Goal: Task Accomplishment & Management: Use online tool/utility

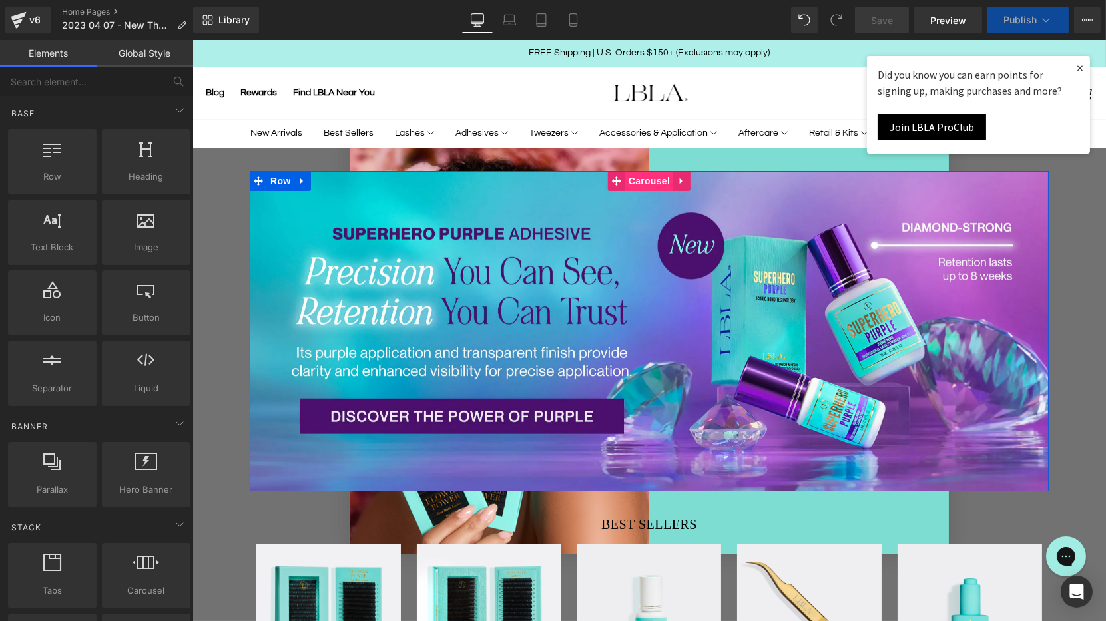
click at [653, 177] on span "Carousel" at bounding box center [649, 181] width 48 height 20
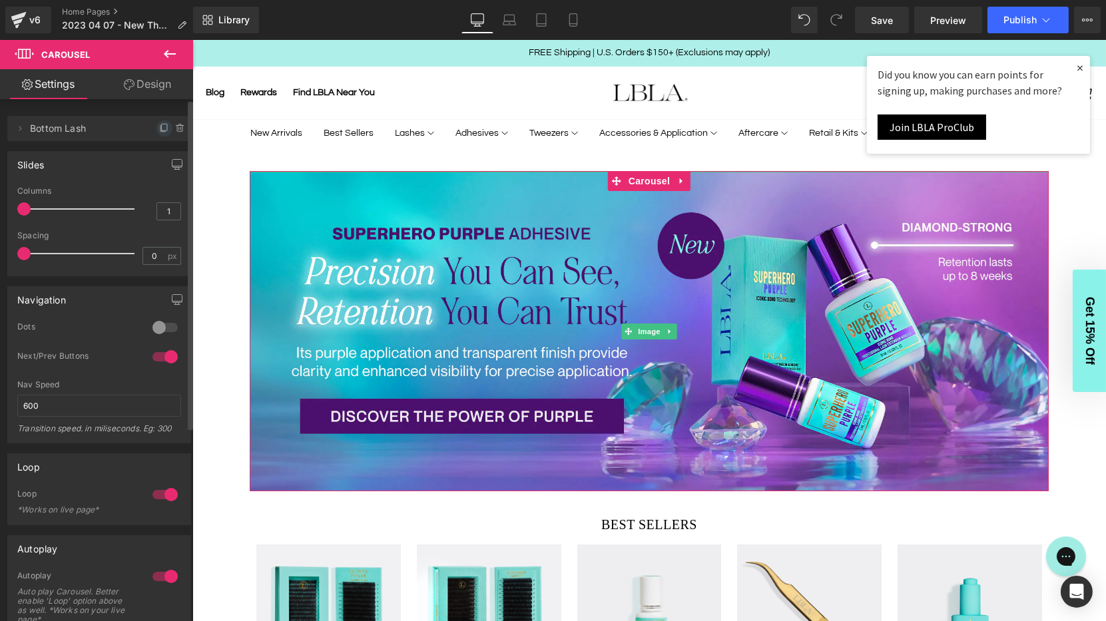
click at [159, 128] on icon at bounding box center [164, 128] width 11 height 11
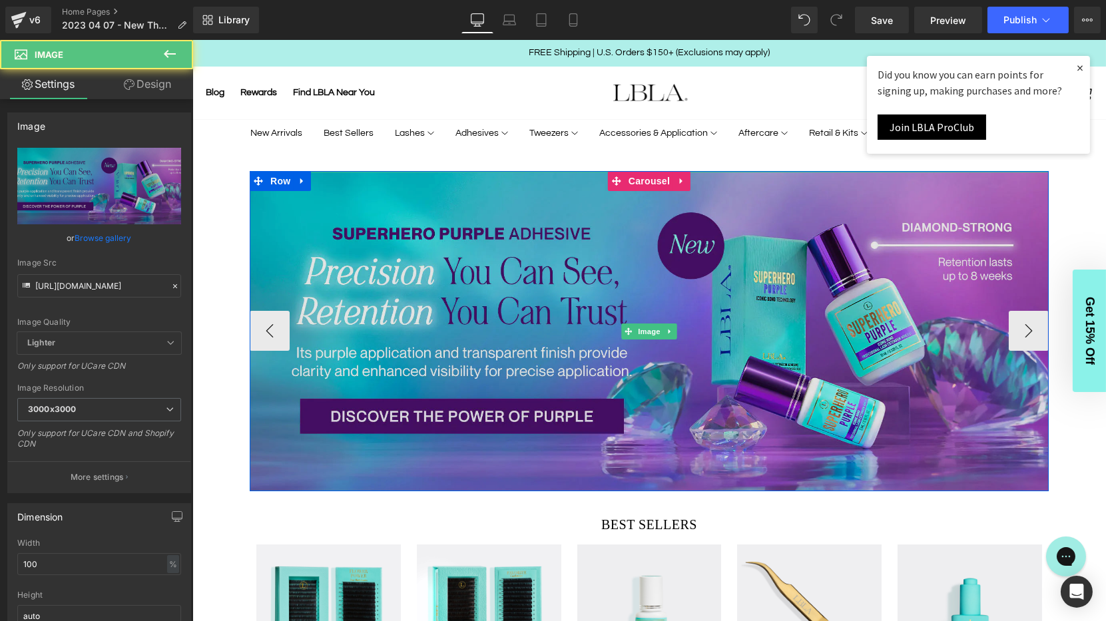
click at [263, 334] on img at bounding box center [648, 332] width 799 height 320
click at [644, 268] on img at bounding box center [648, 332] width 799 height 320
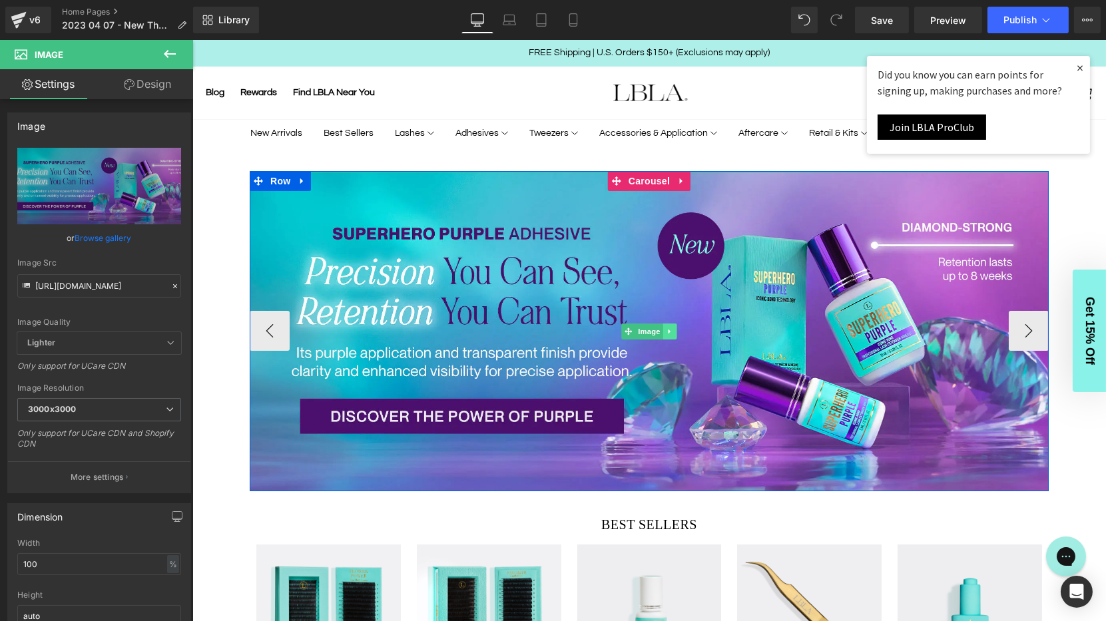
click at [673, 330] on icon at bounding box center [669, 332] width 7 height 8
click at [680, 330] on icon at bounding box center [676, 331] width 7 height 7
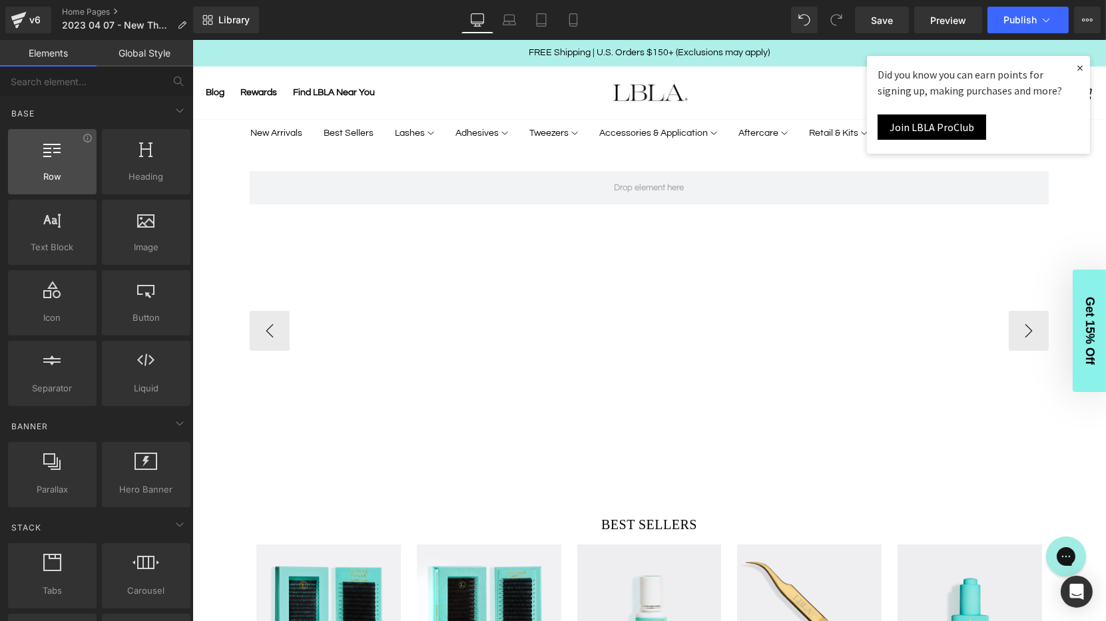
click at [54, 155] on icon at bounding box center [52, 148] width 17 height 17
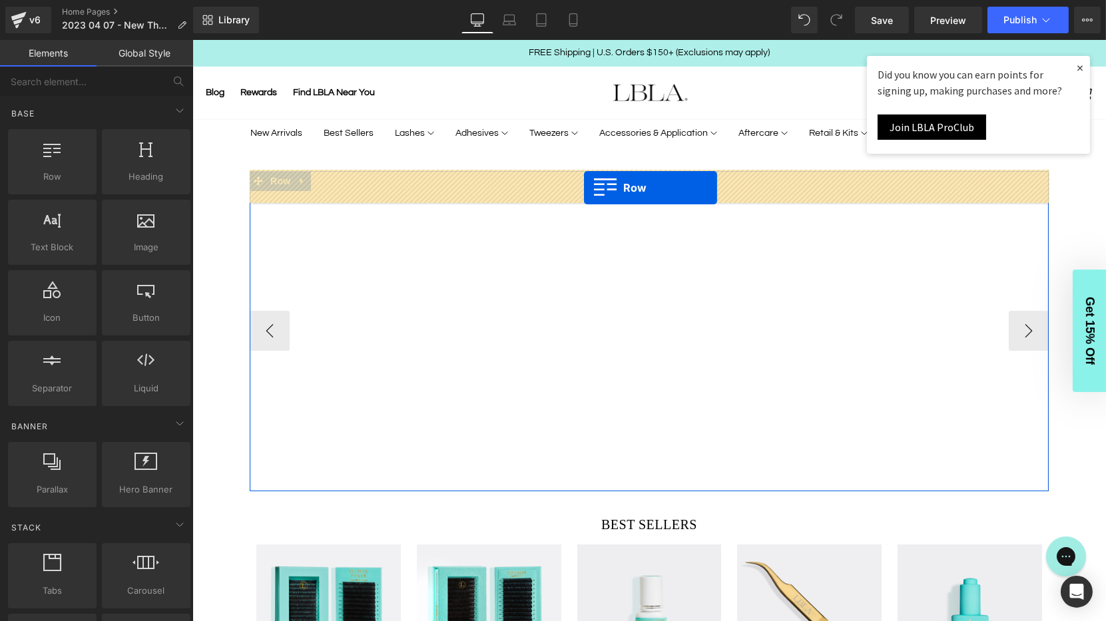
drag, startPoint x: 244, startPoint y: 201, endPoint x: 585, endPoint y: 188, distance: 341.2
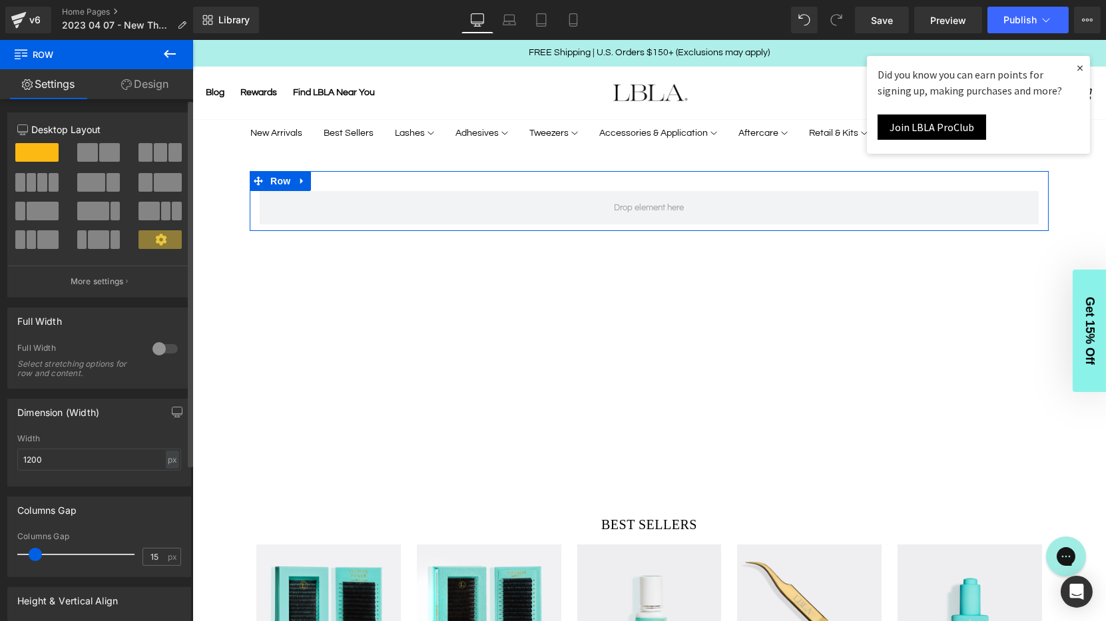
click at [89, 158] on span at bounding box center [87, 152] width 21 height 19
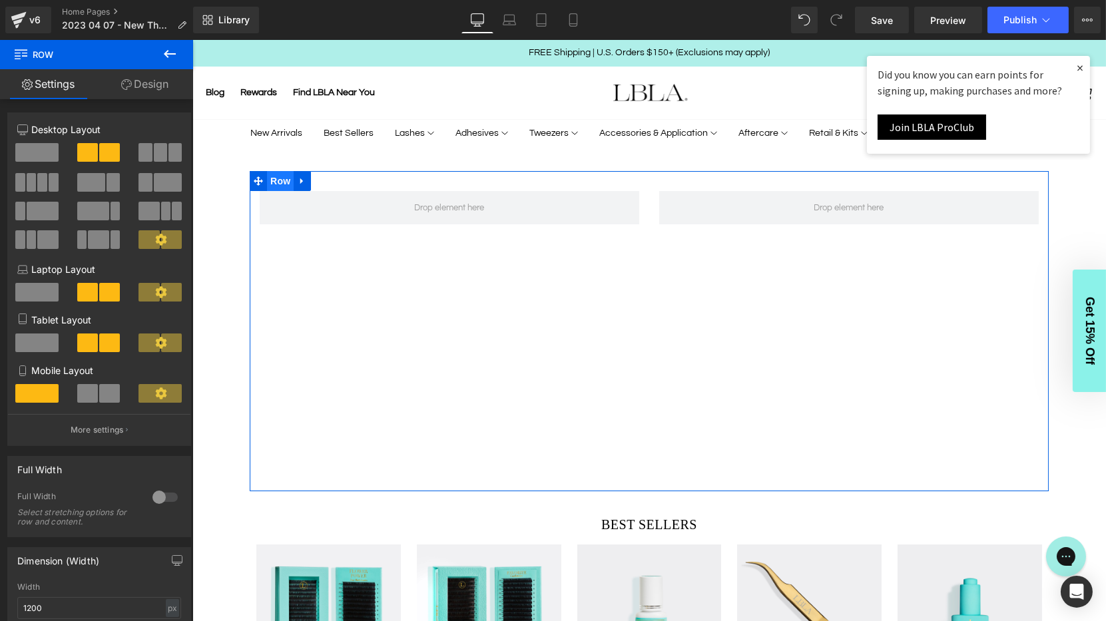
click at [274, 178] on span "Row" at bounding box center [279, 181] width 27 height 20
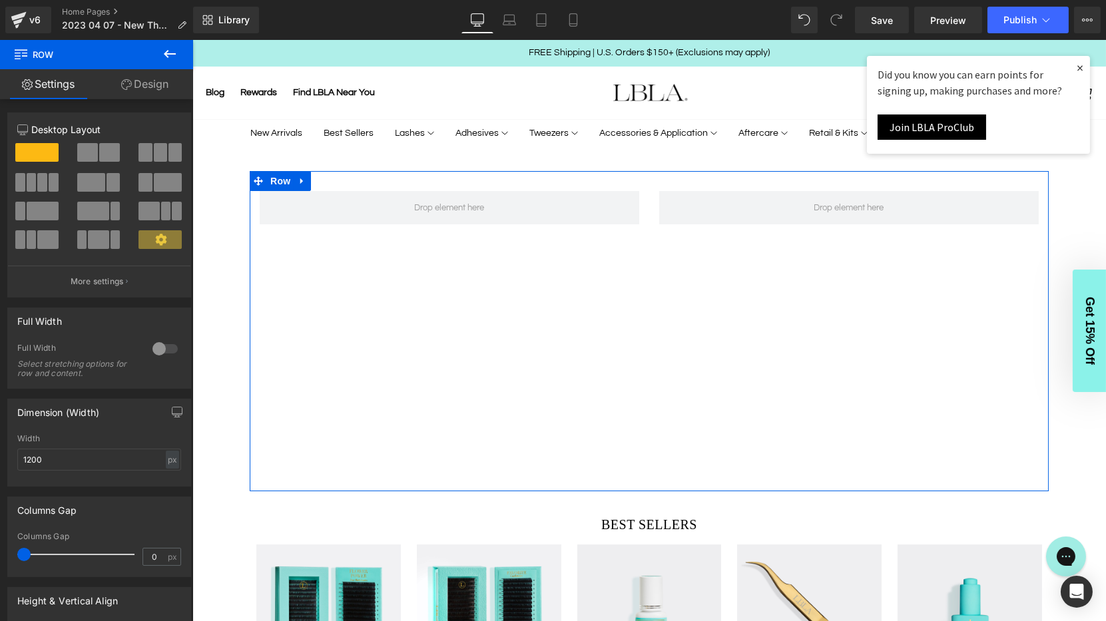
click at [146, 85] on link "Design" at bounding box center [145, 84] width 97 height 30
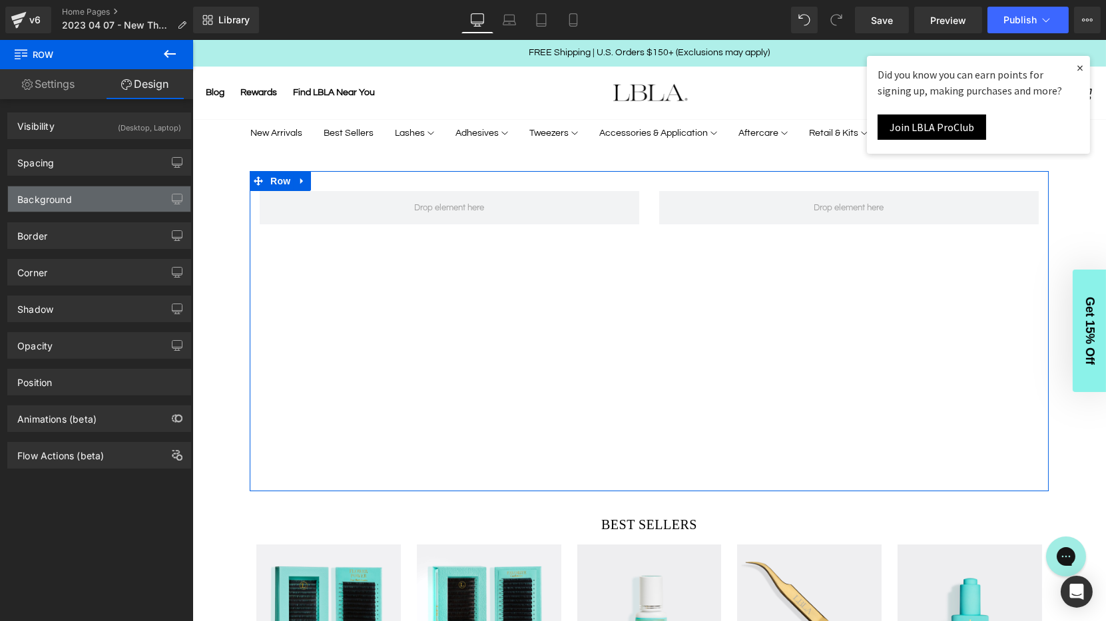
click at [94, 198] on div "Background" at bounding box center [99, 198] width 182 height 25
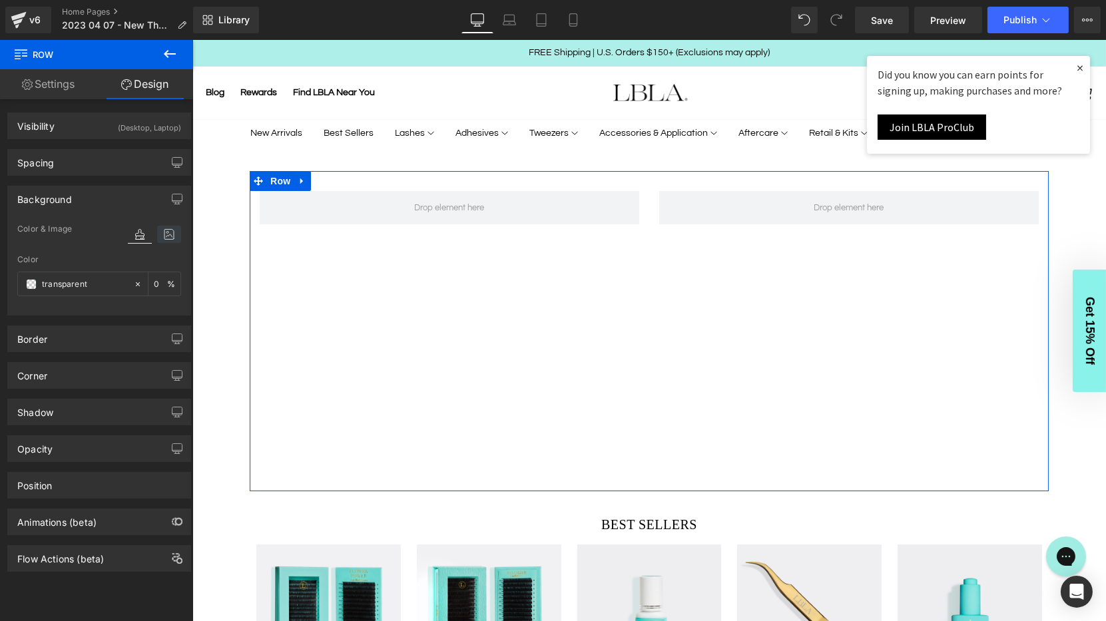
click at [164, 231] on icon at bounding box center [169, 234] width 24 height 17
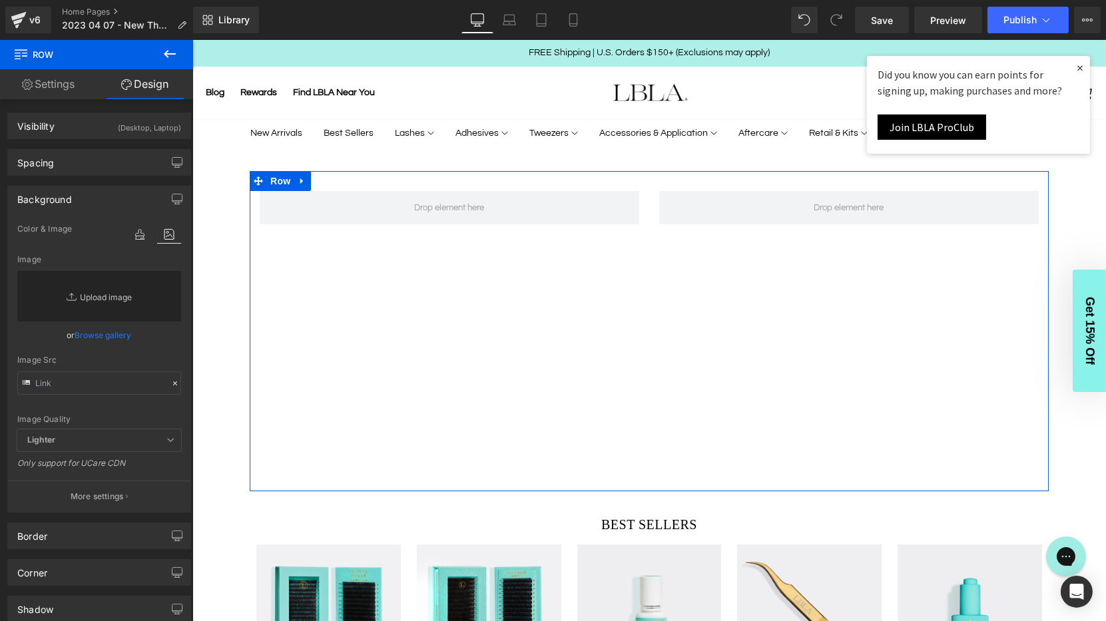
click at [108, 295] on link "Replace Image" at bounding box center [99, 296] width 164 height 51
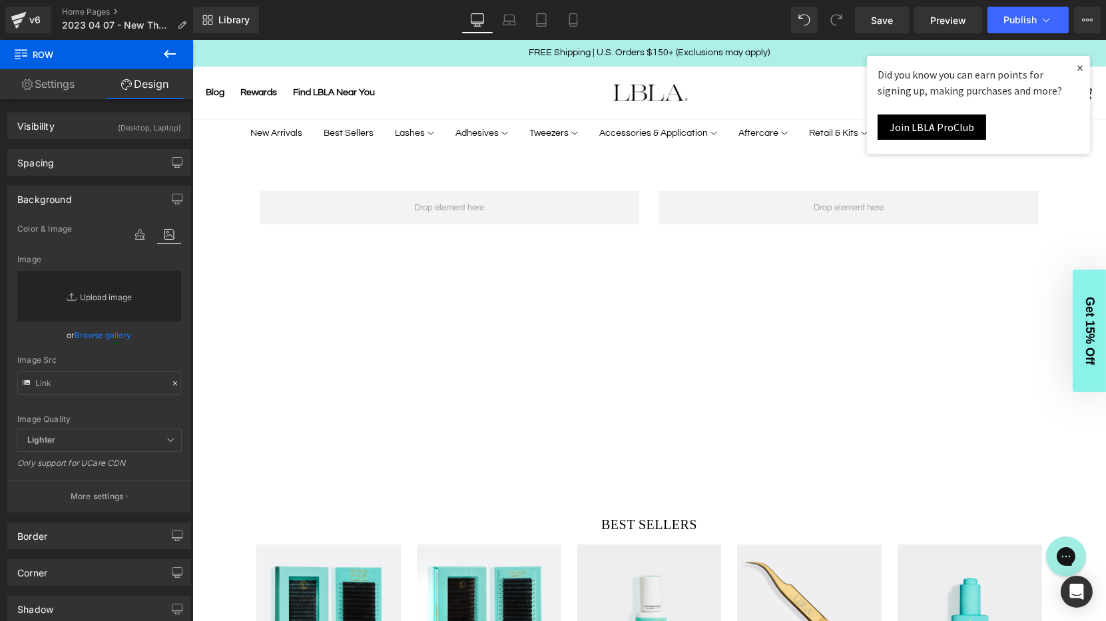
type input "C:\fakepath\home-desktop-anime-bgrd.jpg"
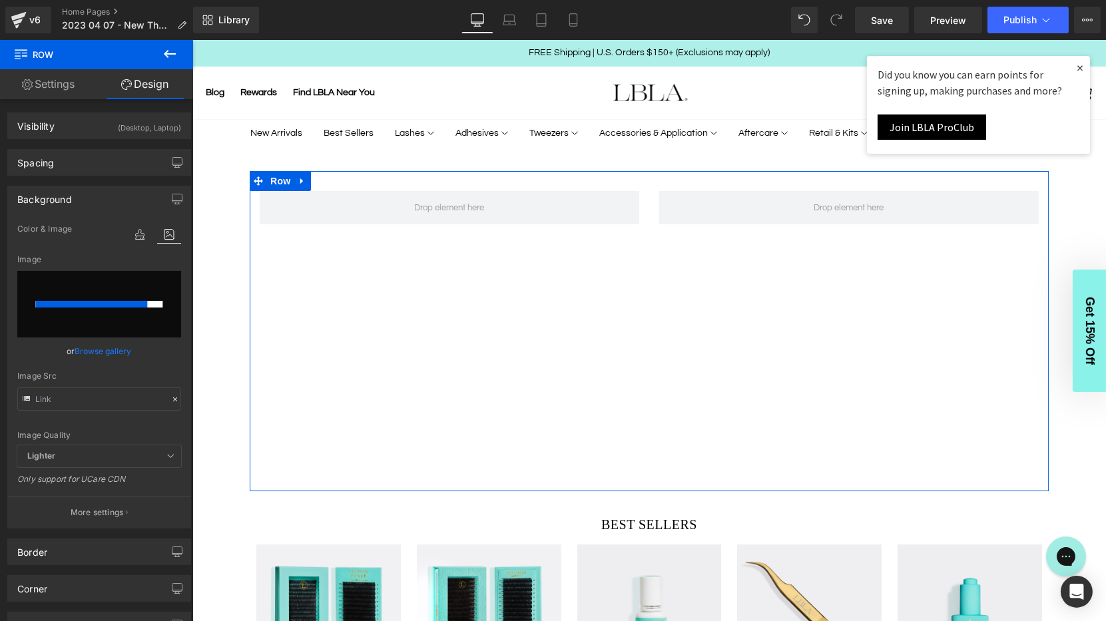
click at [131, 301] on div at bounding box center [91, 304] width 112 height 7
click at [133, 236] on icon at bounding box center [140, 234] width 24 height 17
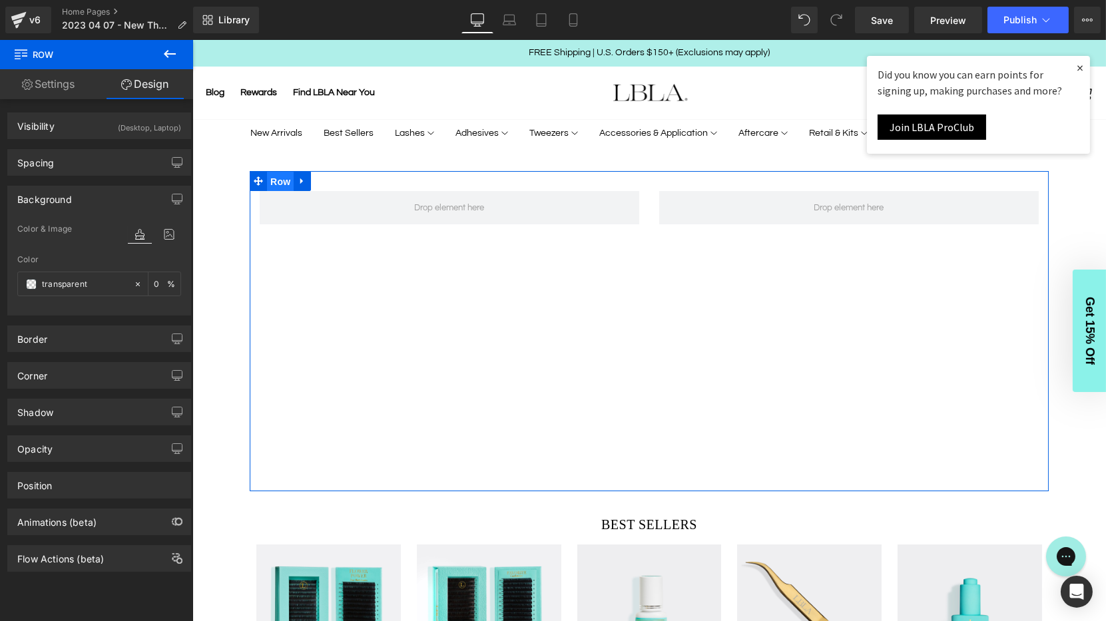
click at [274, 184] on span "Row" at bounding box center [279, 182] width 27 height 20
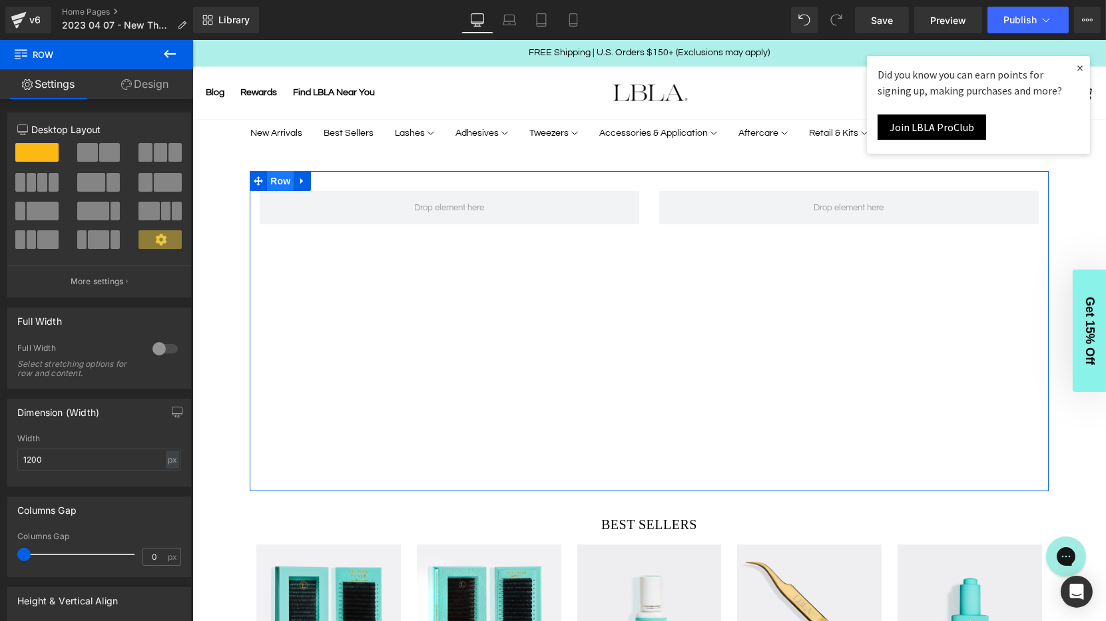
click at [276, 182] on ul "Row" at bounding box center [279, 181] width 61 height 20
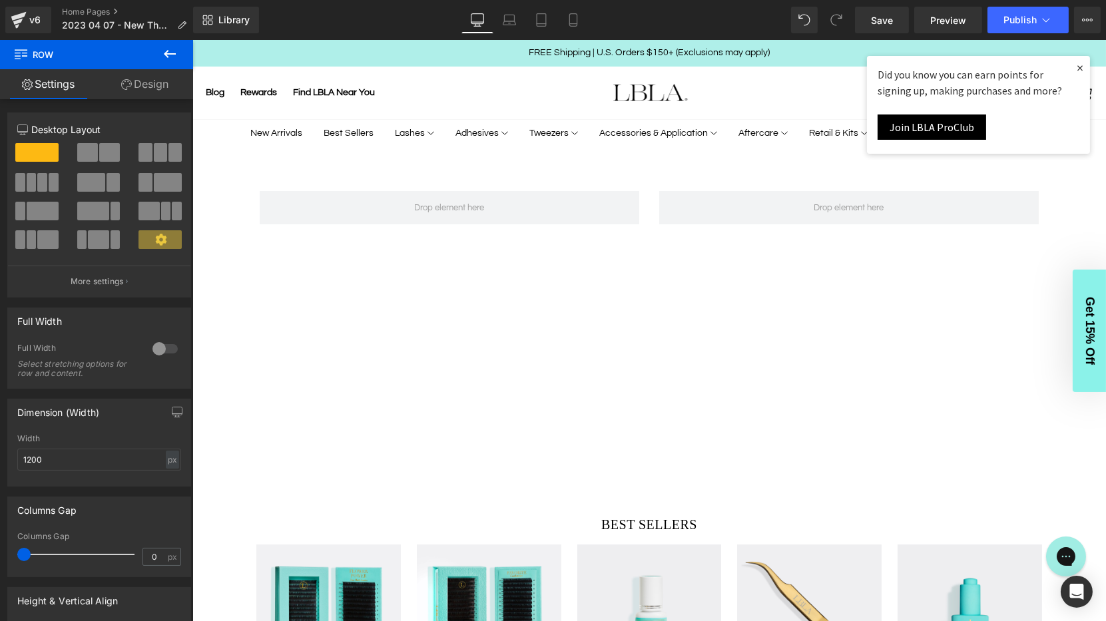
click at [165, 55] on icon at bounding box center [170, 54] width 16 height 16
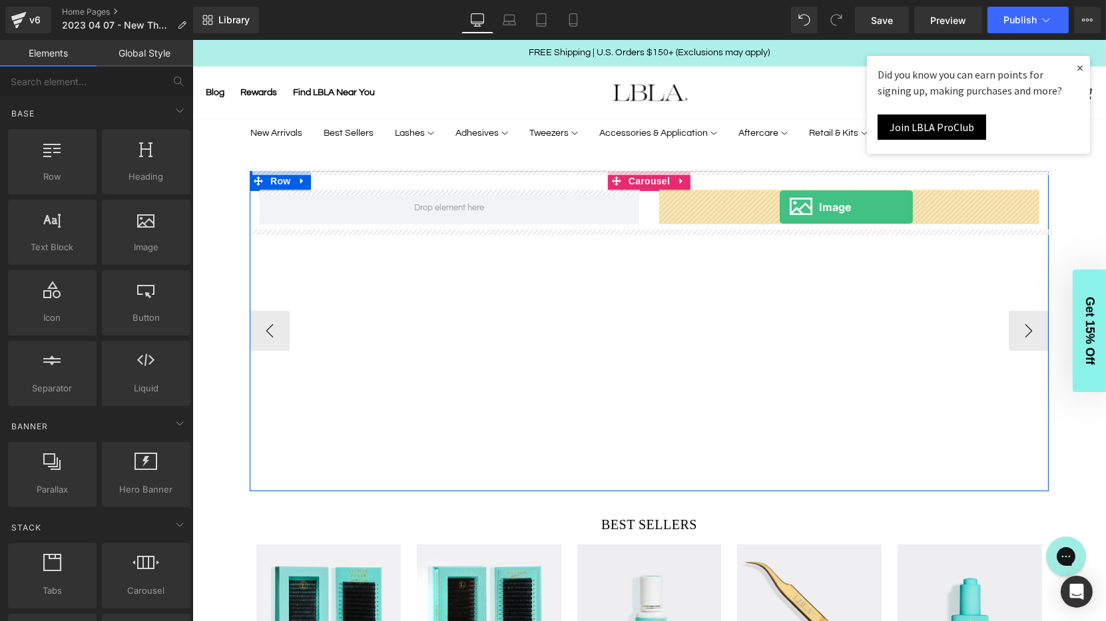
drag, startPoint x: 313, startPoint y: 276, endPoint x: 779, endPoint y: 207, distance: 471.3
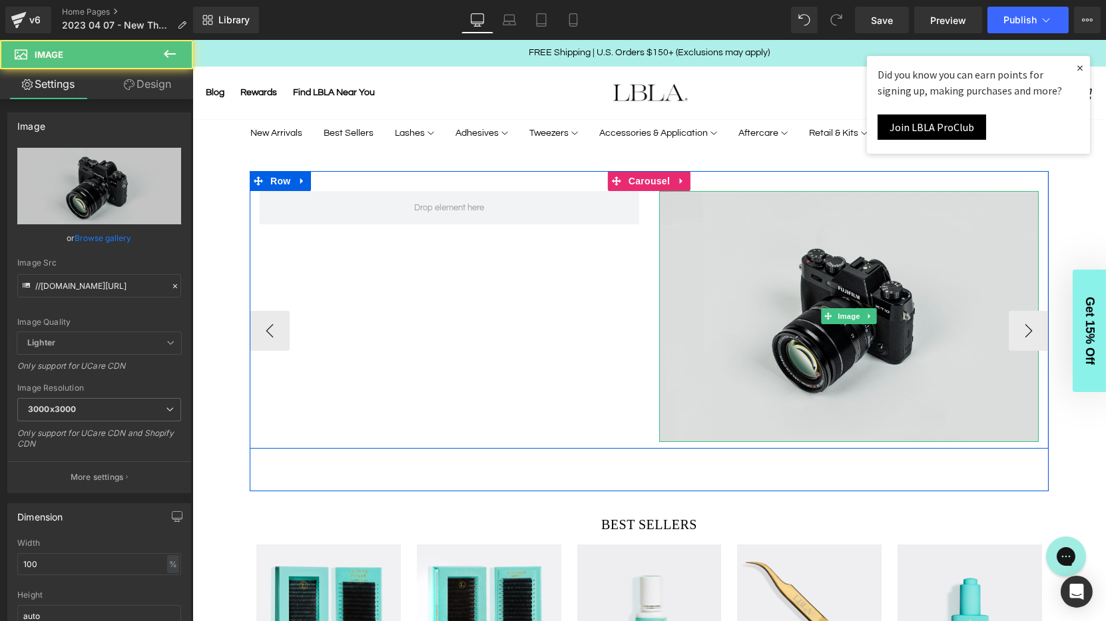
click at [786, 266] on img at bounding box center [849, 317] width 380 height 252
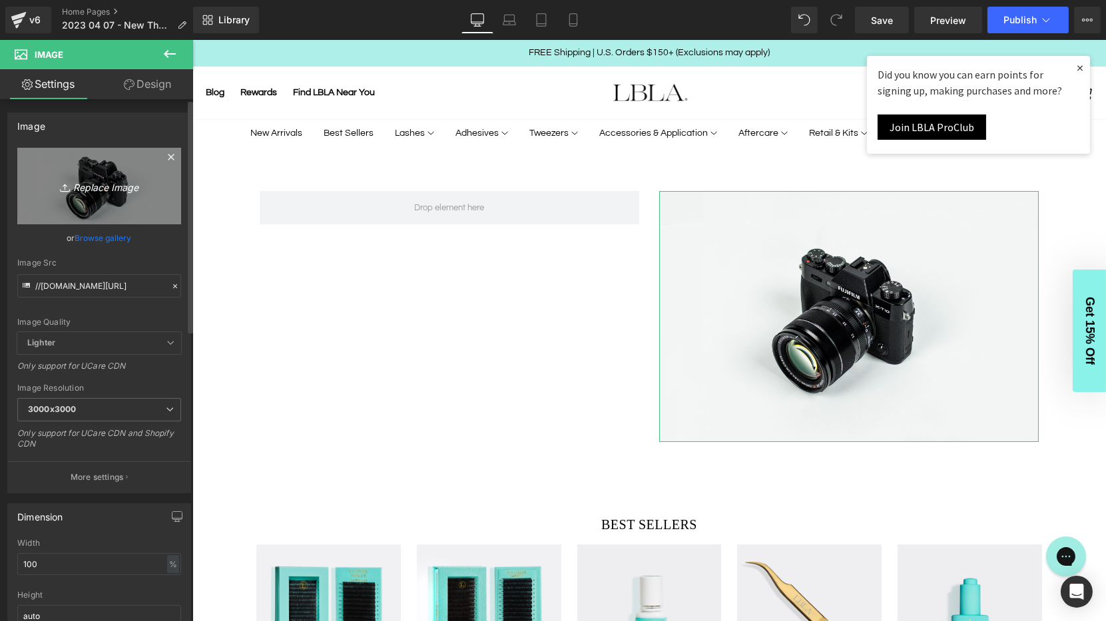
click at [102, 184] on icon "Replace Image" at bounding box center [99, 186] width 107 height 17
type input "C:\fakepath\home-desktop-anime-bgrd-RIGHT.jpg"
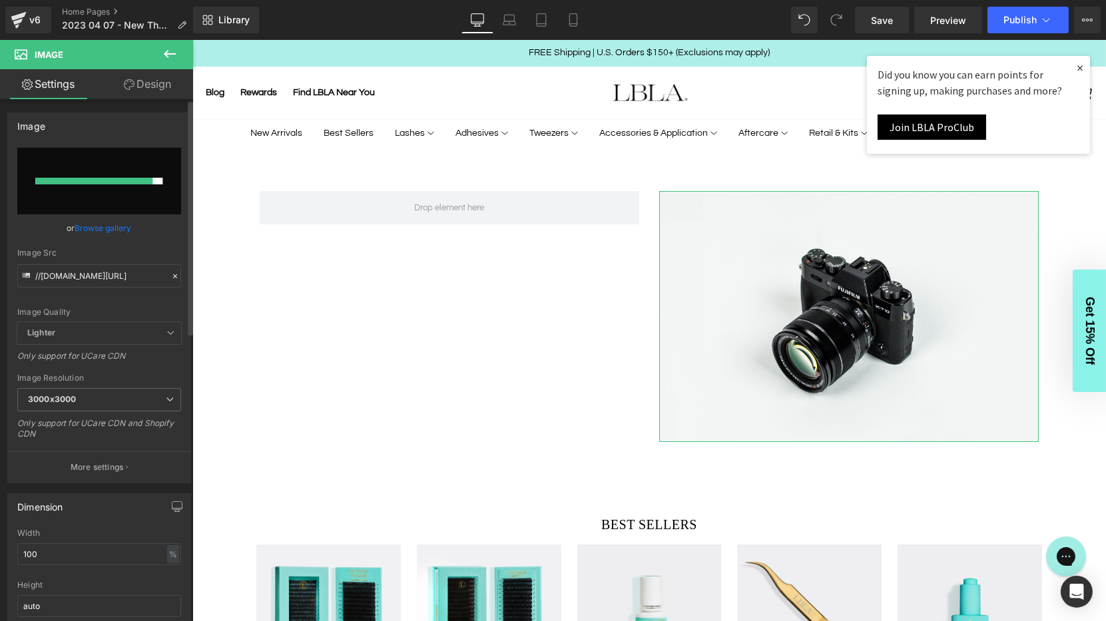
click at [123, 180] on div at bounding box center [93, 181] width 117 height 7
click at [879, 21] on span "Save" at bounding box center [882, 20] width 22 height 14
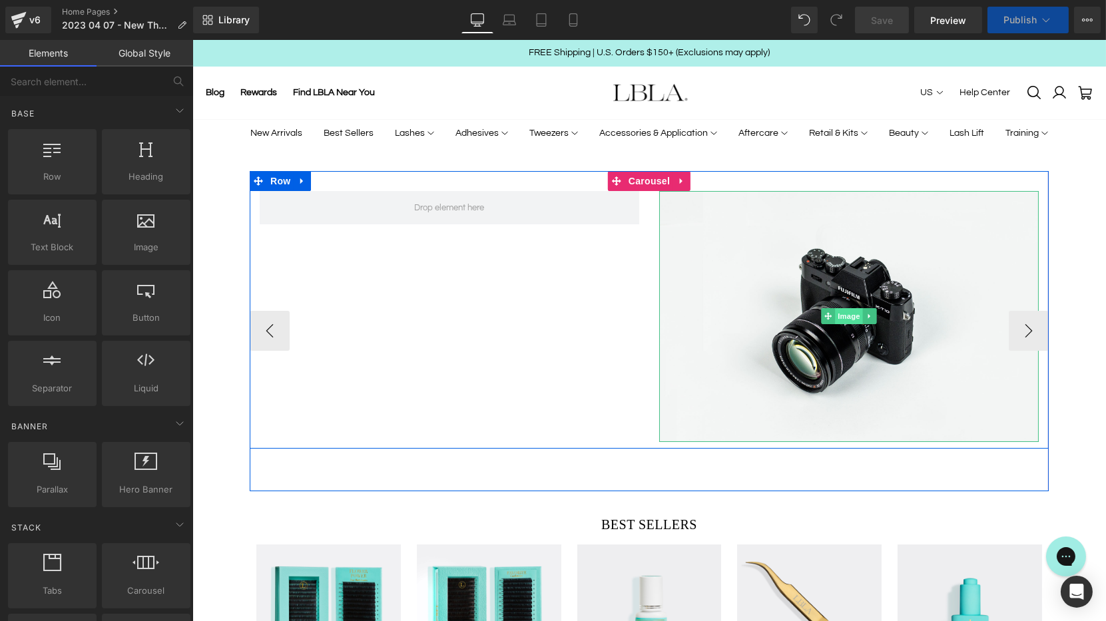
click at [854, 316] on span "Image" at bounding box center [849, 316] width 28 height 16
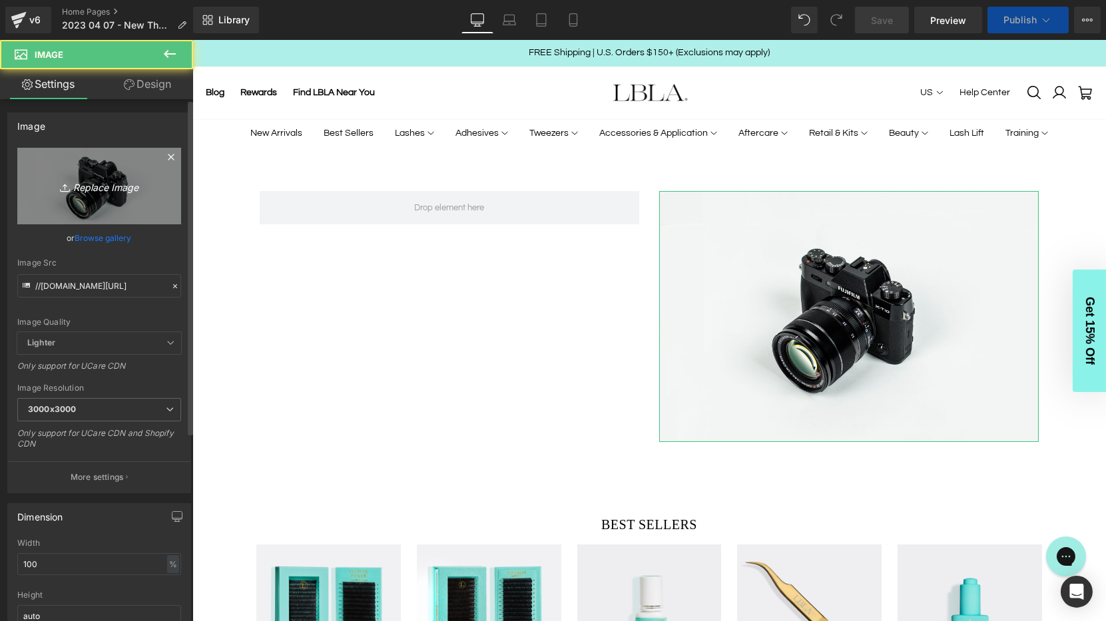
click at [90, 176] on link "Replace Image" at bounding box center [99, 186] width 164 height 77
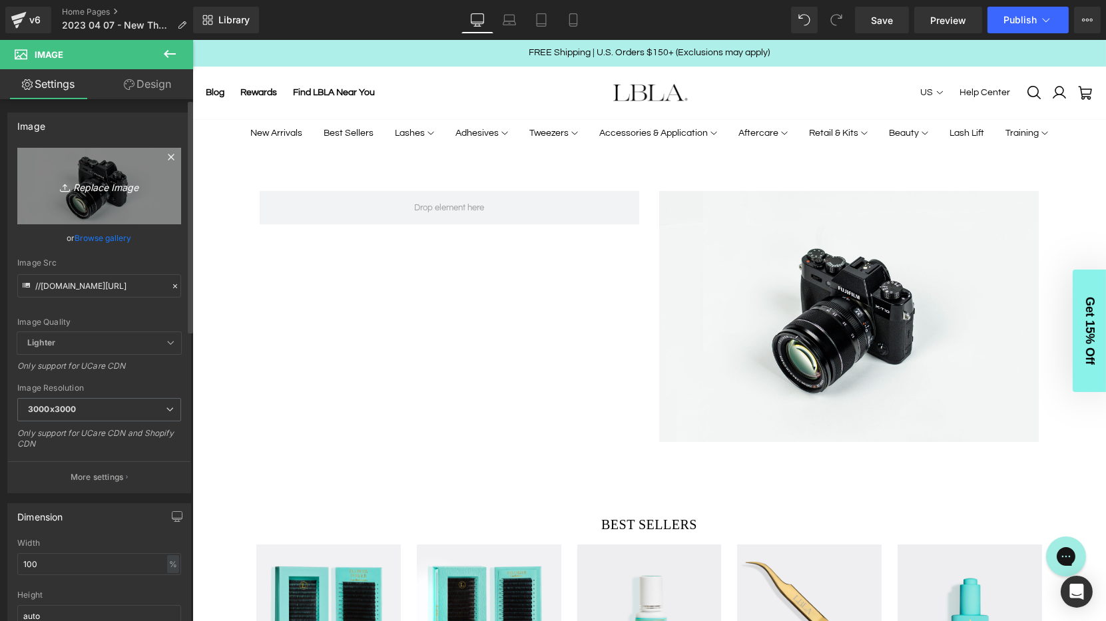
type input "C:\fakepath\home-desktop-anime-bgrd-RIGHT.jpg"
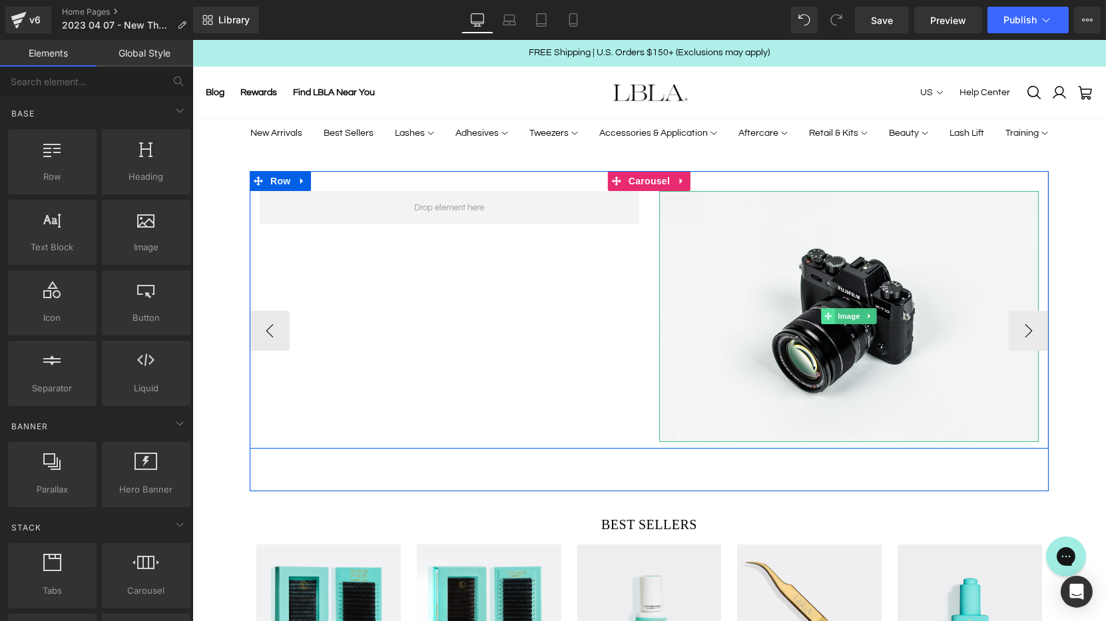
click at [830, 310] on span at bounding box center [828, 316] width 14 height 16
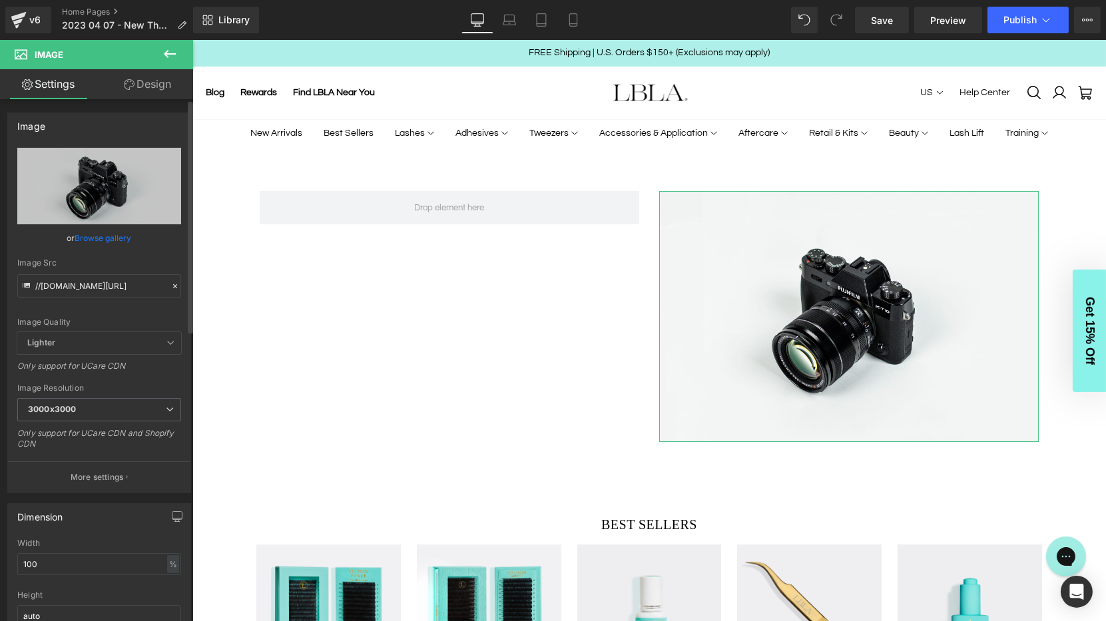
click at [174, 286] on icon at bounding box center [174, 286] width 9 height 9
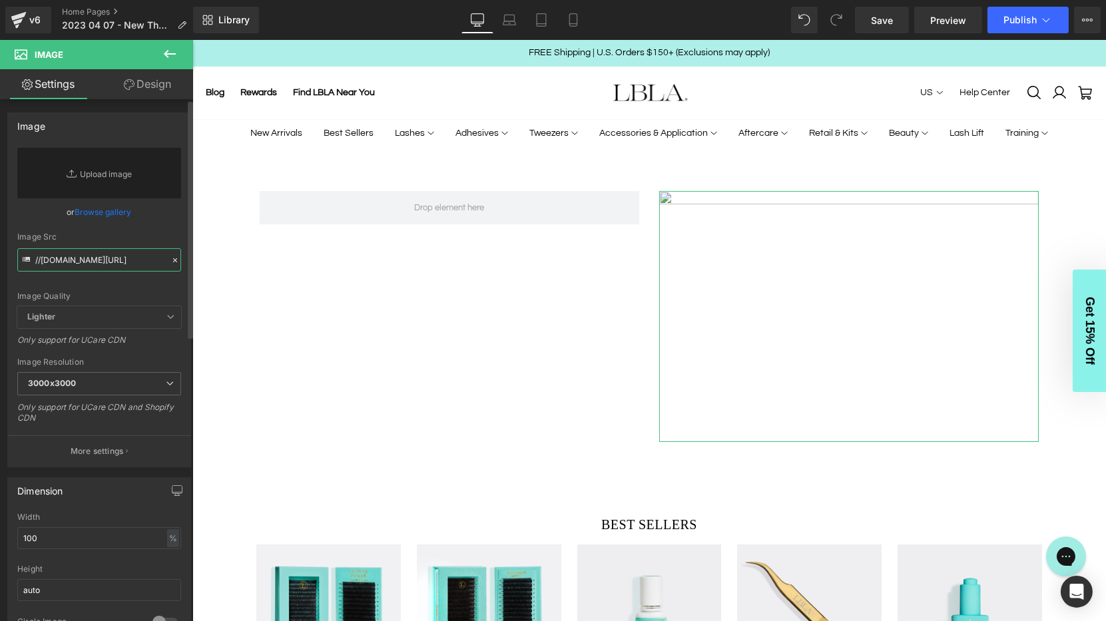
click at [79, 260] on input "//[DOMAIN_NAME][URL]" at bounding box center [99, 259] width 164 height 23
paste input "[URL][DOMAIN_NAME]"
type input "[URL][DOMAIN_NAME]"
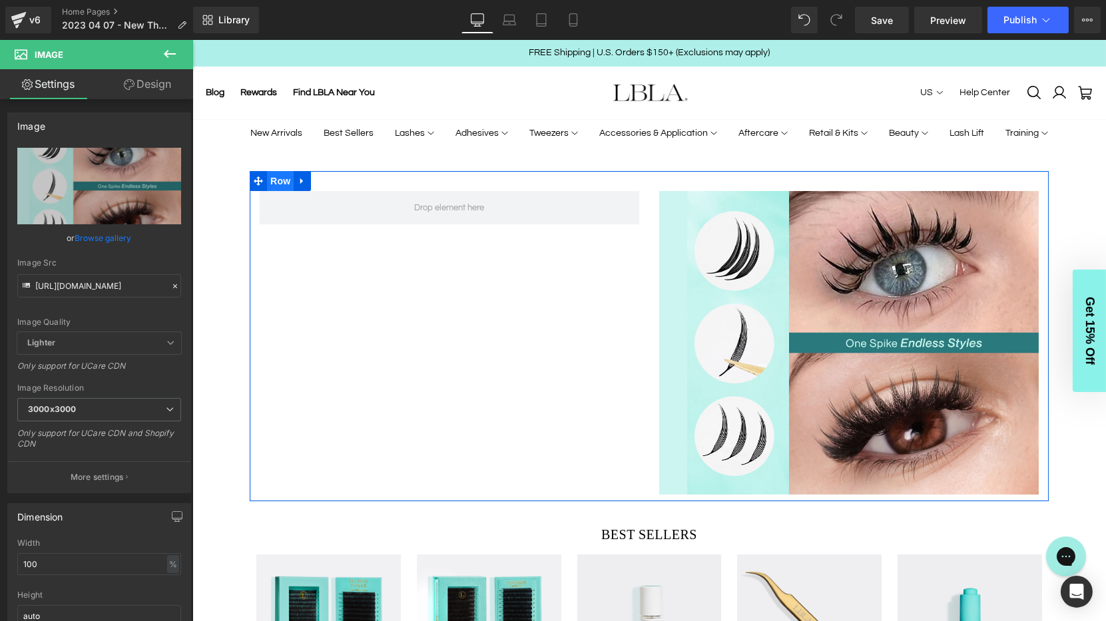
click at [268, 176] on span "Row" at bounding box center [279, 181] width 27 height 20
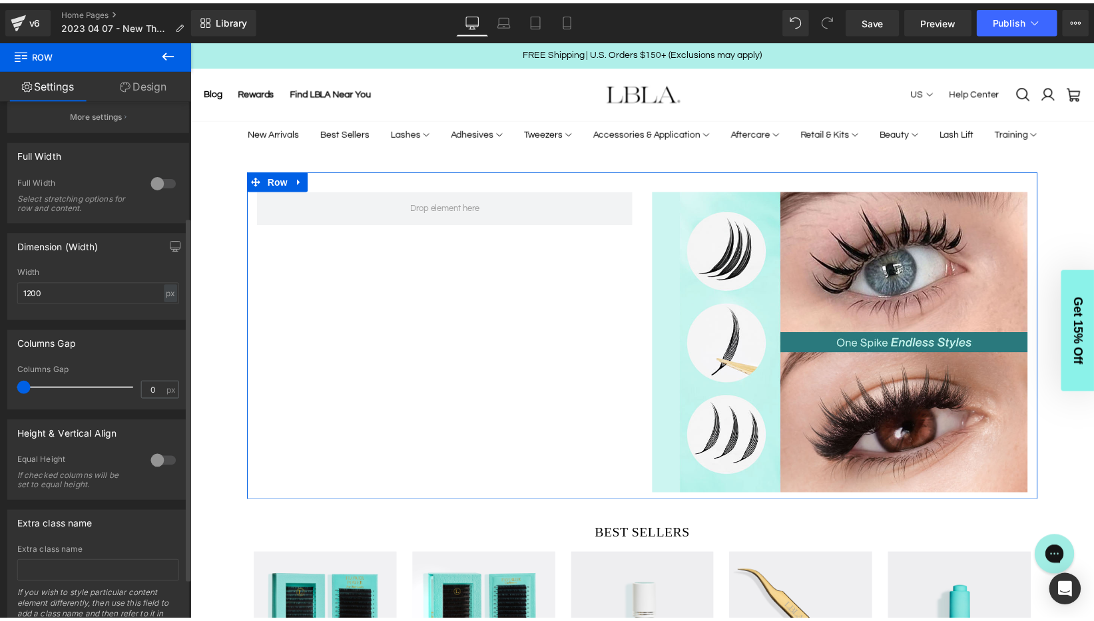
scroll to position [0, 0]
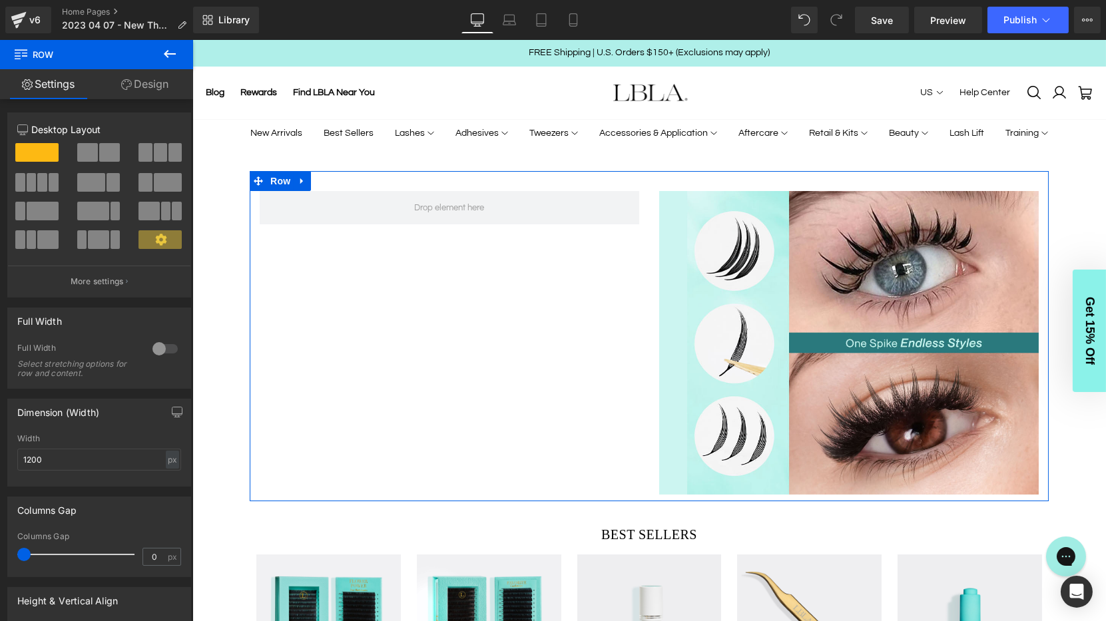
click at [144, 89] on link "Design" at bounding box center [145, 84] width 97 height 30
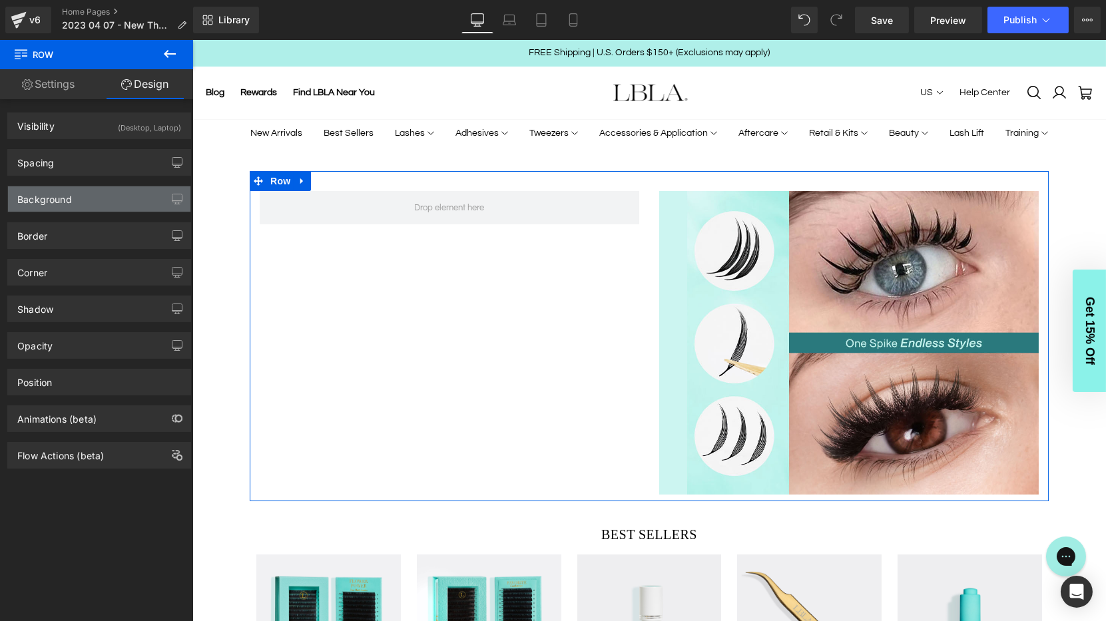
click at [102, 196] on div "Background" at bounding box center [99, 198] width 182 height 25
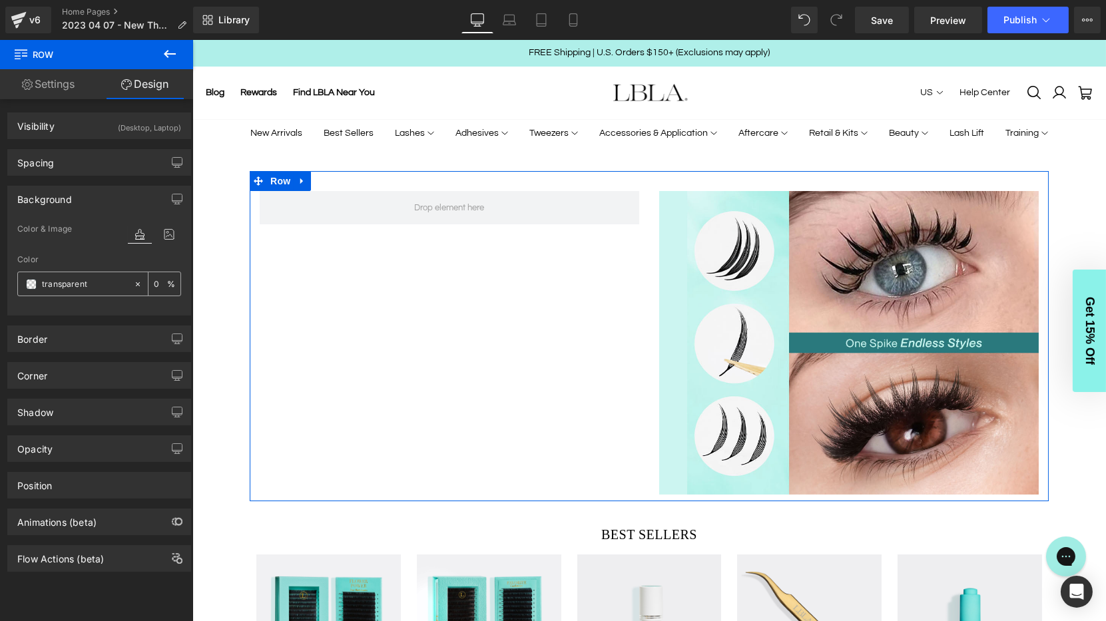
click at [133, 282] on icon at bounding box center [137, 284] width 9 height 9
click at [76, 278] on input "transparent" at bounding box center [84, 284] width 85 height 15
paste input "ccf5f1"
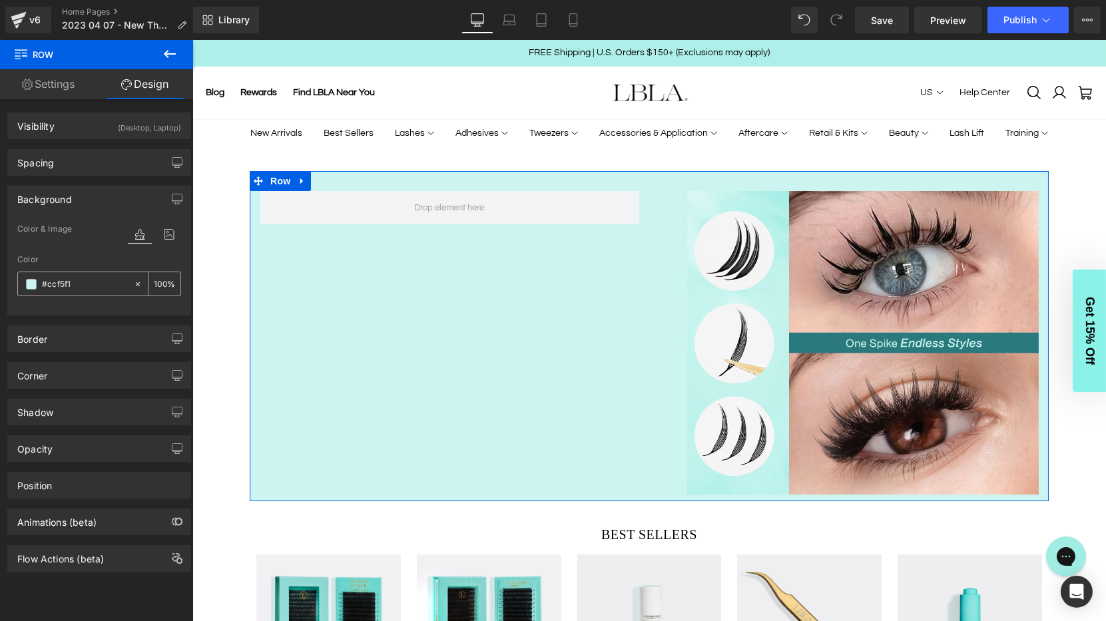
type input "#ccf5f1"
click at [142, 262] on div "Color" at bounding box center [99, 259] width 164 height 9
click at [49, 84] on link "Settings" at bounding box center [48, 84] width 97 height 30
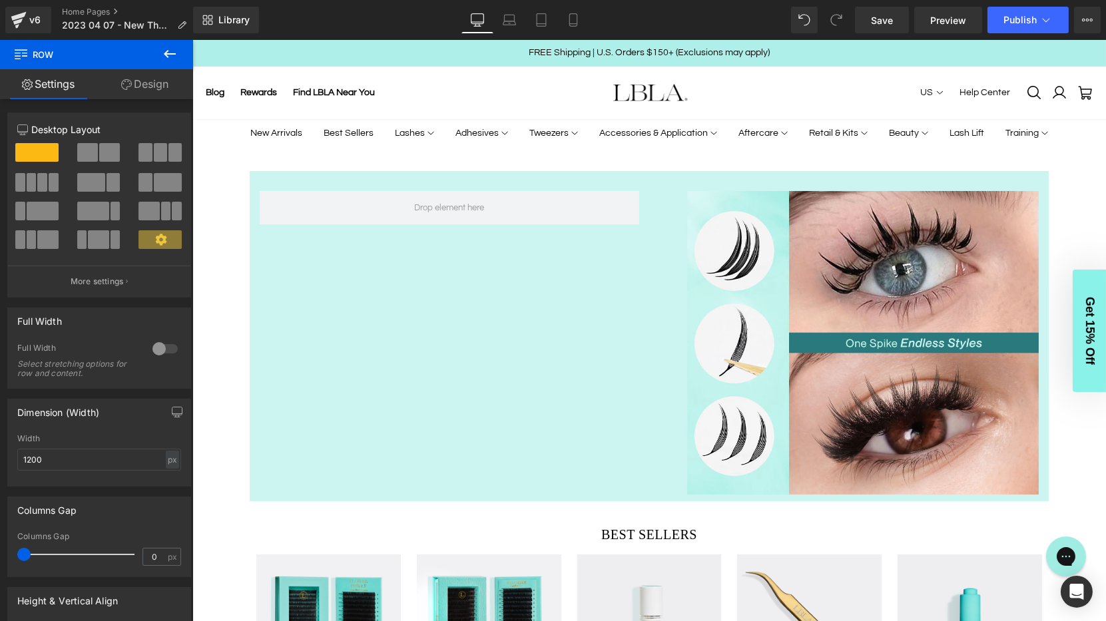
click at [168, 55] on icon at bounding box center [170, 54] width 16 height 16
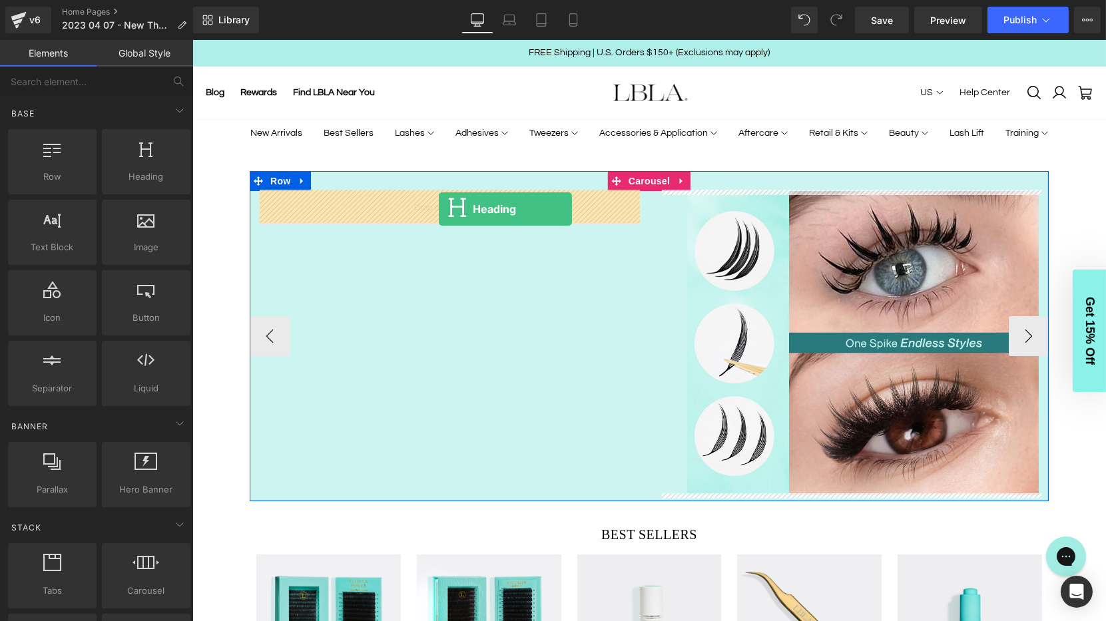
drag, startPoint x: 343, startPoint y: 194, endPoint x: 438, endPoint y: 209, distance: 96.4
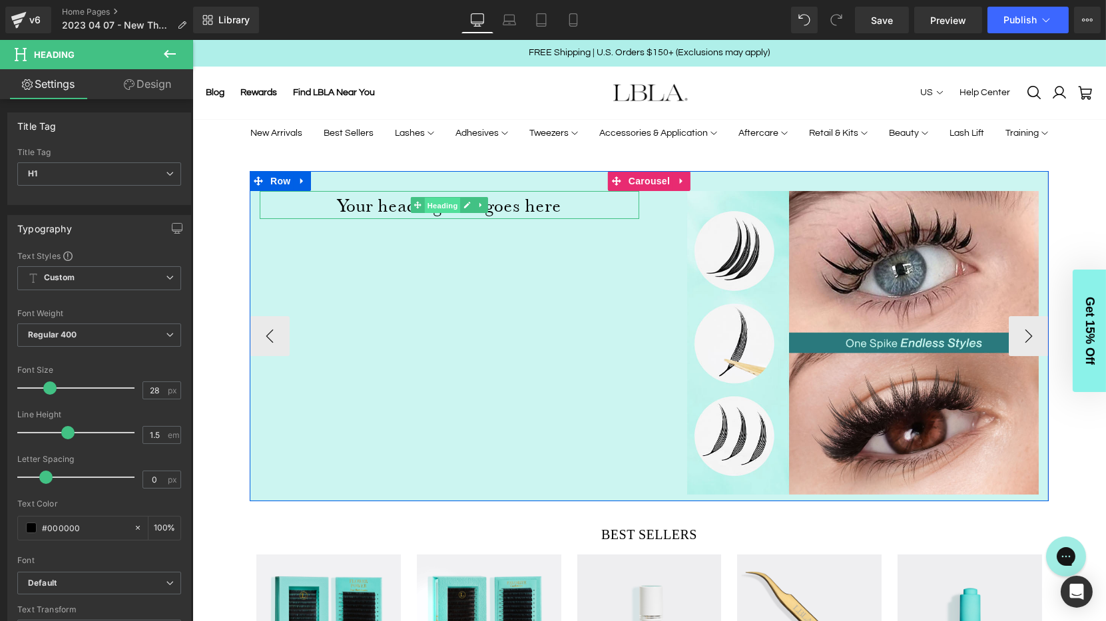
click at [433, 208] on span "Heading" at bounding box center [442, 205] width 36 height 16
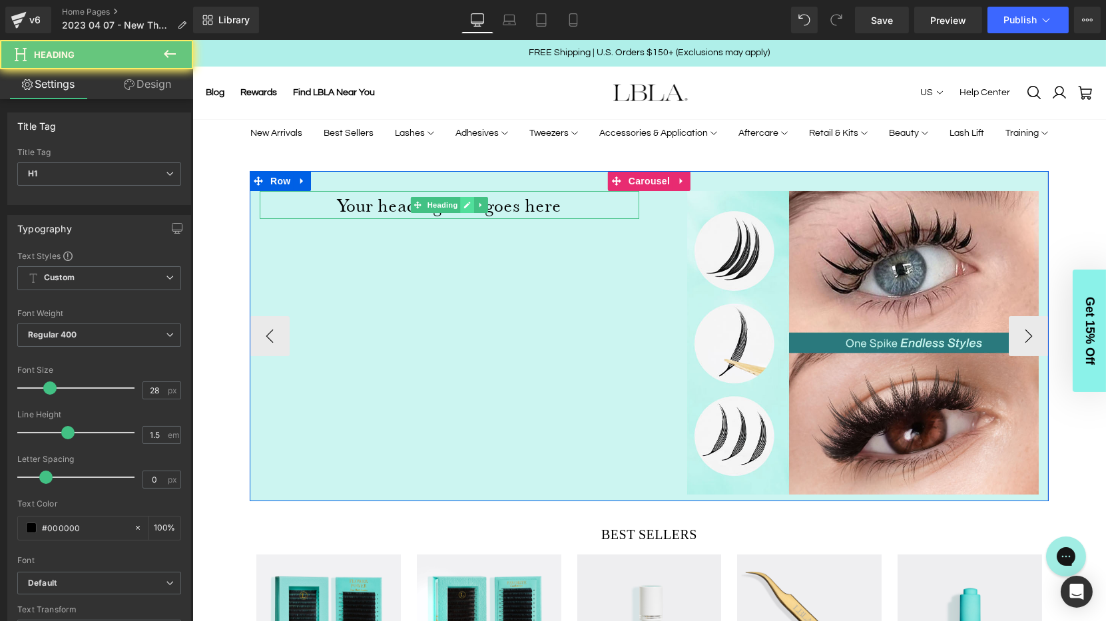
click at [464, 201] on icon at bounding box center [466, 205] width 7 height 8
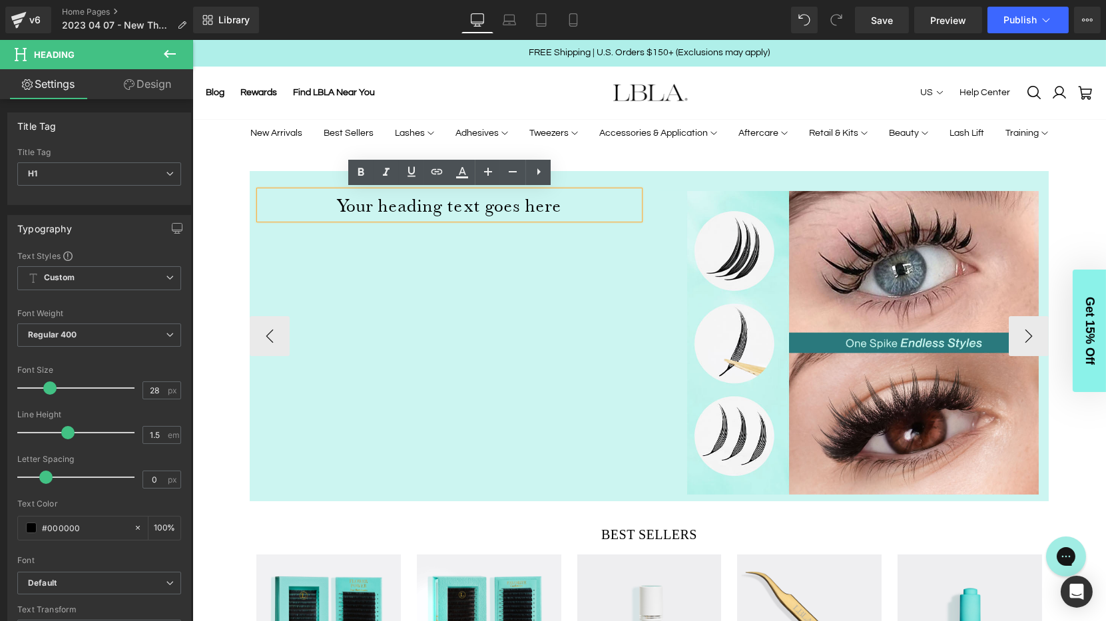
click at [439, 205] on h1 "Your heading text goes here" at bounding box center [449, 205] width 380 height 28
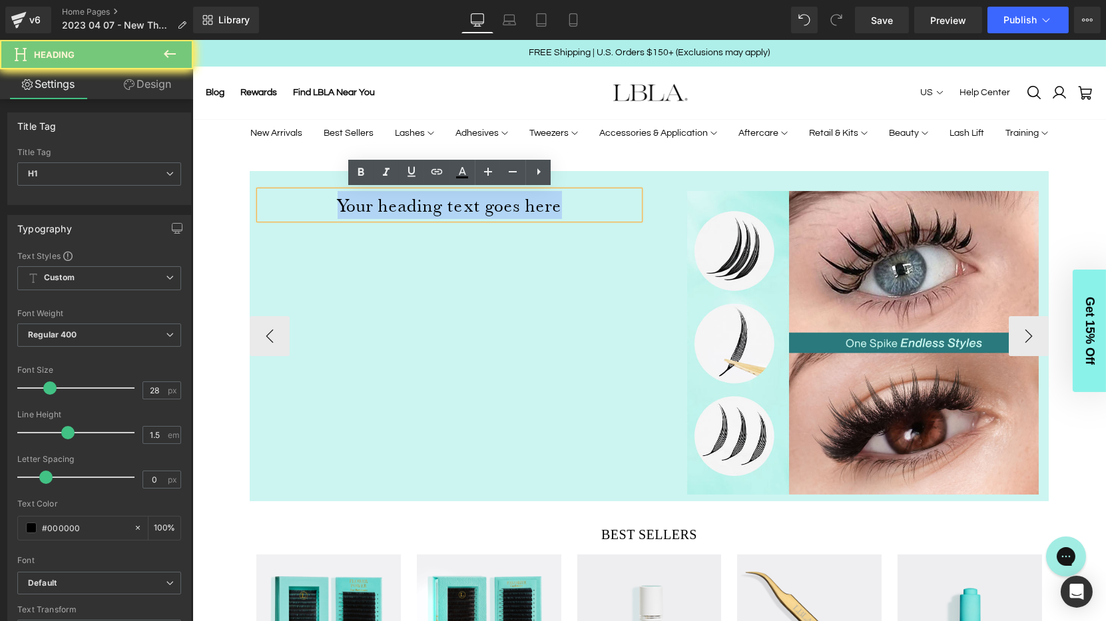
click at [439, 205] on h1 "Your heading text goes here" at bounding box center [449, 205] width 380 height 28
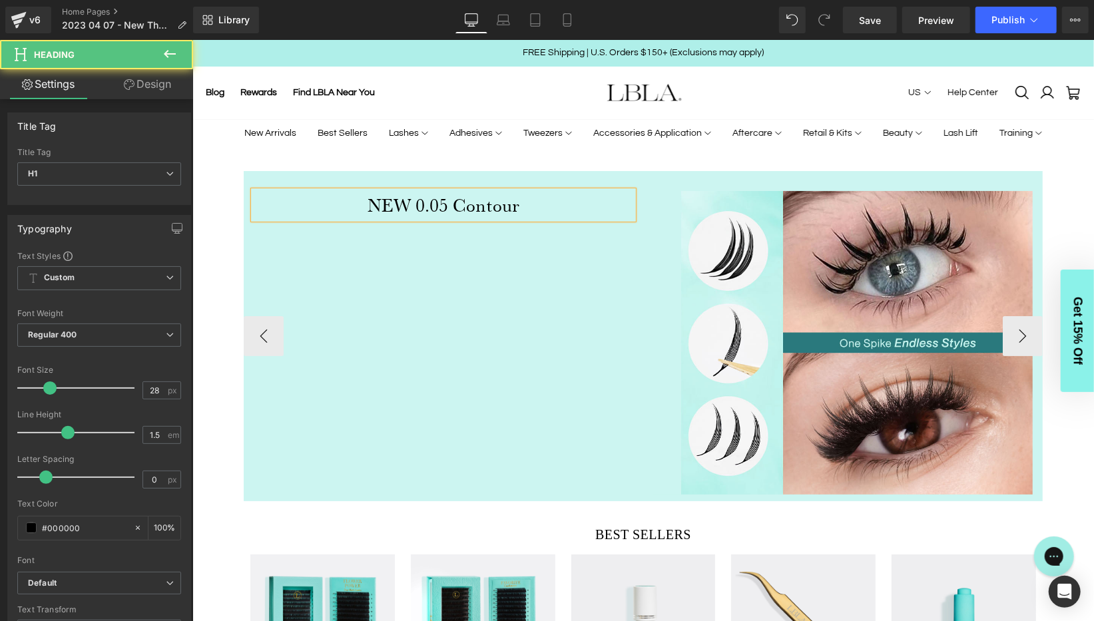
click at [529, 192] on h1 "NEW 0.05 Contour" at bounding box center [443, 204] width 380 height 28
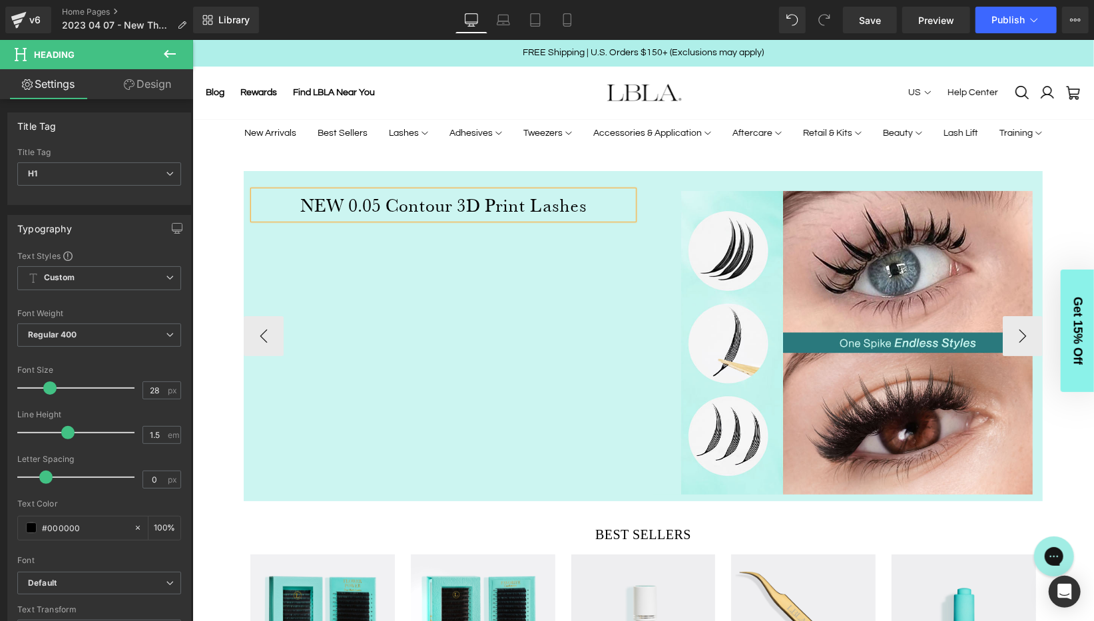
click at [449, 198] on h1 "NEW 0.05 Contour 3D Print Lashes" at bounding box center [443, 204] width 380 height 28
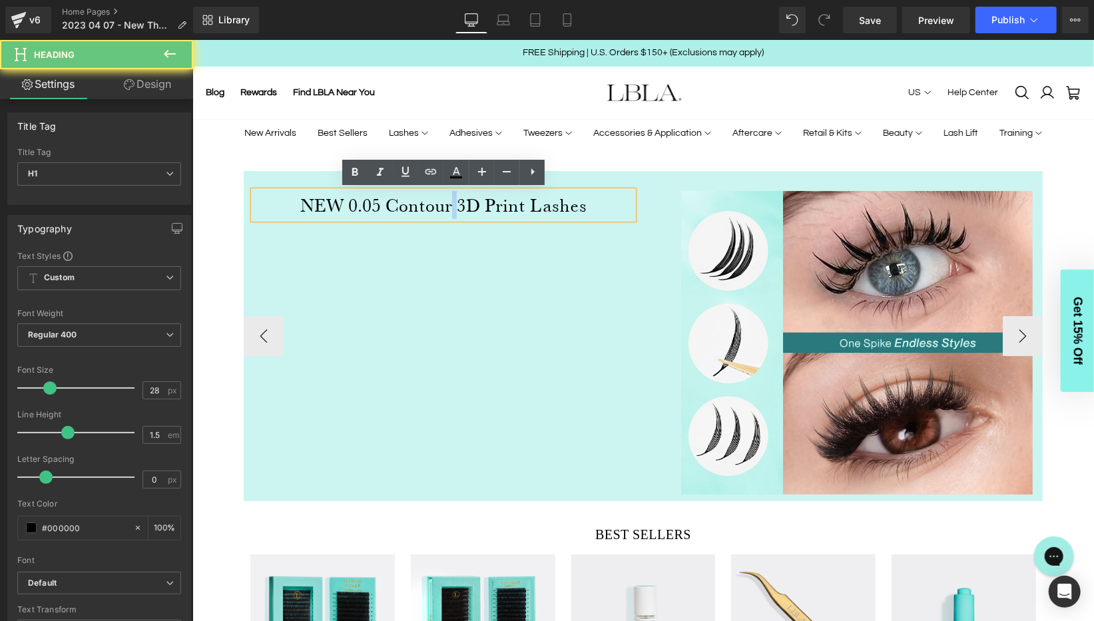
click at [449, 198] on h1 "NEW 0.05 Contour 3D Print Lashes" at bounding box center [443, 204] width 380 height 28
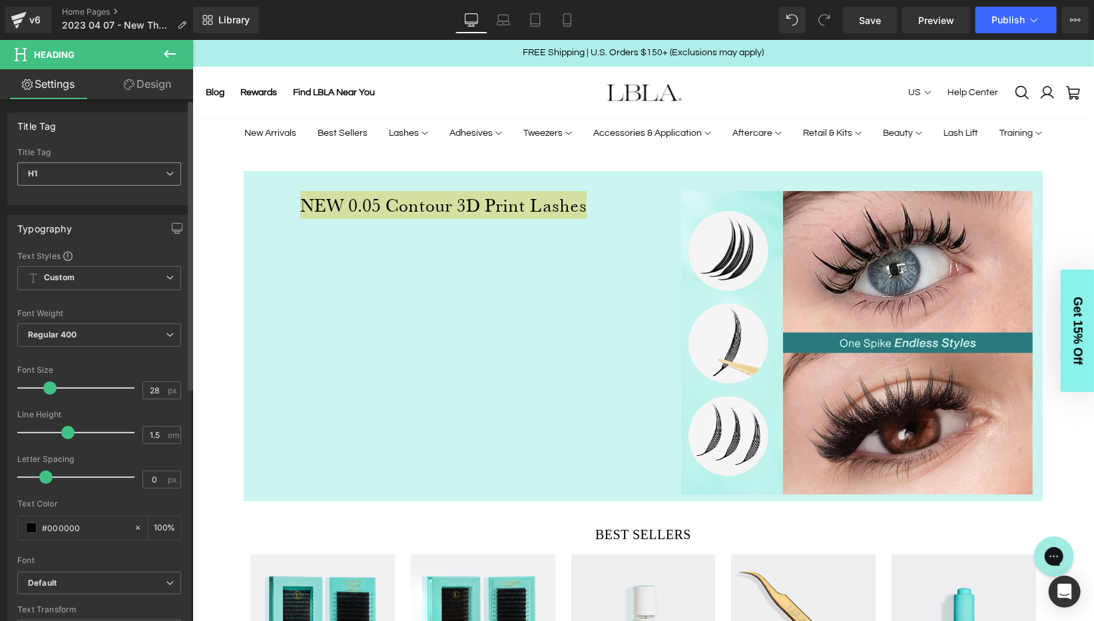
click at [161, 168] on span "H1" at bounding box center [99, 174] width 164 height 23
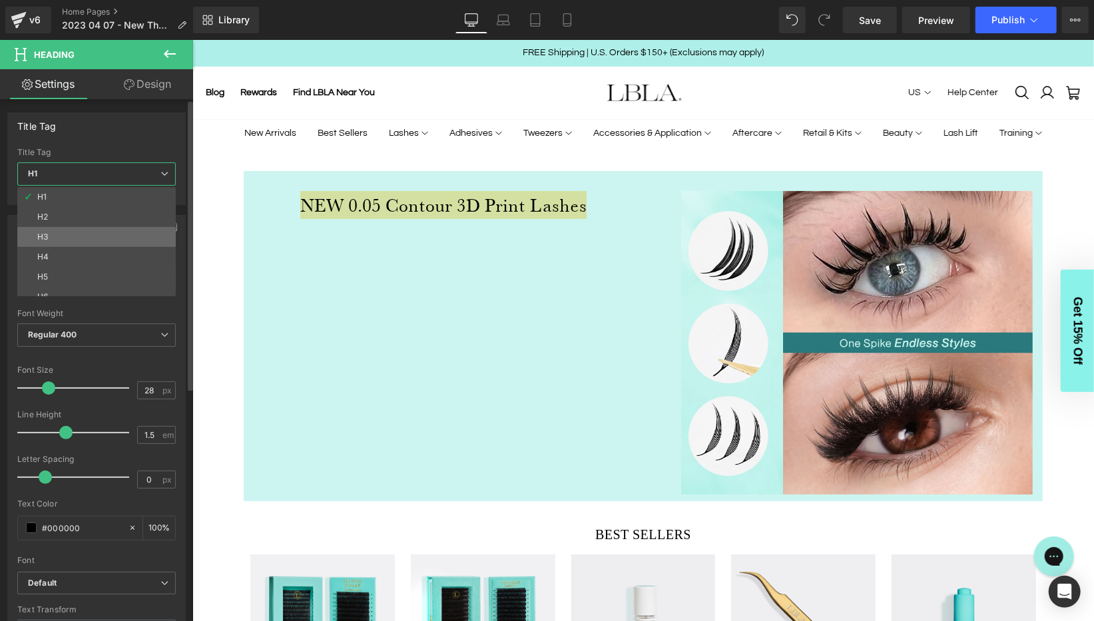
click at [77, 238] on li "H3" at bounding box center [99, 237] width 165 height 20
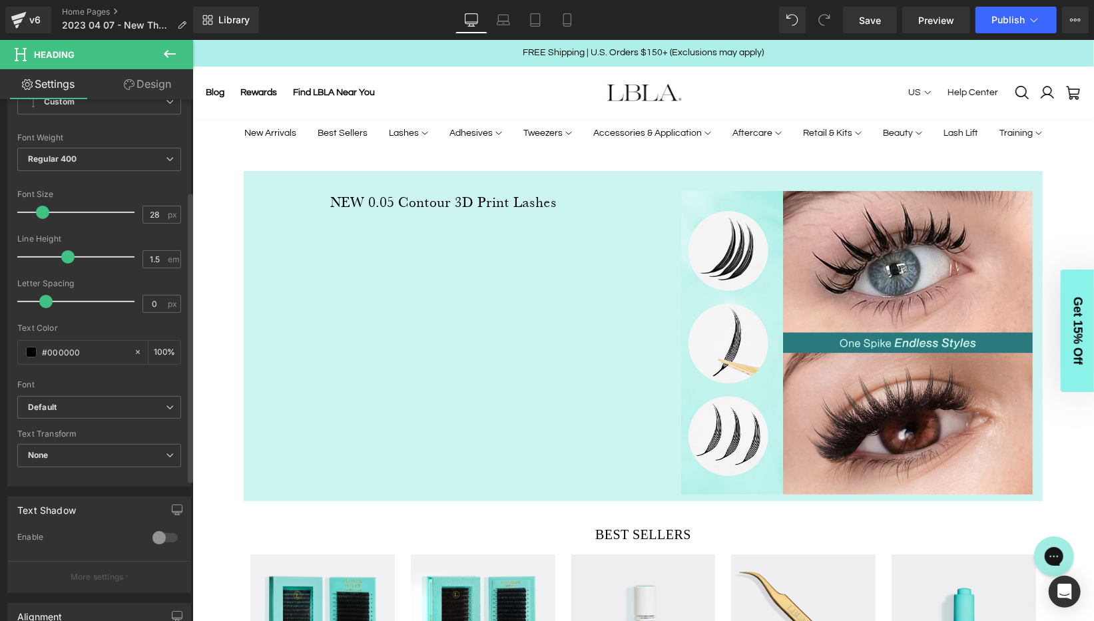
scroll to position [202, 0]
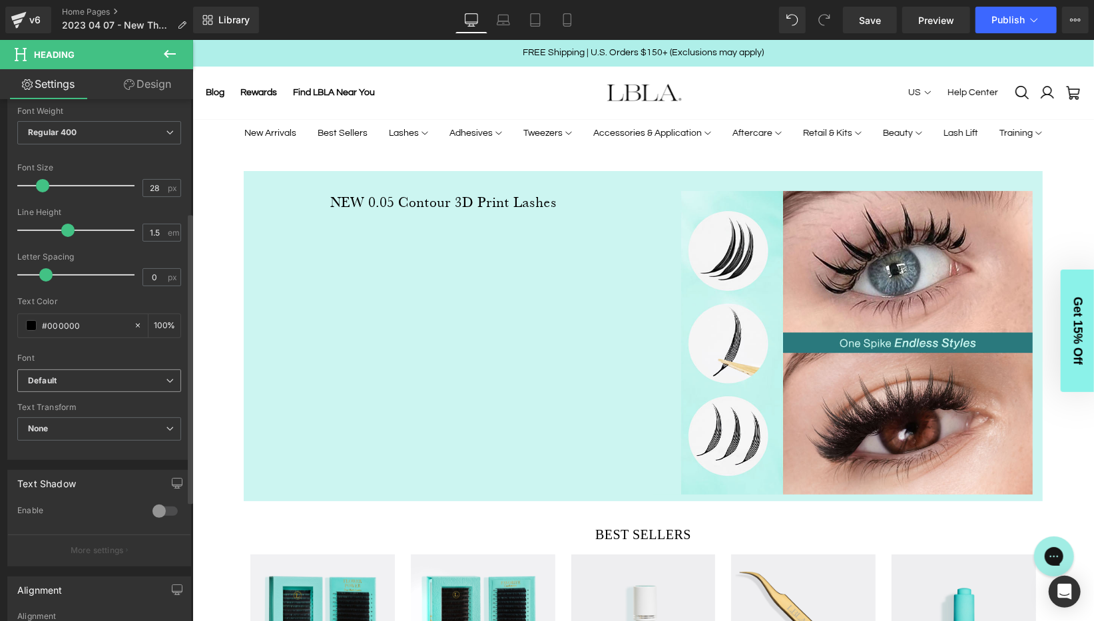
click at [168, 377] on icon at bounding box center [170, 381] width 8 height 8
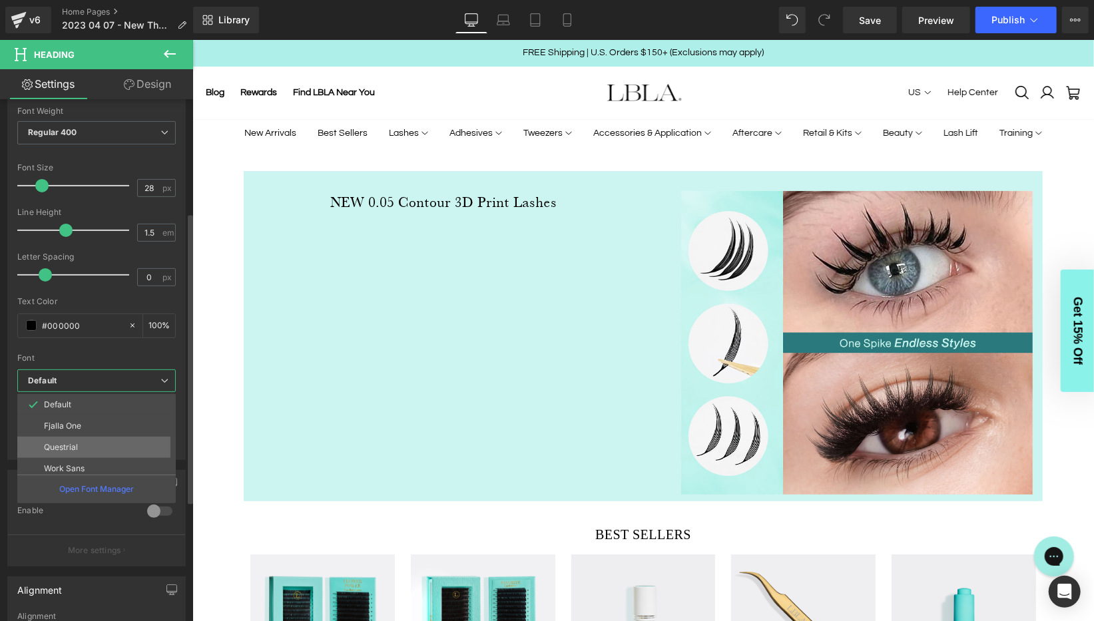
click at [93, 444] on li "Questrial" at bounding box center [99, 447] width 165 height 21
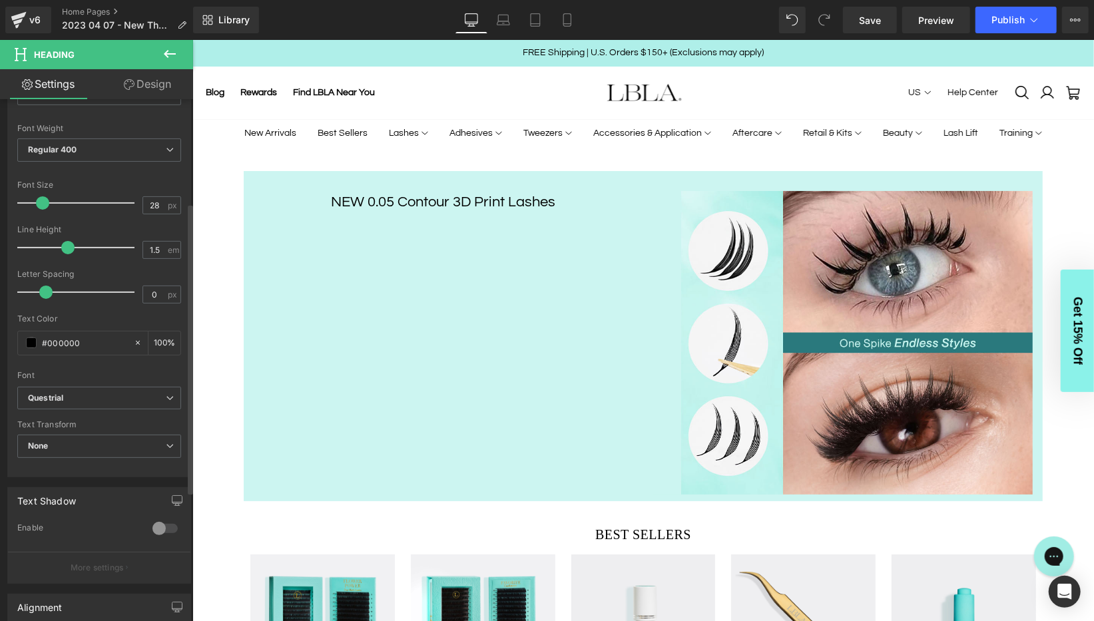
scroll to position [184, 0]
click at [154, 149] on span "Regular 400" at bounding box center [99, 150] width 164 height 23
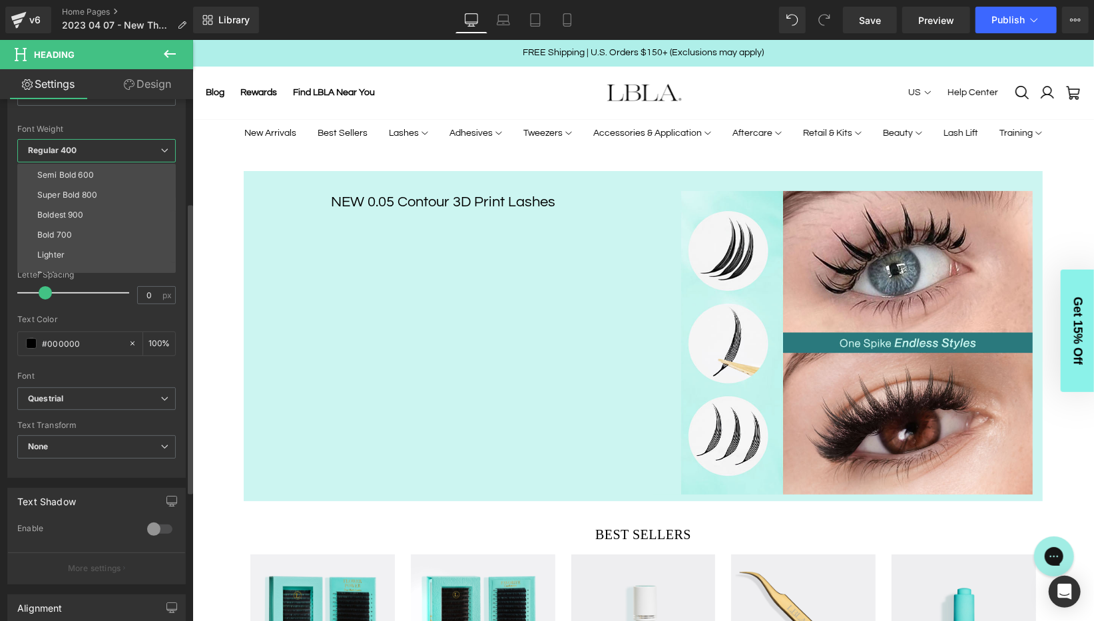
scroll to position [110, 0]
click at [87, 221] on li "Bold 700" at bounding box center [99, 224] width 165 height 20
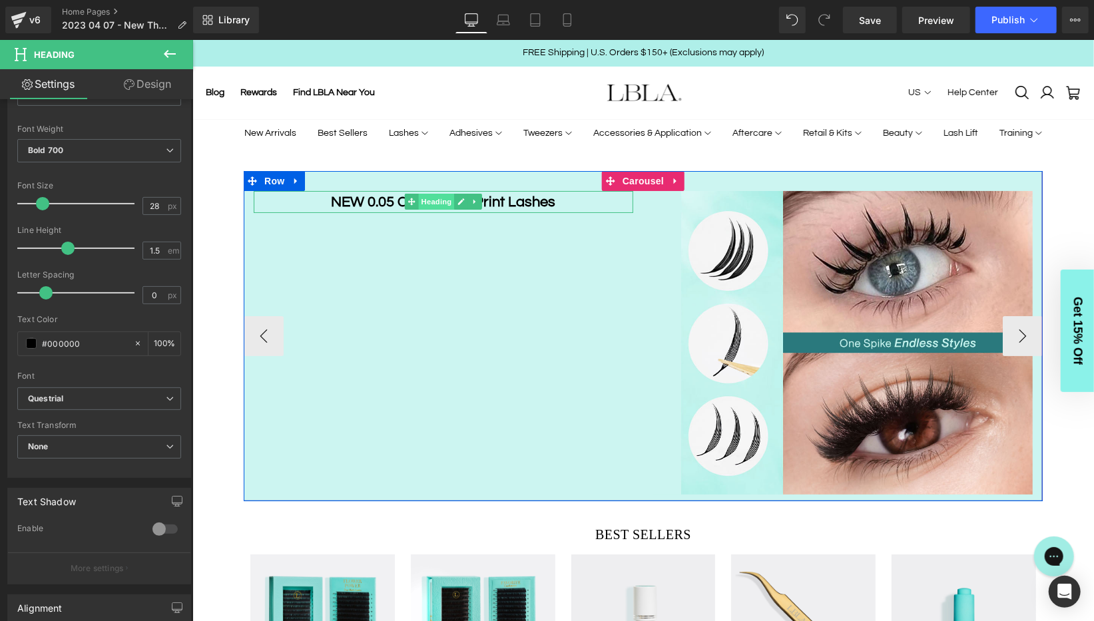
click at [431, 200] on span "Heading" at bounding box center [436, 201] width 36 height 16
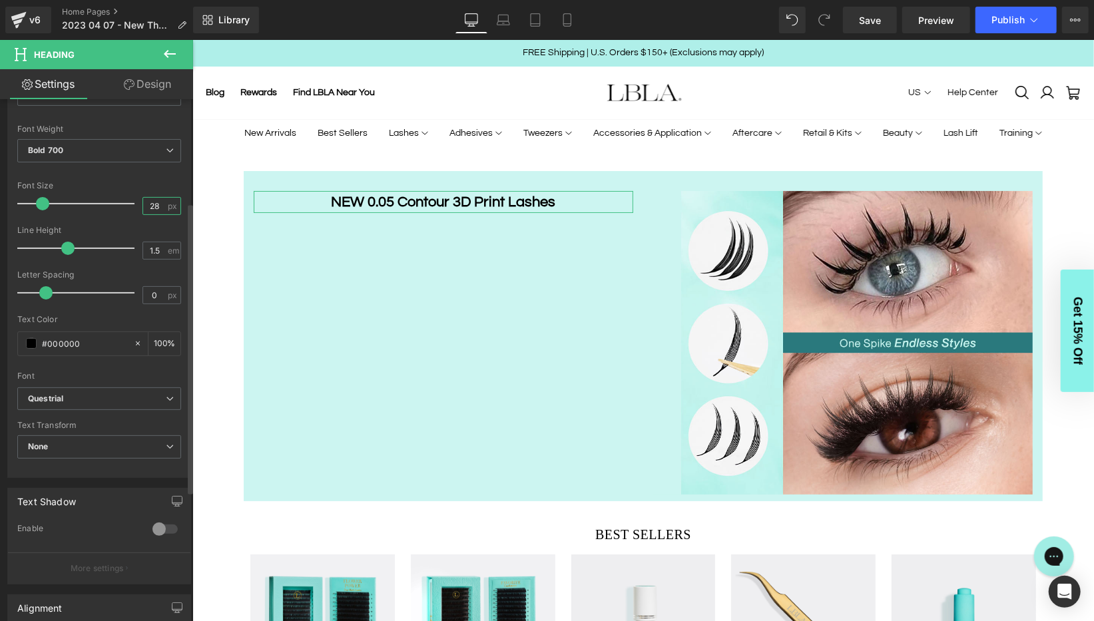
click at [155, 200] on input "28" at bounding box center [154, 206] width 23 height 17
type input "20"
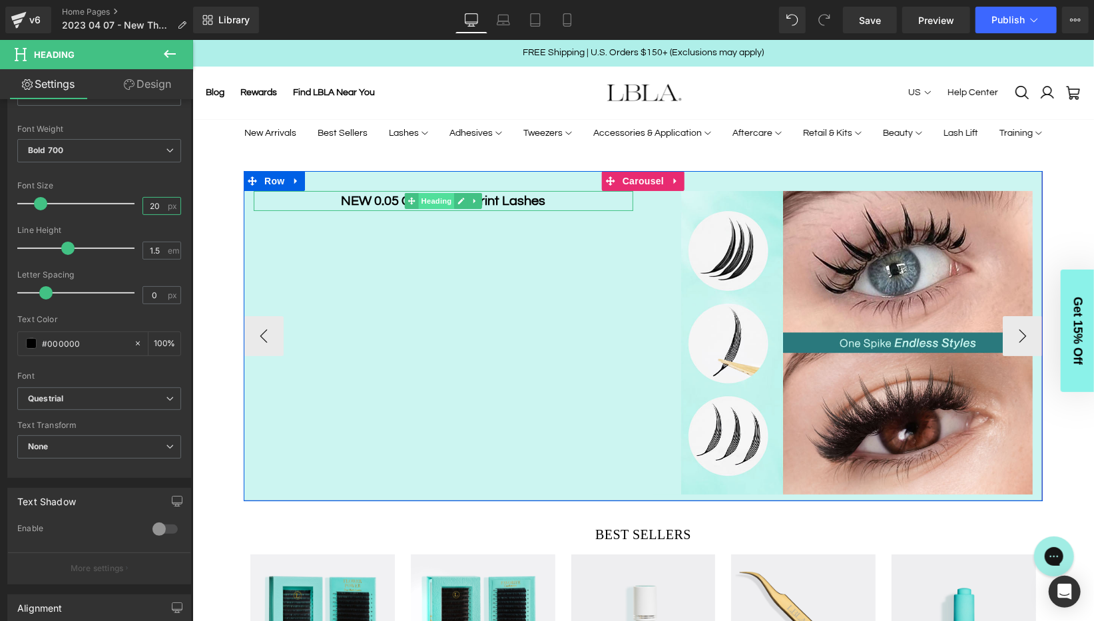
click at [444, 202] on span "Heading" at bounding box center [436, 200] width 36 height 16
click at [477, 198] on icon at bounding box center [474, 200] width 7 height 8
click at [466, 200] on icon at bounding box center [467, 199] width 7 height 7
click at [436, 220] on span "Heading" at bounding box center [436, 220] width 36 height 16
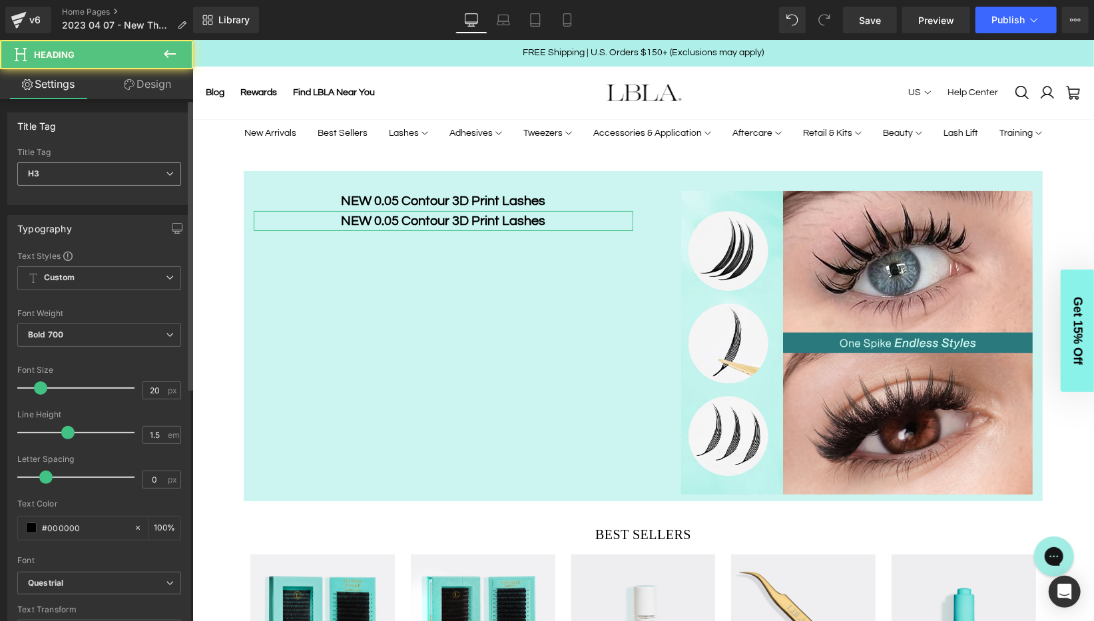
click at [114, 178] on span "H3" at bounding box center [99, 174] width 164 height 23
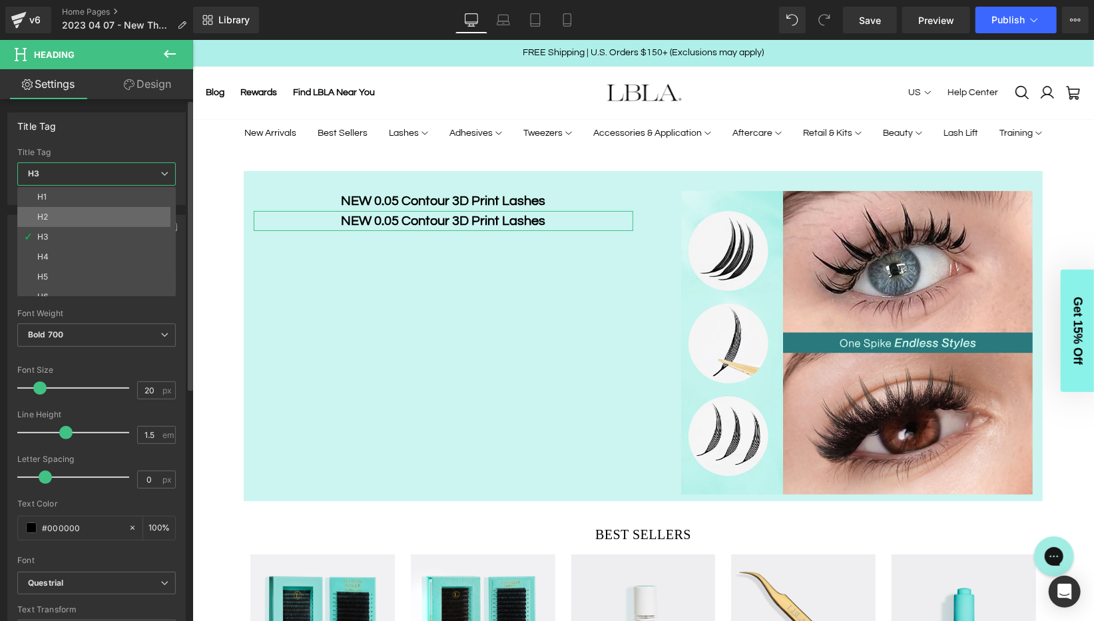
click at [89, 214] on li "H2" at bounding box center [99, 217] width 165 height 20
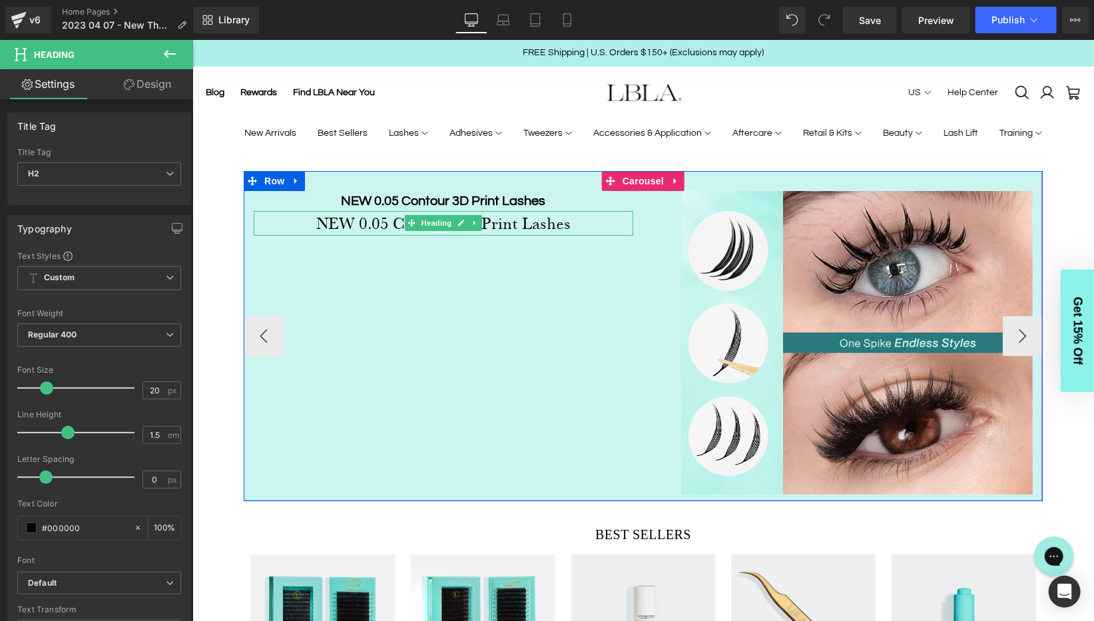
click at [503, 220] on h2 "NEW 0.05 Contour 3D Print Lashes" at bounding box center [443, 222] width 380 height 25
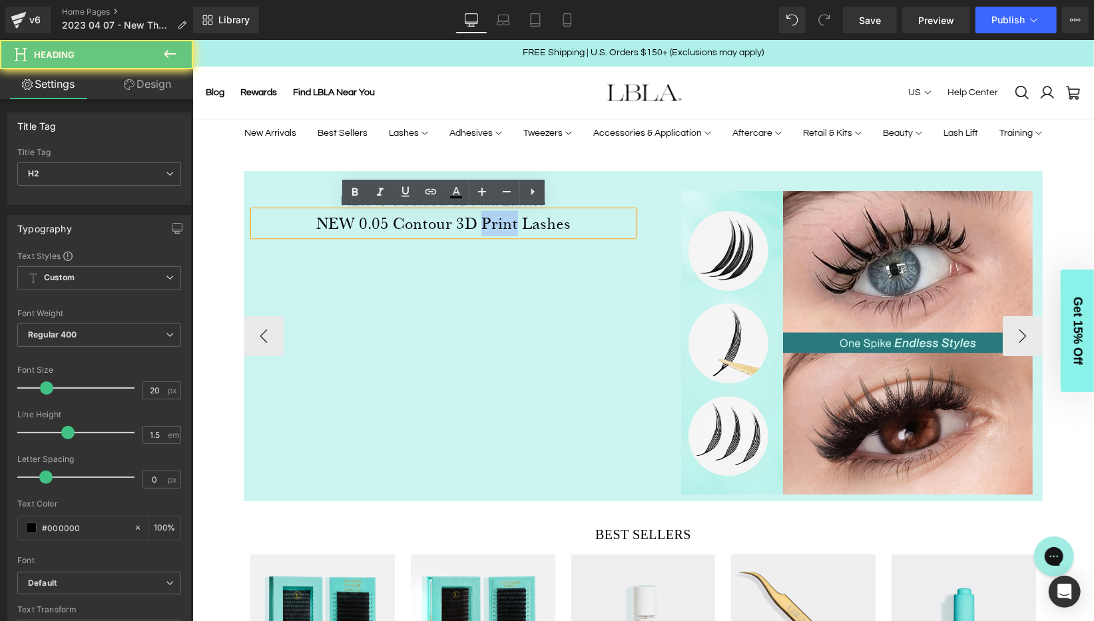
click at [503, 220] on h2 "NEW 0.05 Contour 3D Print Lashes" at bounding box center [443, 222] width 380 height 25
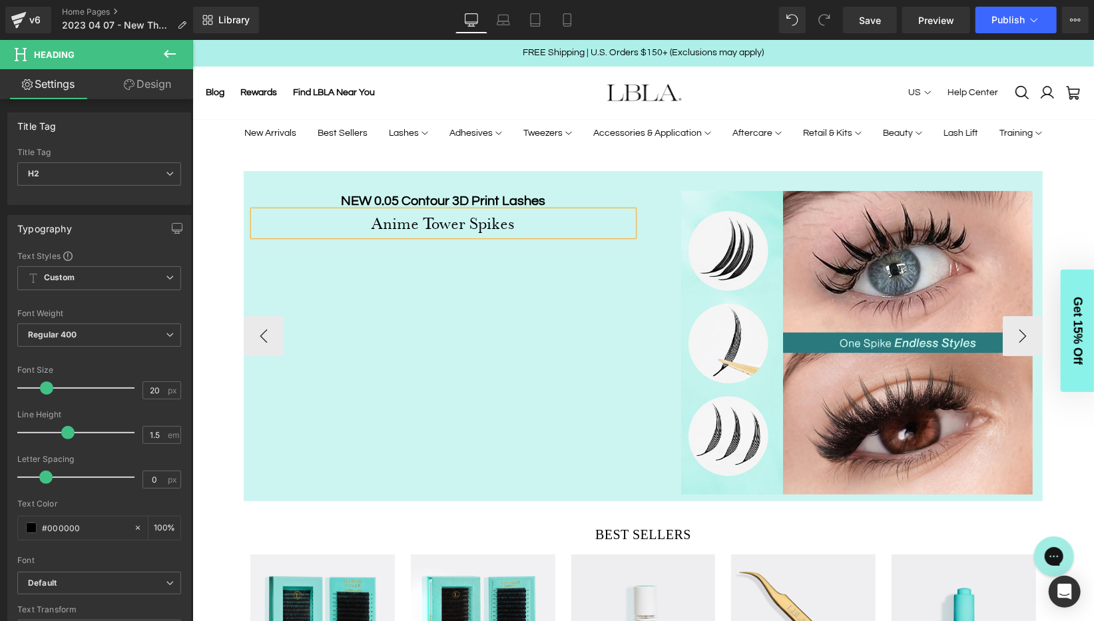
click at [430, 220] on h2 "Anime Tower Spikes" at bounding box center [443, 222] width 380 height 25
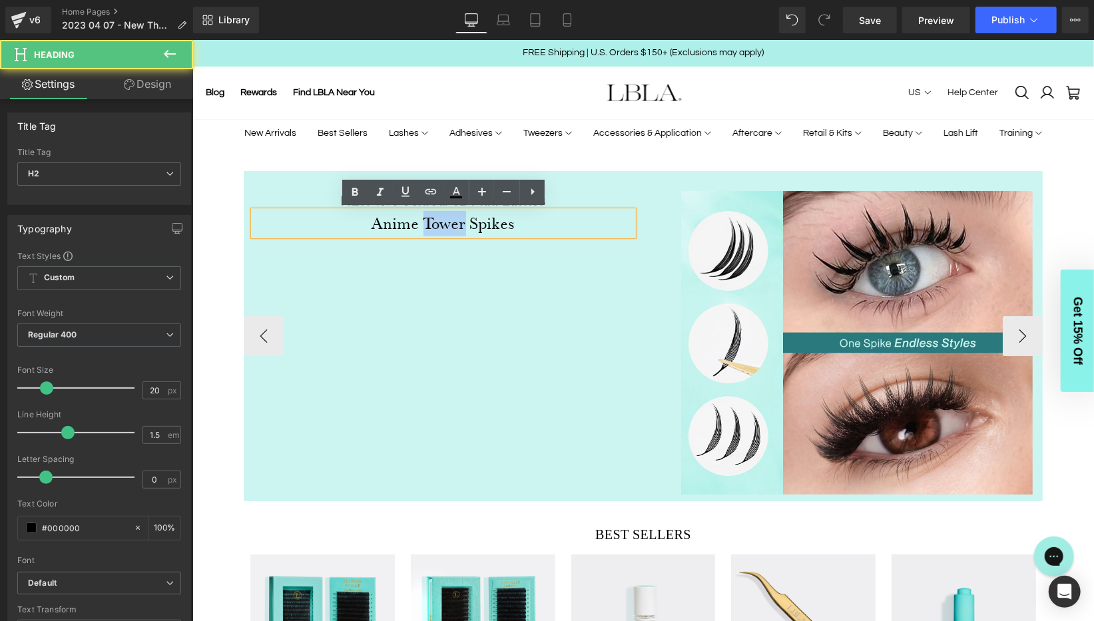
click at [430, 220] on h2 "Anime Tower Spikes" at bounding box center [443, 222] width 380 height 25
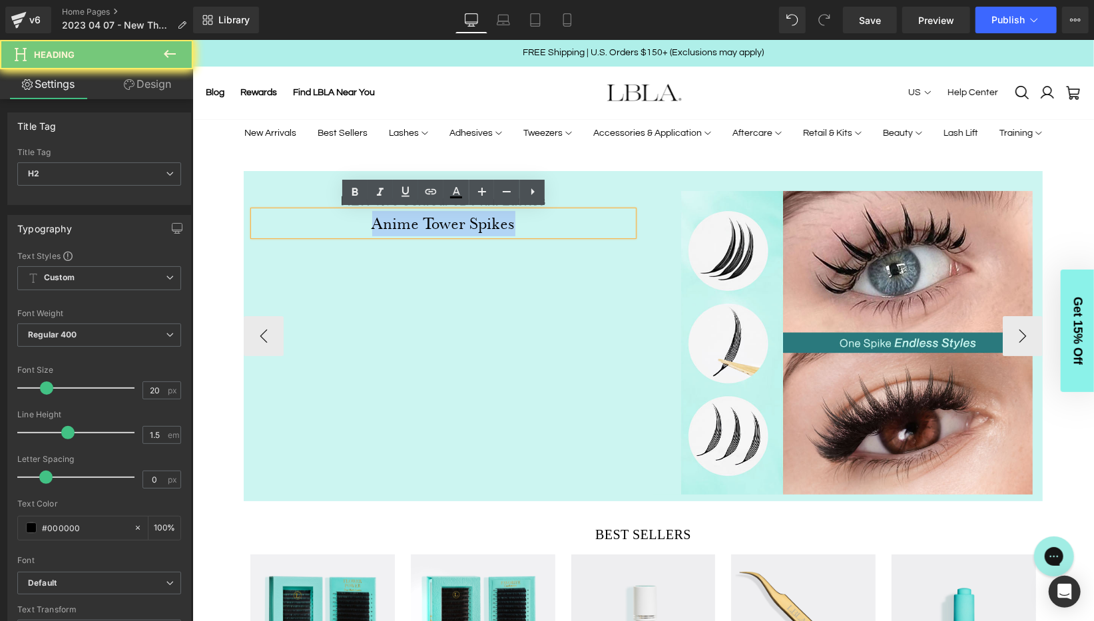
click at [430, 220] on h2 "Anime Tower Spikes" at bounding box center [443, 222] width 380 height 25
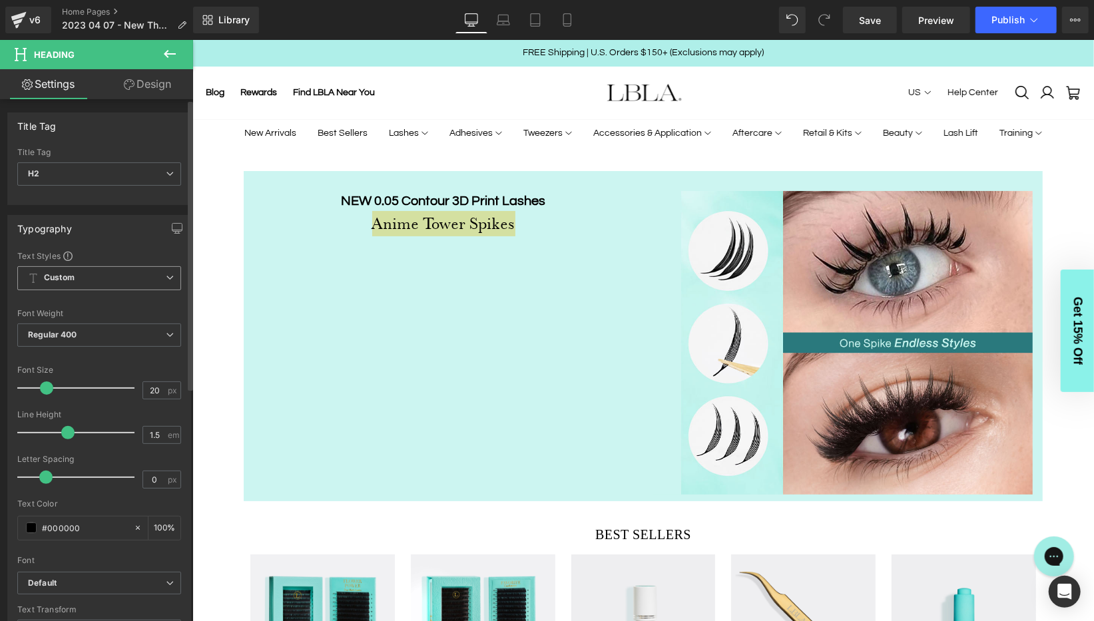
click at [165, 269] on span "Custom Setup Global Style" at bounding box center [99, 278] width 164 height 24
click at [176, 253] on div "Text Styles Custom Custom Setup Global Style Custom Setup Global Style Thin 100…" at bounding box center [96, 456] width 177 height 412
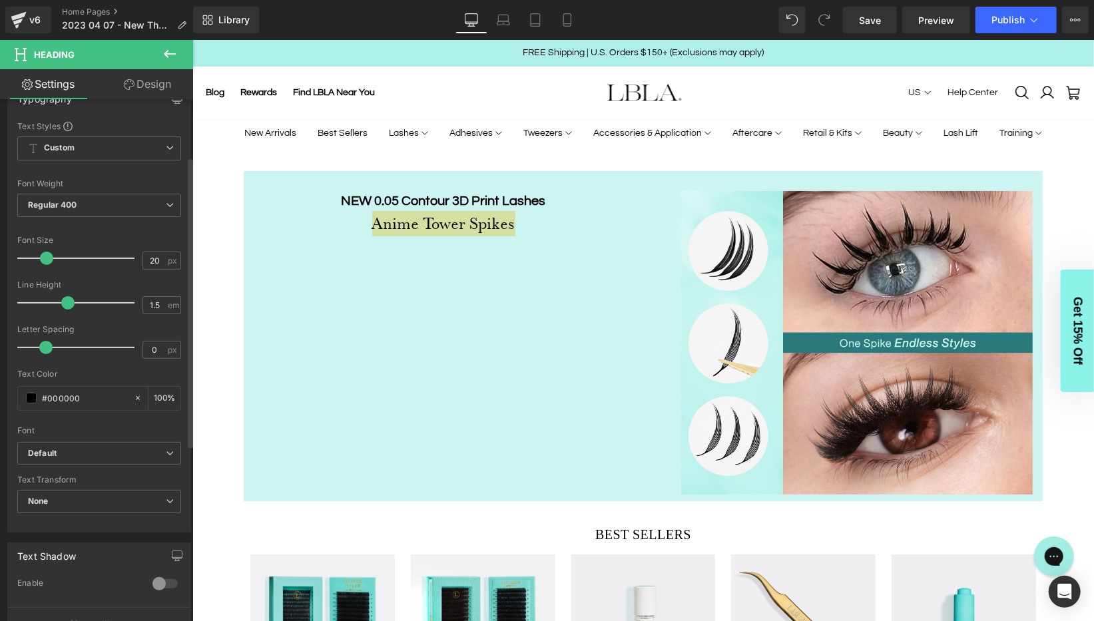
scroll to position [139, 0]
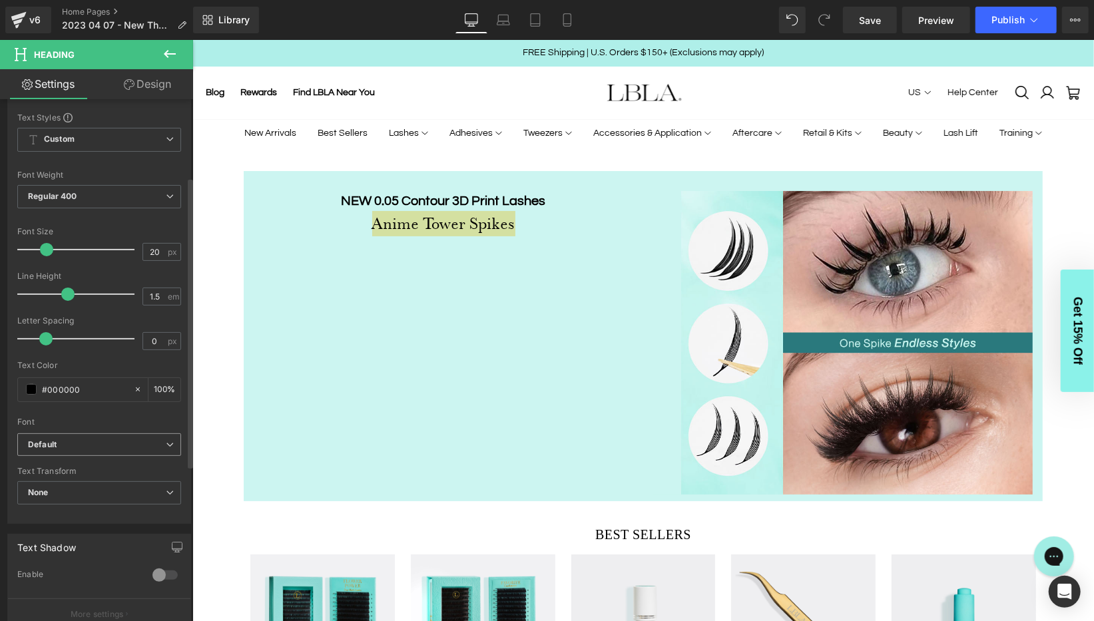
click at [166, 441] on icon at bounding box center [170, 445] width 8 height 8
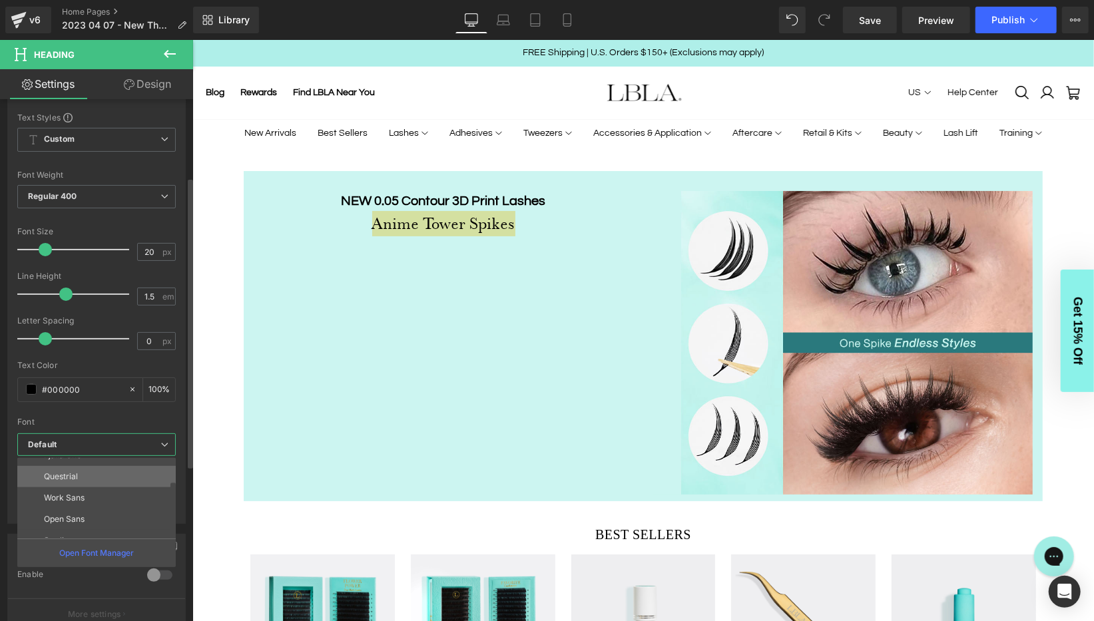
scroll to position [47, 0]
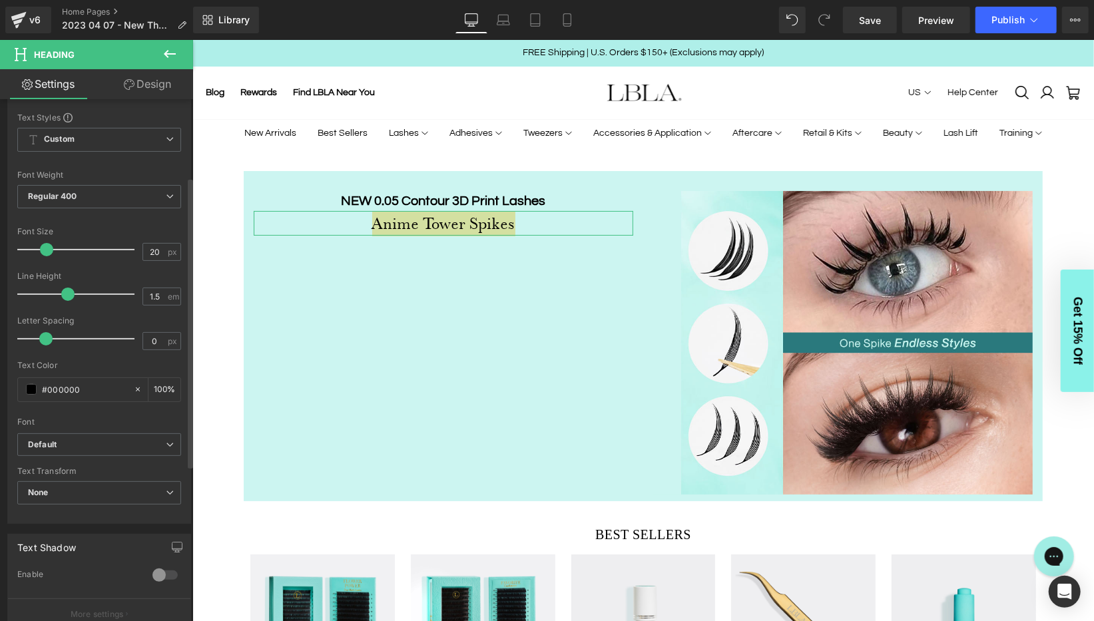
click at [168, 411] on div at bounding box center [99, 413] width 164 height 9
click at [85, 442] on b "Default" at bounding box center [97, 445] width 138 height 11
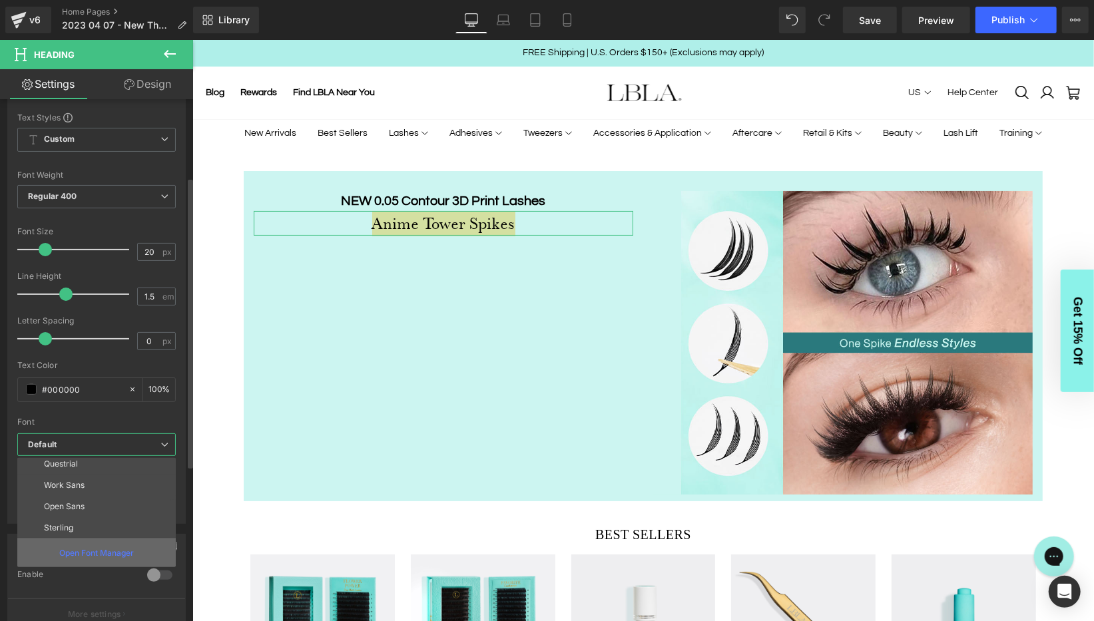
click at [92, 553] on p "Open Font Manager" at bounding box center [96, 553] width 75 height 12
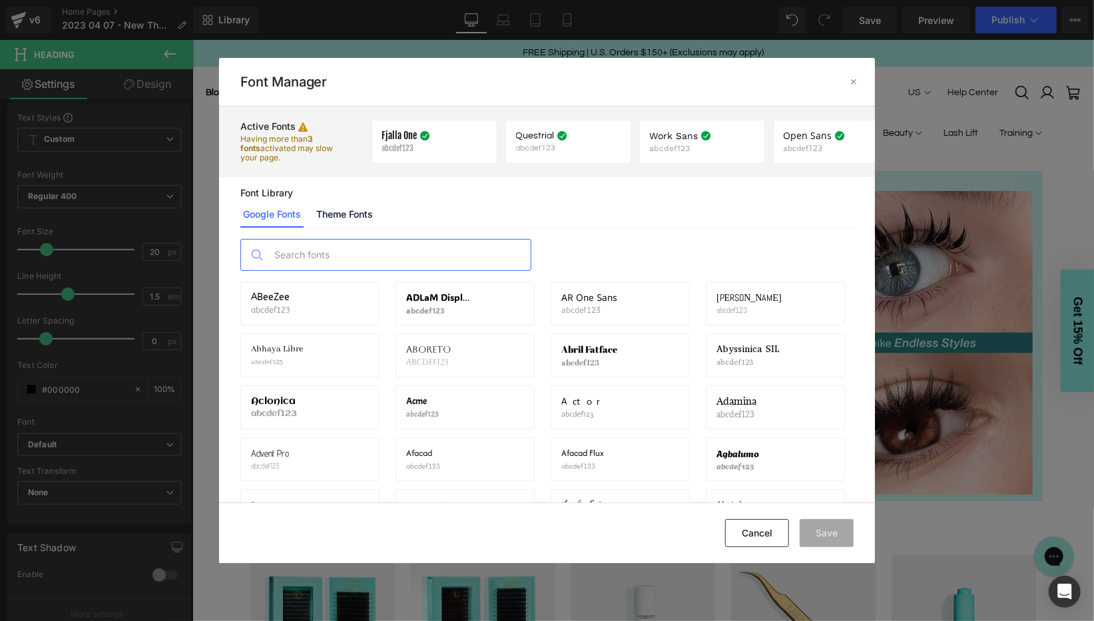
click at [365, 256] on input "text" at bounding box center [399, 255] width 263 height 31
type input "l"
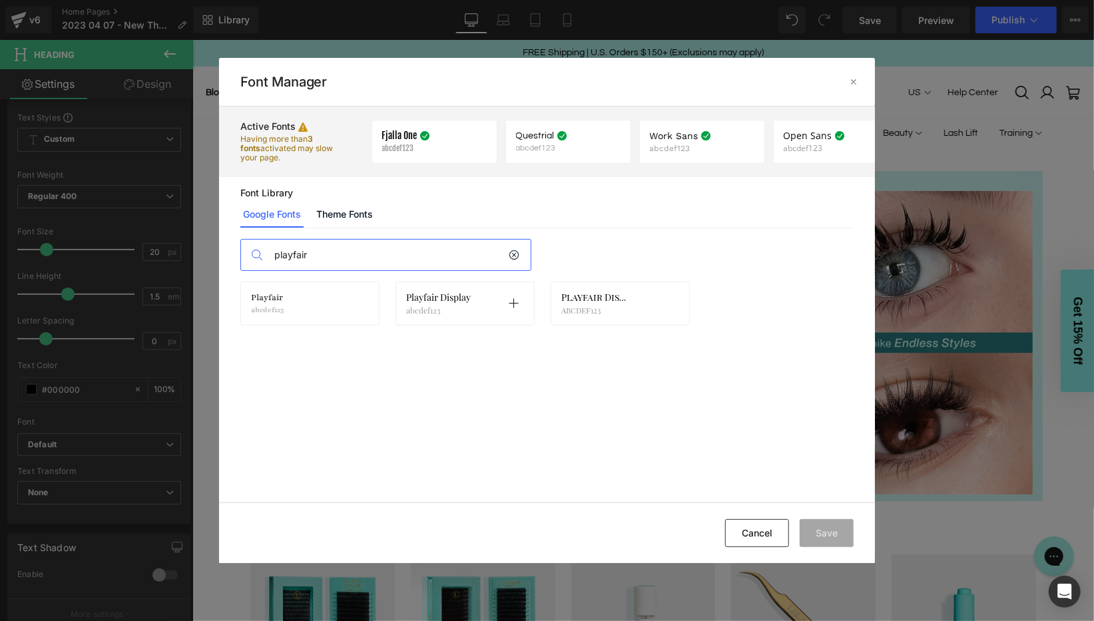
type input "playfair"
click at [447, 301] on span "Playfair Display" at bounding box center [438, 297] width 65 height 11
click at [519, 304] on p at bounding box center [513, 303] width 21 height 21
click at [833, 536] on button "Save" at bounding box center [827, 533] width 54 height 28
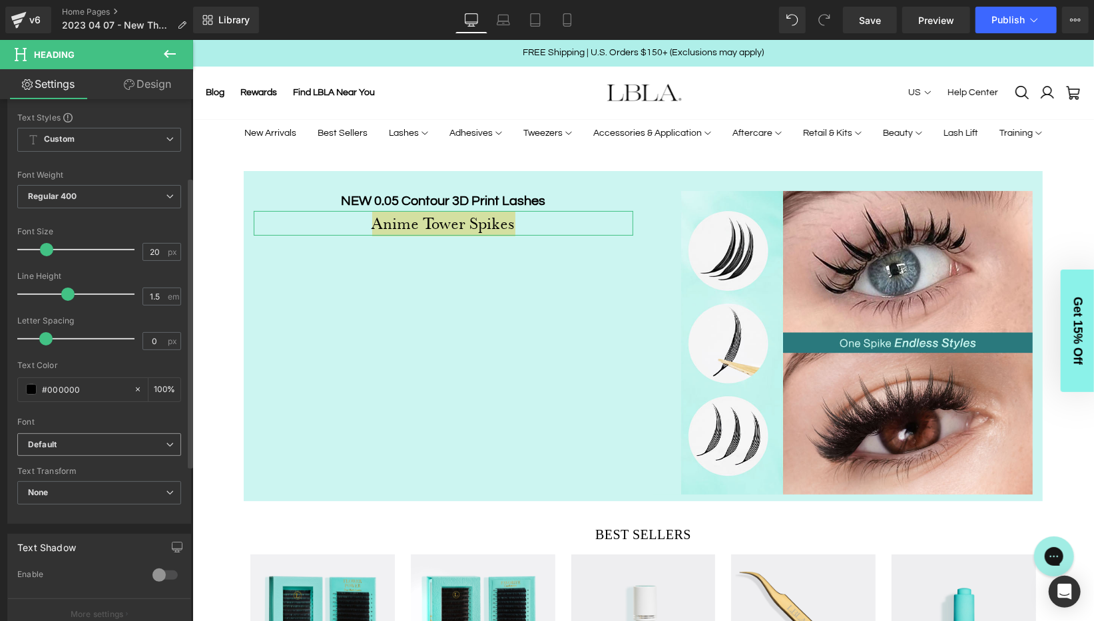
click at [167, 435] on span "Default" at bounding box center [99, 445] width 164 height 23
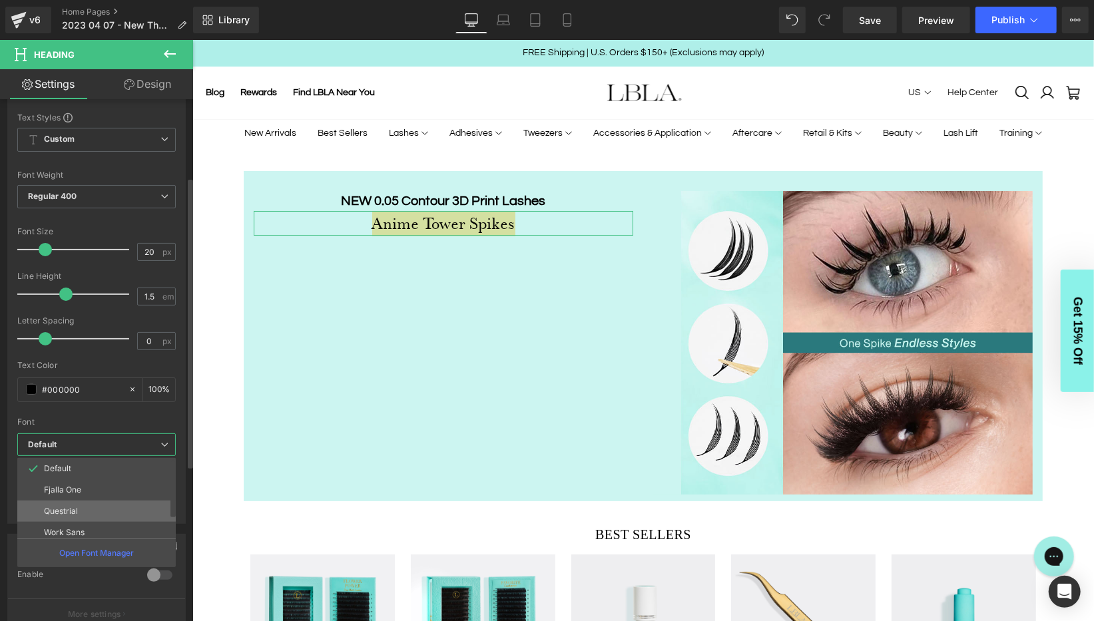
scroll to position [69, 0]
click at [93, 523] on p "Playfair Display" at bounding box center [73, 527] width 59 height 9
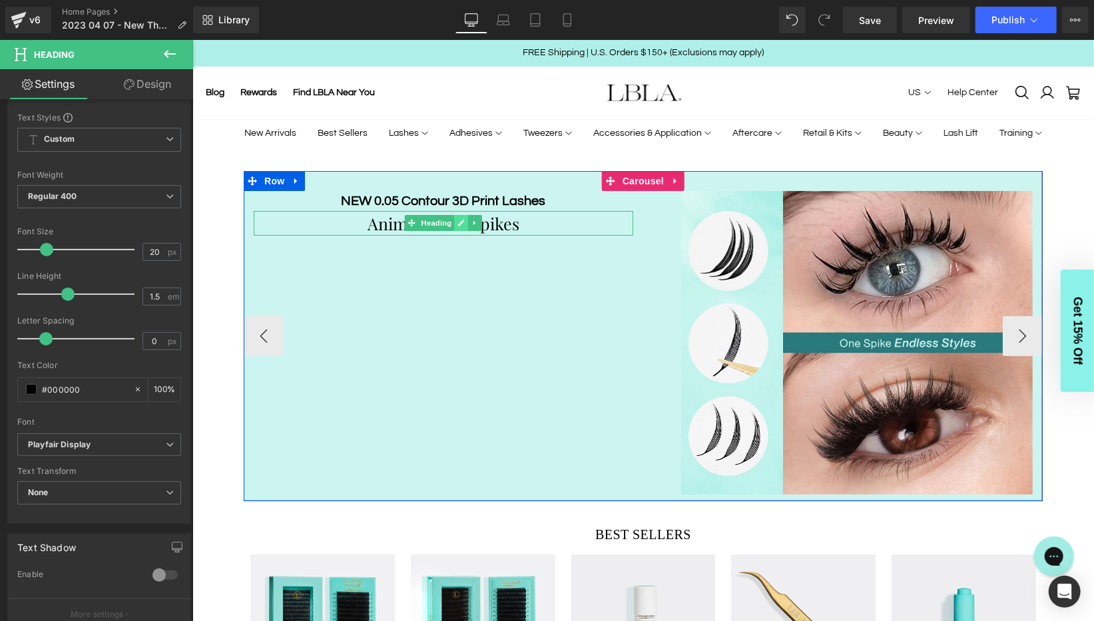
click at [464, 223] on icon at bounding box center [460, 222] width 7 height 8
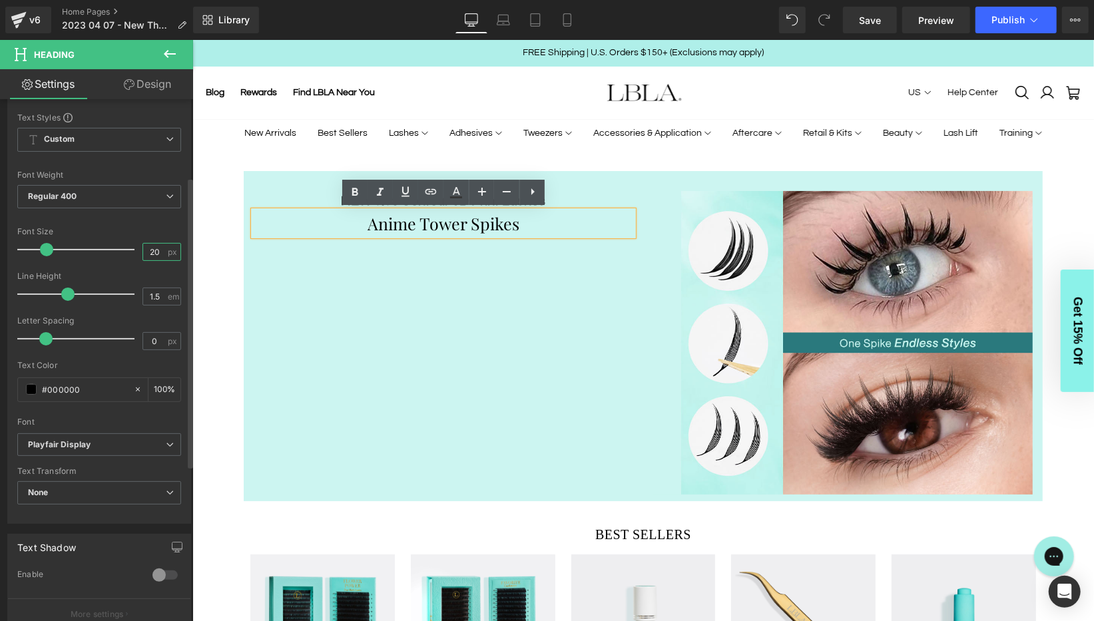
click at [160, 247] on input "20" at bounding box center [154, 252] width 23 height 17
type input "2"
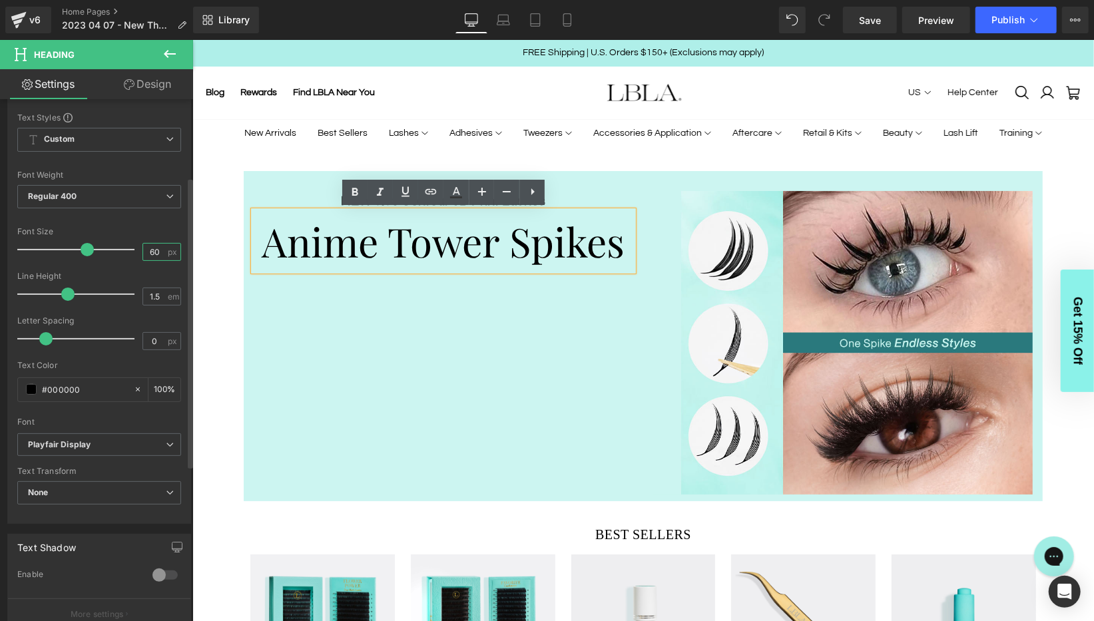
drag, startPoint x: 155, startPoint y: 252, endPoint x: 121, endPoint y: 250, distance: 34.7
click at [121, 250] on div "Font Size 60 px" at bounding box center [99, 249] width 164 height 45
type input "40"
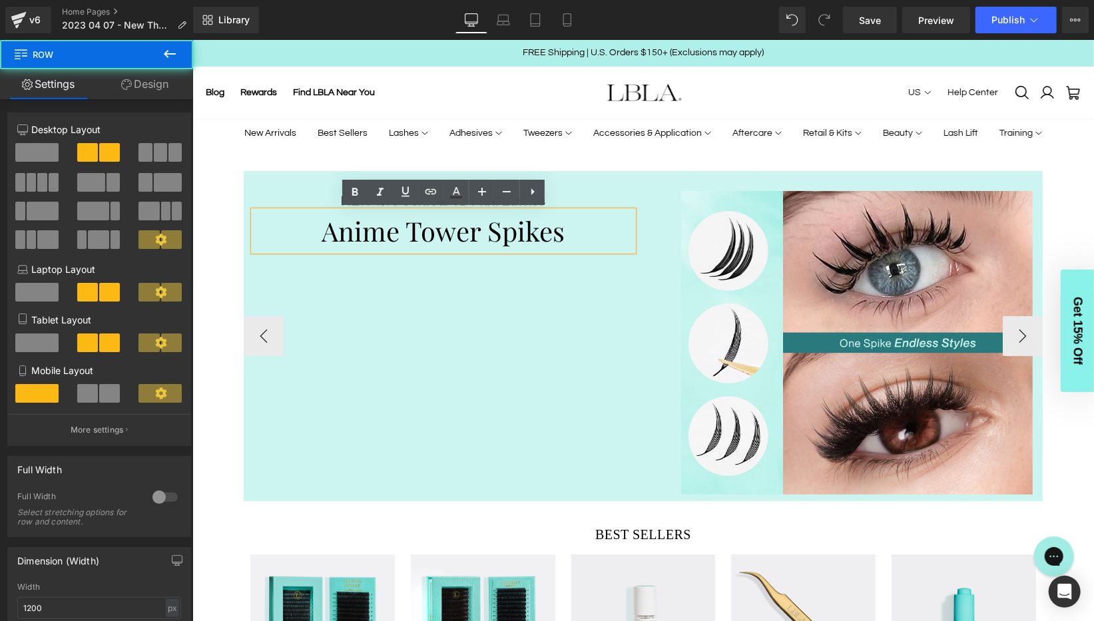
click at [547, 302] on div "NEW 0.05 Contour 3D Print Lashes Heading Anime Tower Spikes Heading Image Row" at bounding box center [642, 335] width 799 height 330
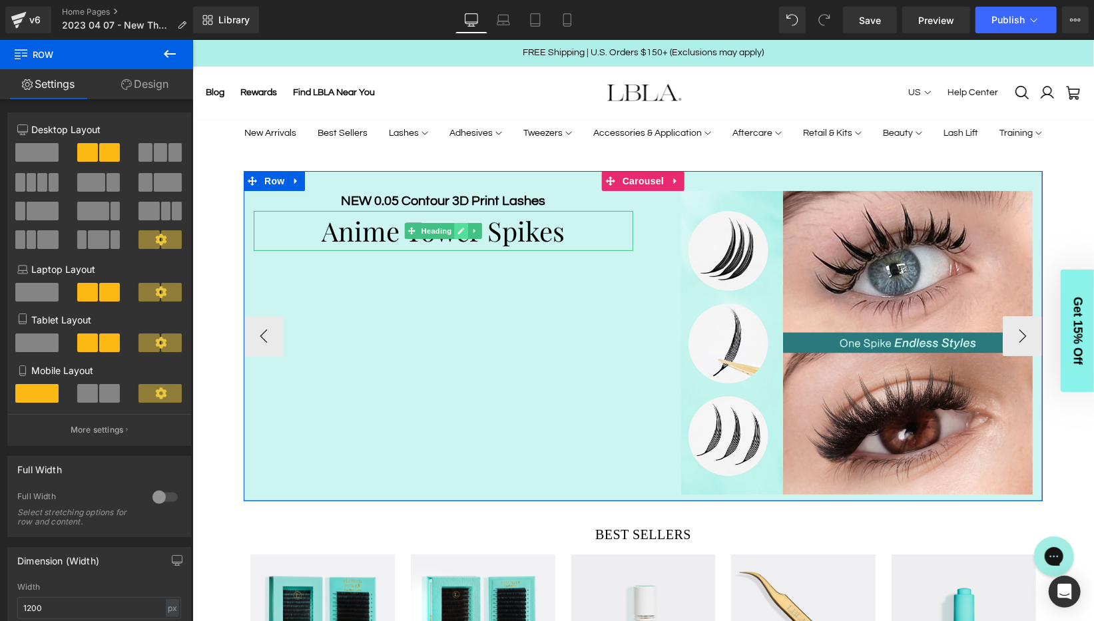
click at [457, 228] on icon at bounding box center [460, 230] width 7 height 8
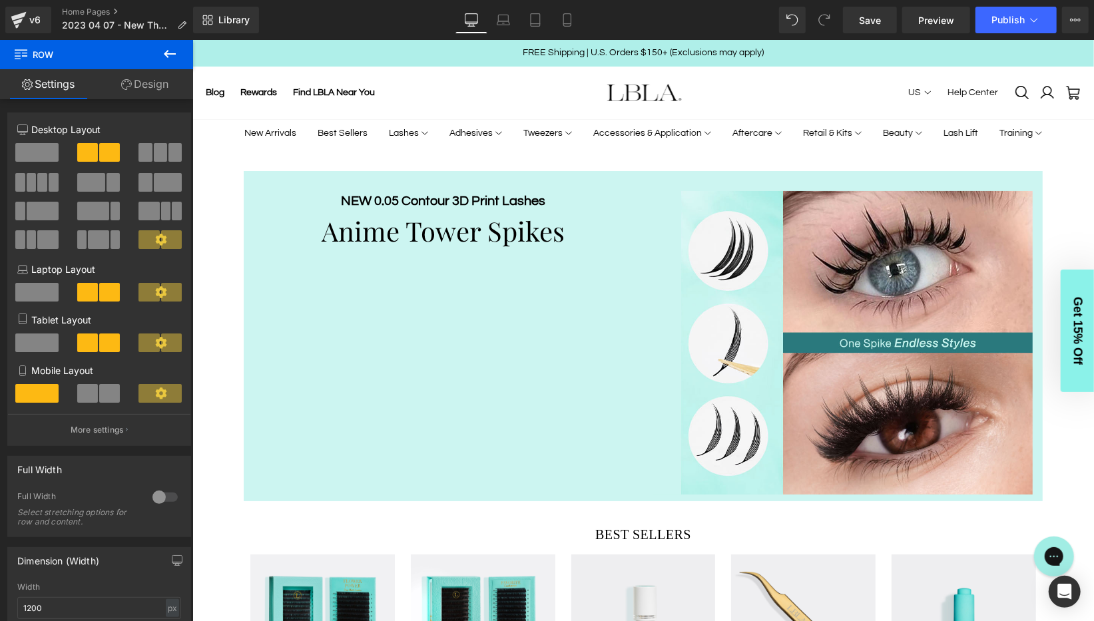
click at [138, 85] on link "Design" at bounding box center [145, 84] width 97 height 30
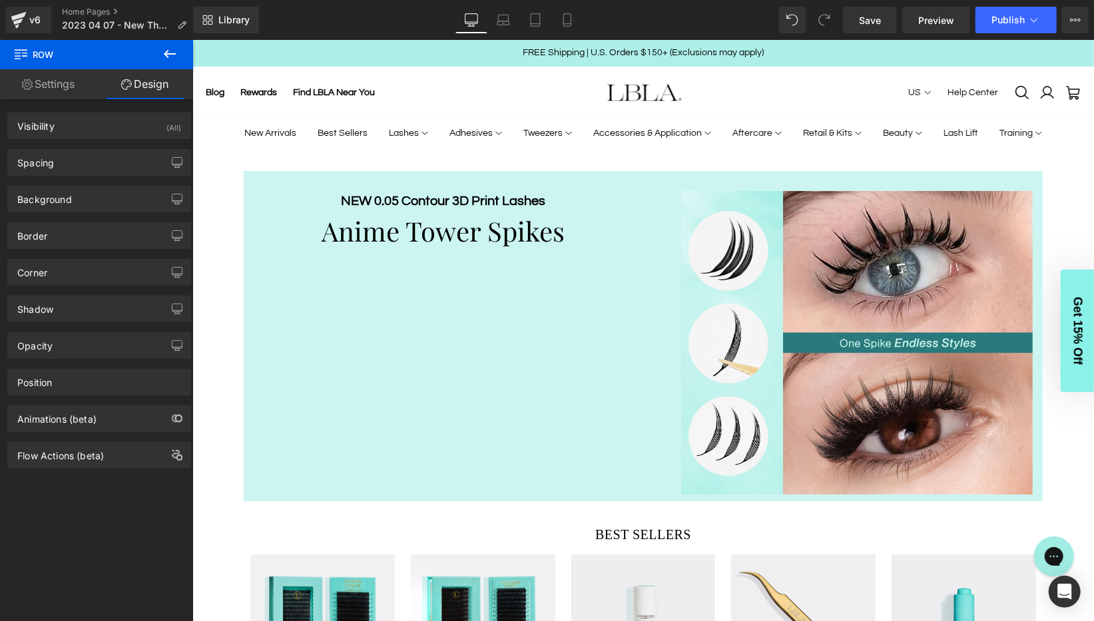
click at [54, 90] on link "Settings" at bounding box center [48, 84] width 97 height 30
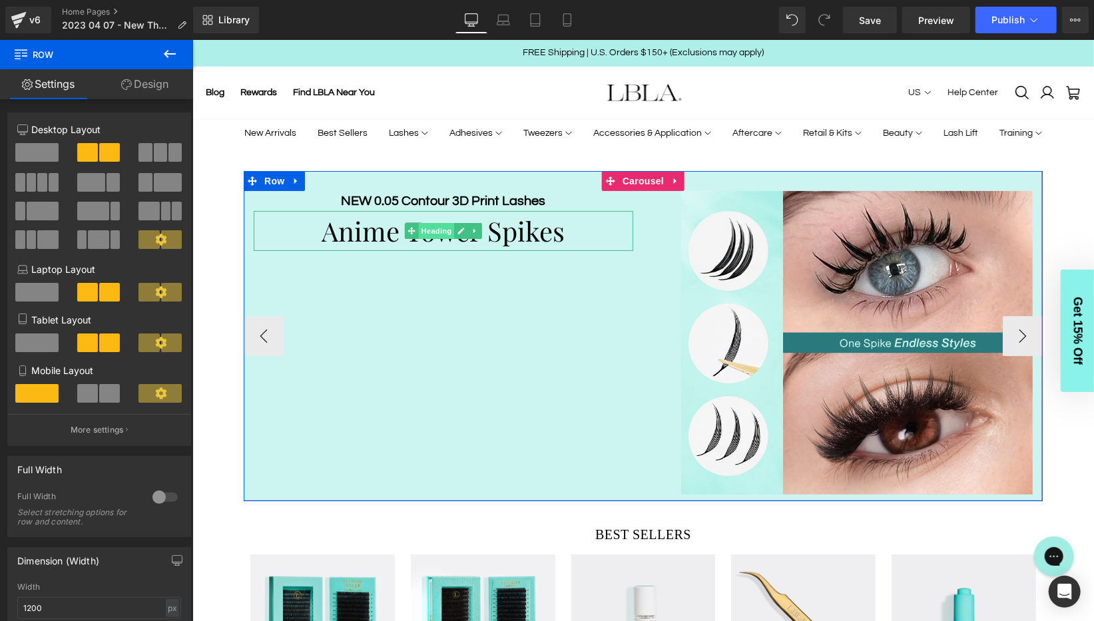
click at [433, 233] on span "Heading" at bounding box center [436, 230] width 36 height 16
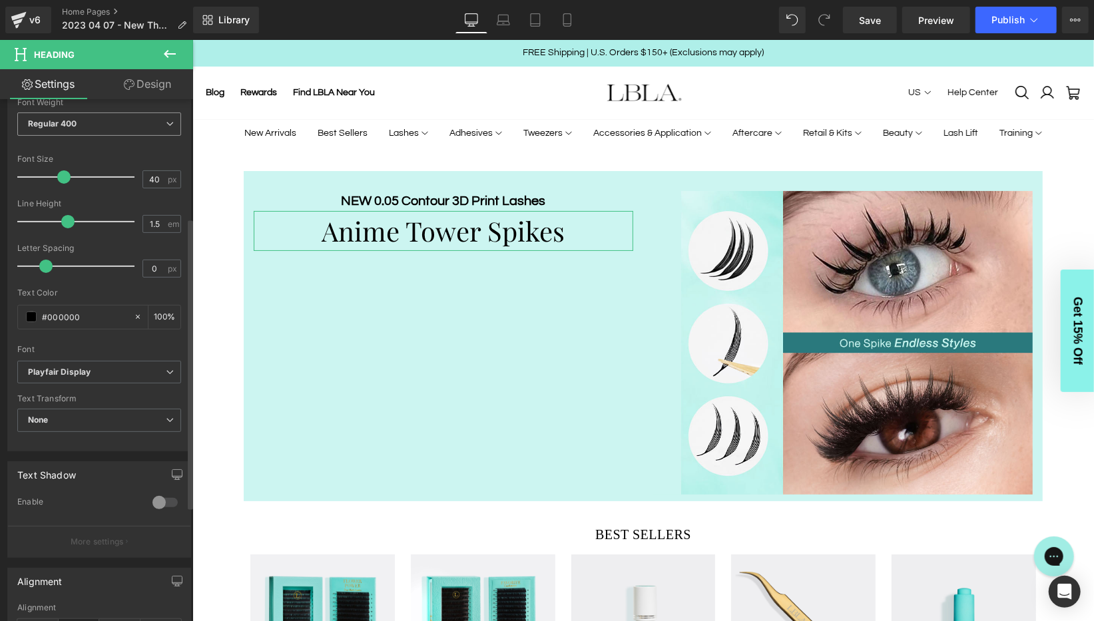
scroll to position [212, 0]
click at [69, 310] on input "#000000" at bounding box center [84, 316] width 85 height 15
paste input "2a797d"
type input "#2a797d"
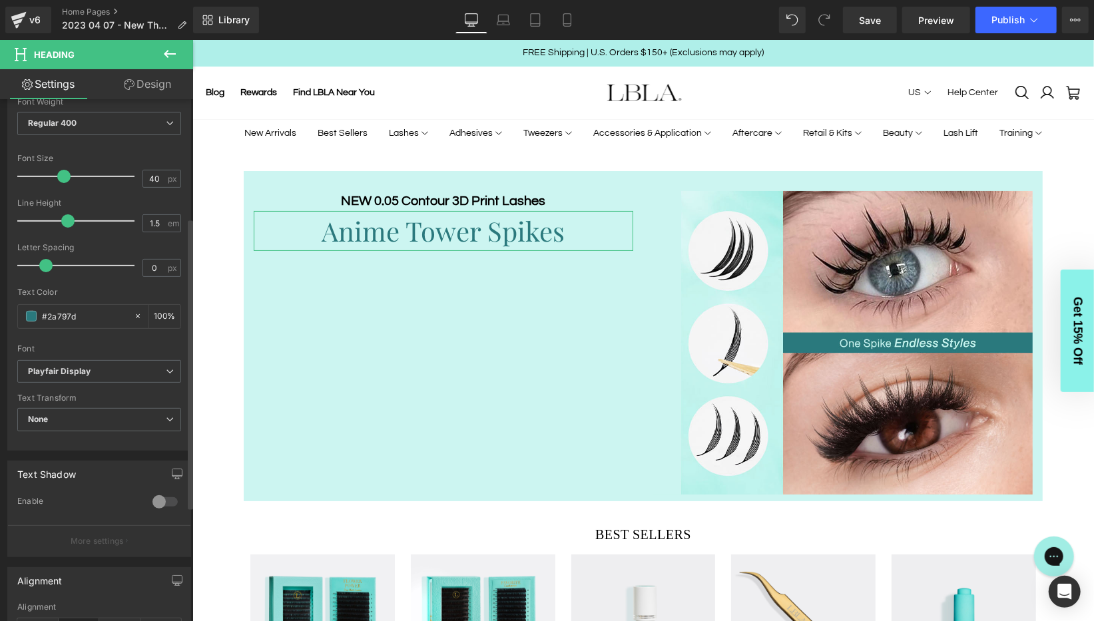
click at [102, 288] on div "Text Color" at bounding box center [99, 292] width 164 height 9
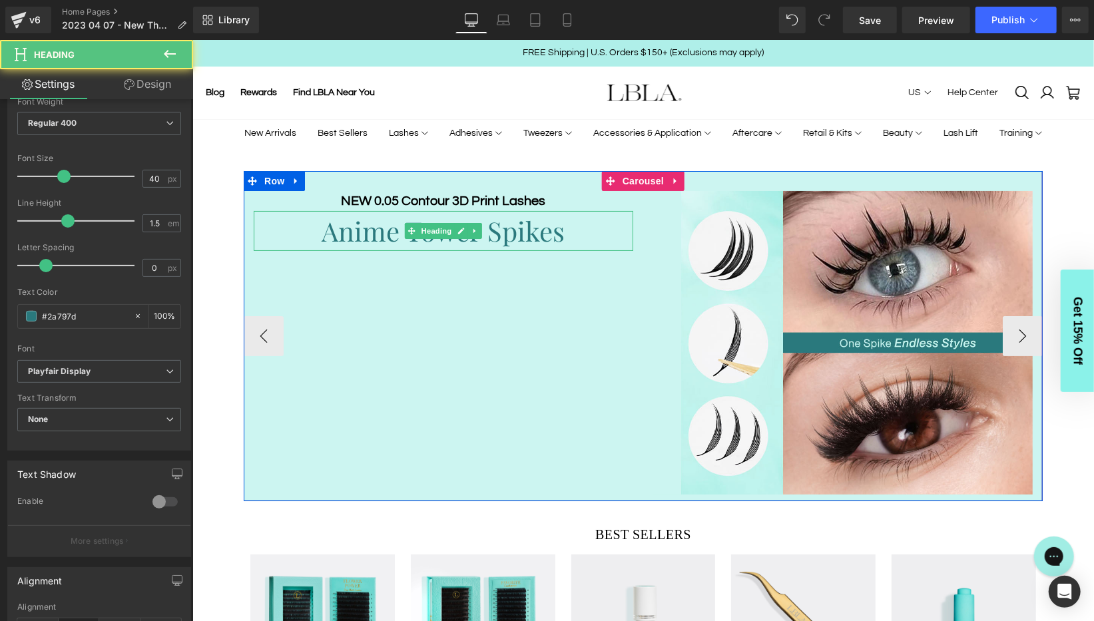
click at [519, 230] on h2 "Anime Tower Spikes" at bounding box center [443, 230] width 380 height 40
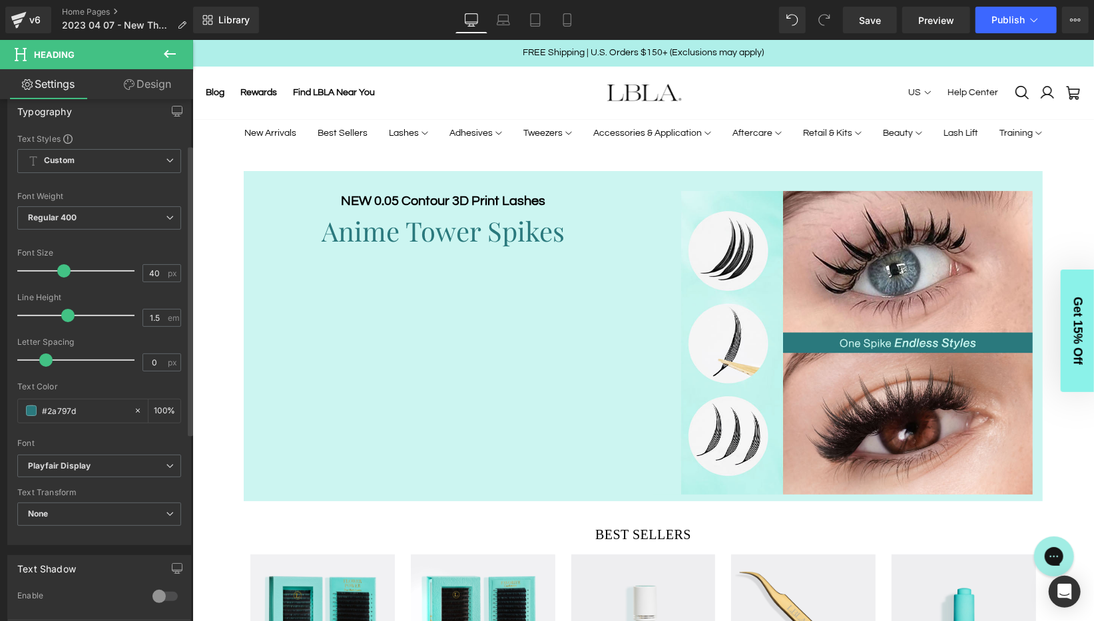
scroll to position [48, 0]
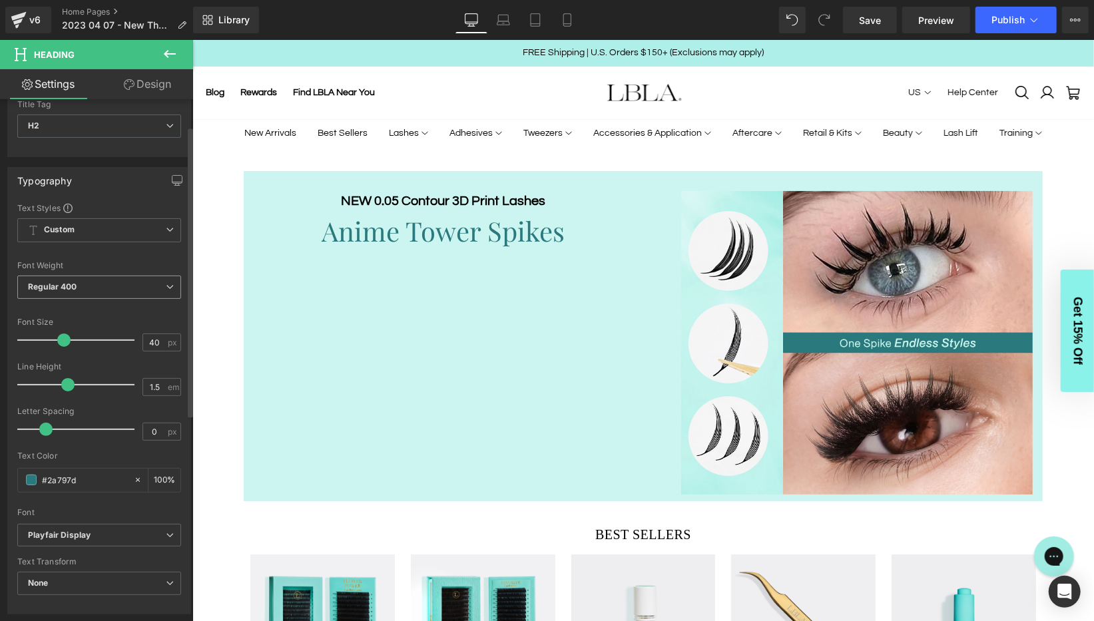
click at [125, 282] on span "Regular 400" at bounding box center [99, 287] width 164 height 23
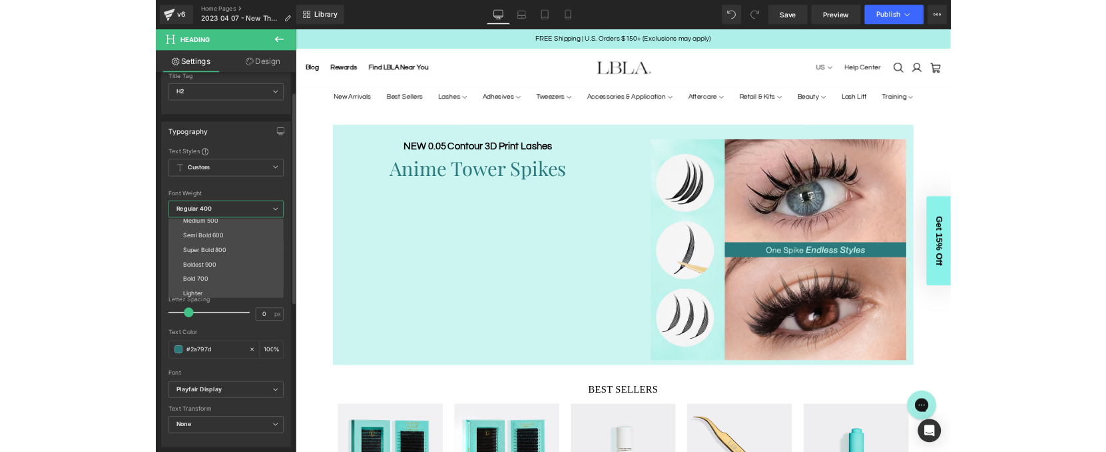
scroll to position [87, 0]
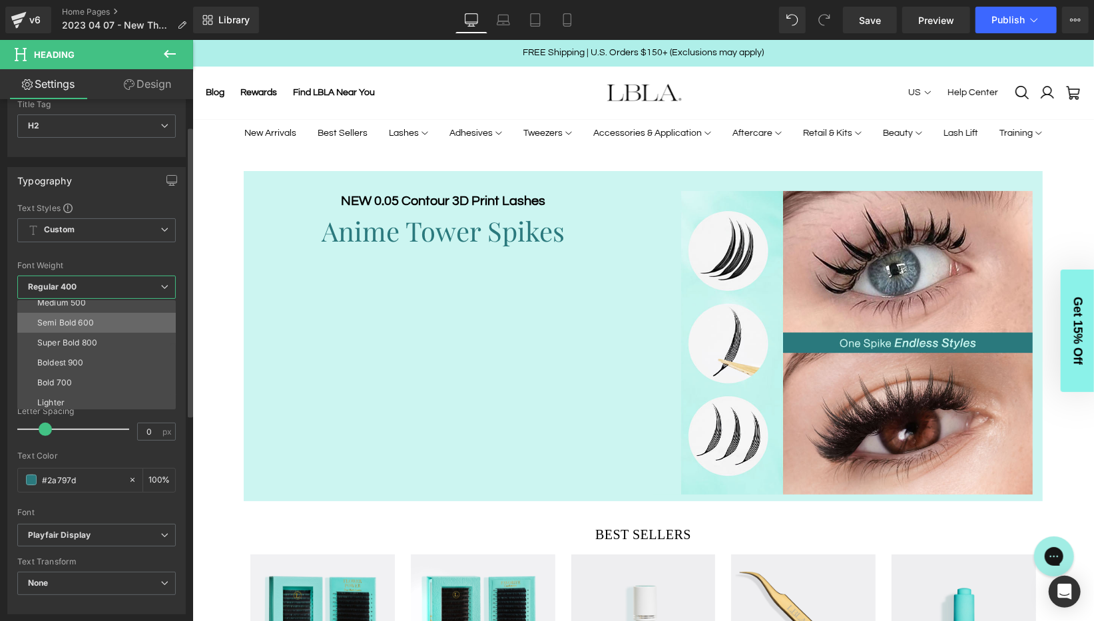
click at [99, 322] on li "Semi Bold 600" at bounding box center [99, 323] width 165 height 20
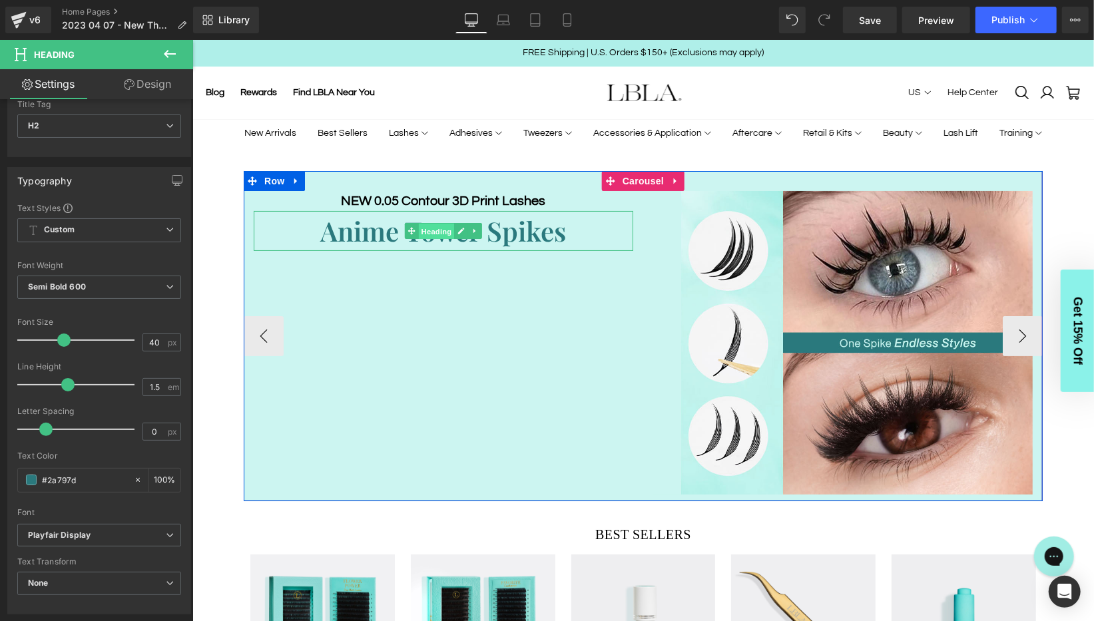
click at [453, 234] on span "Heading" at bounding box center [436, 230] width 36 height 16
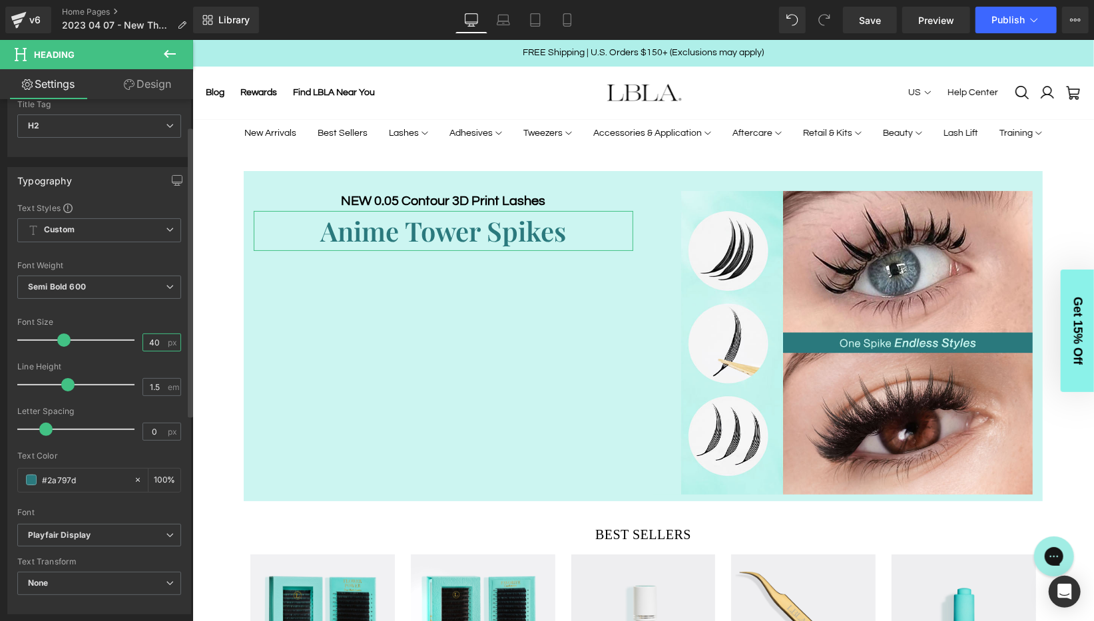
click at [155, 340] on input "40" at bounding box center [154, 342] width 23 height 17
type input "44"
click at [178, 47] on button at bounding box center [170, 54] width 47 height 29
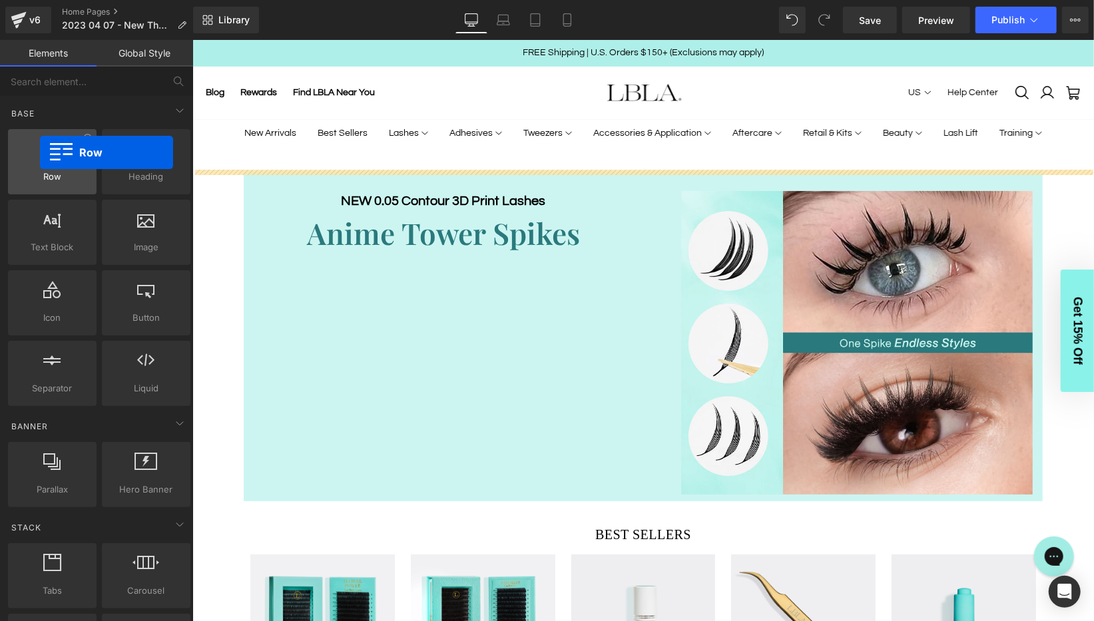
drag, startPoint x: 57, startPoint y: 161, endPoint x: 40, endPoint y: 153, distance: 19.4
click at [40, 153] on div at bounding box center [52, 155] width 81 height 30
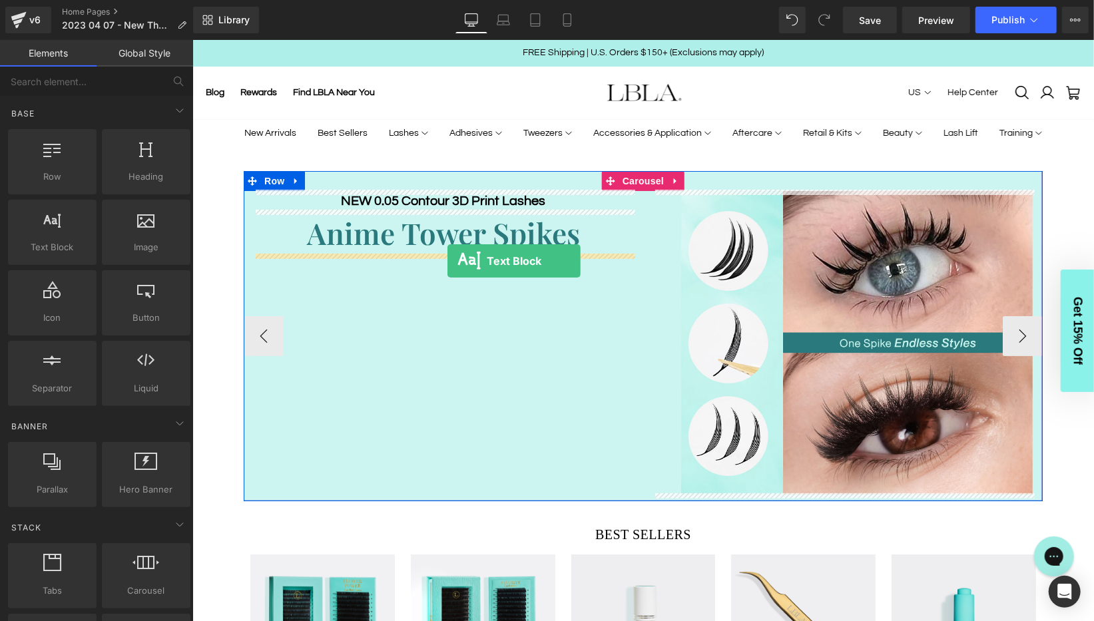
drag, startPoint x: 246, startPoint y: 276, endPoint x: 448, endPoint y: 262, distance: 202.3
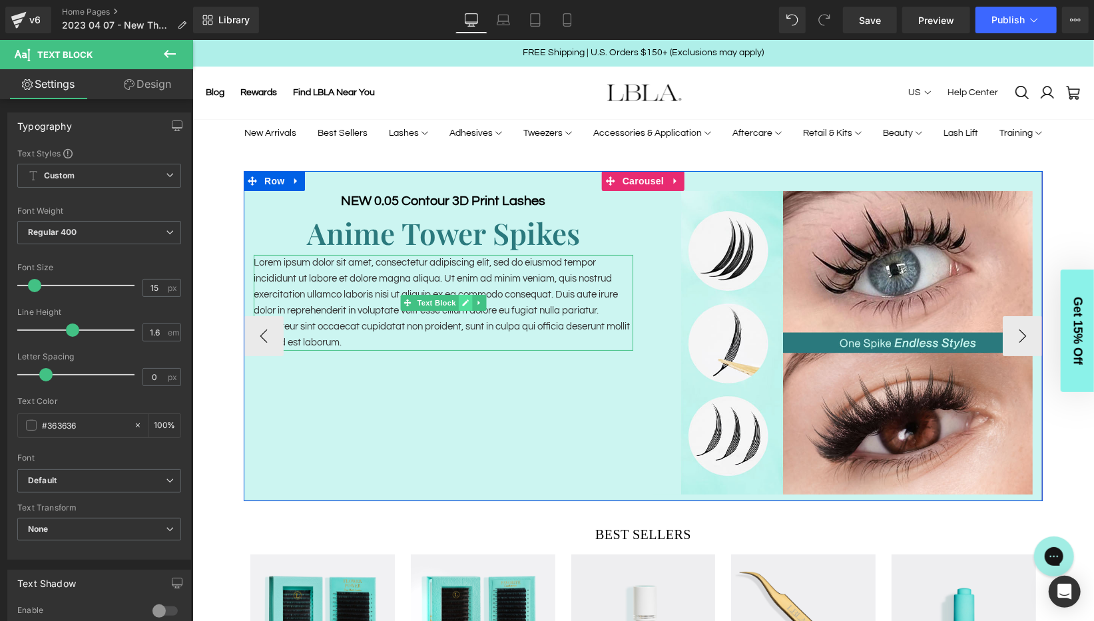
click at [465, 300] on icon at bounding box center [465, 302] width 7 height 7
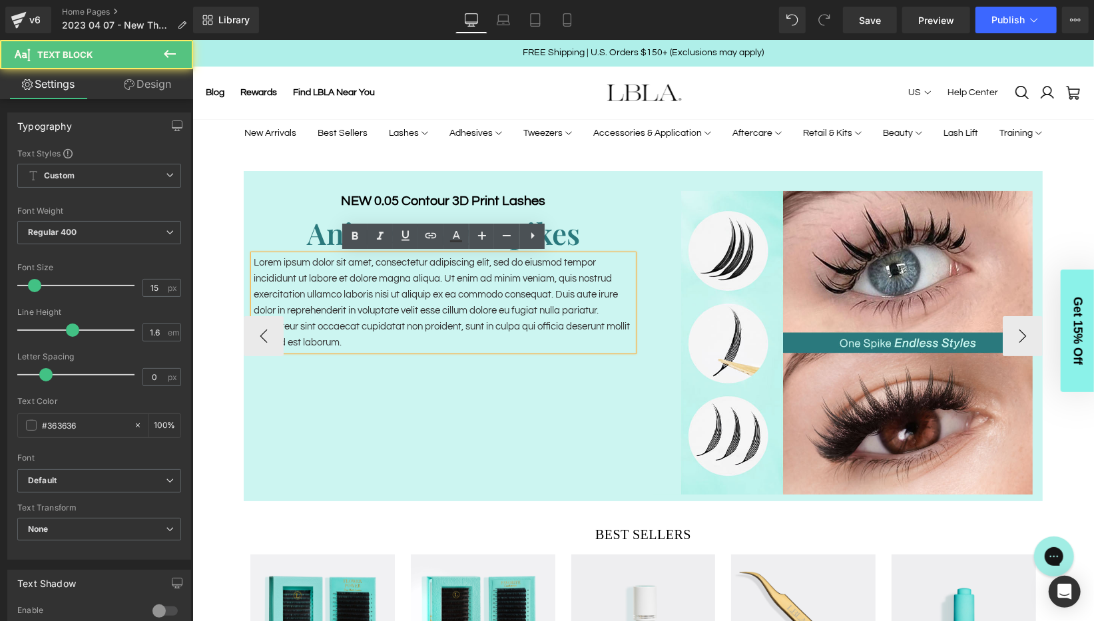
click at [428, 294] on p "Lorem ipsum dolor sit amet, consectetur adipiscing elit, sed do eiusmod tempor …" at bounding box center [443, 302] width 380 height 96
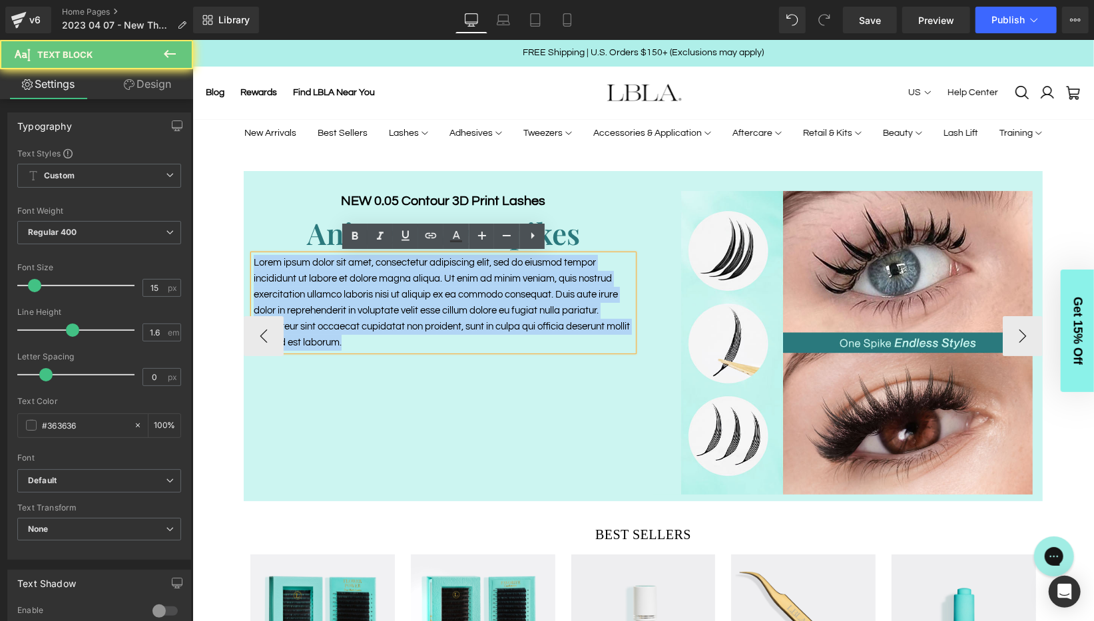
click at [428, 294] on p "Lorem ipsum dolor sit amet, consectetur adipiscing elit, sed do eiusmod tempor …" at bounding box center [443, 302] width 380 height 96
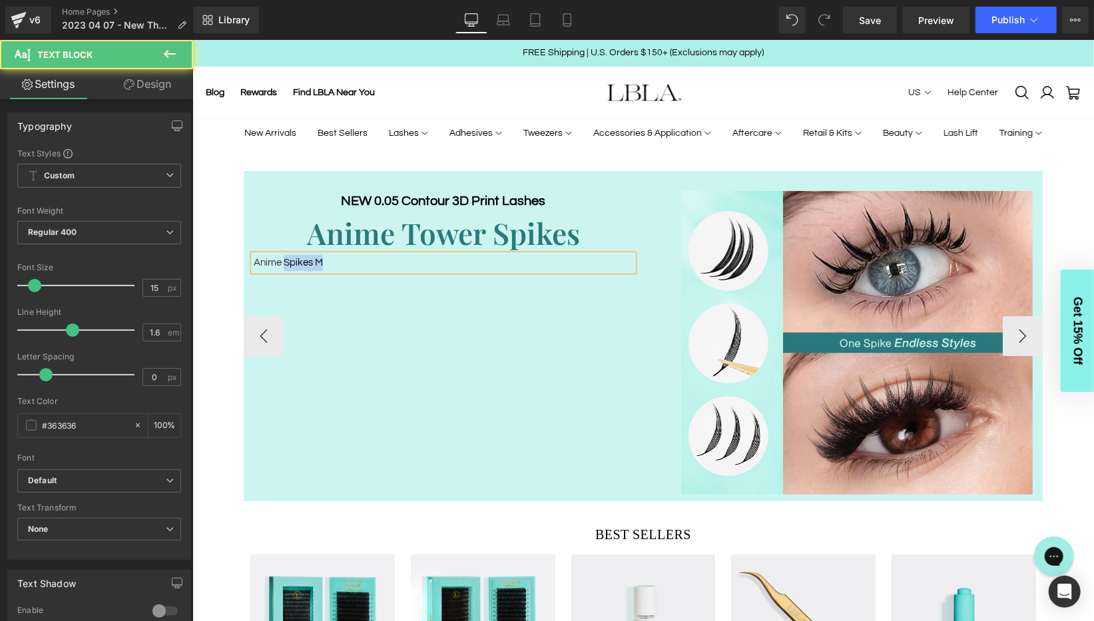
drag, startPoint x: 284, startPoint y: 263, endPoint x: 423, endPoint y: 268, distance: 138.6
click at [423, 267] on p "Anime Spikes M" at bounding box center [443, 262] width 380 height 16
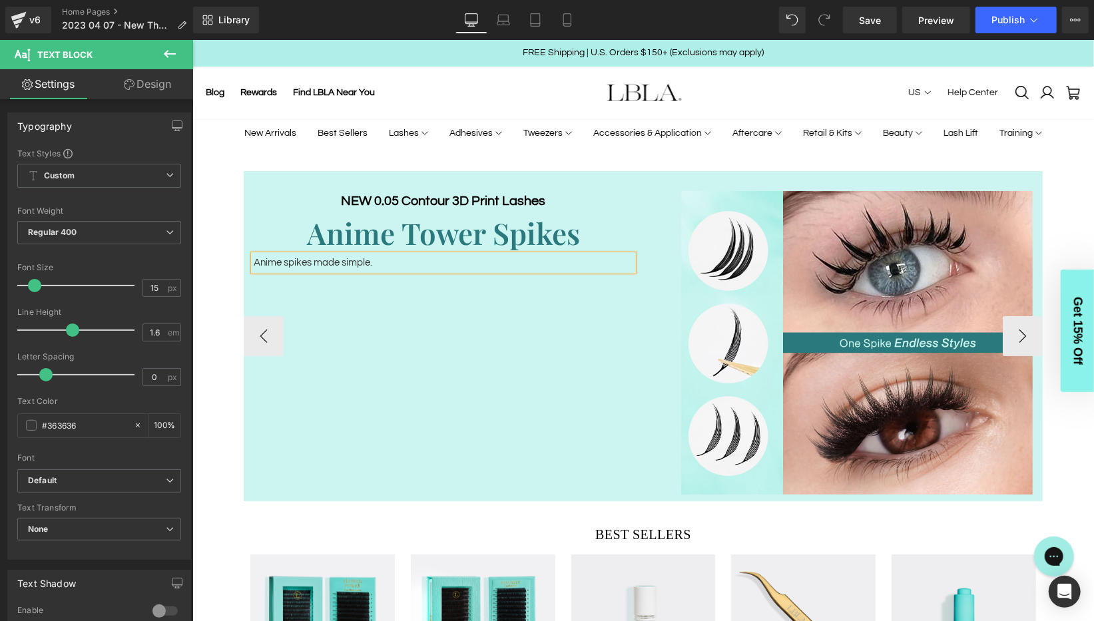
click at [317, 260] on p "Anime spikes made simple." at bounding box center [443, 262] width 380 height 16
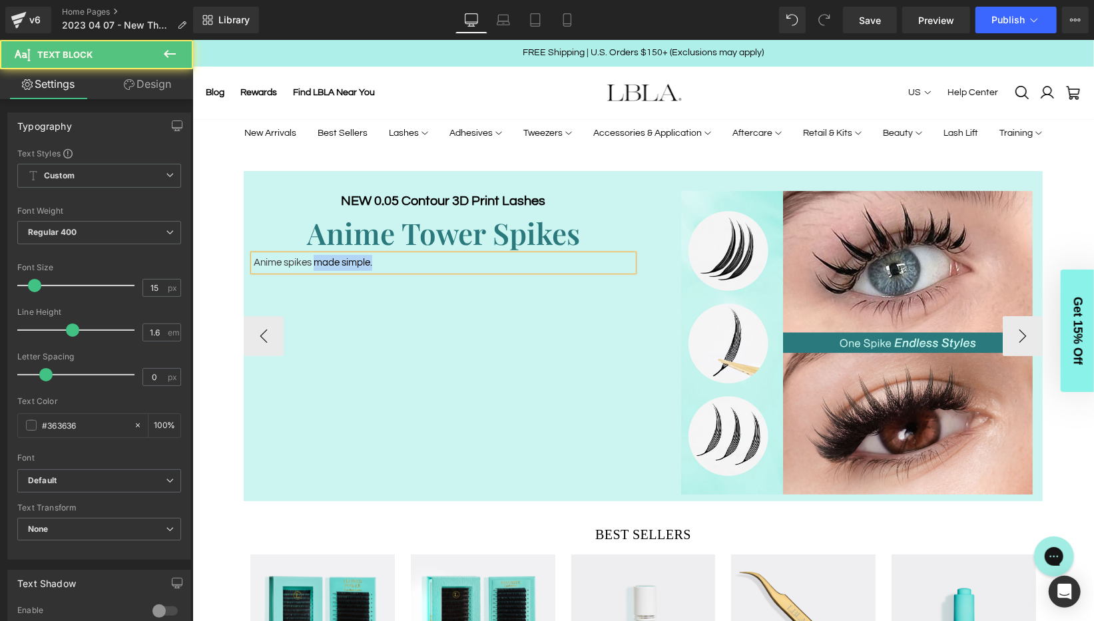
click at [335, 263] on p "Anime spikes made simple." at bounding box center [443, 262] width 380 height 16
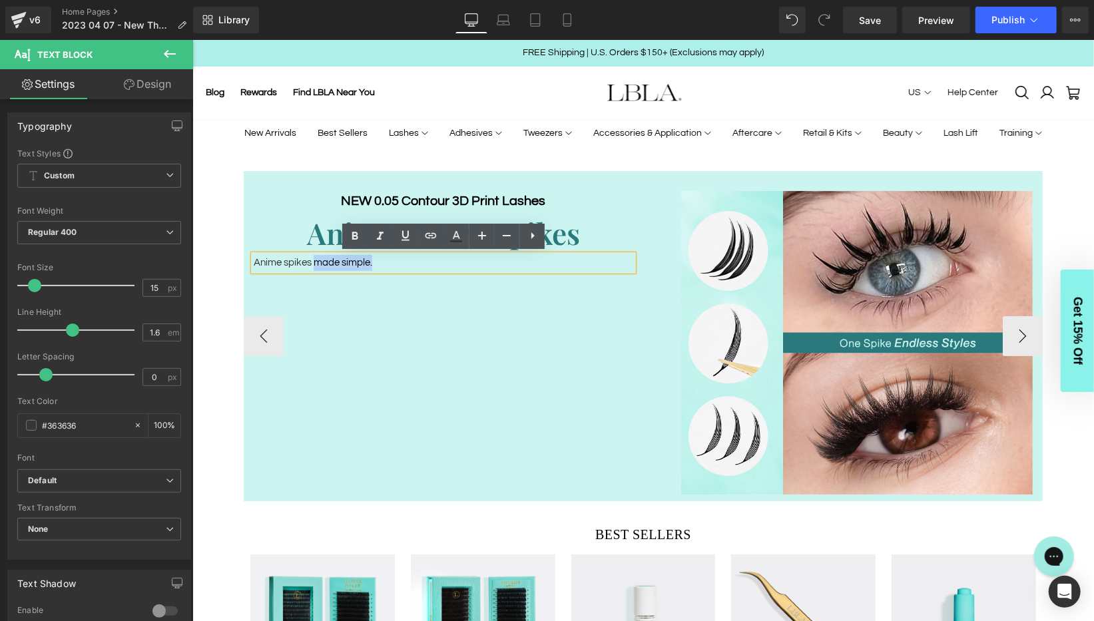
drag, startPoint x: 314, startPoint y: 263, endPoint x: 400, endPoint y: 263, distance: 85.9
click at [400, 263] on p "Anime spikes made simple." at bounding box center [443, 262] width 380 height 16
click at [385, 234] on icon at bounding box center [380, 236] width 16 height 16
click at [376, 264] on p "Anime spikes made simple." at bounding box center [443, 262] width 380 height 16
drag, startPoint x: 384, startPoint y: 262, endPoint x: 252, endPoint y: 262, distance: 131.2
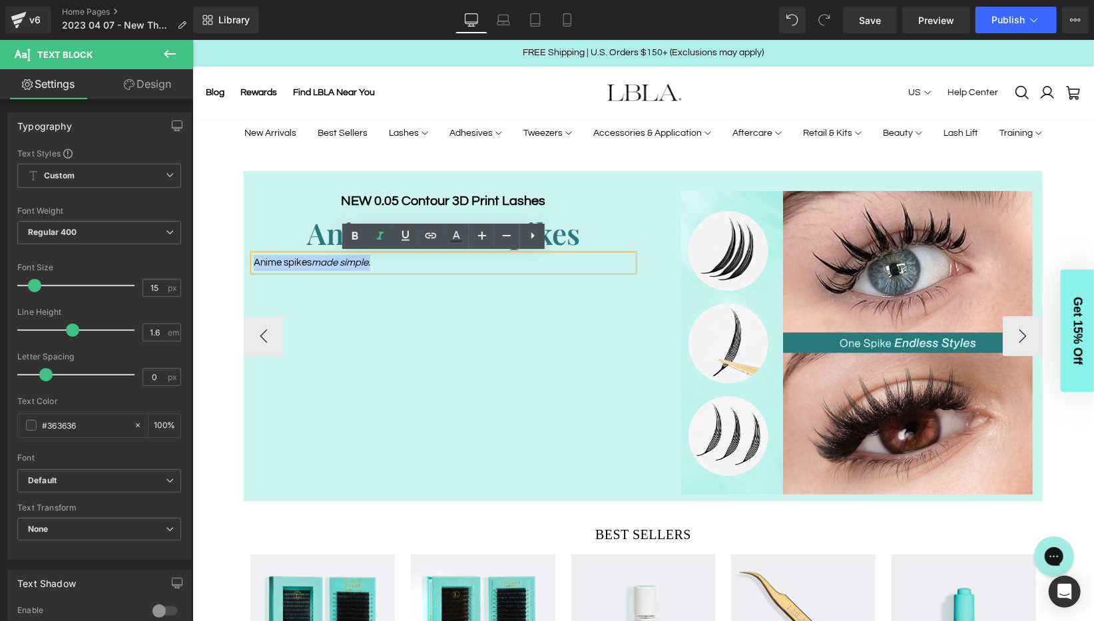
click at [253, 262] on p "Anime spikes made simple." at bounding box center [443, 262] width 380 height 16
click at [354, 232] on icon at bounding box center [355, 236] width 6 height 8
click at [385, 264] on p "Anime spikes made simple." at bounding box center [443, 262] width 380 height 16
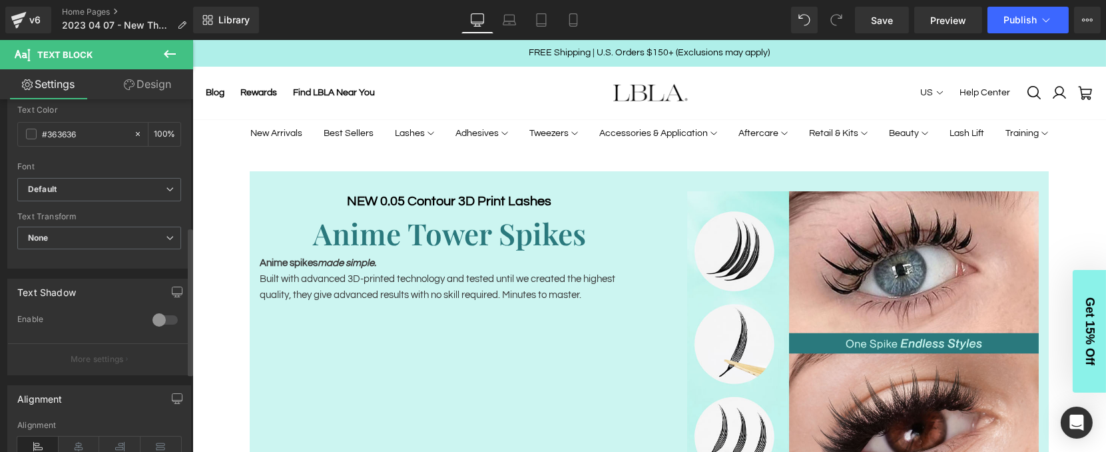
scroll to position [309, 0]
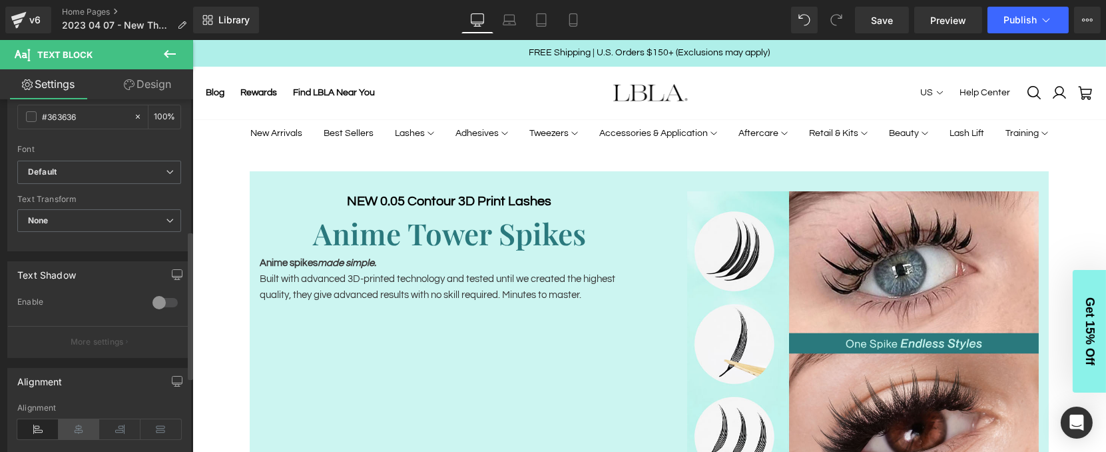
click at [77, 422] on icon at bounding box center [79, 429] width 41 height 20
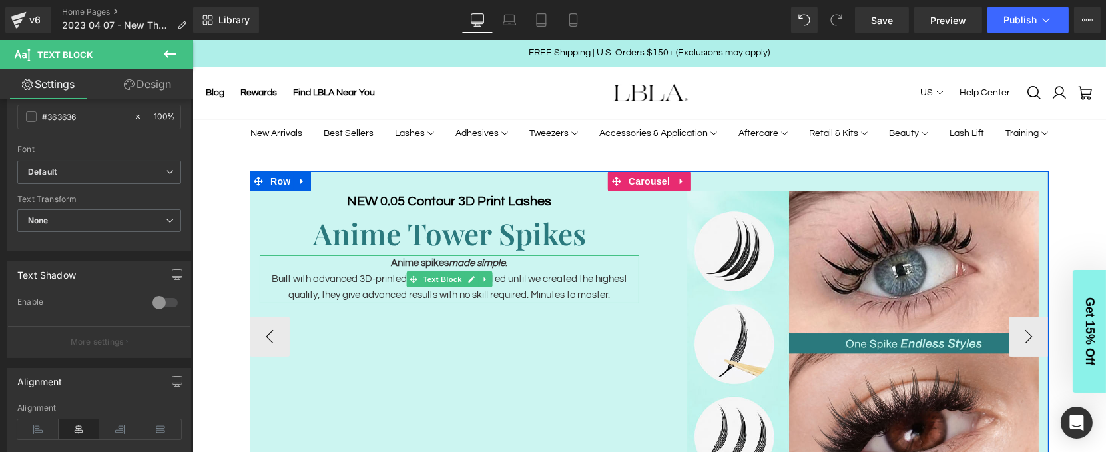
click at [566, 276] on p "Built with advanced 3D-printed technology and tested until we created the highe…" at bounding box center [449, 287] width 380 height 32
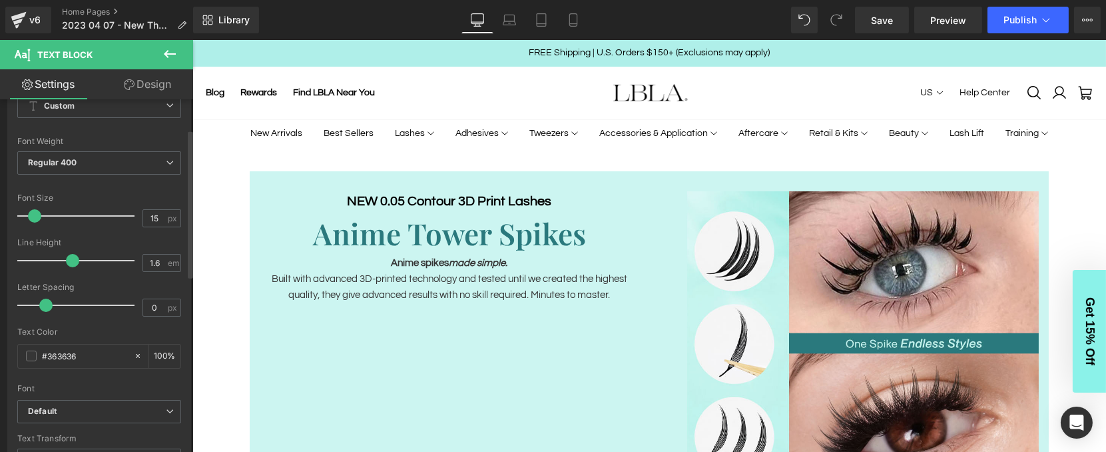
scroll to position [0, 0]
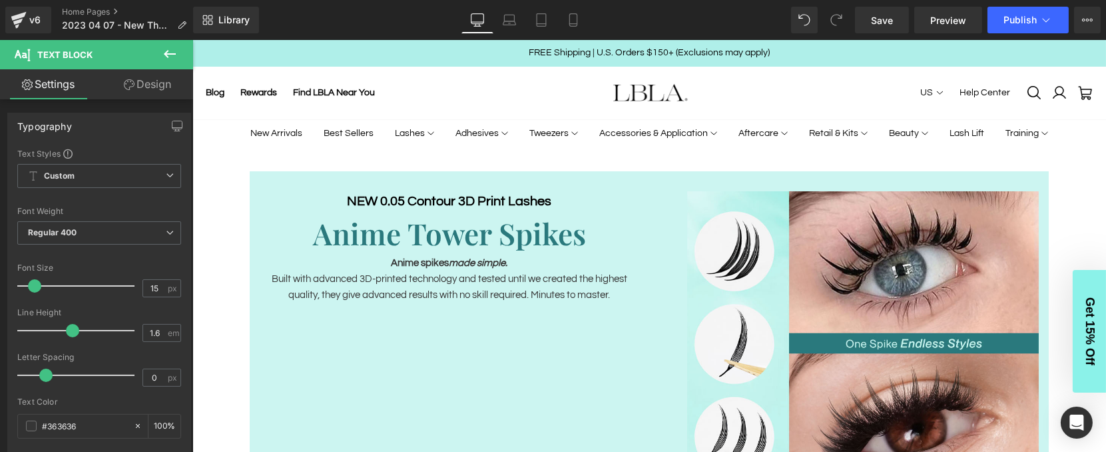
click at [141, 88] on link "Design" at bounding box center [147, 84] width 97 height 30
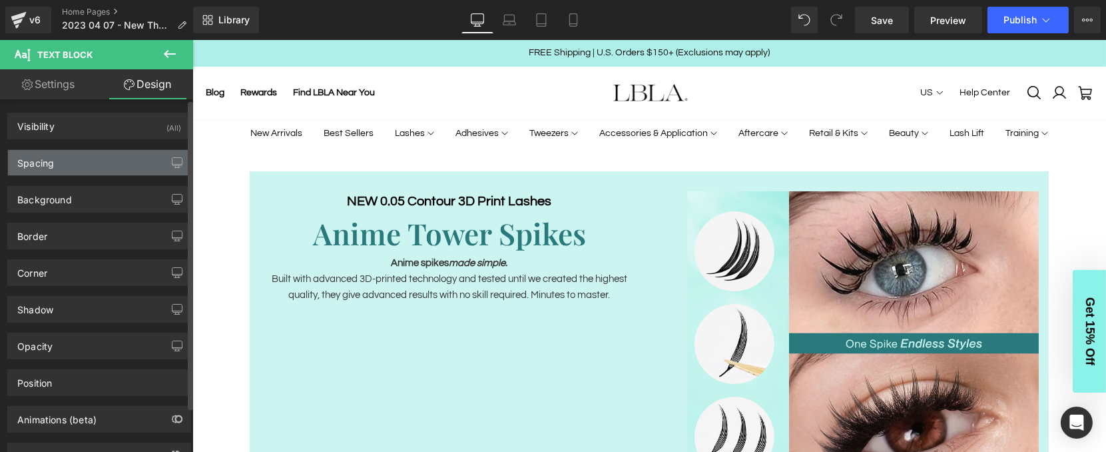
click at [84, 161] on div "Spacing" at bounding box center [99, 162] width 182 height 25
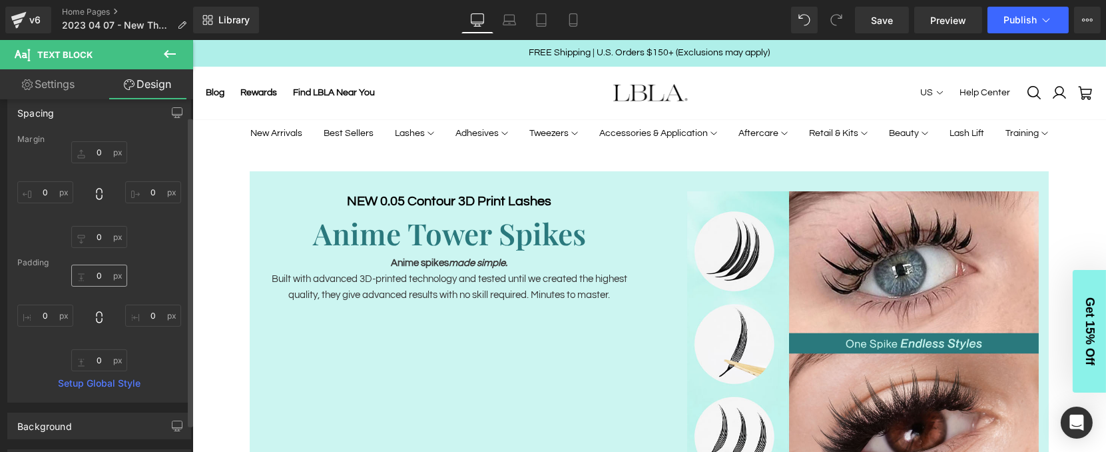
scroll to position [51, 0]
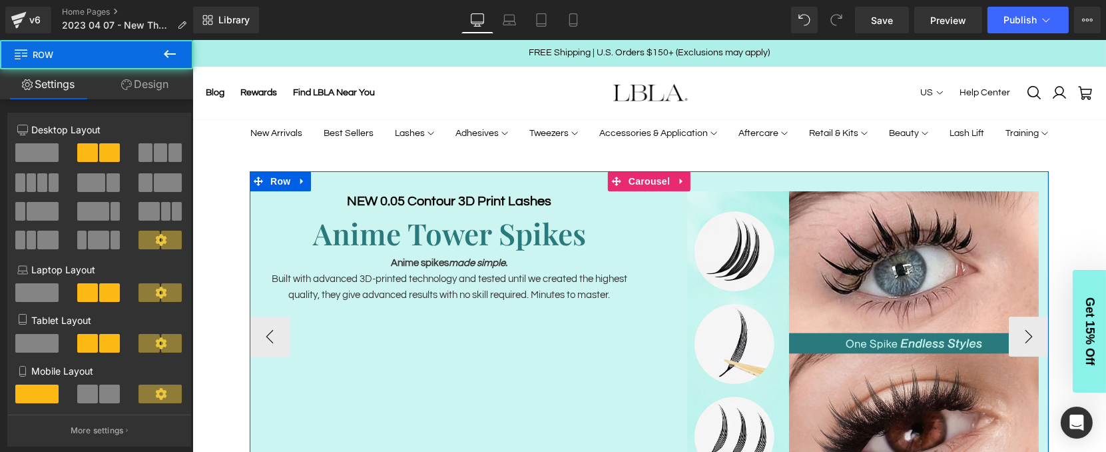
click at [561, 335] on div "NEW 0.05 Contour 3D Print Lashes Heading Anime Tower Spikes Heading Anime spike…" at bounding box center [648, 336] width 799 height 330
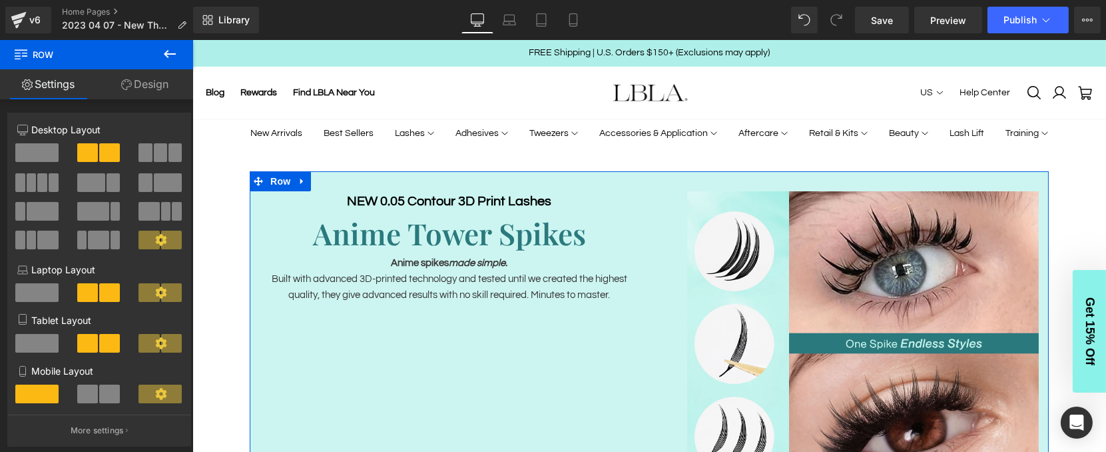
click at [139, 81] on link "Design" at bounding box center [145, 84] width 97 height 30
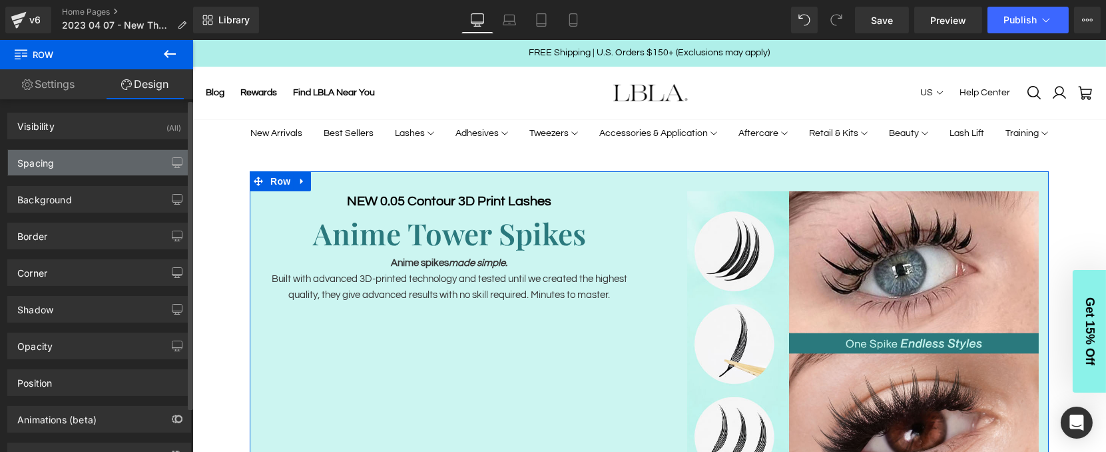
click at [87, 163] on div "Spacing" at bounding box center [99, 162] width 182 height 25
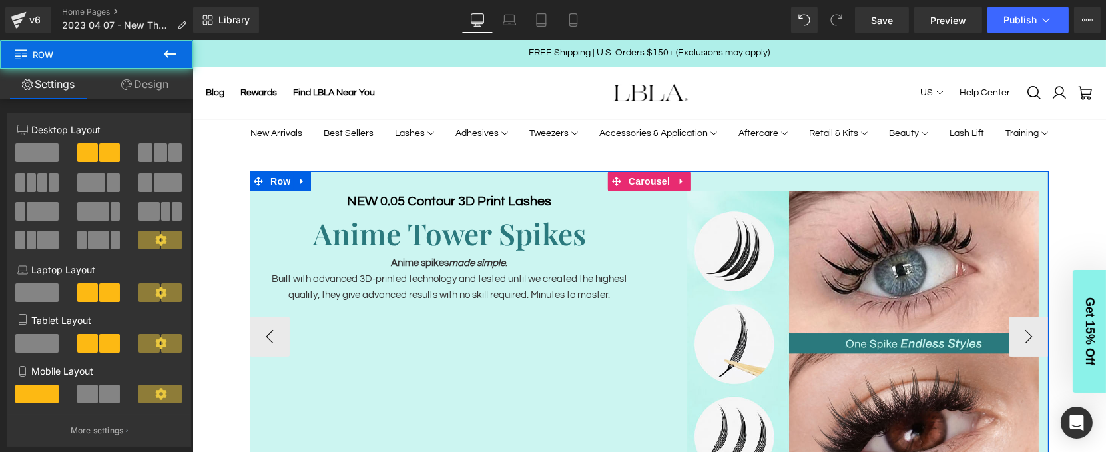
click at [657, 278] on div "Image" at bounding box center [849, 343] width 400 height 304
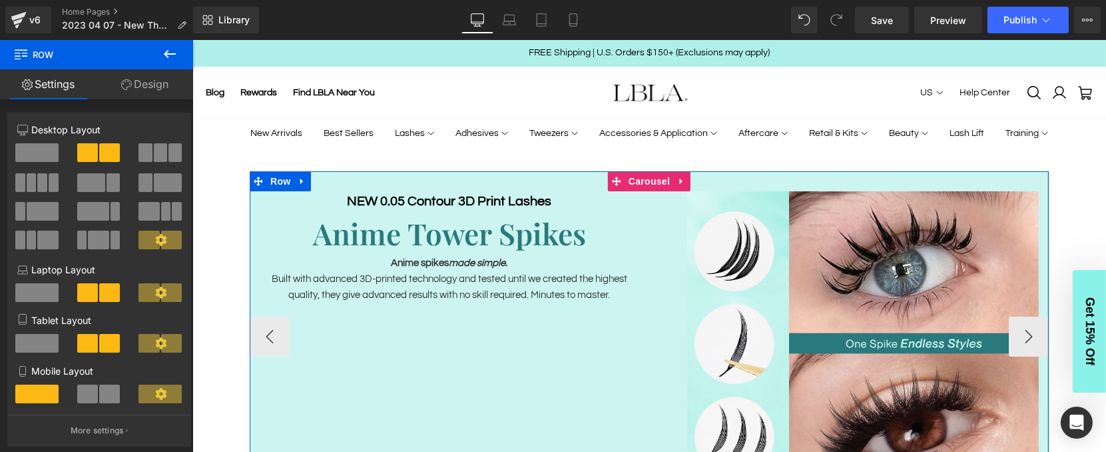
click at [639, 273] on div "NEW 0.05 Contour 3D Print Lashes Heading Anime Tower Spikes Heading Anime spike…" at bounding box center [449, 247] width 400 height 112
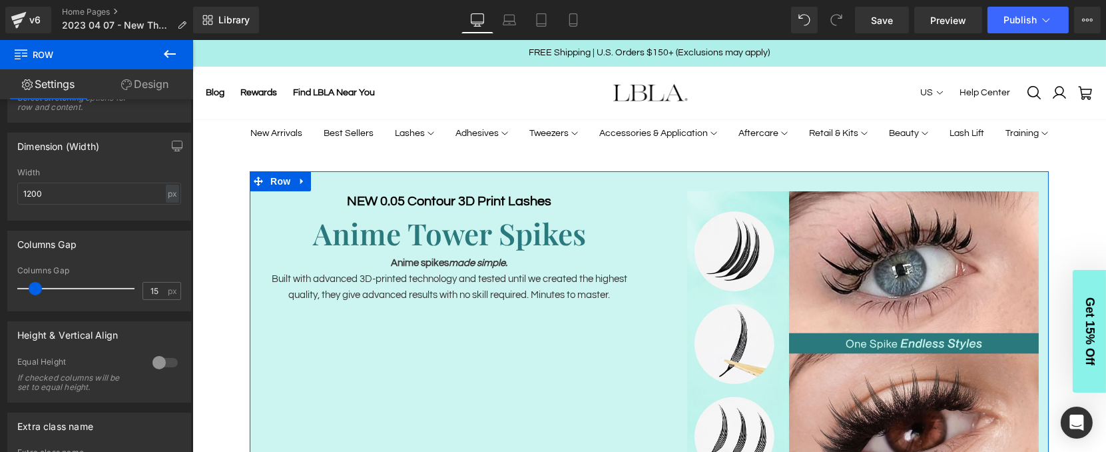
scroll to position [420, 0]
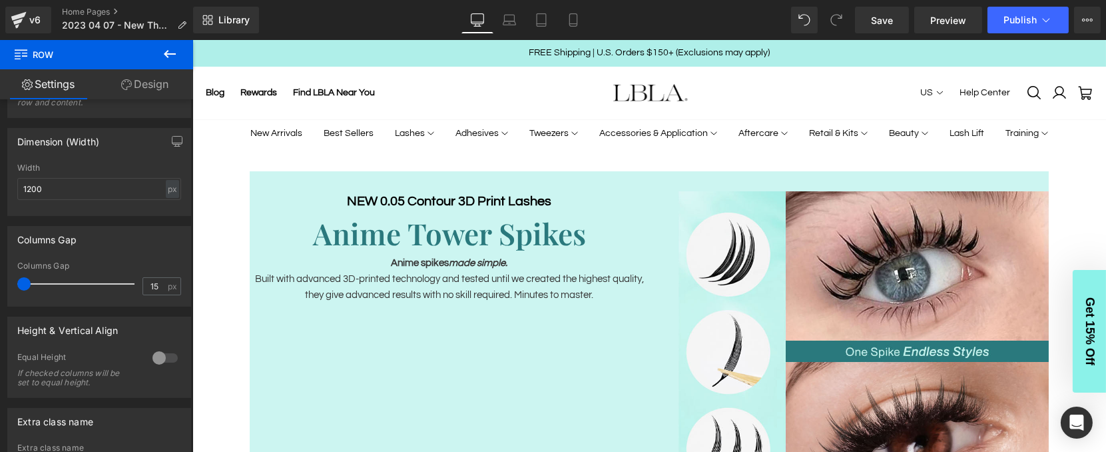
drag, startPoint x: 35, startPoint y: 285, endPoint x: -1, endPoint y: 284, distance: 36.0
click at [0, 284] on html "Text Block You are previewing how the will restyle your page. You can not edit …" at bounding box center [553, 226] width 1106 height 452
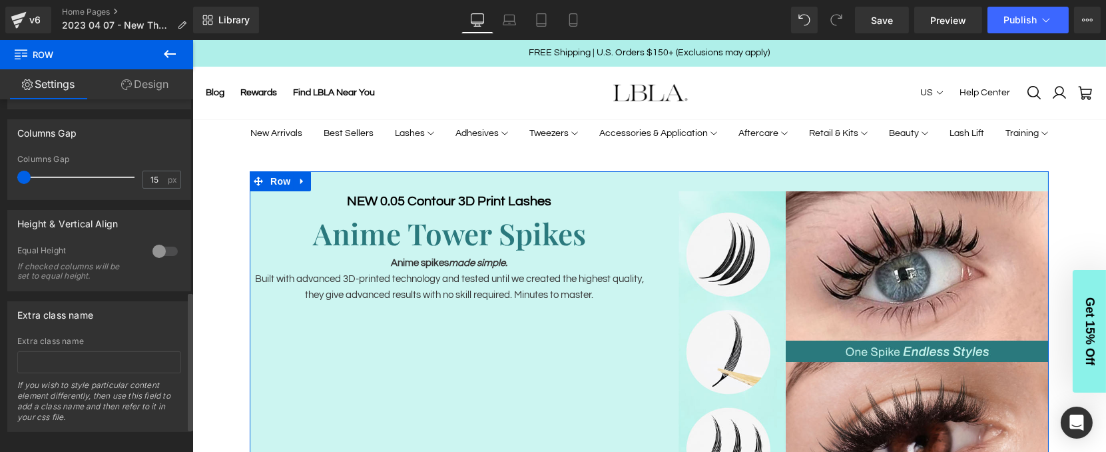
scroll to position [543, 0]
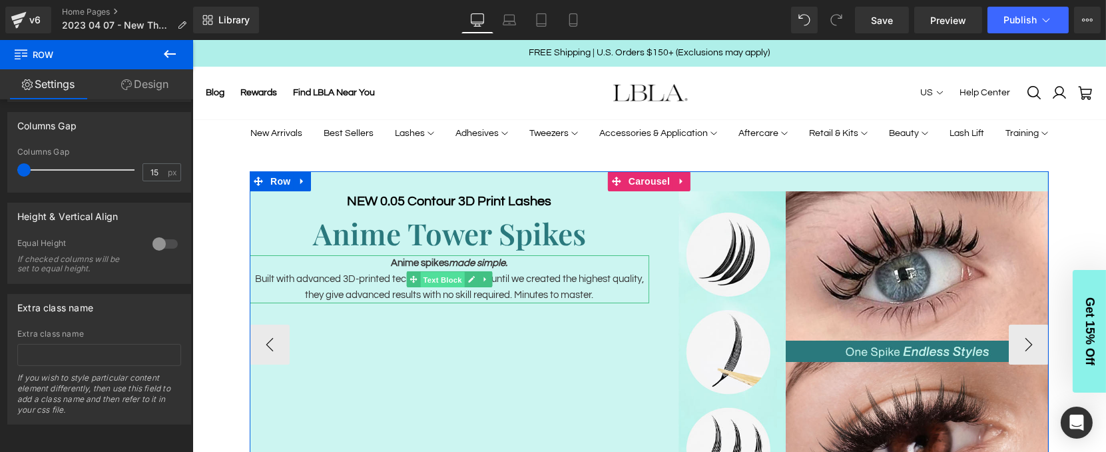
click at [448, 276] on span "Text Block" at bounding box center [442, 279] width 44 height 16
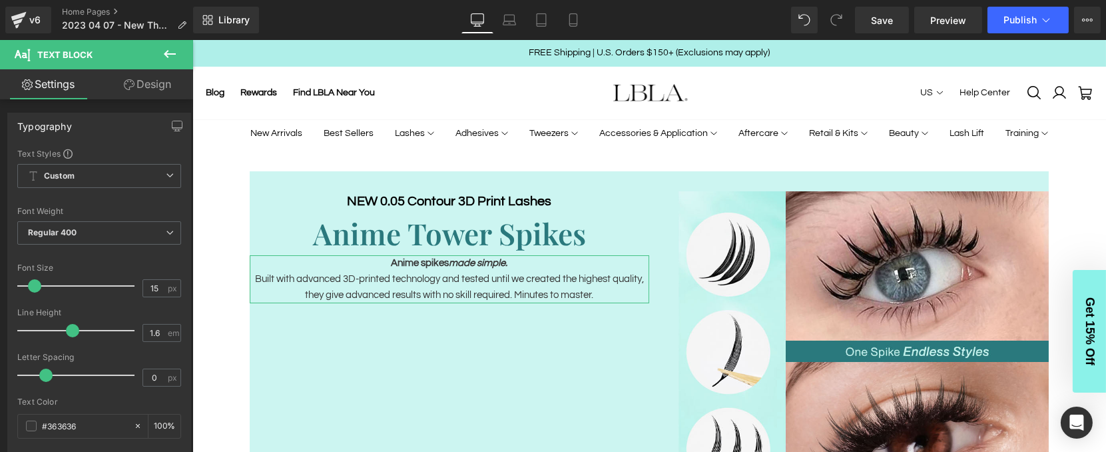
click at [145, 91] on link "Design" at bounding box center [147, 84] width 97 height 30
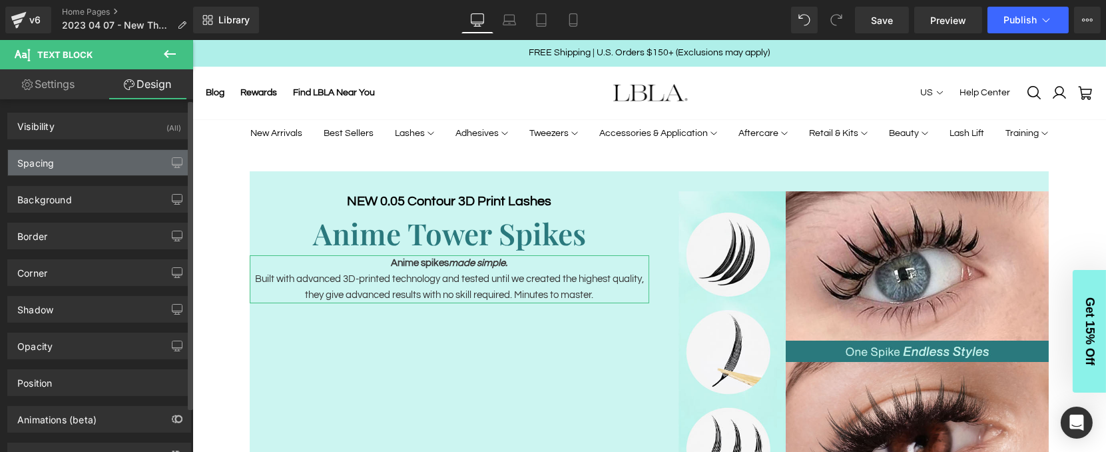
click at [92, 155] on div "Spacing" at bounding box center [99, 162] width 182 height 25
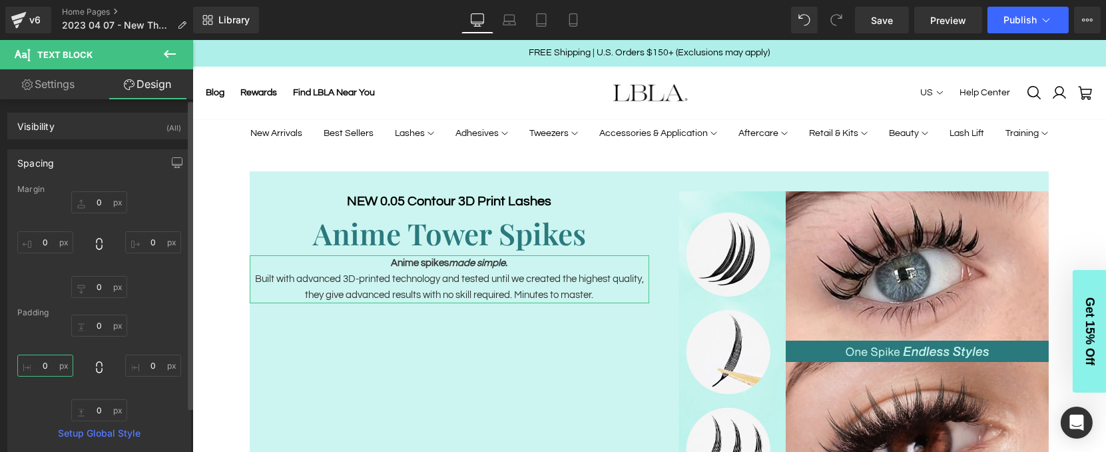
click at [48, 366] on input "0" at bounding box center [45, 365] width 56 height 22
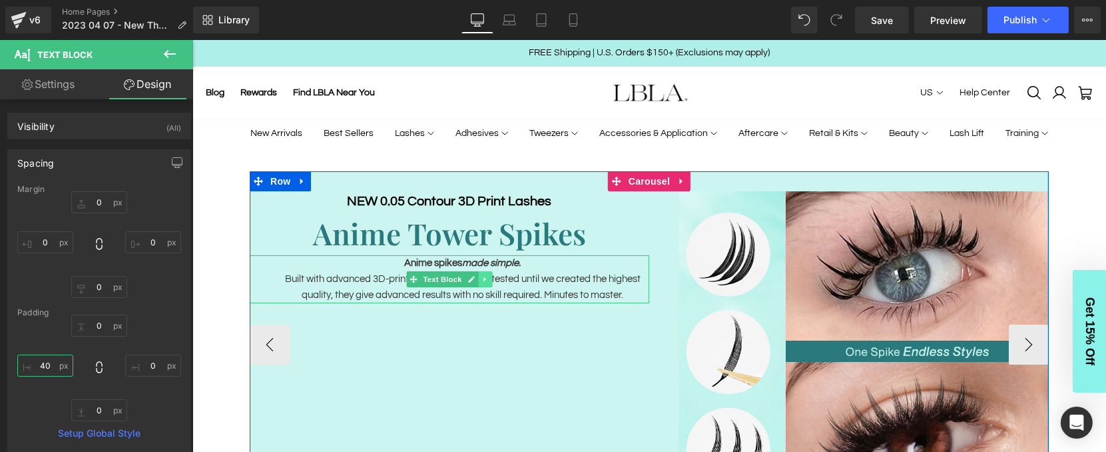
type input "40"
click at [478, 274] on link at bounding box center [485, 279] width 14 height 16
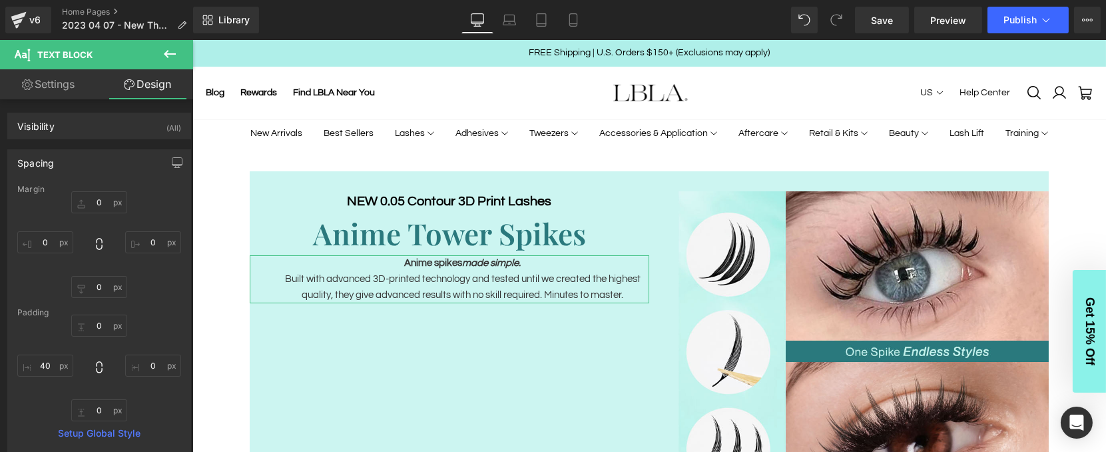
click at [67, 81] on link "Settings" at bounding box center [48, 84] width 97 height 30
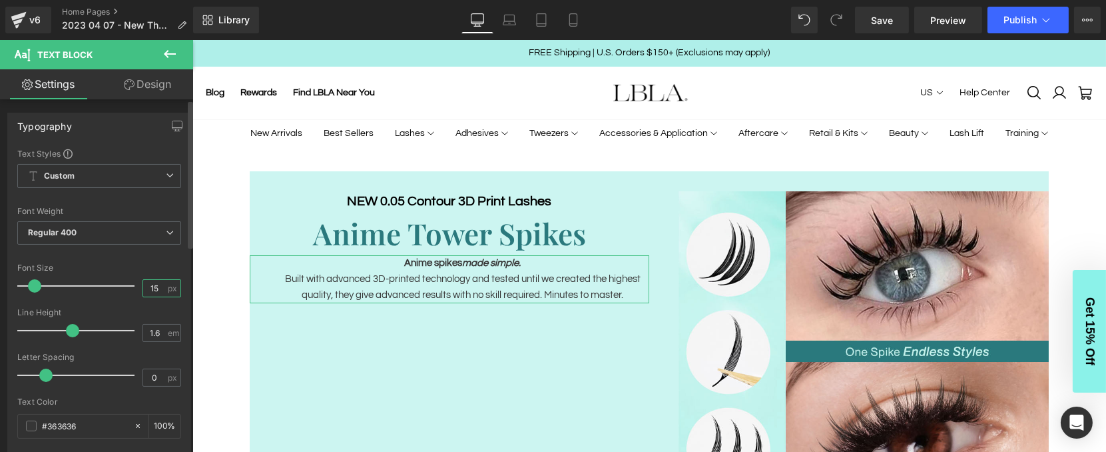
click at [156, 285] on input "15" at bounding box center [154, 288] width 23 height 17
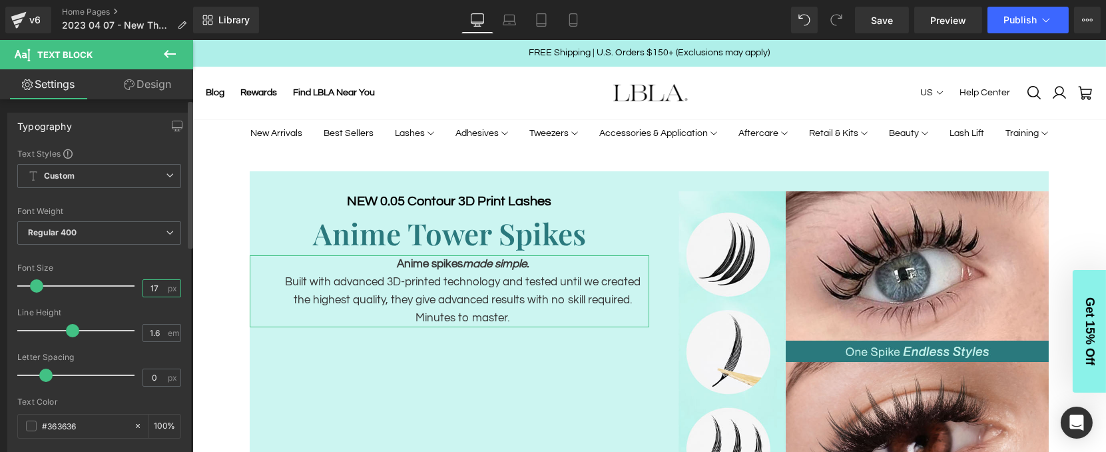
type input "18"
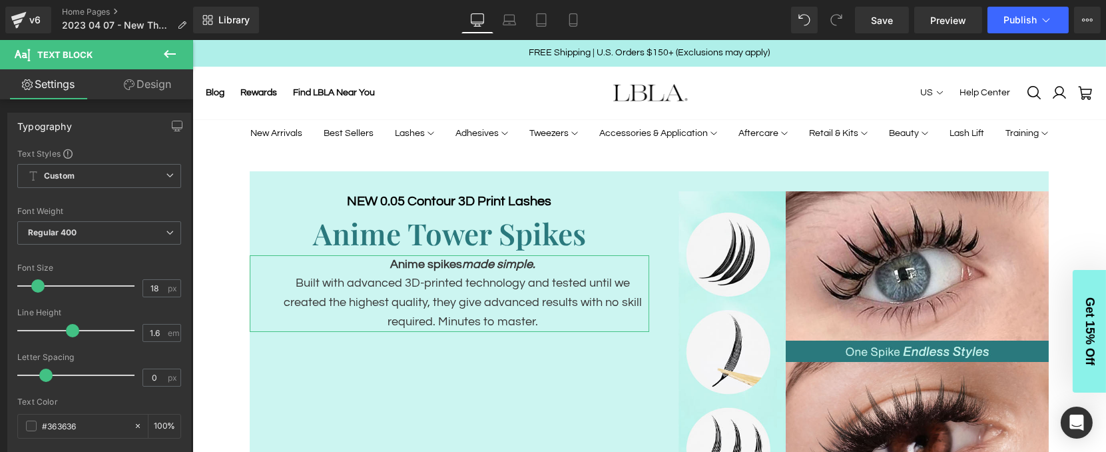
click at [145, 87] on link "Design" at bounding box center [147, 84] width 97 height 30
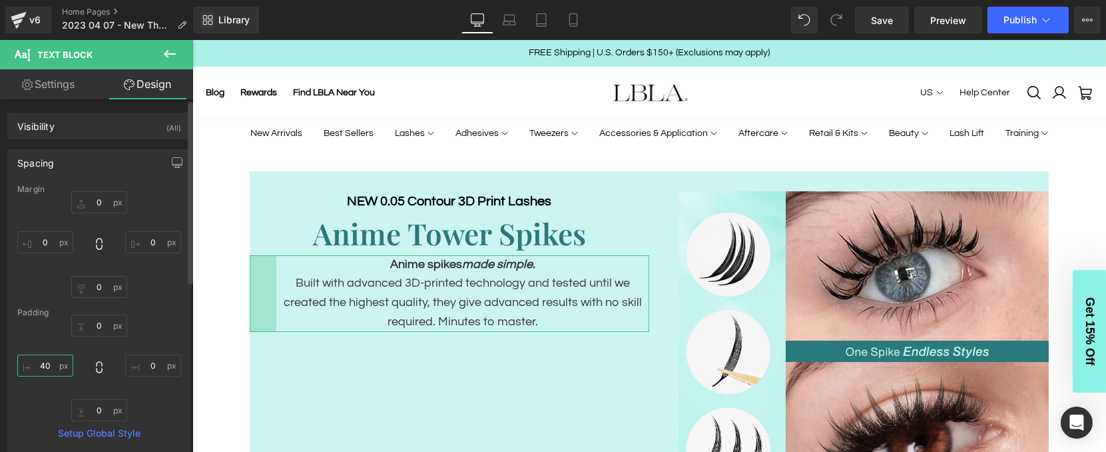
click at [48, 364] on input "40" at bounding box center [45, 365] width 56 height 22
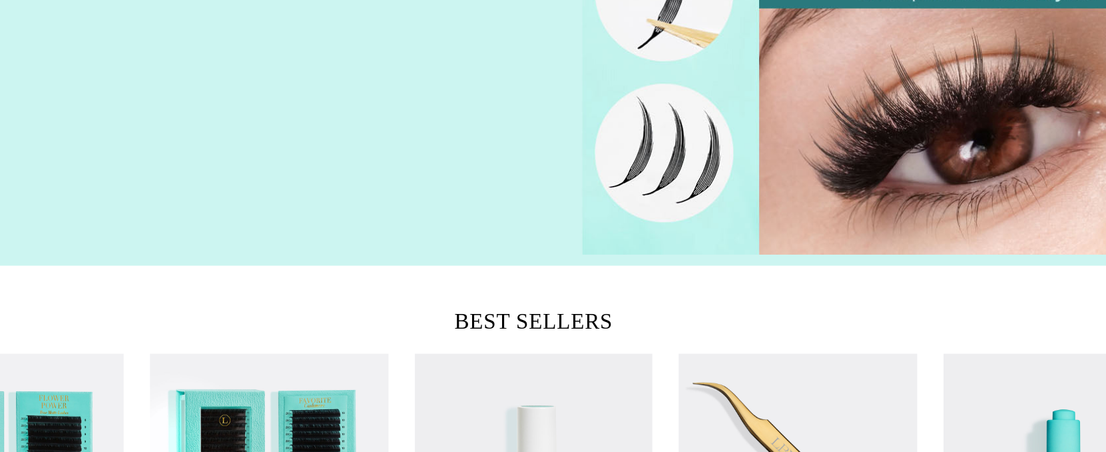
scroll to position [270, 0]
type input "50"
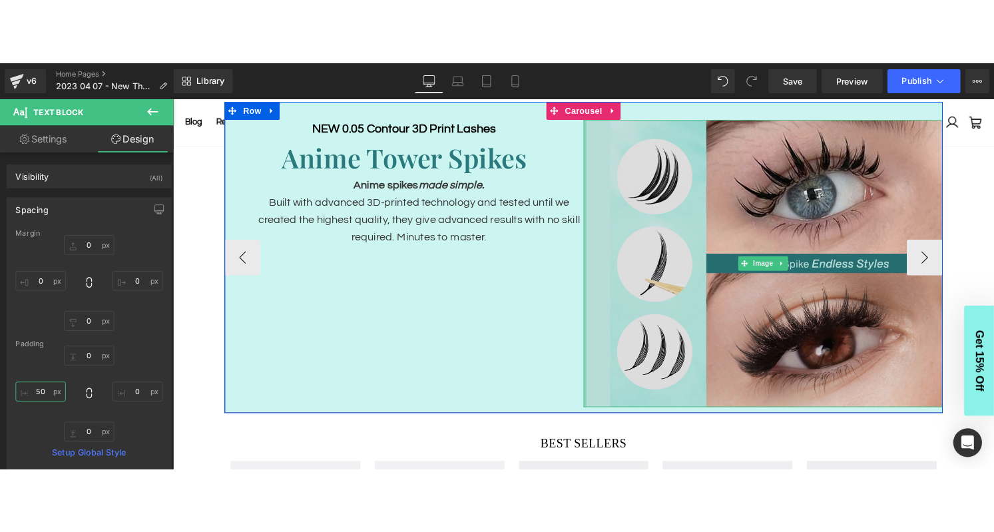
scroll to position [127, 0]
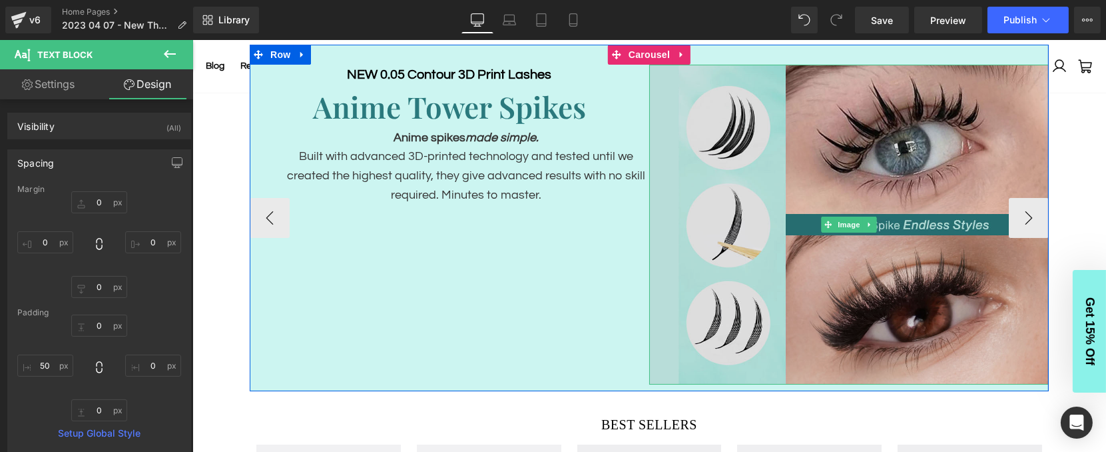
click at [773, 145] on img at bounding box center [849, 225] width 400 height 320
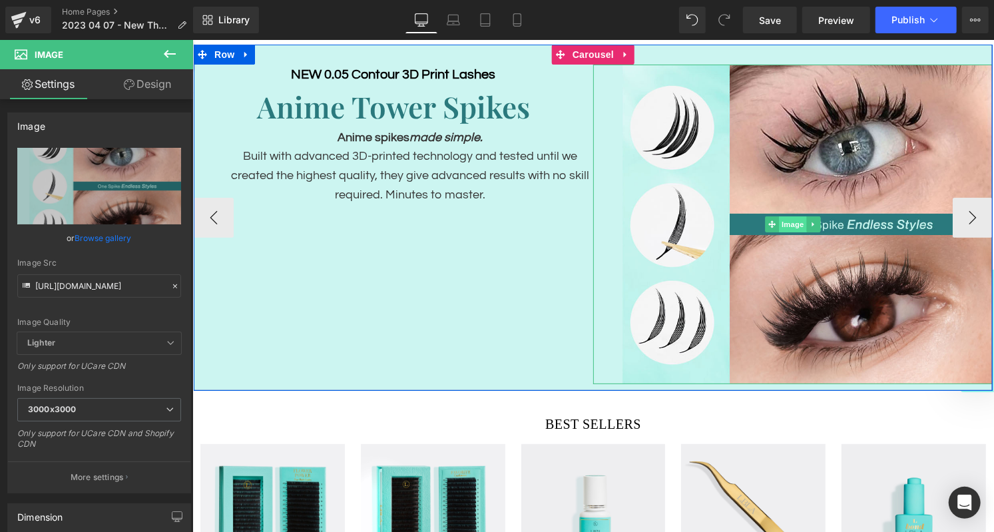
click at [793, 222] on span "Image" at bounding box center [793, 224] width 28 height 16
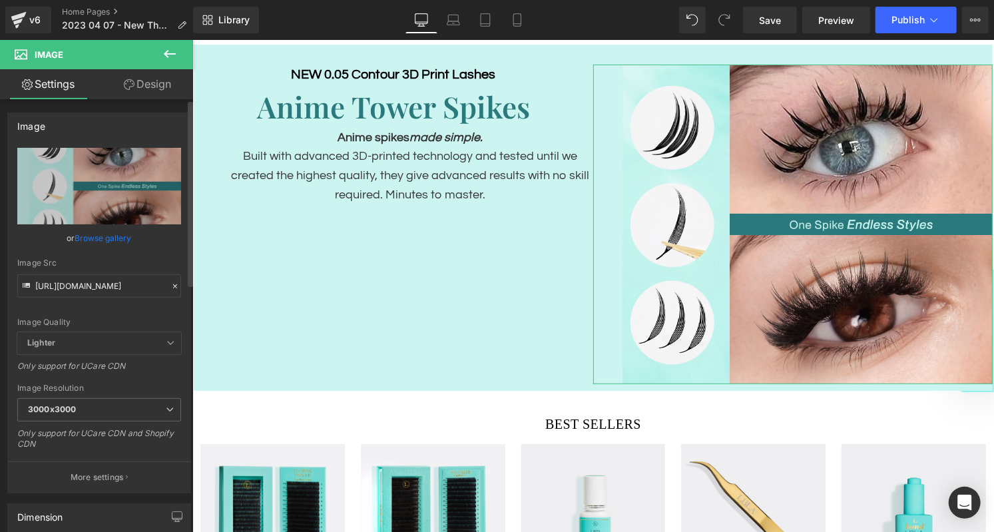
click at [170, 285] on icon at bounding box center [174, 286] width 9 height 9
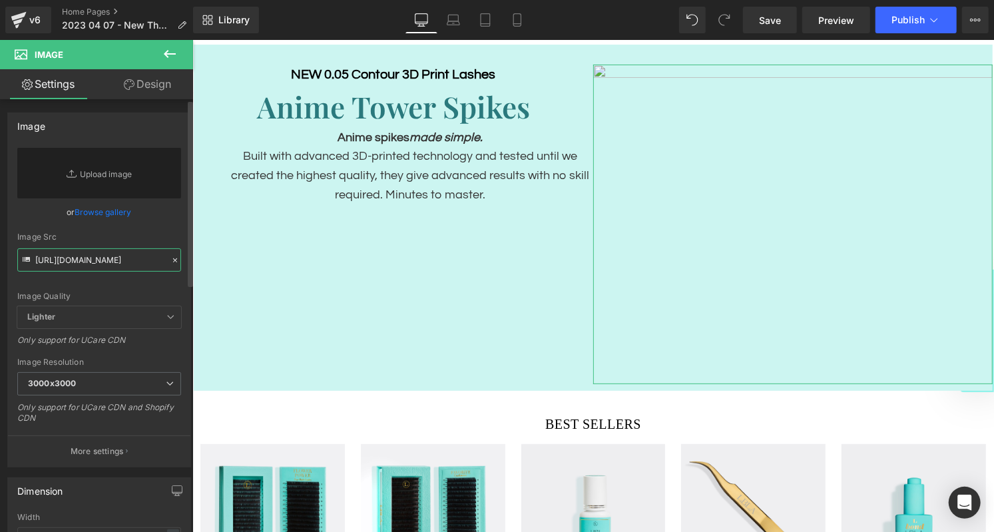
click at [89, 251] on input "[URL][DOMAIN_NAME]" at bounding box center [99, 259] width 164 height 23
paste input "[URL][DOMAIN_NAME]"
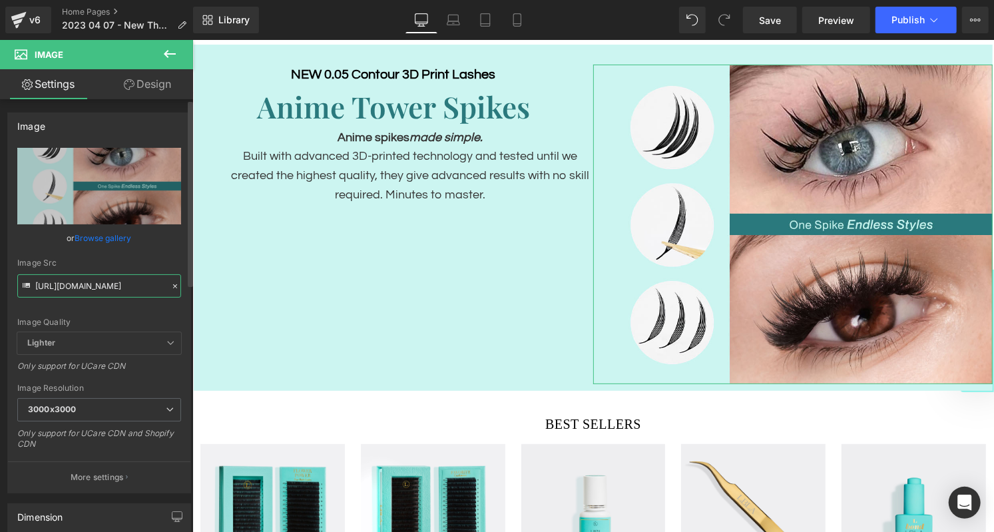
type input "[URL][DOMAIN_NAME]"
click at [157, 247] on div "Image Quality Lighter Lightest Lighter Lighter Lightest Only support for UCare …" at bounding box center [99, 240] width 164 height 184
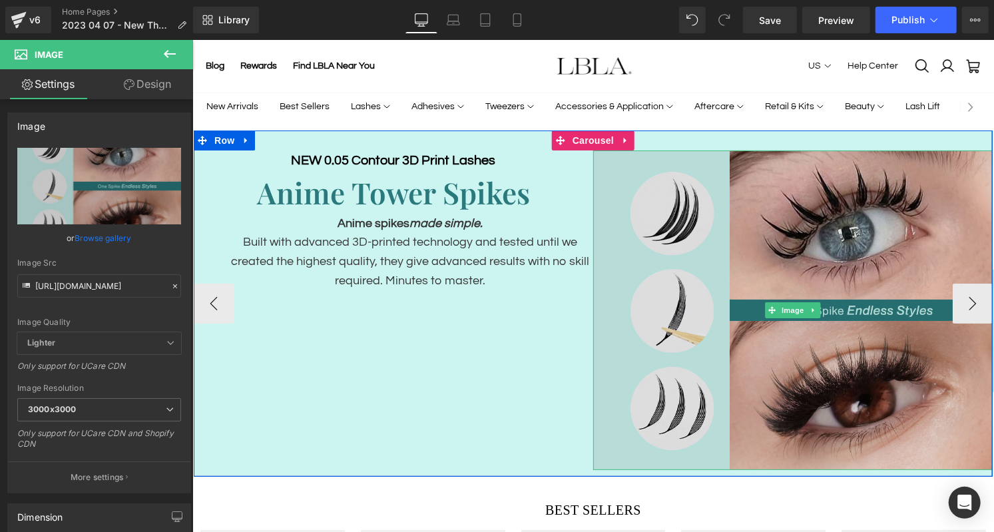
scroll to position [38, 0]
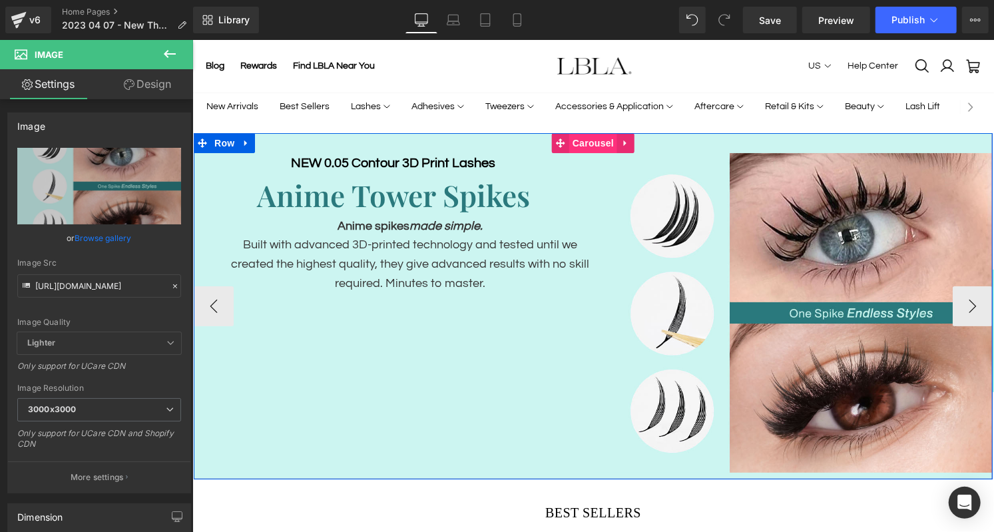
click at [595, 138] on span "Carousel" at bounding box center [593, 143] width 48 height 20
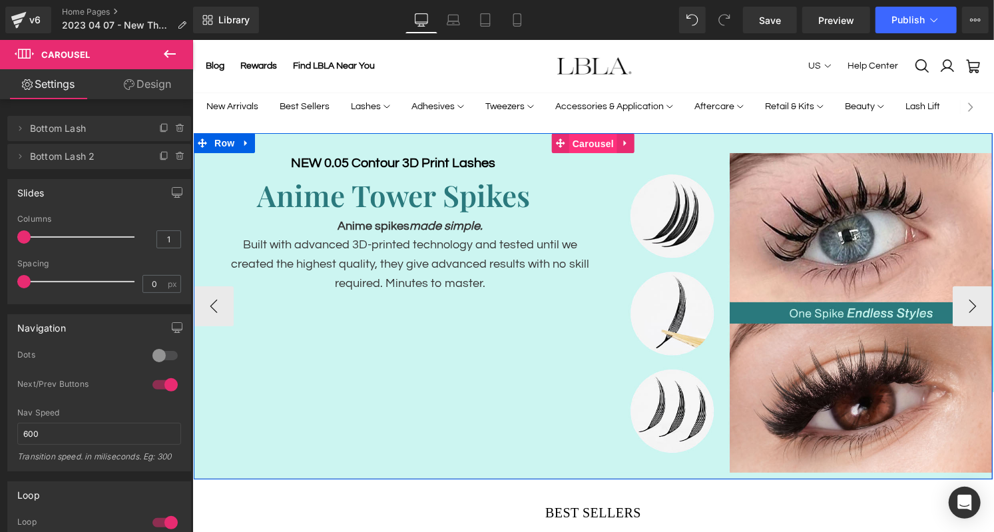
click at [595, 143] on span "Carousel" at bounding box center [593, 143] width 48 height 20
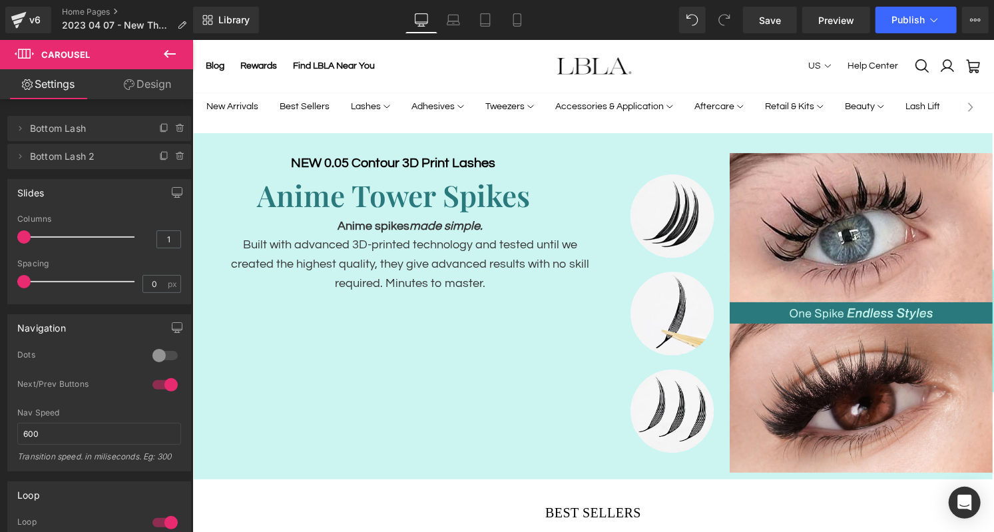
click at [147, 67] on button at bounding box center [170, 54] width 47 height 29
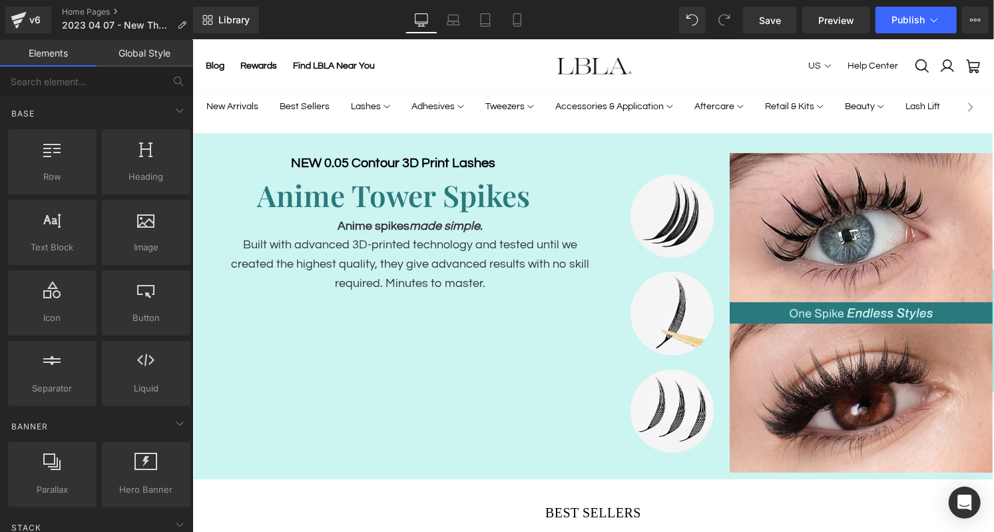
click at [57, 54] on link "Elements" at bounding box center [48, 53] width 97 height 27
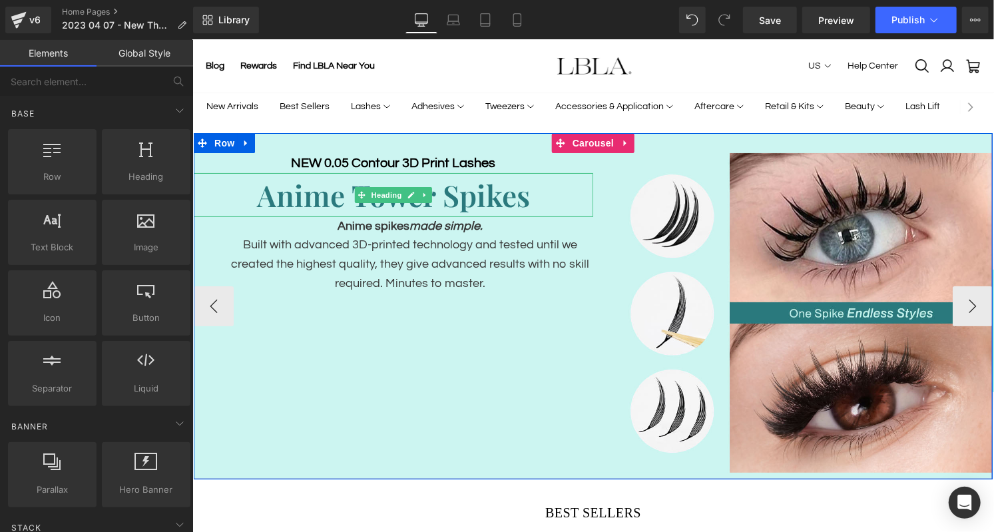
click at [538, 188] on h2 "Anime Tower Spikes" at bounding box center [393, 194] width 400 height 44
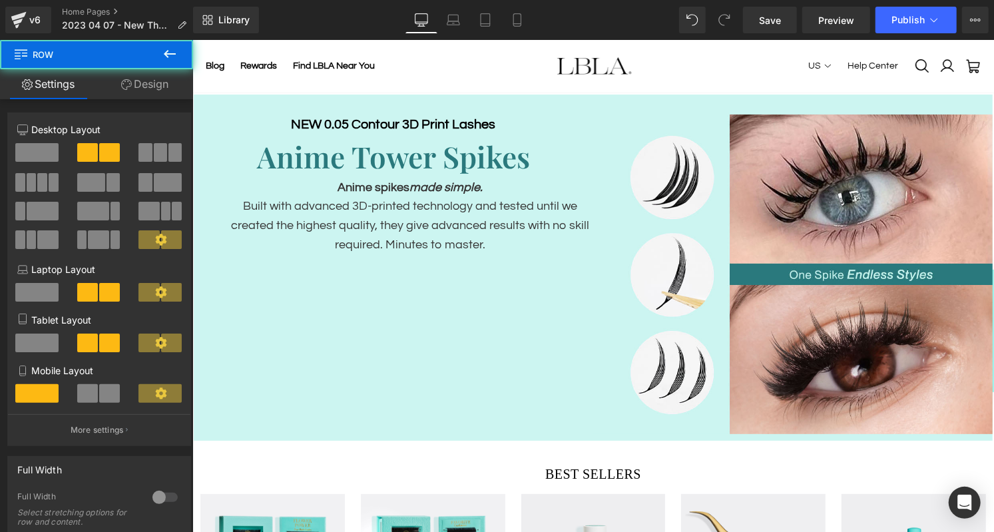
scroll to position [77, 0]
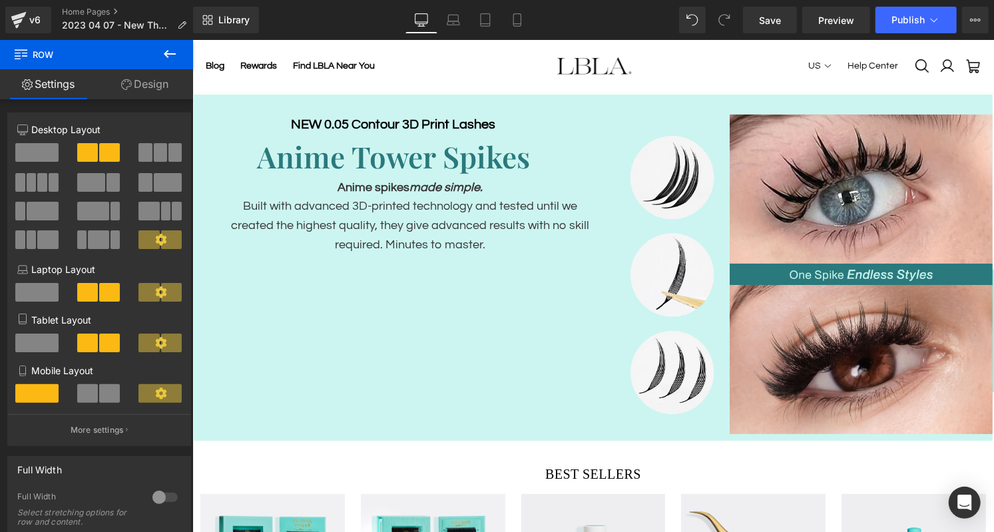
click at [155, 82] on link "Design" at bounding box center [145, 84] width 97 height 30
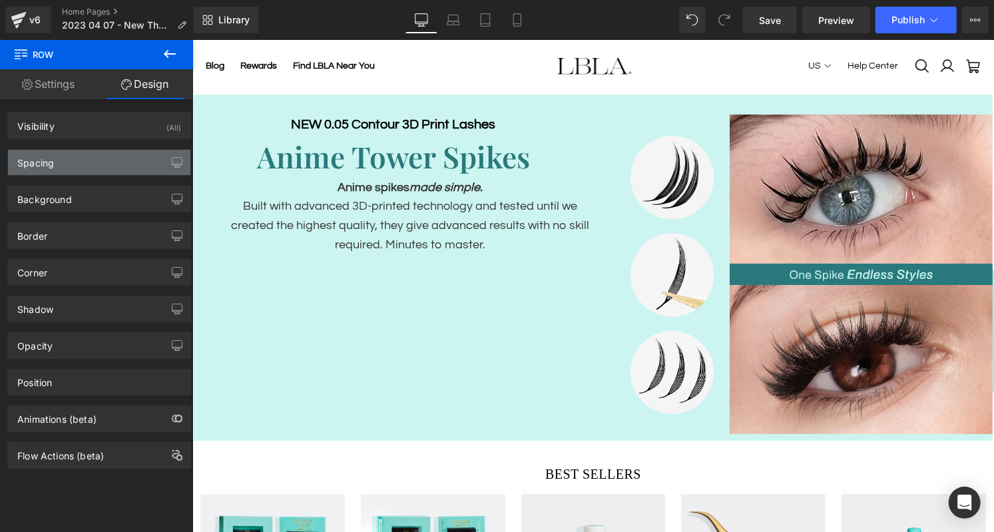
click at [97, 170] on div "Spacing" at bounding box center [99, 162] width 182 height 25
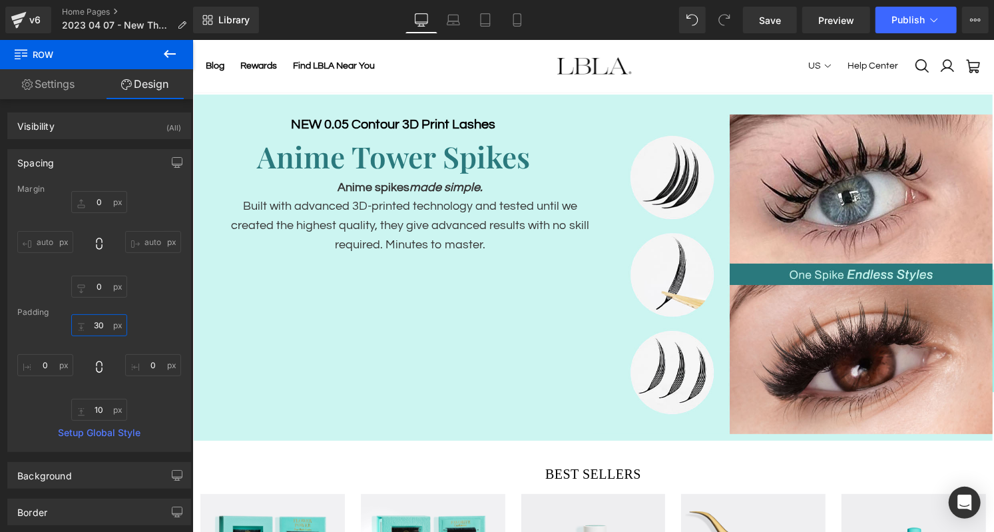
click at [101, 326] on input "30" at bounding box center [99, 325] width 56 height 22
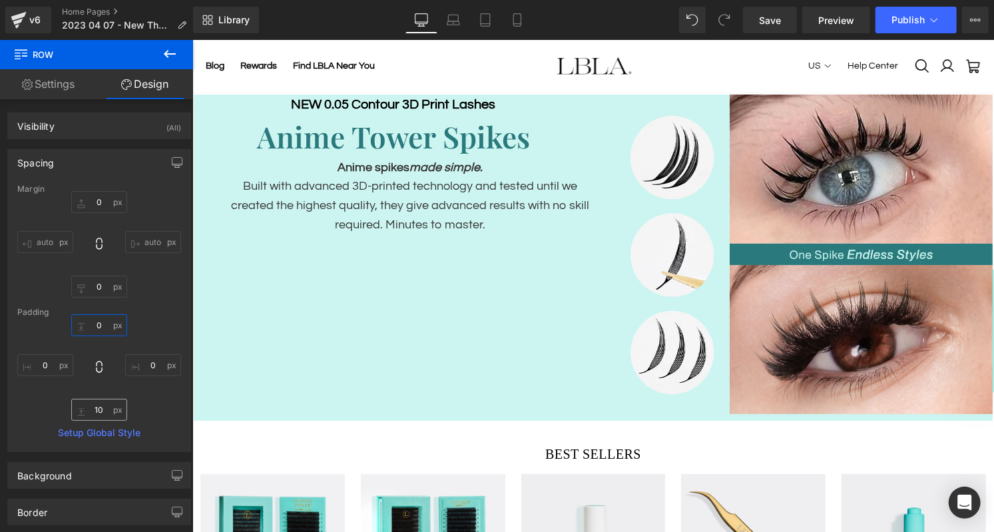
type input "0"
click at [97, 406] on input "10" at bounding box center [99, 410] width 56 height 22
type input "0"
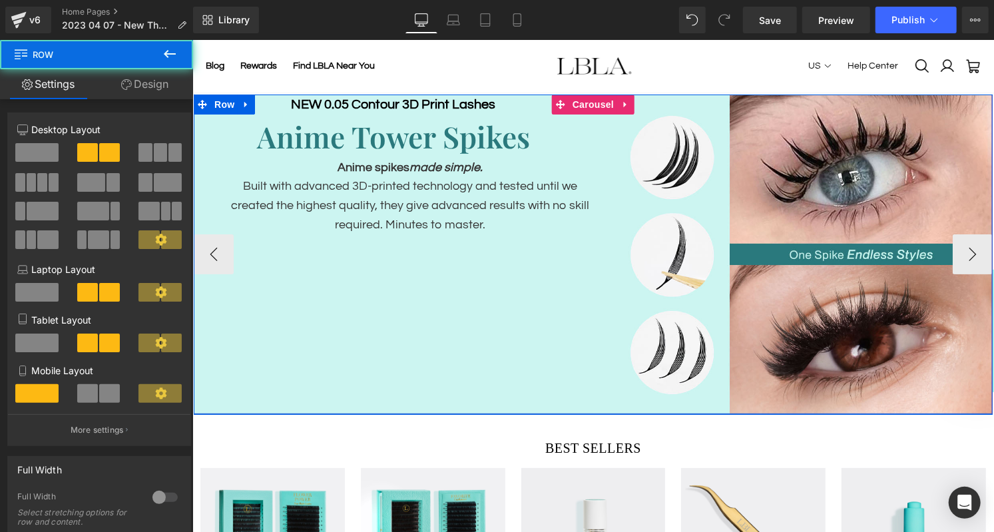
click at [394, 242] on div "NEW 0.05 Contour 3D Print Lashes Heading Anime Tower Spikes Heading Anime spike…" at bounding box center [592, 254] width 799 height 320
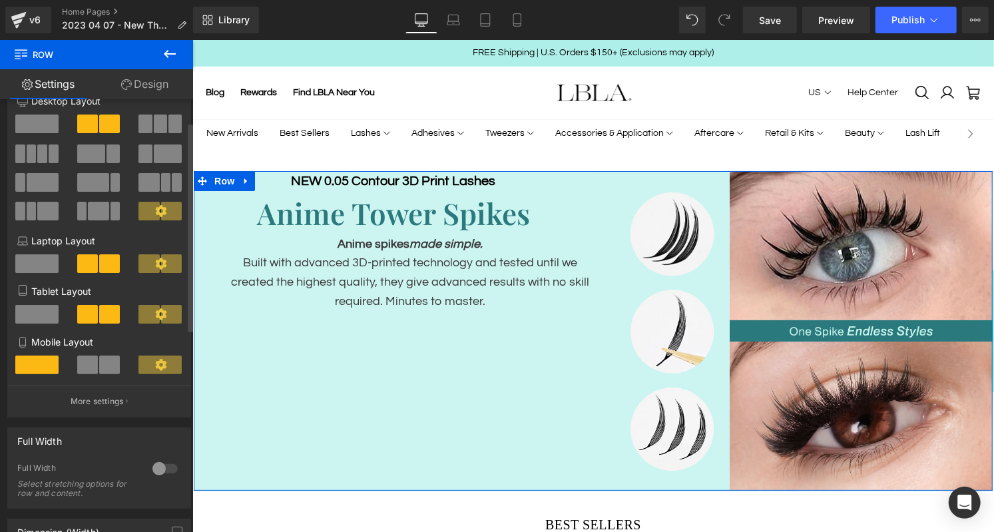
scroll to position [0, 0]
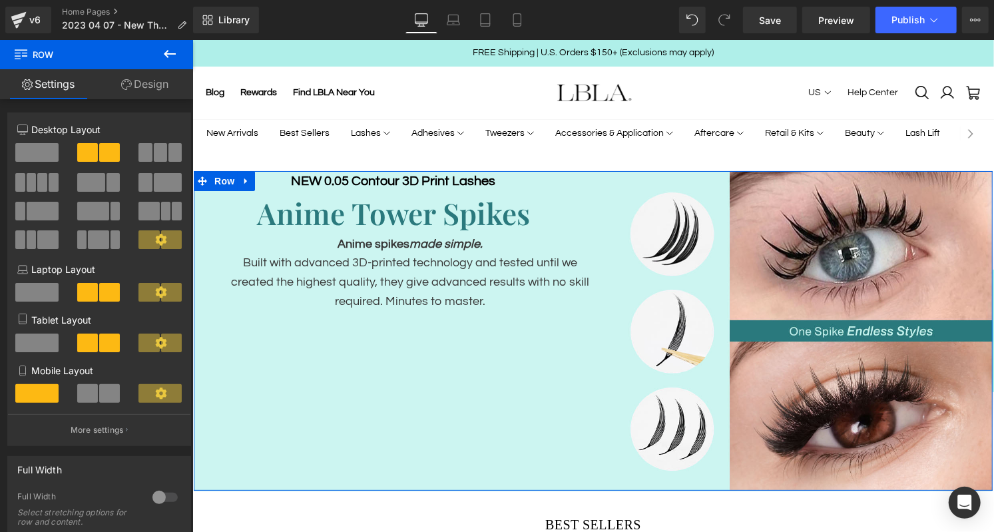
click at [144, 78] on link "Design" at bounding box center [145, 84] width 97 height 30
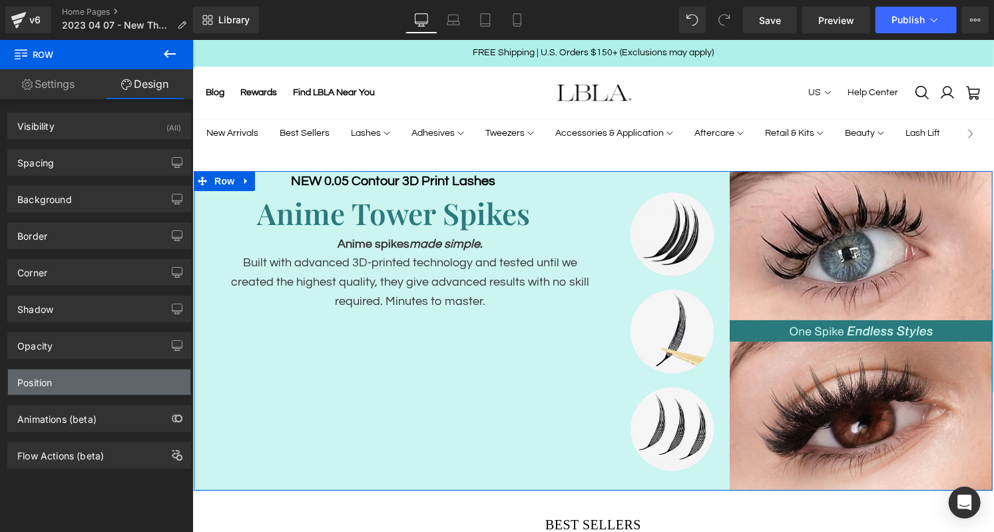
click at [87, 375] on div "Position" at bounding box center [99, 382] width 182 height 25
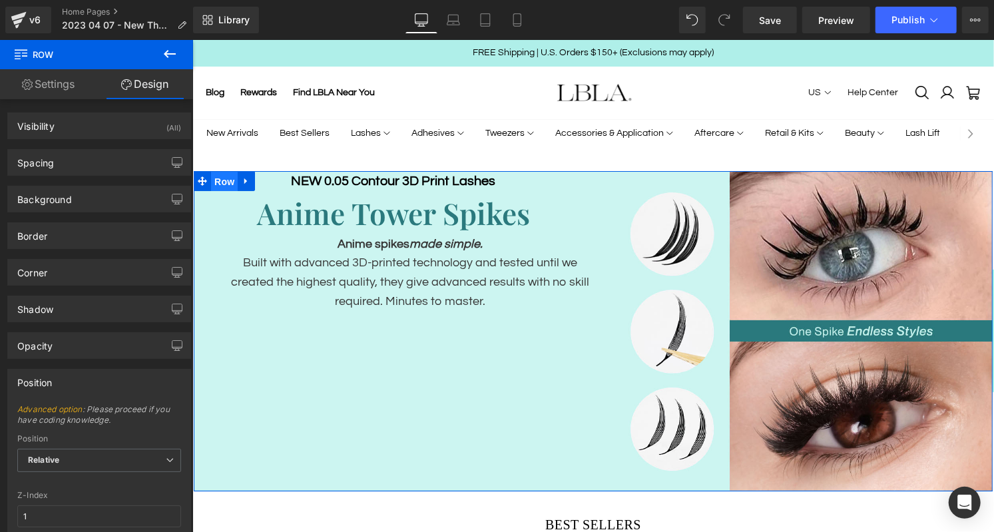
click at [224, 180] on span "Row" at bounding box center [223, 181] width 27 height 20
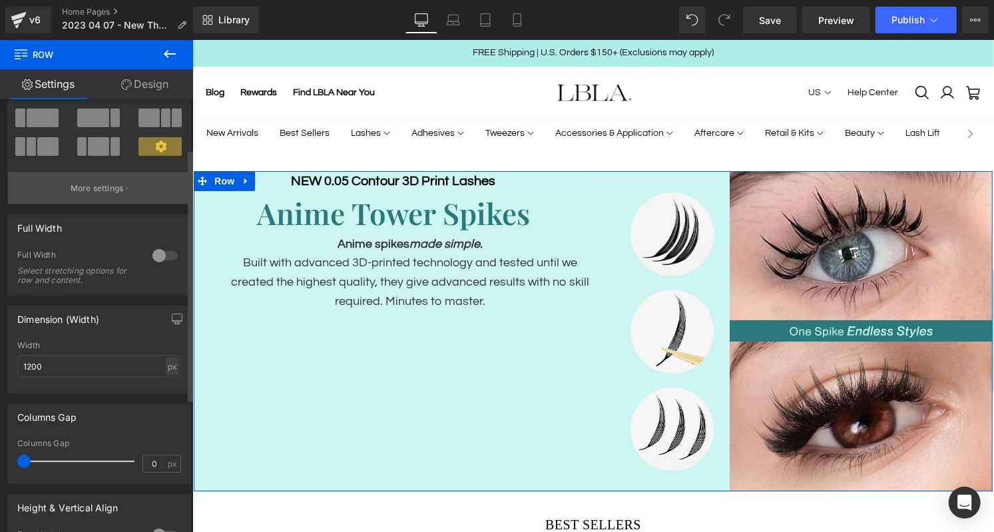
scroll to position [97, 0]
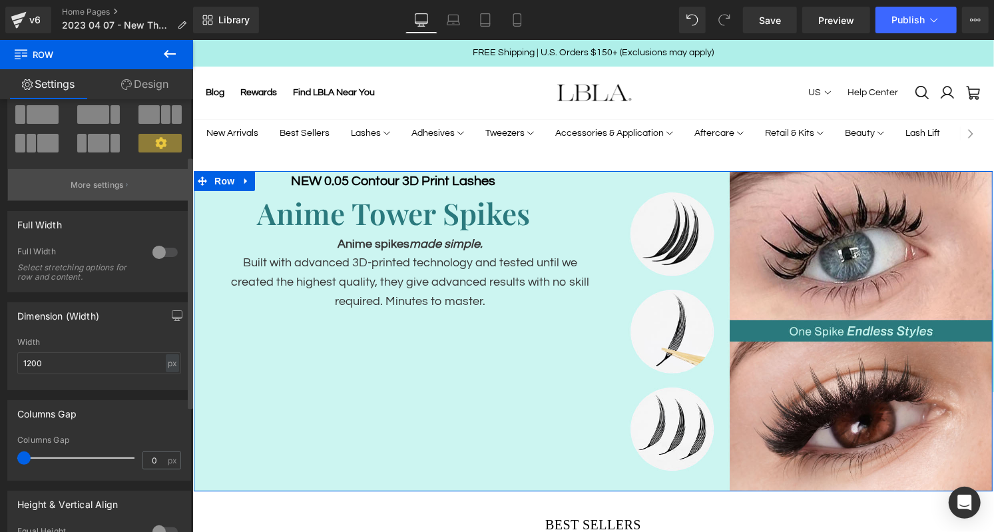
click at [113, 182] on p "More settings" at bounding box center [97, 185] width 53 height 12
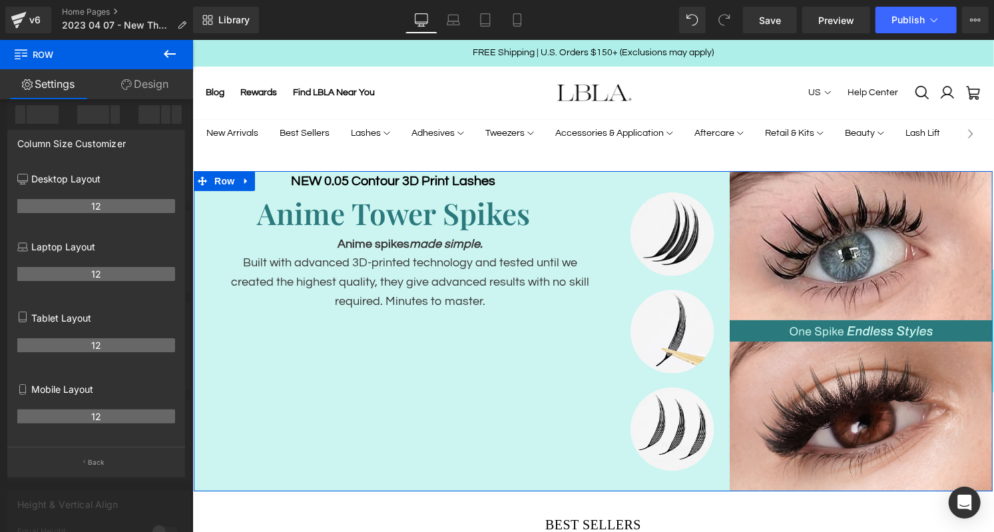
click at [61, 85] on link "Settings" at bounding box center [48, 84] width 97 height 30
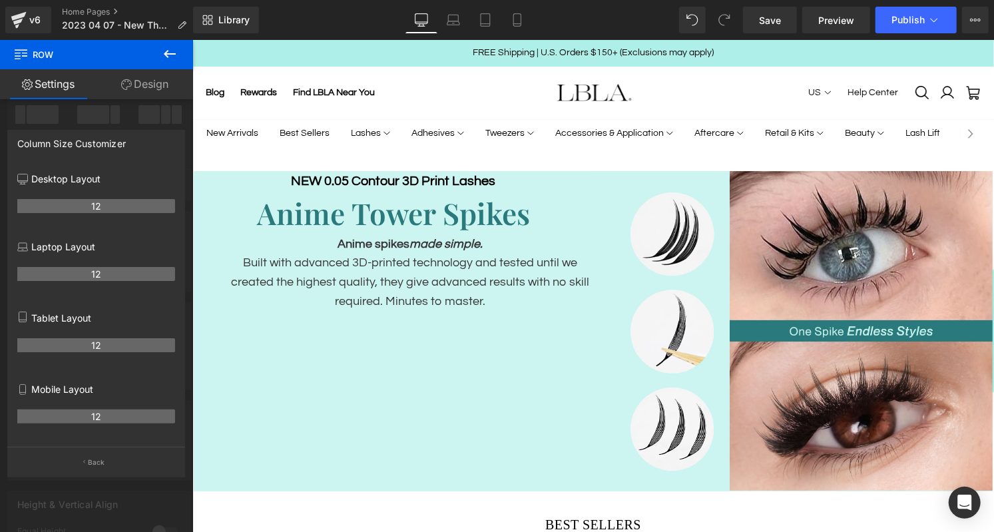
click at [176, 49] on icon at bounding box center [170, 54] width 16 height 16
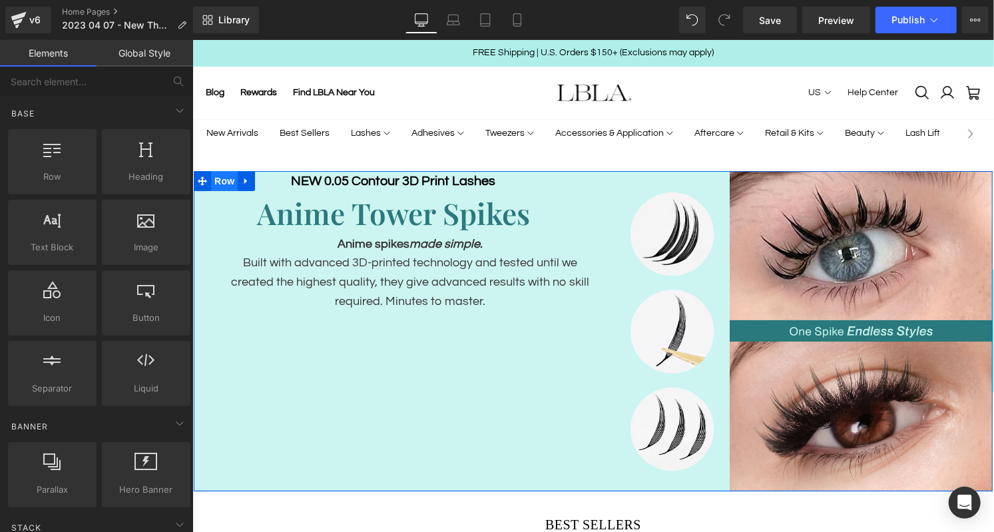
click at [222, 184] on span "Row" at bounding box center [223, 180] width 27 height 20
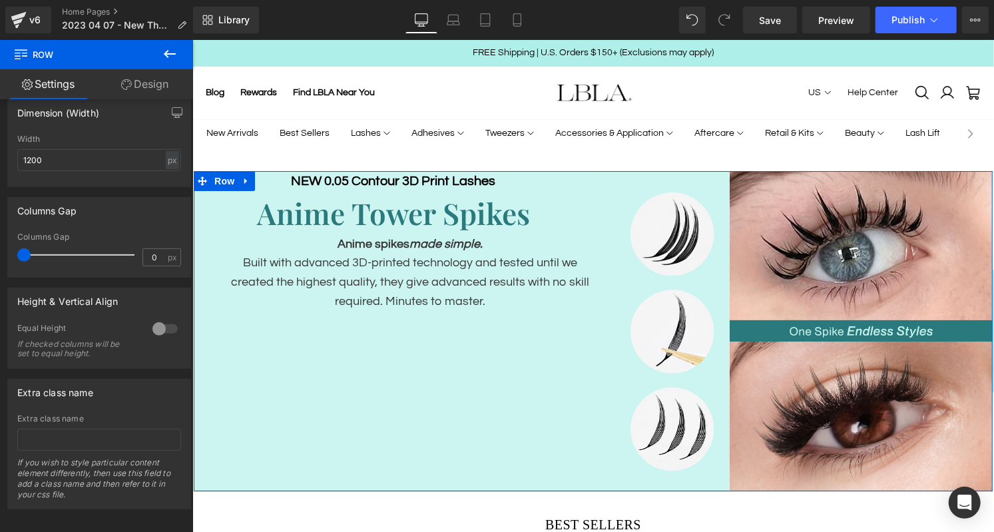
scroll to position [311, 0]
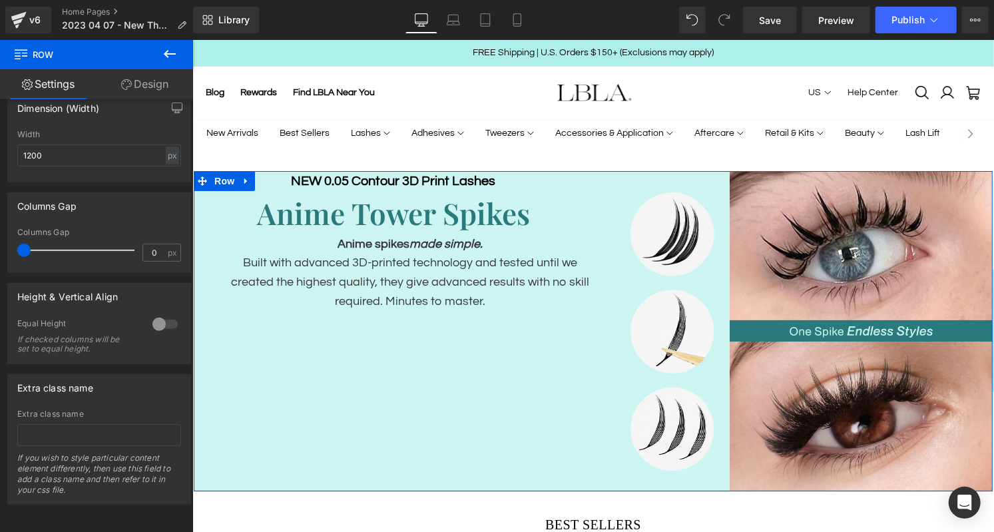
click at [159, 315] on div at bounding box center [165, 324] width 32 height 21
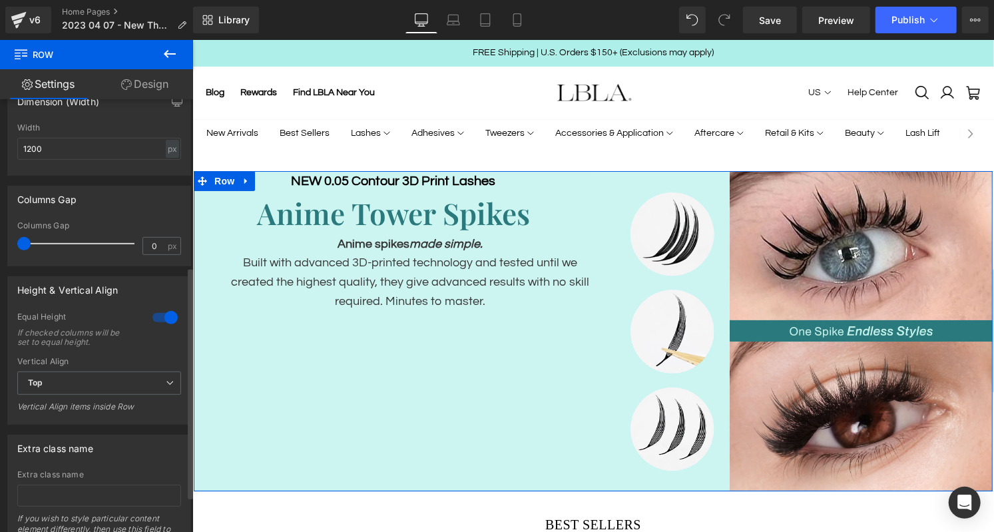
click at [159, 315] on div at bounding box center [165, 317] width 32 height 21
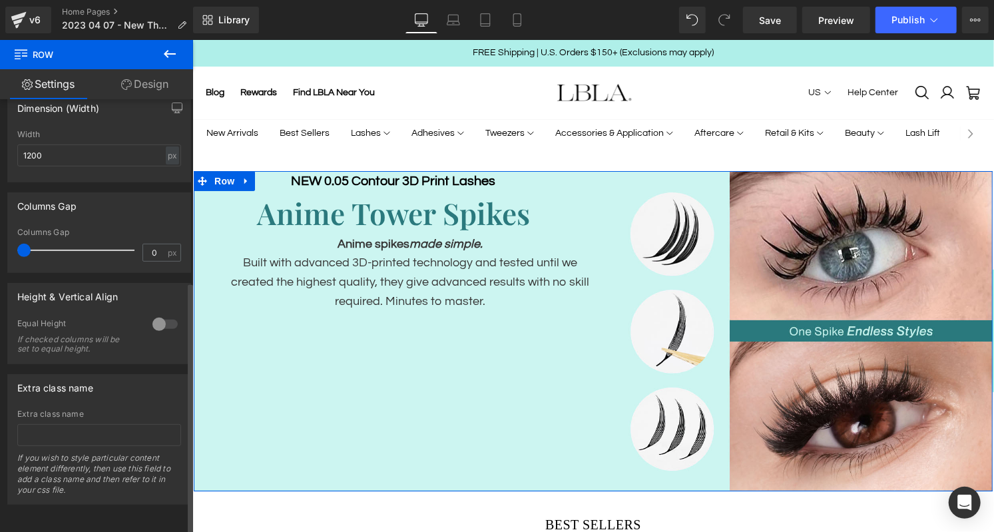
click at [159, 315] on div at bounding box center [165, 324] width 32 height 21
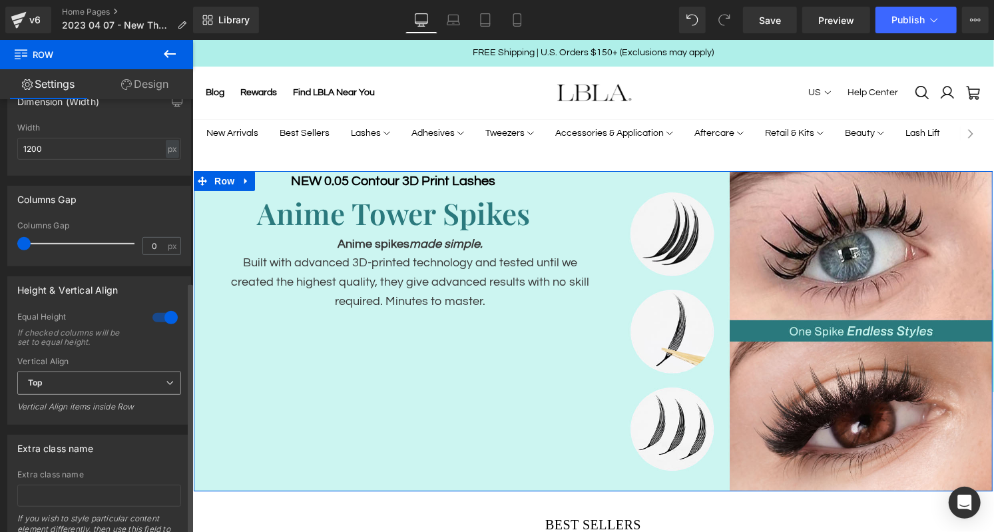
click at [112, 380] on span "Top" at bounding box center [99, 383] width 164 height 23
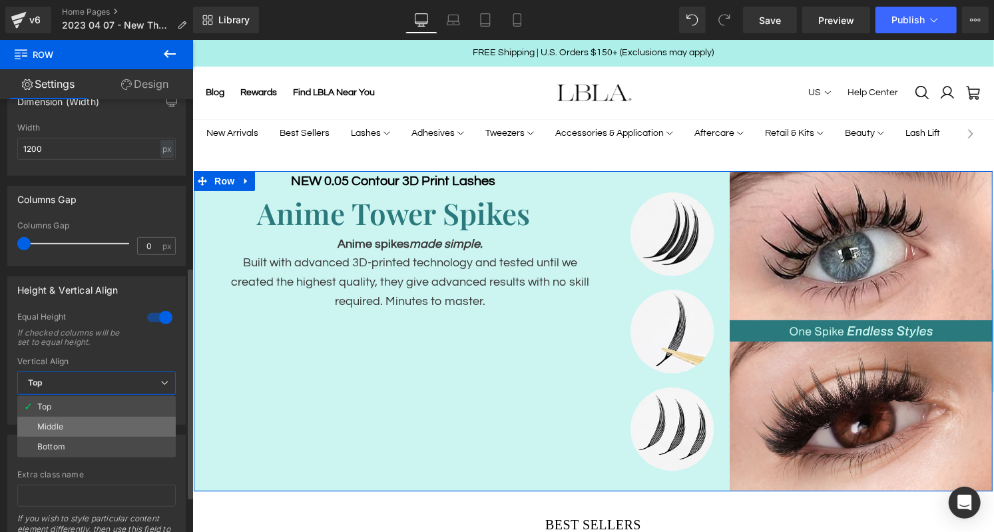
click at [105, 418] on li "Middle" at bounding box center [96, 427] width 159 height 20
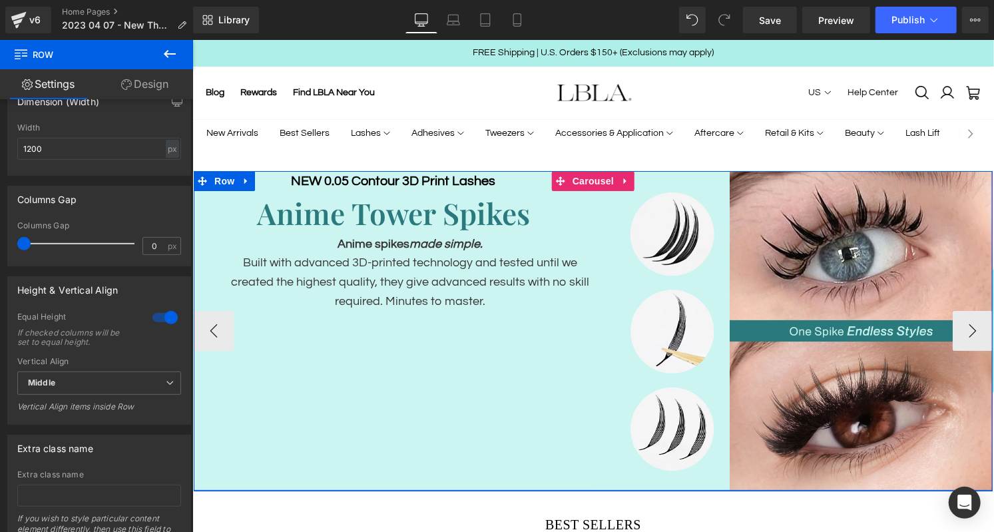
click at [394, 297] on p "Built with advanced 3D-printed technology and tested until we created the highe…" at bounding box center [409, 281] width 366 height 57
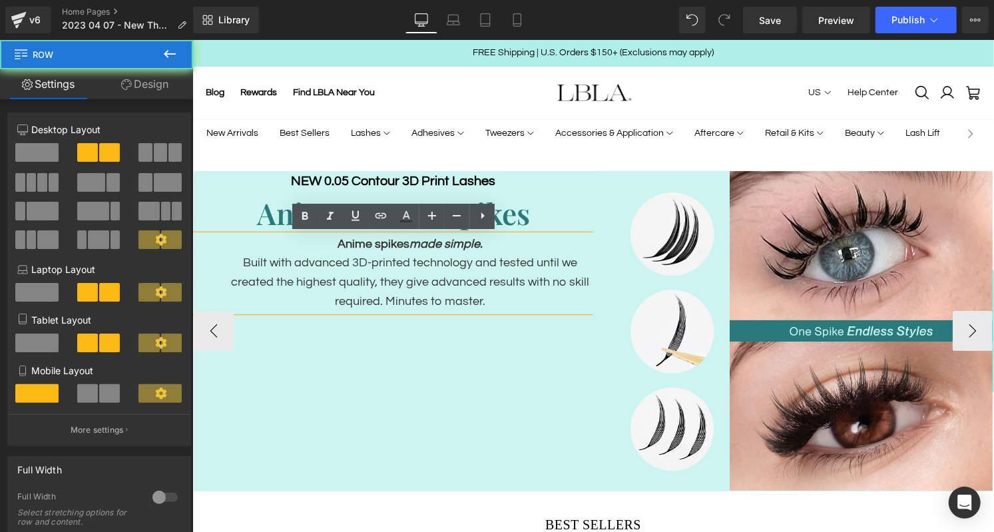
click at [382, 392] on div "NEW 0.05 Contour 3D Print Lashes Heading Anime Tower Spikes Heading Anime spike…" at bounding box center [592, 330] width 799 height 320
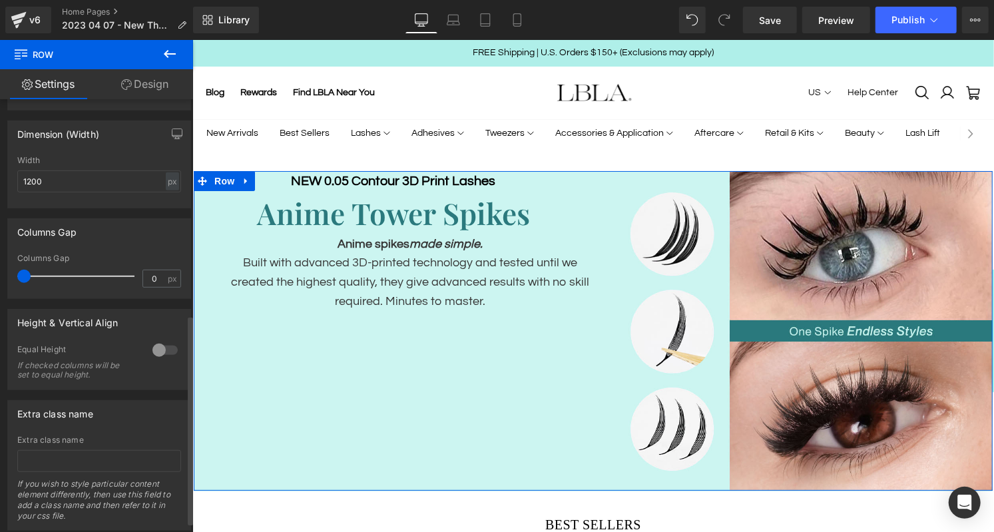
scroll to position [463, 0]
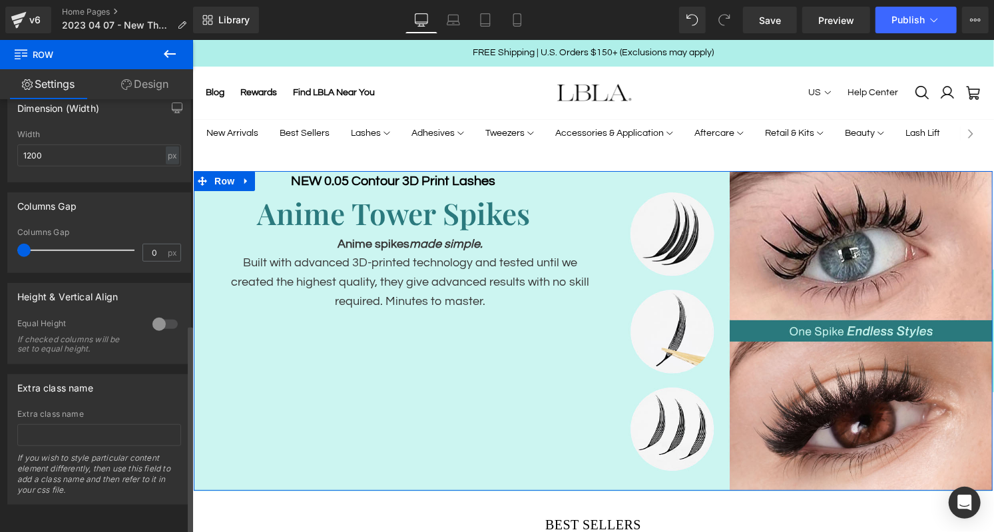
click at [161, 314] on div at bounding box center [165, 324] width 32 height 21
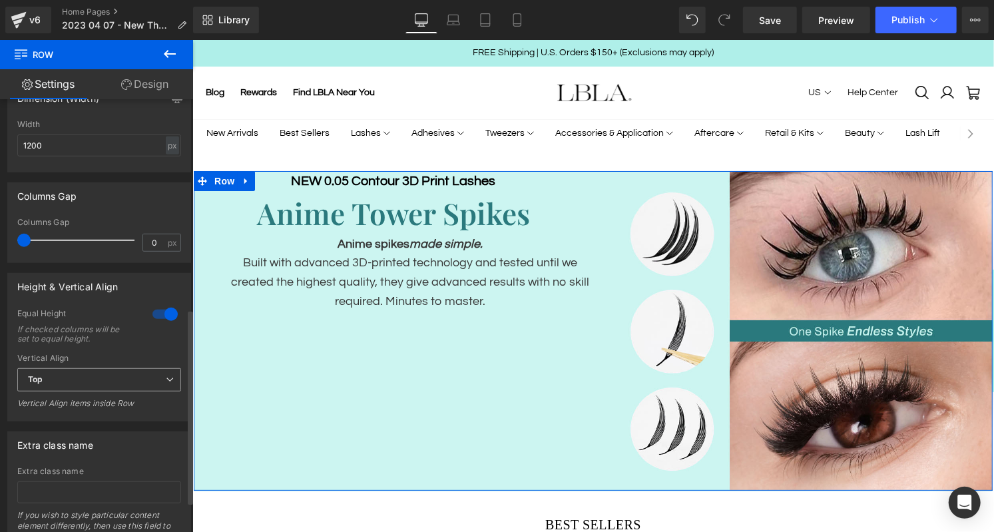
click at [95, 374] on span "Top" at bounding box center [99, 379] width 164 height 23
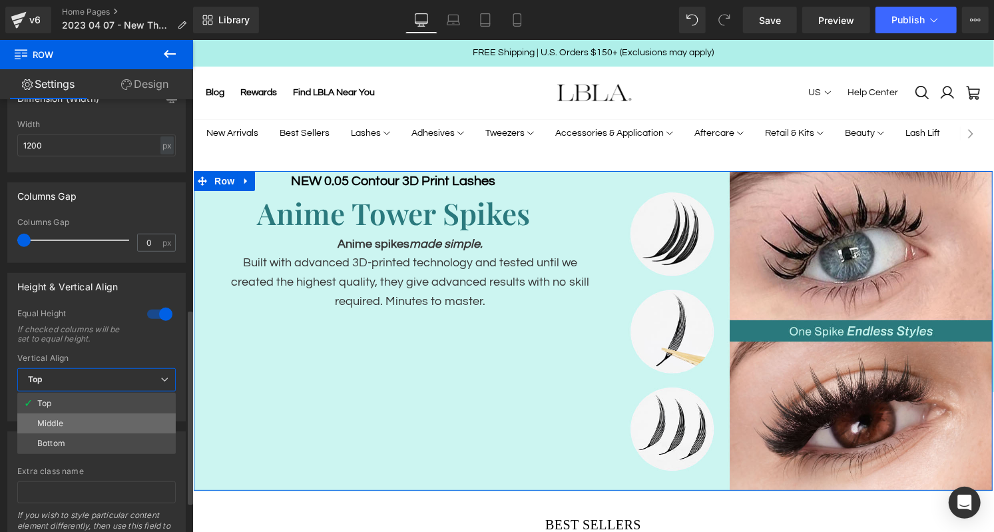
click at [93, 417] on li "Middle" at bounding box center [96, 424] width 159 height 20
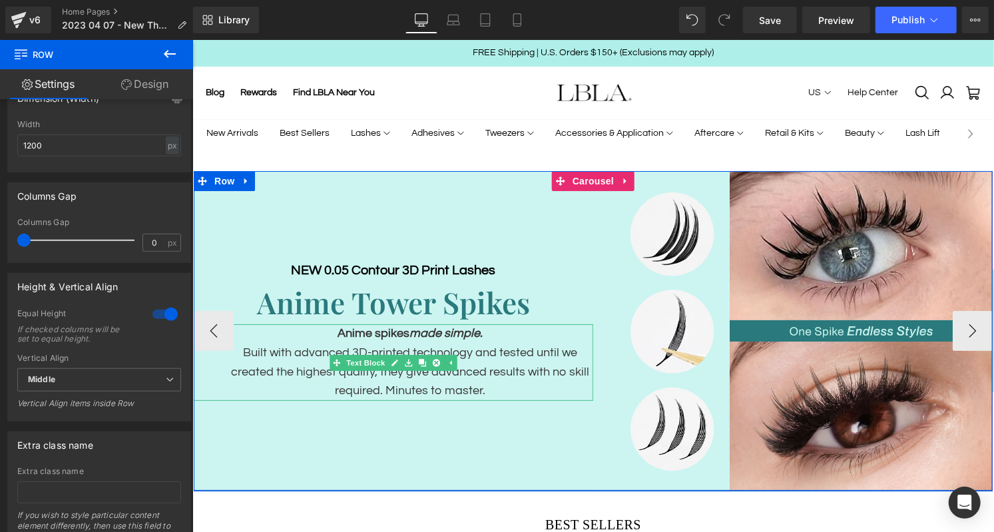
click at [495, 390] on p "Built with advanced 3D-printed technology and tested until we created the highe…" at bounding box center [409, 371] width 366 height 57
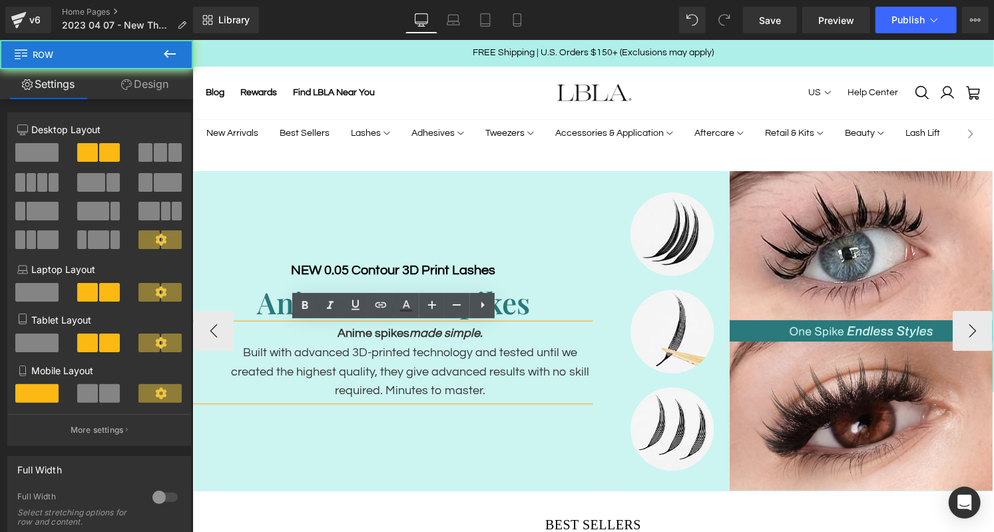
click at [486, 441] on div "NEW 0.05 Contour 3D Print Lashes Heading Anime Tower Spikes Heading Anime spike…" at bounding box center [393, 330] width 400 height 320
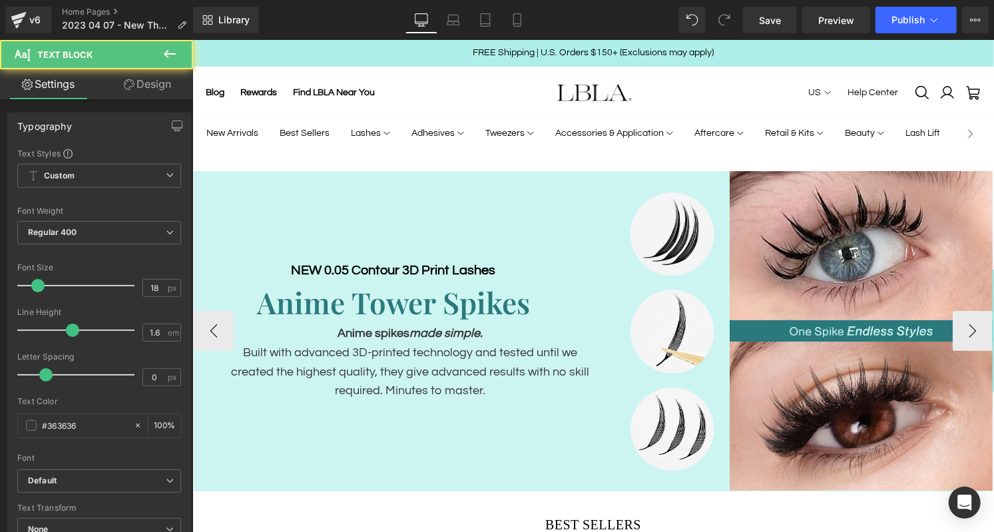
click at [498, 384] on p "Built with advanced 3D-printed technology and tested until we created the highe…" at bounding box center [409, 371] width 366 height 57
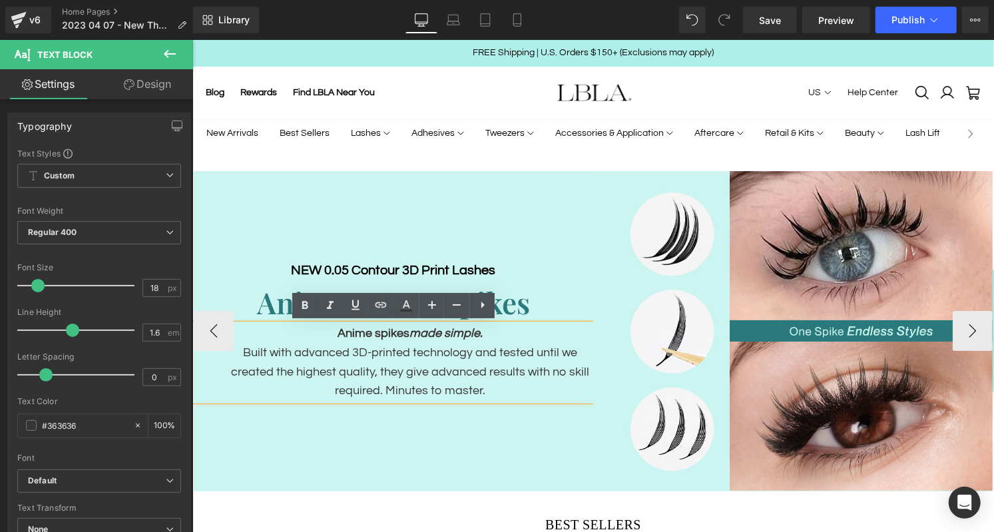
click at [450, 183] on div "NEW 0.05 Contour 3D Print Lashes Heading Anime Tower Spikes Heading Anime spike…" at bounding box center [393, 330] width 400 height 320
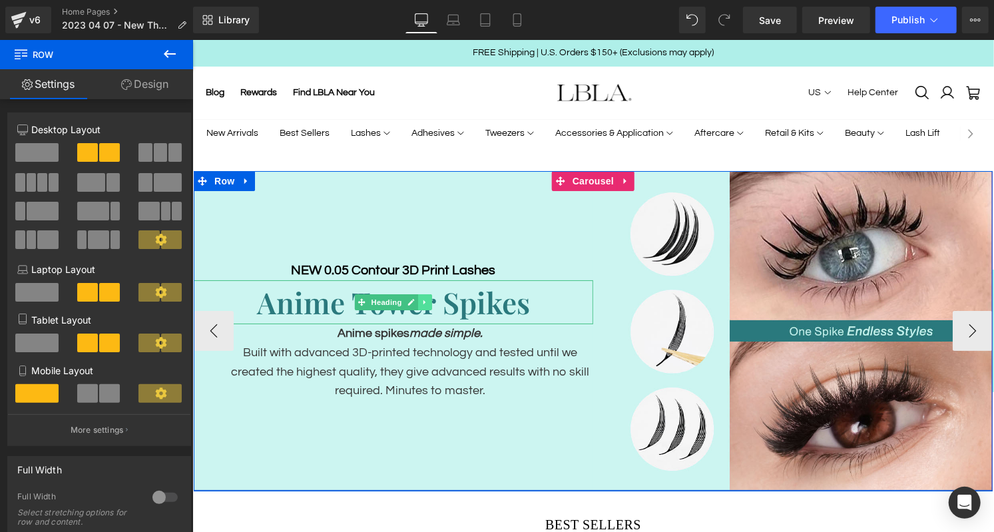
click at [424, 306] on link at bounding box center [425, 302] width 14 height 16
click at [314, 304] on h2 "Anime Tower Spikes" at bounding box center [393, 302] width 400 height 44
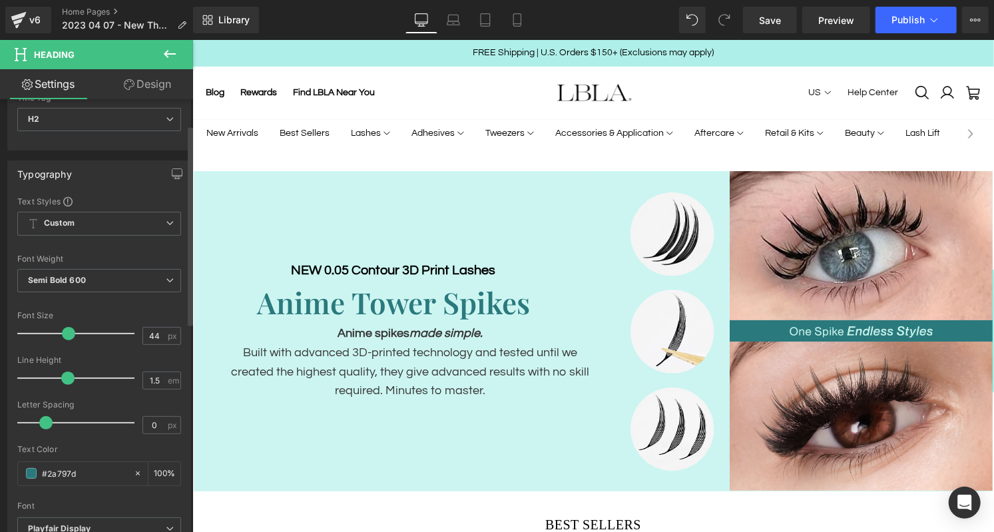
scroll to position [55, 0]
click at [159, 420] on input "0" at bounding box center [154, 424] width 23 height 17
type input "-1"
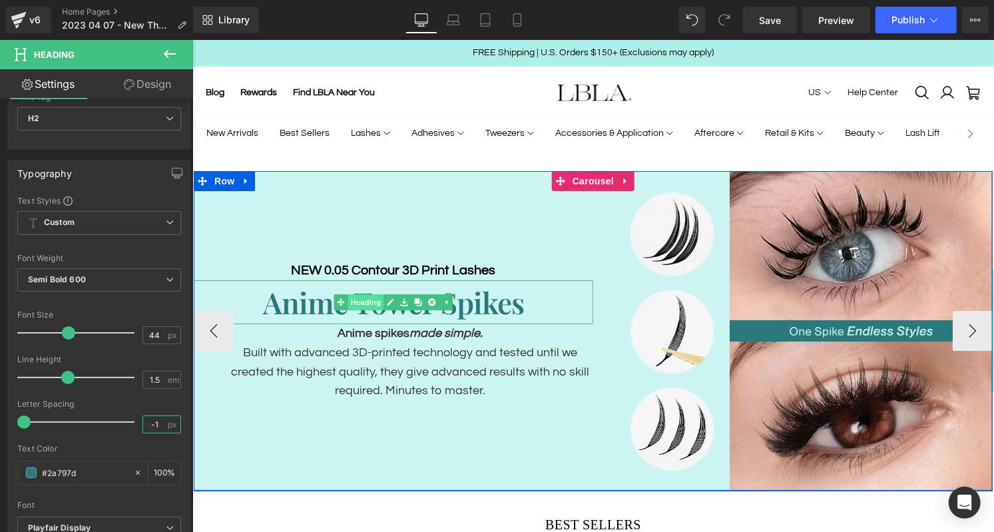
click at [355, 304] on link "Heading" at bounding box center [359, 302] width 50 height 16
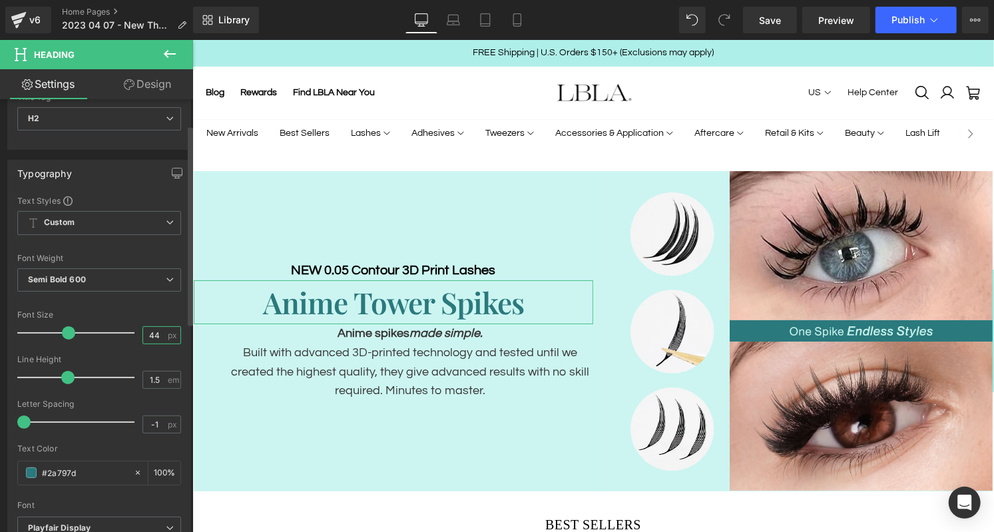
drag, startPoint x: 157, startPoint y: 334, endPoint x: 97, endPoint y: 334, distance: 59.9
click at [97, 334] on div "Font Size 44 px" at bounding box center [99, 332] width 164 height 45
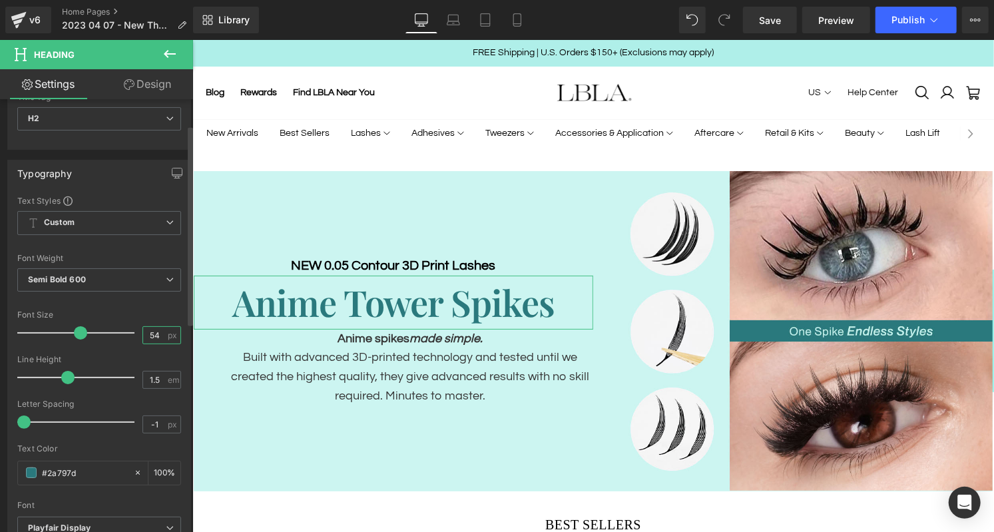
drag, startPoint x: 157, startPoint y: 333, endPoint x: 116, endPoint y: 333, distance: 41.3
click at [116, 333] on div "Font Size 54 px" at bounding box center [99, 332] width 164 height 45
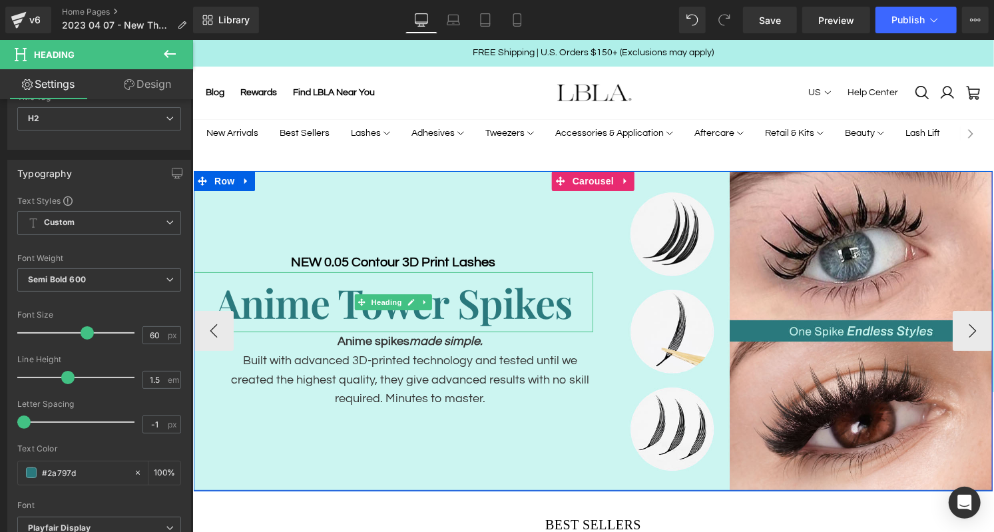
click at [434, 303] on h2 "Anime Tower Spikes" at bounding box center [393, 302] width 400 height 60
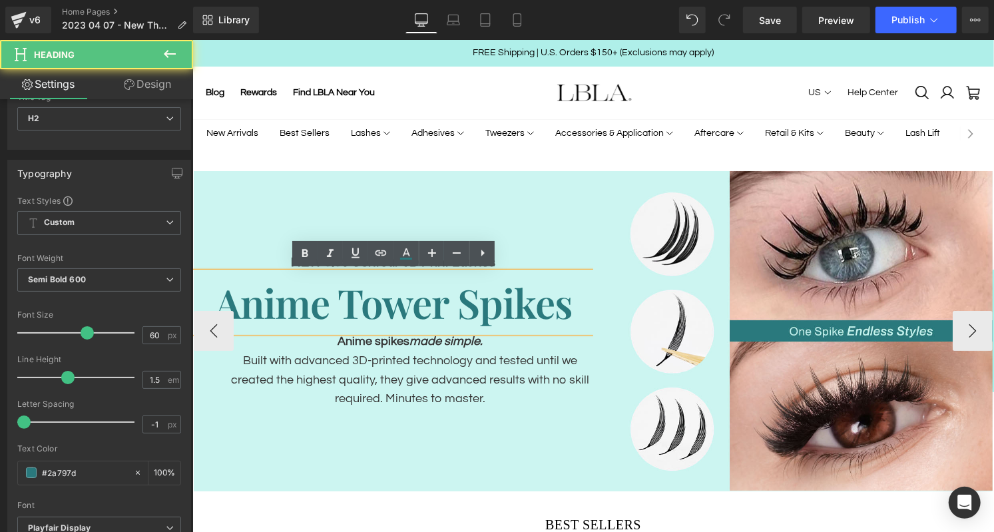
click at [384, 306] on h2 "Anime Tower Spikes" at bounding box center [393, 302] width 400 height 60
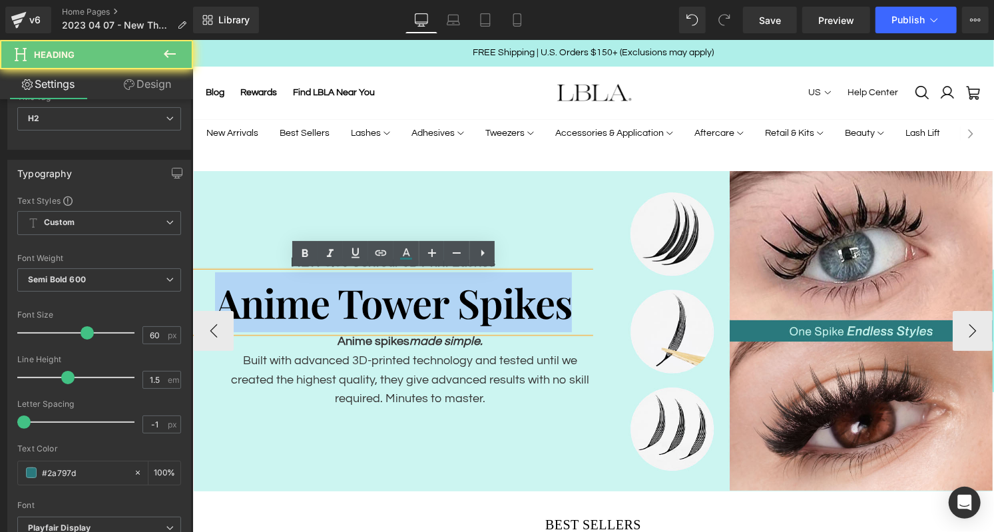
click at [384, 306] on h2 "Anime Tower Spikes" at bounding box center [393, 302] width 400 height 60
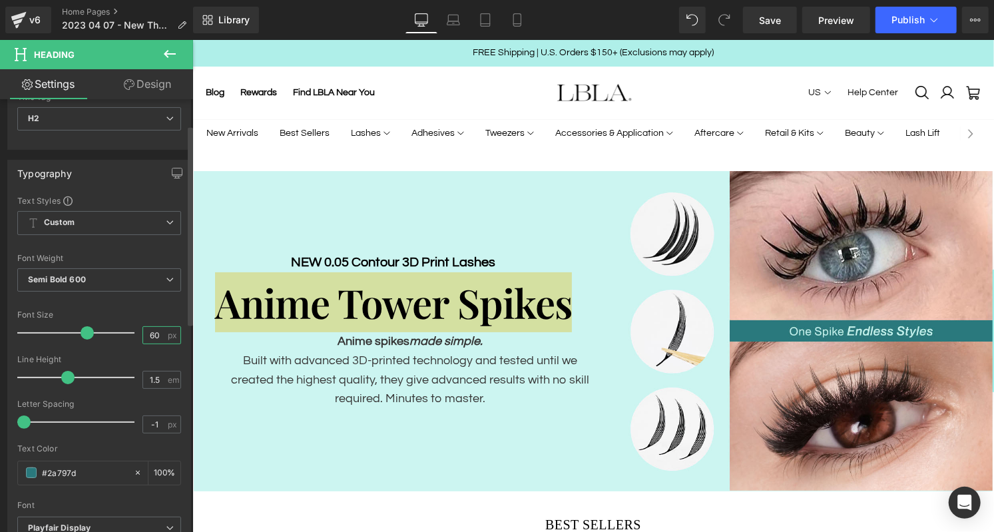
drag, startPoint x: 153, startPoint y: 332, endPoint x: 131, endPoint y: 332, distance: 22.6
click at [131, 332] on div "Font Size 60 px" at bounding box center [99, 332] width 164 height 45
type input "52"
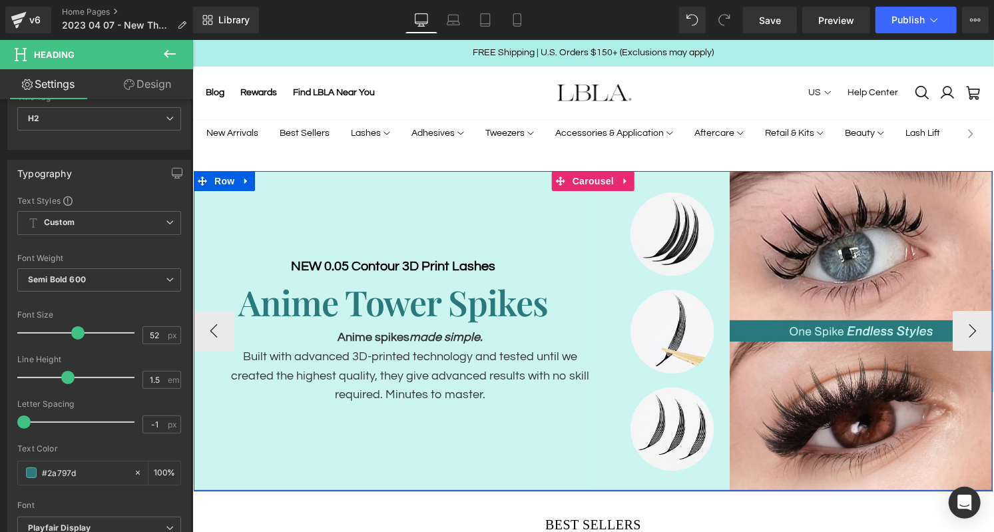
click at [418, 424] on div "NEW 0.05 Contour 3D Print Lashes Heading Anime Tower Spikes Heading Anime spike…" at bounding box center [393, 330] width 400 height 320
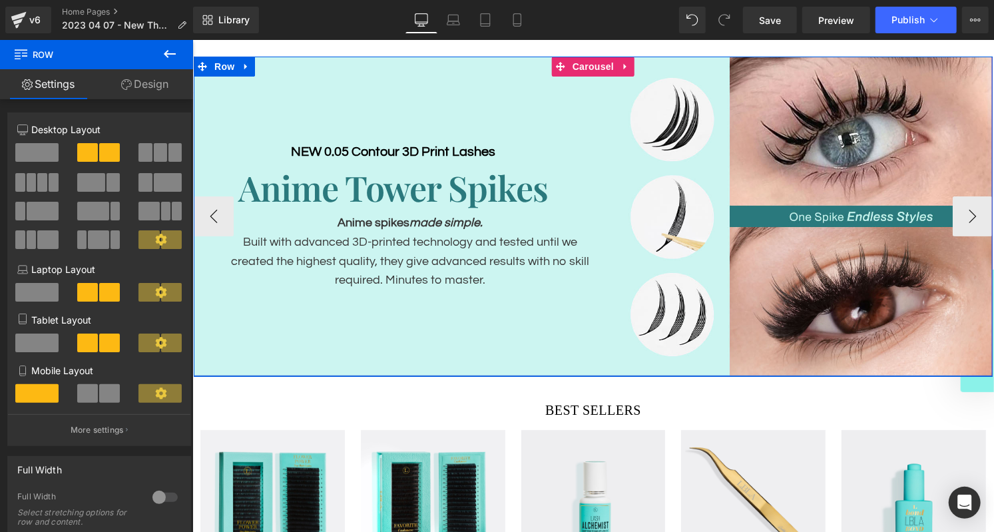
scroll to position [138, 0]
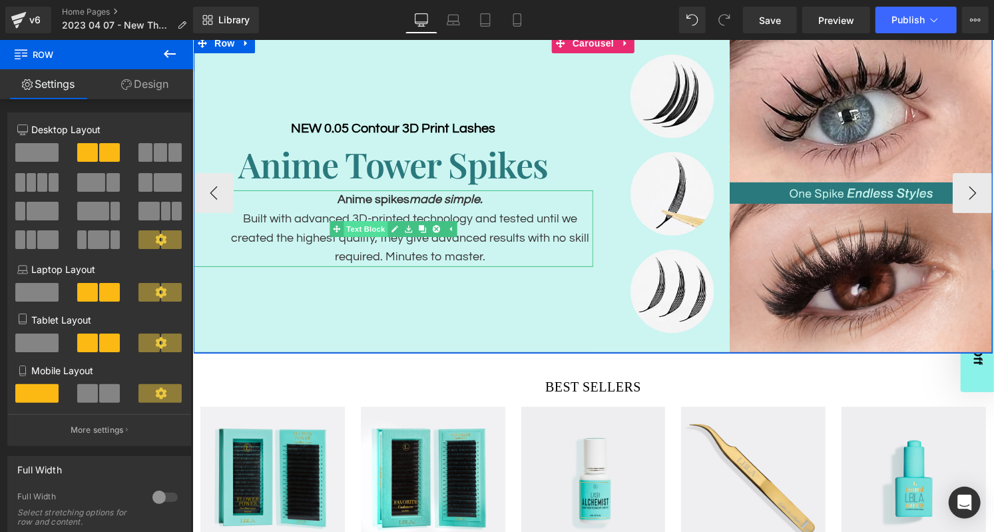
click at [360, 225] on link "Text Block" at bounding box center [358, 228] width 58 height 16
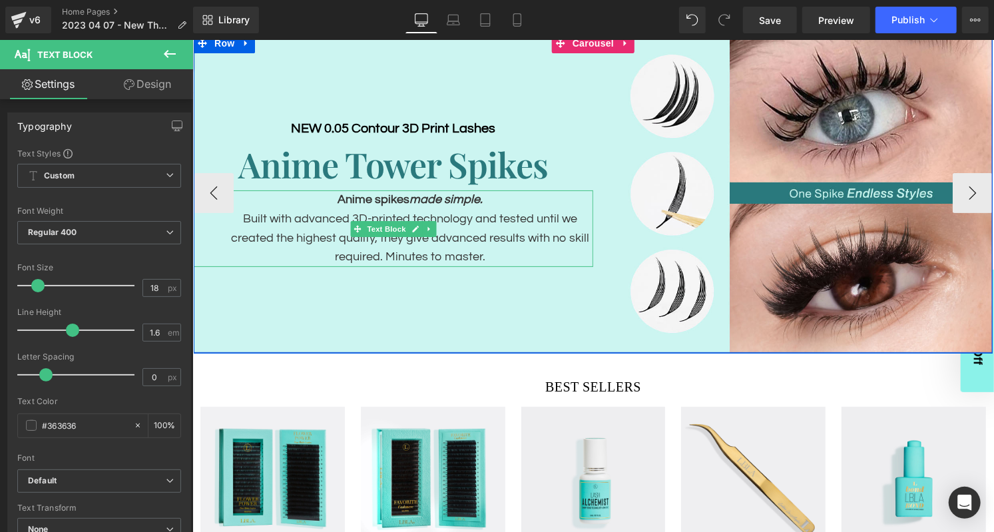
click at [402, 200] on strong "Anime spikes made simple." at bounding box center [409, 198] width 145 height 13
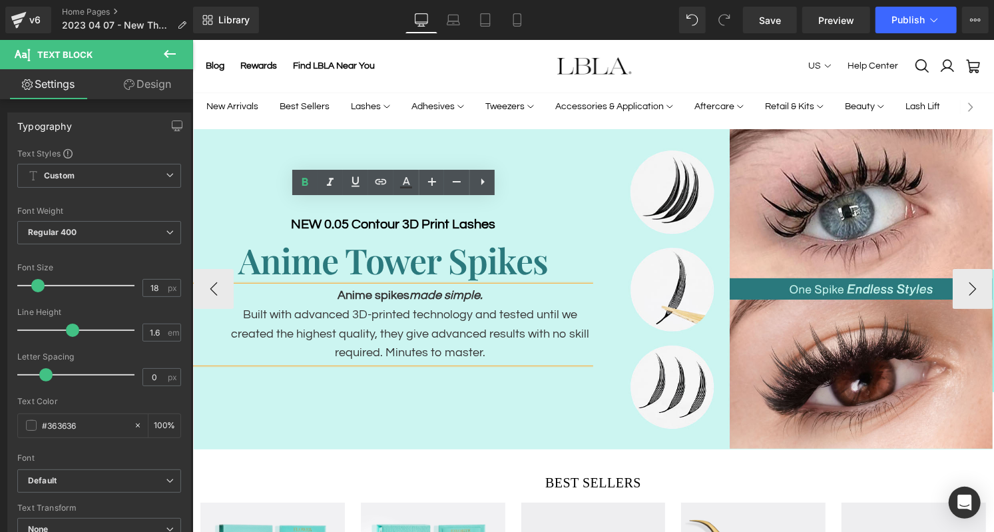
scroll to position [40, 0]
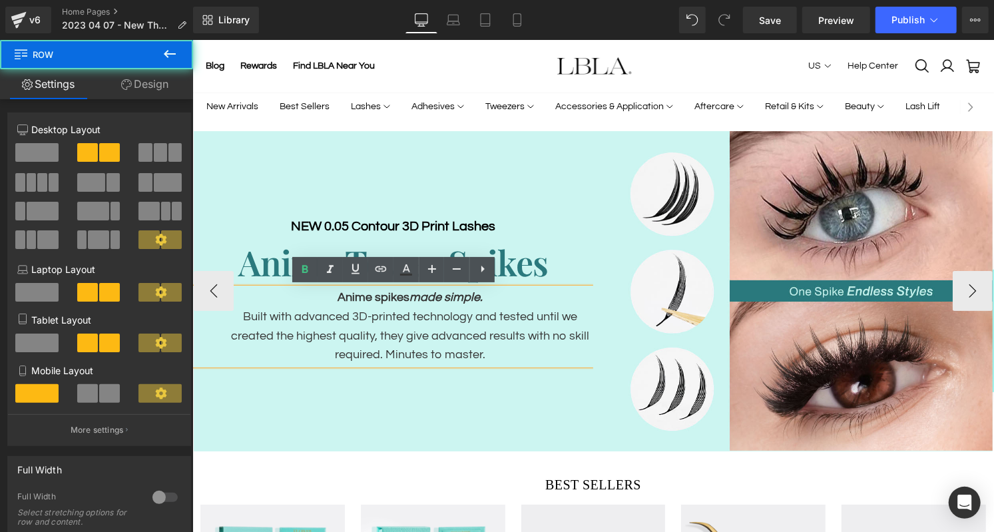
click at [425, 145] on div "NEW 0.05 Contour 3D Print Lashes Heading Anime Tower Spikes Heading Anime spike…" at bounding box center [393, 291] width 400 height 320
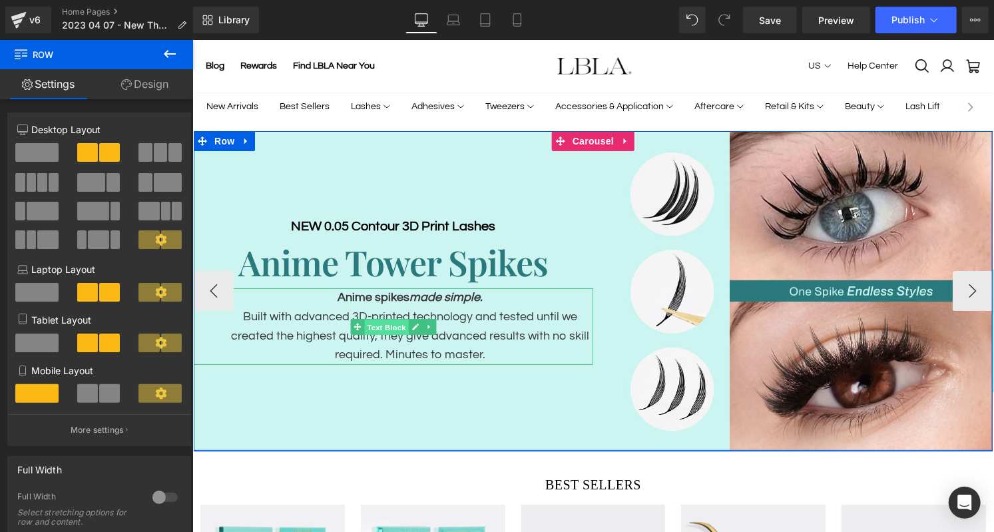
click at [392, 326] on span "Text Block" at bounding box center [386, 326] width 44 height 16
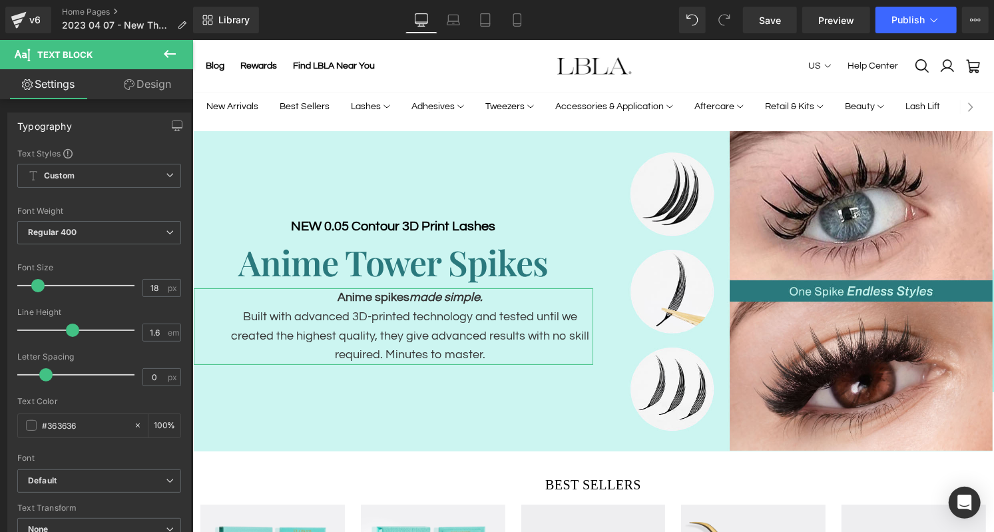
click at [147, 79] on link "Design" at bounding box center [147, 84] width 97 height 30
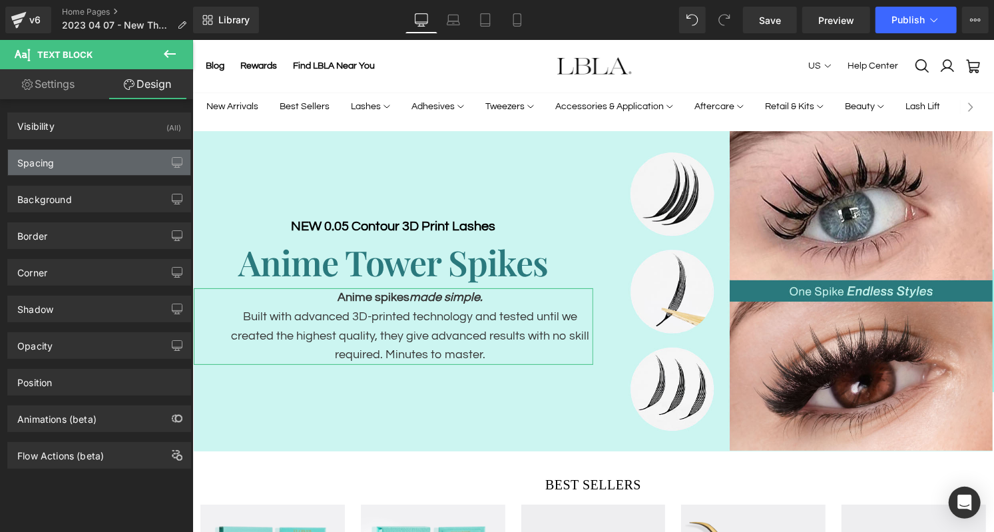
click at [93, 161] on div "Spacing" at bounding box center [99, 162] width 182 height 25
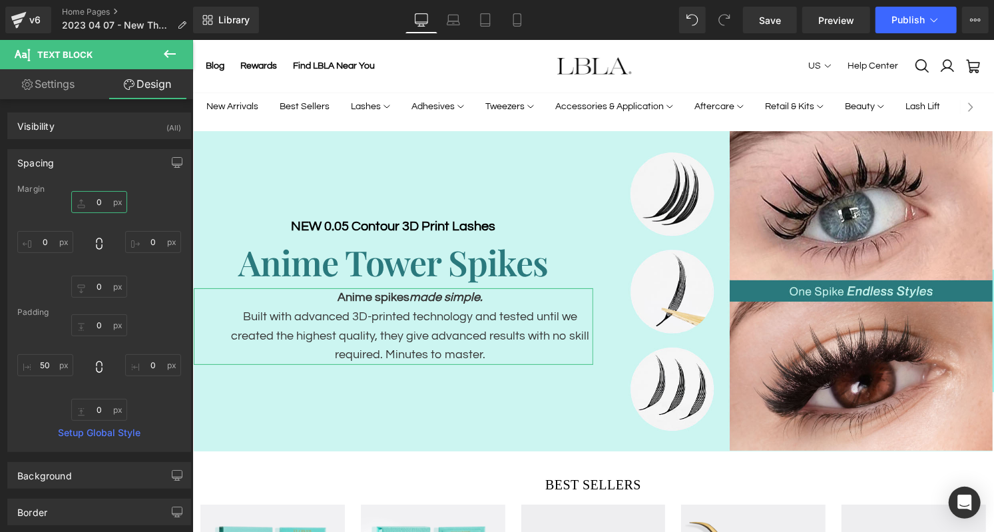
click at [99, 197] on input "0" at bounding box center [99, 202] width 56 height 22
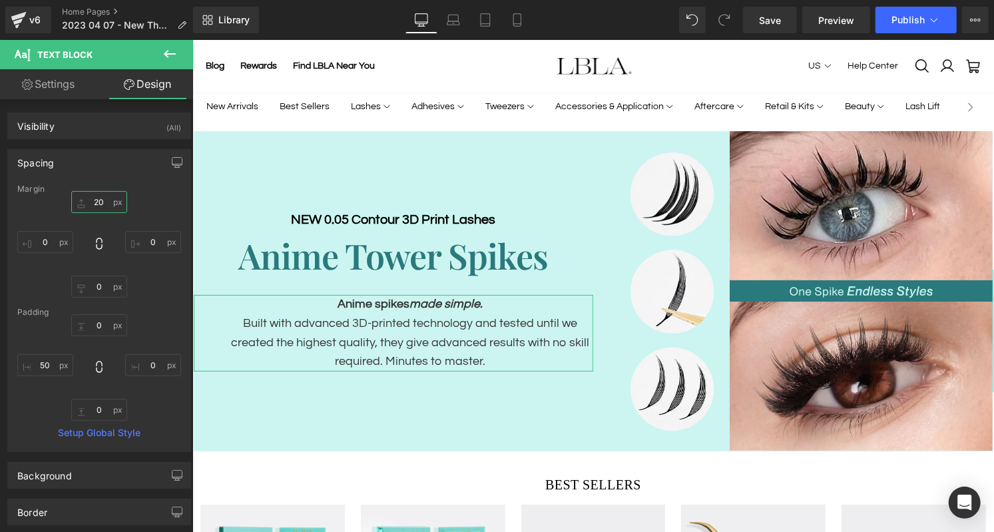
type input "10"
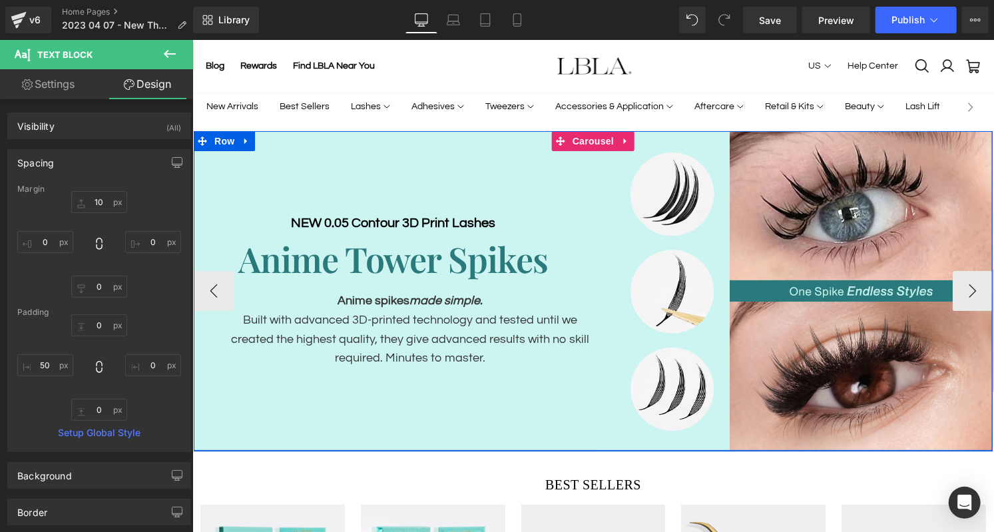
click at [465, 402] on div "NEW 0.05 Contour 3D Print Lashes Heading Anime Tower Spikes Heading Anime spike…" at bounding box center [393, 291] width 400 height 320
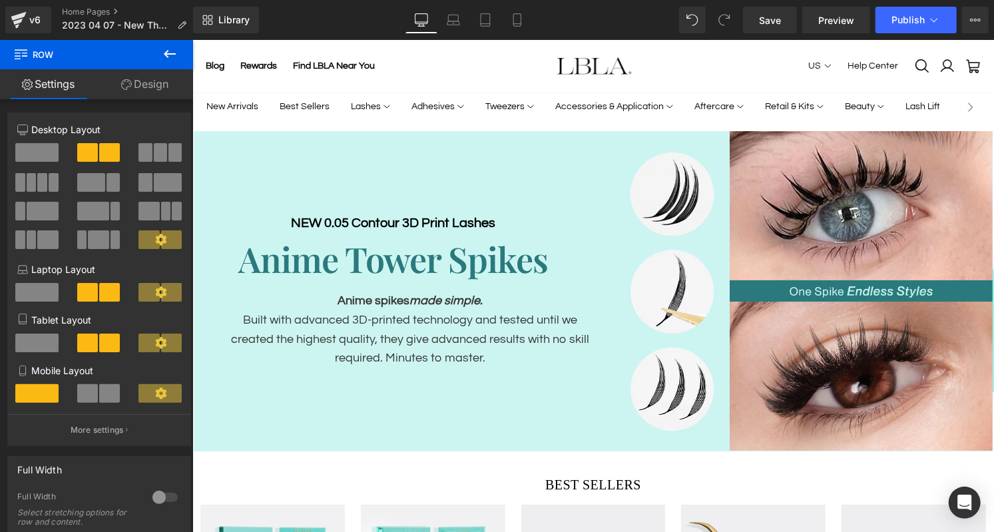
click at [172, 55] on icon at bounding box center [170, 54] width 16 height 16
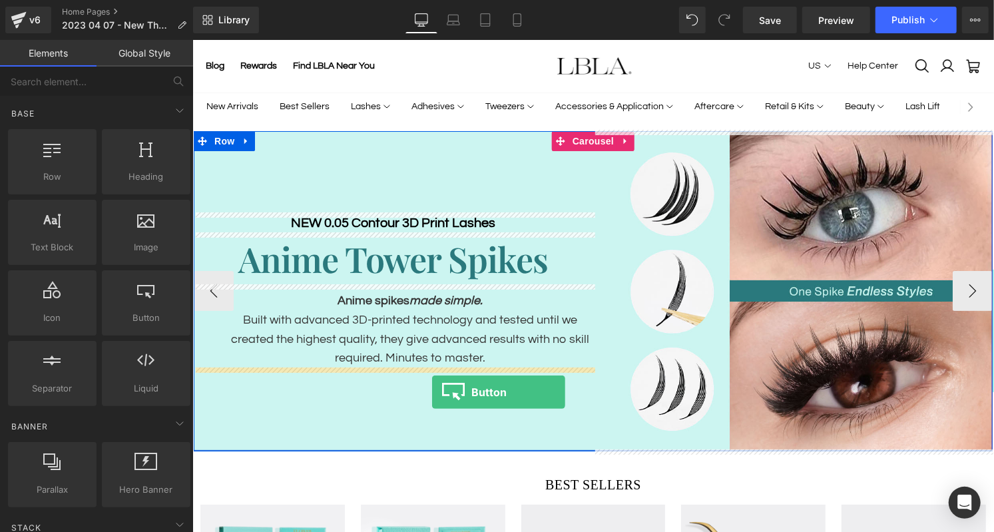
drag, startPoint x: 322, startPoint y: 347, endPoint x: 432, endPoint y: 392, distance: 118.6
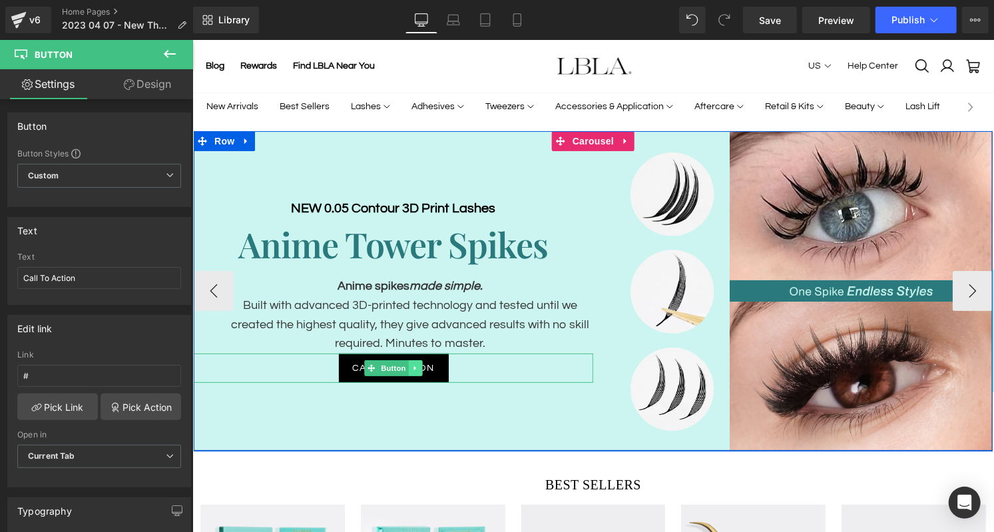
click at [409, 366] on link at bounding box center [415, 368] width 14 height 16
click at [372, 366] on link "Button" at bounding box center [365, 368] width 44 height 16
click at [394, 362] on span "Button" at bounding box center [393, 368] width 31 height 16
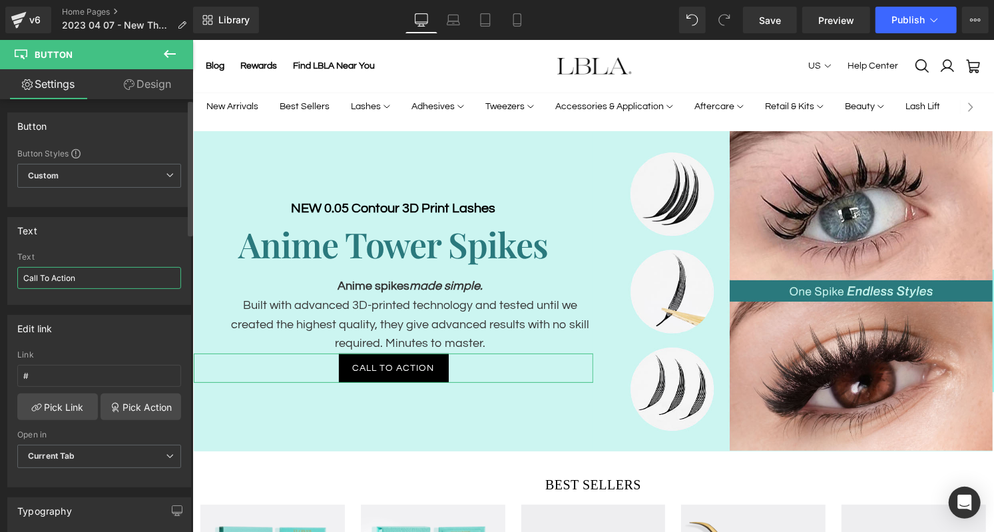
click at [59, 277] on input "Call To Action" at bounding box center [99, 278] width 164 height 22
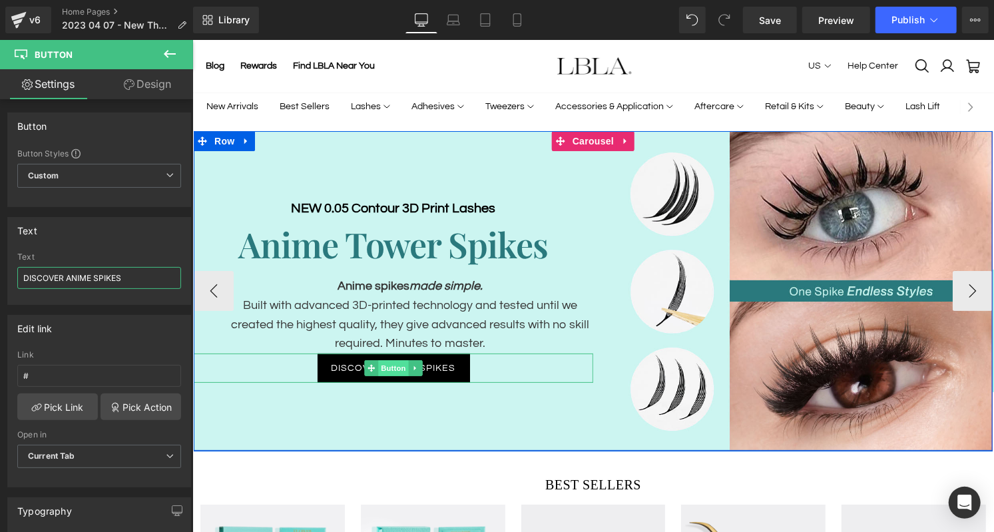
click at [391, 367] on span "Button" at bounding box center [393, 368] width 31 height 16
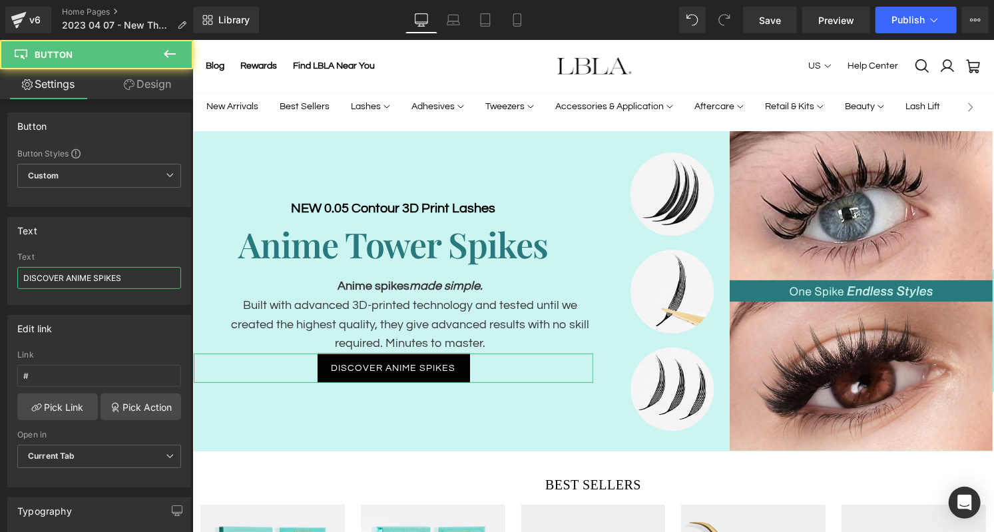
type input "DISCOVER ANIME SPIKES"
click at [164, 82] on link "Design" at bounding box center [147, 84] width 97 height 30
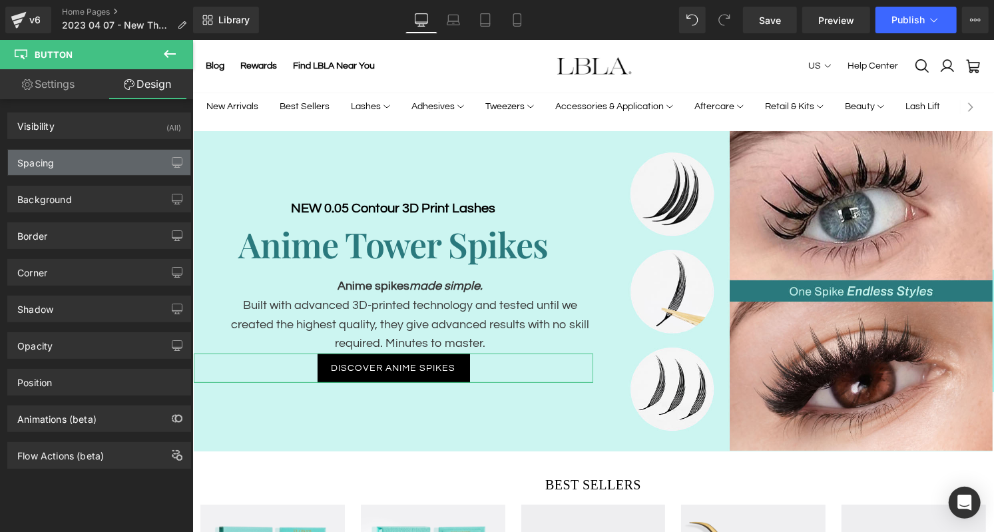
click at [93, 162] on div "Spacing" at bounding box center [99, 162] width 182 height 25
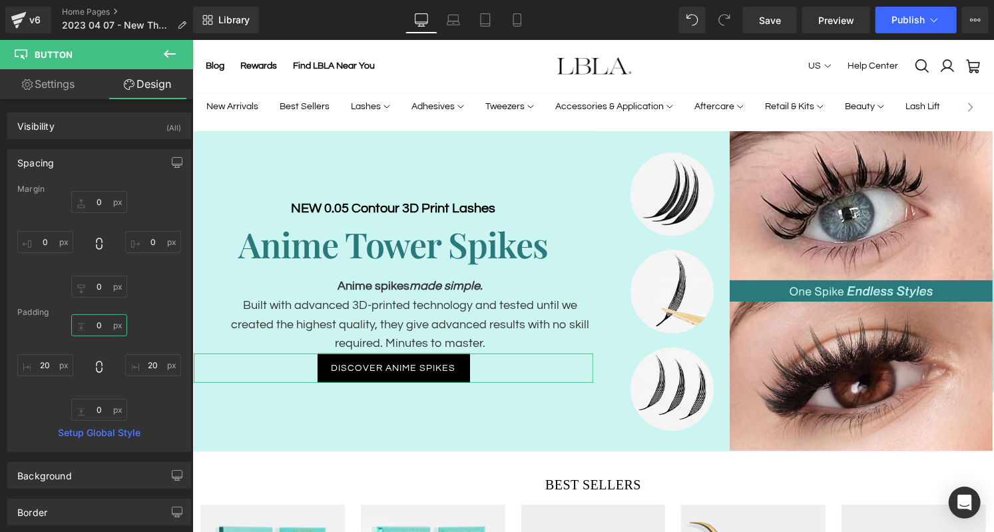
click at [99, 330] on input "0" at bounding box center [99, 325] width 56 height 22
click at [101, 198] on input "0" at bounding box center [99, 202] width 56 height 22
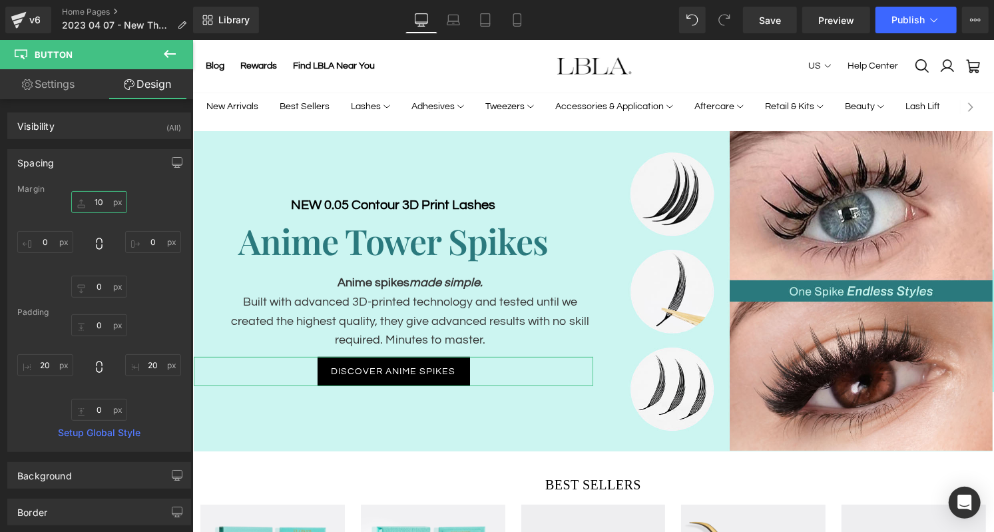
type input "10"
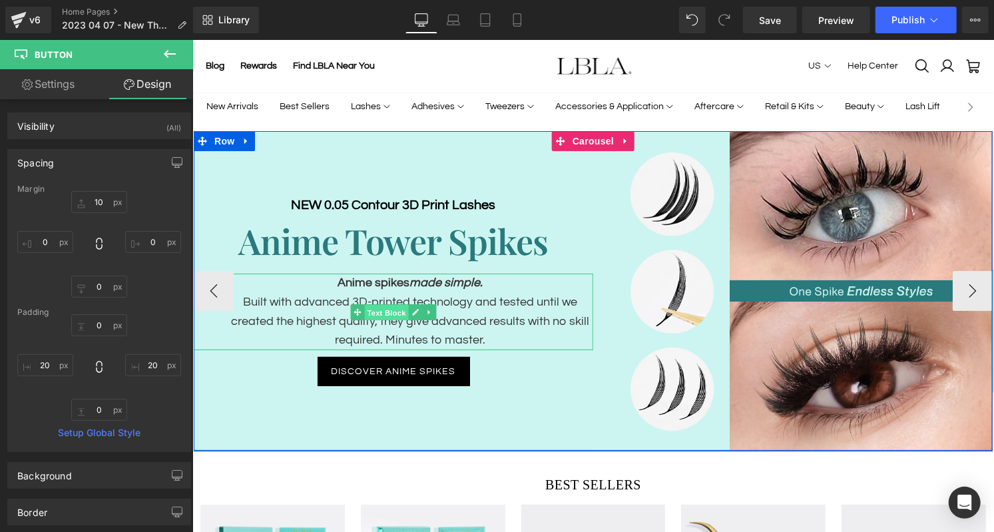
click at [404, 309] on span "Text Block" at bounding box center [386, 312] width 44 height 16
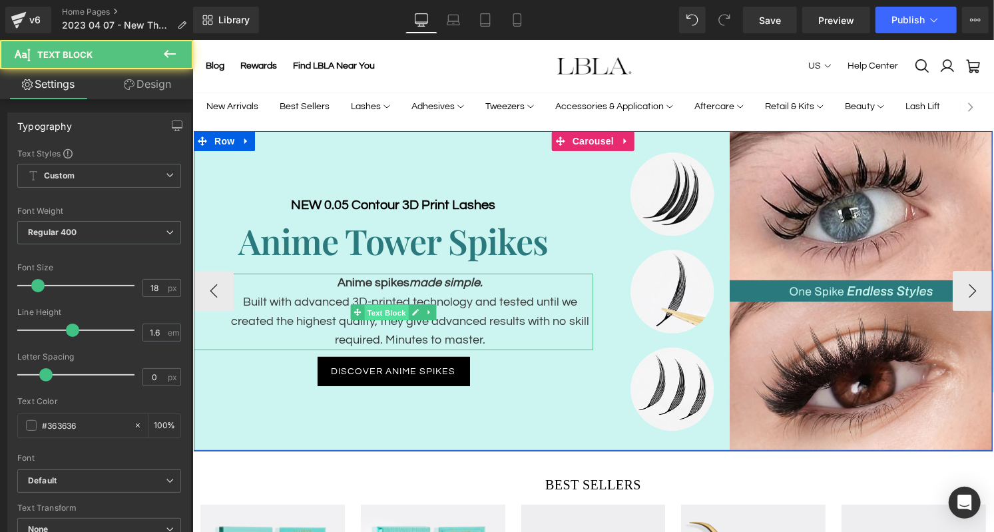
click at [388, 312] on span "Text Block" at bounding box center [386, 312] width 44 height 16
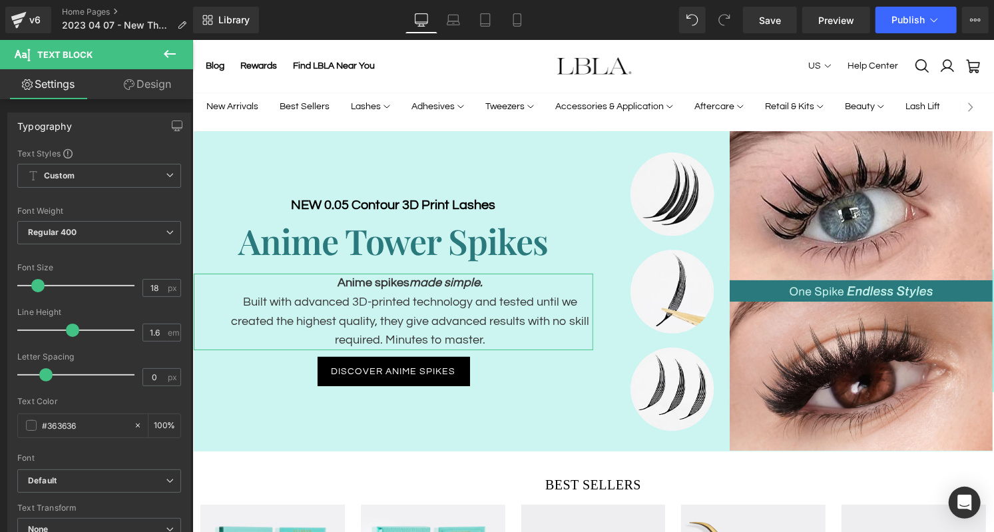
click at [156, 91] on link "Design" at bounding box center [147, 84] width 97 height 30
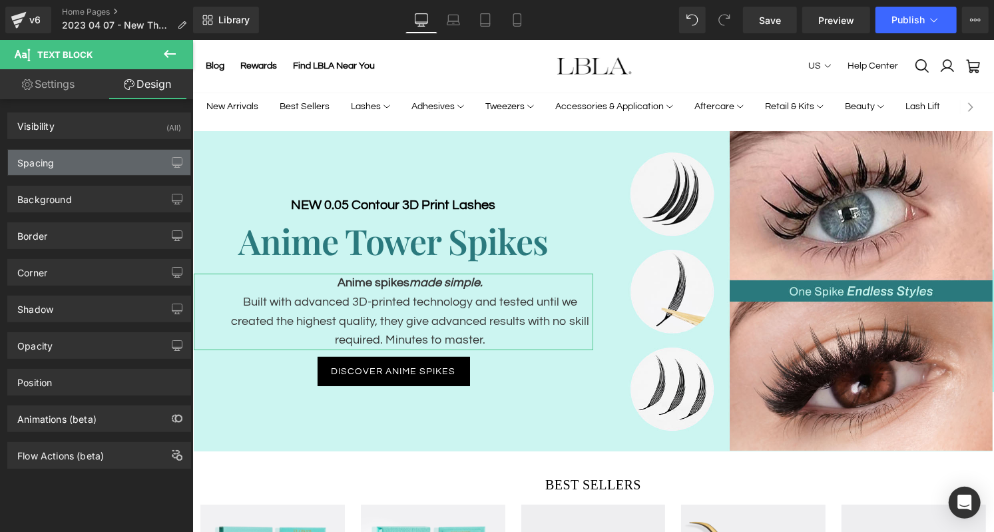
click at [86, 165] on div "Spacing" at bounding box center [99, 162] width 182 height 25
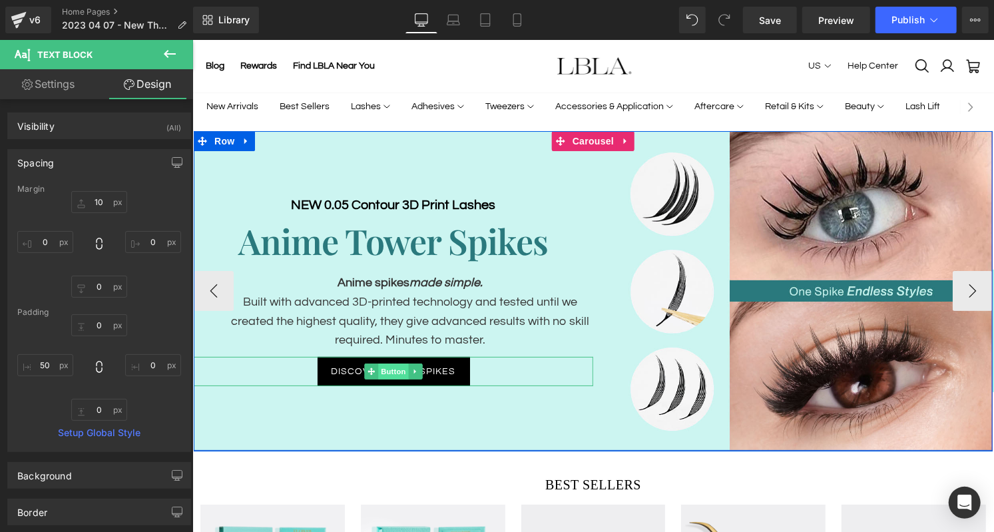
click at [390, 367] on span "Button" at bounding box center [393, 371] width 31 height 16
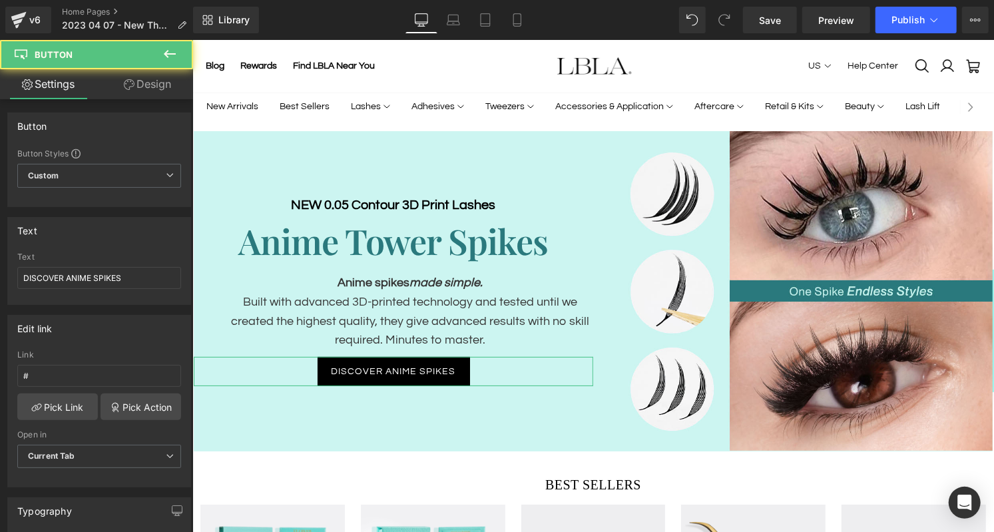
click at [157, 89] on link "Design" at bounding box center [147, 84] width 97 height 30
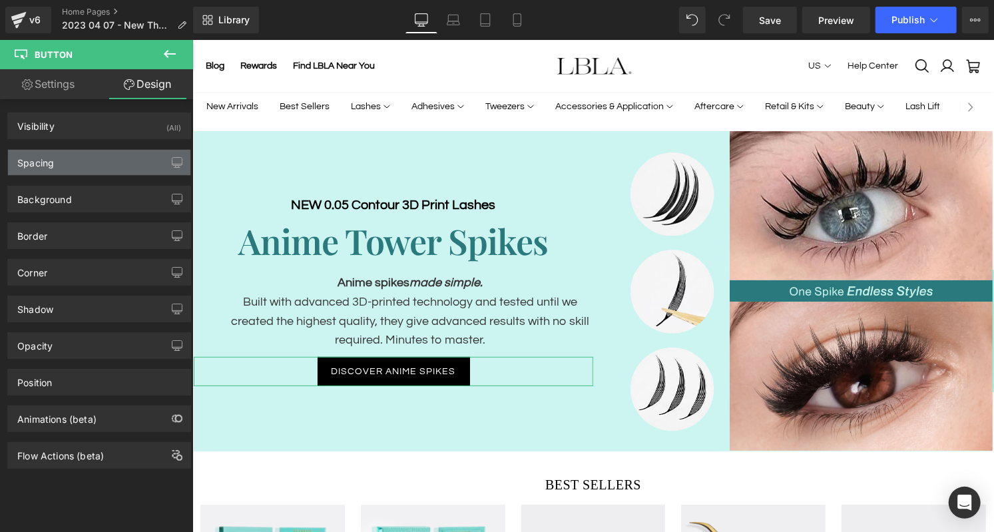
click at [82, 159] on div "Spacing" at bounding box center [99, 162] width 182 height 25
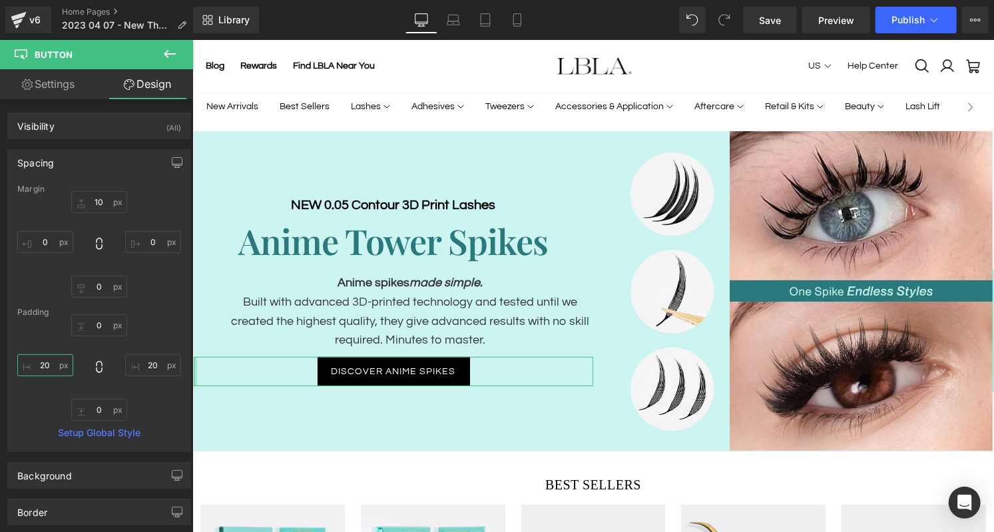
click at [51, 362] on input "20" at bounding box center [45, 365] width 56 height 22
click at [45, 239] on input "0" at bounding box center [45, 242] width 56 height 22
type input "50"
click at [61, 81] on link "Settings" at bounding box center [48, 84] width 97 height 30
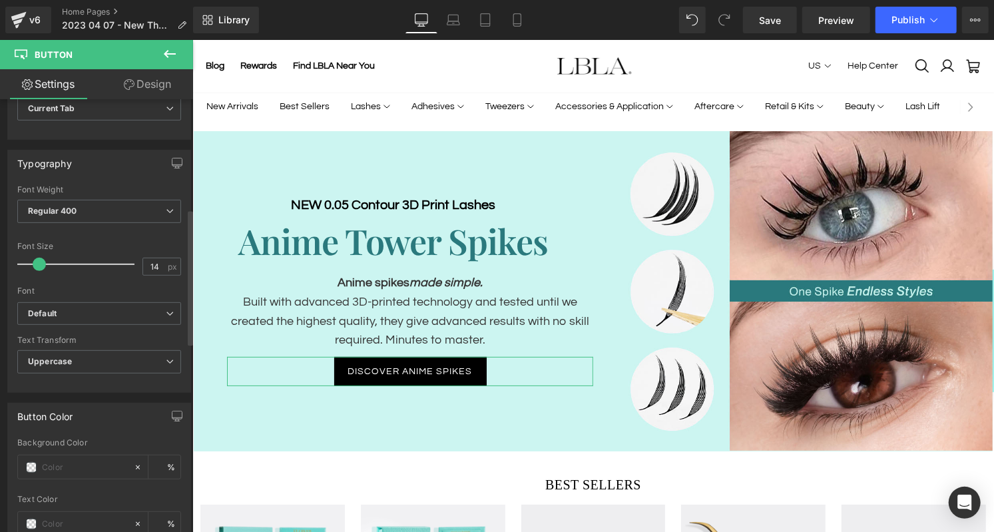
scroll to position [349, 0]
click at [159, 200] on span "Regular 400" at bounding box center [99, 209] width 164 height 23
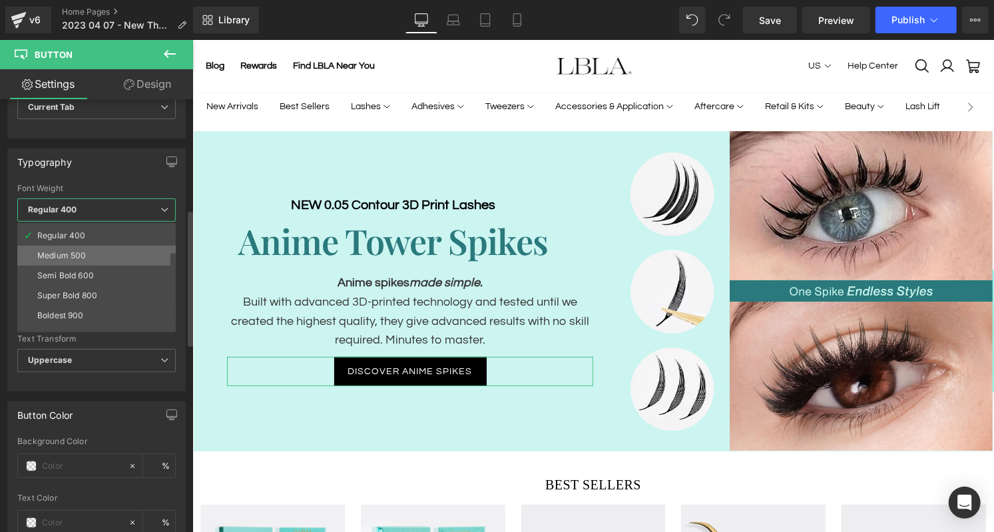
scroll to position [65, 0]
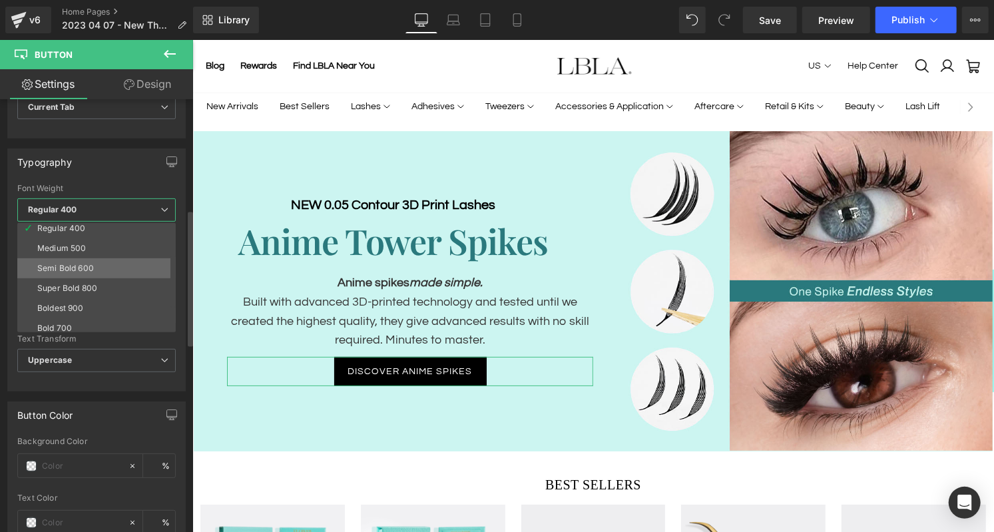
click at [103, 260] on li "Semi Bold 600" at bounding box center [99, 268] width 165 height 20
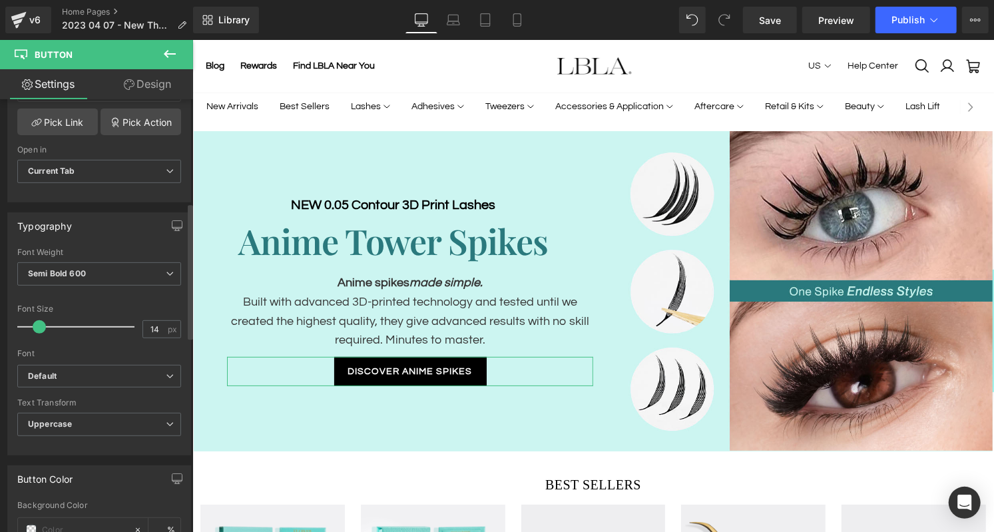
scroll to position [242, 0]
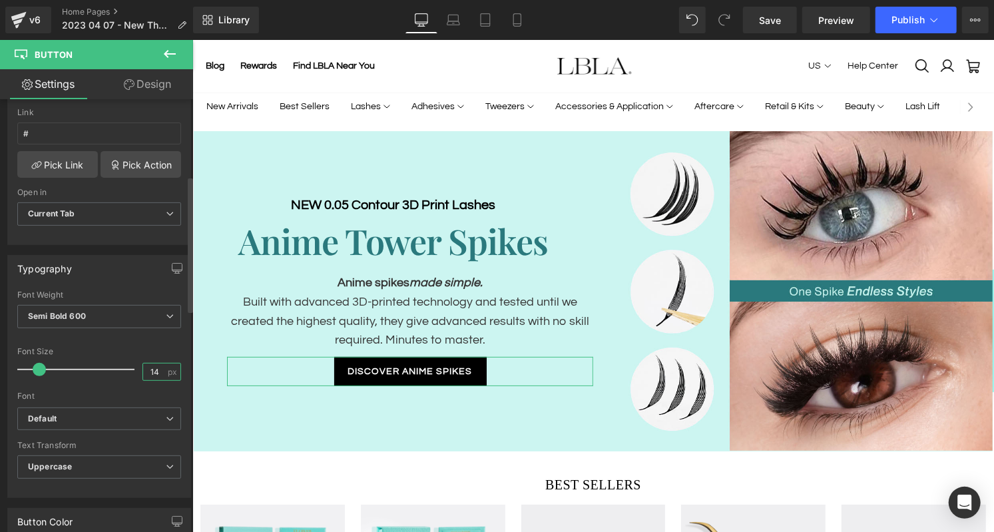
click at [160, 366] on input "14" at bounding box center [154, 372] width 23 height 17
type input "18"
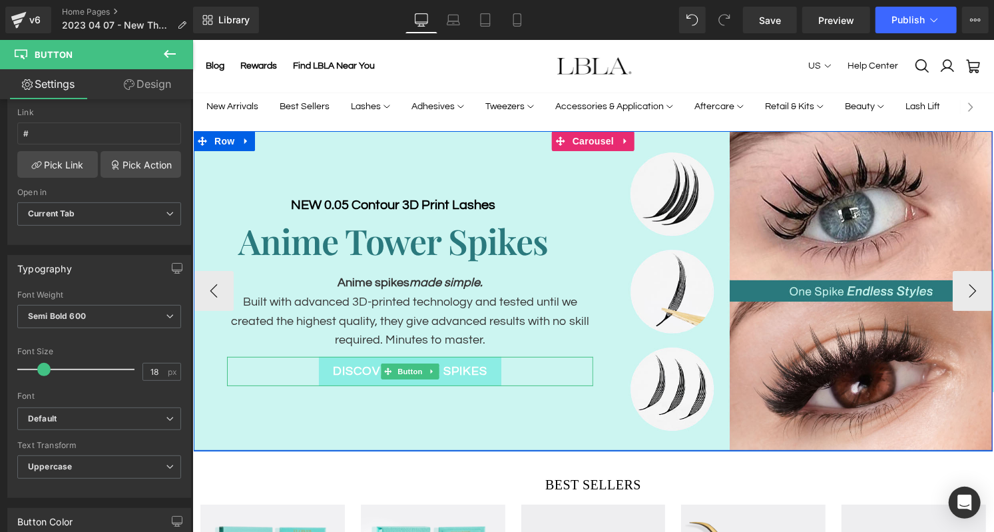
click at [428, 370] on icon at bounding box center [431, 371] width 7 height 8
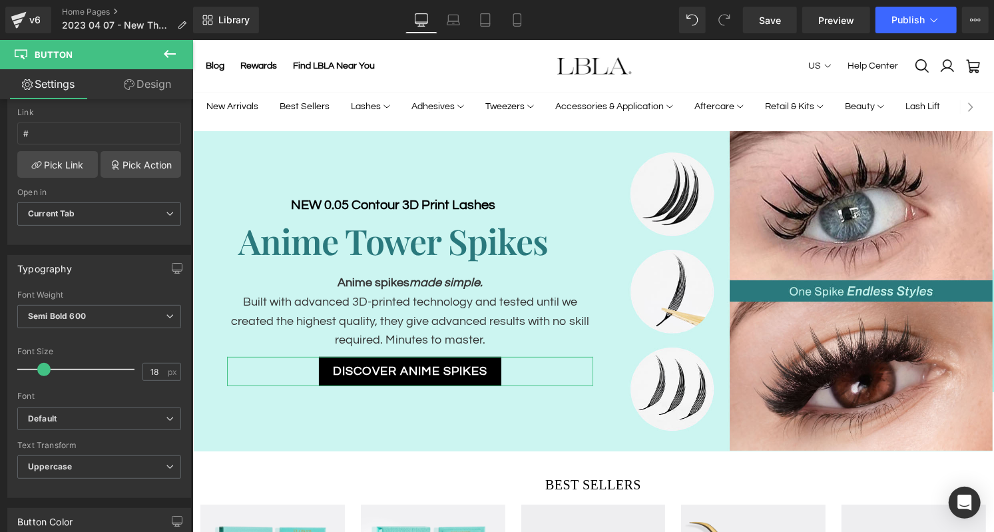
click at [157, 85] on link "Design" at bounding box center [147, 84] width 97 height 30
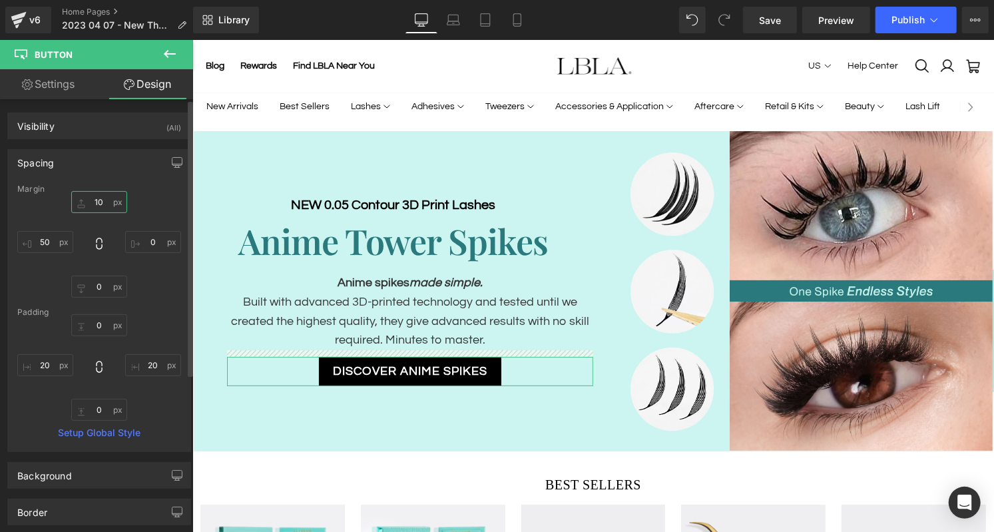
click at [95, 194] on input "10" at bounding box center [99, 202] width 56 height 22
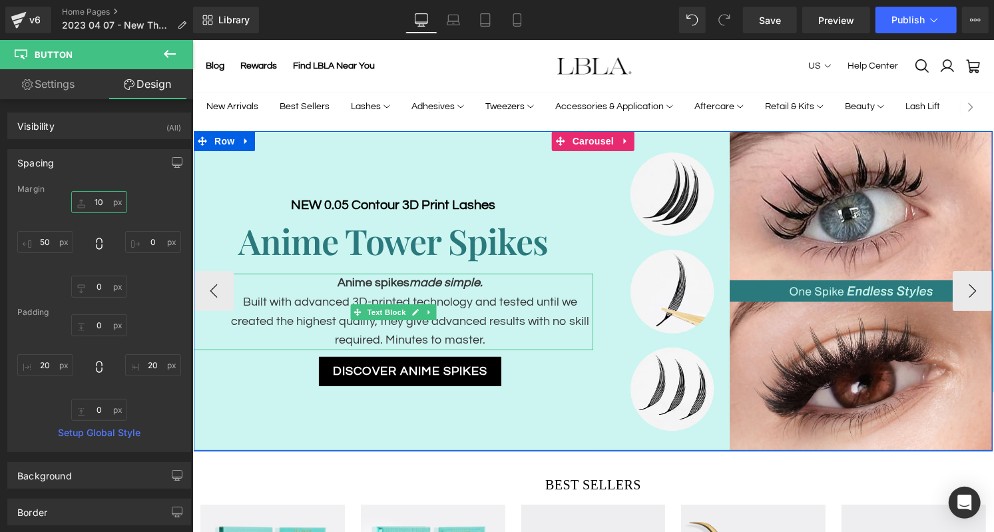
type input "20"
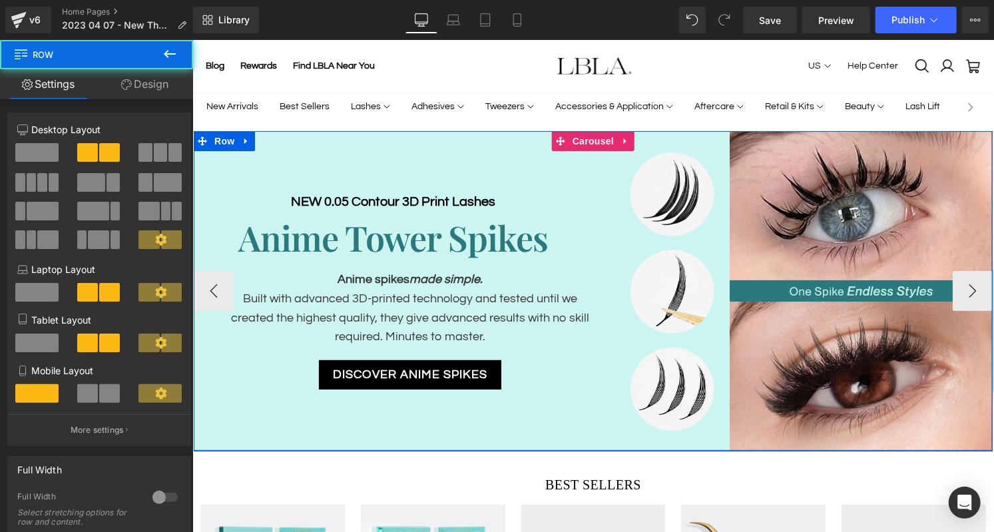
click at [517, 433] on div "NEW 0.05 Contour 3D Print Lashes Heading Anime Tower Spikes Heading Anime spike…" at bounding box center [393, 291] width 400 height 320
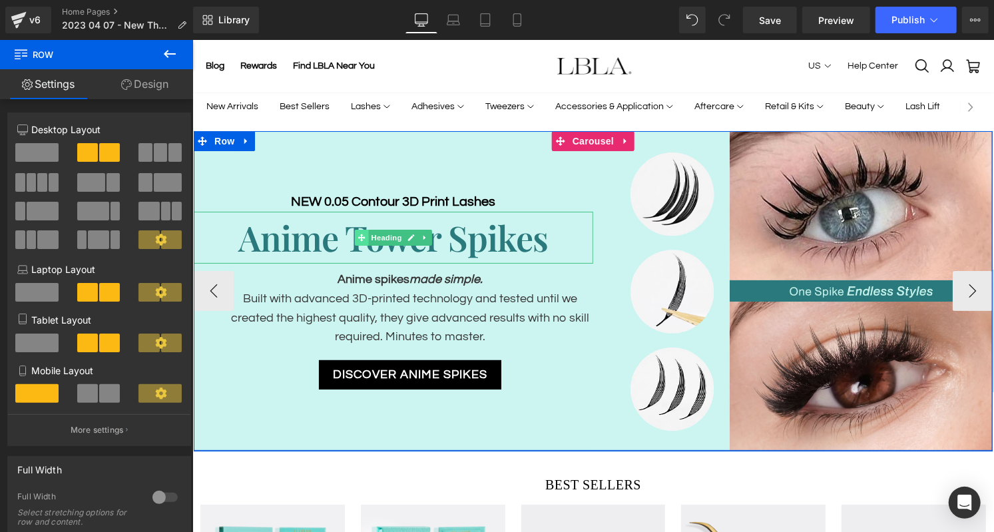
click at [361, 242] on span at bounding box center [361, 237] width 14 height 16
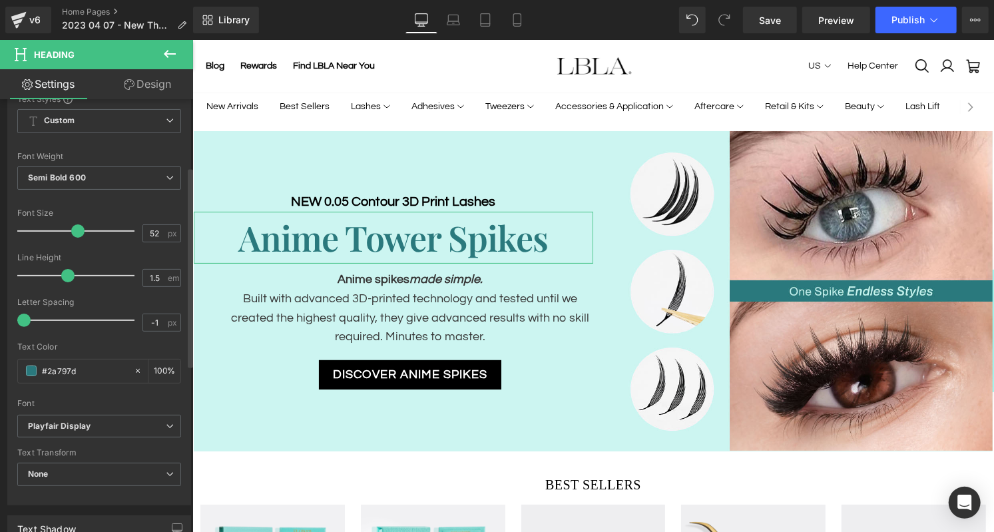
scroll to position [180, 0]
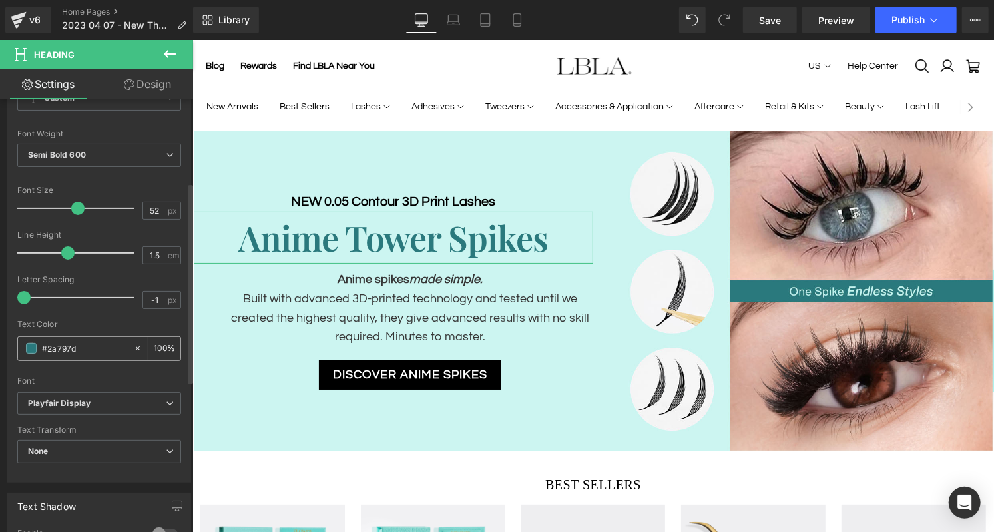
click at [82, 341] on input "#2a797d" at bounding box center [84, 348] width 85 height 15
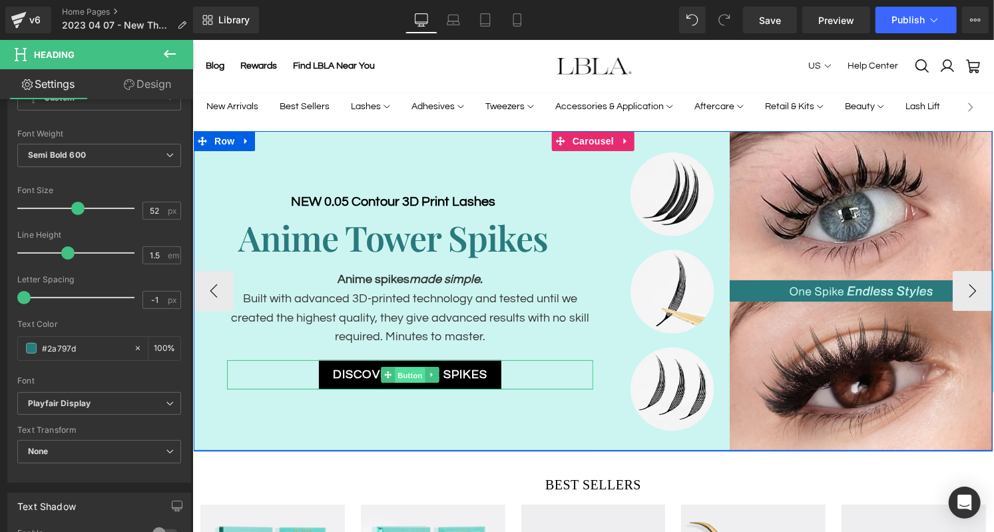
click at [390, 373] on link "Button" at bounding box center [402, 374] width 44 height 16
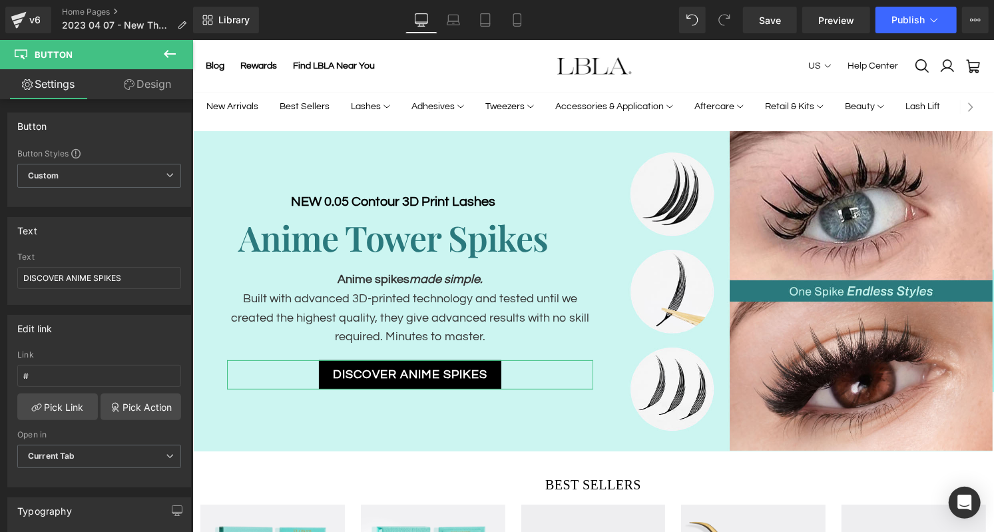
click at [145, 85] on link "Design" at bounding box center [147, 84] width 97 height 30
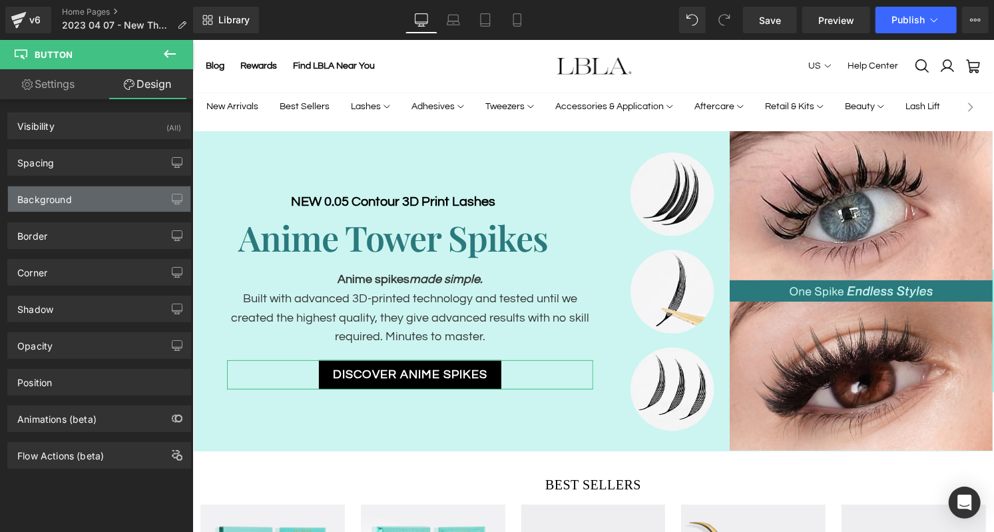
click at [81, 192] on div "Background" at bounding box center [99, 198] width 182 height 25
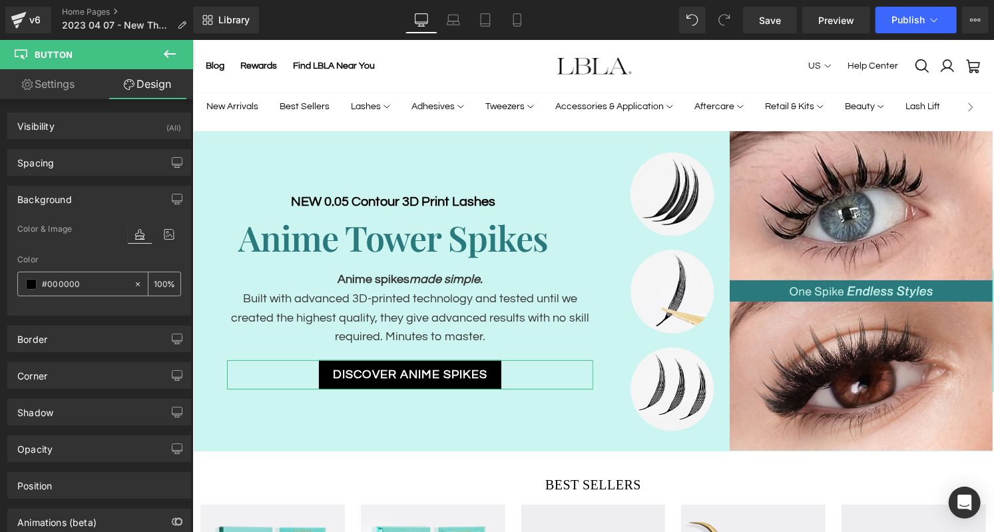
click at [73, 277] on input "text" at bounding box center [84, 284] width 85 height 15
paste input "2a797d"
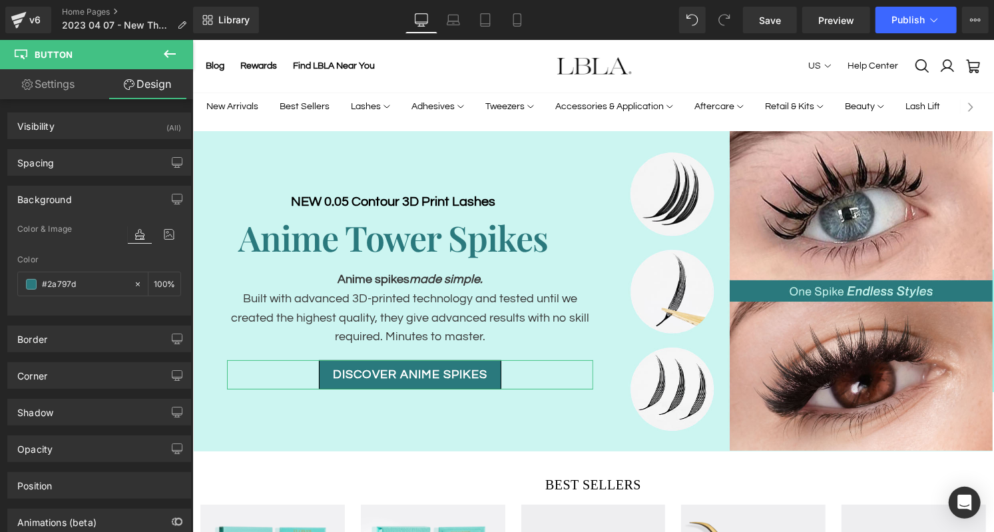
type input "#2a797d"
click at [184, 258] on div "Color & Image color Color #2a797d % Image Replace Image Upload image or Browse …" at bounding box center [99, 268] width 182 height 94
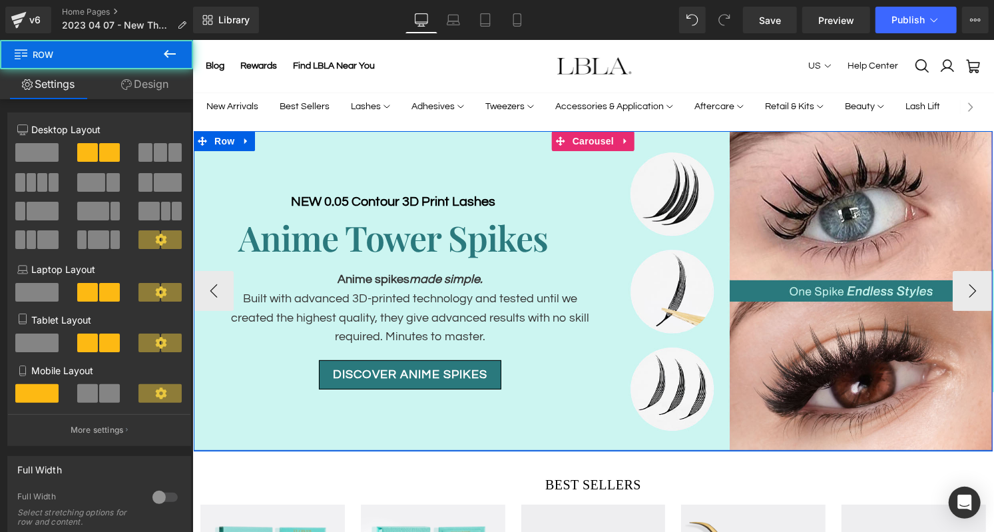
click at [448, 408] on div "NEW 0.05 Contour 3D Print Lashes Heading Anime Tower Spikes Heading Anime spike…" at bounding box center [393, 291] width 400 height 320
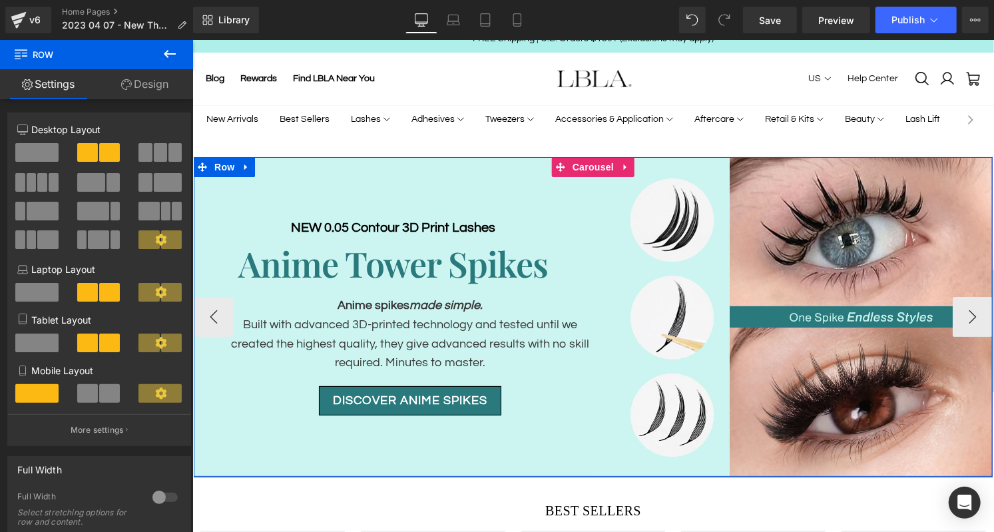
scroll to position [0, 0]
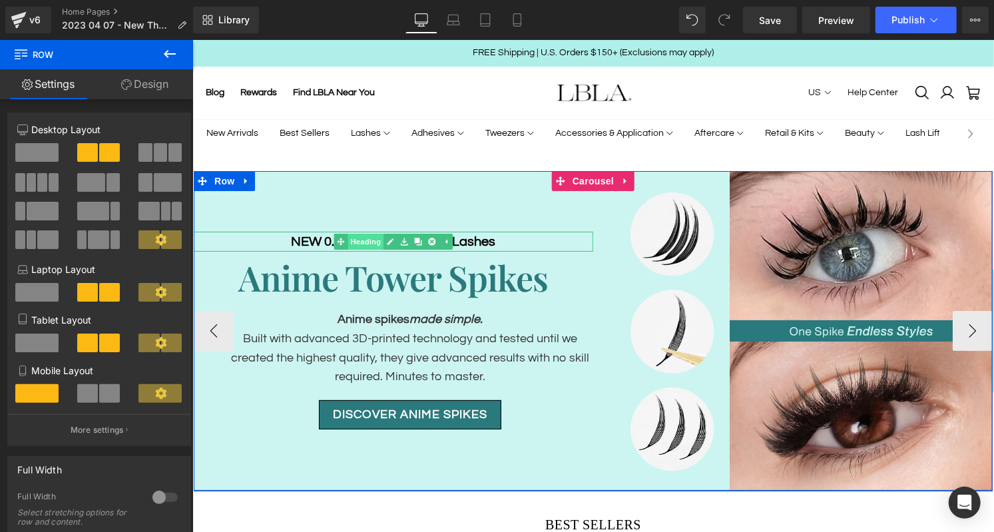
click at [368, 241] on span "Heading" at bounding box center [365, 241] width 36 height 16
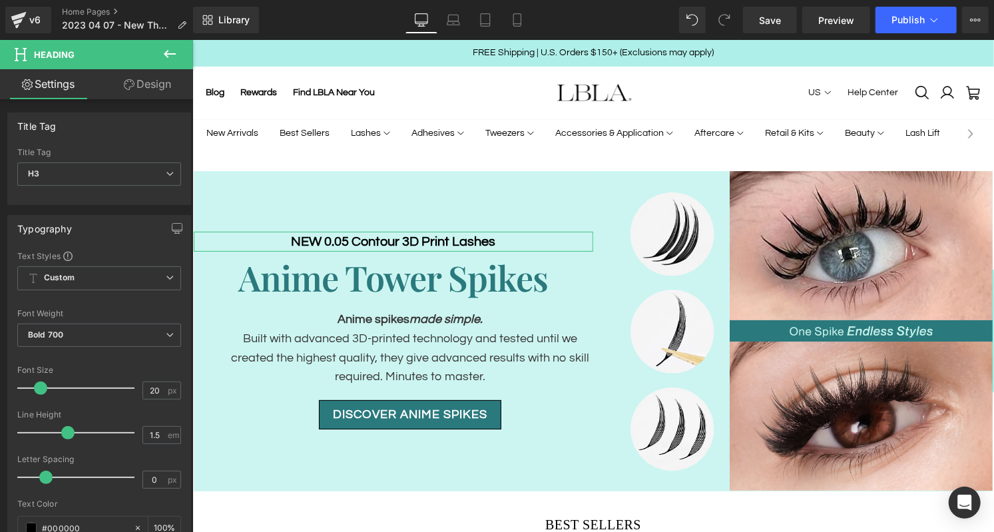
click at [147, 88] on link "Design" at bounding box center [147, 84] width 97 height 30
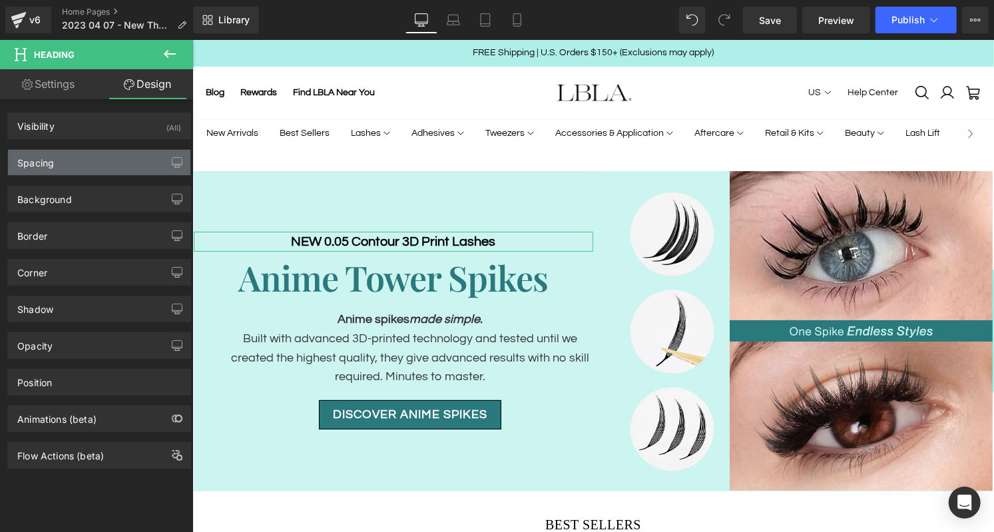
click at [123, 164] on div "Spacing" at bounding box center [99, 162] width 182 height 25
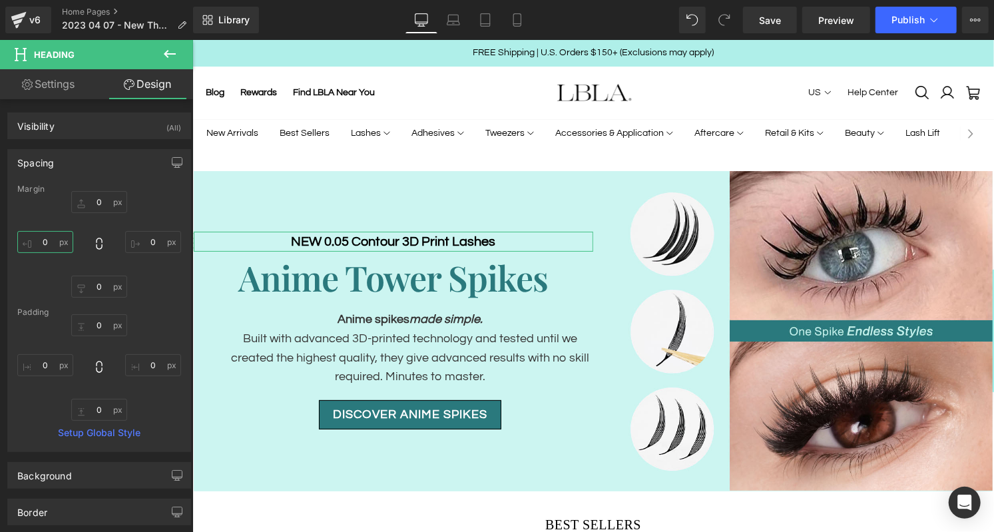
click at [47, 245] on input "0" at bounding box center [45, 242] width 56 height 22
type input "50"
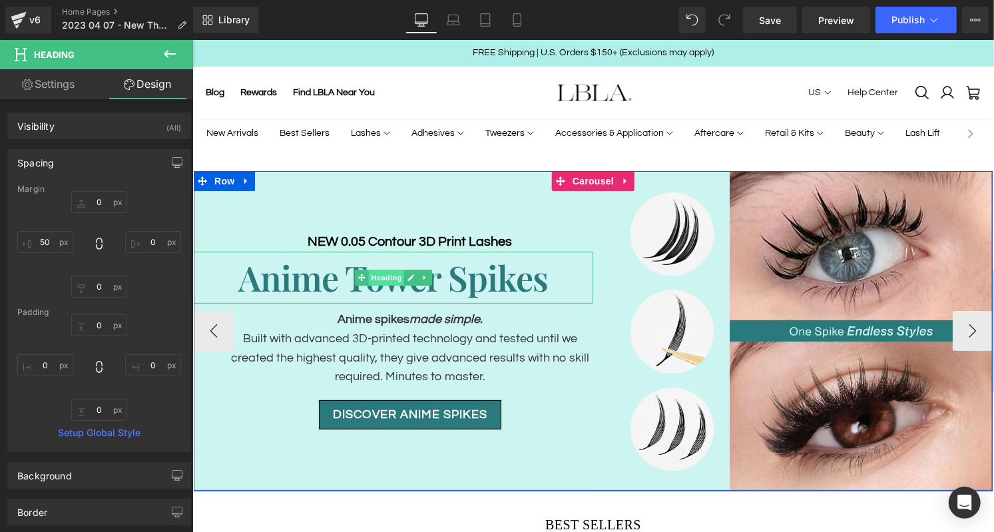
click at [393, 278] on span "Heading" at bounding box center [386, 277] width 36 height 16
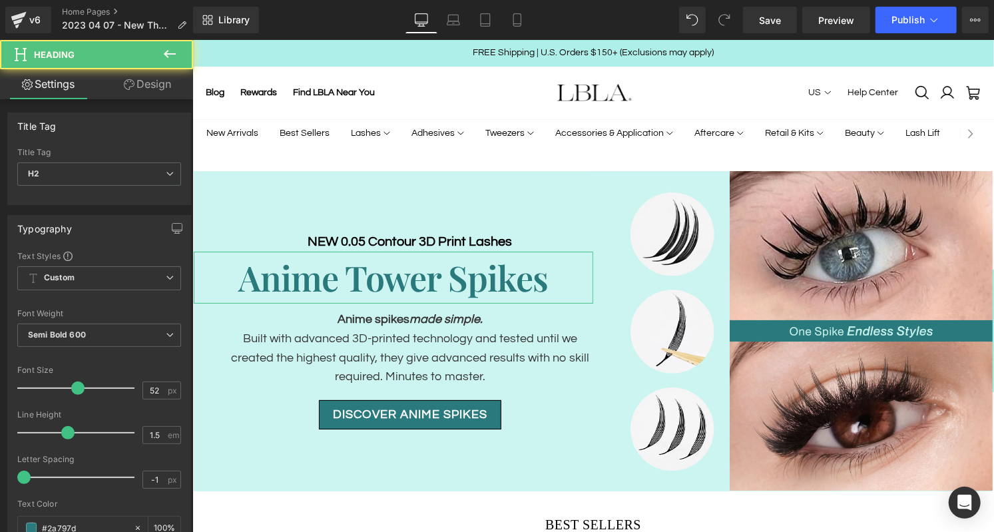
click at [151, 92] on link "Design" at bounding box center [147, 84] width 97 height 30
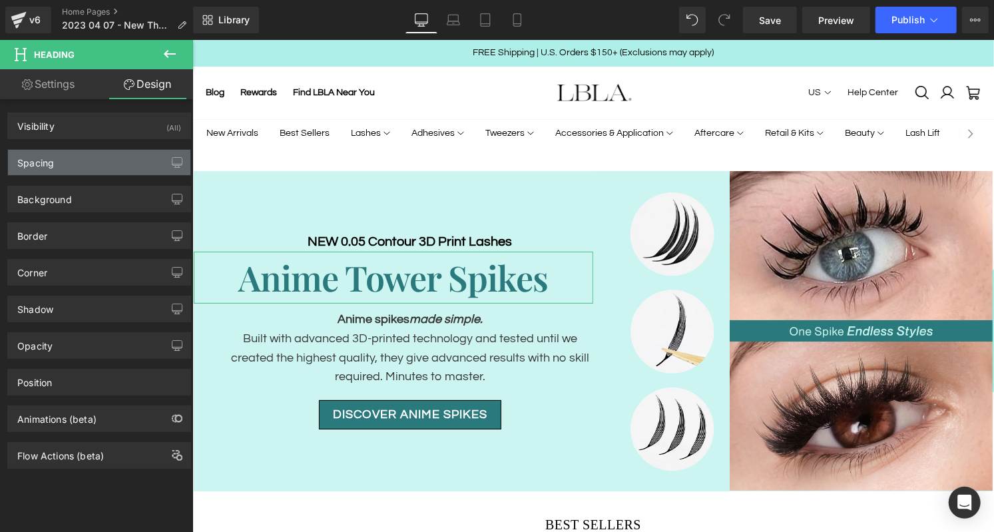
click at [69, 165] on div "Spacing" at bounding box center [99, 162] width 182 height 25
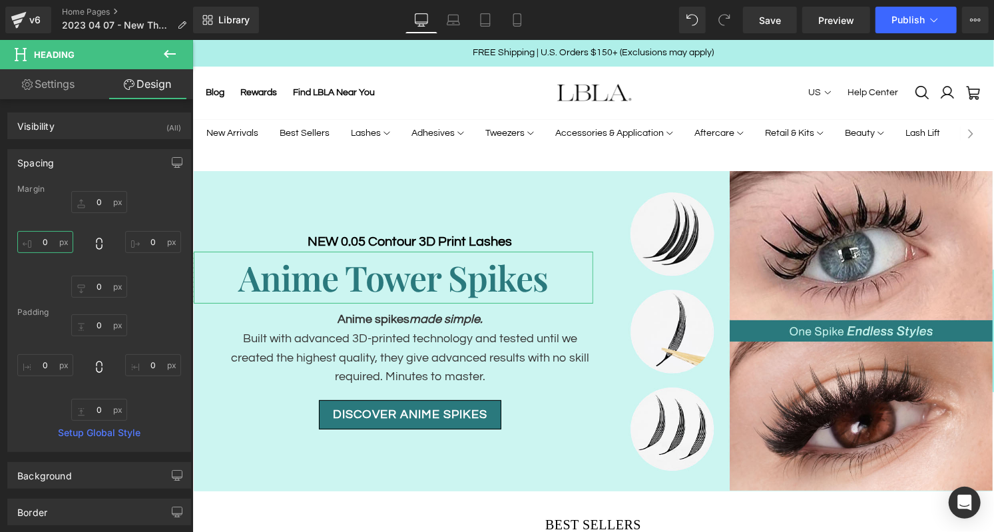
click at [47, 243] on input "text" at bounding box center [45, 242] width 56 height 22
type input "50"
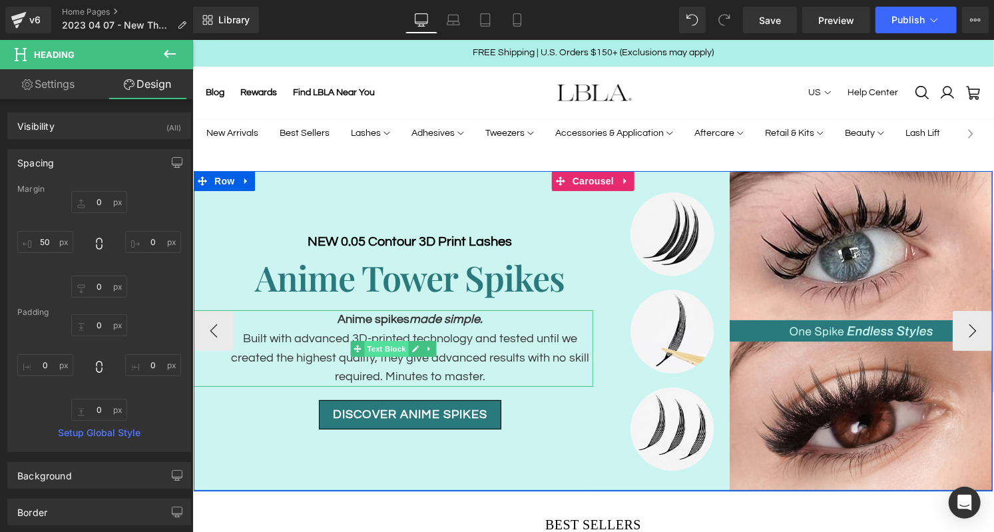
click at [389, 349] on span "Text Block" at bounding box center [386, 348] width 44 height 16
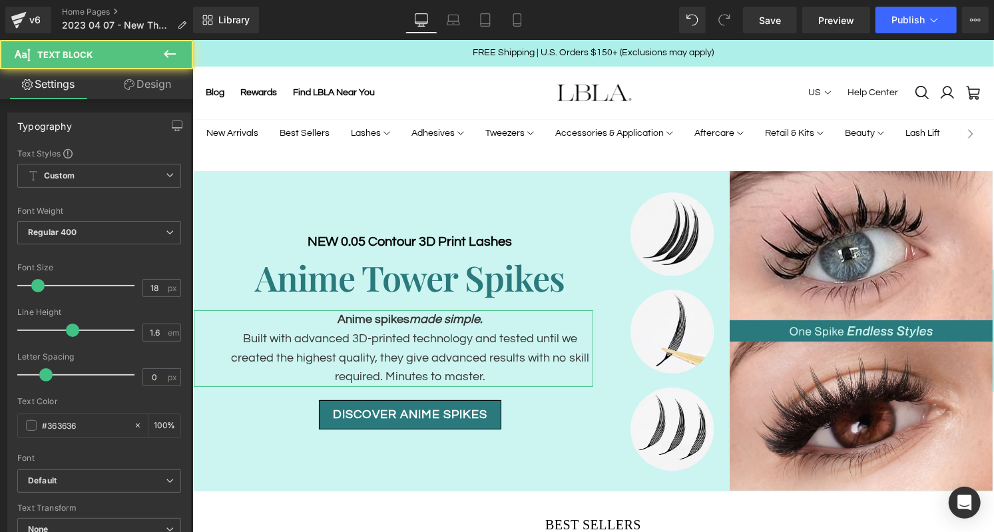
click at [149, 86] on link "Design" at bounding box center [147, 84] width 97 height 30
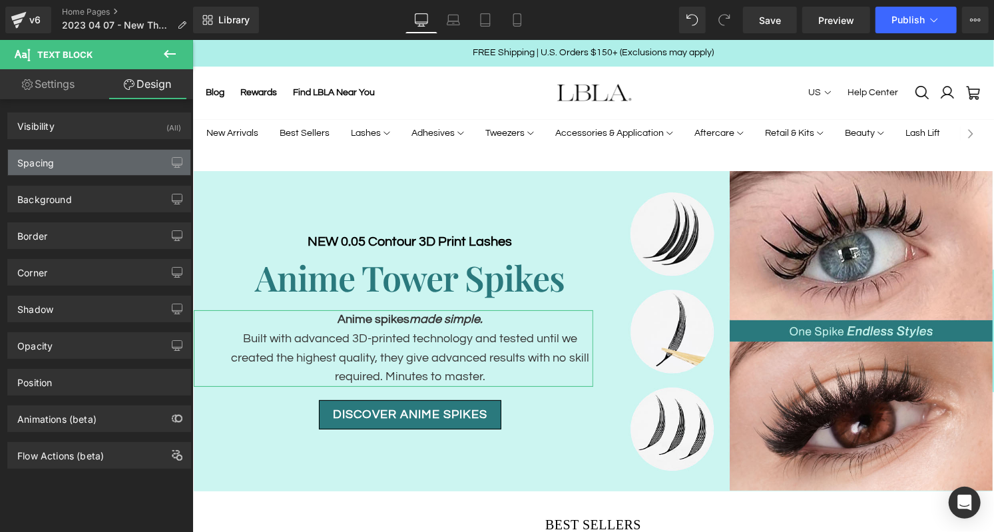
click at [80, 163] on div "Spacing" at bounding box center [99, 162] width 182 height 25
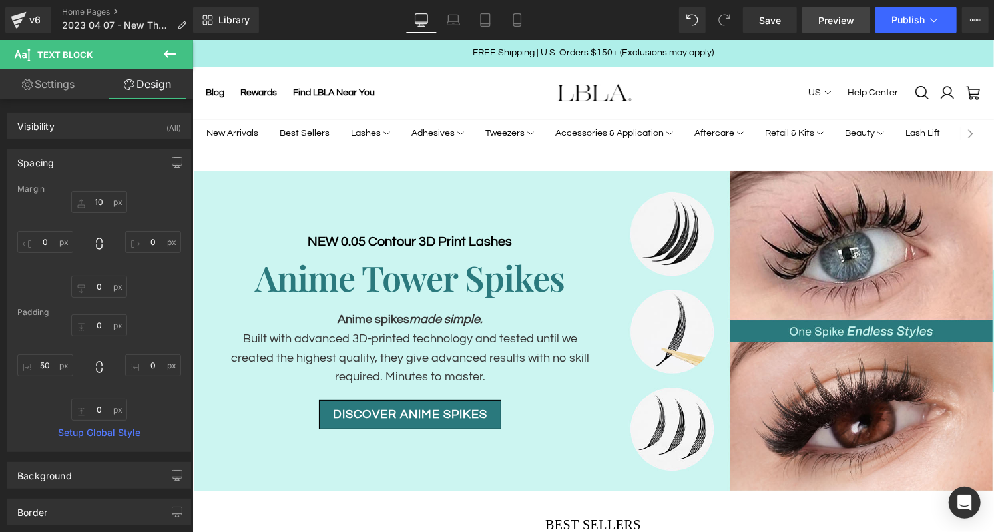
click at [831, 18] on span "Preview" at bounding box center [837, 20] width 36 height 14
click at [776, 19] on span "Save" at bounding box center [770, 20] width 22 height 14
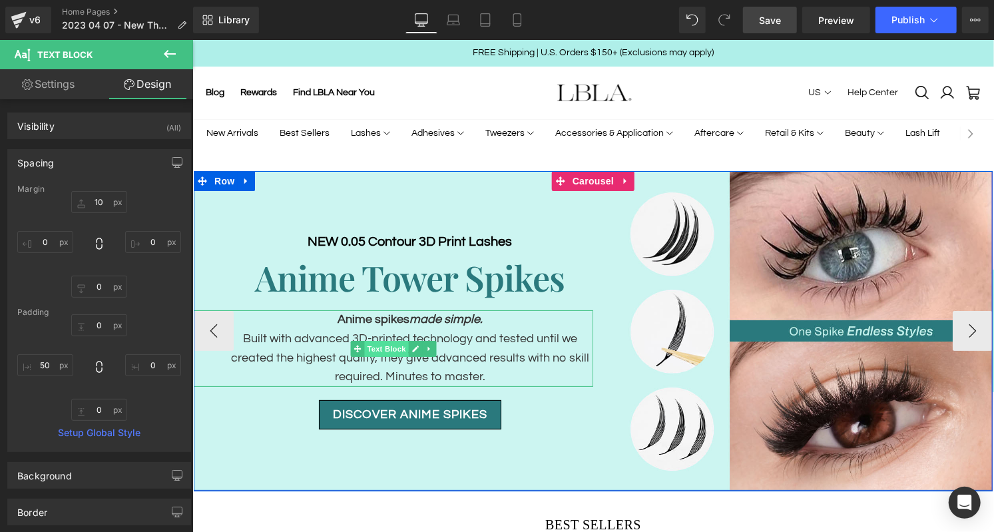
click at [380, 346] on span "Text Block" at bounding box center [386, 348] width 44 height 16
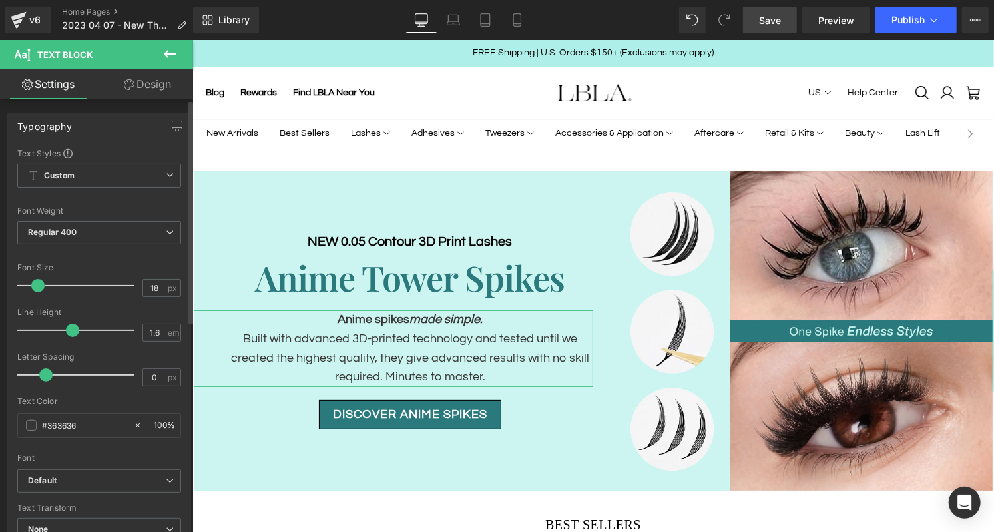
scroll to position [31, 0]
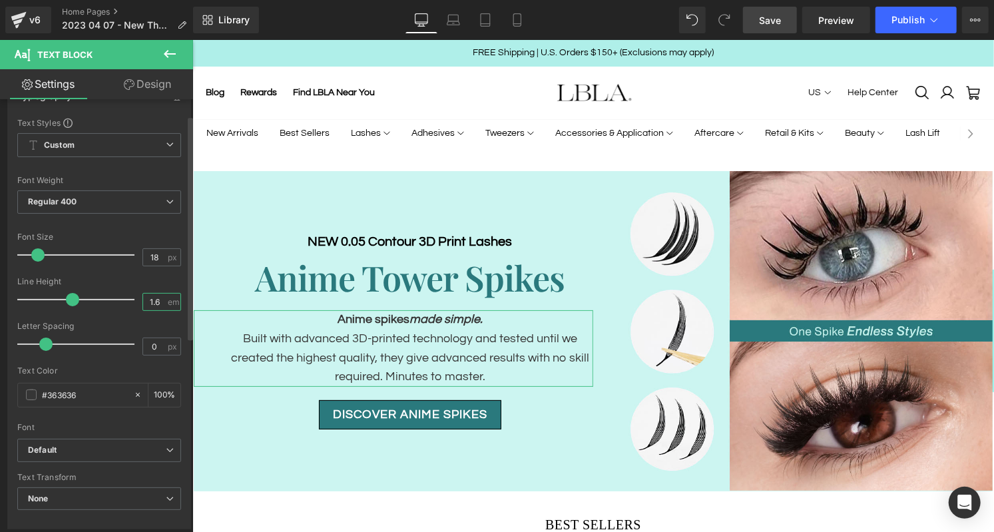
click at [157, 300] on input "1.6" at bounding box center [154, 302] width 23 height 17
type input "1.2"
click at [166, 279] on div "Line Height" at bounding box center [99, 281] width 164 height 9
click at [155, 254] on input "18" at bounding box center [154, 257] width 23 height 17
type input "20"
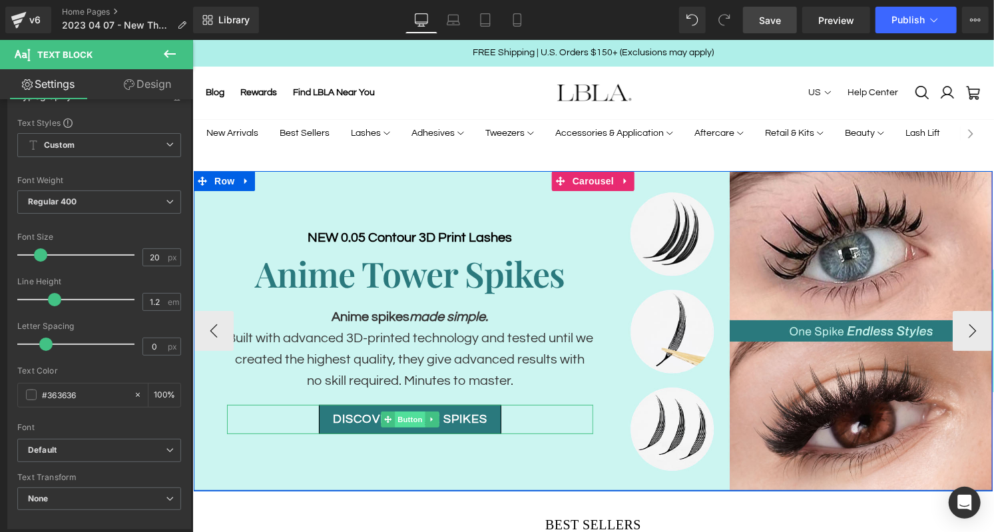
click at [412, 418] on span "Button" at bounding box center [409, 419] width 31 height 16
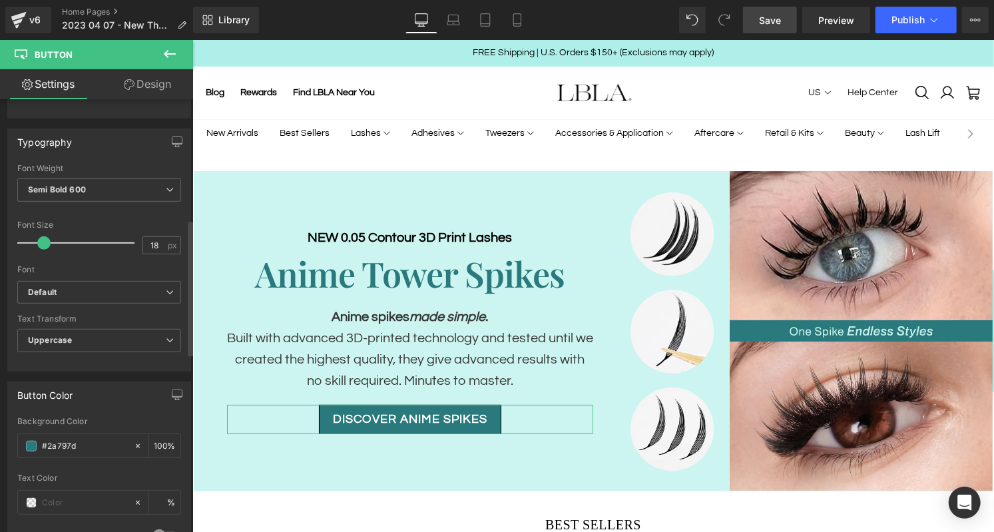
scroll to position [380, 0]
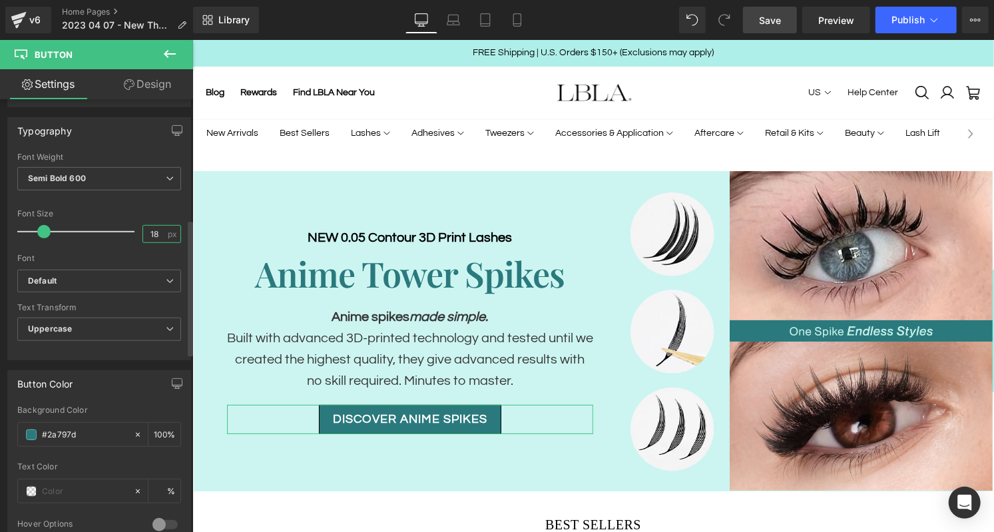
drag, startPoint x: 155, startPoint y: 224, endPoint x: 129, endPoint y: 224, distance: 25.3
click at [130, 224] on div "Font Size 18 px" at bounding box center [99, 231] width 164 height 45
type input "20"
click at [776, 19] on span "Save" at bounding box center [770, 20] width 22 height 14
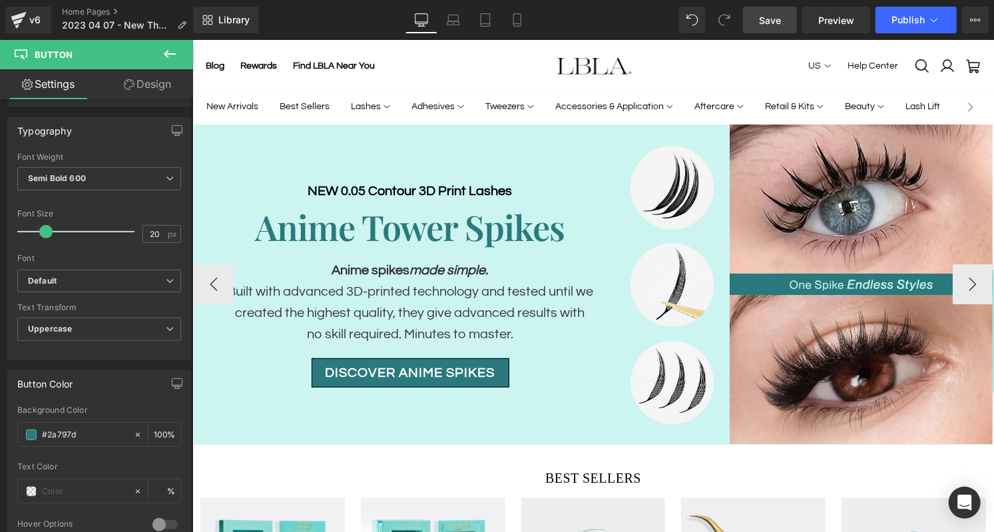
scroll to position [45, 0]
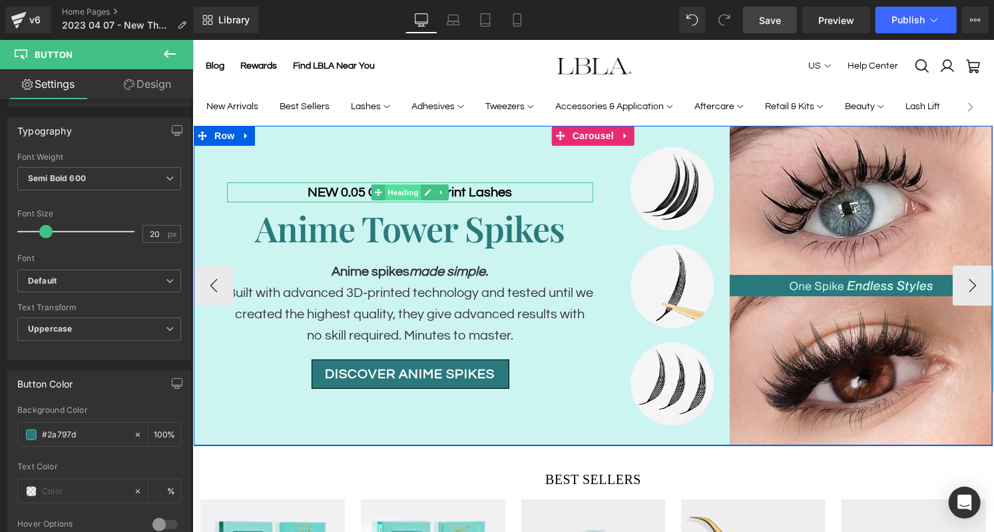
click at [413, 186] on span "Heading" at bounding box center [403, 192] width 36 height 16
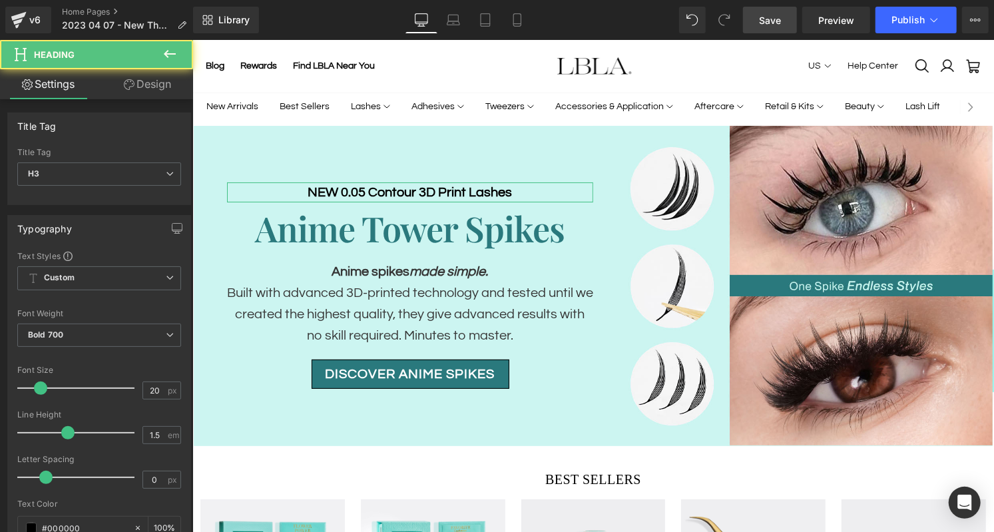
click at [141, 79] on link "Design" at bounding box center [147, 84] width 97 height 30
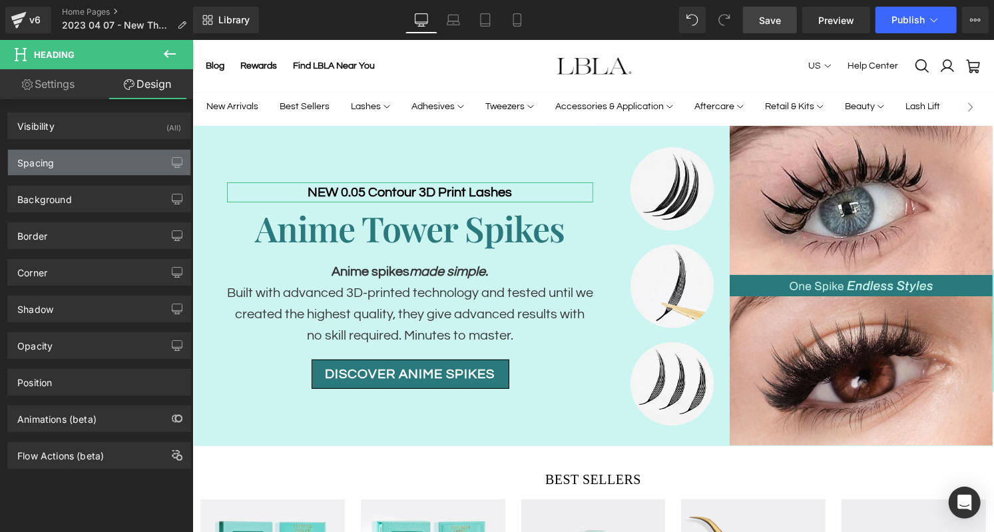
click at [59, 165] on div "Spacing" at bounding box center [99, 162] width 182 height 25
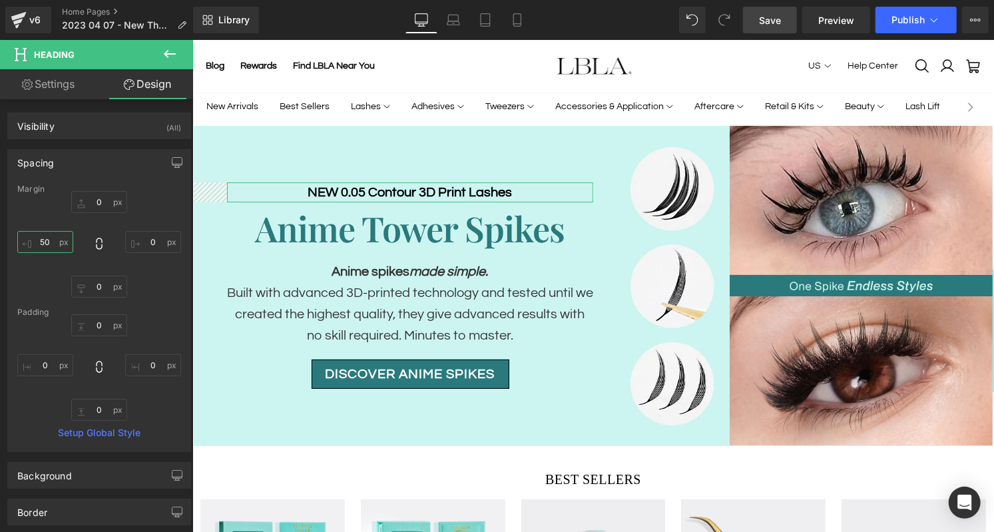
click at [48, 242] on input "50" at bounding box center [45, 242] width 56 height 22
type input "60"
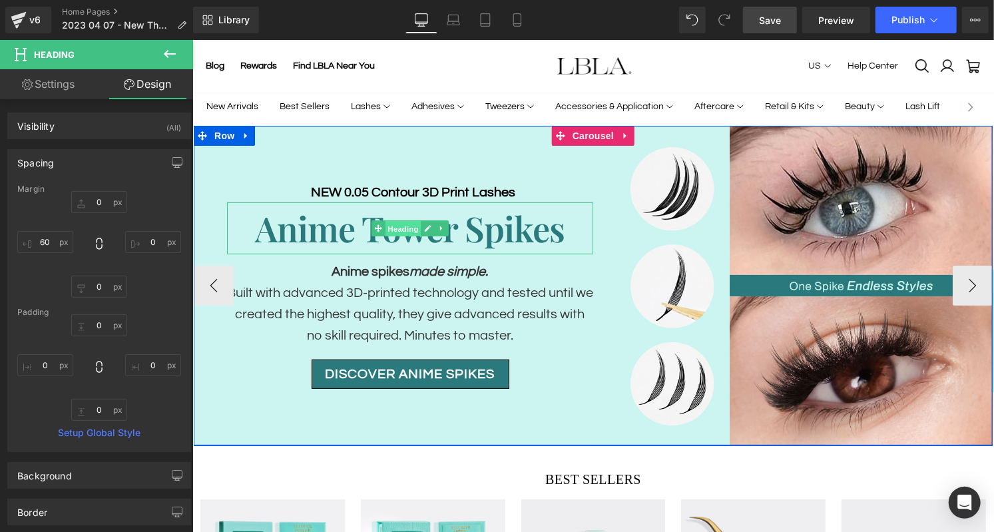
click at [410, 226] on span "Heading" at bounding box center [403, 228] width 36 height 16
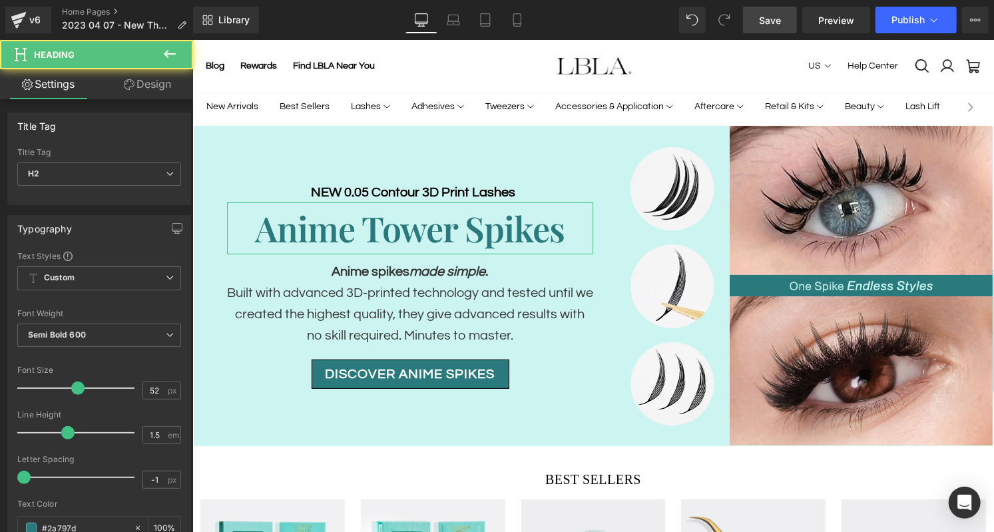
click at [155, 87] on link "Design" at bounding box center [147, 84] width 97 height 30
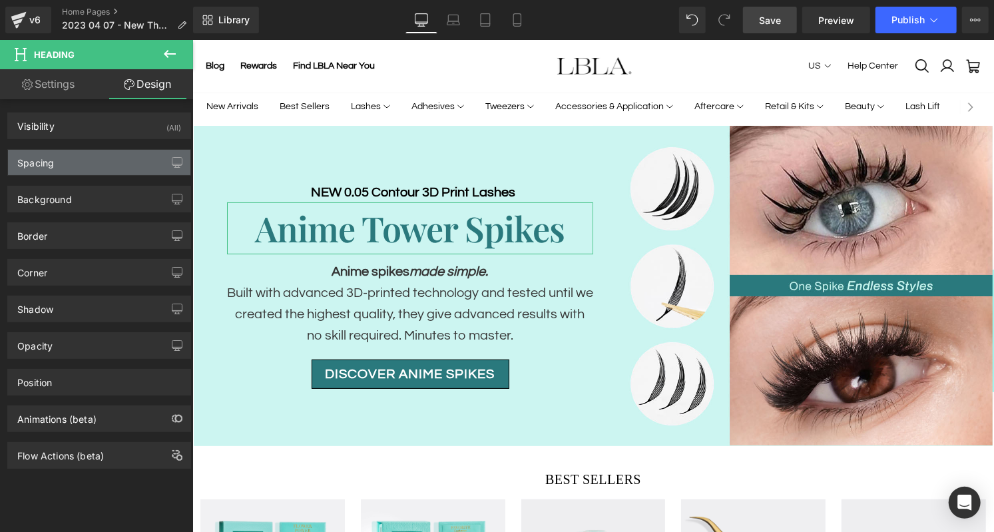
click at [84, 167] on div "Spacing" at bounding box center [99, 162] width 182 height 25
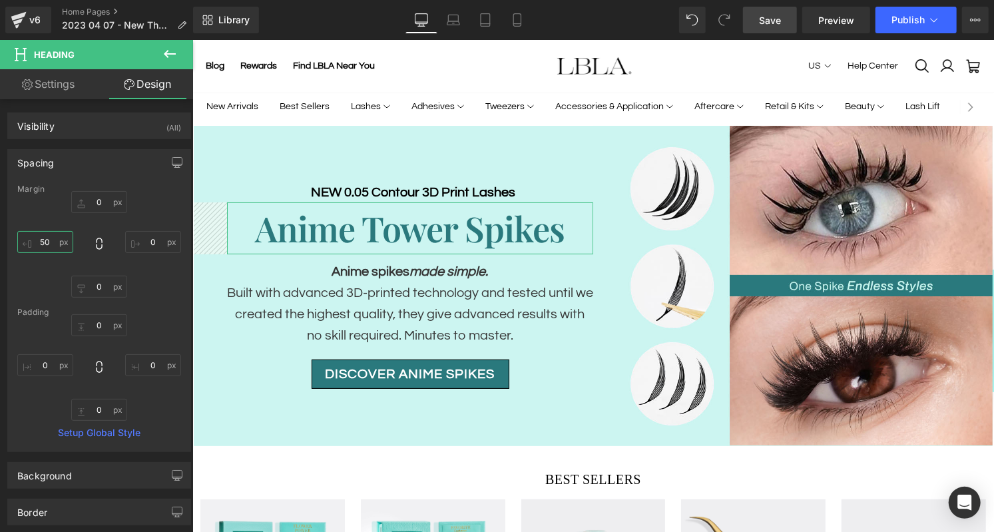
click at [45, 244] on input "50" at bounding box center [45, 242] width 56 height 22
type input "60"
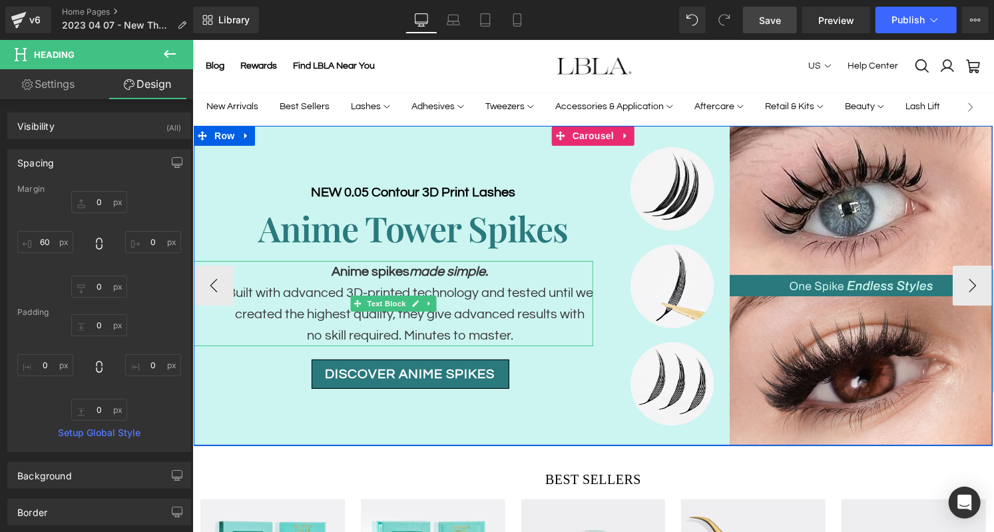
click at [404, 287] on p "Built with advanced 3D-printed technology and tested until we created the highe…" at bounding box center [409, 314] width 366 height 64
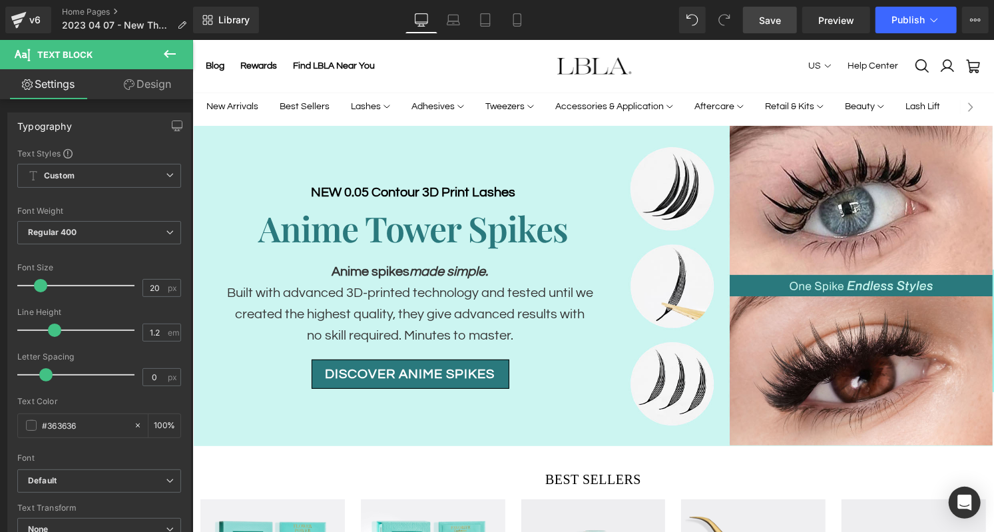
click at [161, 88] on link "Design" at bounding box center [147, 84] width 97 height 30
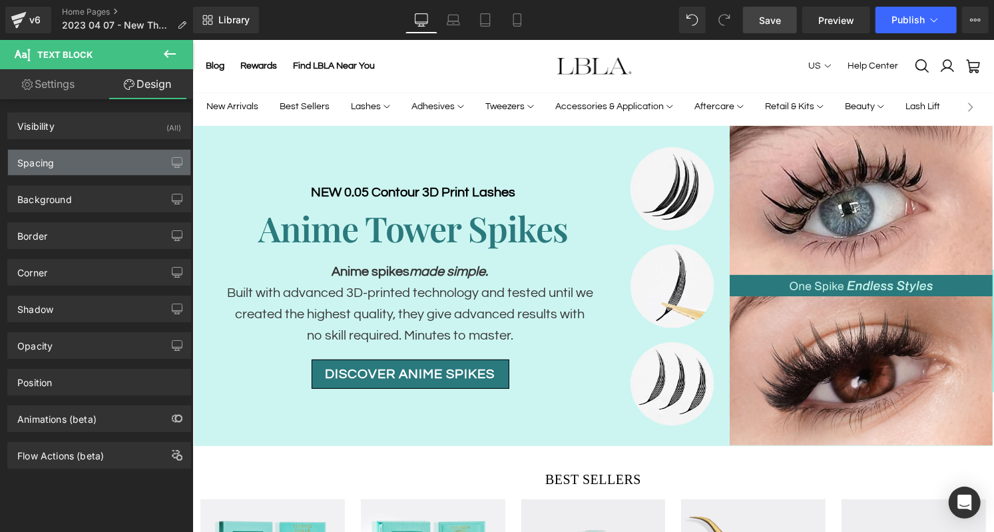
click at [67, 161] on div "Spacing" at bounding box center [99, 162] width 182 height 25
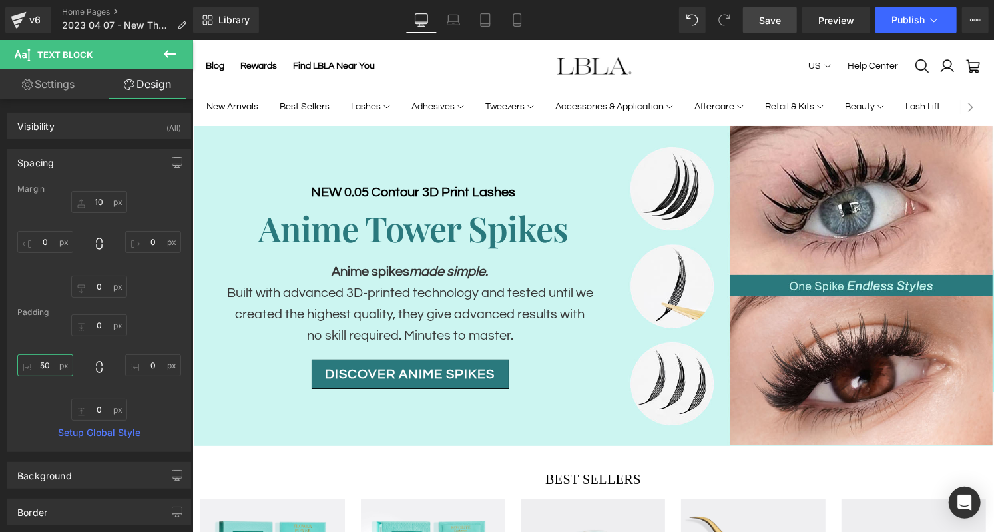
click at [43, 366] on input "50" at bounding box center [45, 365] width 56 height 22
type input "0"
click at [51, 245] on input "0" at bounding box center [45, 242] width 56 height 22
type input "60"
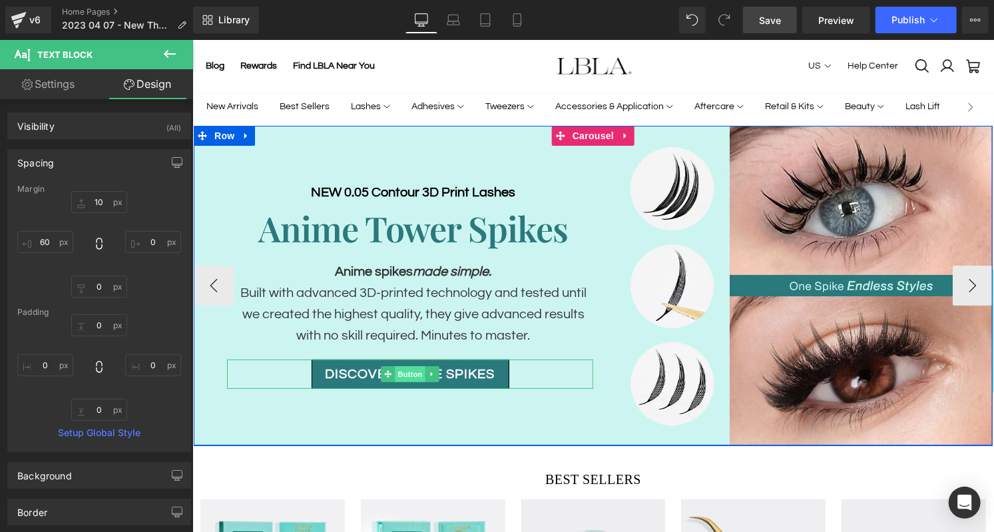
click at [412, 369] on span "Button" at bounding box center [409, 374] width 31 height 16
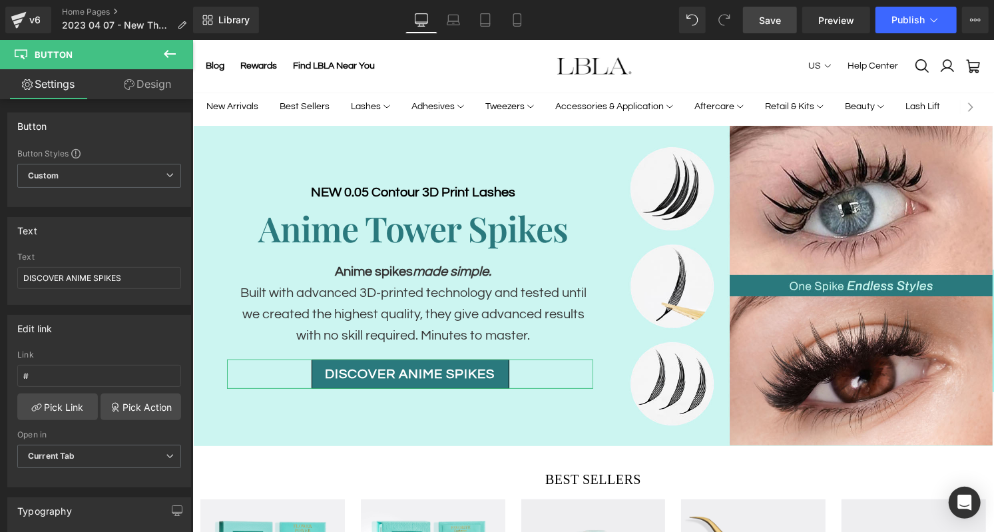
click at [143, 92] on link "Design" at bounding box center [147, 84] width 97 height 30
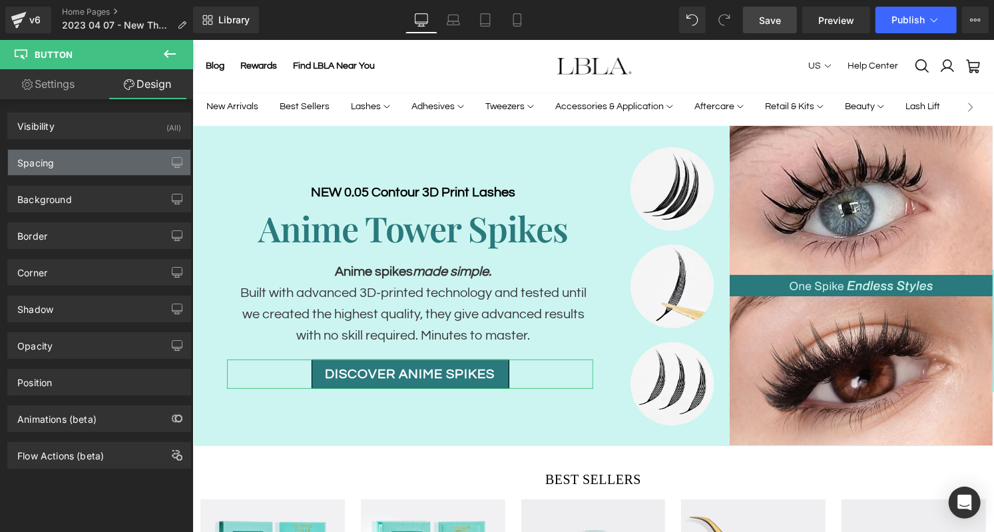
click at [80, 157] on div "Spacing" at bounding box center [99, 162] width 182 height 25
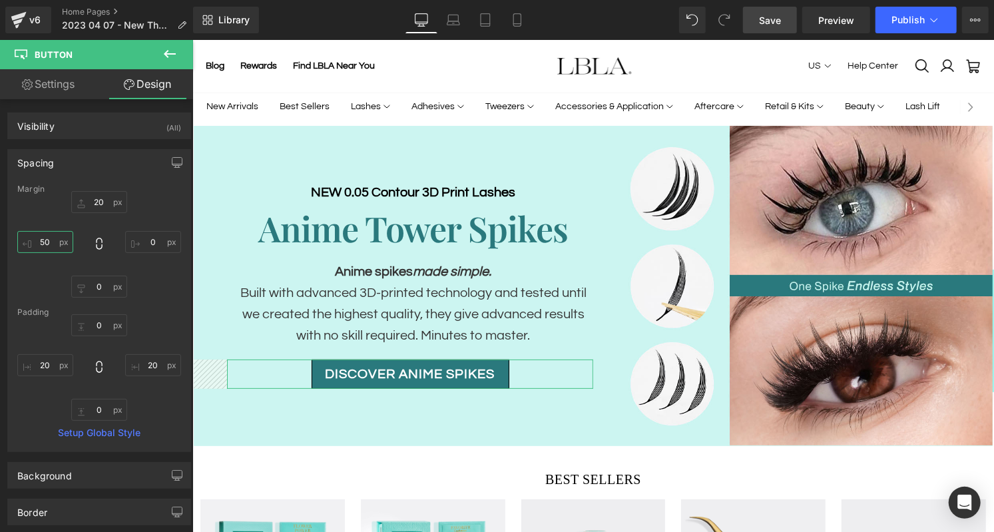
click at [47, 243] on input "50" at bounding box center [45, 242] width 56 height 22
type input "60"
click at [773, 17] on span "Save" at bounding box center [770, 20] width 22 height 14
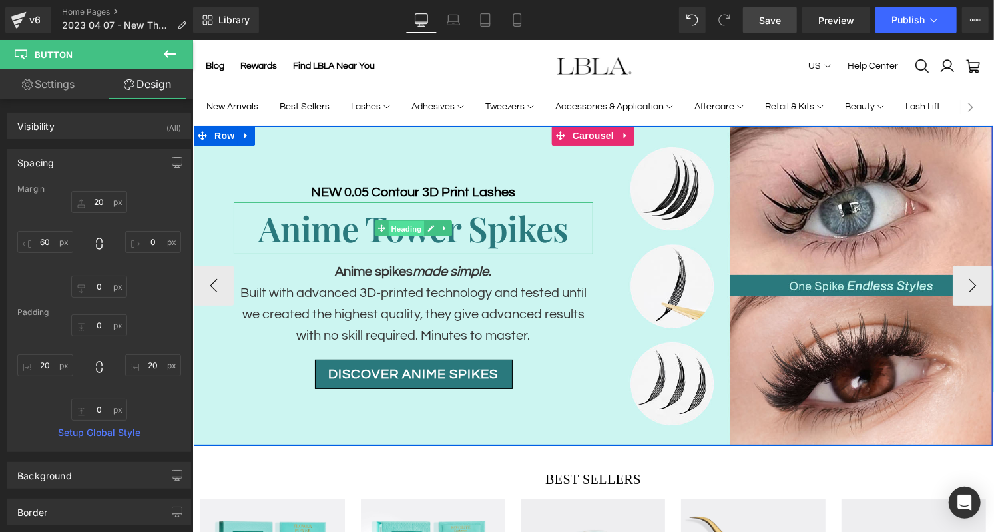
click at [410, 230] on span "Heading" at bounding box center [406, 228] width 36 height 16
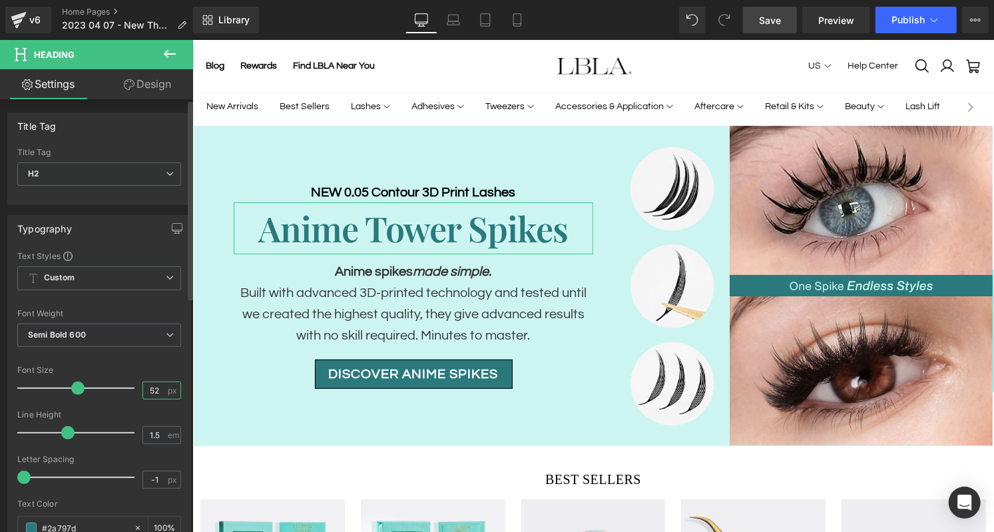
click at [155, 387] on input "52" at bounding box center [154, 390] width 23 height 17
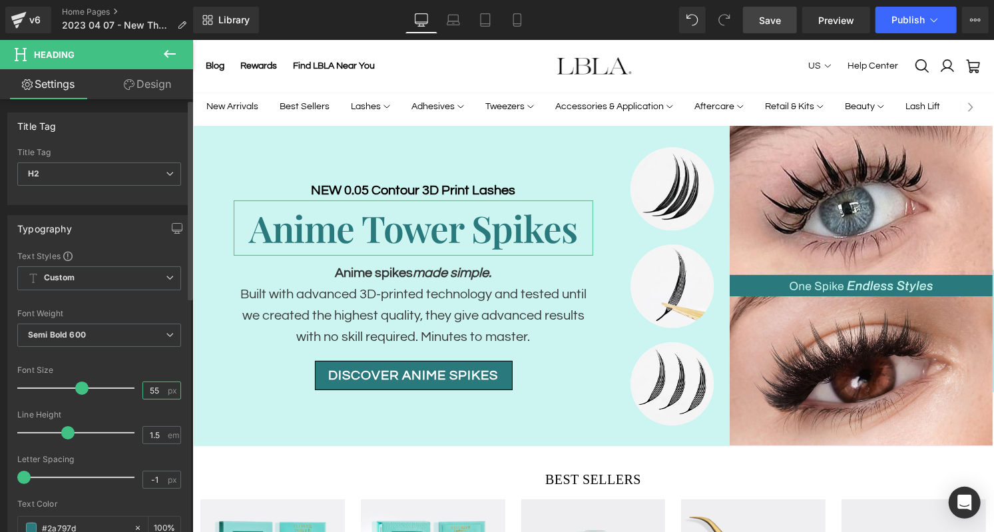
type input "56"
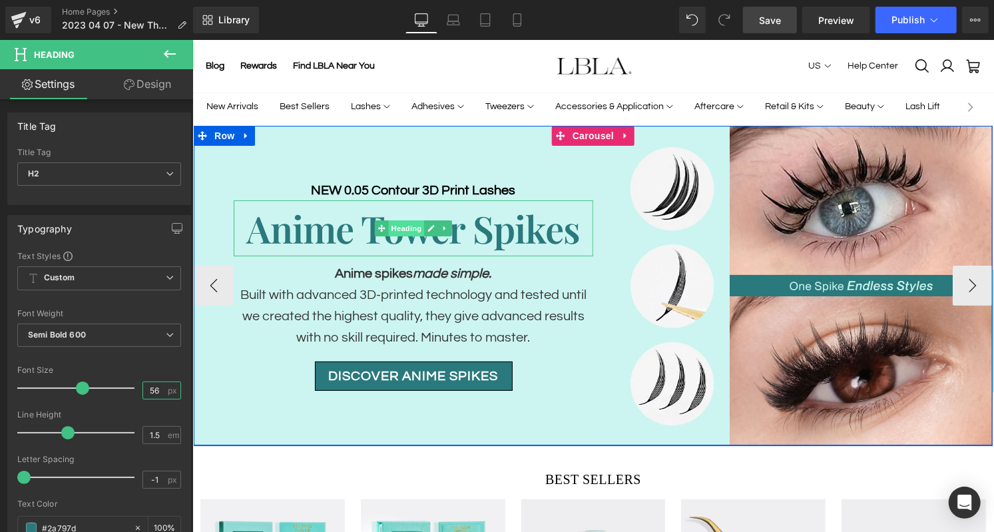
click at [404, 227] on span "Heading" at bounding box center [406, 228] width 36 height 16
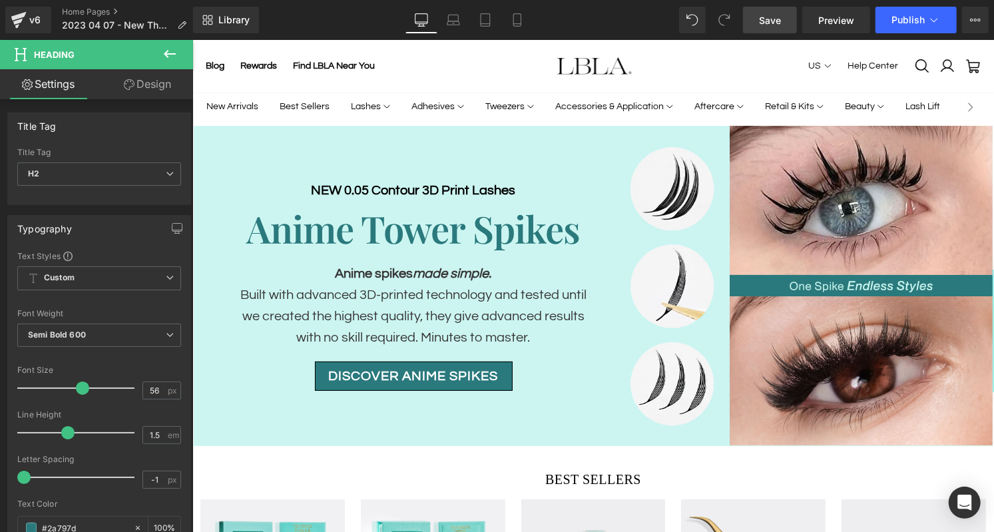
click at [771, 24] on span "Save" at bounding box center [770, 20] width 22 height 14
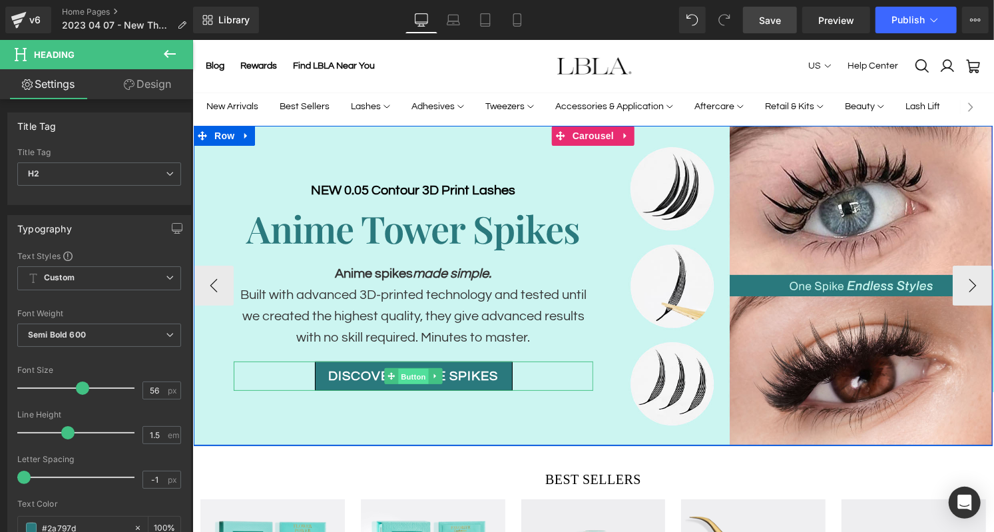
click at [406, 380] on span "Button" at bounding box center [413, 376] width 31 height 16
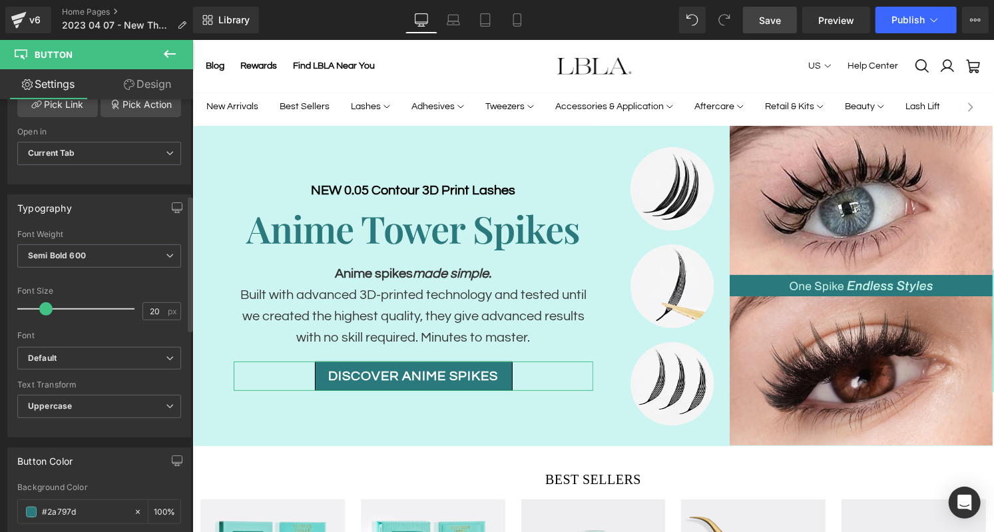
scroll to position [304, 0]
click at [157, 305] on input "20" at bounding box center [154, 310] width 23 height 17
type input "22"
click at [167, 274] on div at bounding box center [99, 278] width 164 height 9
click at [771, 18] on span "Save" at bounding box center [770, 20] width 22 height 14
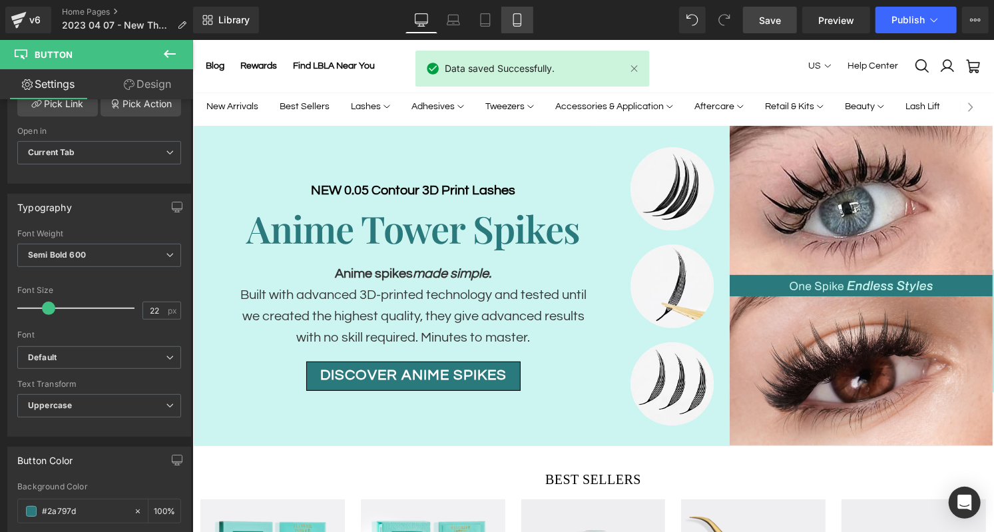
click at [513, 24] on icon at bounding box center [516, 20] width 7 height 13
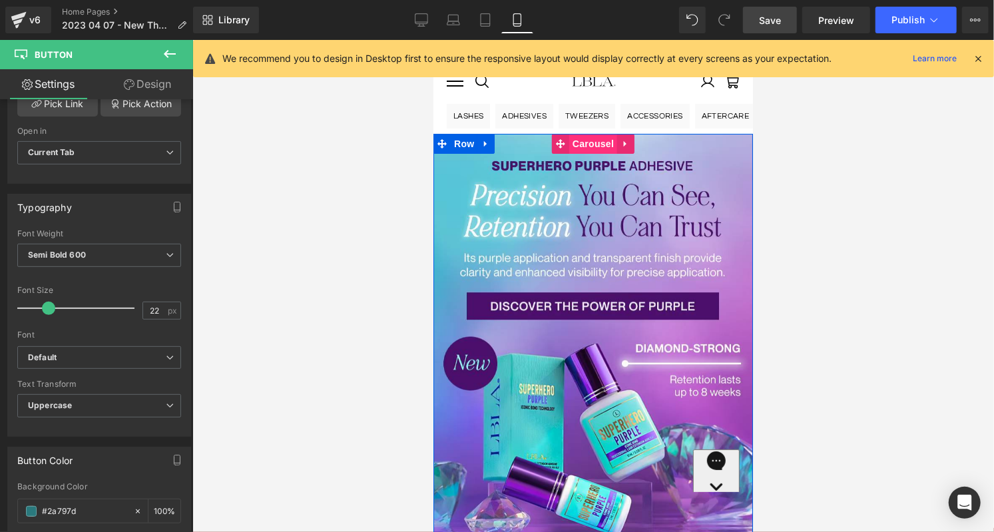
click at [595, 144] on span "Carousel" at bounding box center [593, 143] width 48 height 20
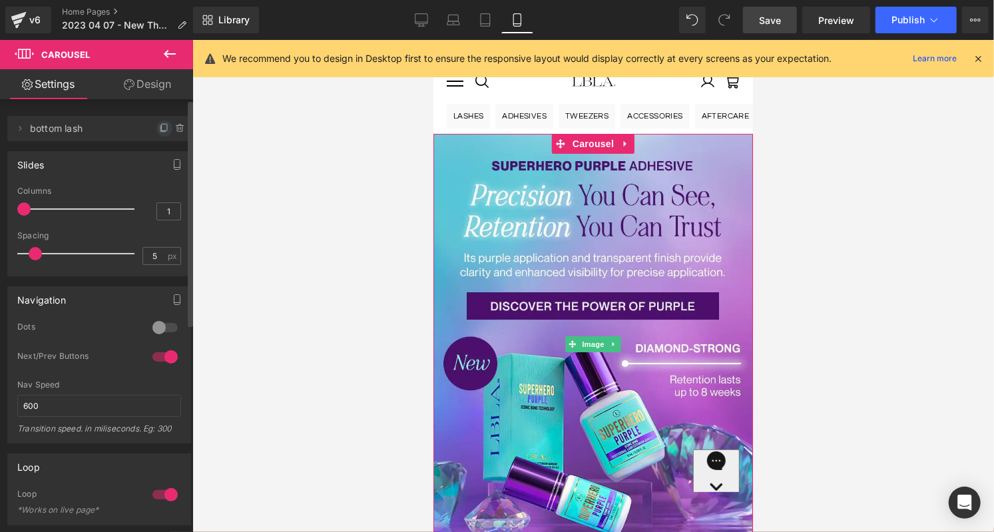
click at [159, 129] on icon at bounding box center [164, 128] width 11 height 11
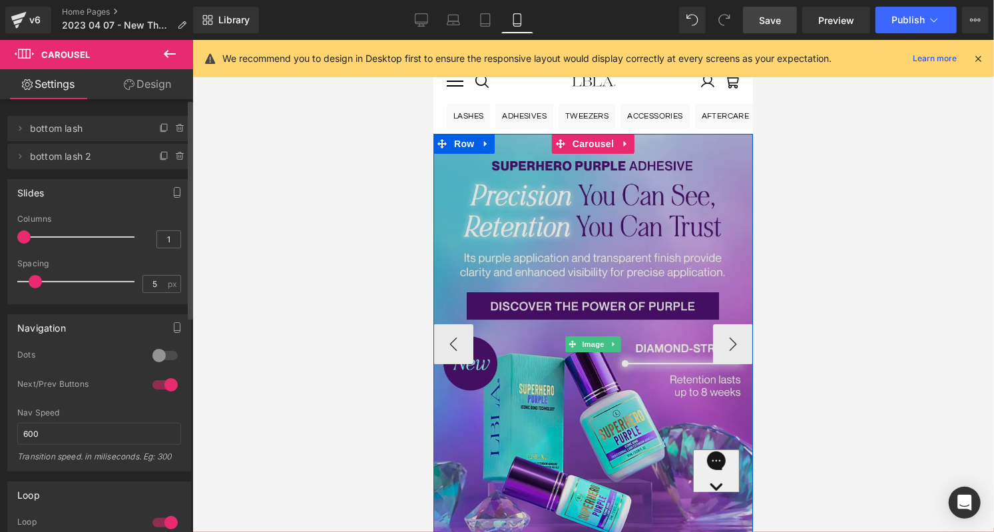
click at [598, 242] on img at bounding box center [593, 343] width 320 height 421
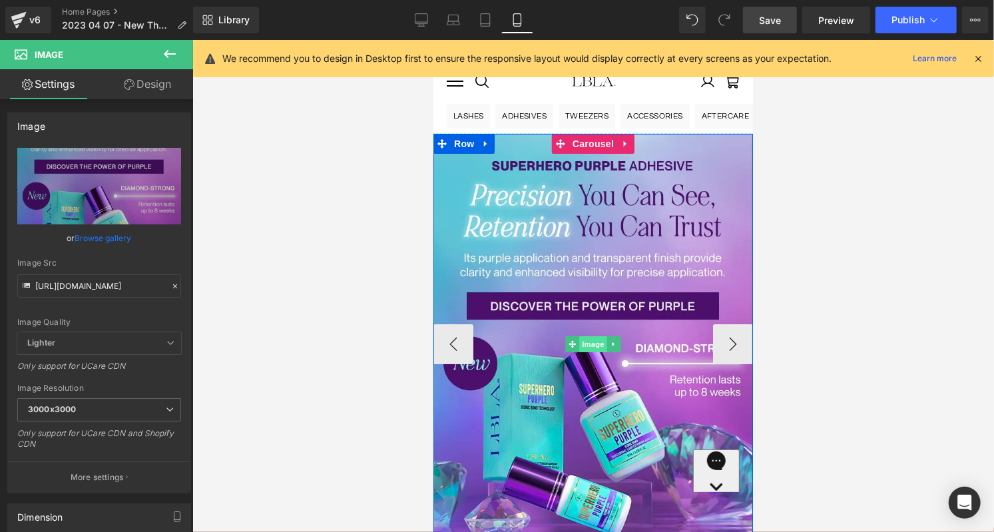
click at [592, 346] on span "Image" at bounding box center [593, 344] width 28 height 16
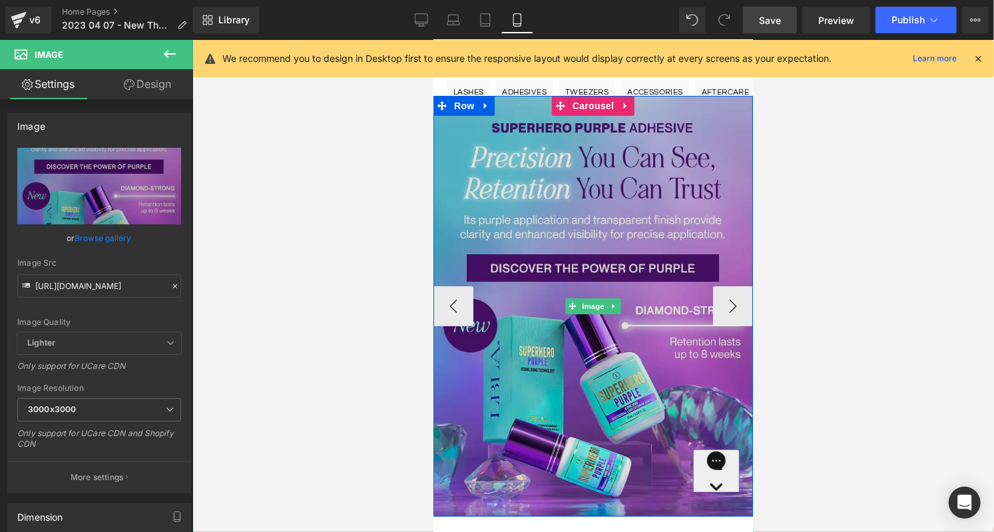
scroll to position [37, 0]
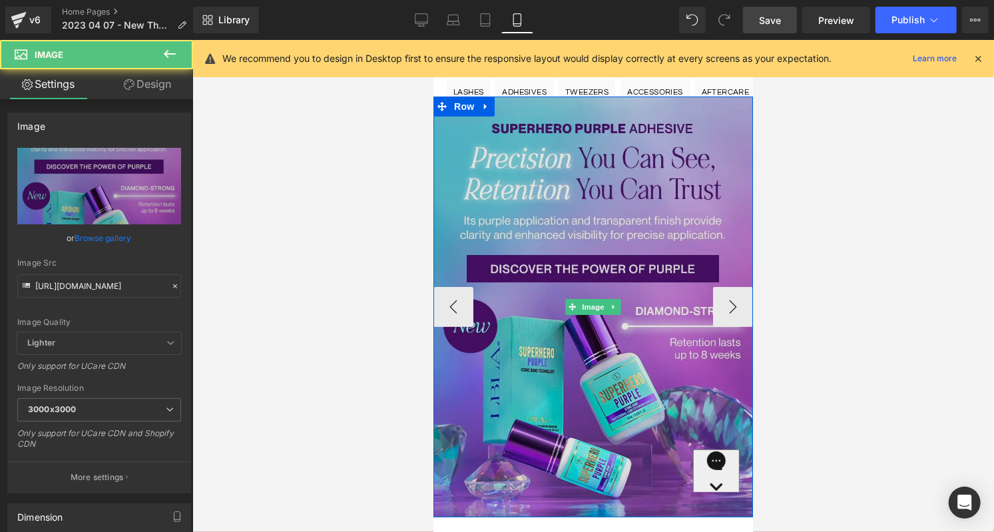
click at [502, 182] on img at bounding box center [593, 306] width 320 height 421
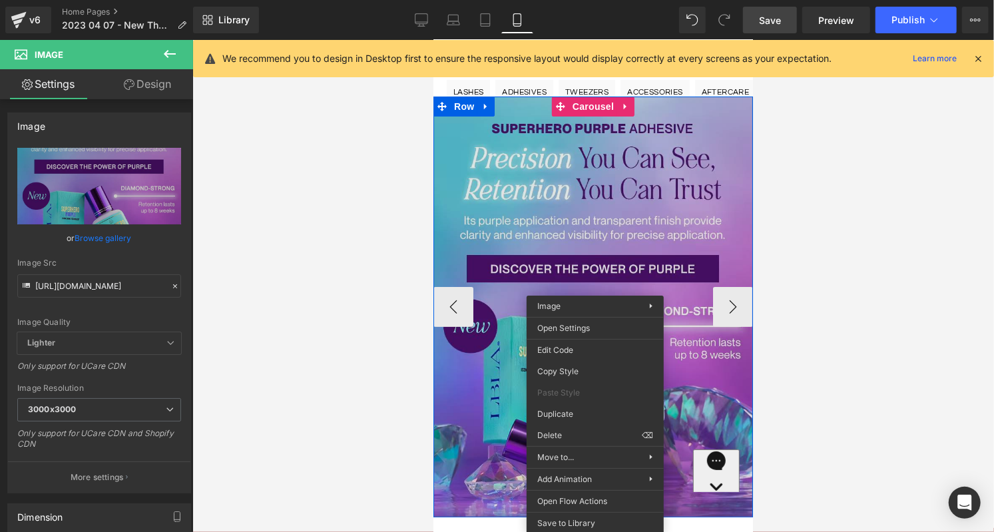
click at [611, 238] on img at bounding box center [593, 306] width 320 height 421
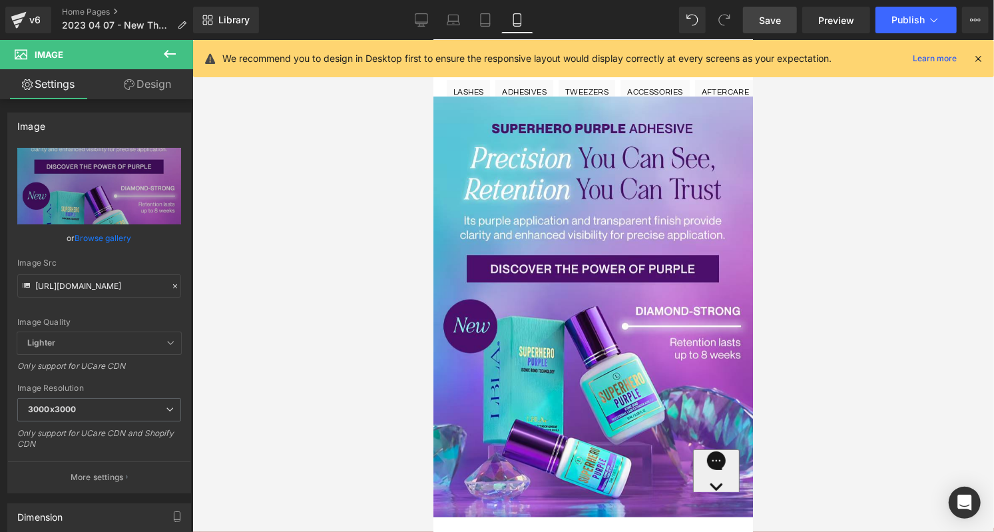
click at [167, 51] on icon at bounding box center [170, 54] width 12 height 8
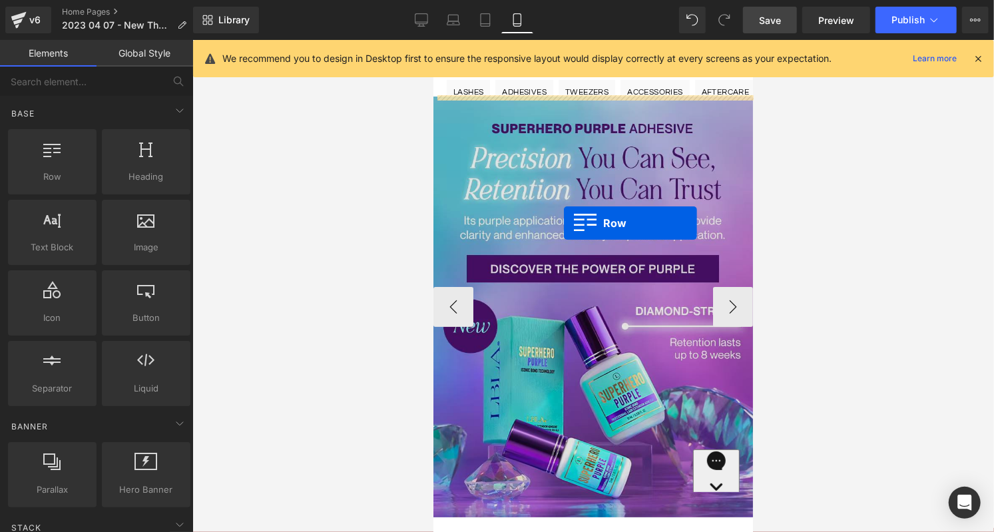
drag, startPoint x: 496, startPoint y: 211, endPoint x: 563, endPoint y: 222, distance: 68.9
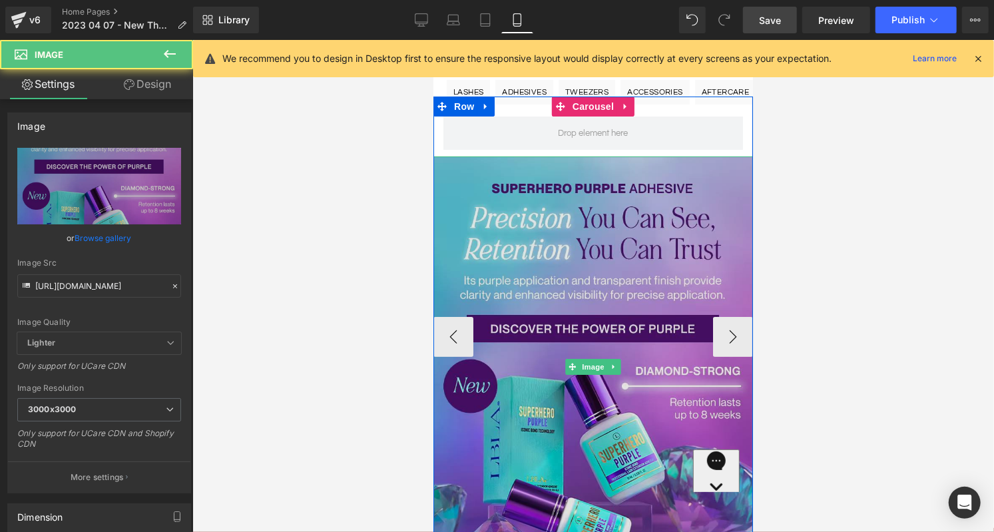
click at [605, 282] on img at bounding box center [593, 366] width 320 height 421
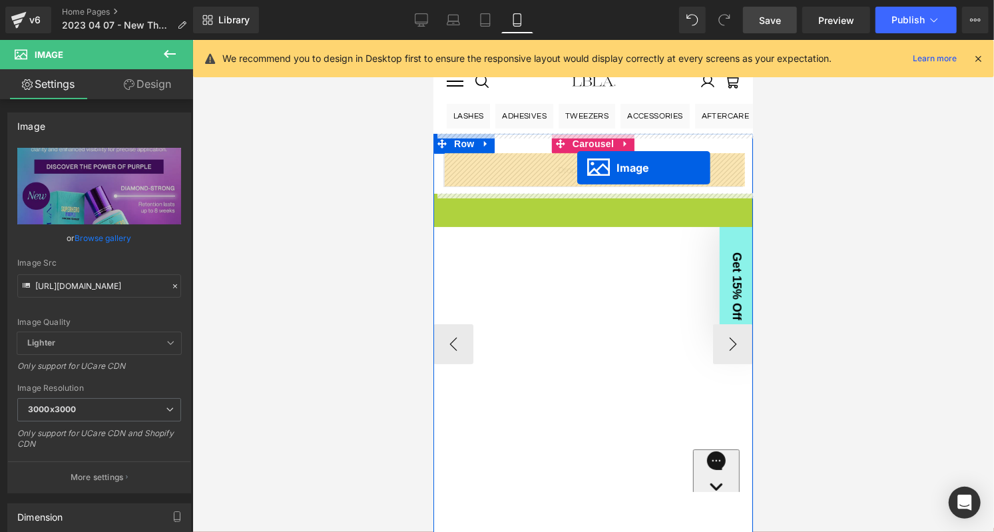
drag, startPoint x: 571, startPoint y: 398, endPoint x: 577, endPoint y: 167, distance: 231.2
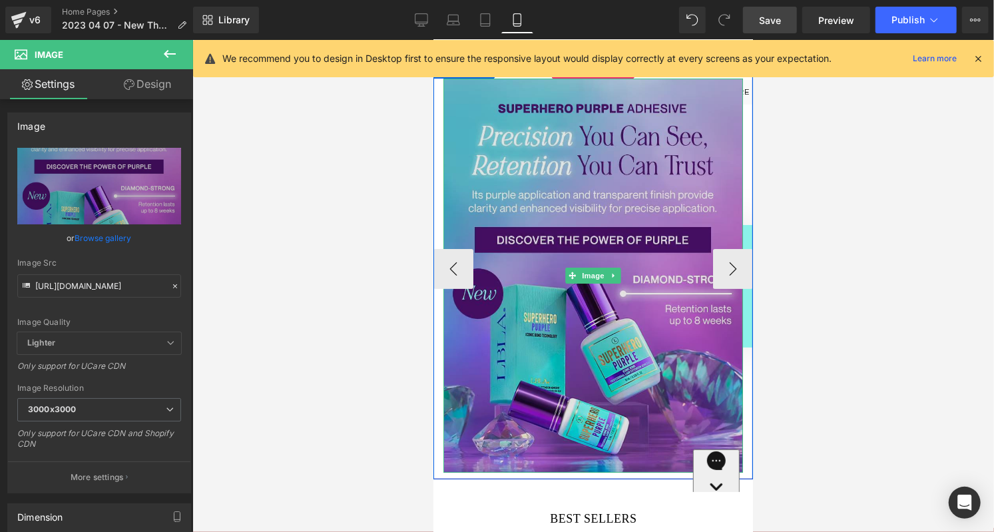
scroll to position [77, 0]
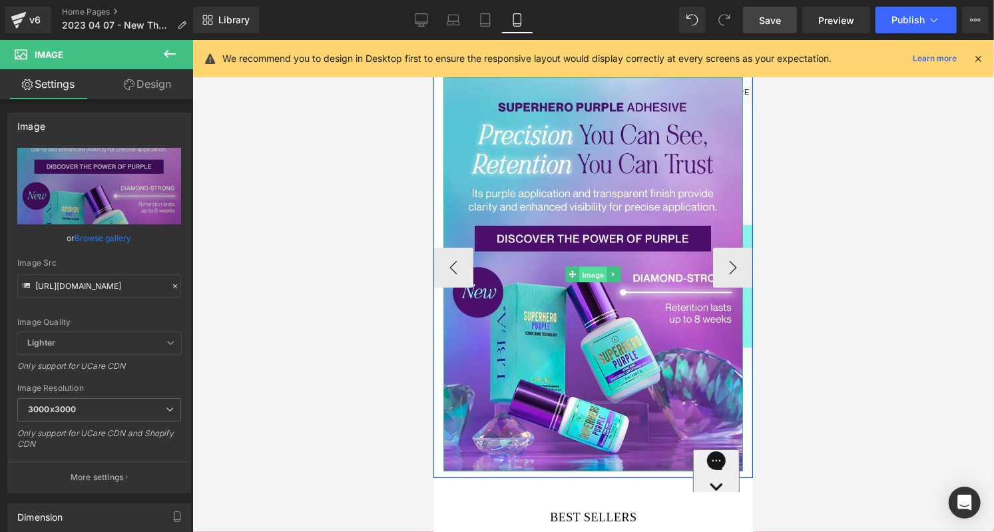
click at [596, 272] on span "Image" at bounding box center [593, 274] width 28 height 16
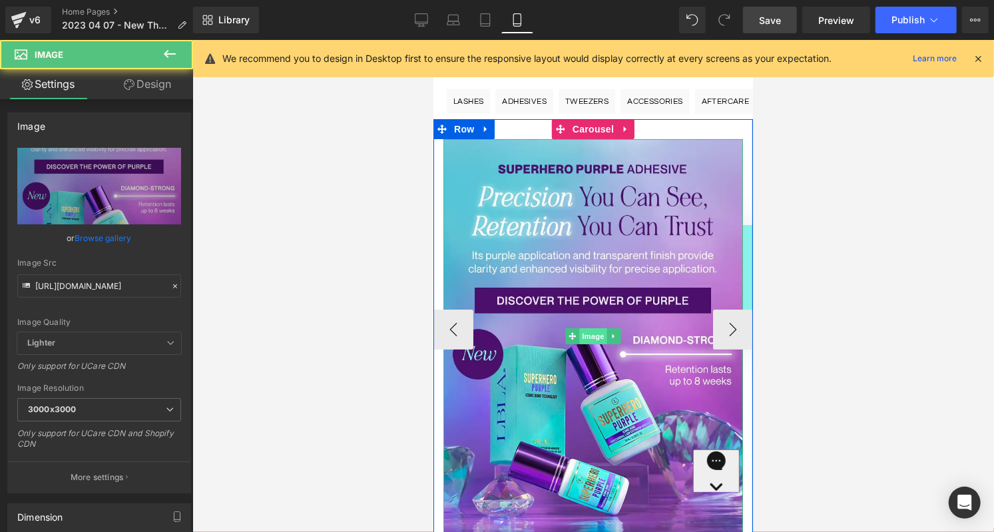
scroll to position [0, 0]
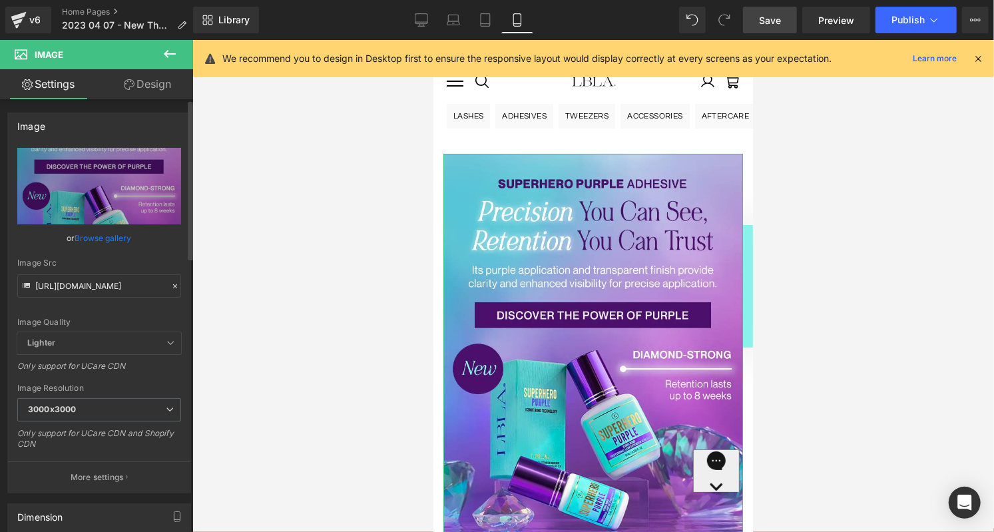
click at [173, 284] on icon at bounding box center [175, 286] width 4 height 4
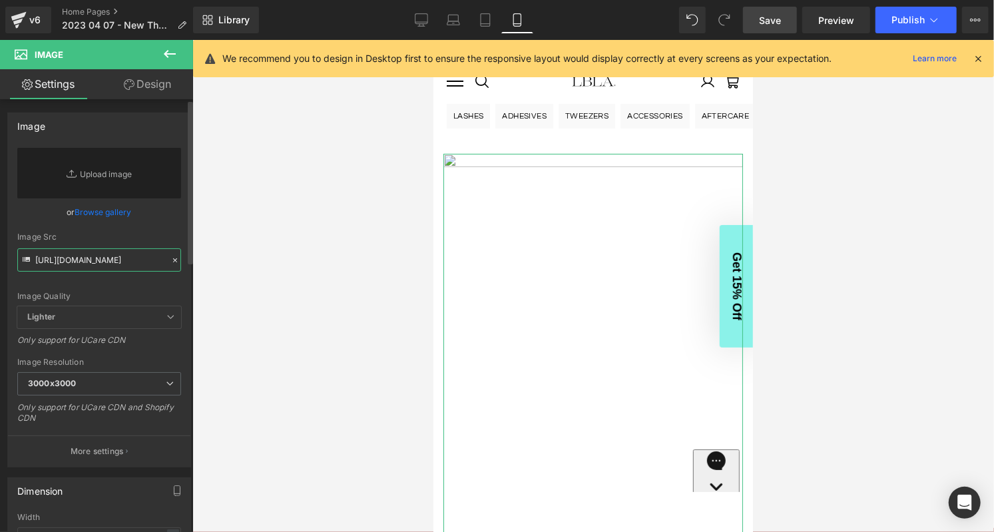
click at [88, 257] on input "[URL][DOMAIN_NAME]" at bounding box center [99, 259] width 164 height 23
paste input "[URL][DOMAIN_NAME]"
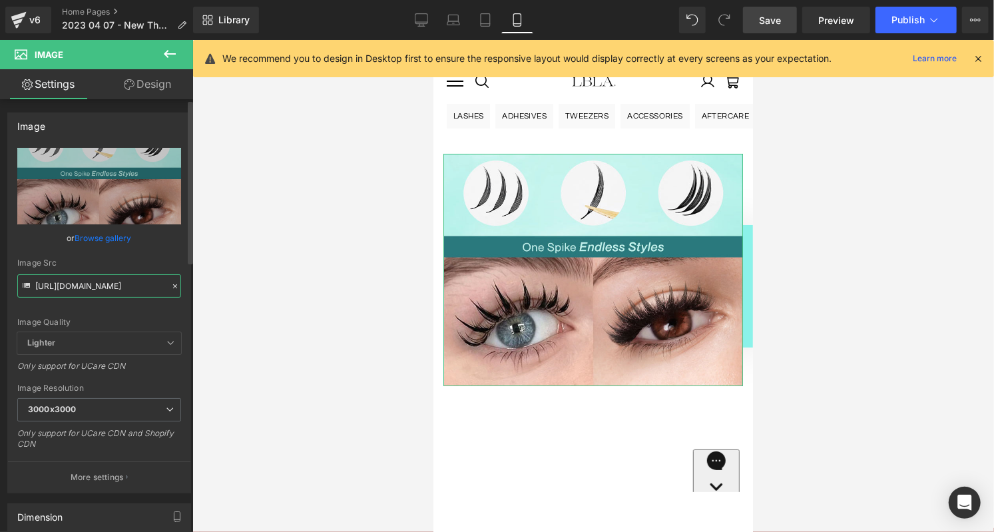
type input "[URL][DOMAIN_NAME]"
click at [139, 256] on div "Image Quality Lighter Lightest Lighter Lighter Lightest Only support for UCare …" at bounding box center [99, 240] width 164 height 184
click at [168, 53] on icon at bounding box center [170, 54] width 16 height 16
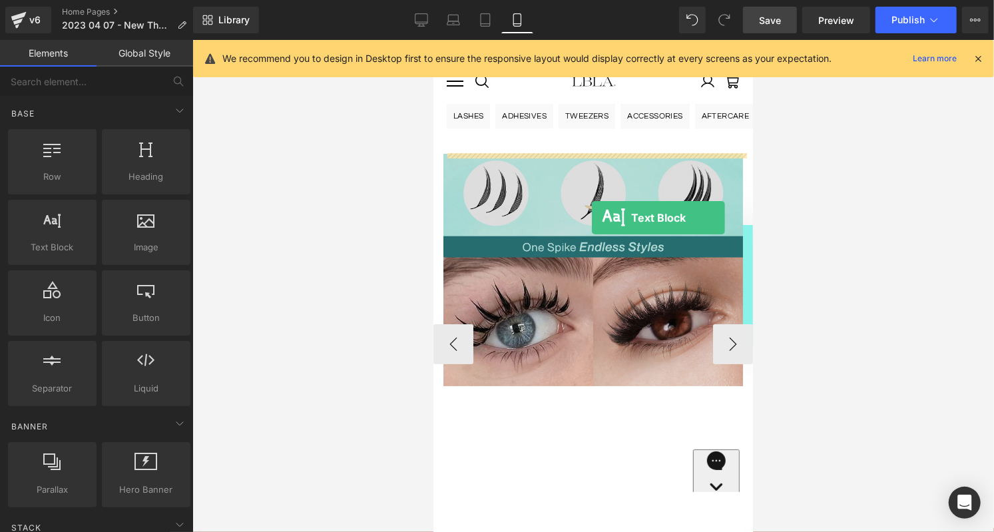
drag, startPoint x: 494, startPoint y: 277, endPoint x: 591, endPoint y: 217, distance: 114.2
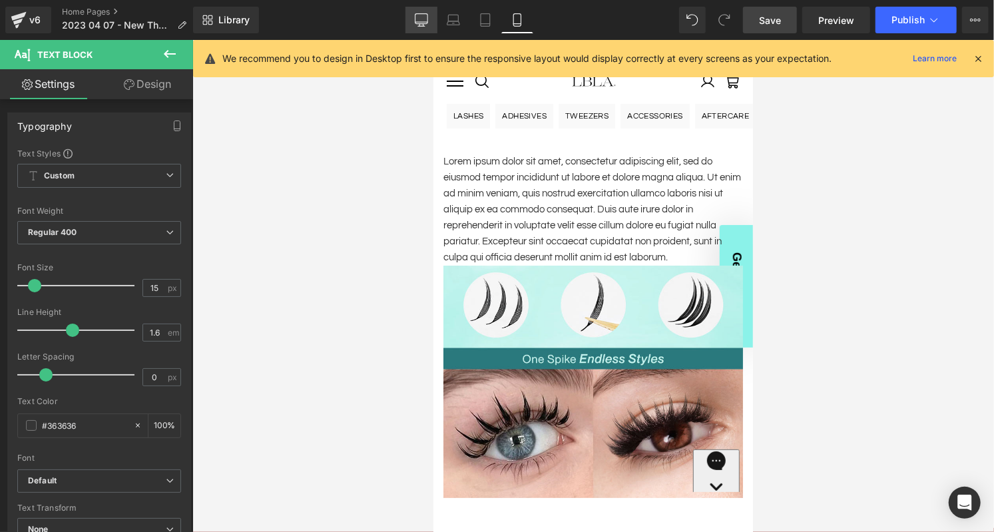
click at [426, 21] on icon at bounding box center [421, 19] width 13 height 13
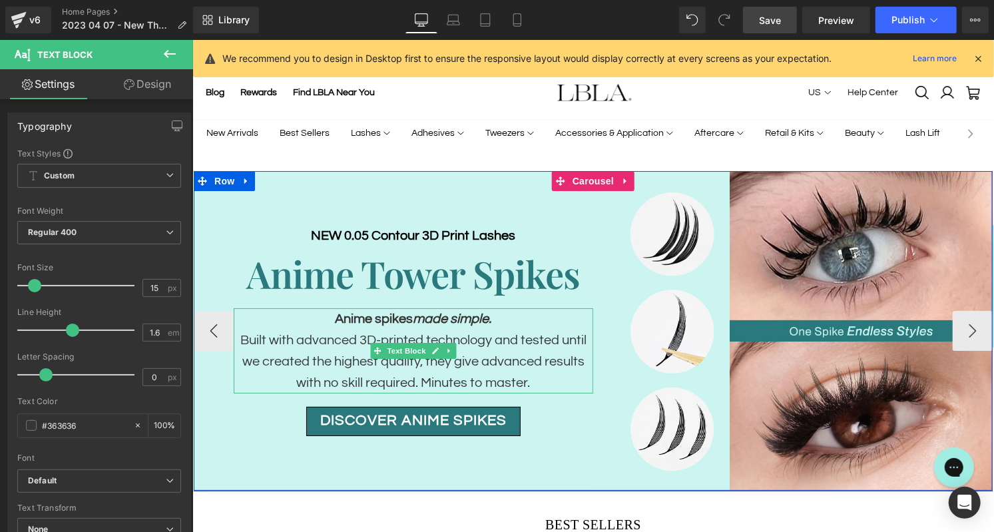
click at [346, 337] on p "Built with advanced 3D-printed technology and tested until we created the highe…" at bounding box center [413, 361] width 360 height 64
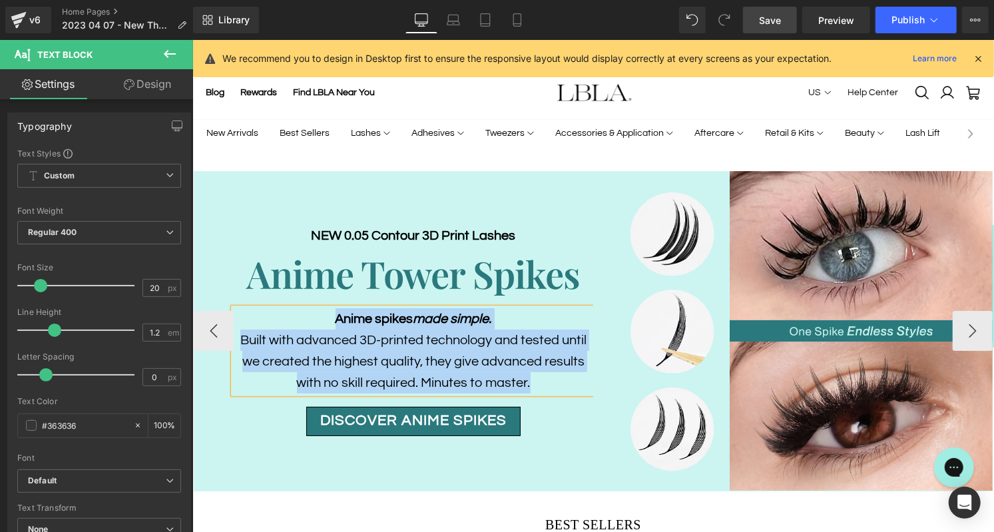
copy div "Anime spikes made simple. Built with advanced 3D-printed technology and tested …"
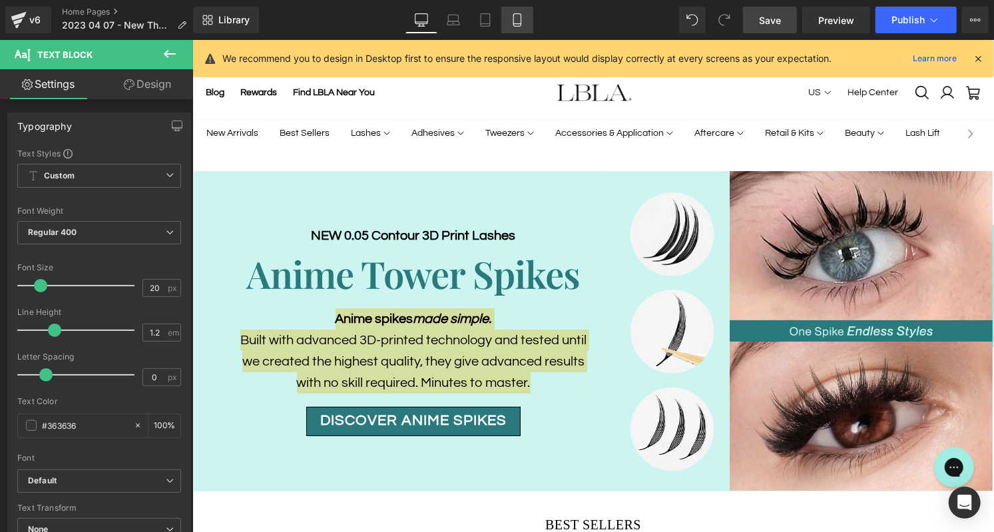
click at [514, 20] on icon at bounding box center [517, 19] width 13 height 13
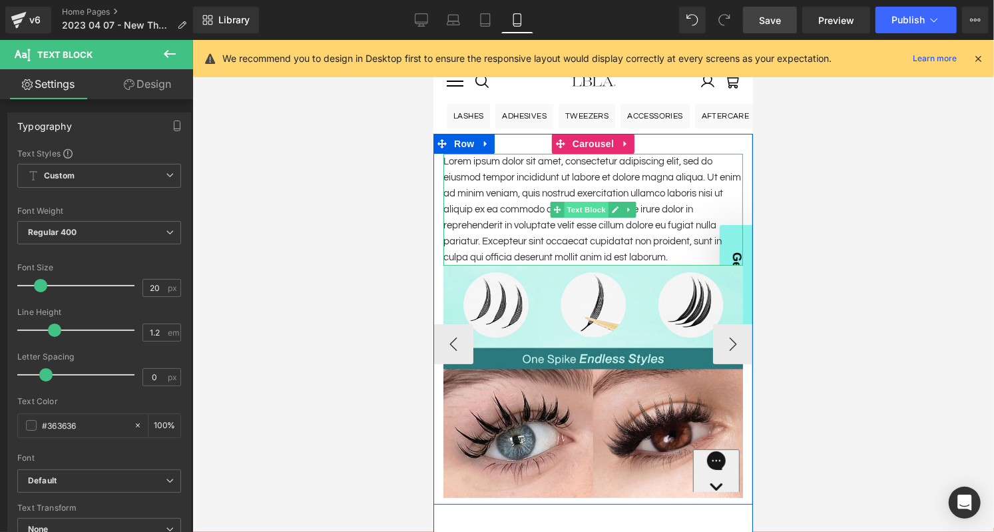
click at [585, 209] on span "Text Block" at bounding box center [585, 209] width 44 height 16
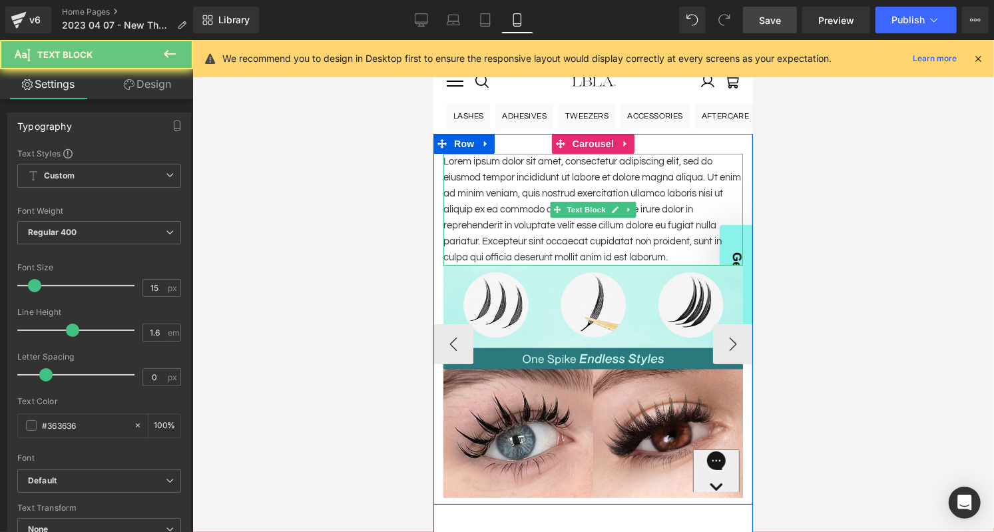
click at [510, 195] on p "Lorem ipsum dolor sit amet, consectetur adipiscing elit, sed do eiusmod tempor …" at bounding box center [593, 209] width 300 height 112
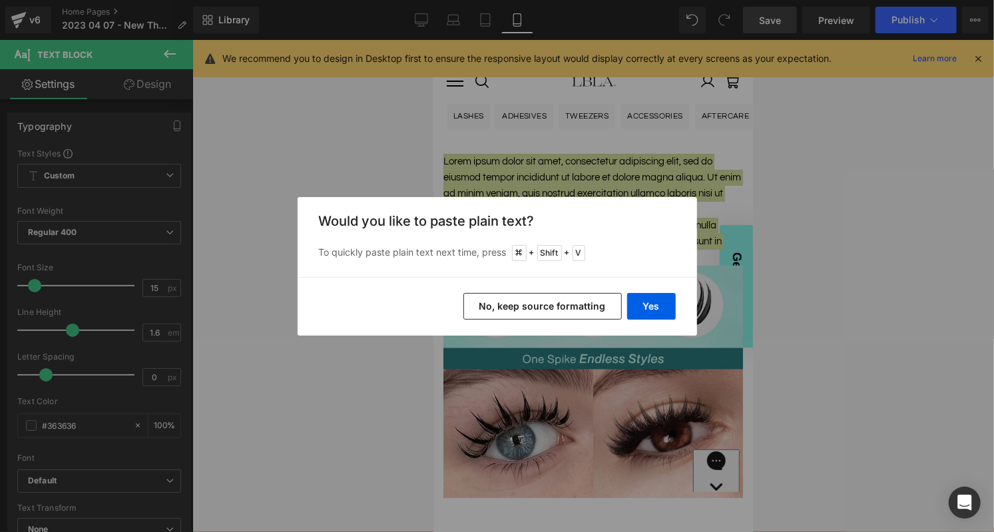
click at [585, 306] on button "No, keep source formatting" at bounding box center [543, 306] width 159 height 27
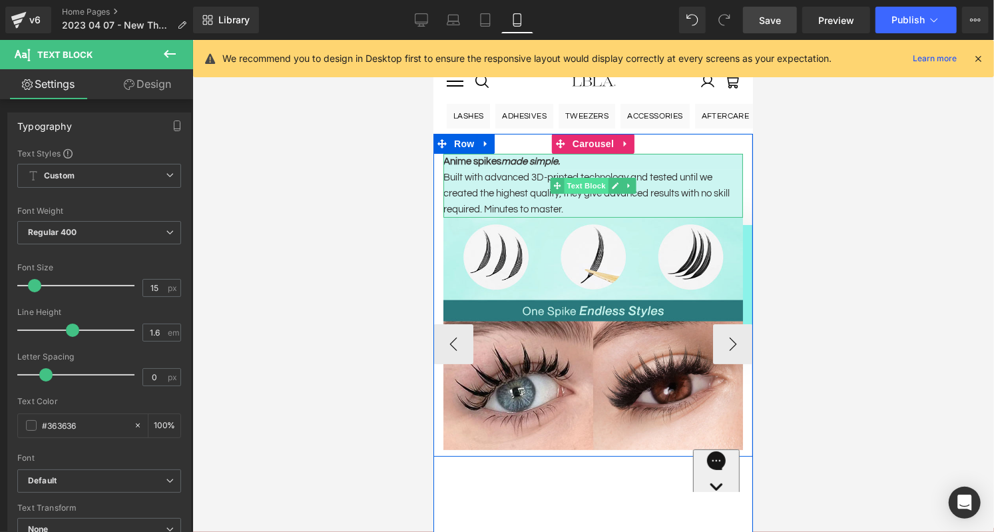
click at [586, 184] on span "Text Block" at bounding box center [585, 185] width 44 height 16
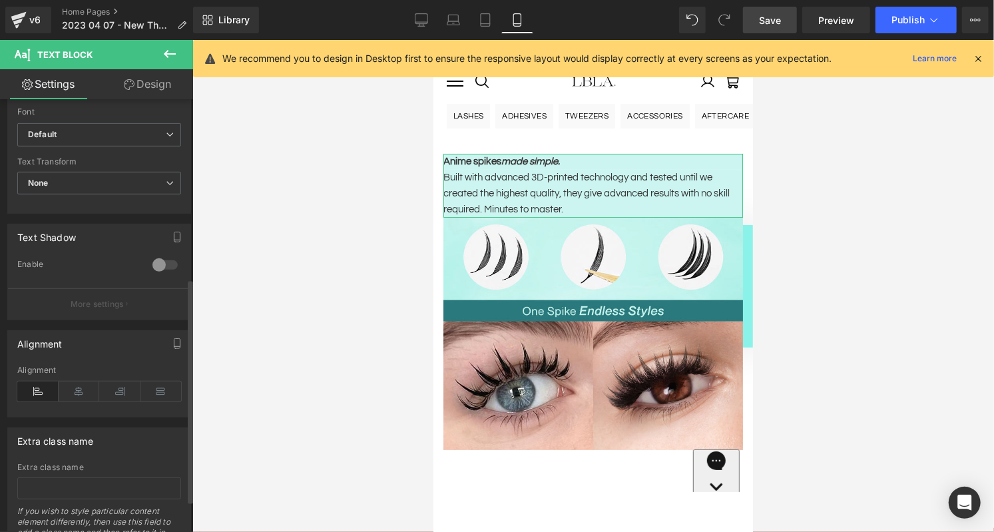
scroll to position [354, 0]
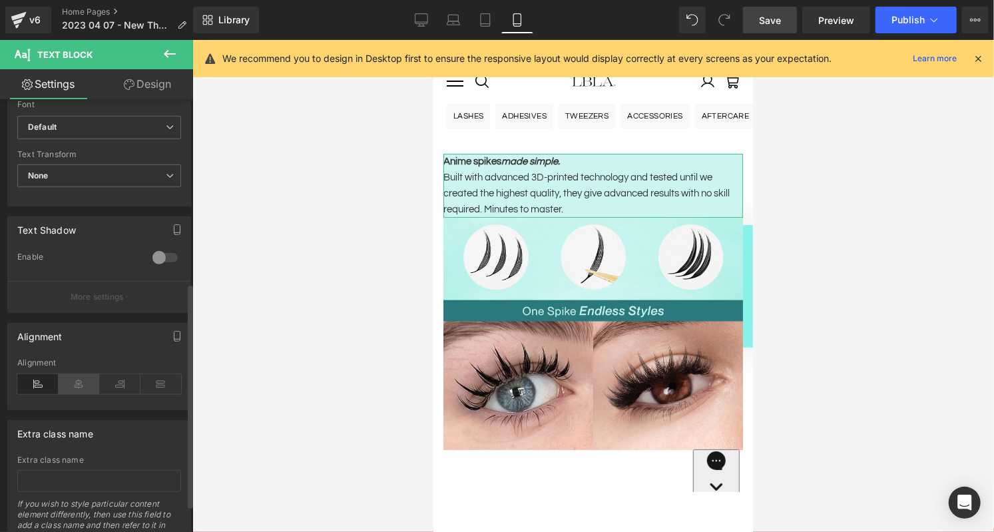
click at [79, 375] on icon at bounding box center [79, 384] width 41 height 20
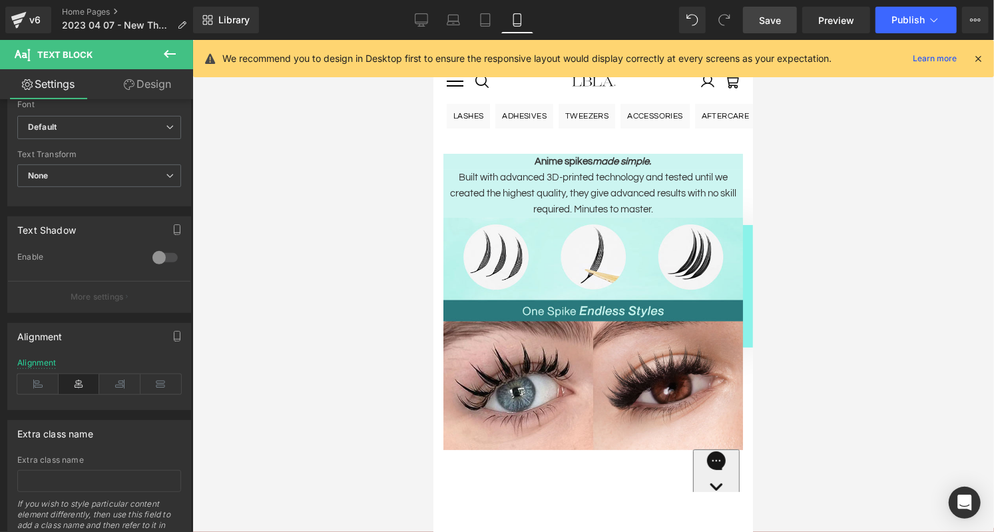
click at [170, 55] on icon at bounding box center [170, 54] width 16 height 16
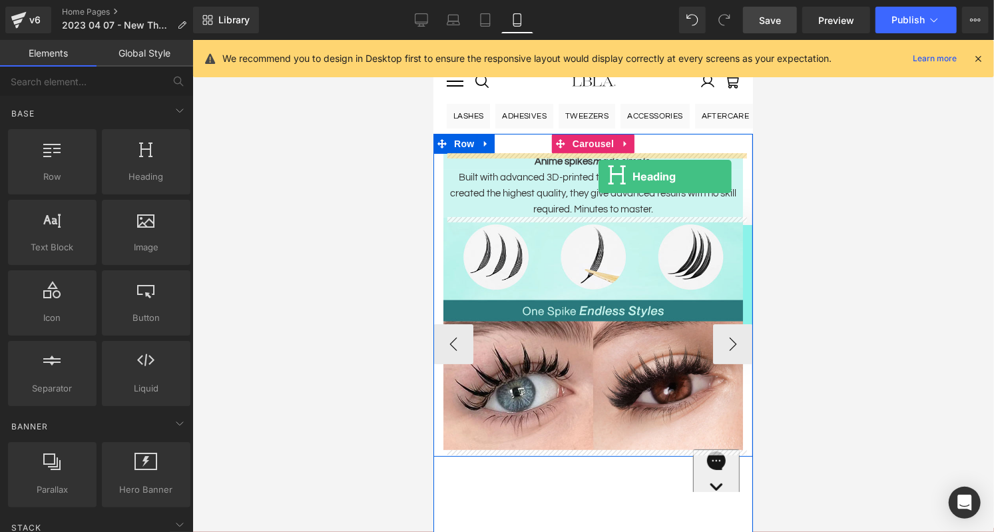
drag, startPoint x: 571, startPoint y: 194, endPoint x: 598, endPoint y: 176, distance: 32.7
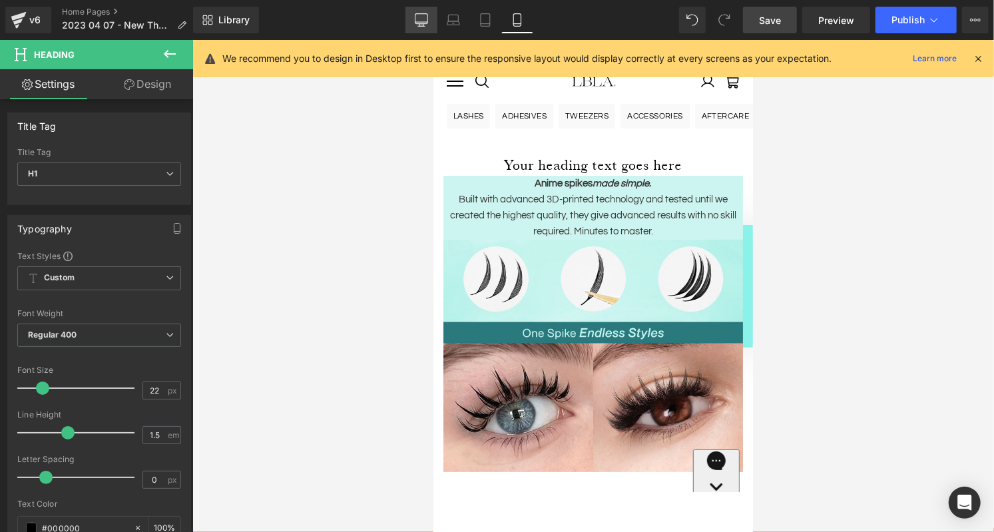
click at [425, 18] on icon at bounding box center [421, 19] width 13 height 13
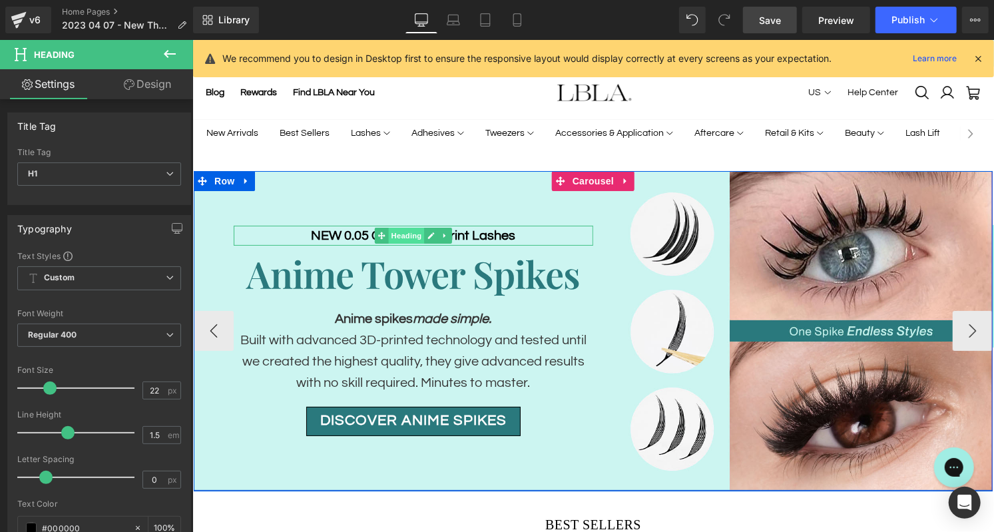
click at [414, 234] on span "Heading" at bounding box center [406, 235] width 36 height 16
click at [404, 274] on span "Heading" at bounding box center [406, 273] width 36 height 16
click at [482, 276] on h2 "Anime Tower Spikes" at bounding box center [413, 273] width 360 height 56
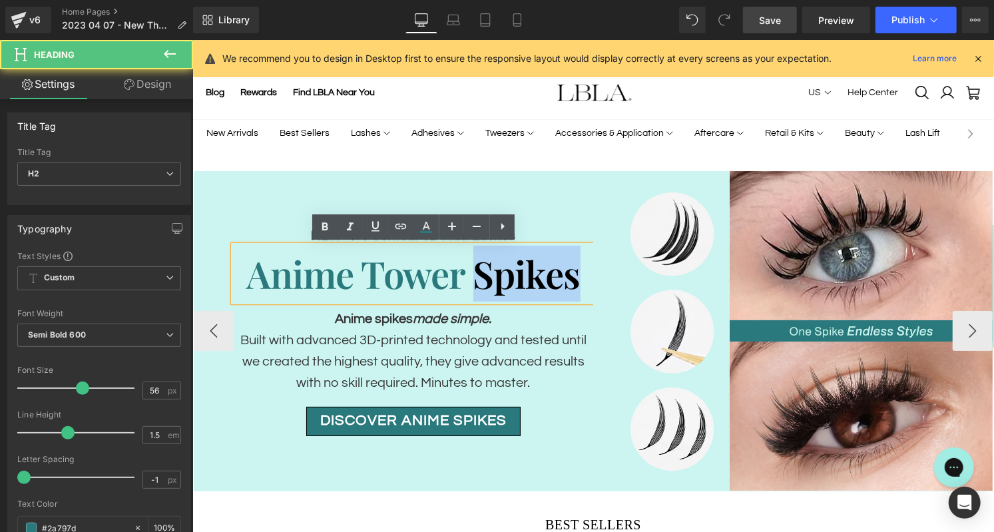
click at [482, 276] on h2 "Anime Tower Spikes" at bounding box center [413, 273] width 360 height 56
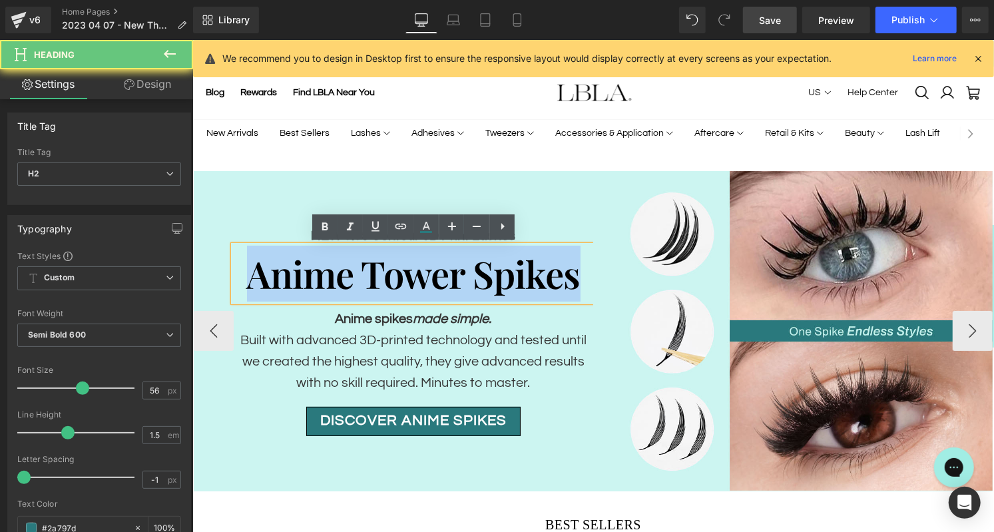
click at [482, 276] on h2 "Anime Tower Spikes" at bounding box center [413, 273] width 360 height 56
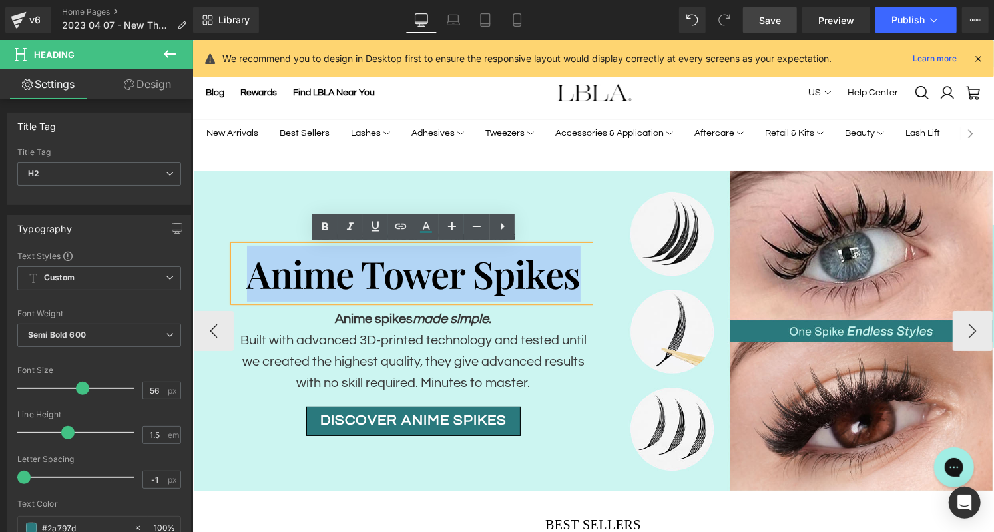
copy h2 "Anime Tower Spikes"
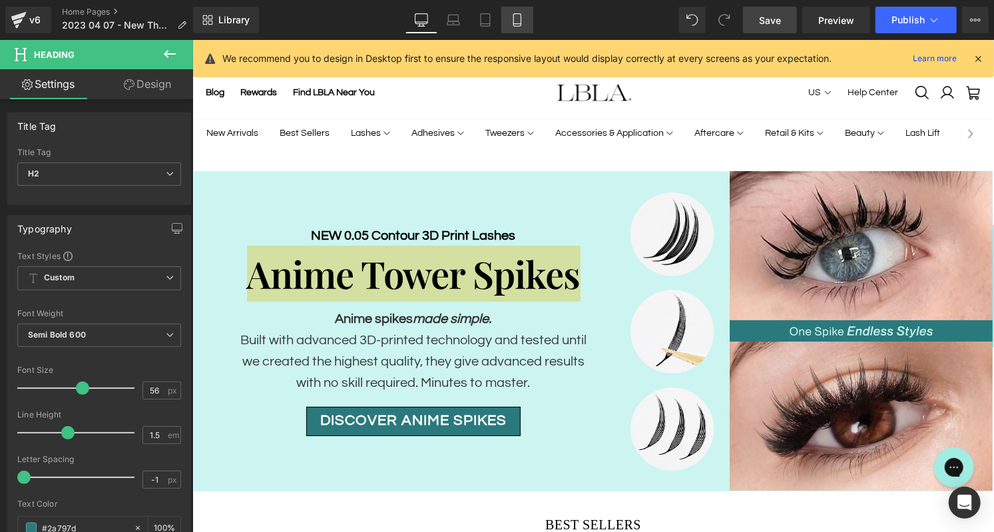
click at [519, 21] on icon at bounding box center [517, 19] width 13 height 13
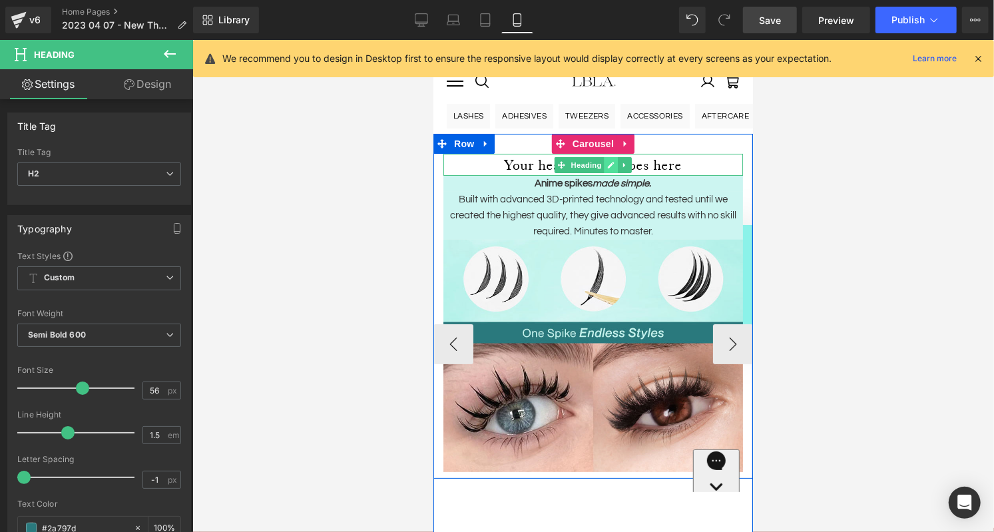
click at [612, 163] on icon at bounding box center [610, 164] width 7 height 7
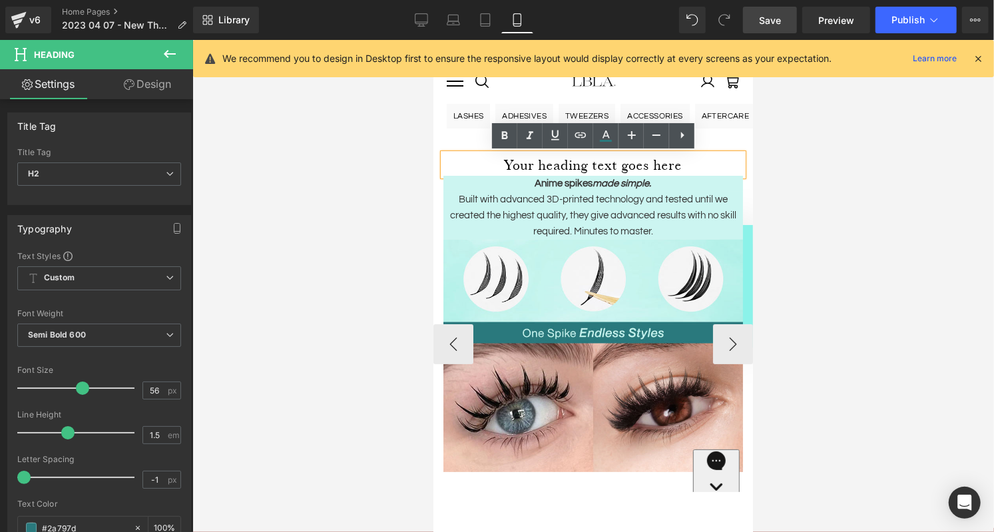
click at [575, 162] on h1 "Your heading text goes here" at bounding box center [593, 164] width 300 height 22
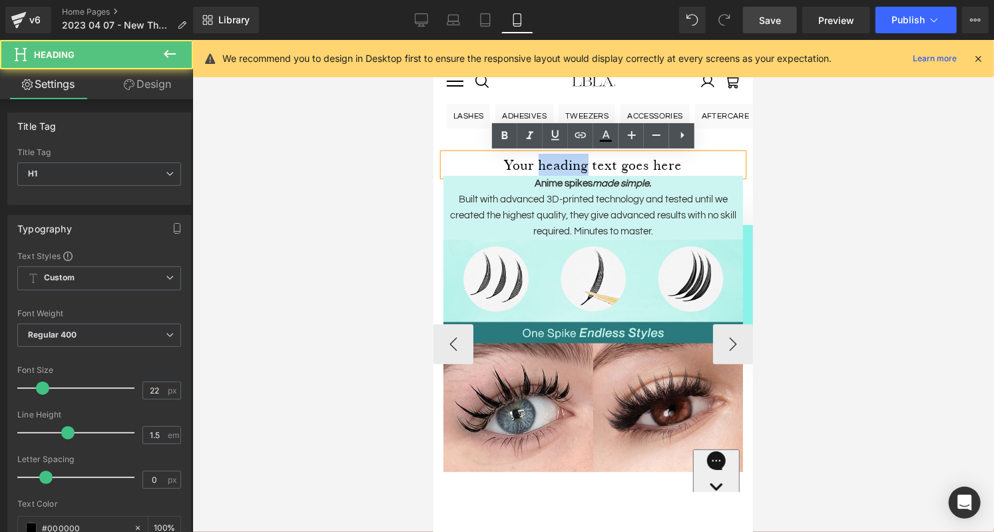
click at [575, 162] on h1 "Your heading text goes here" at bounding box center [593, 164] width 300 height 22
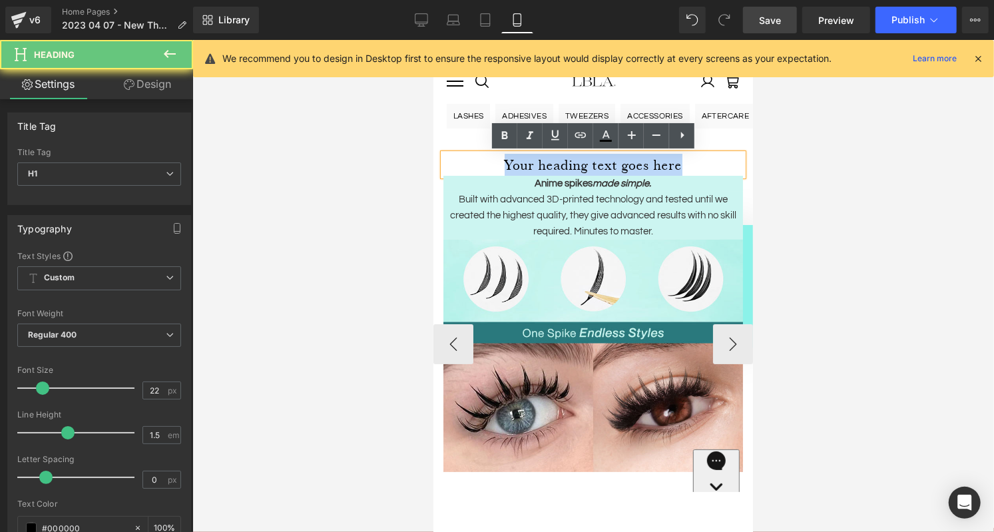
click at [575, 162] on h1 "Your heading text goes here" at bounding box center [593, 164] width 300 height 22
paste div
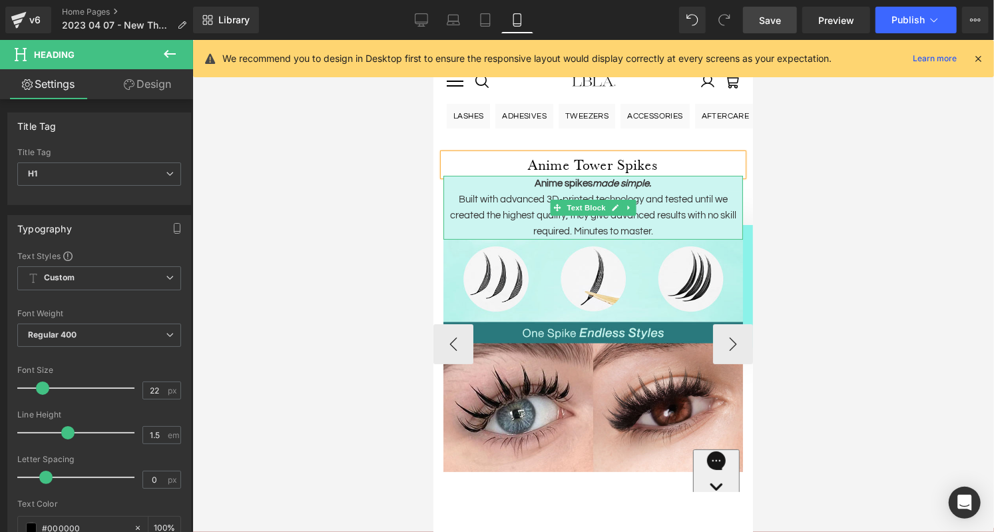
click at [610, 197] on p "Built with advanced 3D-printed technology and tested until we created the highe…" at bounding box center [593, 215] width 300 height 48
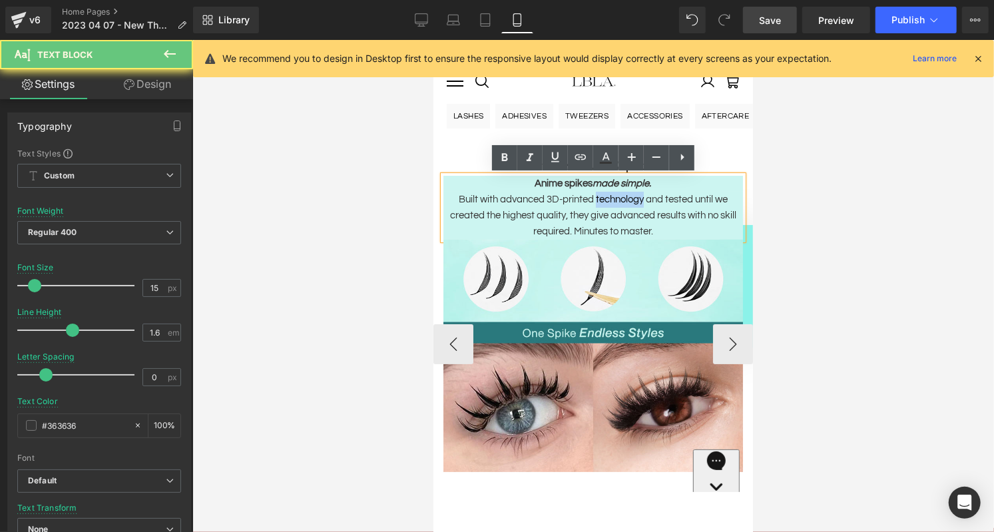
click at [610, 197] on p "Built with advanced 3D-printed technology and tested until we created the highe…" at bounding box center [593, 215] width 300 height 48
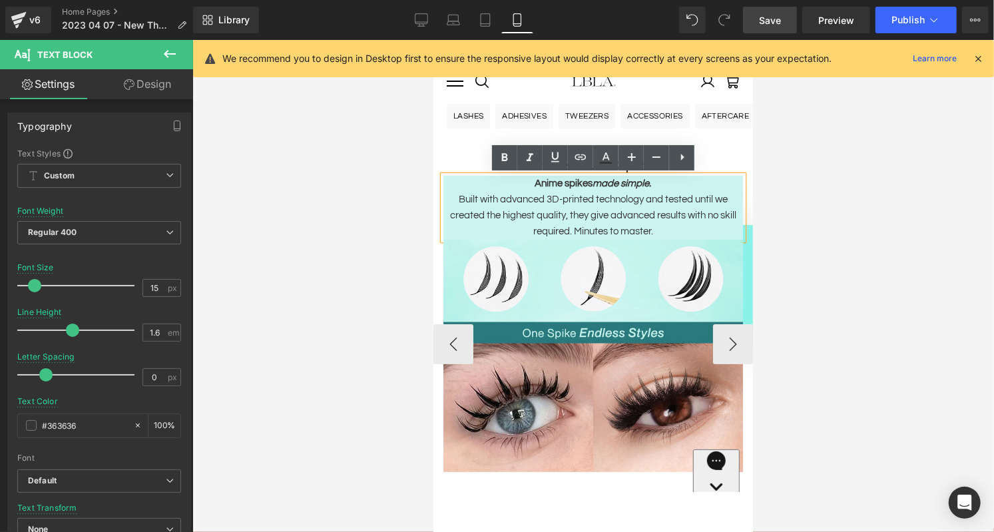
click at [515, 188] on p "Anime spikes made simple." at bounding box center [593, 183] width 300 height 16
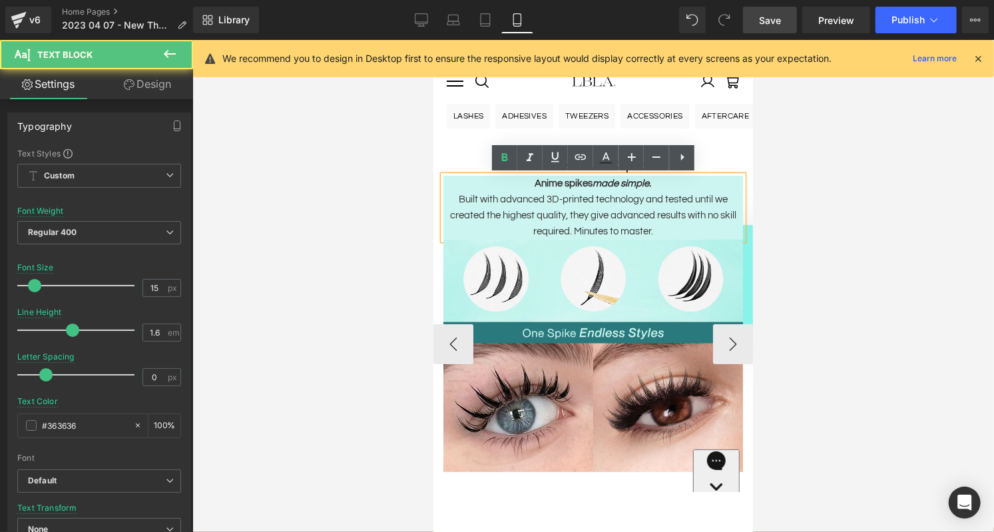
click at [466, 165] on h1 "Anime Tower Spikes" at bounding box center [593, 164] width 300 height 22
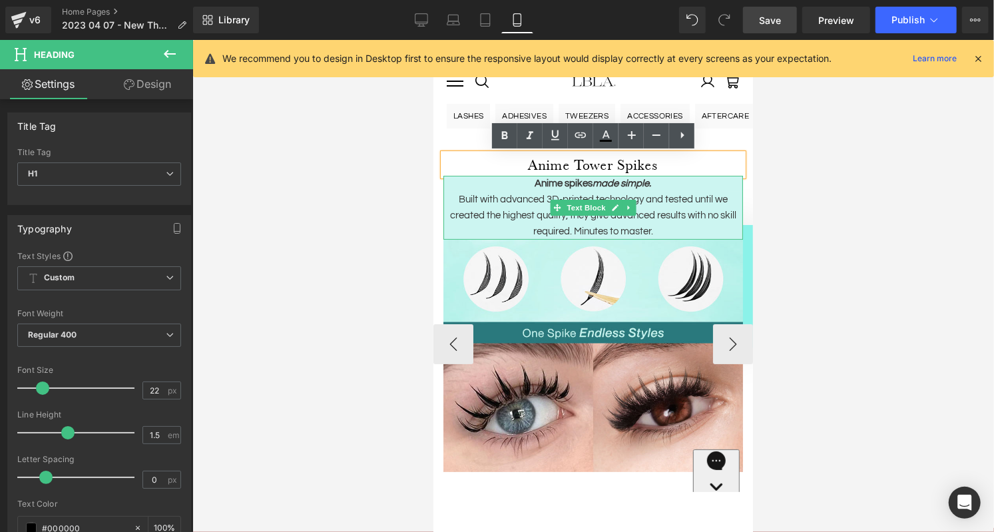
click at [688, 199] on p "Built with advanced 3D-printed technology and tested until we created the highe…" at bounding box center [593, 215] width 300 height 48
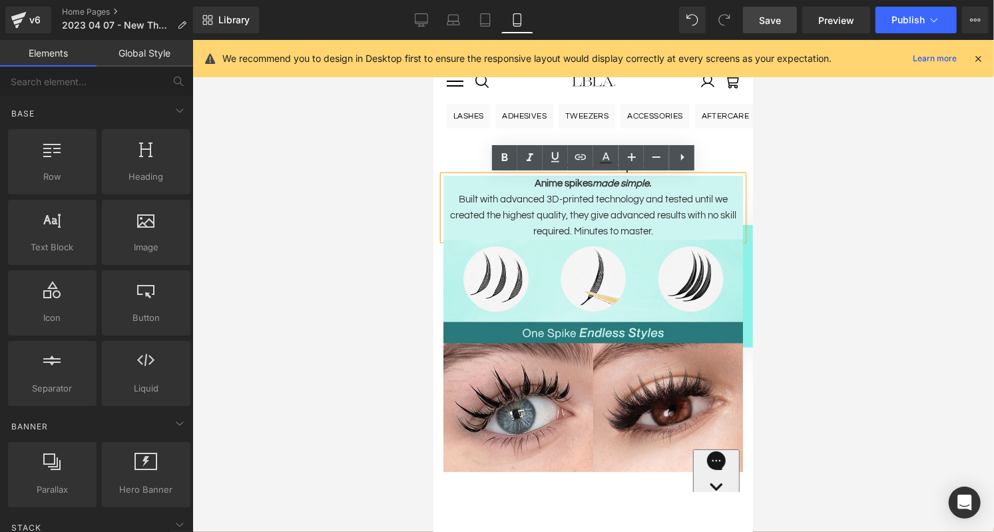
click at [605, 85] on img "Lashbox LA" at bounding box center [592, 80] width 47 height 19
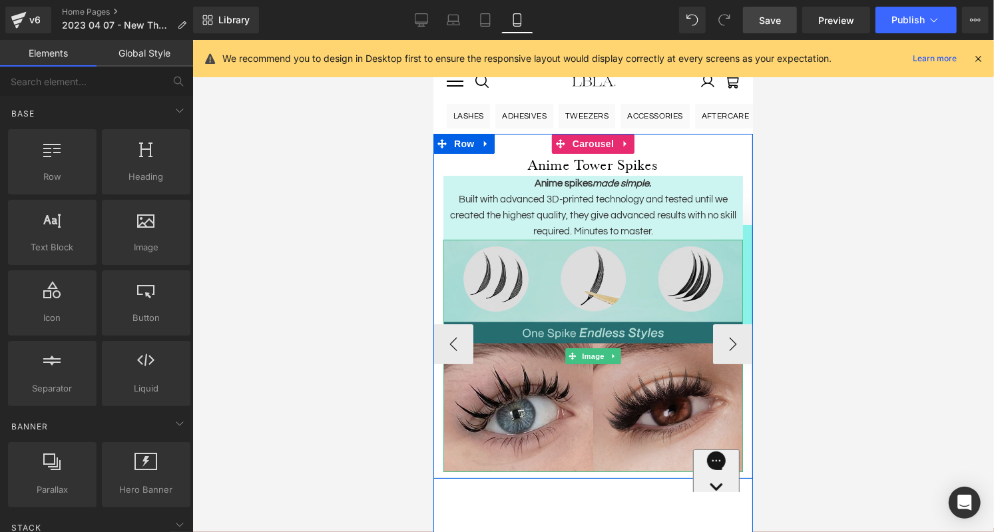
click at [619, 412] on img at bounding box center [593, 355] width 300 height 232
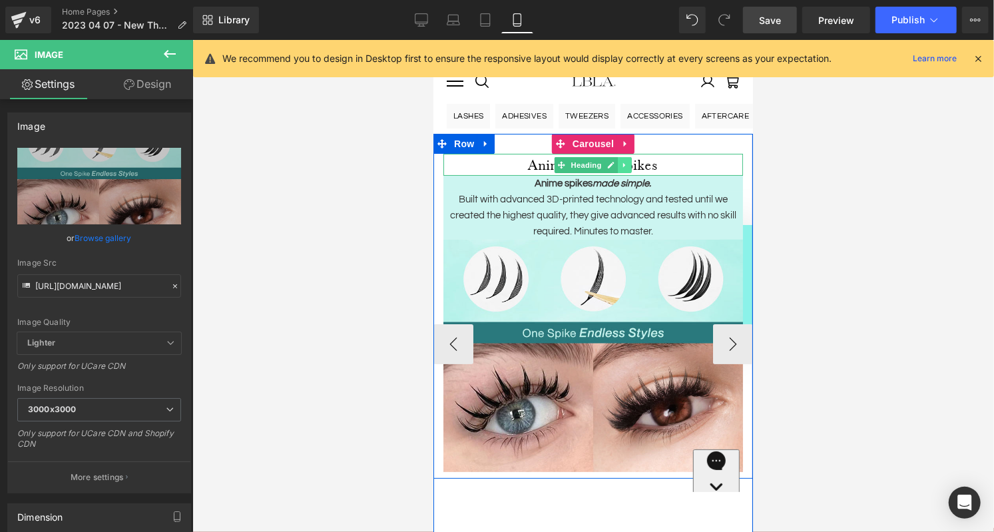
click at [623, 165] on icon at bounding box center [624, 164] width 2 height 5
click at [619, 165] on icon at bounding box center [617, 164] width 7 height 7
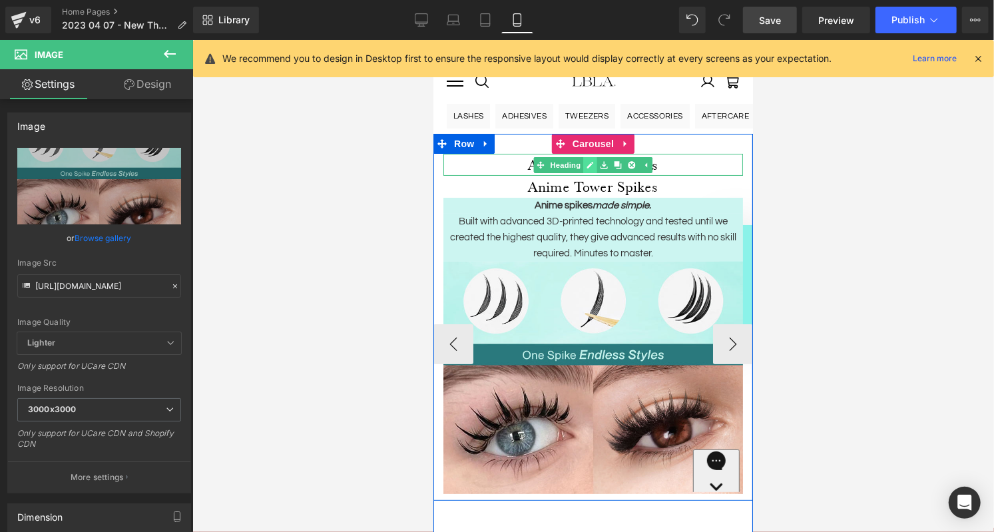
click at [591, 163] on icon at bounding box center [589, 165] width 7 height 8
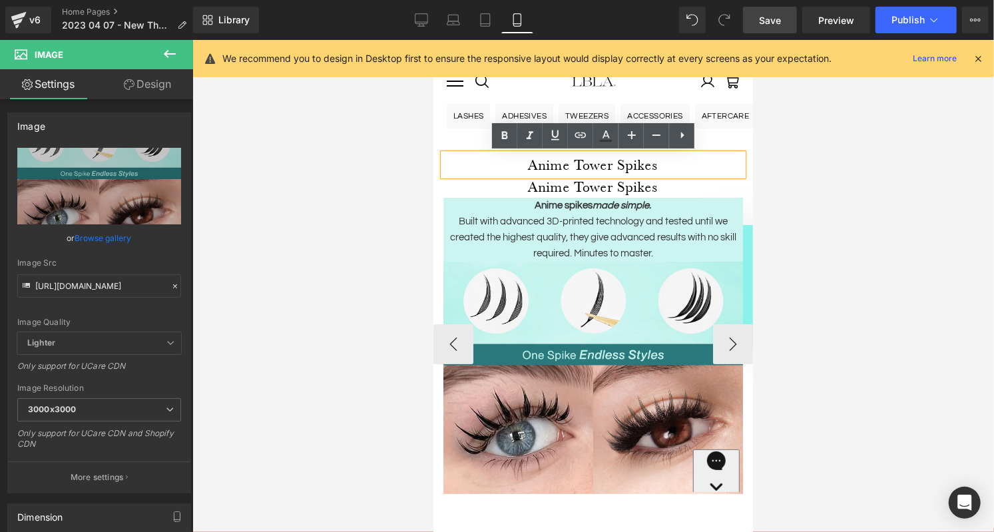
click at [605, 167] on h1 "Anime Tower Spikes" at bounding box center [593, 164] width 300 height 22
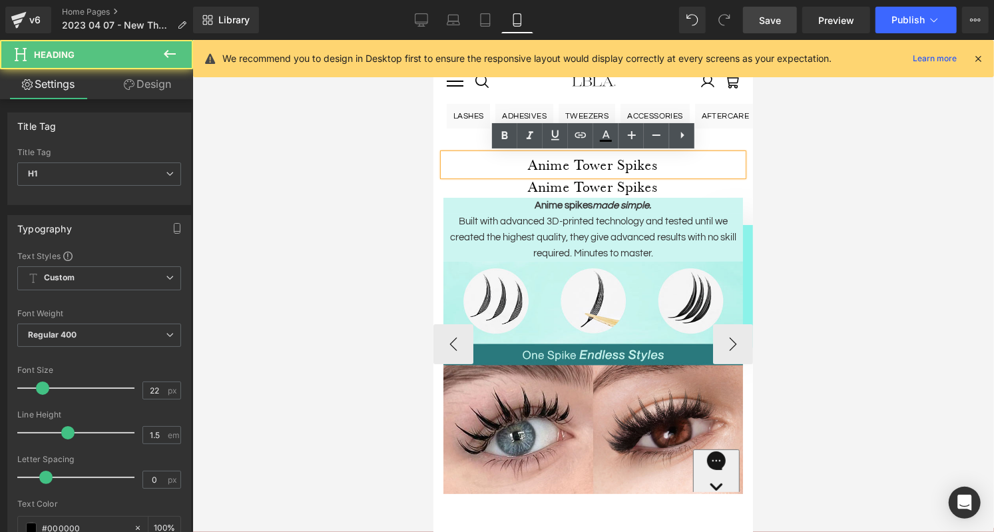
click at [623, 160] on h1 "Anime Tower Spikes" at bounding box center [593, 164] width 300 height 22
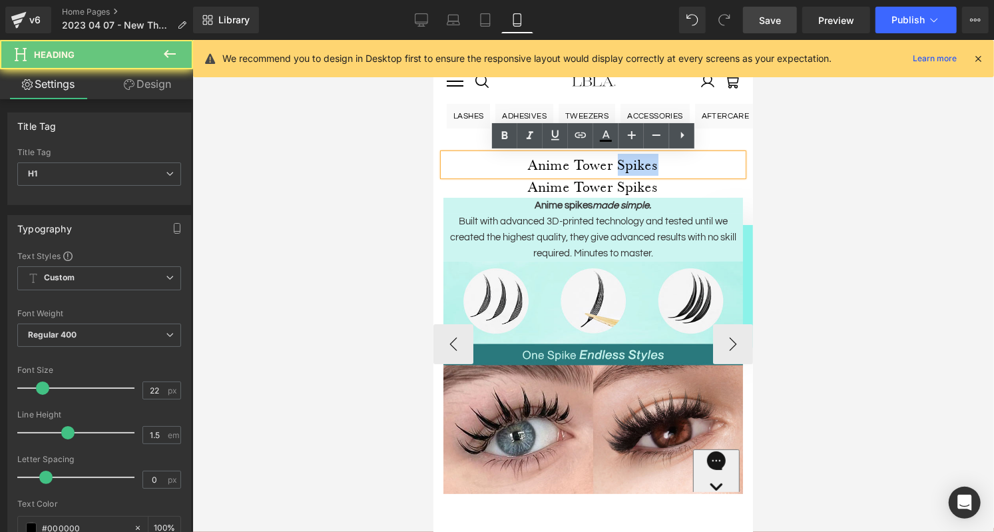
click at [623, 160] on h1 "Anime Tower Spikes" at bounding box center [593, 164] width 300 height 22
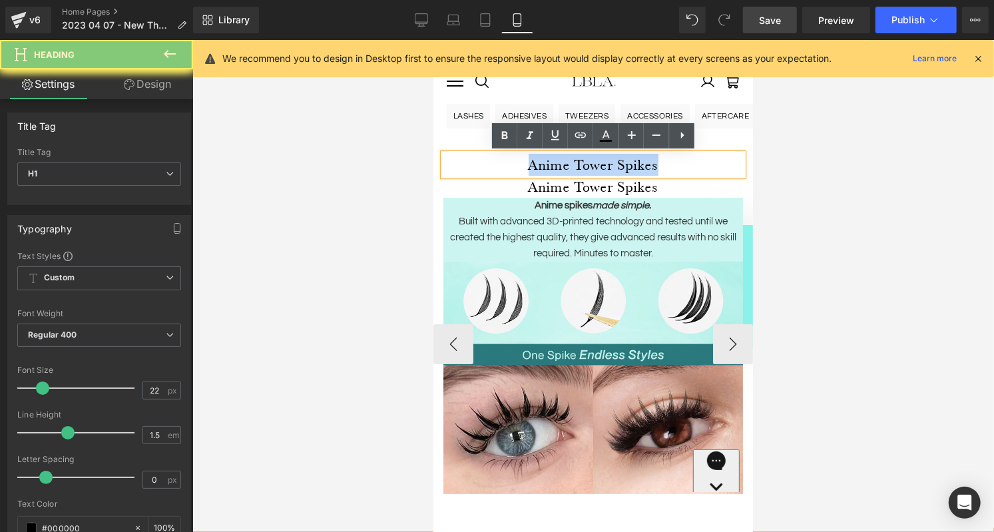
click at [623, 160] on h1 "Anime Tower Spikes" at bounding box center [593, 164] width 300 height 22
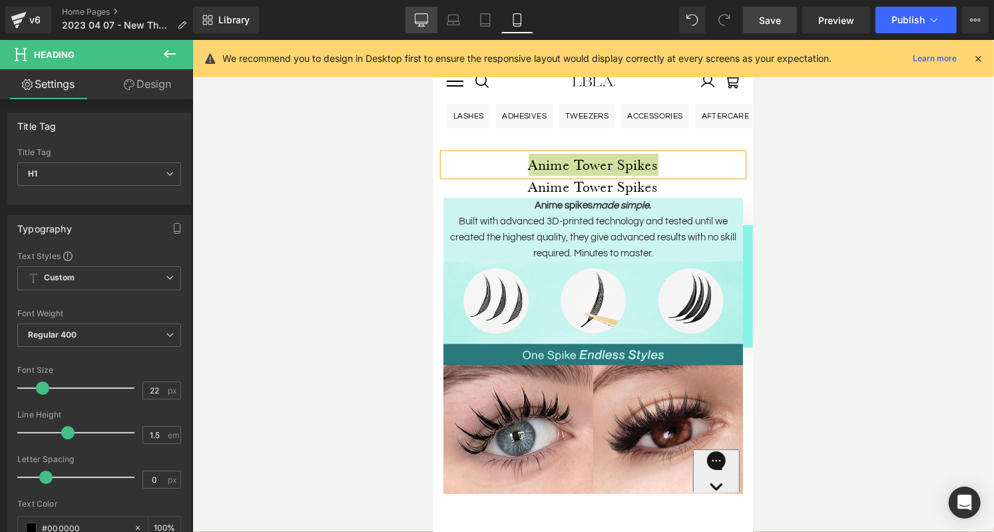
click at [422, 19] on icon at bounding box center [421, 19] width 13 height 13
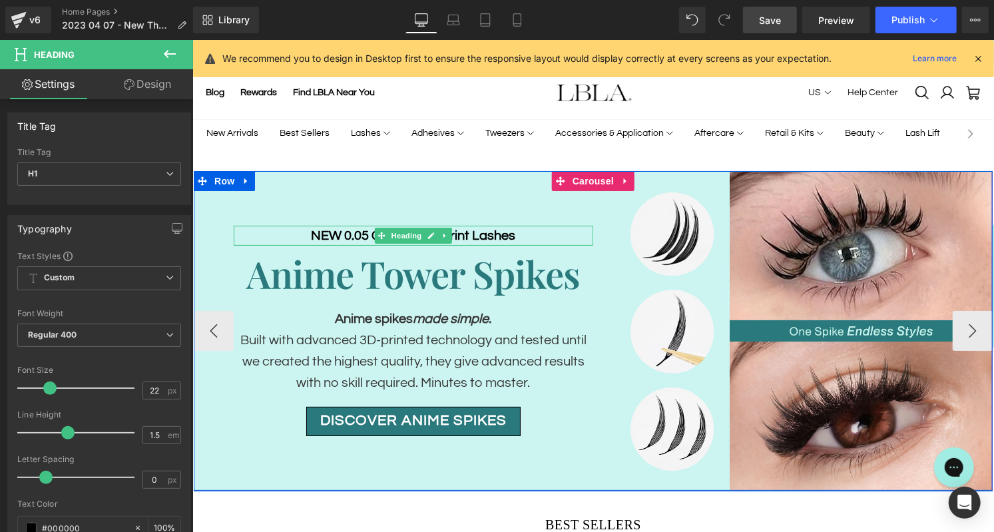
click at [362, 236] on h3 "NEW 0.05 Contour 3D Print Lashes" at bounding box center [413, 235] width 360 height 20
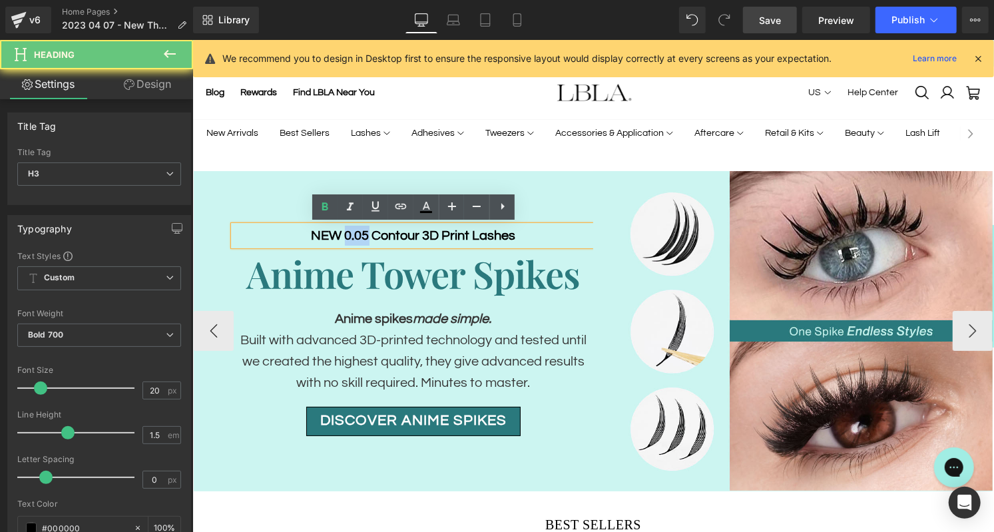
click at [362, 236] on h3 "NEW 0.05 Contour 3D Print Lashes" at bounding box center [413, 235] width 360 height 20
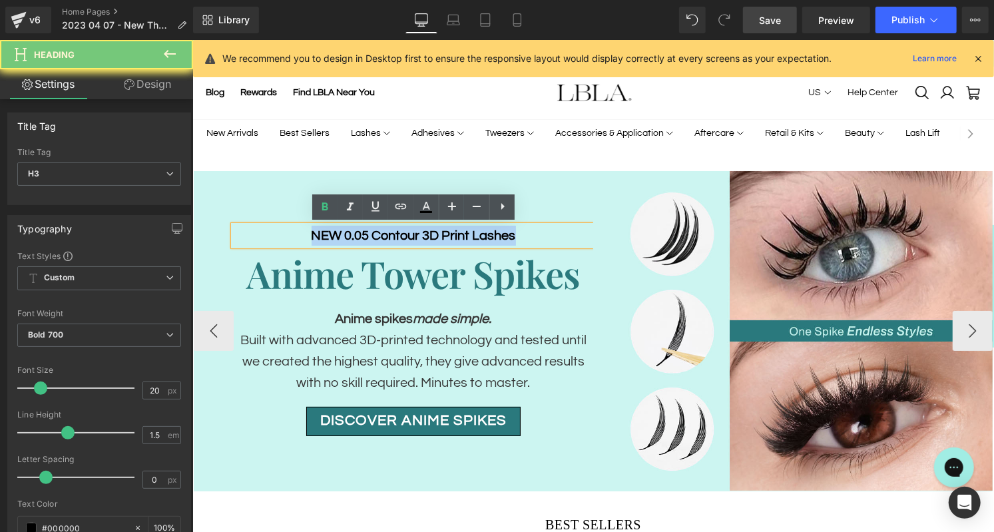
click at [362, 236] on h3 "NEW 0.05 Contour 3D Print Lashes" at bounding box center [413, 235] width 360 height 20
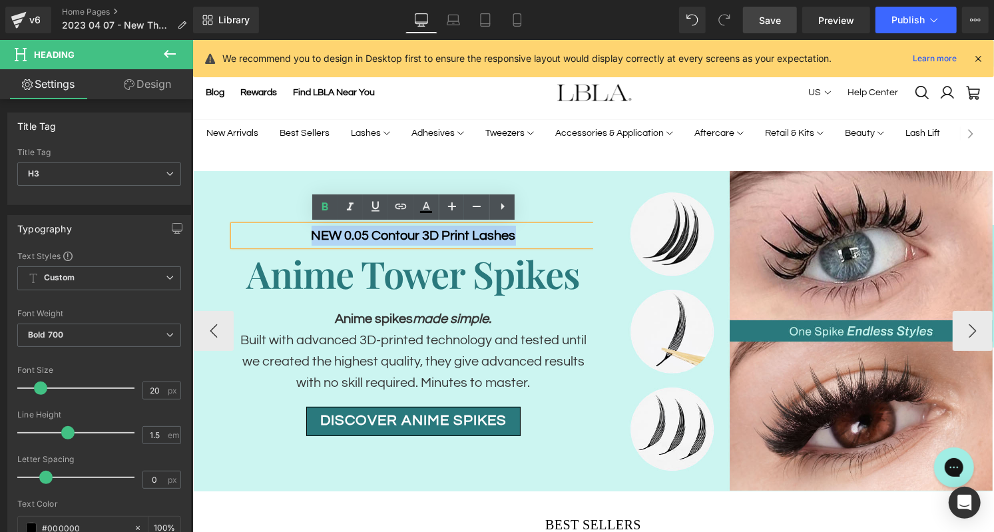
copy h3 "NEW 0.05 Contour 3D Print Lashes"
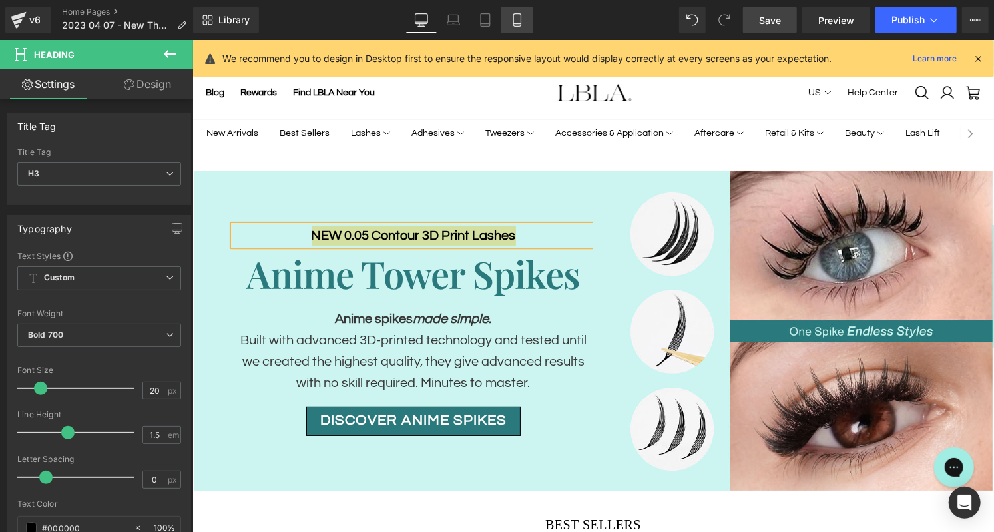
click at [521, 18] on icon at bounding box center [516, 20] width 7 height 13
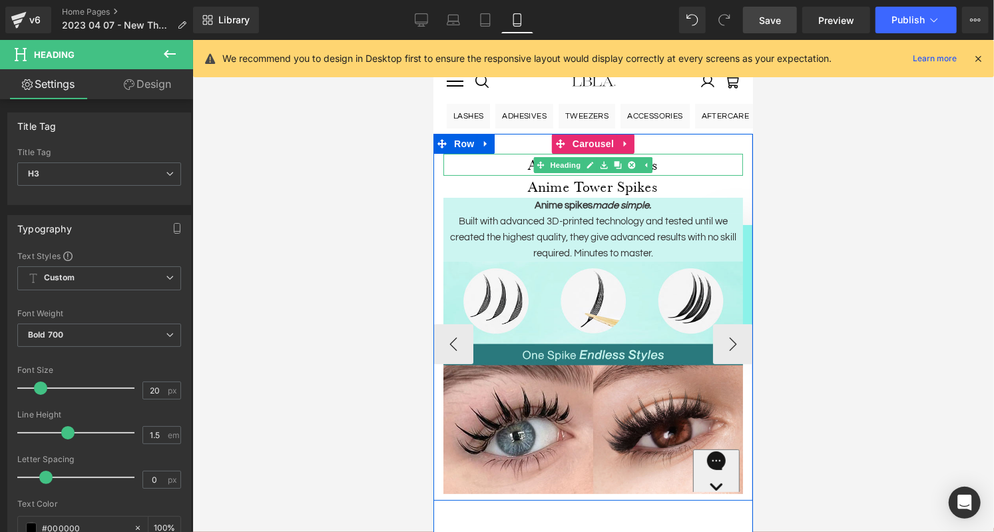
click at [529, 164] on h1 "Anime Tower Spikes" at bounding box center [593, 164] width 300 height 22
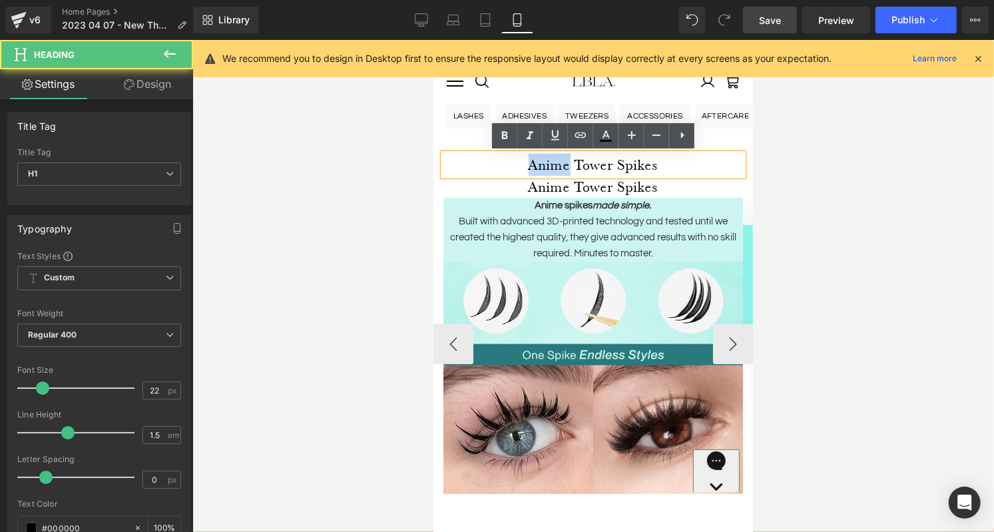
click at [529, 164] on h1 "Anime Tower Spikes" at bounding box center [593, 164] width 300 height 22
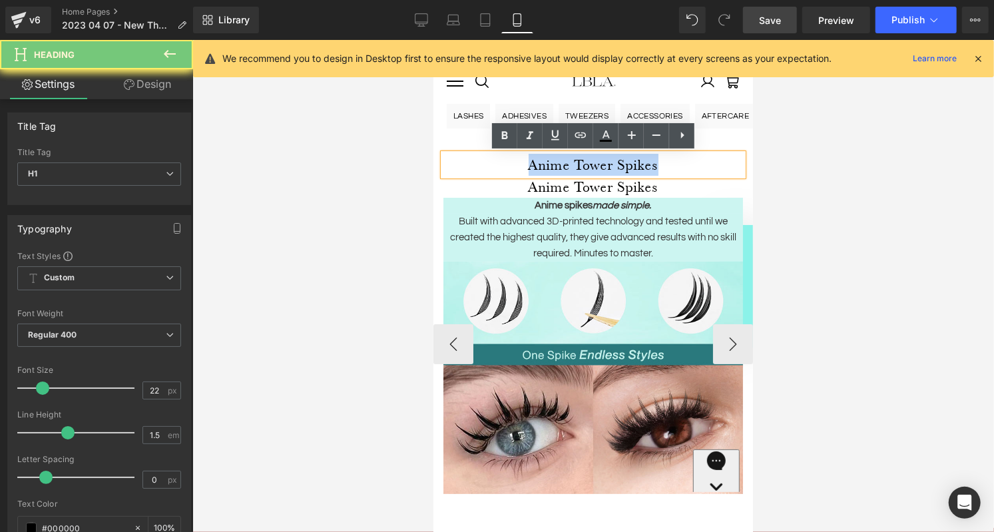
click at [529, 164] on h1 "Anime Tower Spikes" at bounding box center [593, 164] width 300 height 22
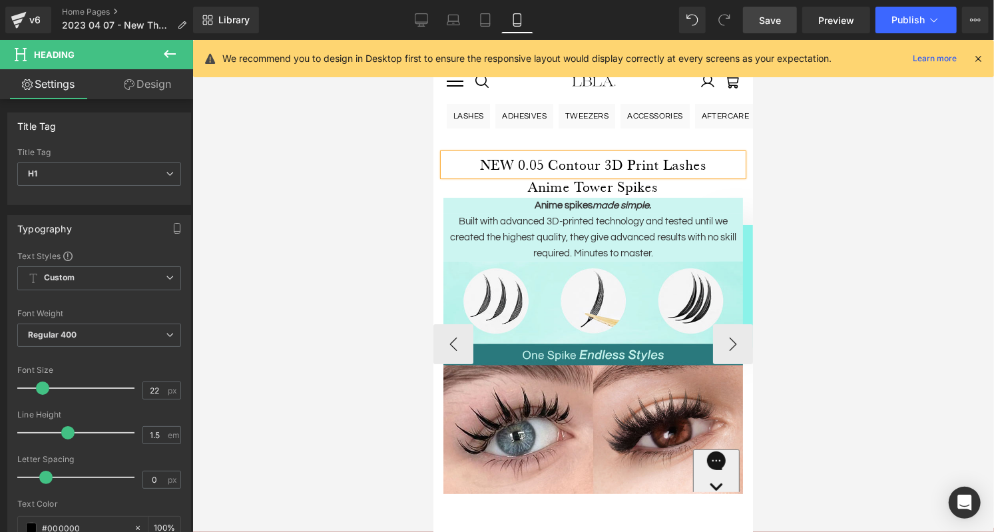
click at [529, 164] on h1 "NEW 0.05 Contour 3D Print Lashes" at bounding box center [593, 164] width 300 height 22
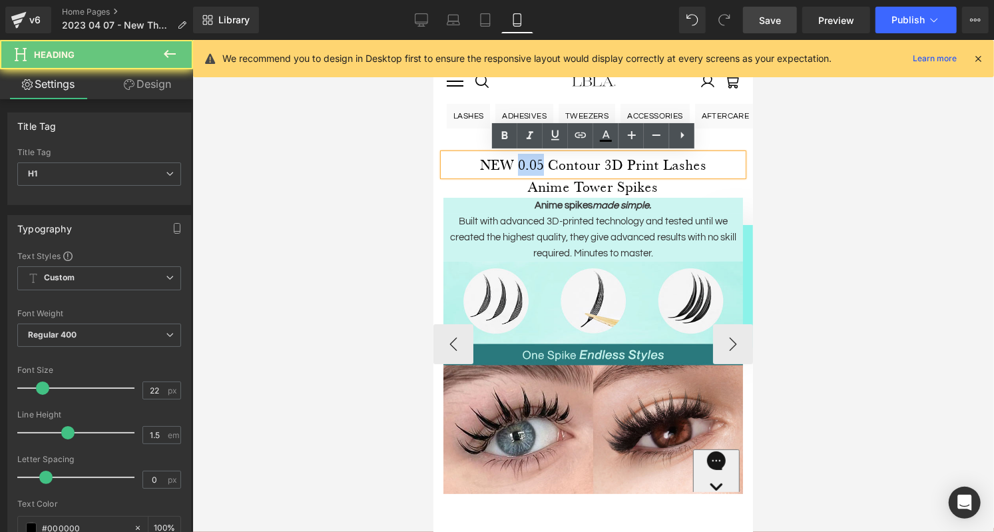
click at [529, 164] on h1 "NEW 0.05 Contour 3D Print Lashes" at bounding box center [593, 164] width 300 height 22
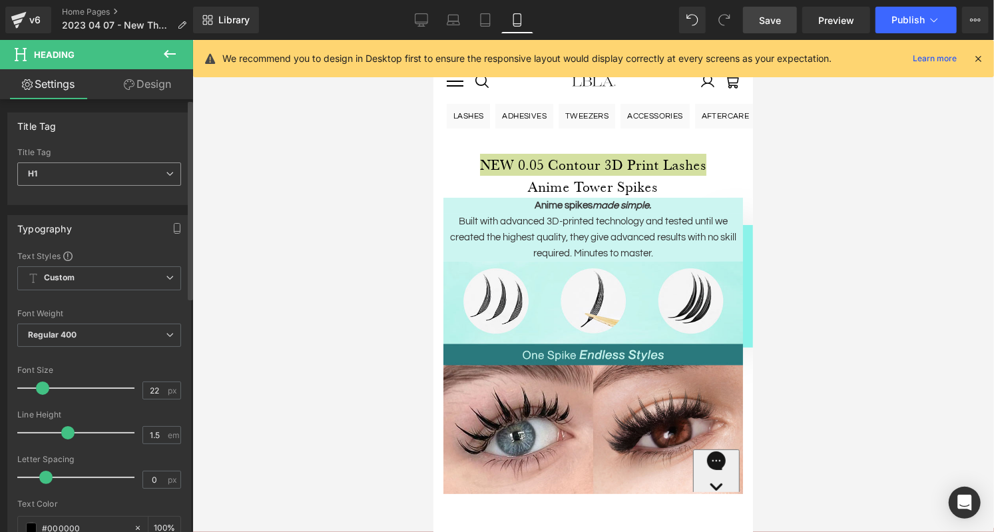
click at [134, 175] on span "H1" at bounding box center [99, 174] width 164 height 23
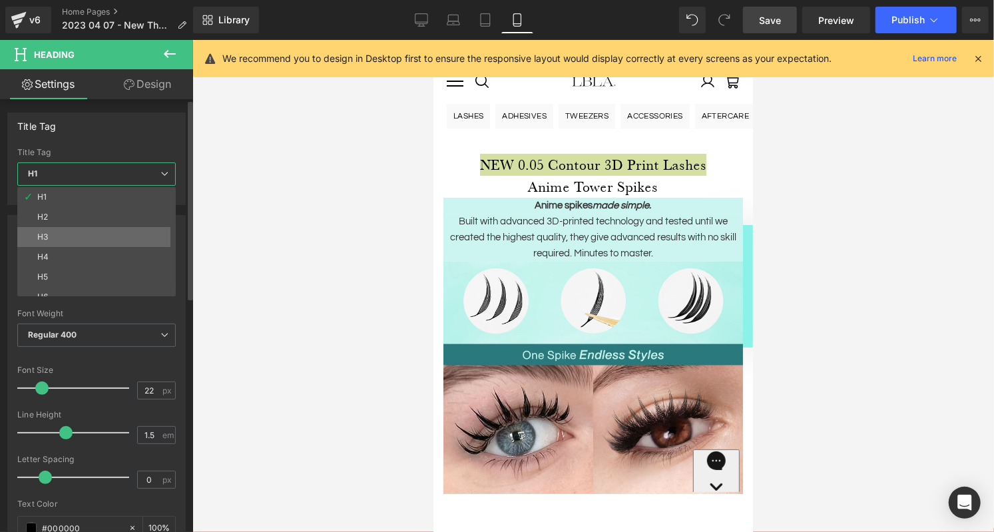
click at [96, 234] on li "H3" at bounding box center [99, 237] width 165 height 20
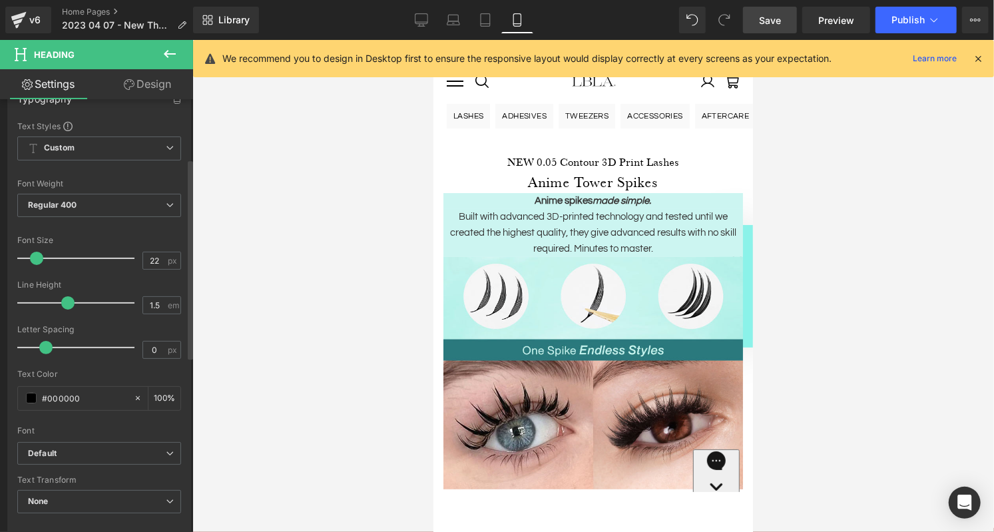
scroll to position [131, 0]
click at [125, 447] on b "Default" at bounding box center [97, 452] width 138 height 11
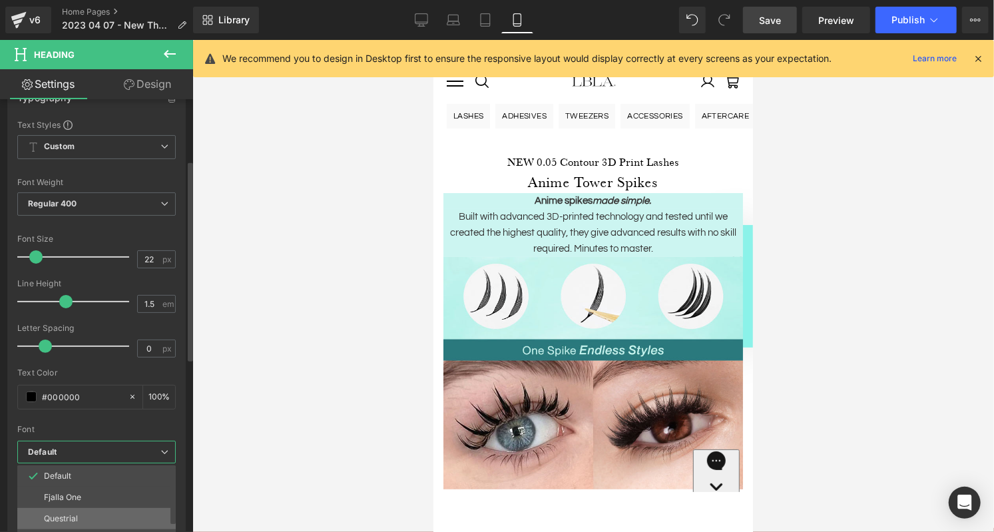
click at [103, 513] on li "Questrial" at bounding box center [99, 518] width 165 height 21
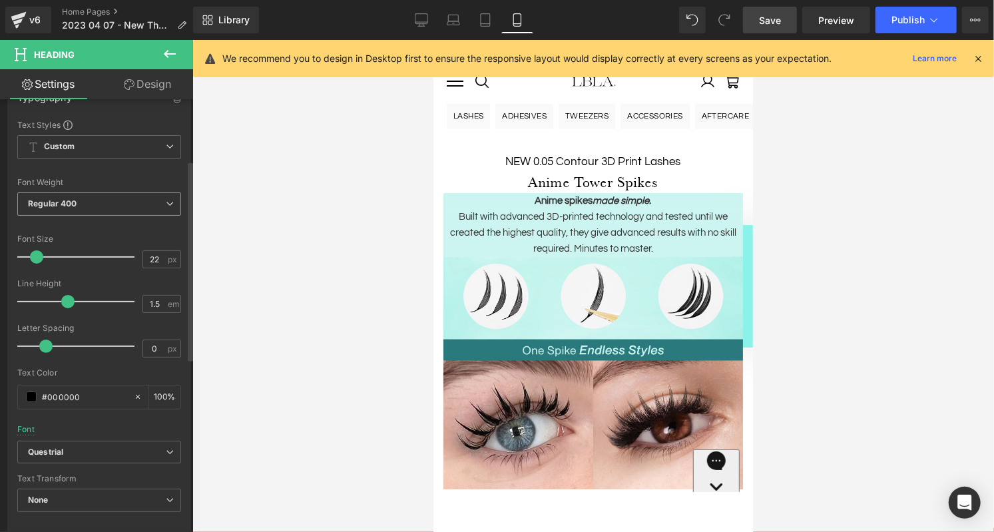
click at [106, 206] on span "Regular 400" at bounding box center [99, 203] width 164 height 23
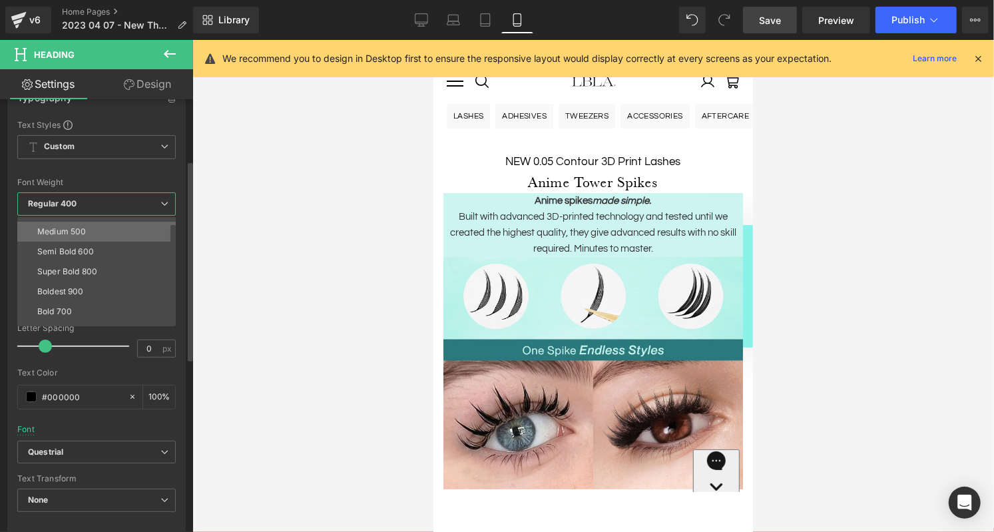
scroll to position [77, 0]
click at [94, 304] on li "Bold 700" at bounding box center [99, 310] width 165 height 20
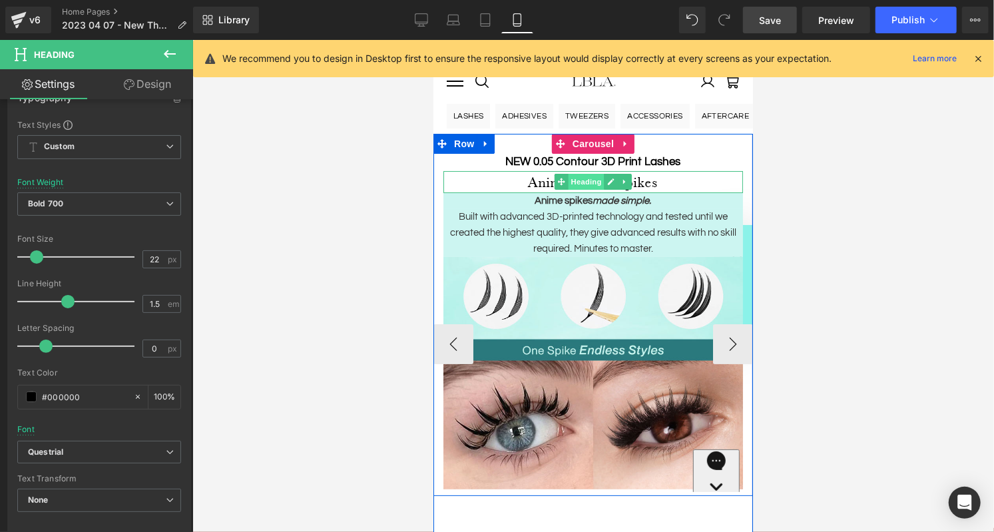
click at [584, 181] on span "Heading" at bounding box center [586, 181] width 36 height 16
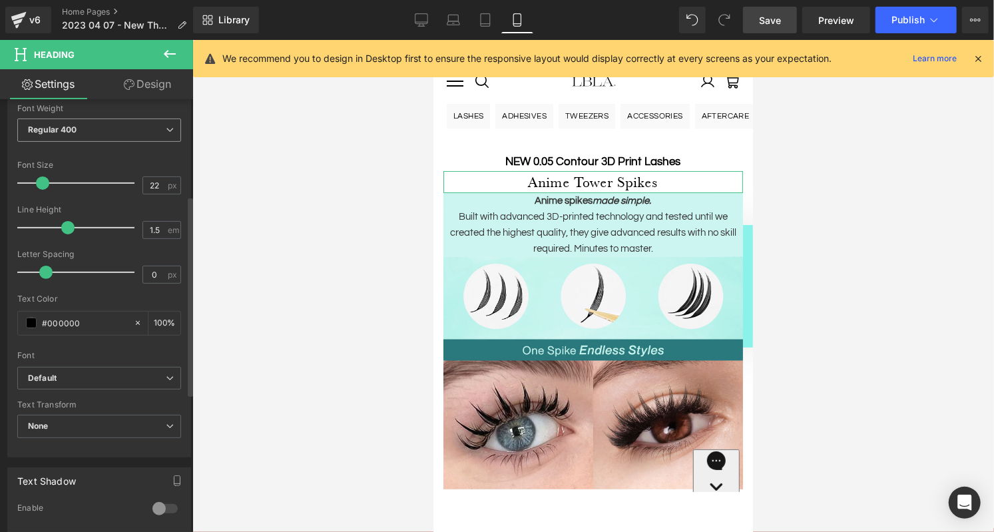
scroll to position [208, 0]
click at [133, 370] on b "Default" at bounding box center [97, 375] width 138 height 11
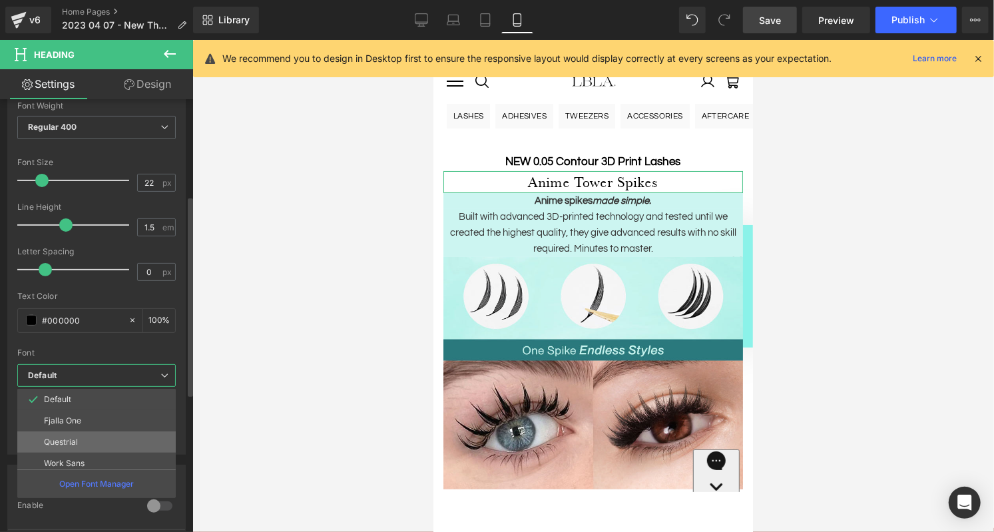
scroll to position [69, 0]
click at [97, 454] on p "Playfair Display" at bounding box center [73, 458] width 59 height 9
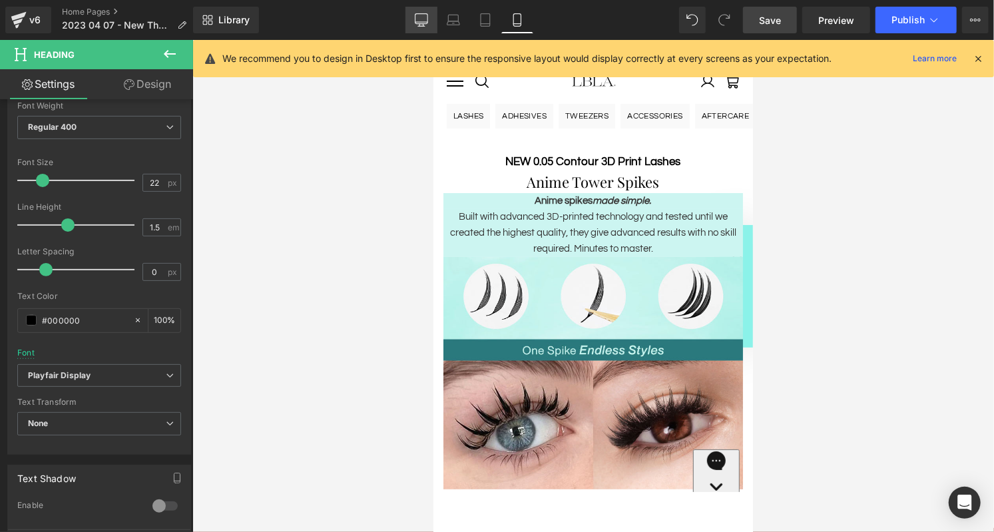
click at [420, 21] on icon at bounding box center [421, 19] width 13 height 13
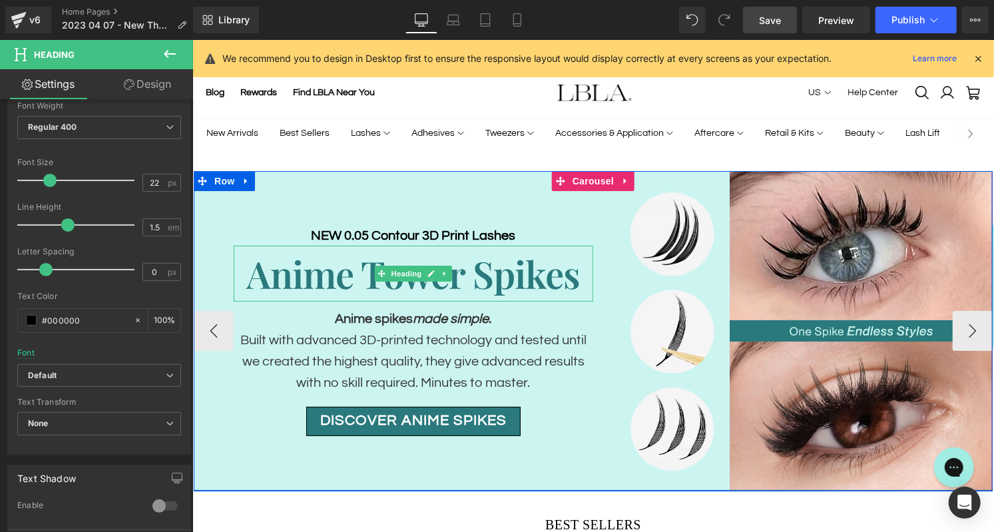
click at [355, 272] on h2 "Anime Tower Spikes" at bounding box center [413, 273] width 360 height 56
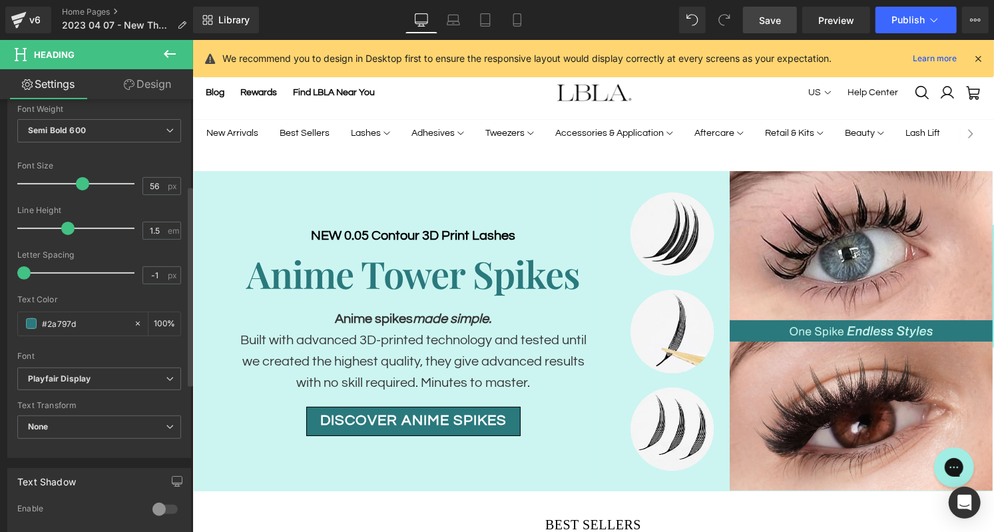
scroll to position [242, 0]
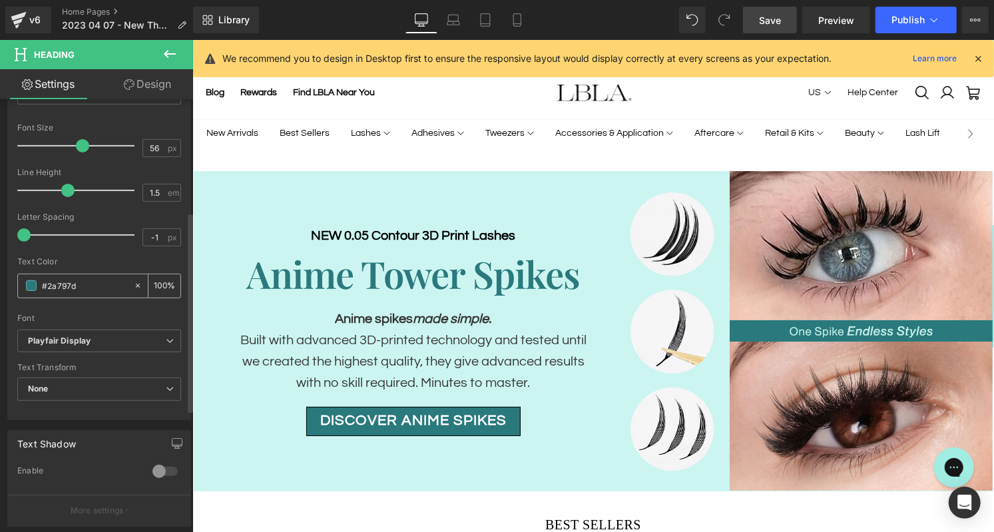
click at [75, 282] on input "#2a797d" at bounding box center [84, 285] width 85 height 15
click at [64, 282] on input "#2a797d" at bounding box center [84, 285] width 85 height 15
click at [521, 19] on icon at bounding box center [517, 19] width 13 height 13
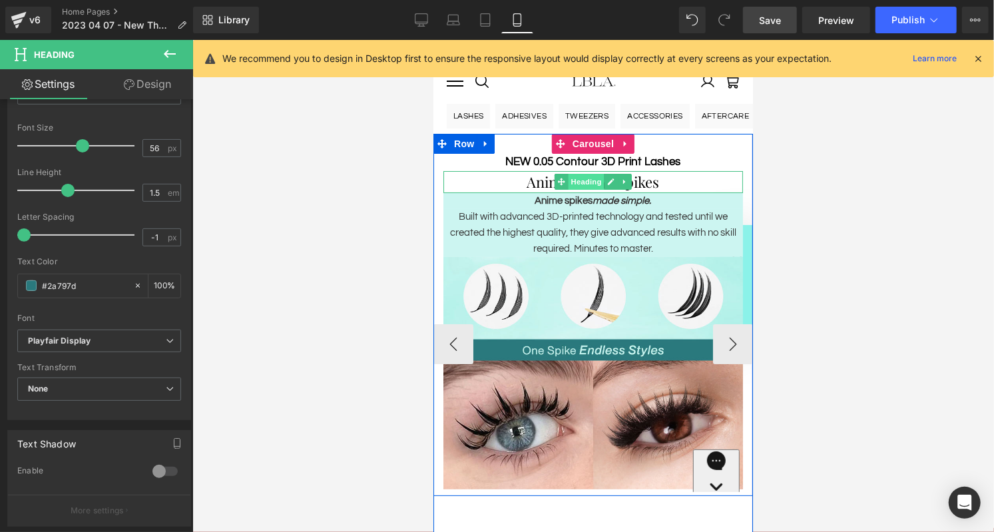
click at [586, 182] on span "Heading" at bounding box center [586, 181] width 36 height 16
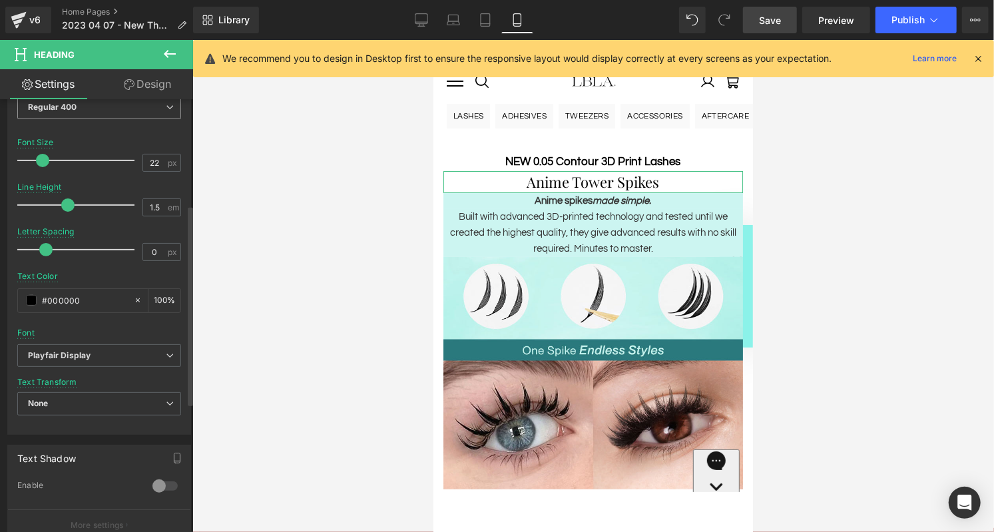
scroll to position [228, 0]
click at [65, 293] on input "#000000" at bounding box center [84, 299] width 85 height 15
paste input "2a797d"
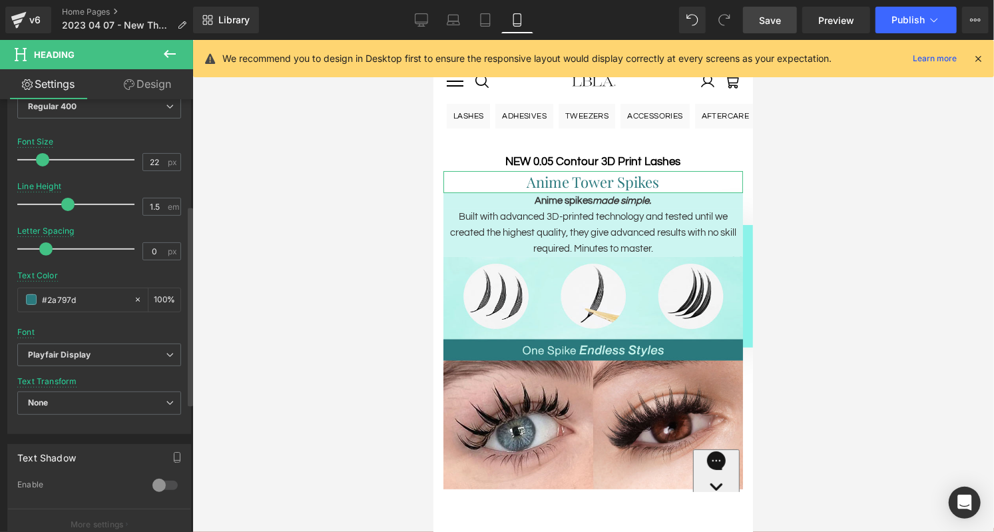
type input "#2a797d"
click at [99, 276] on div "Text Color #2a797d 100 %" at bounding box center [99, 299] width 164 height 57
click at [155, 202] on input "1.5" at bounding box center [154, 206] width 23 height 17
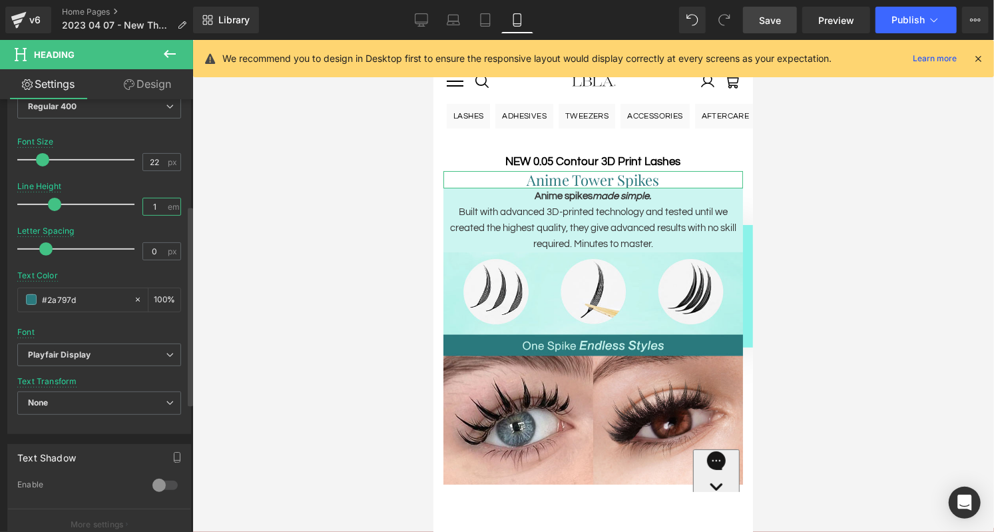
type input "1.5"
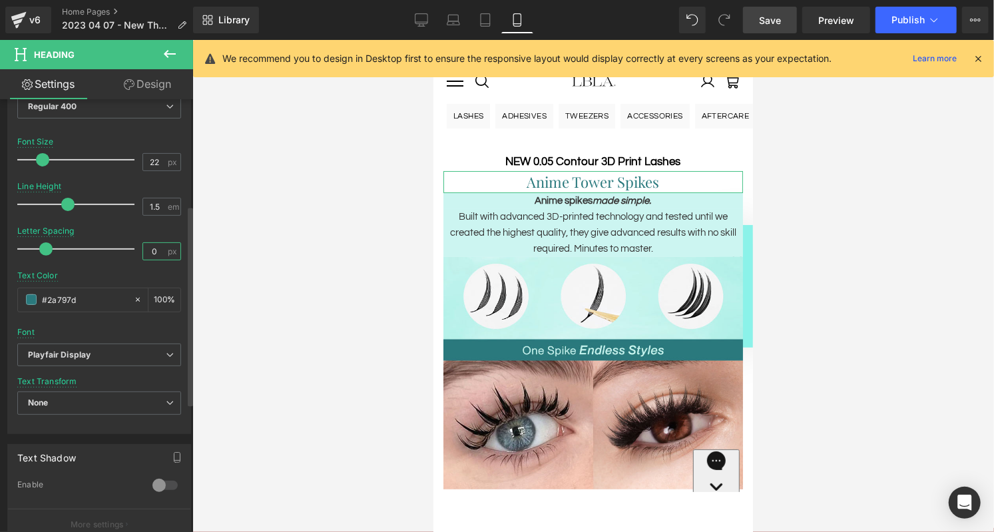
click at [155, 243] on input "0" at bounding box center [154, 251] width 23 height 17
type input "1"
type input "-1"
click at [115, 222] on div at bounding box center [99, 222] width 164 height 9
click at [155, 157] on input "22" at bounding box center [154, 162] width 23 height 17
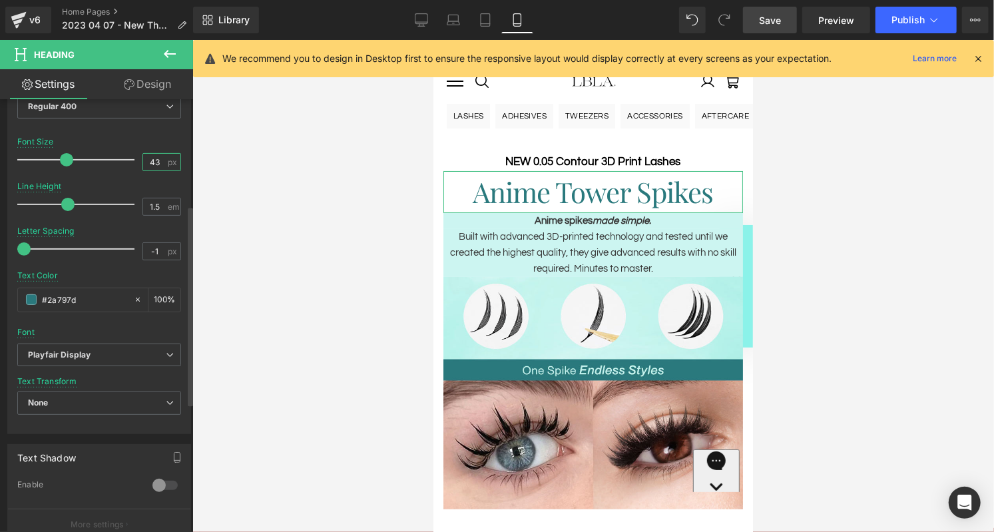
type input "44"
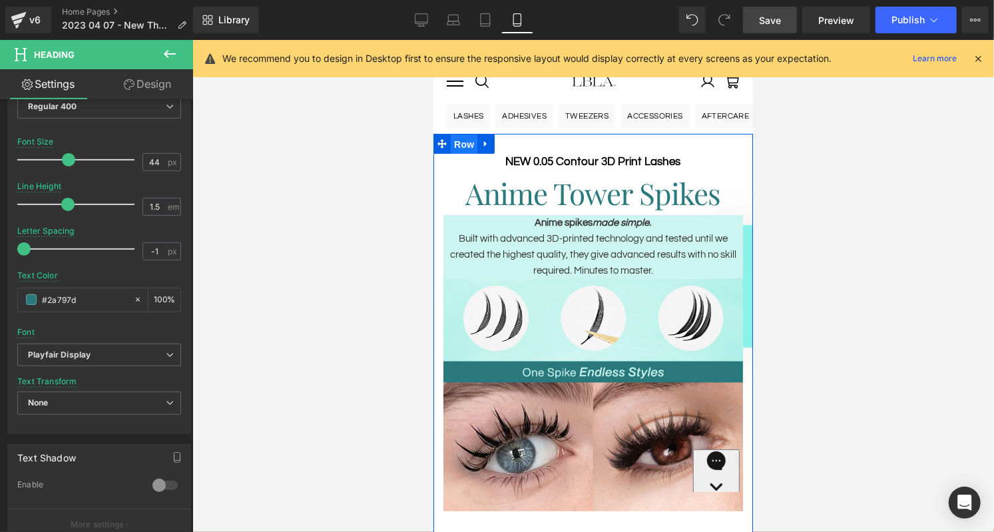
click at [456, 143] on span "Row" at bounding box center [463, 144] width 27 height 20
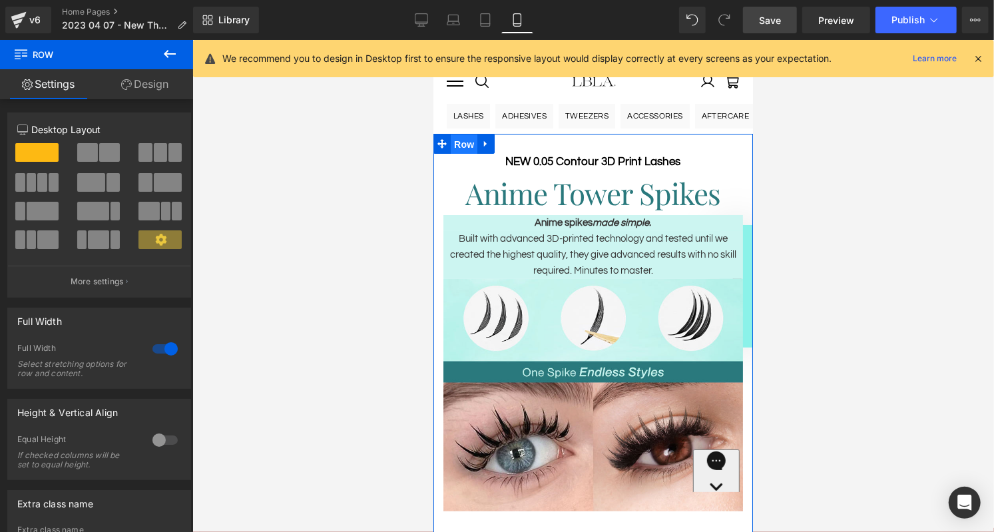
click at [467, 141] on span "Row" at bounding box center [463, 144] width 27 height 20
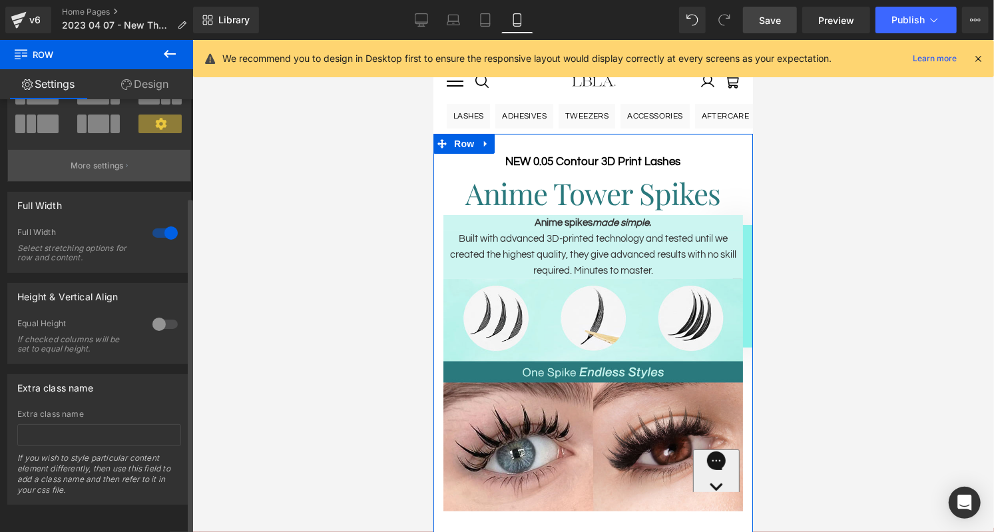
scroll to position [0, 0]
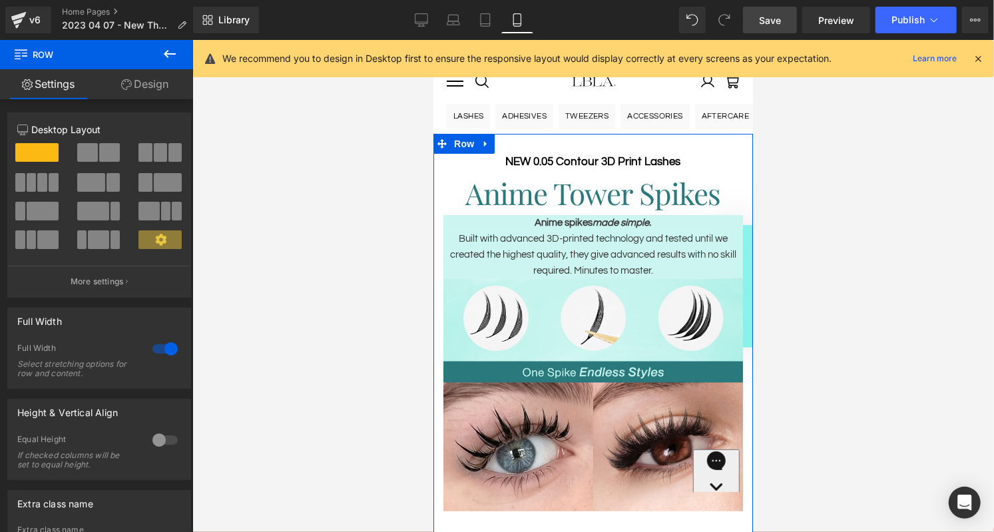
click at [143, 85] on link "Design" at bounding box center [145, 84] width 97 height 30
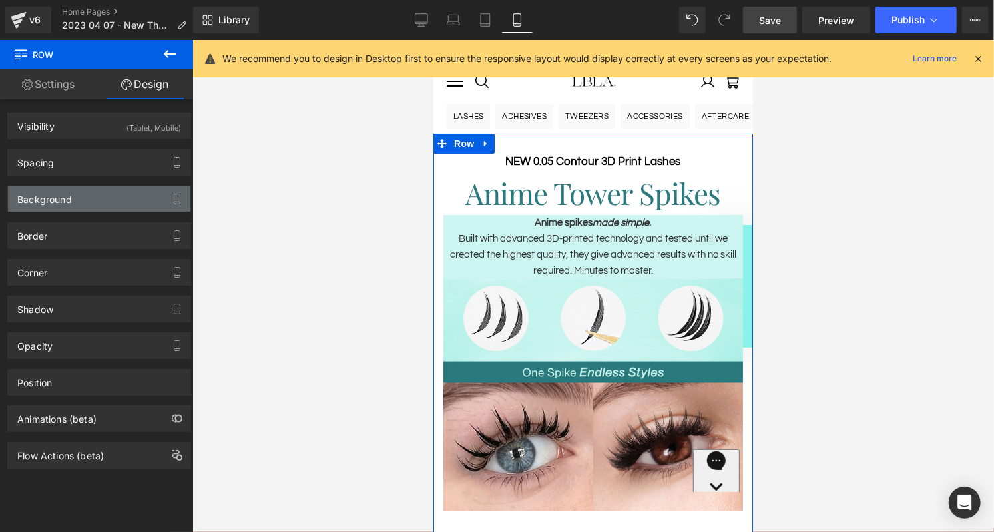
click at [86, 200] on div "Background" at bounding box center [99, 198] width 182 height 25
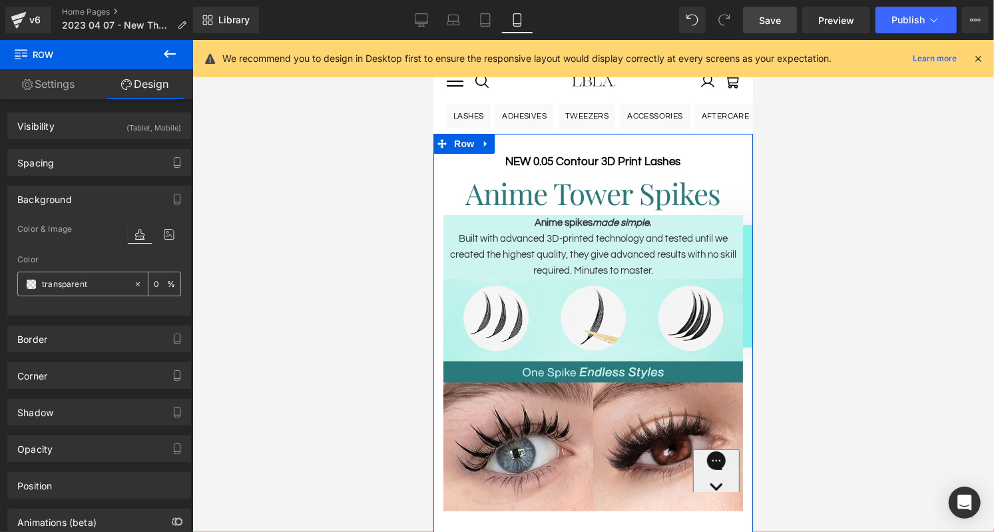
click at [85, 282] on input "transparent" at bounding box center [84, 284] width 85 height 15
paste input "2a797d"
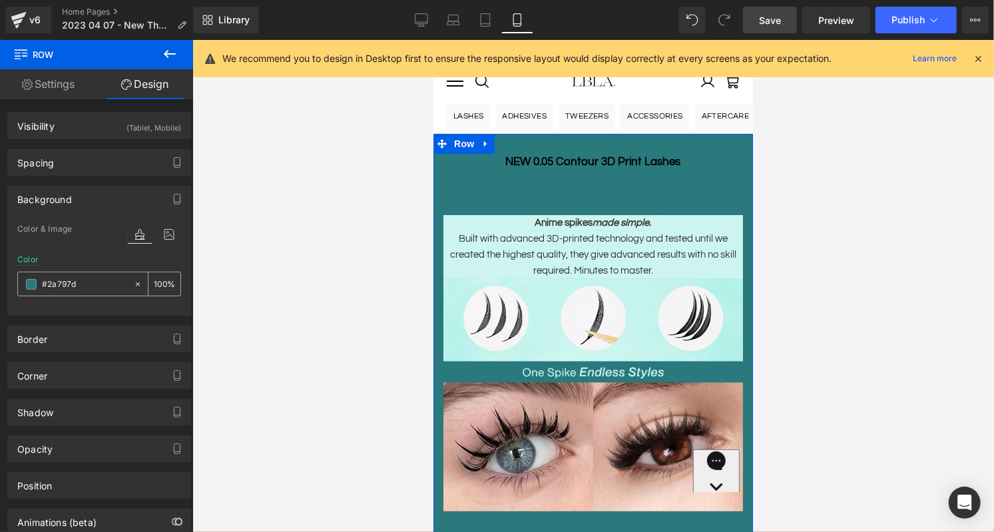
paste input "c5f4ee"
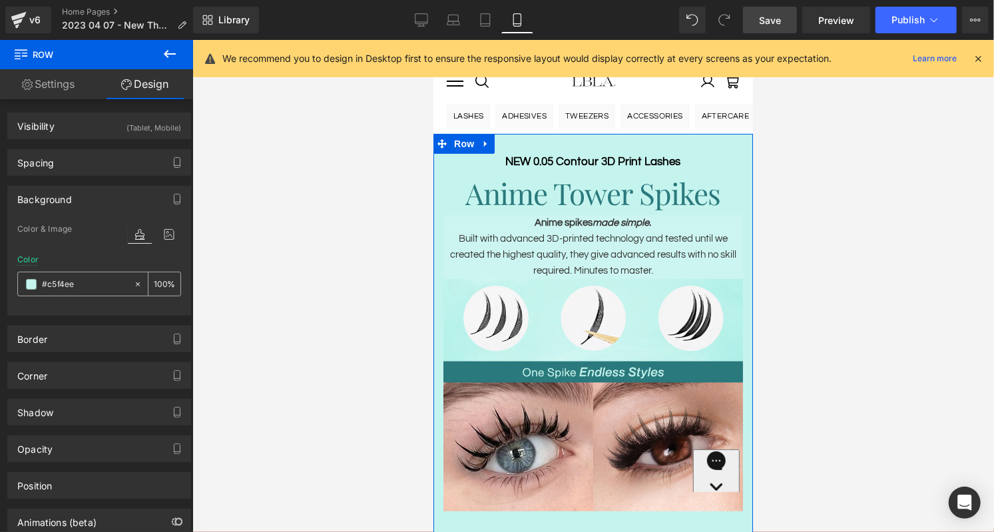
type input "#c5f4ee"
click at [181, 257] on div "Color & Image color Color #c5f4ee 0 % Image Replace Image Upload image or Brows…" at bounding box center [99, 268] width 182 height 94
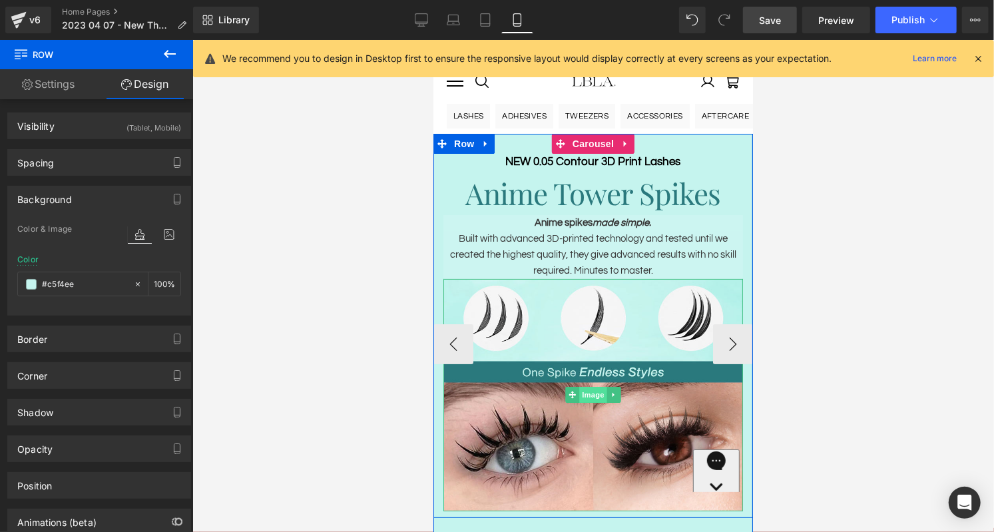
click at [593, 394] on span "Image" at bounding box center [593, 394] width 28 height 16
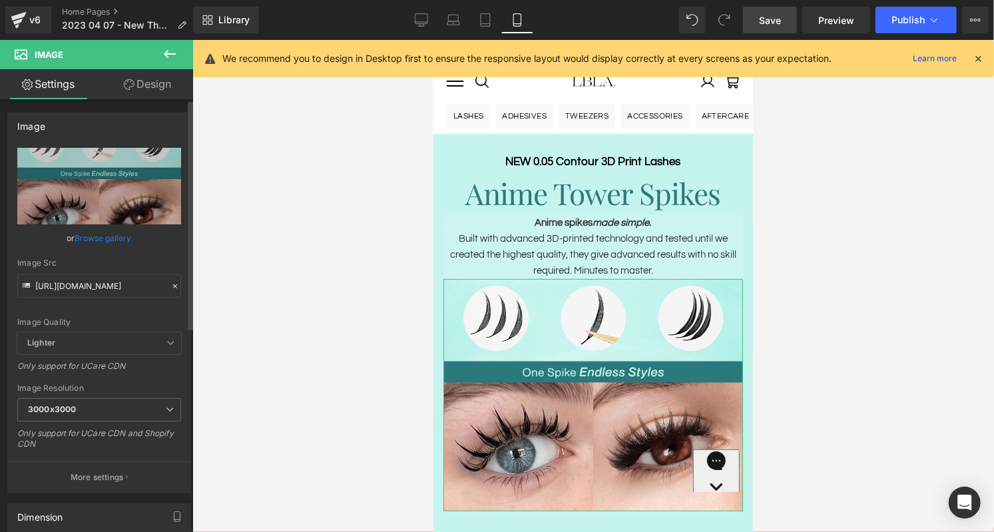
click at [173, 284] on icon at bounding box center [175, 286] width 4 height 4
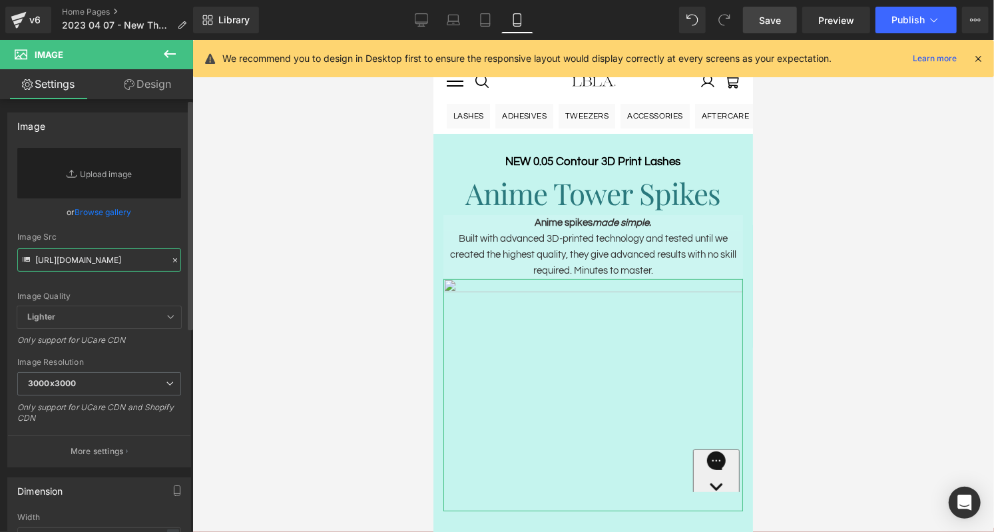
click at [110, 259] on input "[URL][DOMAIN_NAME]" at bounding box center [99, 259] width 164 height 23
paste input "[URL][DOMAIN_NAME]"
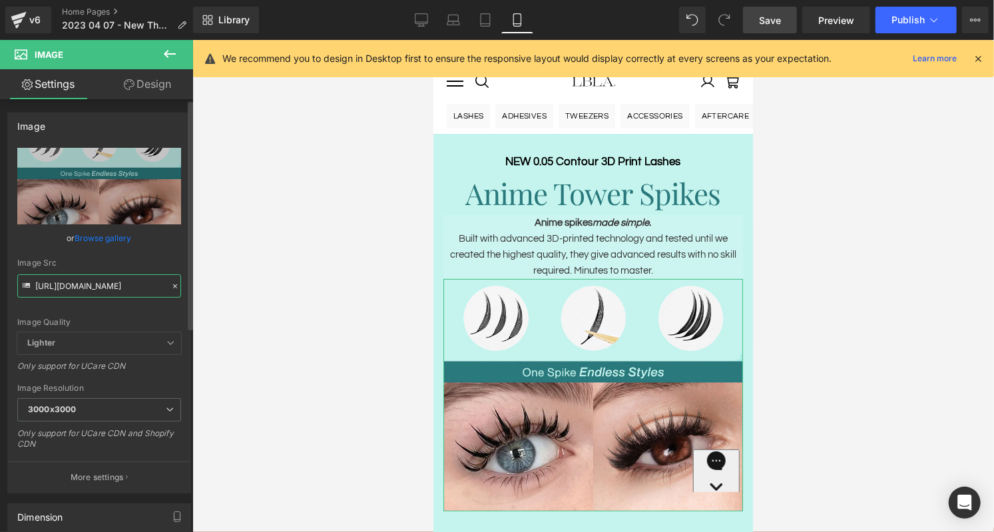
type input "[URL][DOMAIN_NAME]"
click at [141, 265] on div "Image Src" at bounding box center [99, 262] width 164 height 9
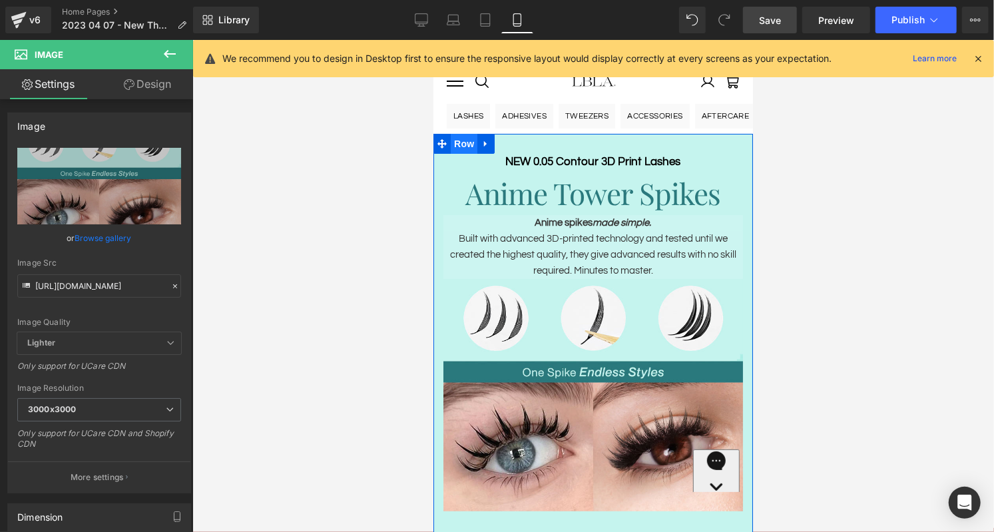
click at [464, 149] on span "Row" at bounding box center [463, 143] width 27 height 20
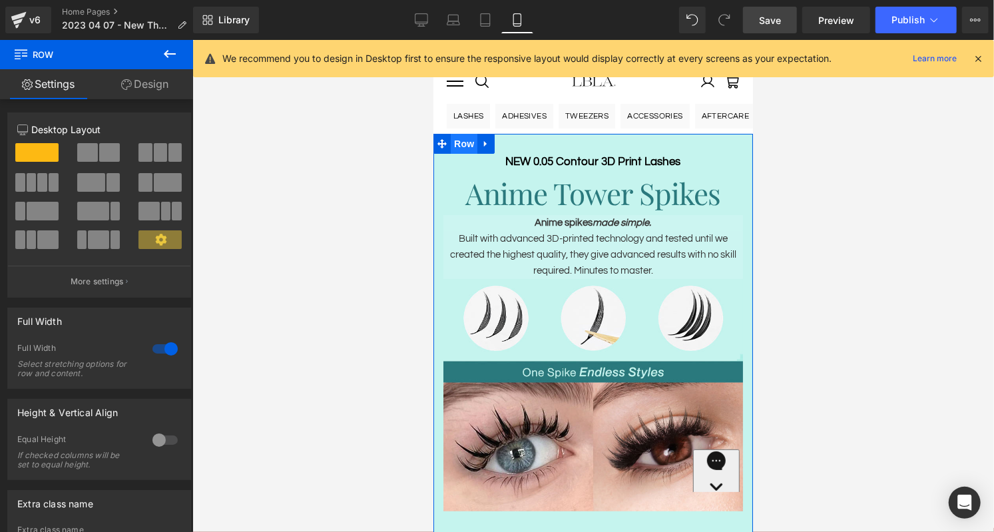
click at [464, 145] on span "Row" at bounding box center [463, 143] width 27 height 20
click at [143, 79] on link "Design" at bounding box center [145, 84] width 97 height 30
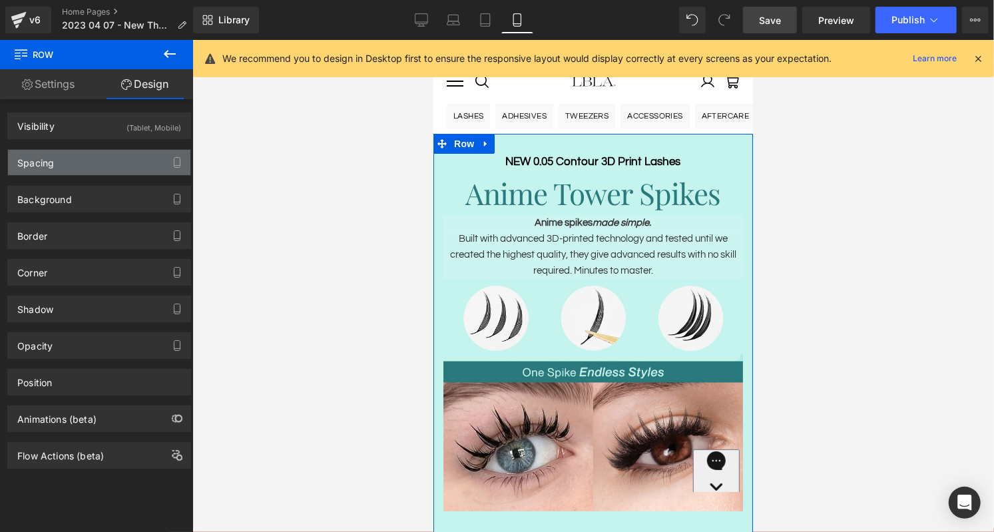
click at [92, 161] on div "Spacing" at bounding box center [99, 162] width 182 height 25
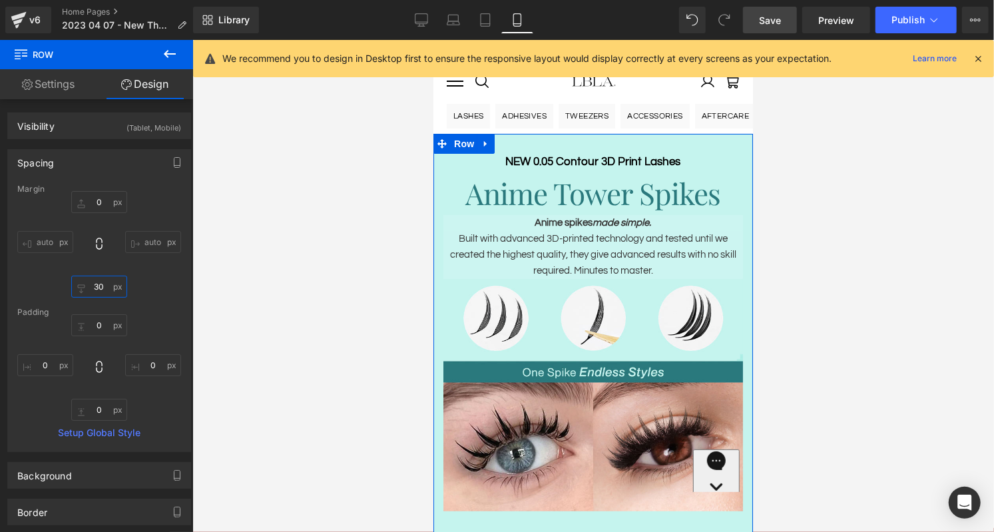
click at [100, 289] on input "text" at bounding box center [99, 287] width 56 height 22
type input "0"
click at [159, 298] on div "Margin auto 0 auto [GEOGRAPHIC_DATA] Setup Global Style" at bounding box center [99, 317] width 182 height 267
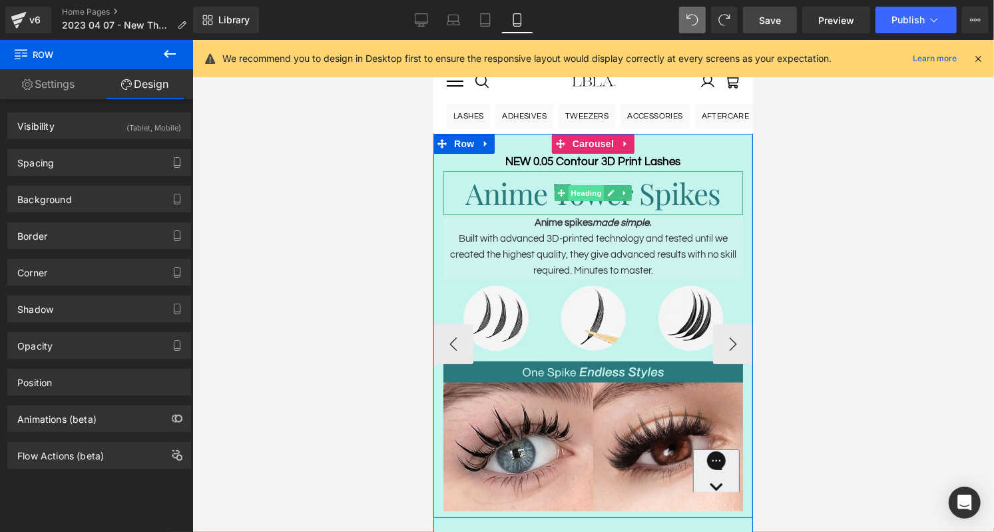
click at [585, 192] on span "Heading" at bounding box center [586, 192] width 36 height 16
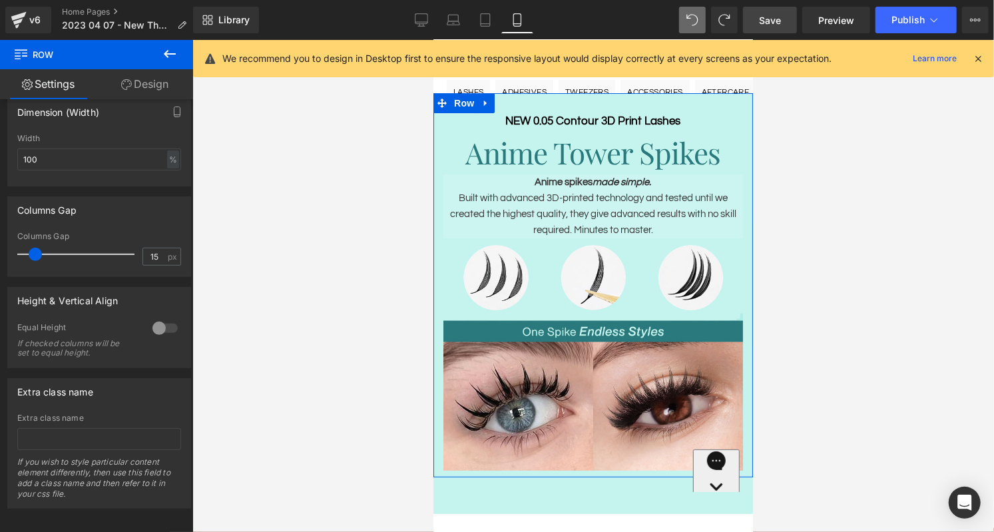
scroll to position [307, 0]
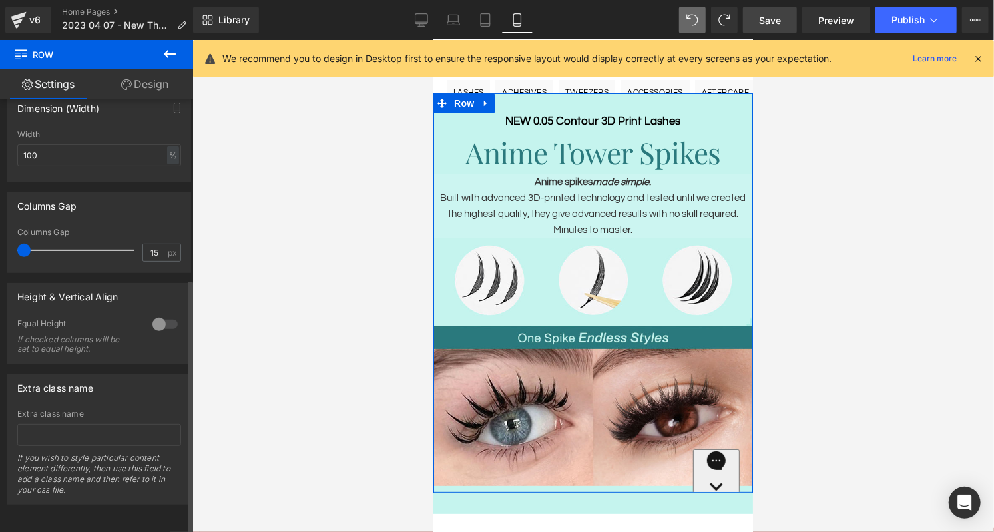
drag, startPoint x: 35, startPoint y: 243, endPoint x: 1, endPoint y: 240, distance: 33.5
click at [1, 240] on div "Columns Gap 15px Columns Gap 15 px" at bounding box center [99, 227] width 199 height 91
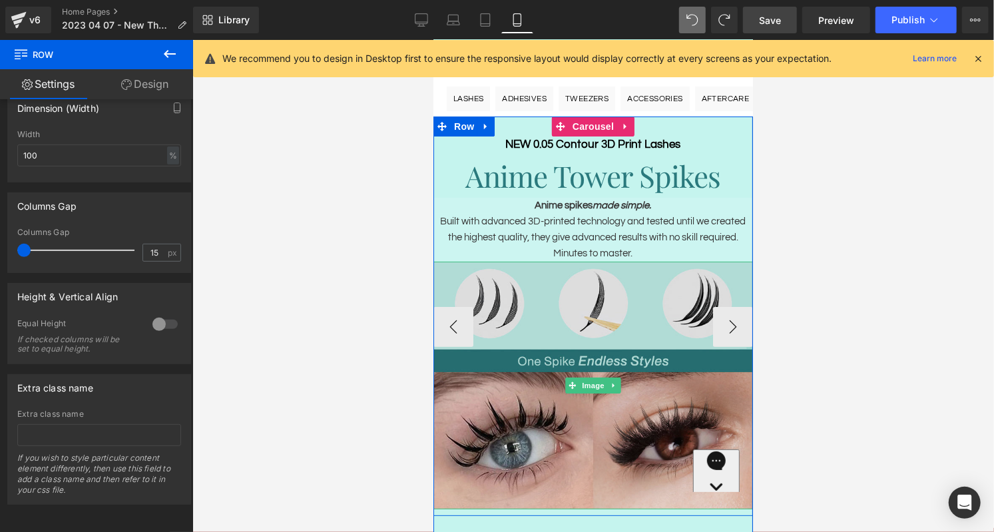
scroll to position [0, 0]
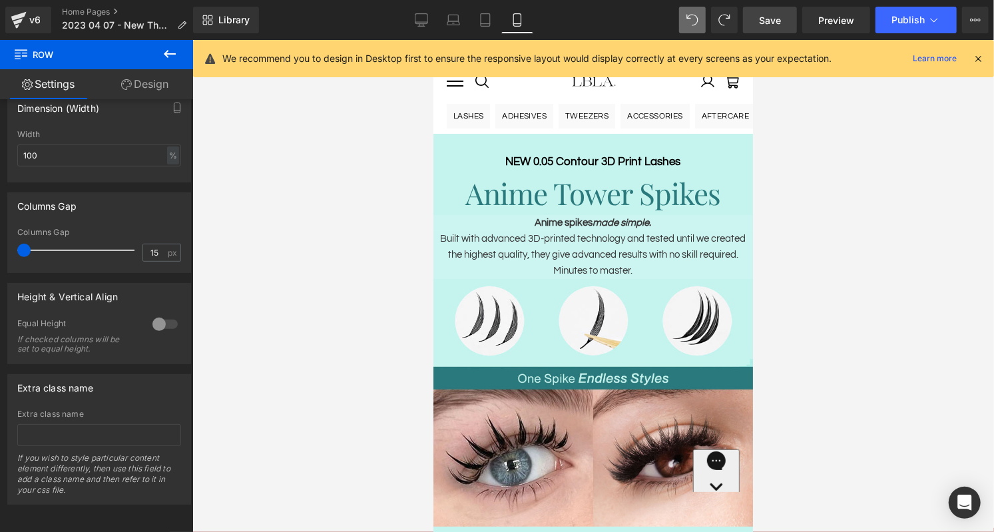
click at [167, 57] on icon at bounding box center [170, 54] width 12 height 8
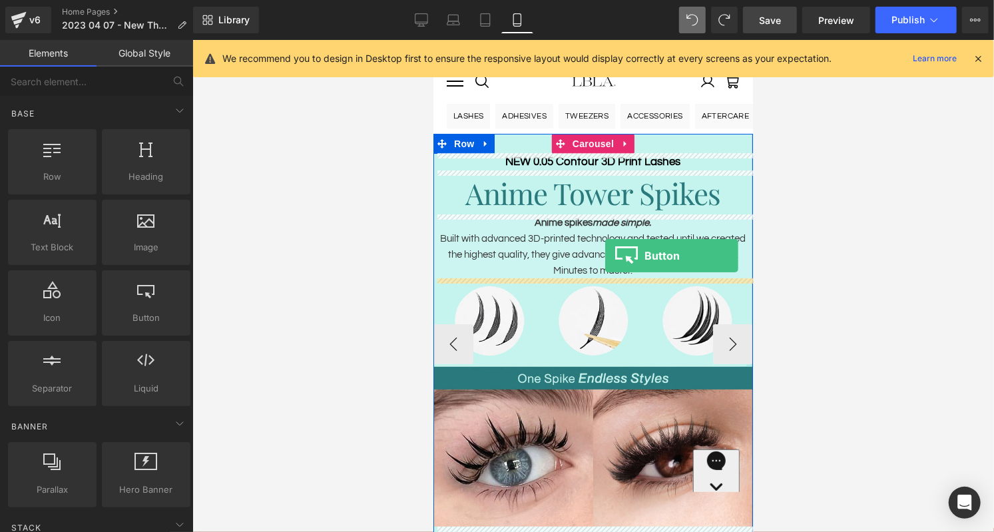
drag, startPoint x: 574, startPoint y: 333, endPoint x: 605, endPoint y: 255, distance: 83.7
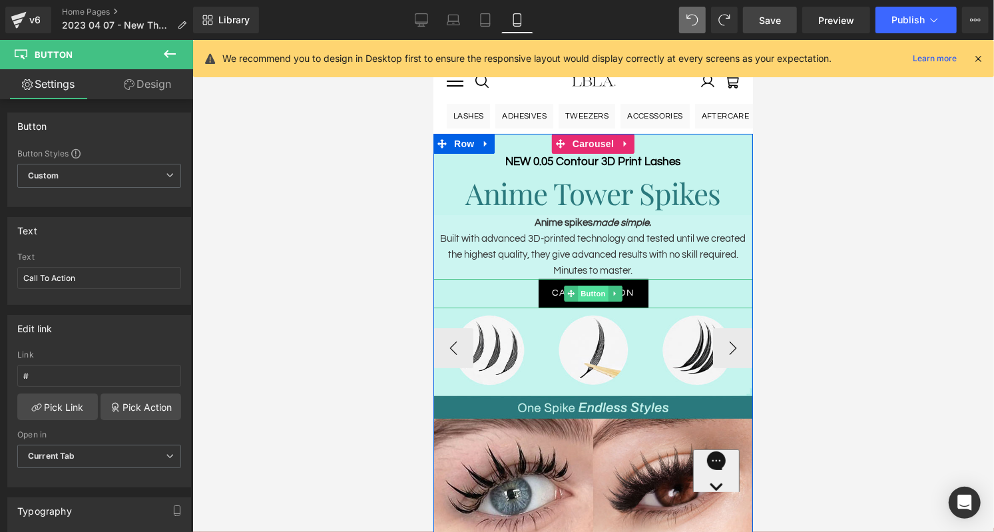
click at [597, 295] on span "Button" at bounding box center [592, 293] width 31 height 16
click at [593, 290] on span "Button" at bounding box center [592, 293] width 31 height 16
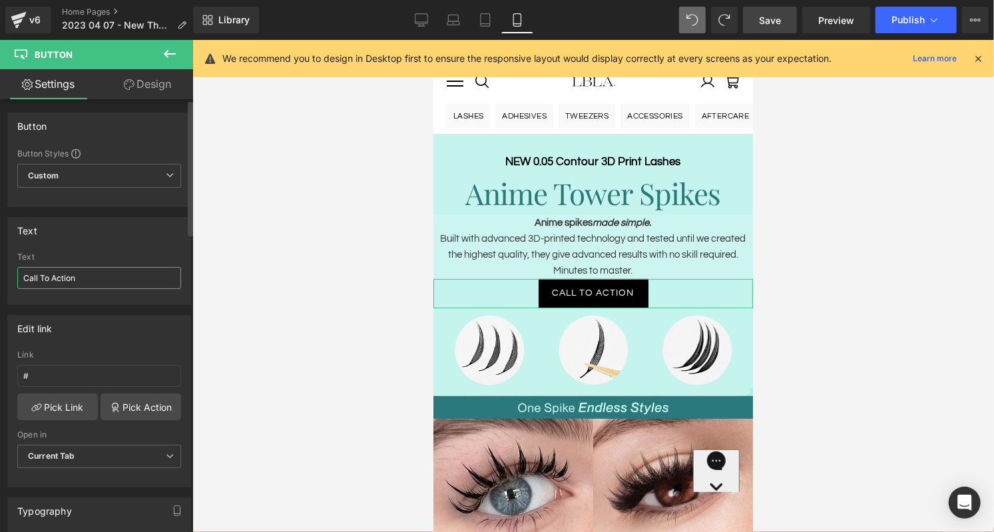
click at [79, 275] on input "Call To Action" at bounding box center [99, 278] width 164 height 22
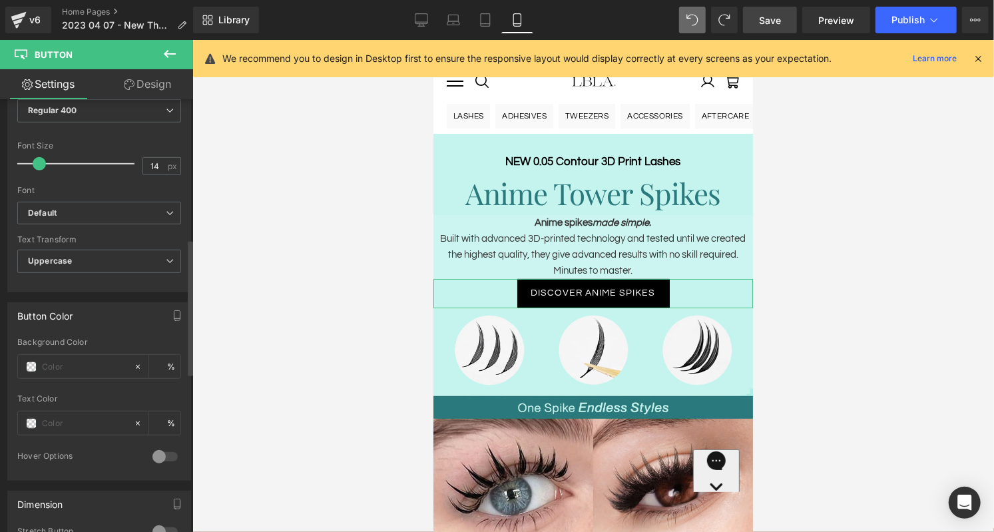
scroll to position [443, 0]
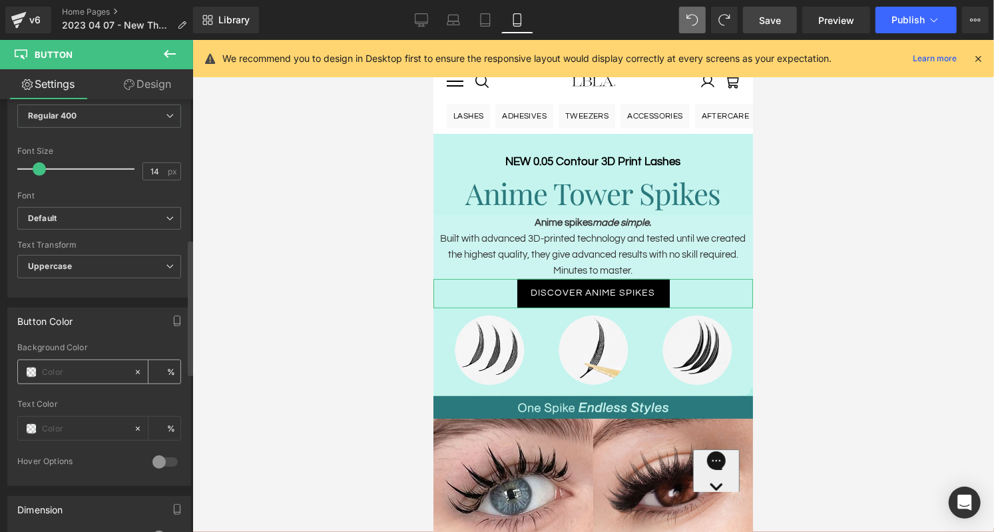
type input "Discover Anime Spikes"
click at [73, 365] on input "text" at bounding box center [84, 372] width 85 height 15
paste input "2a797d"
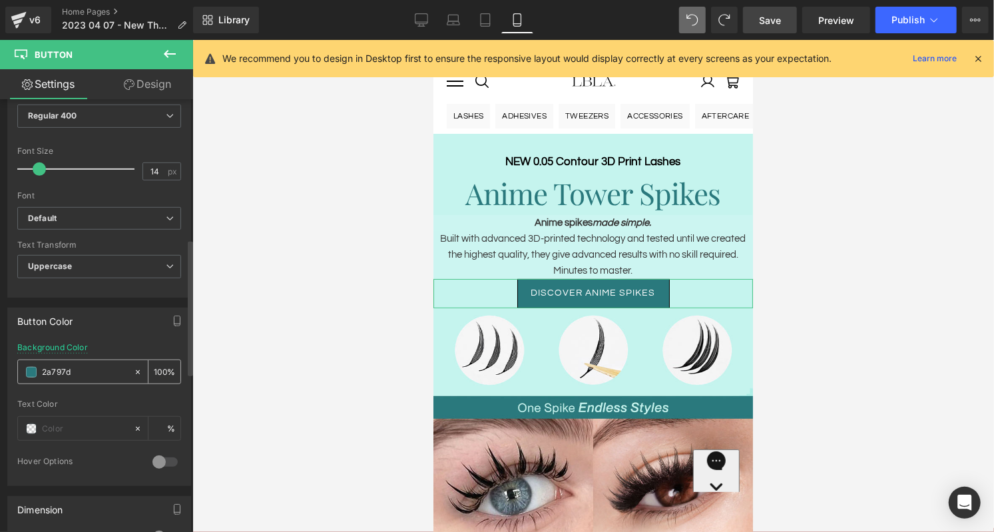
type input "2a797d"
click at [136, 322] on div "Button Color" at bounding box center [99, 320] width 182 height 25
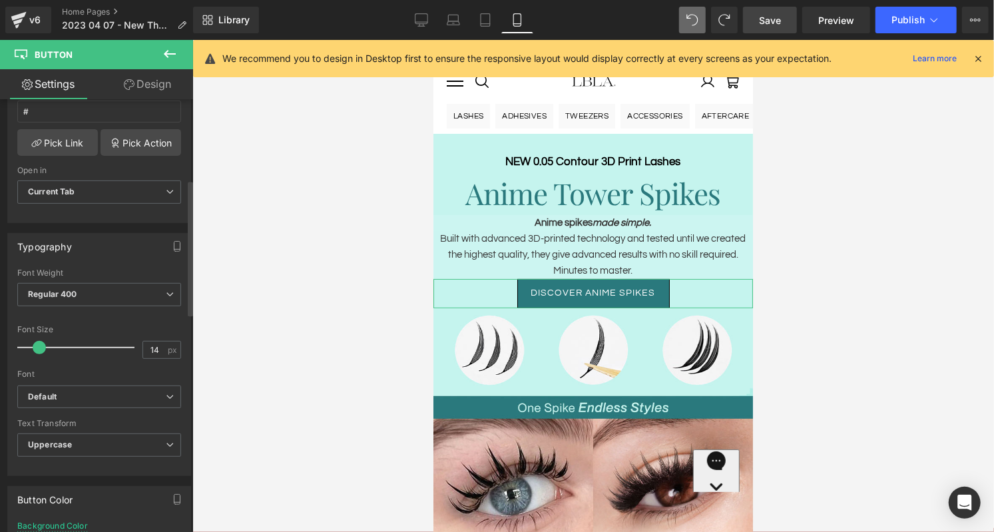
scroll to position [224, 0]
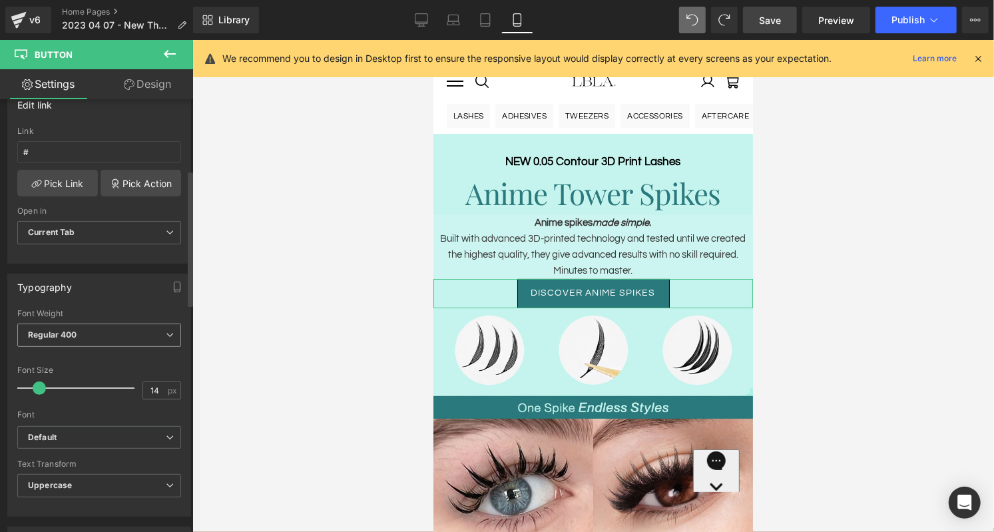
click at [126, 324] on span "Regular 400" at bounding box center [99, 335] width 164 height 23
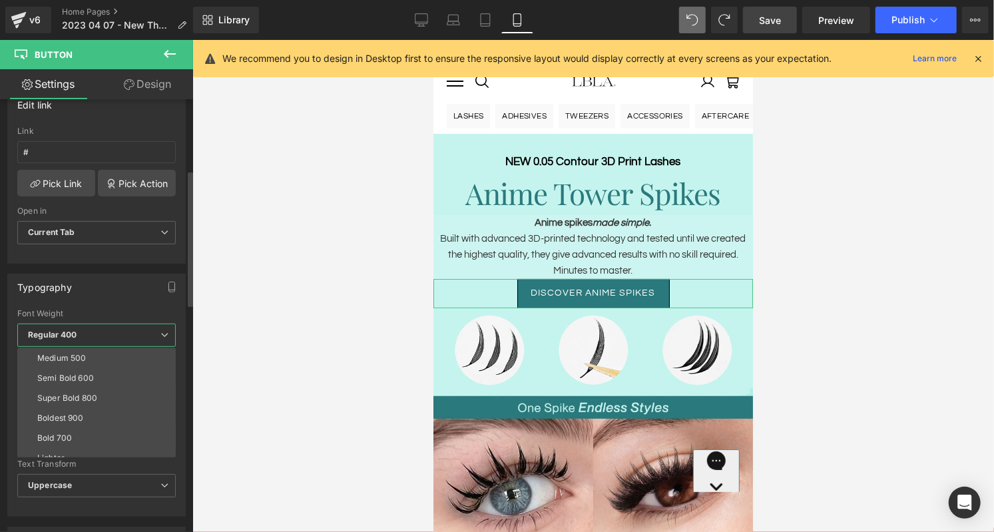
scroll to position [81, 0]
click at [89, 429] on li "Bold 700" at bounding box center [99, 438] width 165 height 20
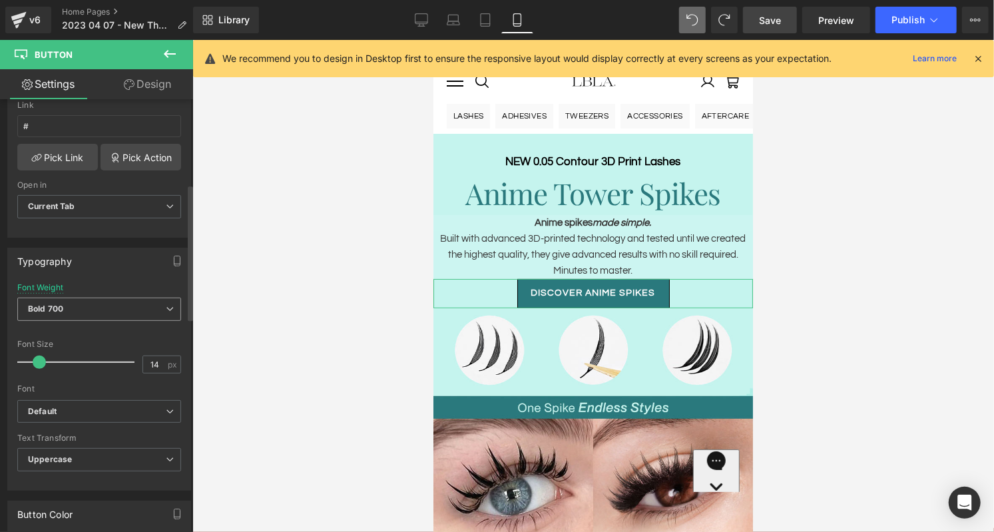
scroll to position [268, 0]
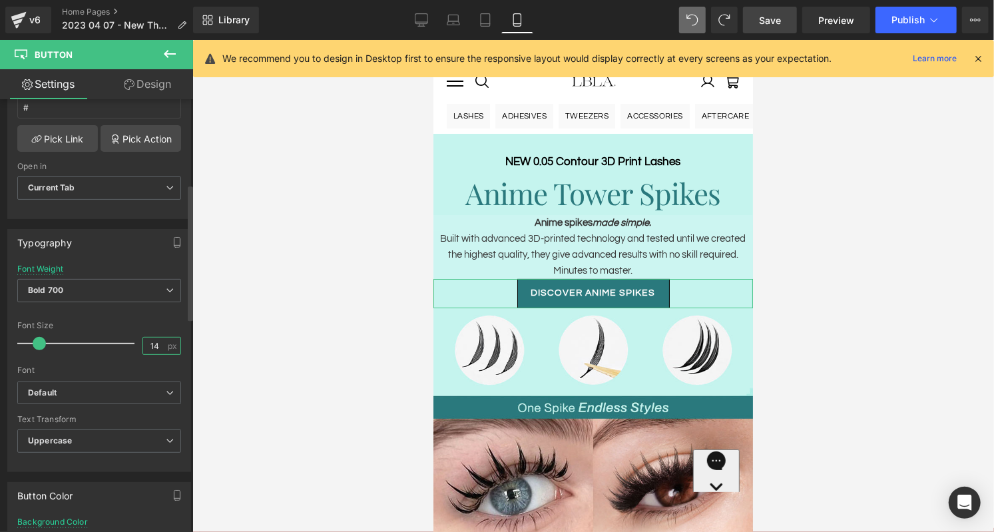
click at [153, 339] on input "14" at bounding box center [154, 346] width 23 height 17
type input "18"
click at [155, 77] on link "Design" at bounding box center [147, 84] width 97 height 30
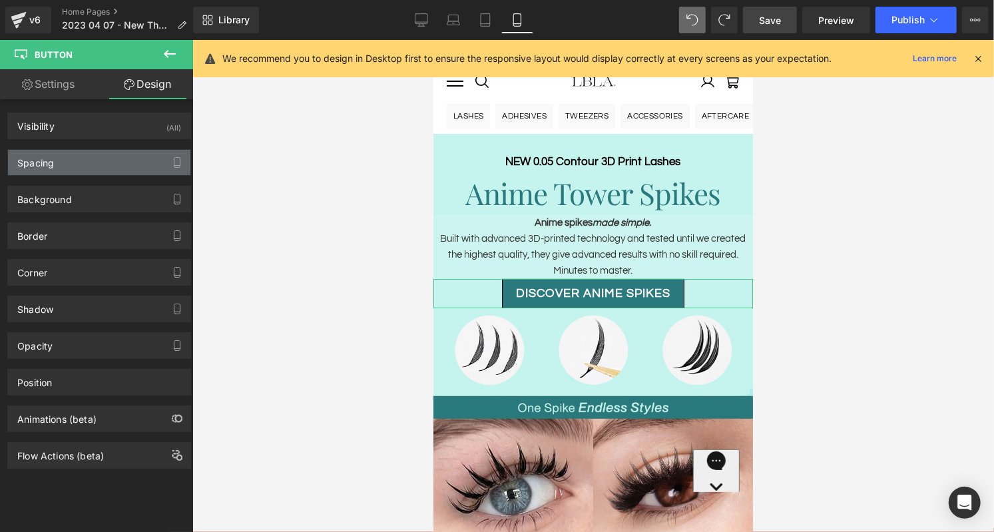
click at [102, 154] on div "Spacing" at bounding box center [99, 162] width 182 height 25
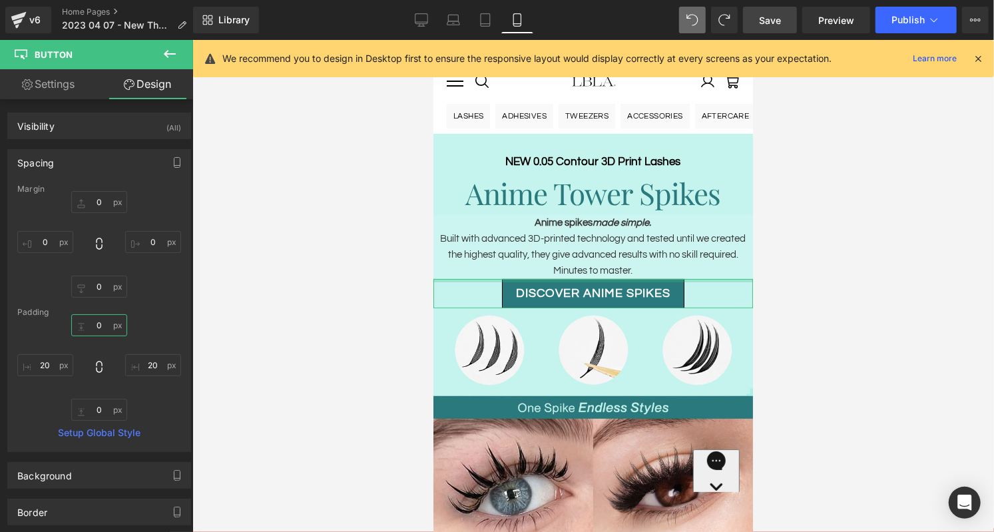
click at [99, 323] on input "text" at bounding box center [99, 325] width 56 height 22
type input "10"
type input "20"
type input "10"
click at [161, 326] on div "10 20 10" at bounding box center [99, 367] width 164 height 107
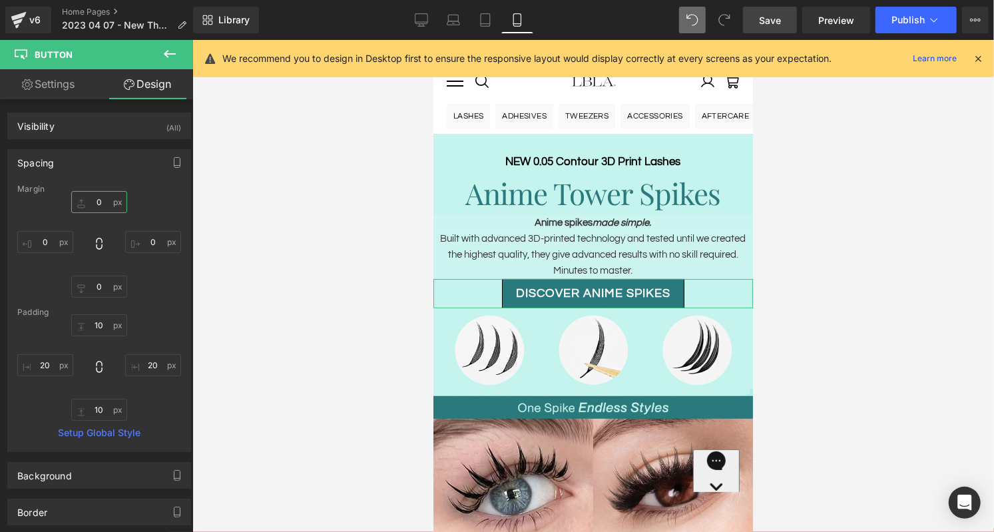
click at [99, 198] on input "text" at bounding box center [99, 202] width 56 height 22
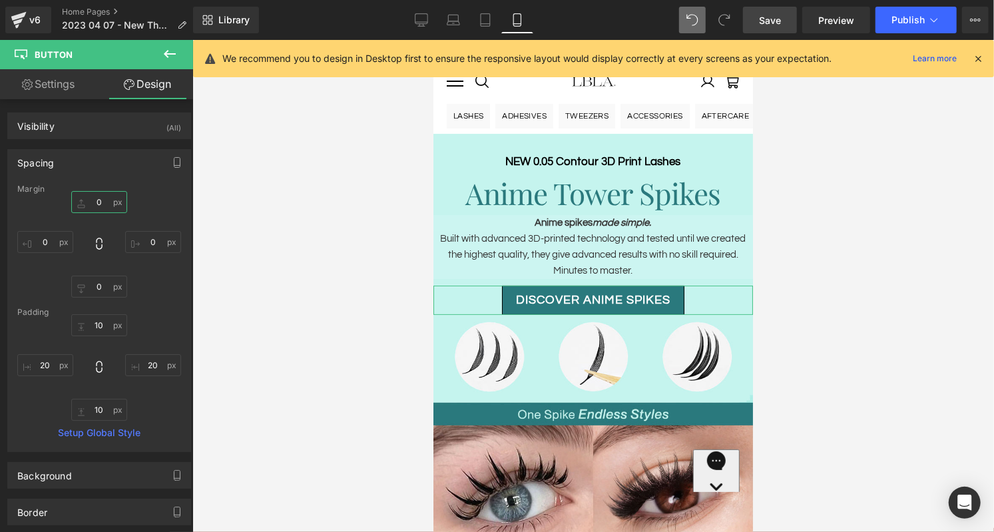
type input "10"
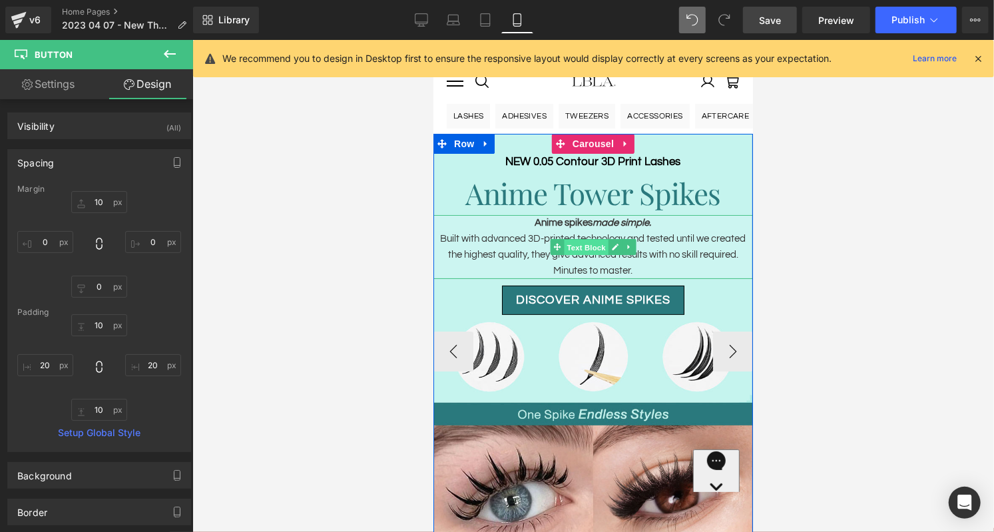
click at [597, 247] on span "Text Block" at bounding box center [585, 246] width 44 height 16
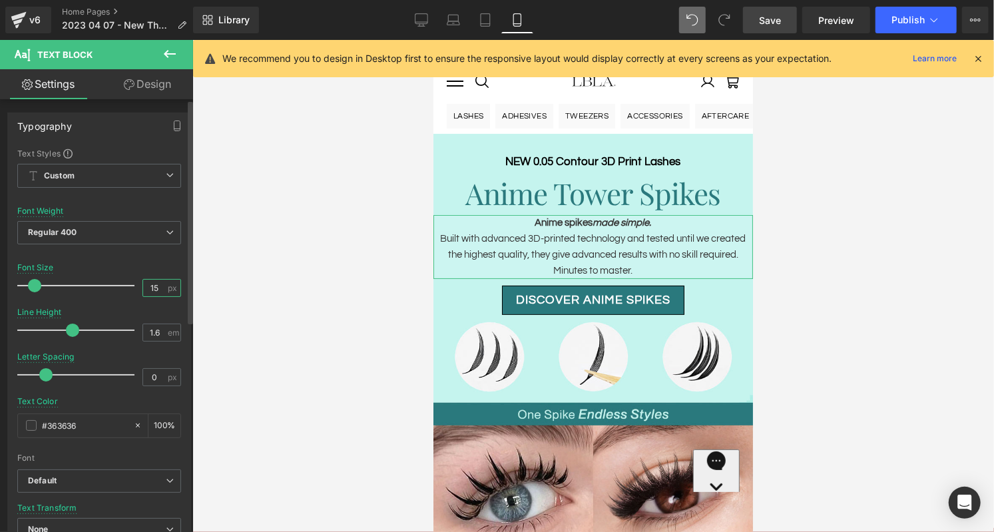
click at [155, 288] on input "15" at bounding box center [154, 288] width 23 height 17
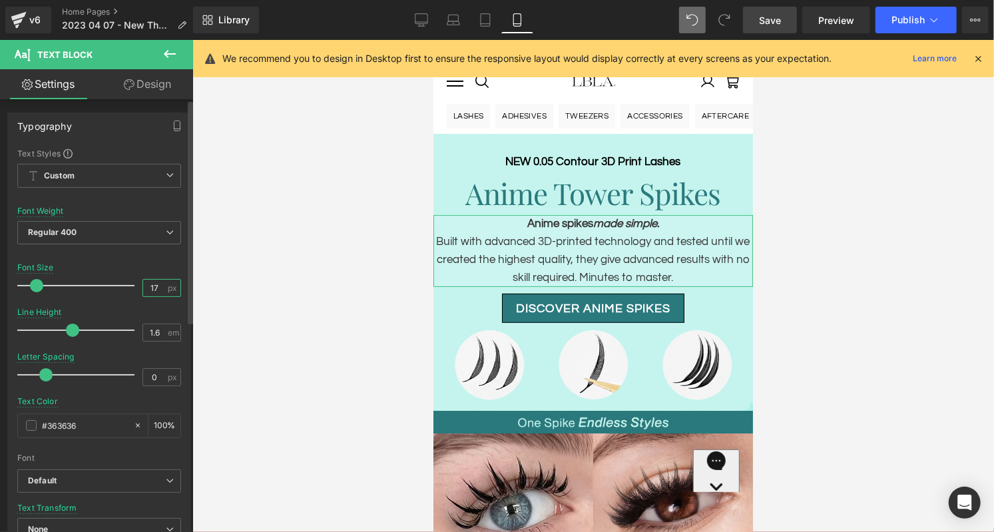
type input "16"
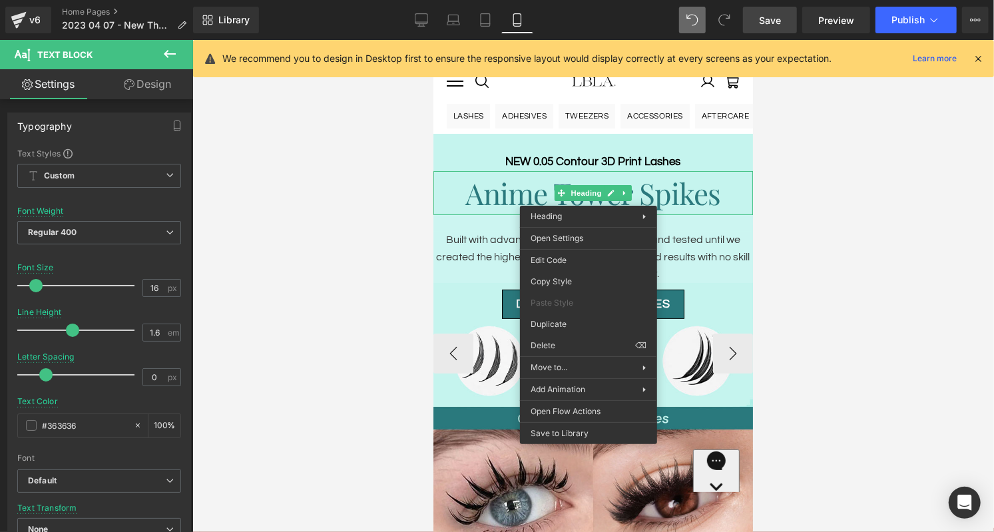
drag, startPoint x: 1142, startPoint y: 300, endPoint x: 709, endPoint y: 260, distance: 435.4
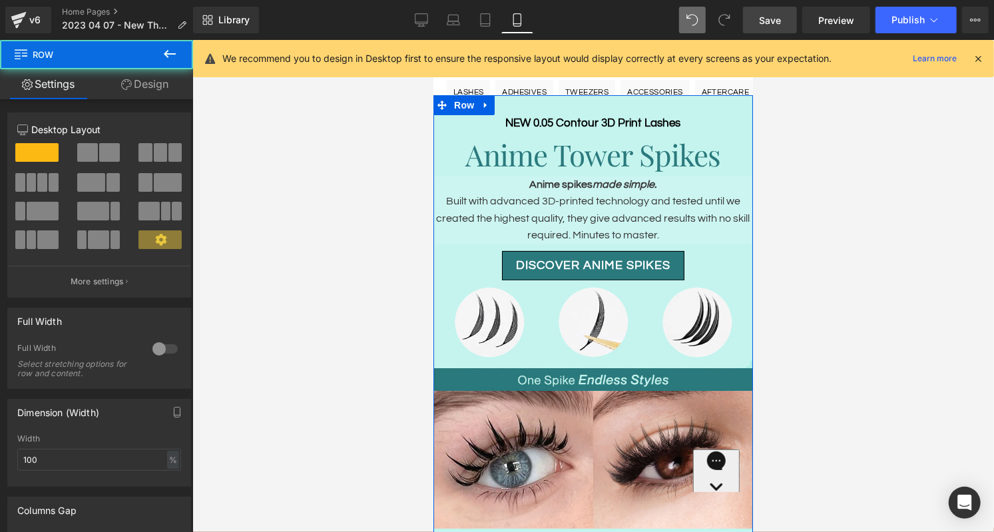
scroll to position [41, 0]
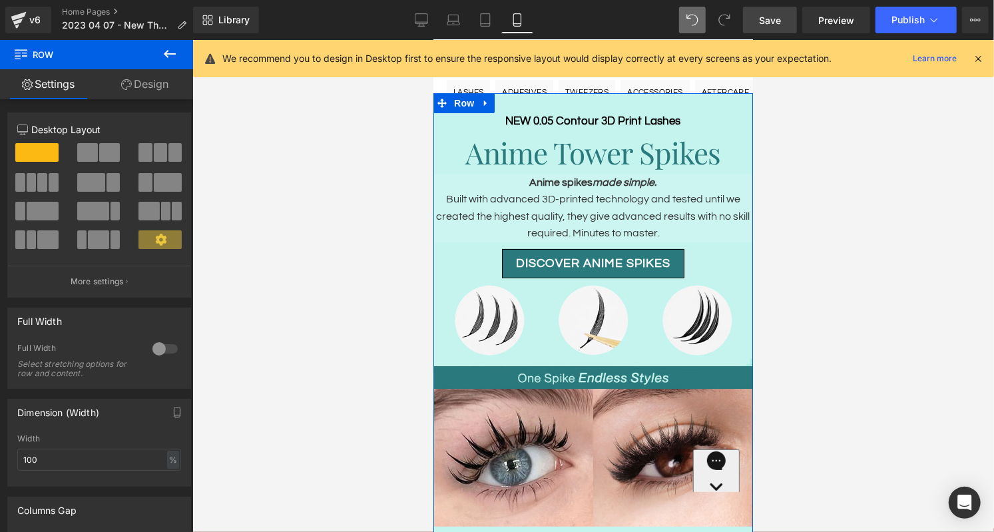
click at [142, 85] on link "Design" at bounding box center [145, 84] width 97 height 30
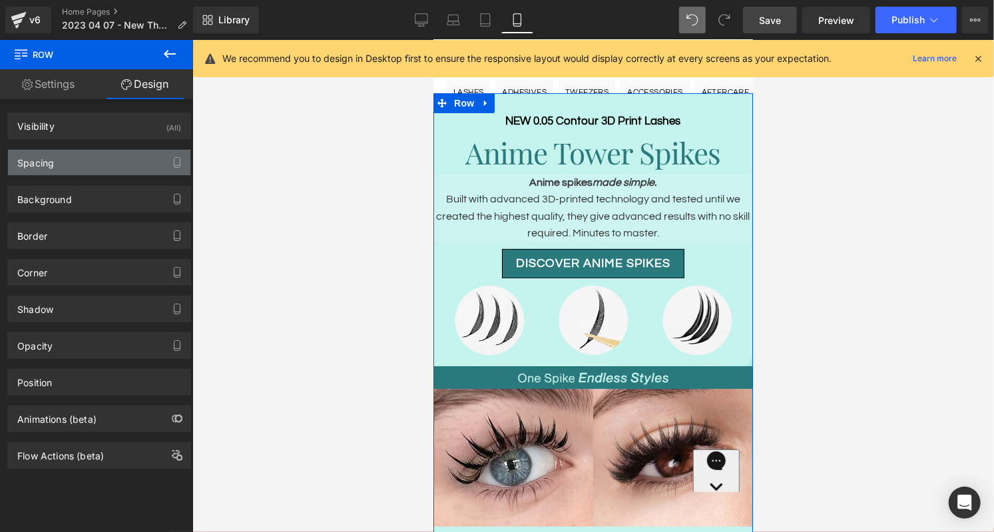
click at [91, 164] on div "Spacing" at bounding box center [99, 162] width 182 height 25
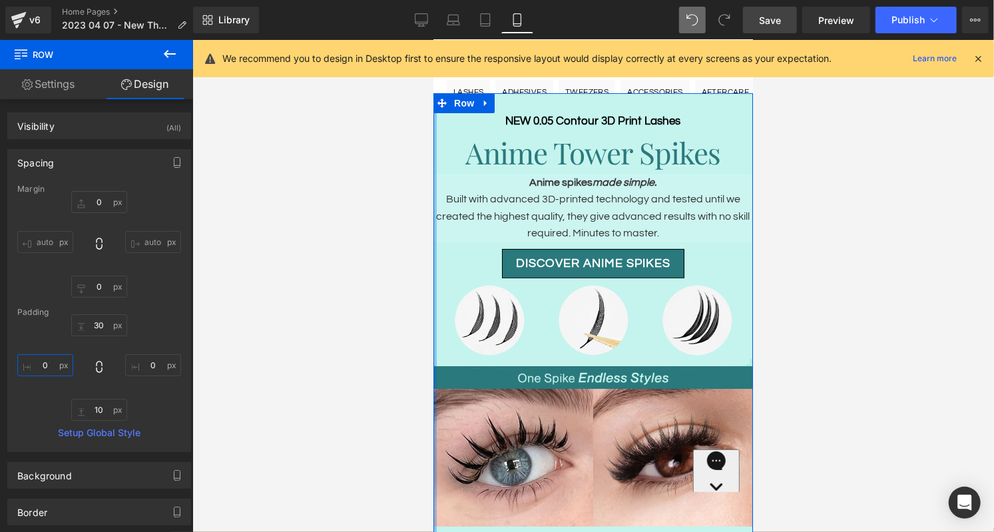
click at [50, 366] on input "0" at bounding box center [45, 365] width 56 height 22
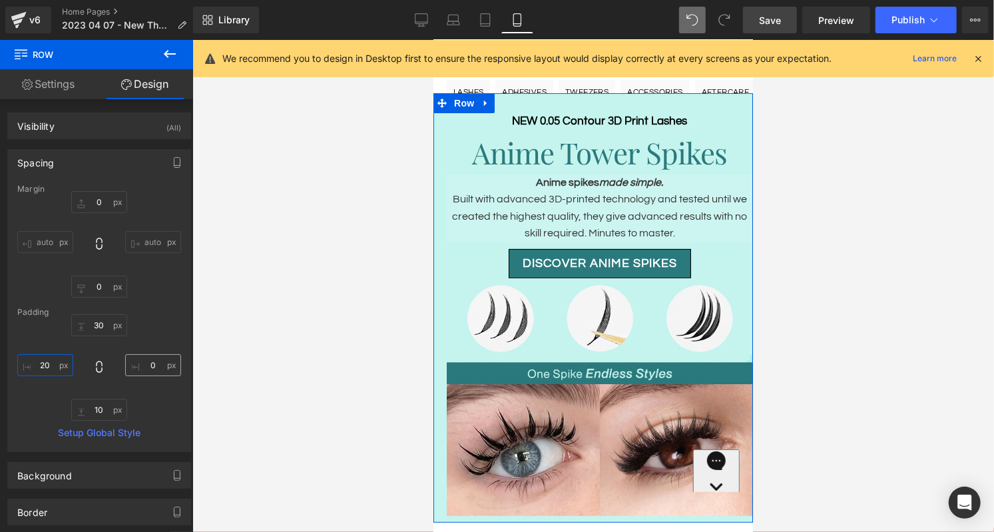
type input "20"
click at [147, 362] on input "0" at bounding box center [153, 365] width 56 height 22
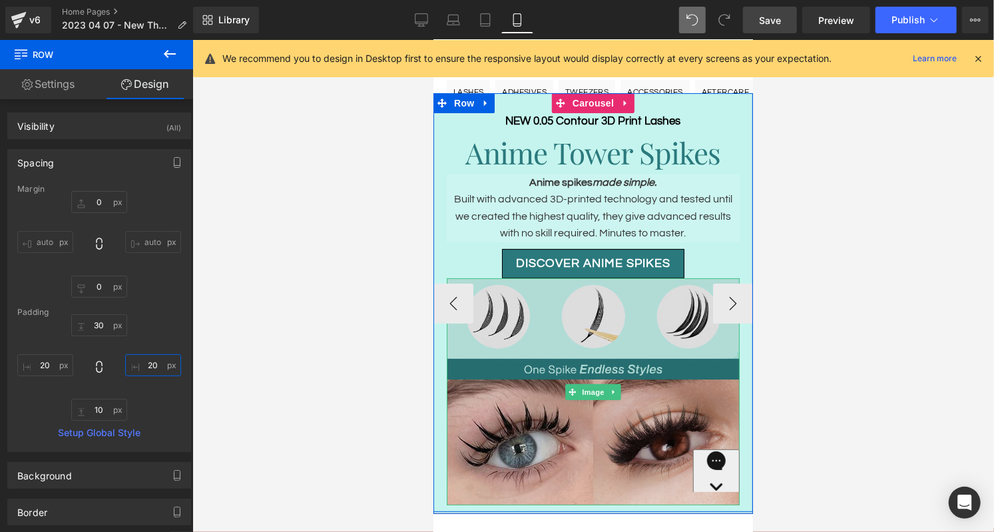
scroll to position [0, 0]
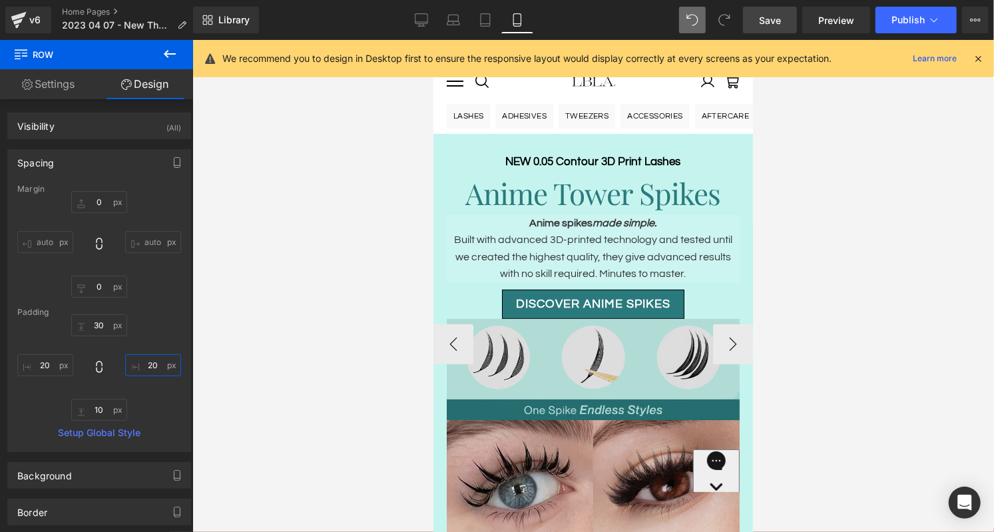
type input "20"
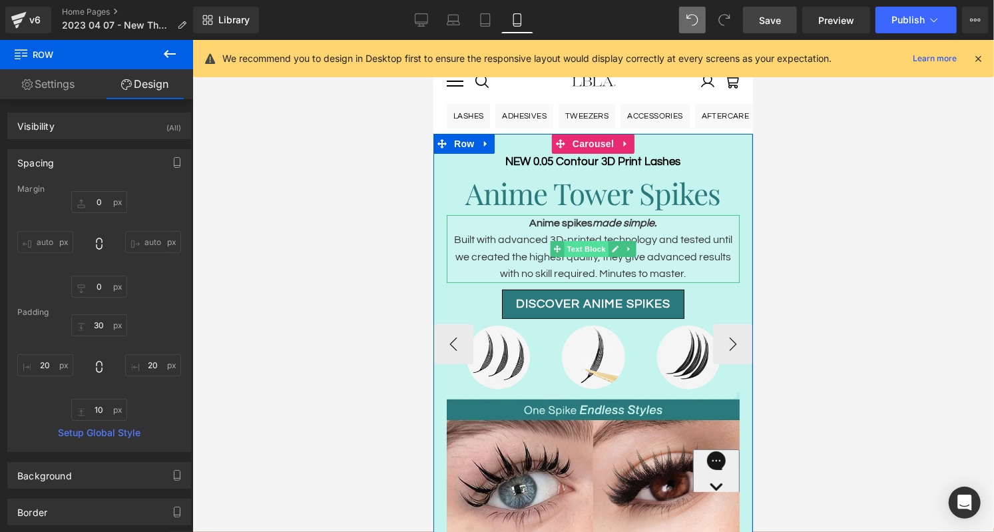
click at [585, 249] on span "Text Block" at bounding box center [585, 248] width 44 height 16
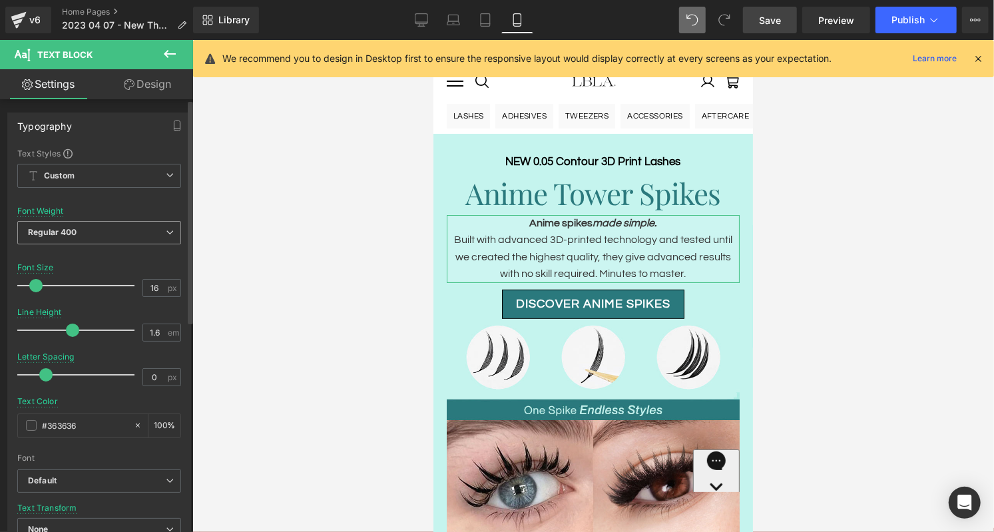
click at [157, 229] on span "Regular 400" at bounding box center [99, 232] width 164 height 23
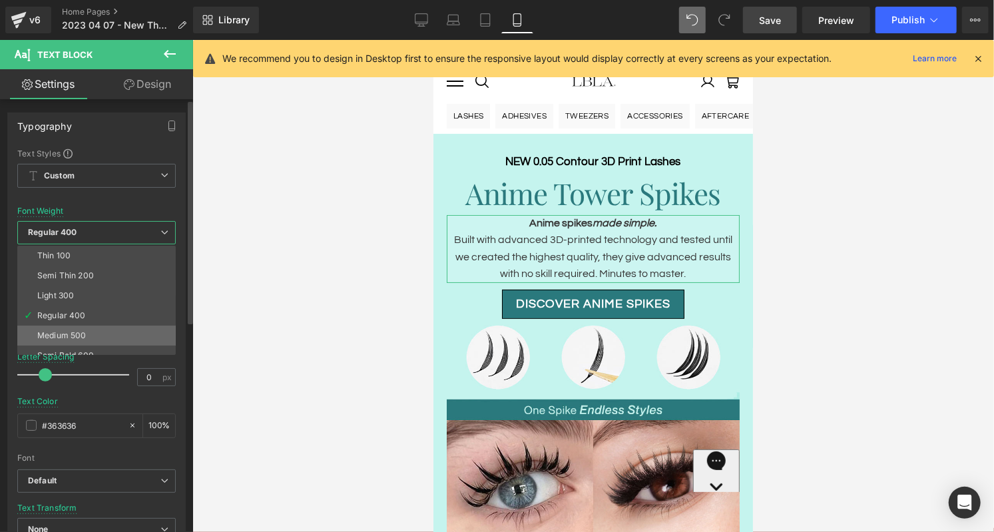
click at [93, 335] on li "Medium 500" at bounding box center [99, 336] width 165 height 20
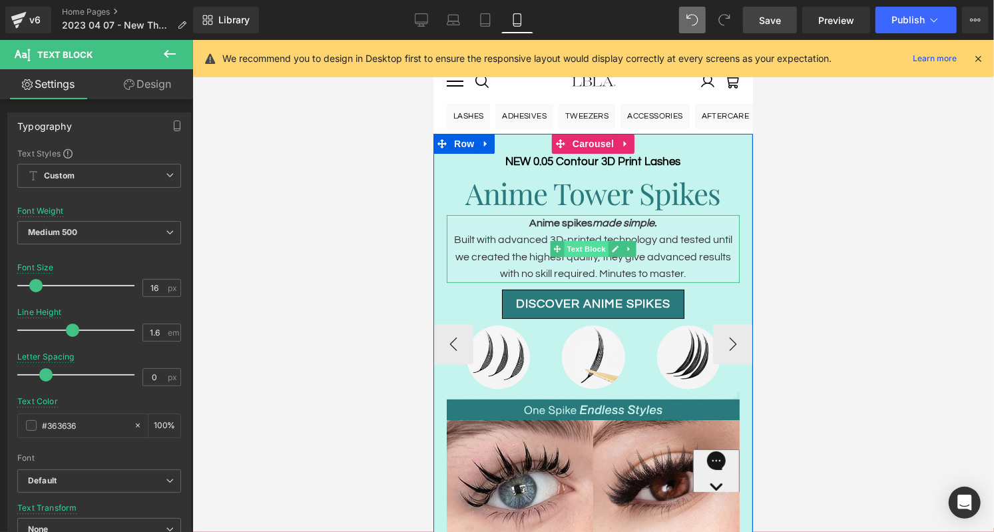
click at [584, 248] on span "Text Block" at bounding box center [585, 248] width 44 height 16
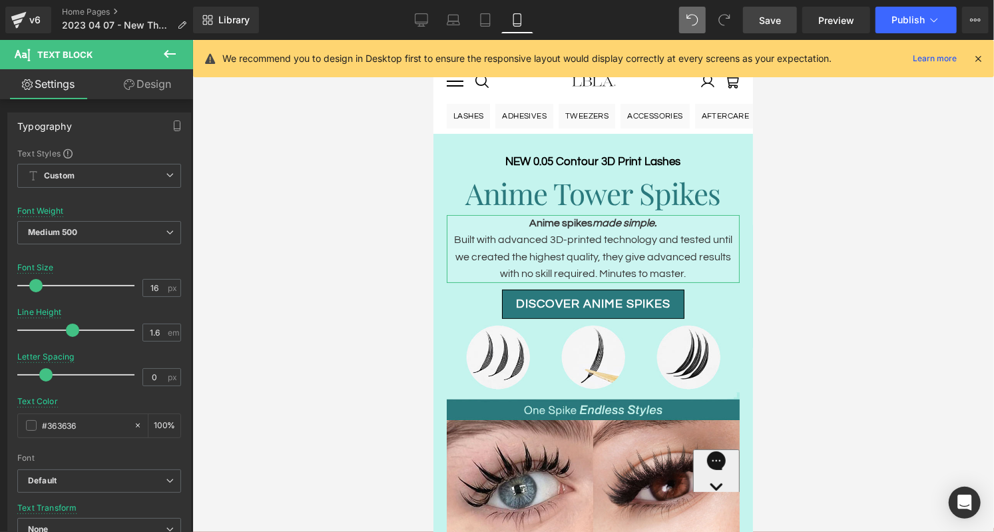
click at [139, 85] on link "Design" at bounding box center [147, 84] width 97 height 30
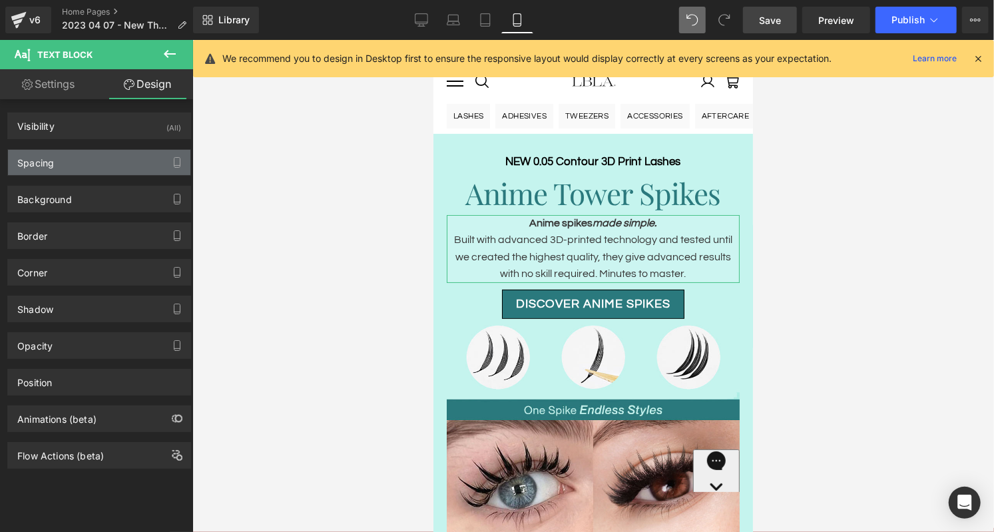
click at [86, 157] on div "Spacing" at bounding box center [99, 162] width 182 height 25
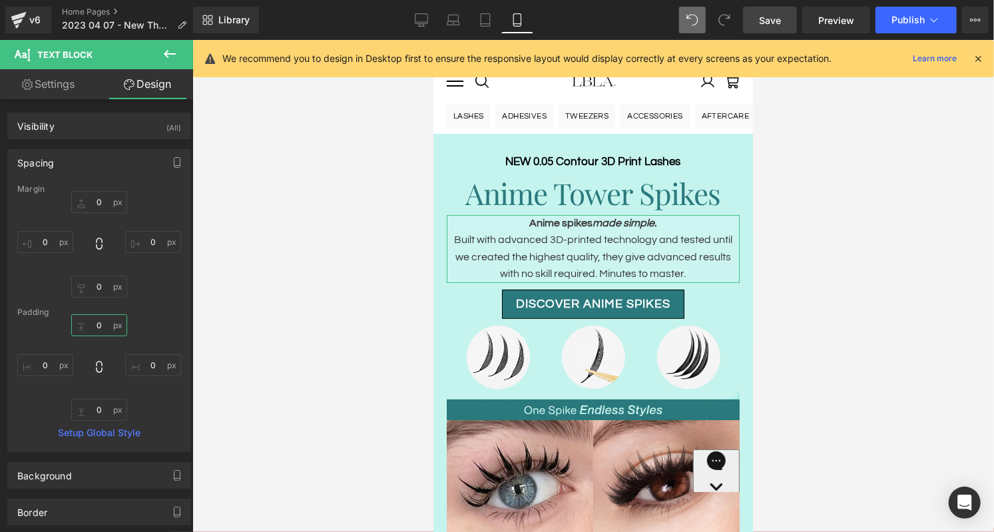
click at [103, 326] on input "0" at bounding box center [99, 325] width 56 height 22
type input "10"
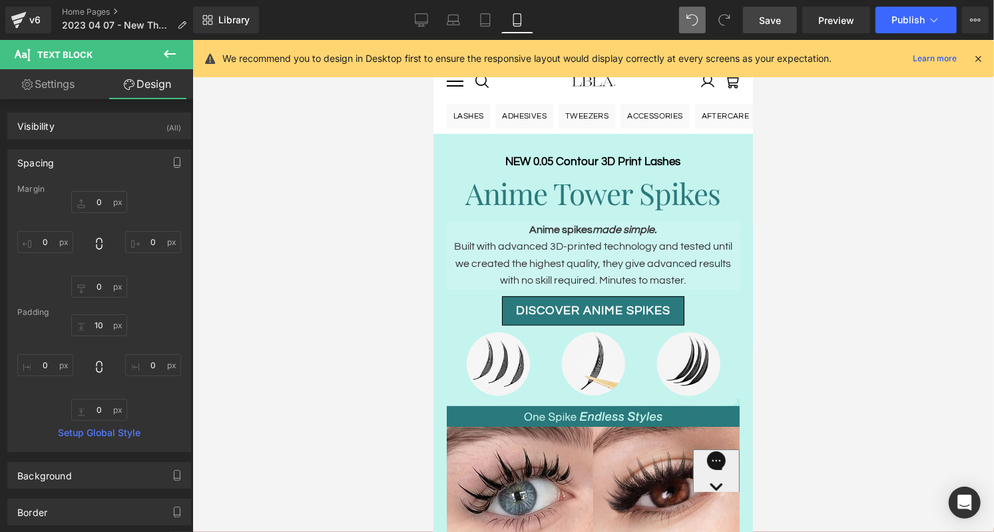
click at [811, 218] on div at bounding box center [593, 286] width 802 height 492
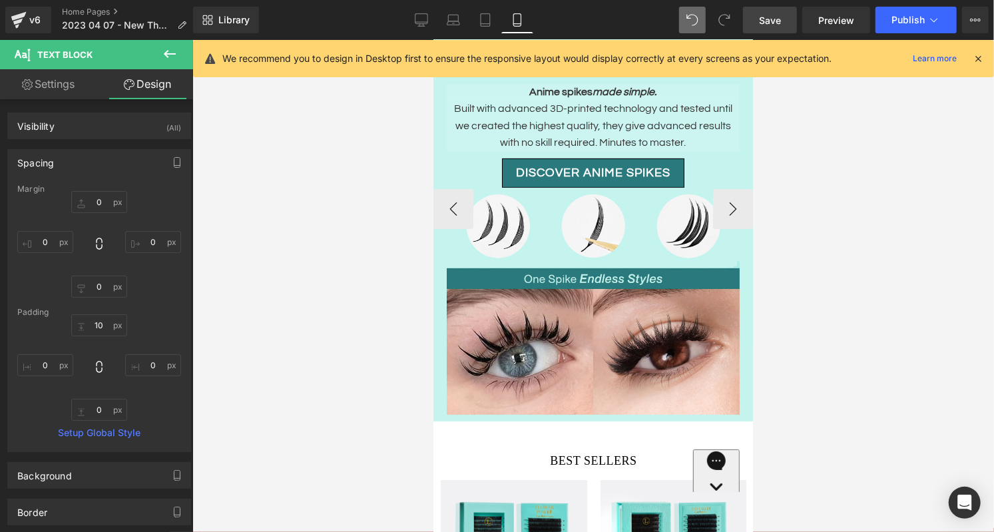
scroll to position [124, 0]
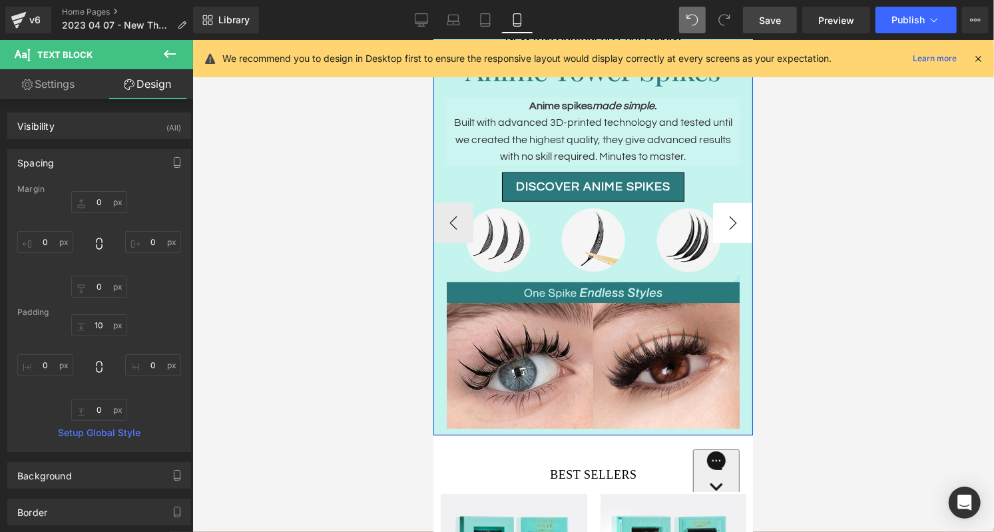
click at [729, 220] on button "›" at bounding box center [733, 222] width 40 height 40
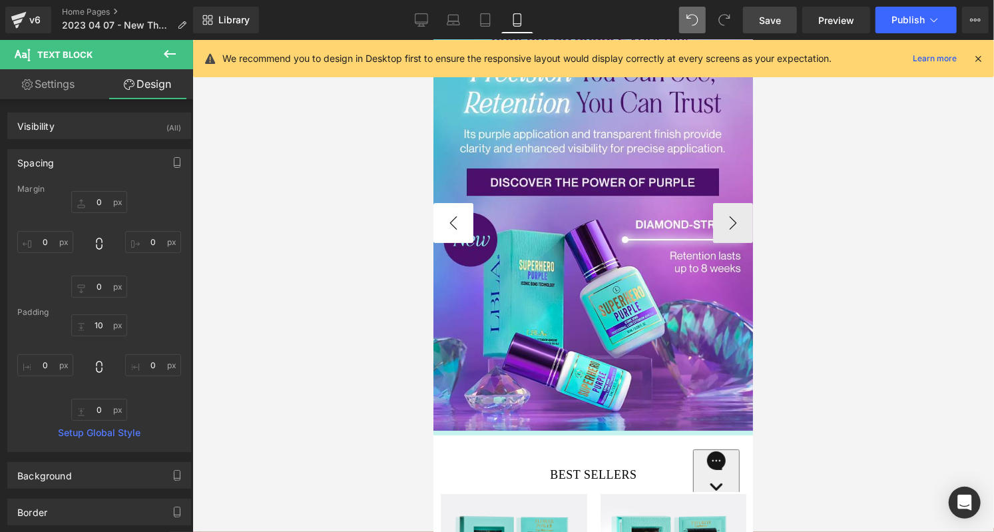
click at [451, 222] on button "‹" at bounding box center [453, 222] width 40 height 40
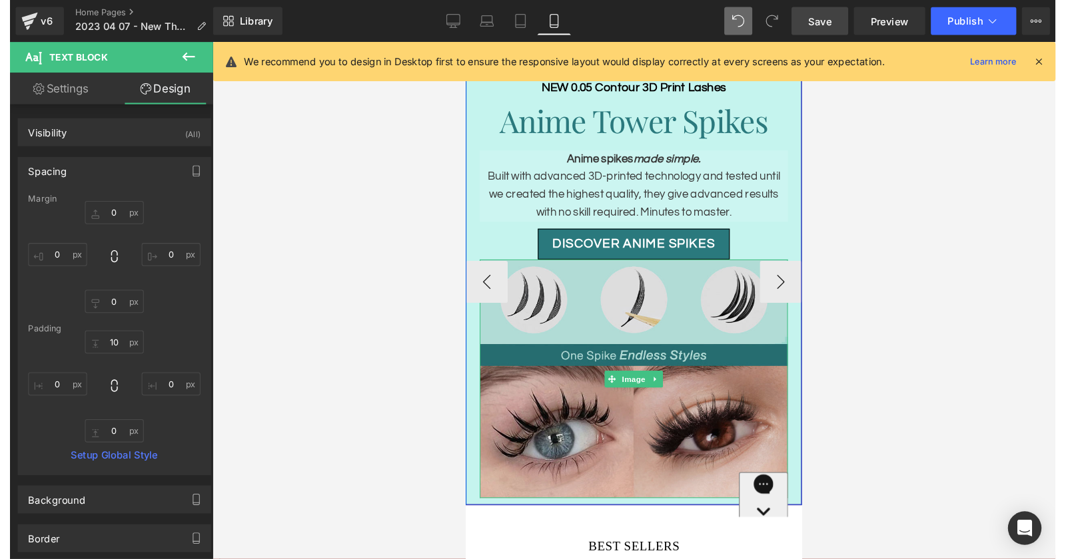
scroll to position [0, 0]
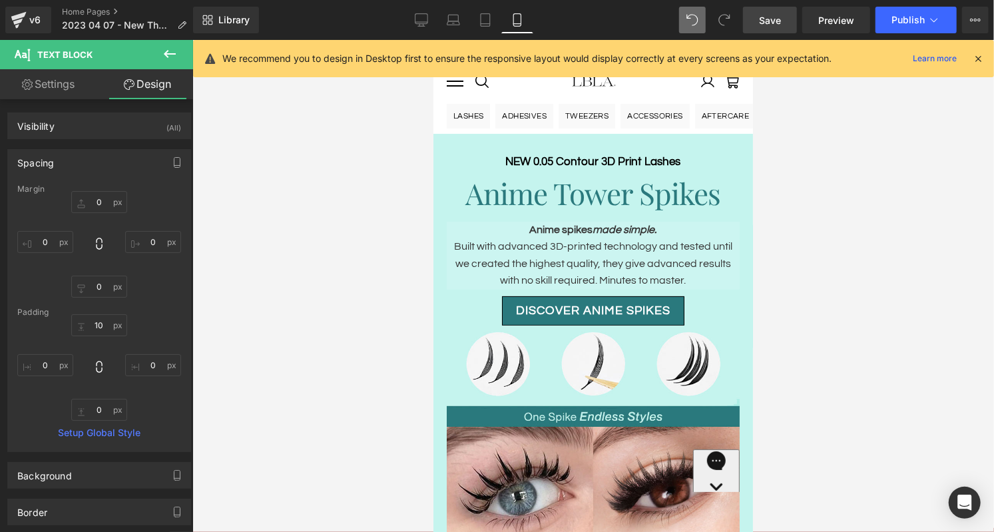
click at [771, 17] on span "Save" at bounding box center [770, 20] width 22 height 14
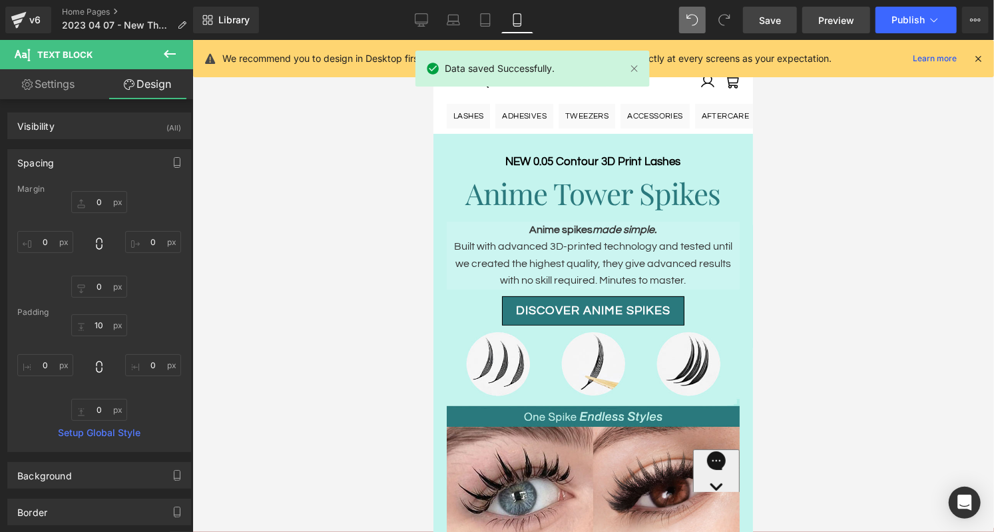
click at [836, 17] on span "Preview" at bounding box center [837, 20] width 36 height 14
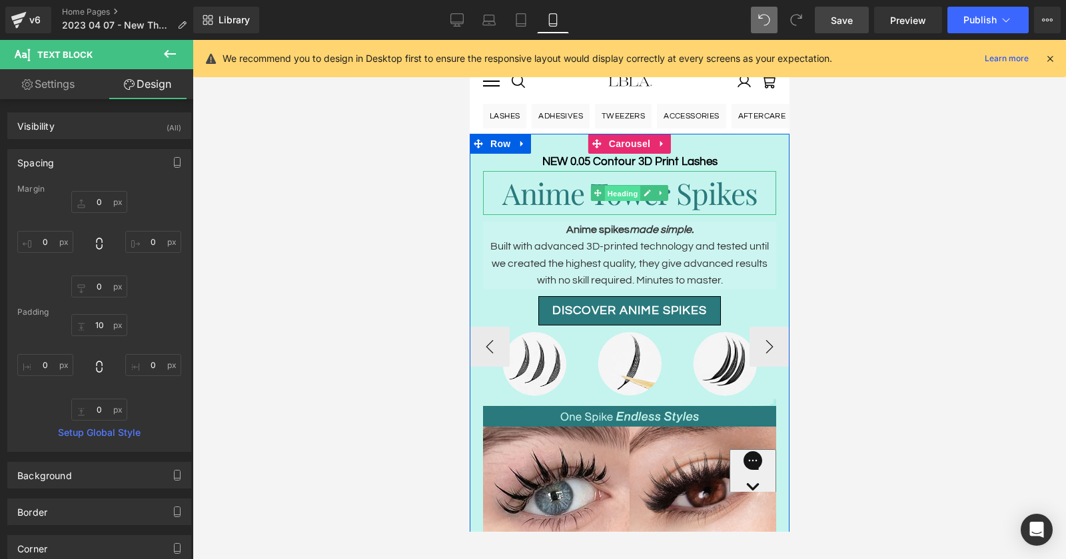
click at [623, 194] on span "Heading" at bounding box center [622, 193] width 36 height 16
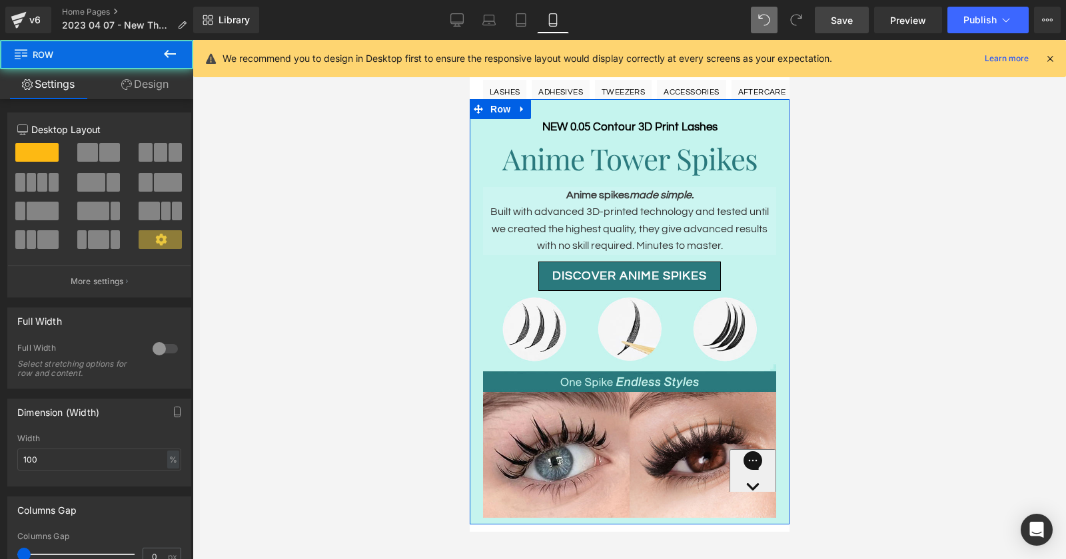
scroll to position [41, 0]
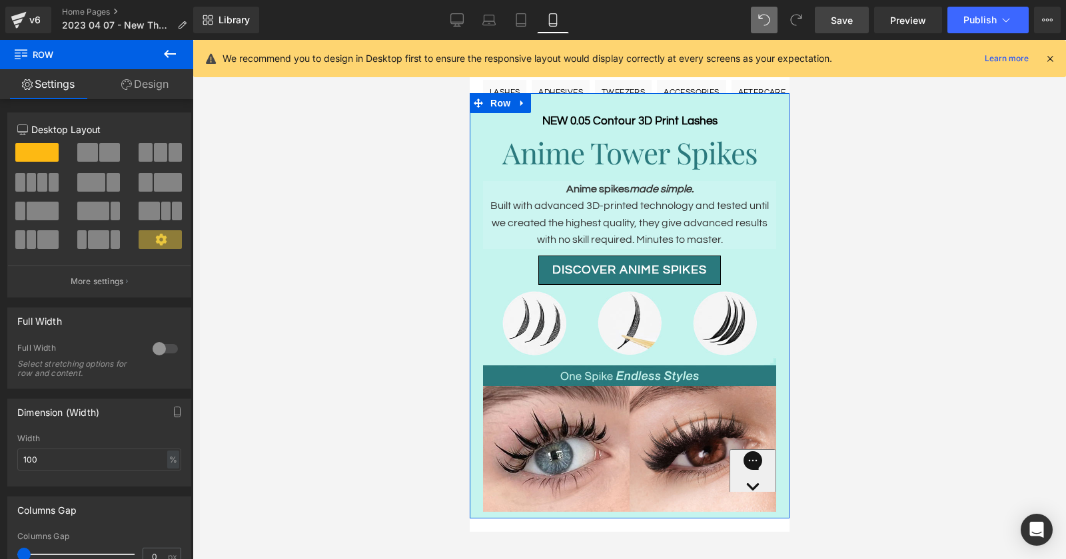
click at [147, 79] on link "Design" at bounding box center [145, 84] width 97 height 30
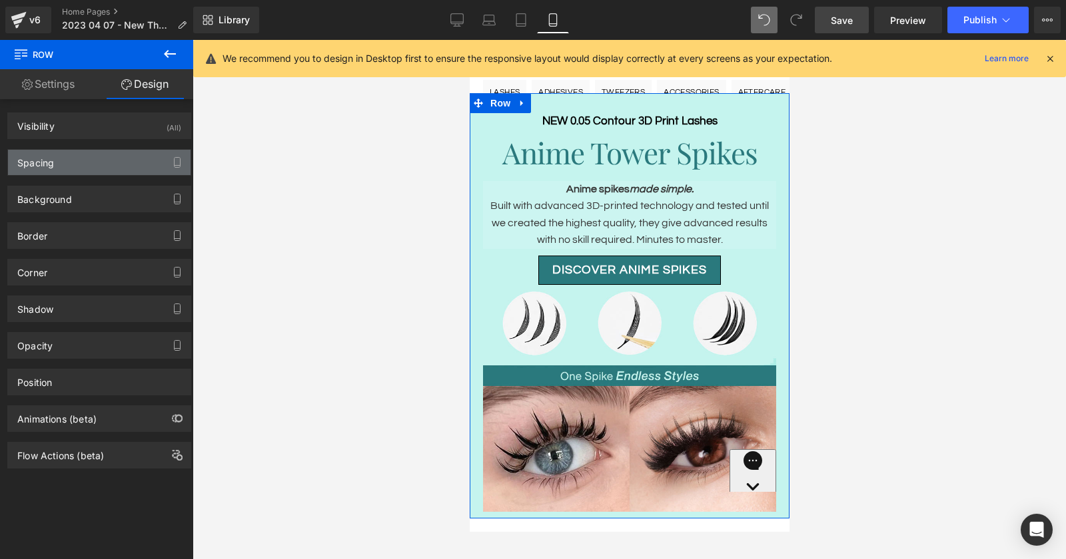
click at [83, 161] on div "Spacing" at bounding box center [99, 162] width 182 height 25
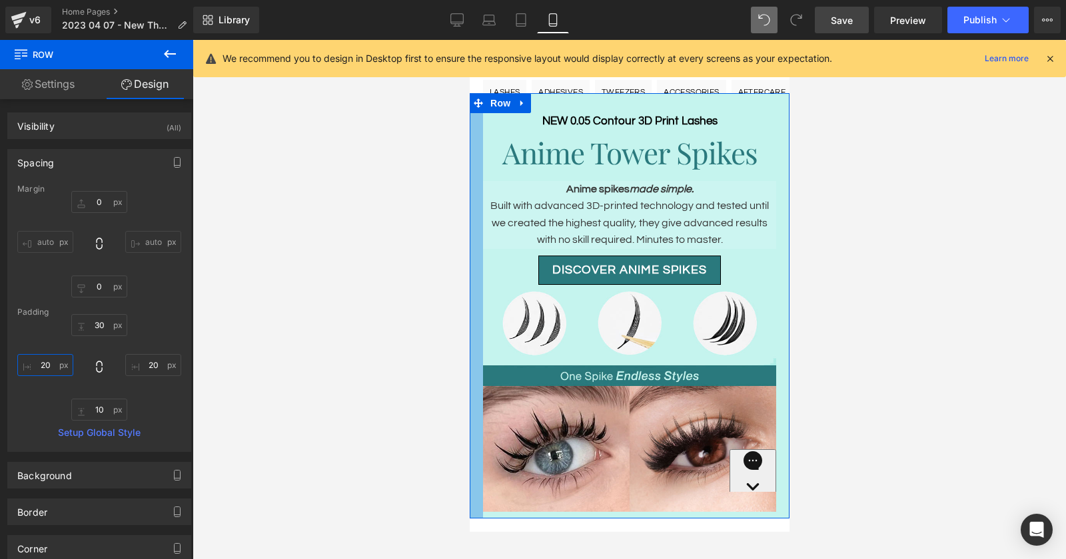
drag, startPoint x: 52, startPoint y: 359, endPoint x: 14, endPoint y: 359, distance: 38.0
click at [14, 359] on div "Margin 0 auto 0 auto [GEOGRAPHIC_DATA] 30 20 10 20 Setup Global Style" at bounding box center [99, 317] width 182 height 267
click at [49, 363] on input "20" at bounding box center [45, 365] width 56 height 22
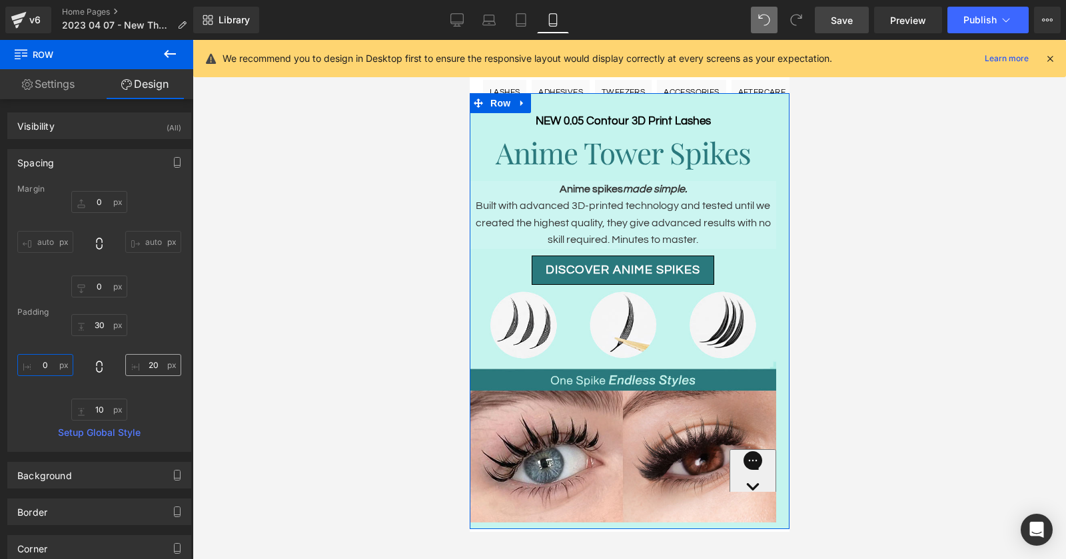
type input "0"
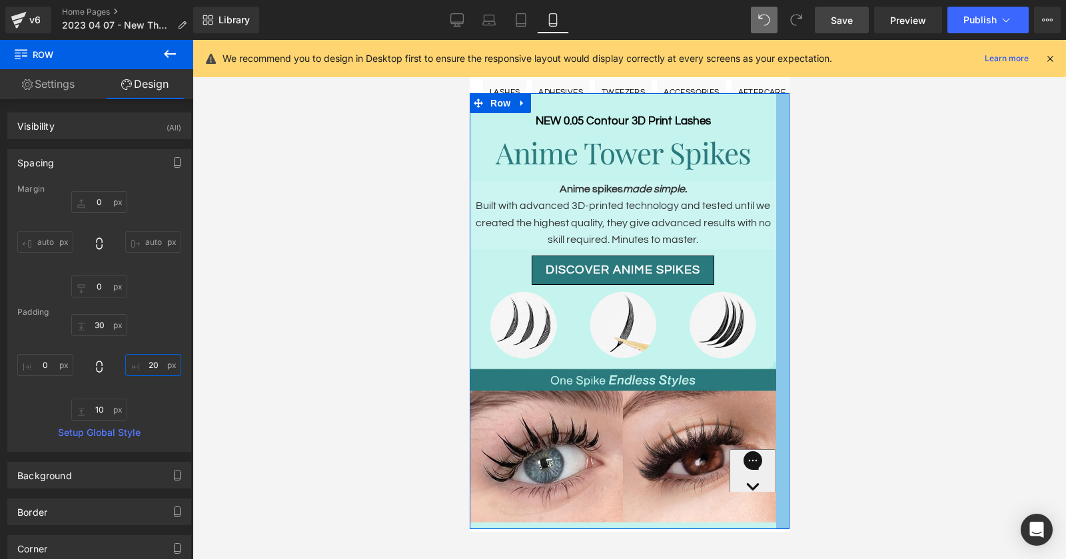
click at [151, 362] on input "20" at bounding box center [153, 365] width 56 height 22
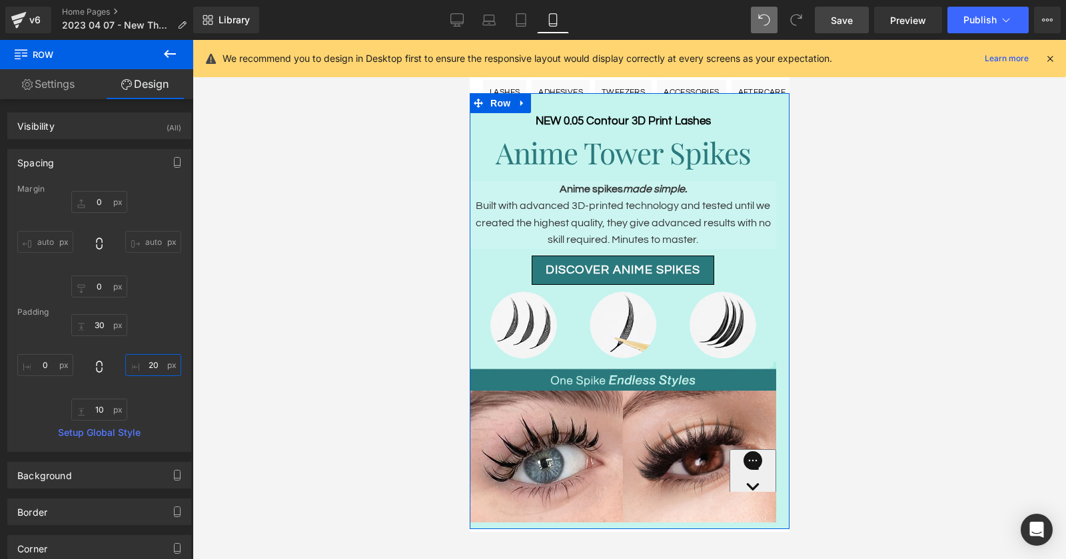
type input "0"
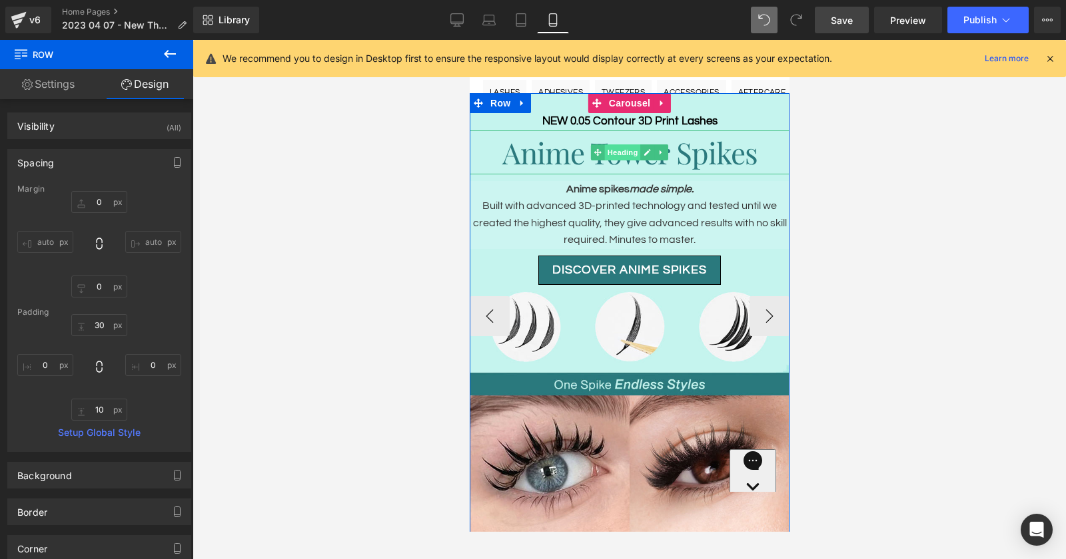
click at [626, 152] on span "Heading" at bounding box center [622, 153] width 36 height 16
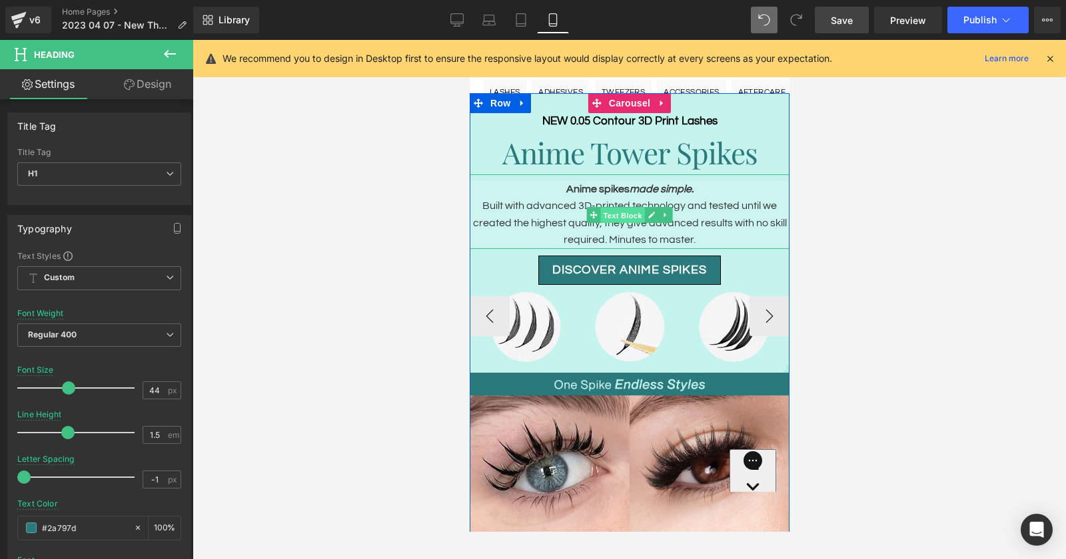
click at [620, 212] on span "Text Block" at bounding box center [621, 215] width 44 height 16
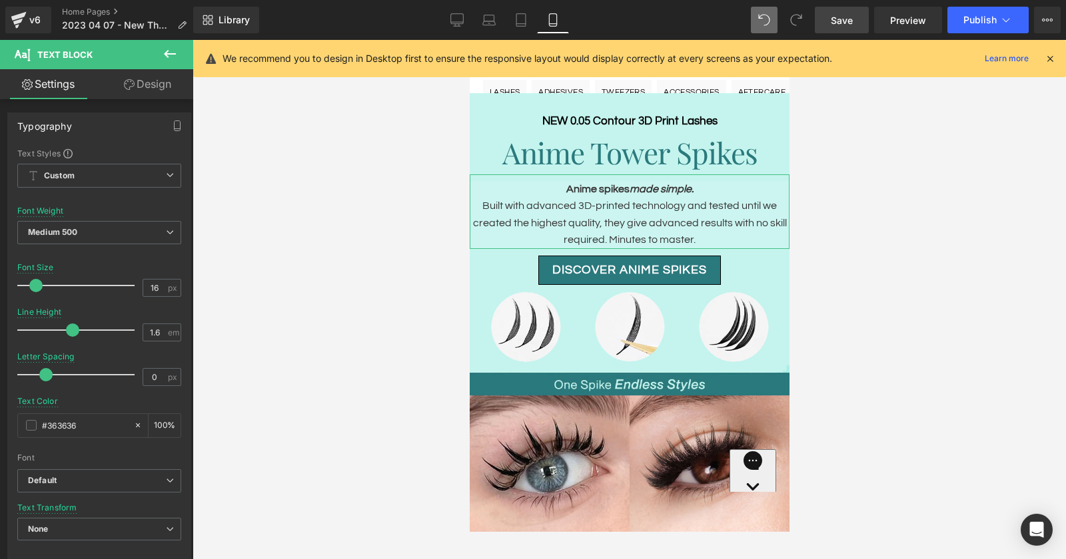
click at [154, 85] on link "Design" at bounding box center [147, 84] width 97 height 30
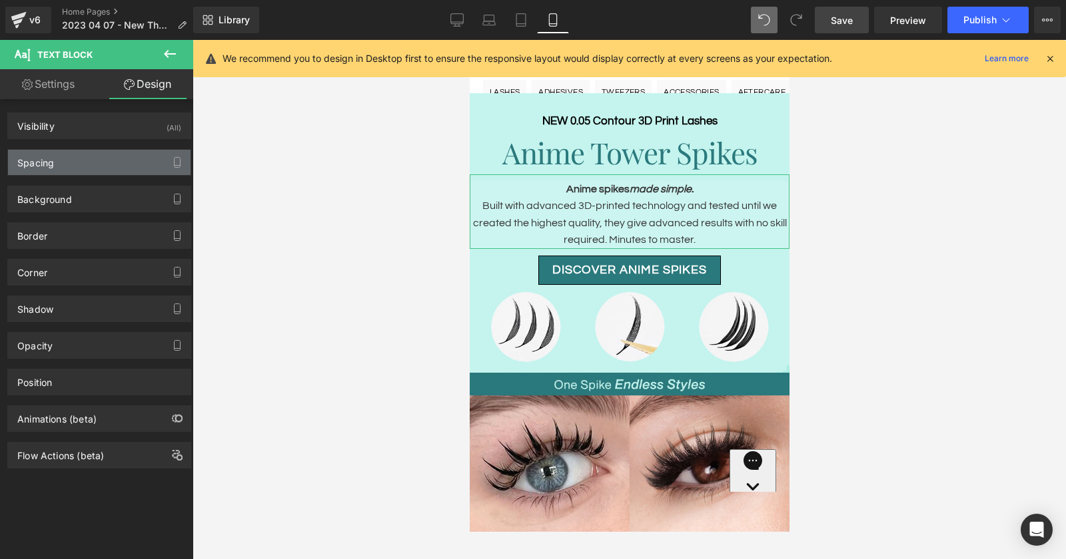
click at [101, 157] on div "Spacing" at bounding box center [99, 162] width 182 height 25
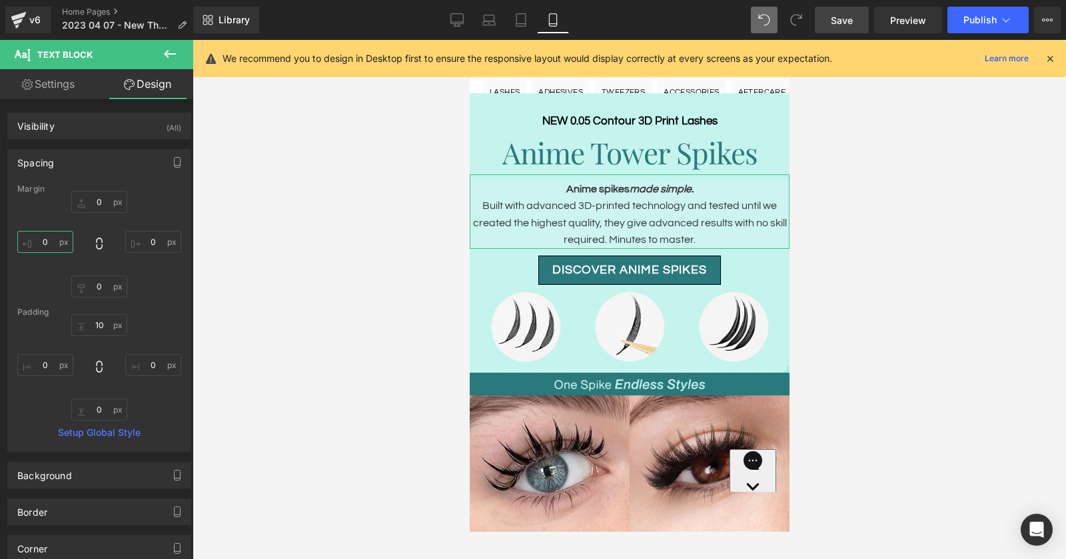
click at [49, 241] on input "0" at bounding box center [45, 242] width 56 height 22
type input "10"
click at [154, 239] on input "0" at bounding box center [153, 242] width 56 height 22
type input "10"
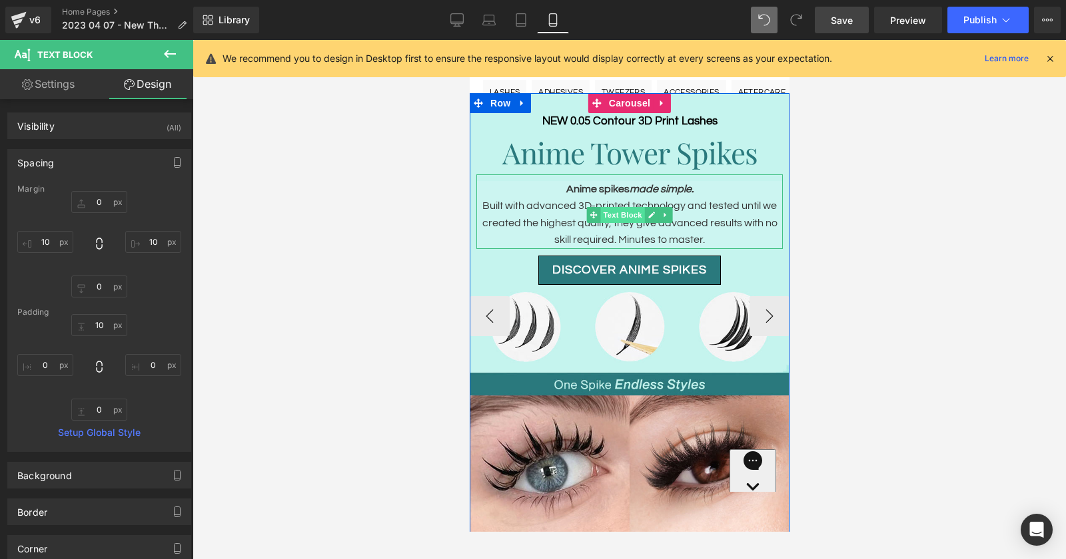
click at [629, 217] on span "Text Block" at bounding box center [621, 215] width 44 height 16
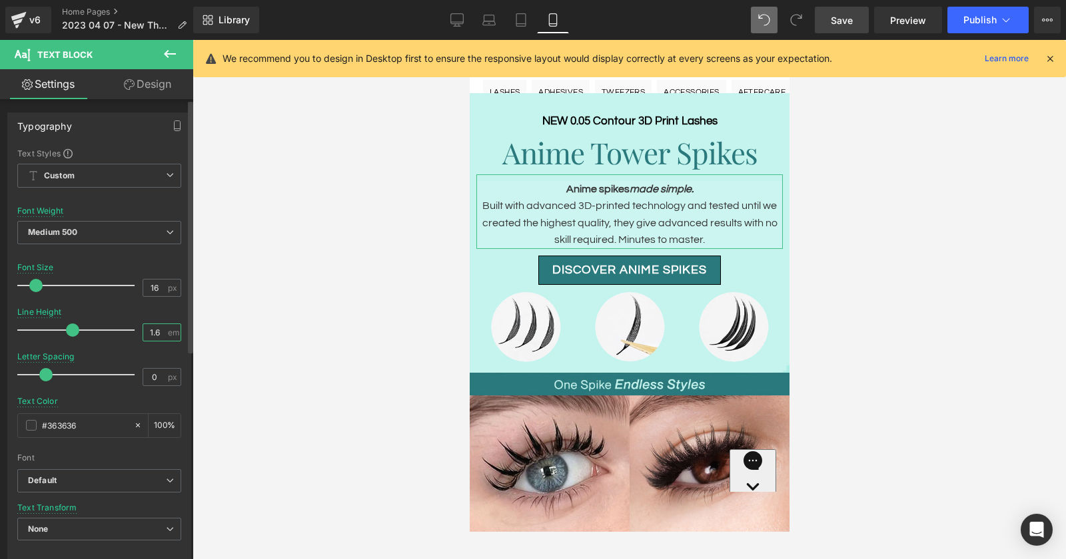
drag, startPoint x: 157, startPoint y: 332, endPoint x: 133, endPoint y: 332, distance: 23.3
click at [133, 332] on div "Line Height 1.6 em" at bounding box center [99, 330] width 164 height 45
type input "1.3"
click at [87, 311] on div "Line Height 1.3 em" at bounding box center [99, 330] width 164 height 45
click at [46, 311] on div "Line Height" at bounding box center [39, 312] width 44 height 9
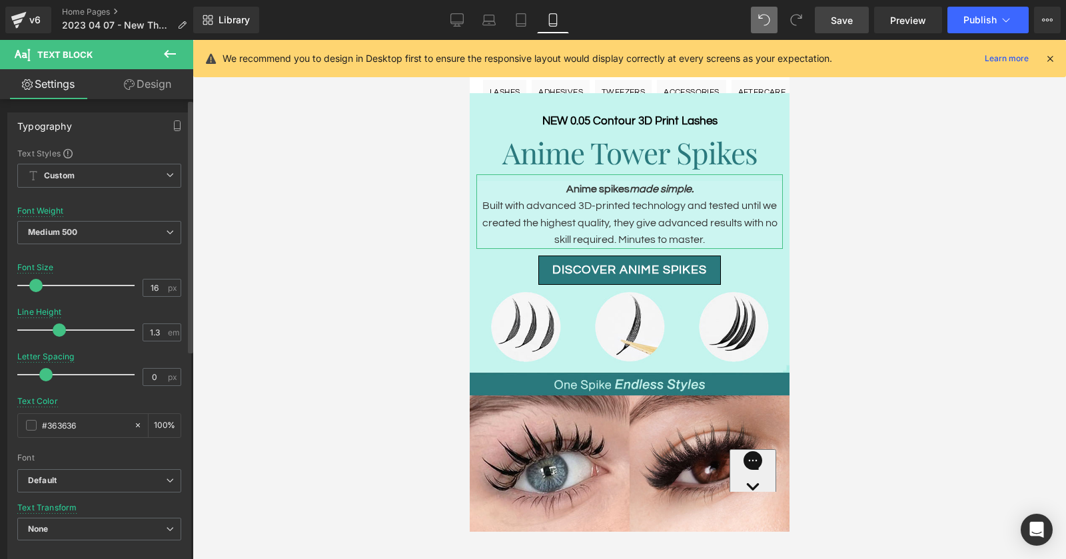
click at [123, 247] on div "Typography Text Styles Custom Custom Setup Global Style Custom Setup Global Sty…" at bounding box center [99, 332] width 199 height 458
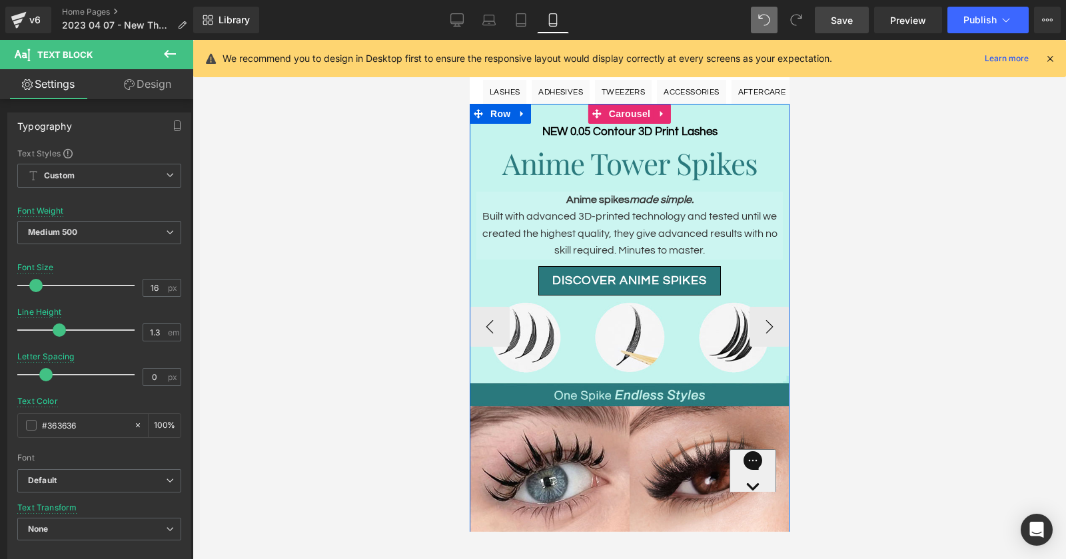
scroll to position [0, 0]
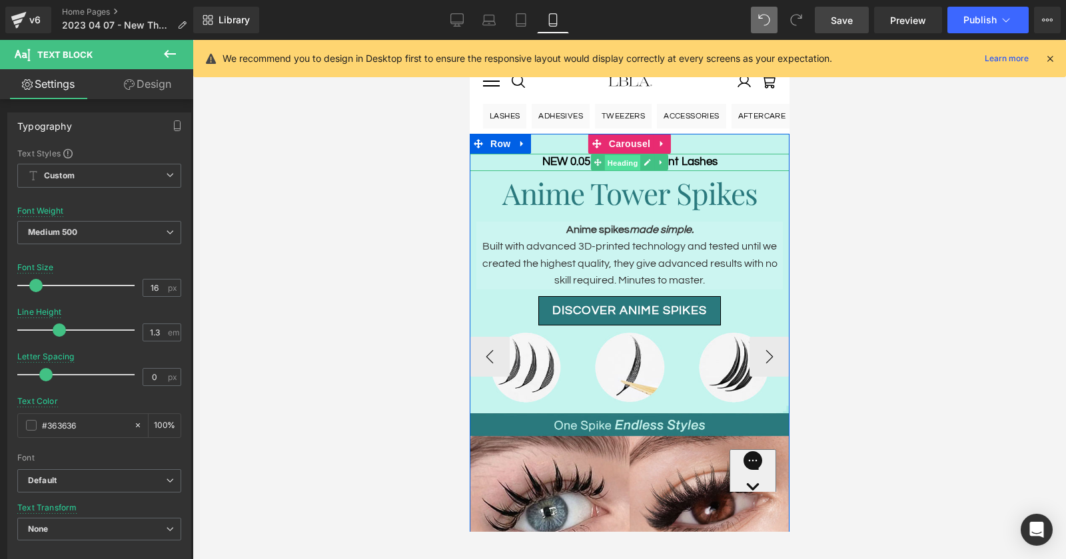
click at [604, 163] on span "Heading" at bounding box center [622, 163] width 36 height 16
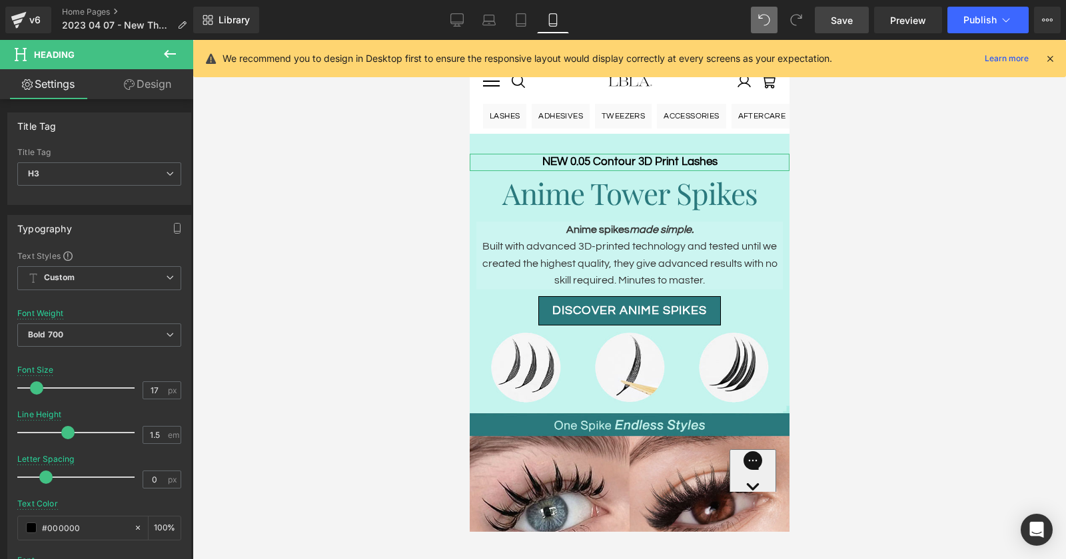
click at [144, 85] on link "Design" at bounding box center [147, 84] width 97 height 30
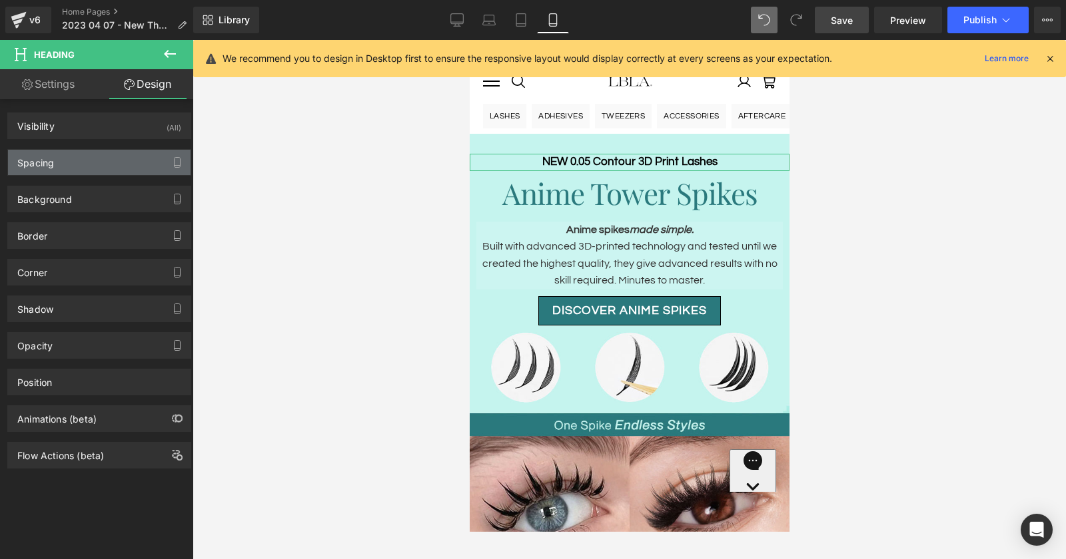
click at [89, 164] on div "Spacing" at bounding box center [99, 162] width 182 height 25
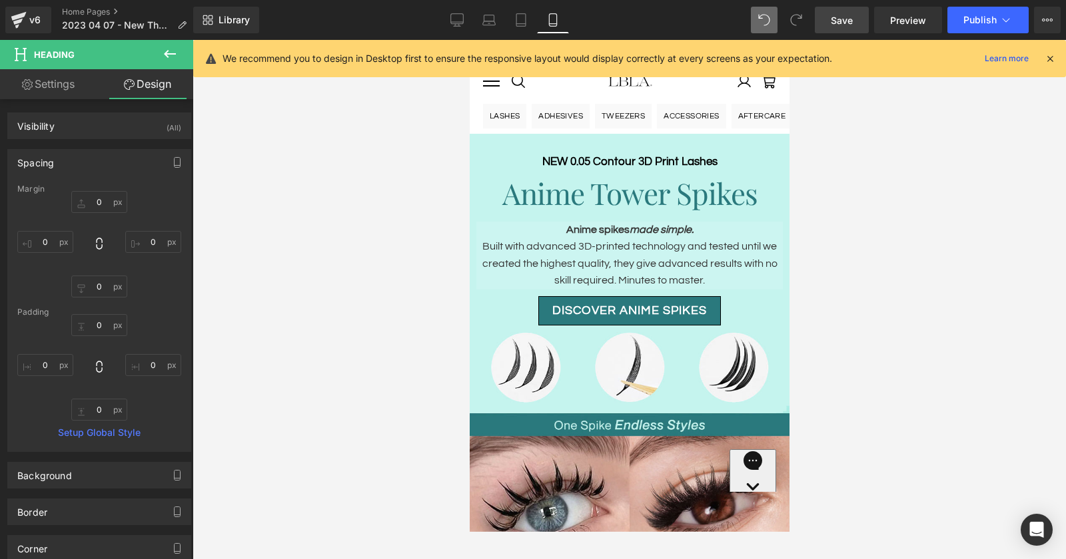
click at [844, 19] on span "Save" at bounding box center [842, 20] width 22 height 14
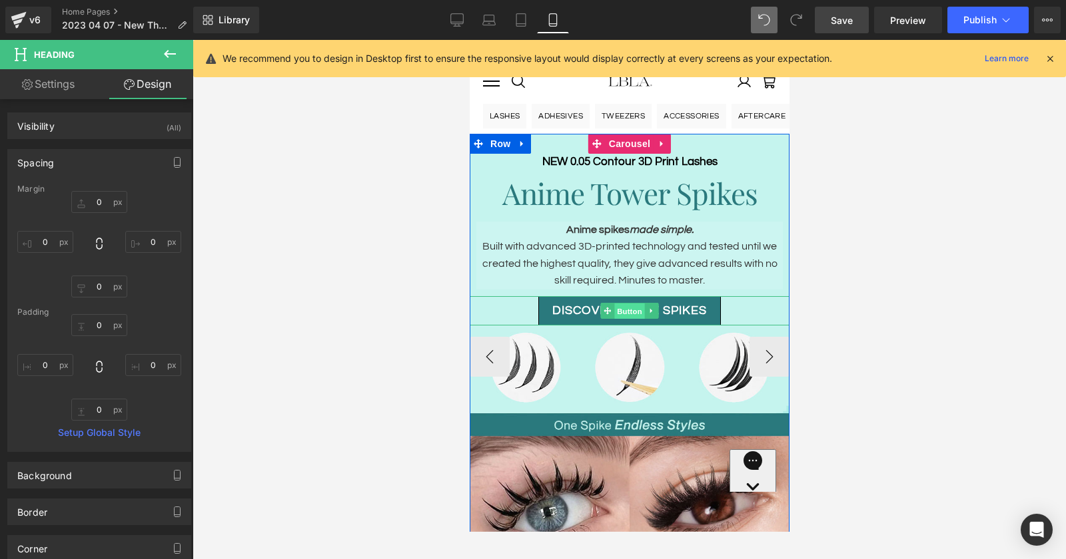
click at [629, 307] on span "Button" at bounding box center [628, 312] width 31 height 16
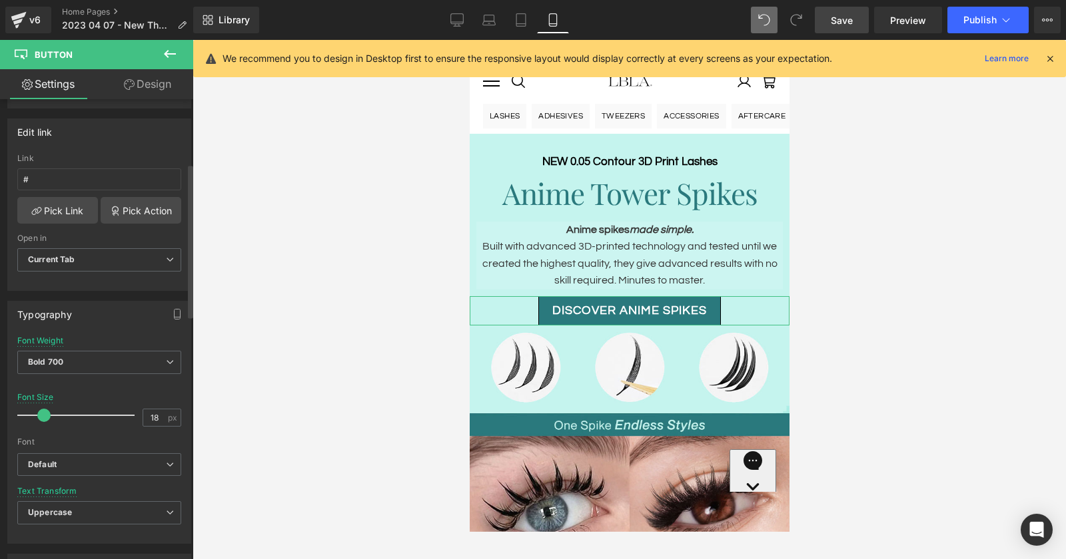
scroll to position [200, 0]
click at [154, 415] on input "18" at bounding box center [154, 414] width 23 height 17
type input "14"
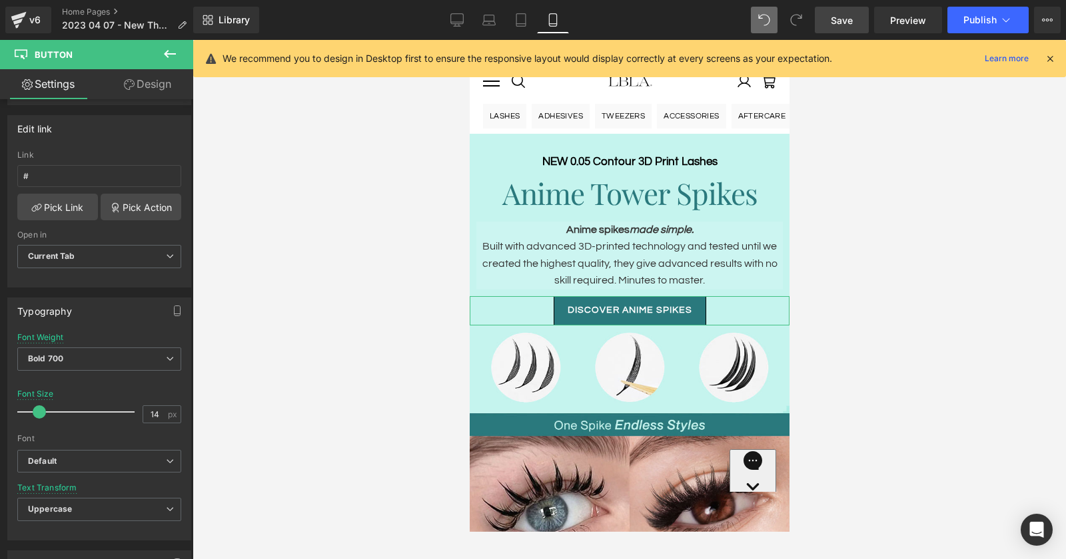
click at [139, 90] on link "Design" at bounding box center [147, 84] width 97 height 30
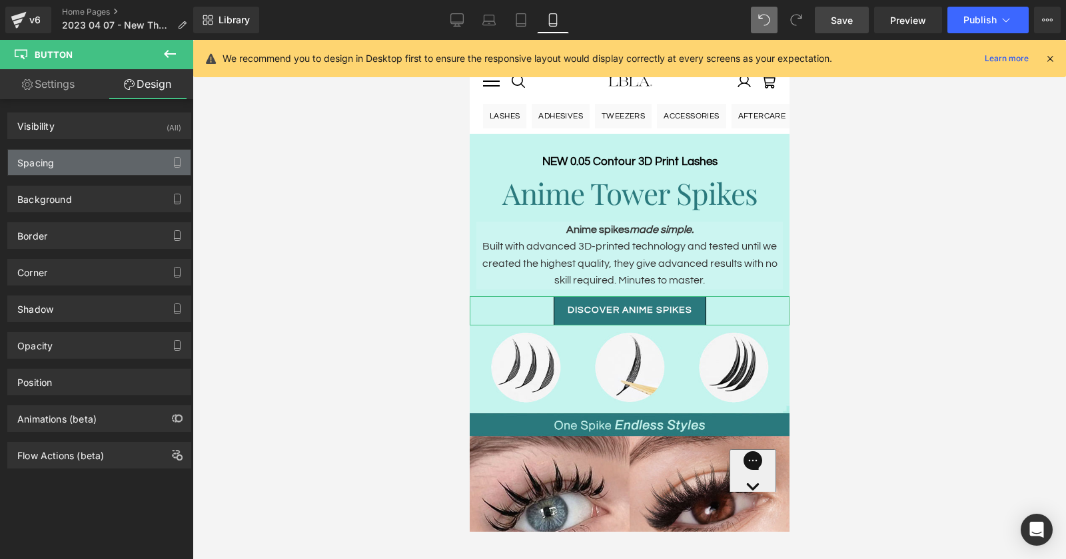
click at [93, 161] on div "Spacing" at bounding box center [99, 162] width 182 height 25
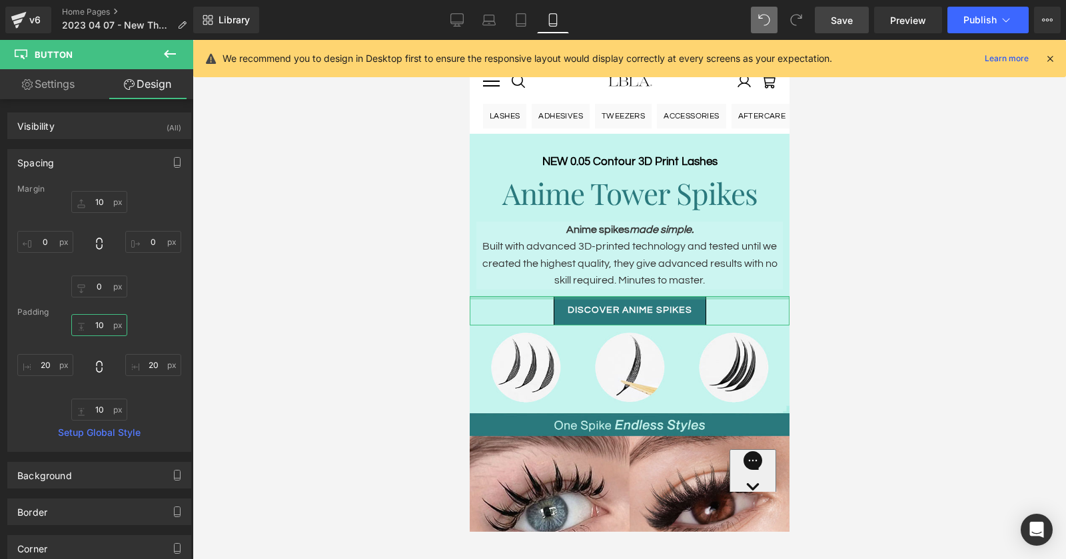
drag, startPoint x: 103, startPoint y: 324, endPoint x: 82, endPoint y: 324, distance: 20.6
click at [82, 324] on input "10" at bounding box center [99, 325] width 56 height 22
type input "1"
type input "2"
drag, startPoint x: 101, startPoint y: 408, endPoint x: 87, endPoint y: 408, distance: 14.0
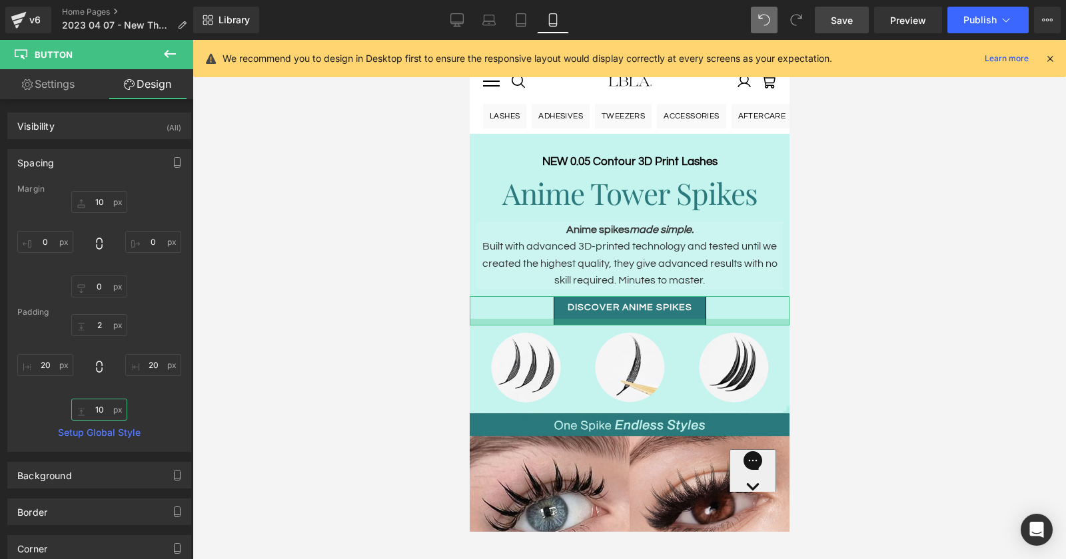
click at [89, 408] on input "10" at bounding box center [99, 410] width 56 height 22
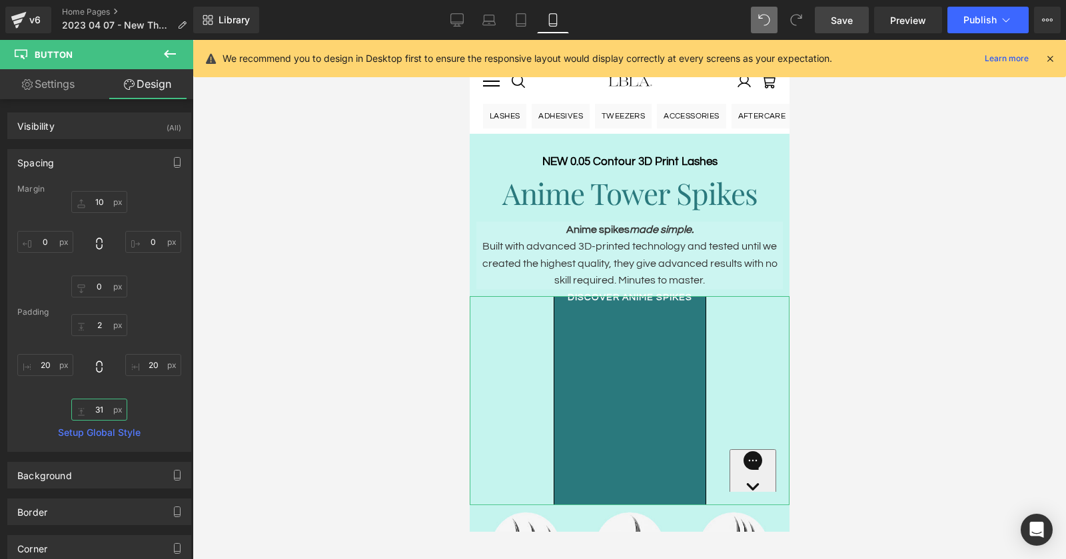
type input "3"
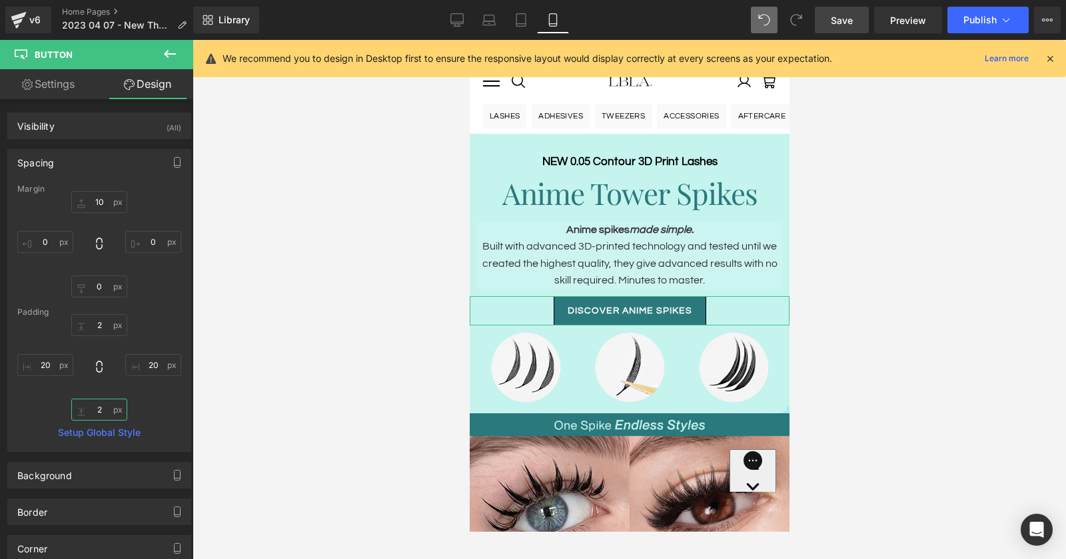
type input "2"
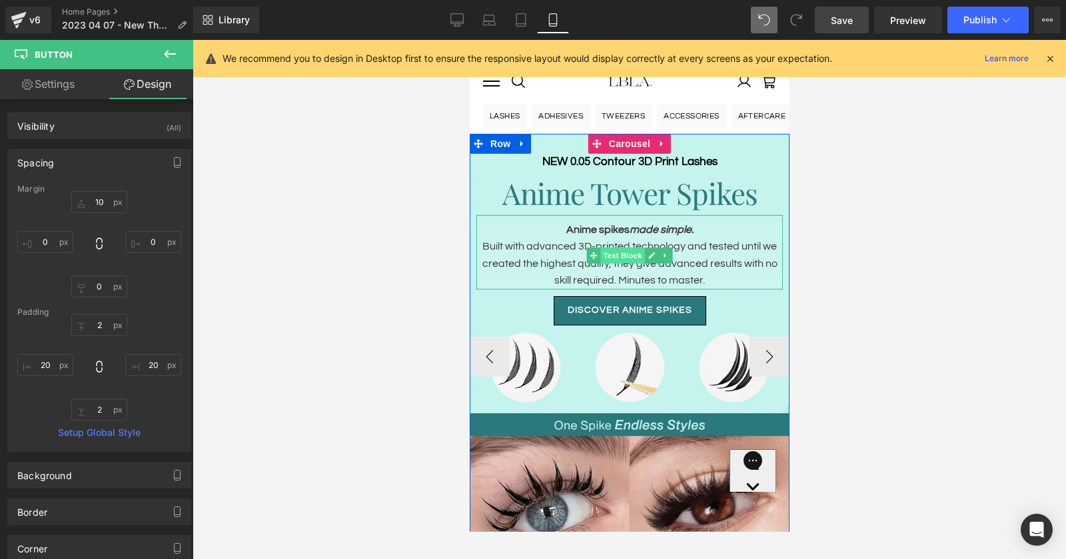
click at [625, 255] on span "Text Block" at bounding box center [621, 256] width 44 height 16
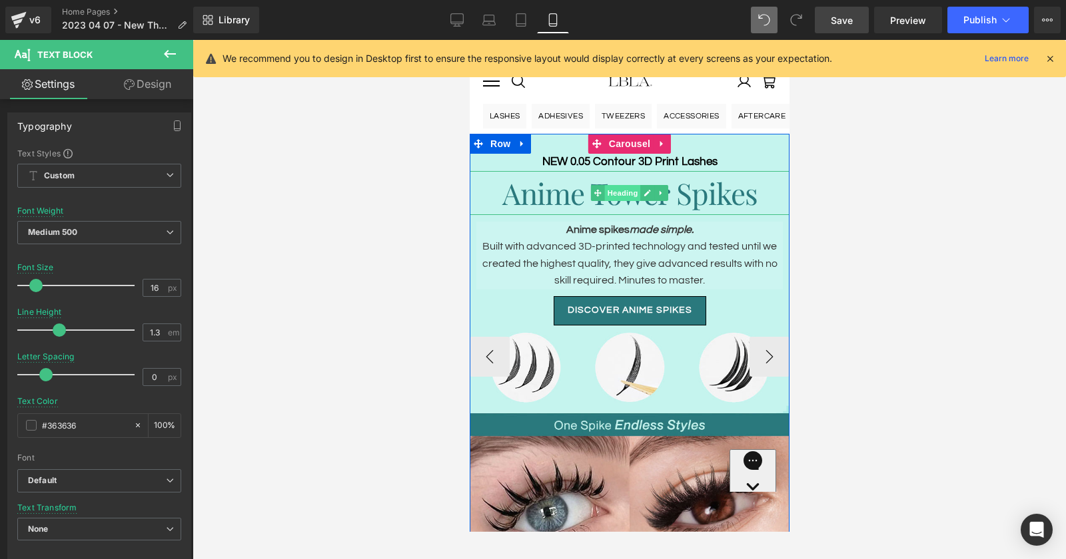
click at [626, 193] on span "Heading" at bounding box center [622, 193] width 36 height 16
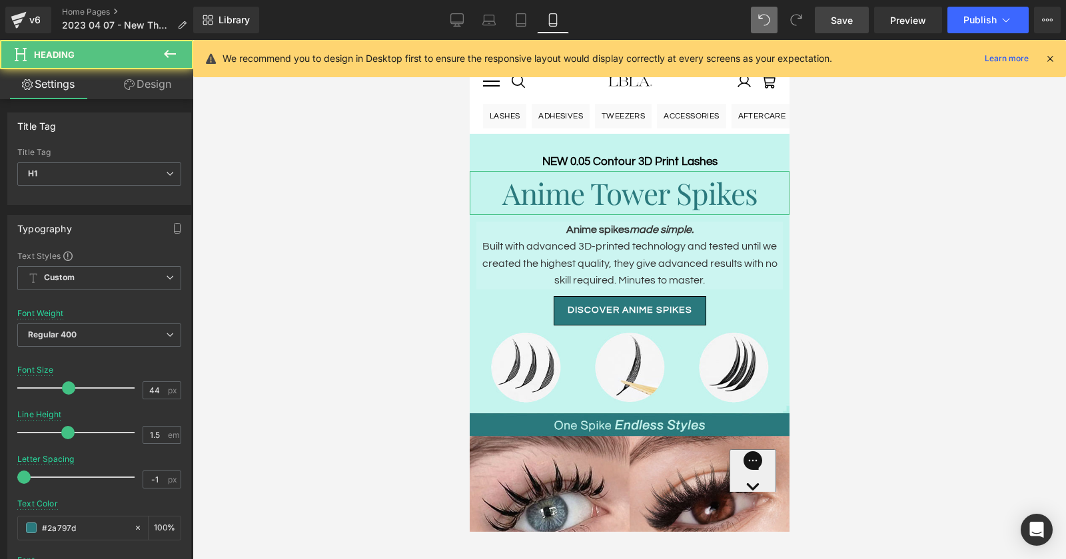
click at [135, 87] on link "Design" at bounding box center [147, 84] width 97 height 30
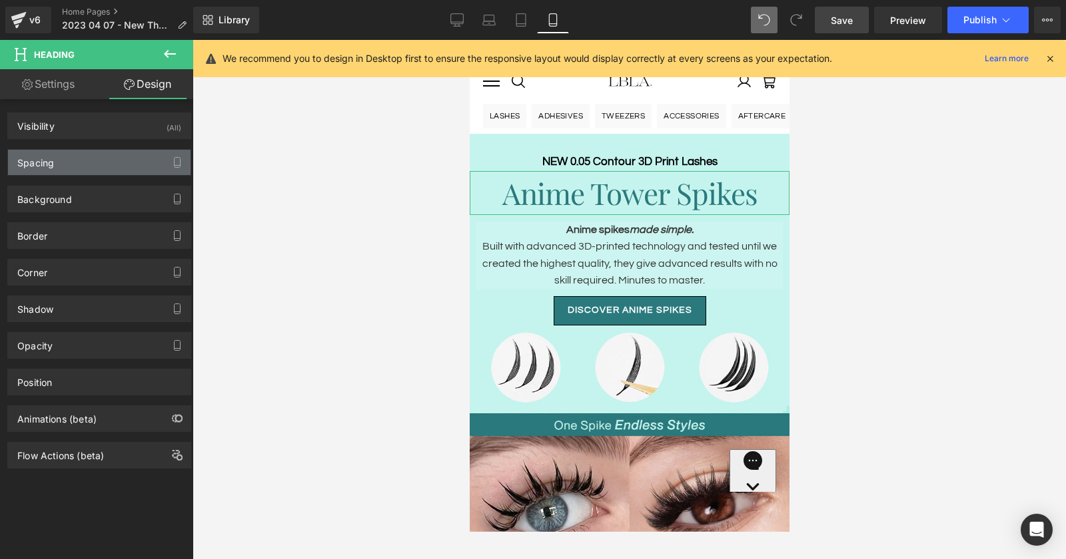
click at [96, 160] on div "Spacing" at bounding box center [99, 162] width 182 height 25
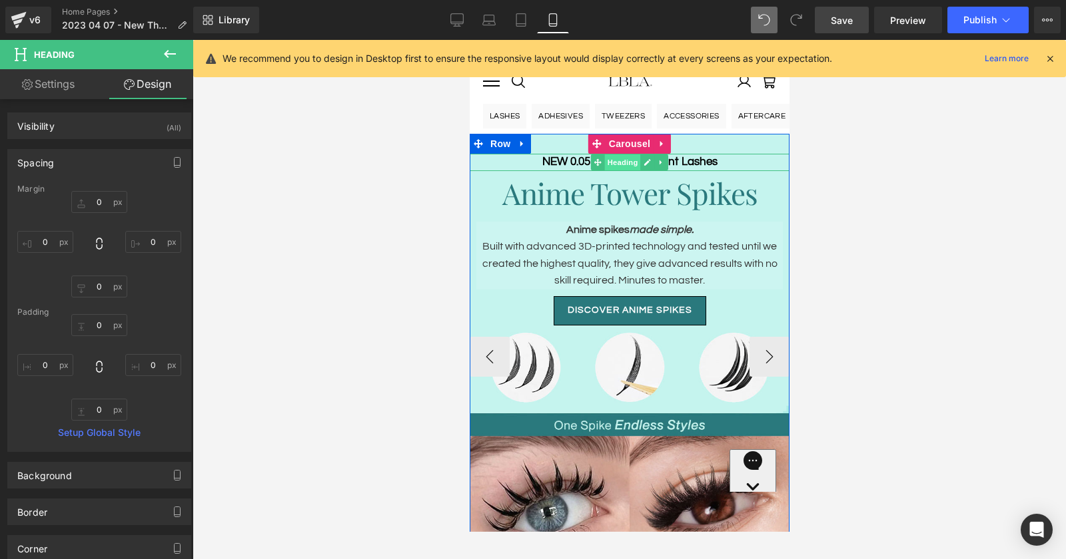
click at [630, 165] on span "Heading" at bounding box center [622, 163] width 36 height 16
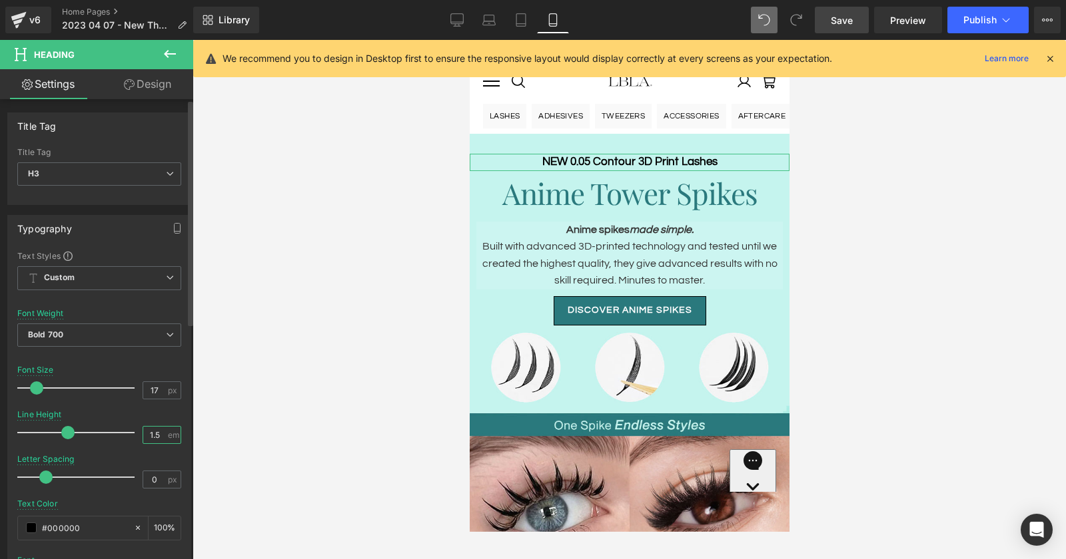
click at [153, 432] on input "1.5" at bounding box center [154, 435] width 23 height 17
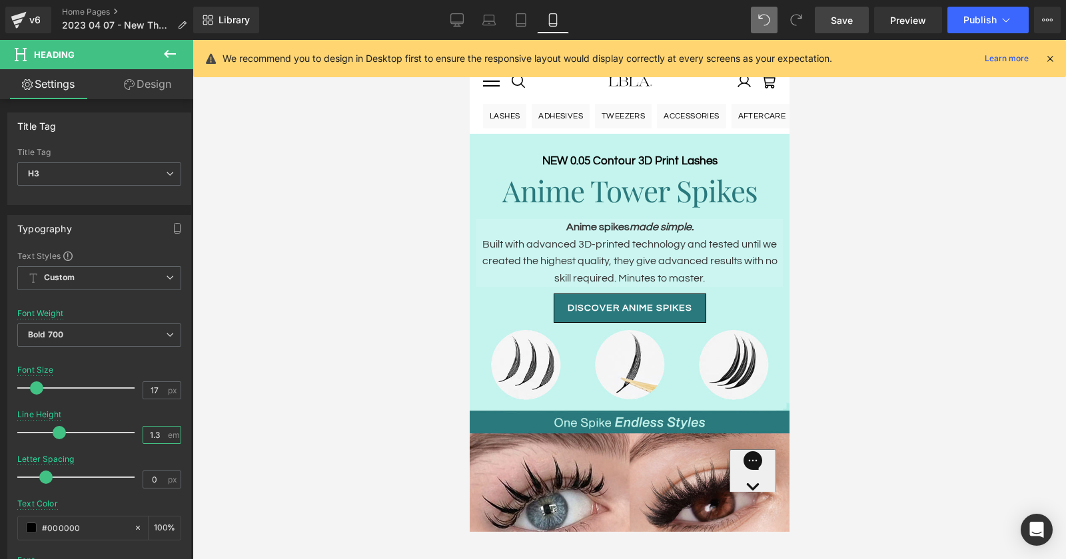
type input "1.2"
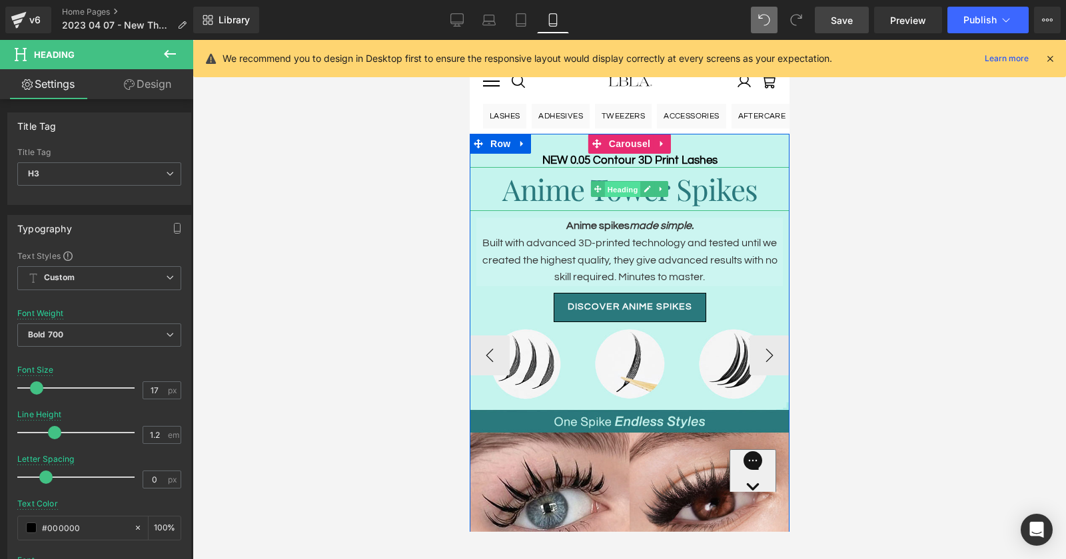
click at [634, 196] on span "Heading" at bounding box center [622, 190] width 36 height 16
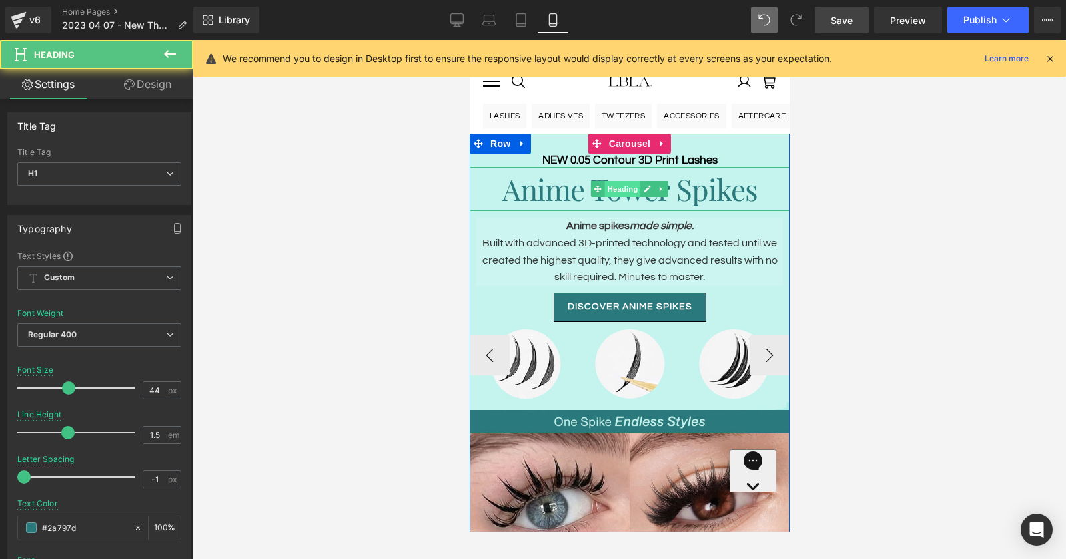
click at [627, 192] on span "Heading" at bounding box center [622, 189] width 36 height 16
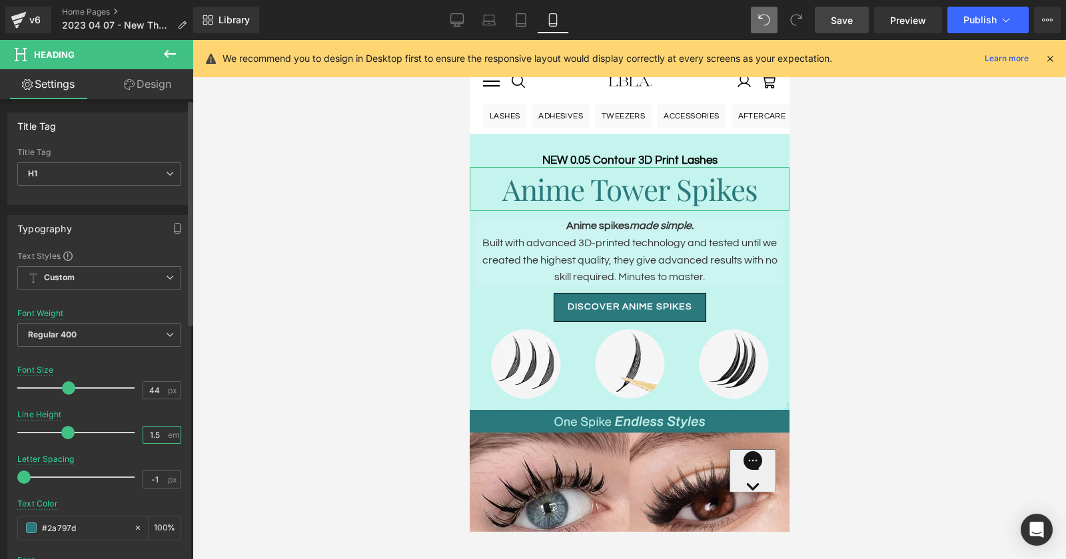
click at [154, 431] on input "1.5" at bounding box center [154, 435] width 23 height 17
type input "1.2"
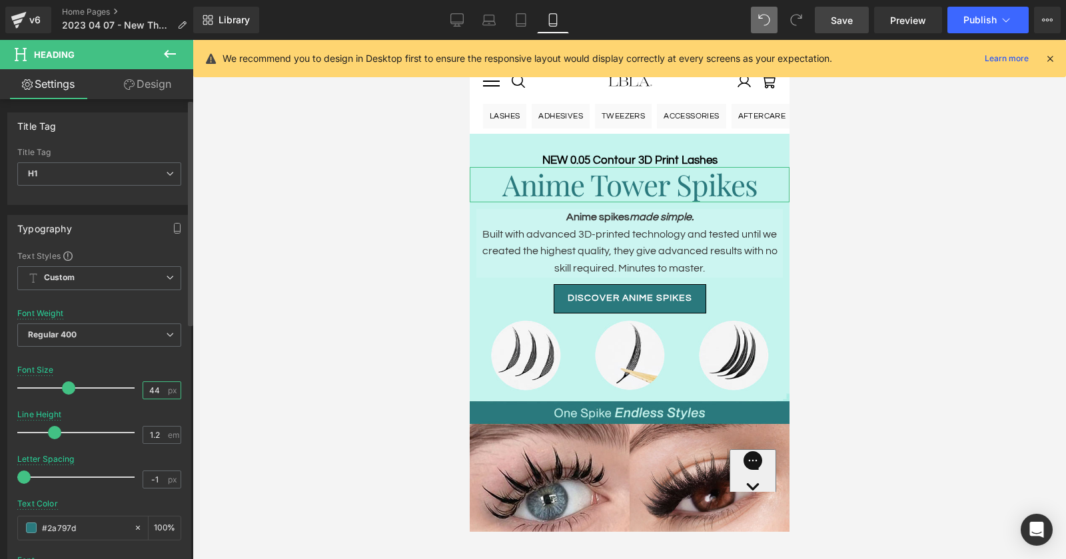
drag, startPoint x: 157, startPoint y: 386, endPoint x: 109, endPoint y: 386, distance: 48.0
click at [109, 386] on div "Font Size 44 px" at bounding box center [99, 388] width 164 height 45
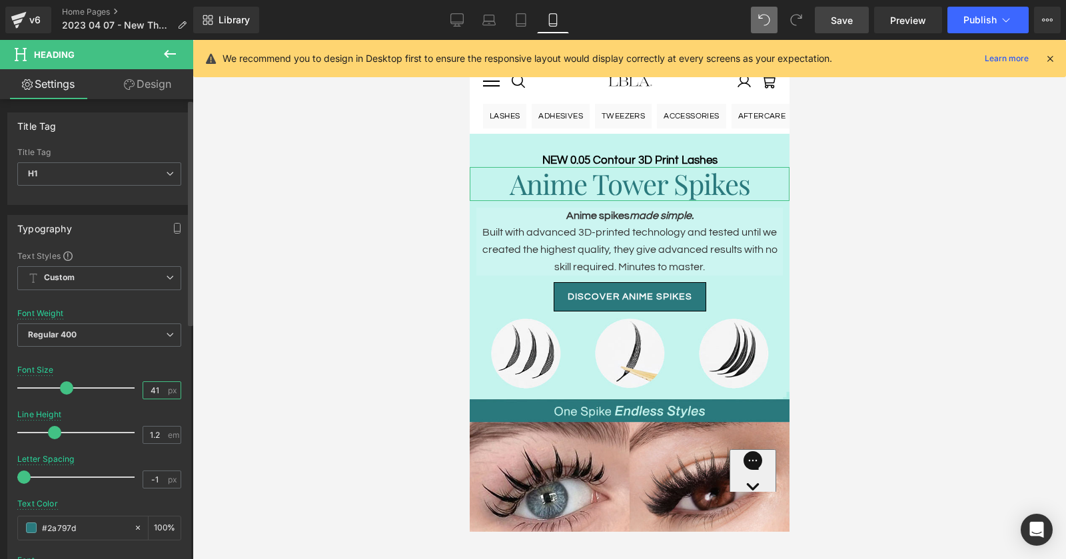
type input "40"
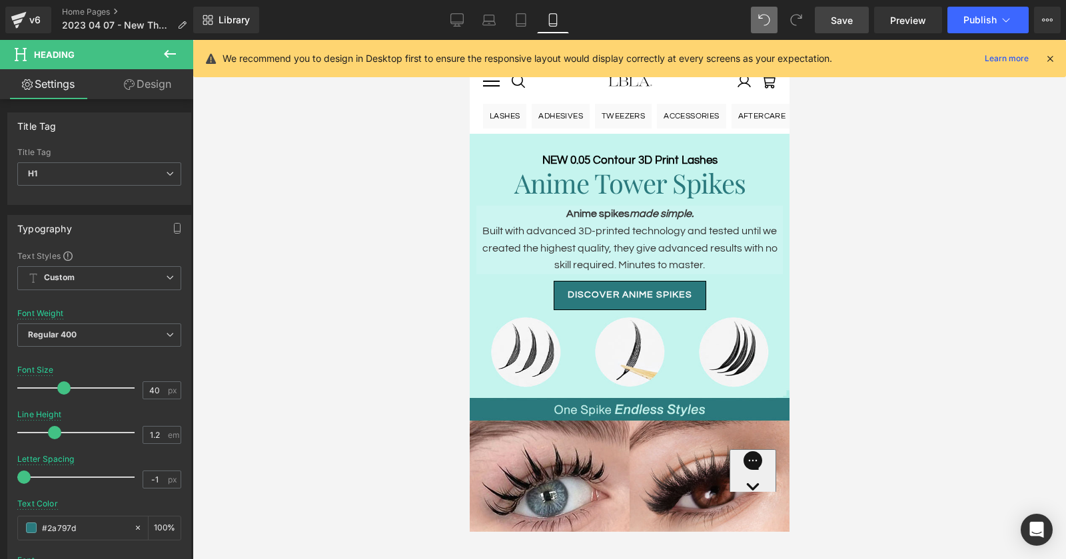
click at [850, 17] on span "Save" at bounding box center [842, 20] width 22 height 14
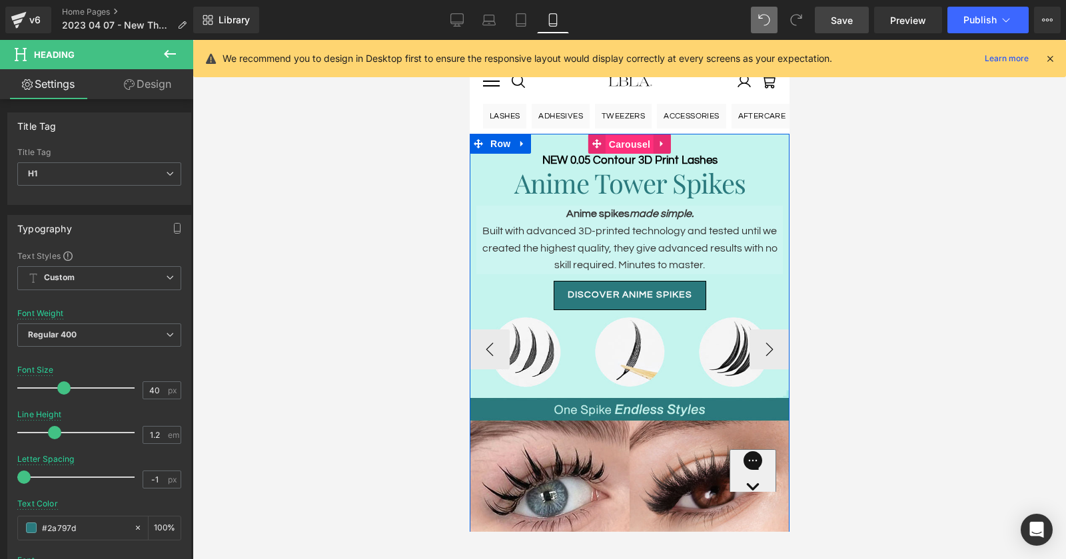
click at [634, 140] on span "Carousel" at bounding box center [629, 145] width 48 height 20
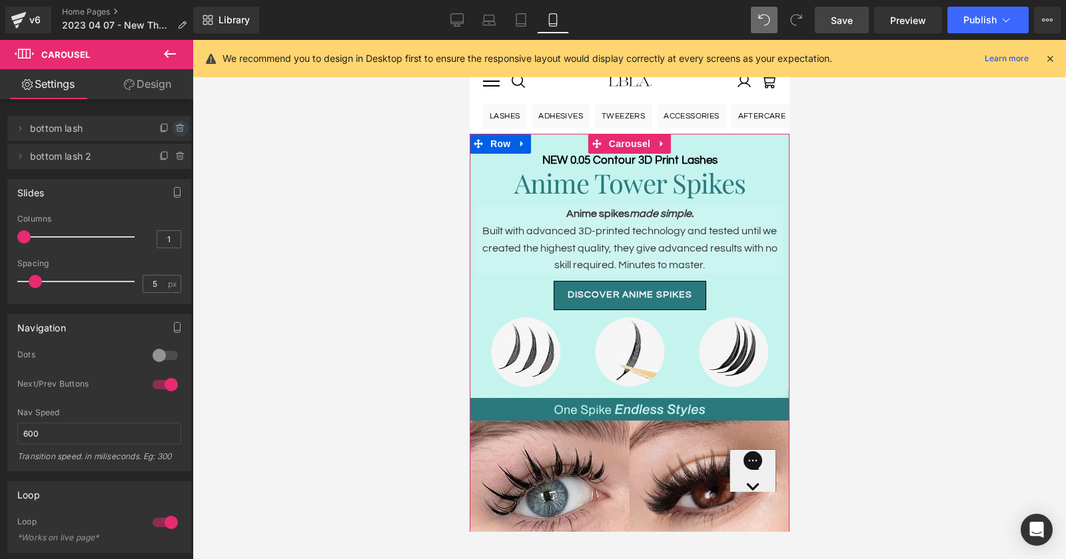
click at [177, 127] on icon at bounding box center [179, 129] width 5 height 6
click at [172, 127] on button "Delete" at bounding box center [166, 129] width 42 height 17
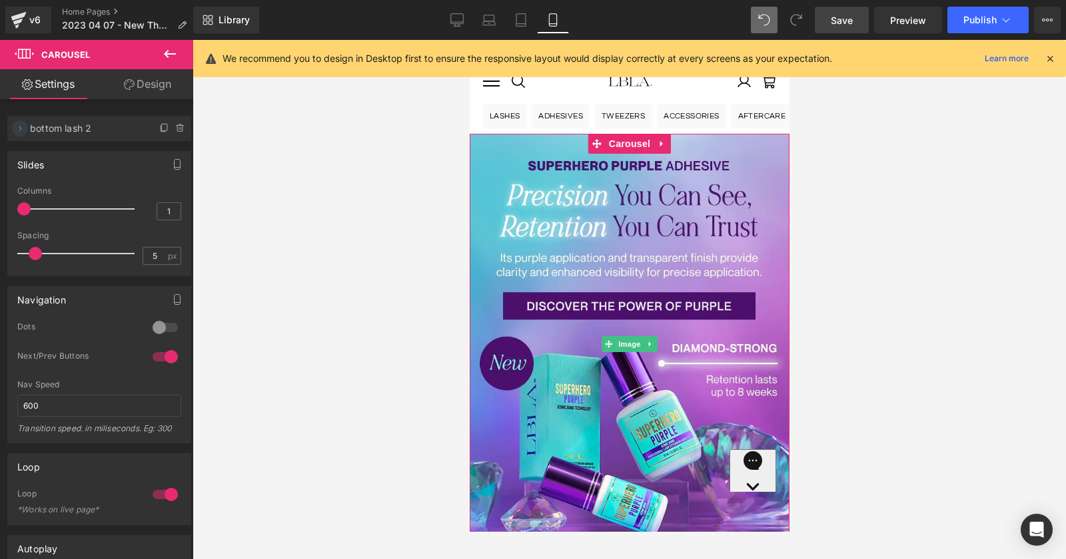
click at [15, 129] on icon at bounding box center [20, 128] width 11 height 11
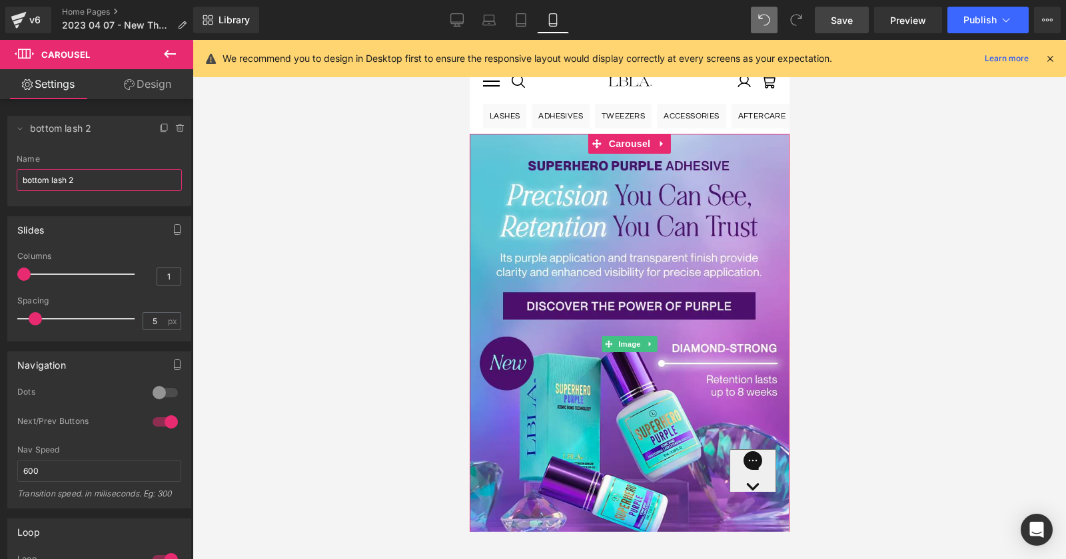
click at [76, 181] on input "bottom lash 2" at bounding box center [99, 180] width 165 height 22
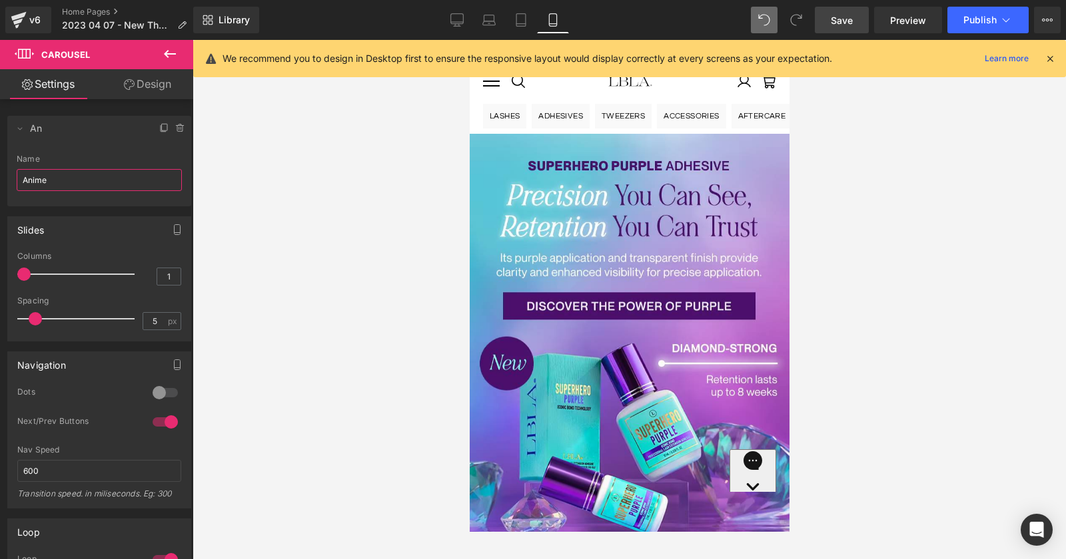
type input "Anime"
click at [763, 15] on icon at bounding box center [764, 20] width 12 height 12
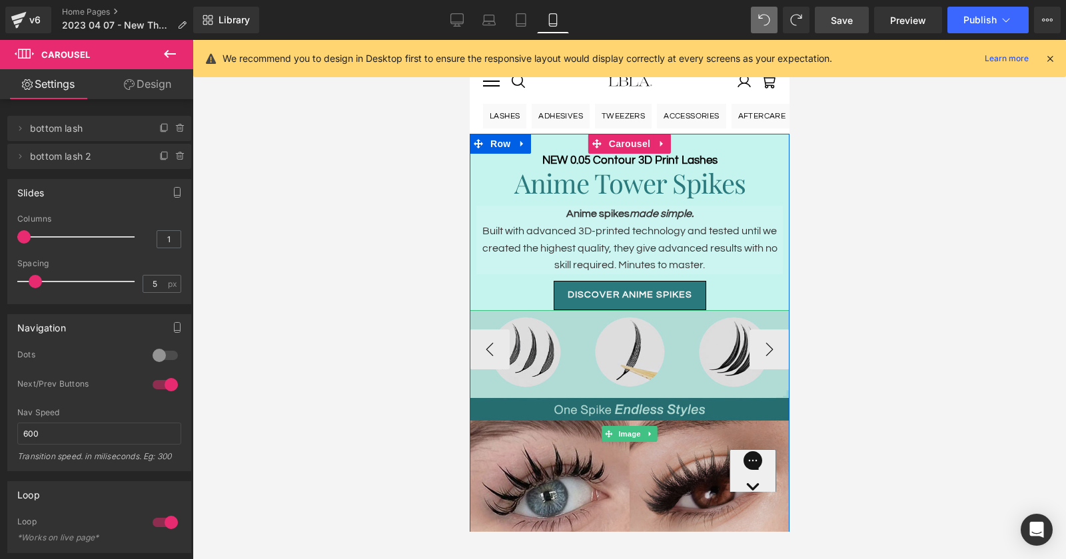
click at [488, 351] on img at bounding box center [629, 434] width 320 height 248
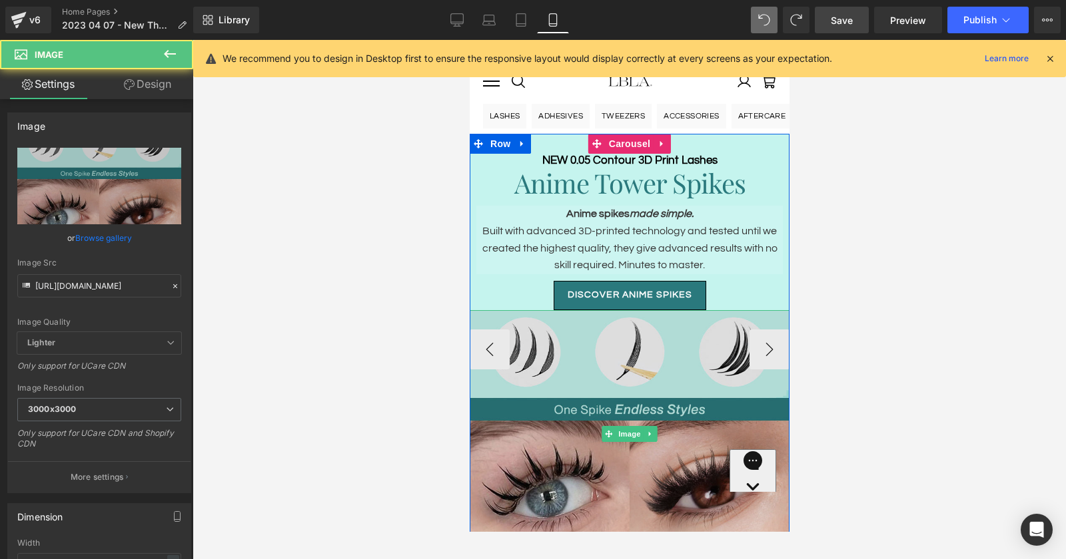
click at [488, 351] on img at bounding box center [629, 434] width 320 height 248
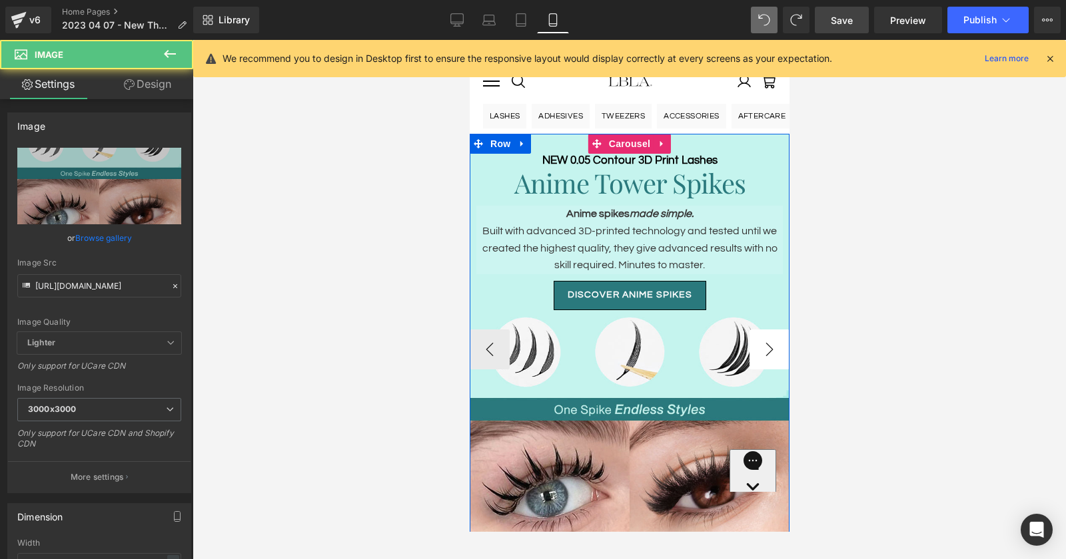
click at [763, 346] on button "›" at bounding box center [769, 350] width 40 height 40
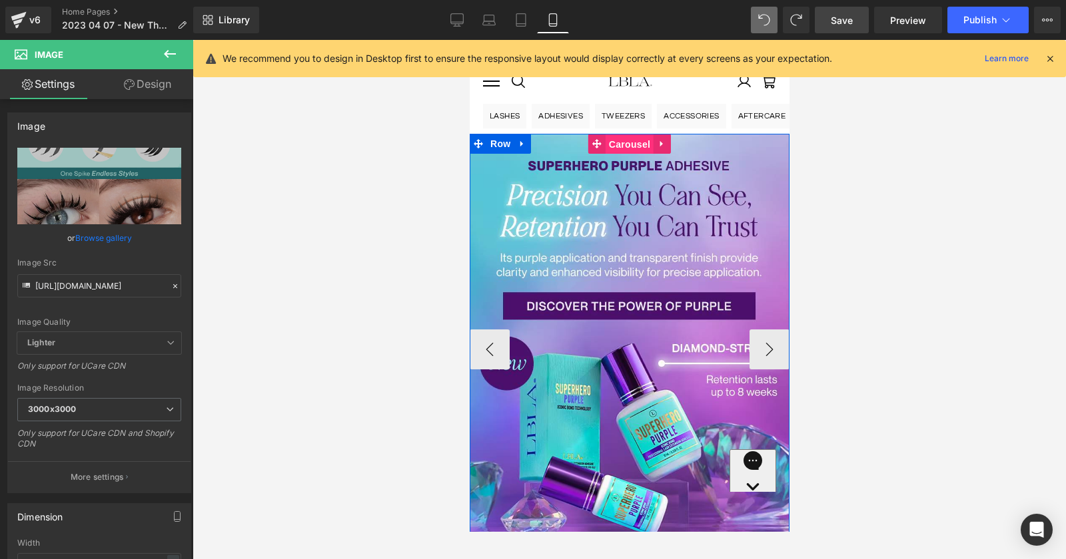
click at [629, 143] on span "Carousel" at bounding box center [629, 145] width 48 height 20
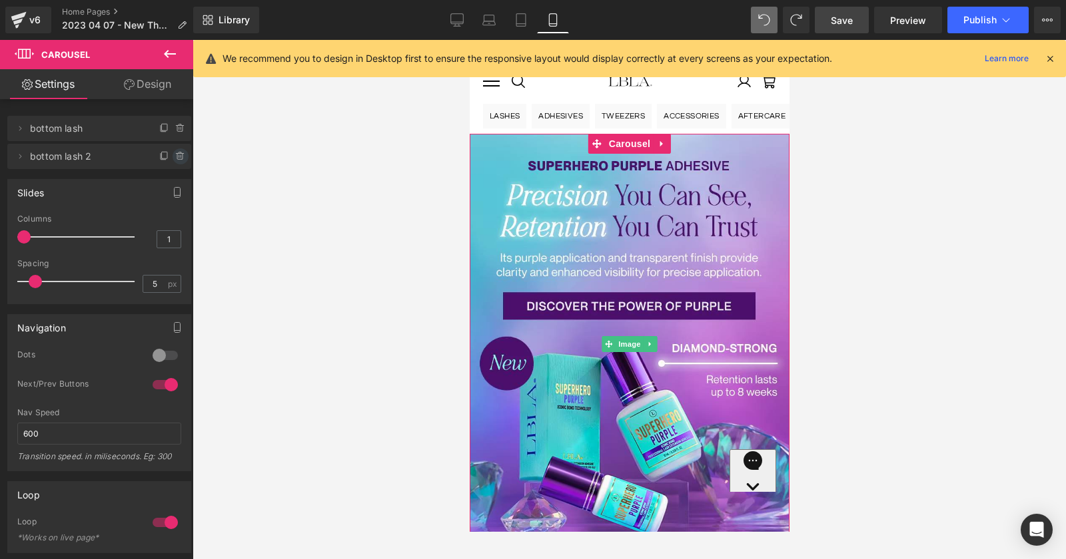
click at [176, 155] on icon at bounding box center [180, 156] width 11 height 11
click at [176, 155] on button "Delete" at bounding box center [166, 157] width 42 height 17
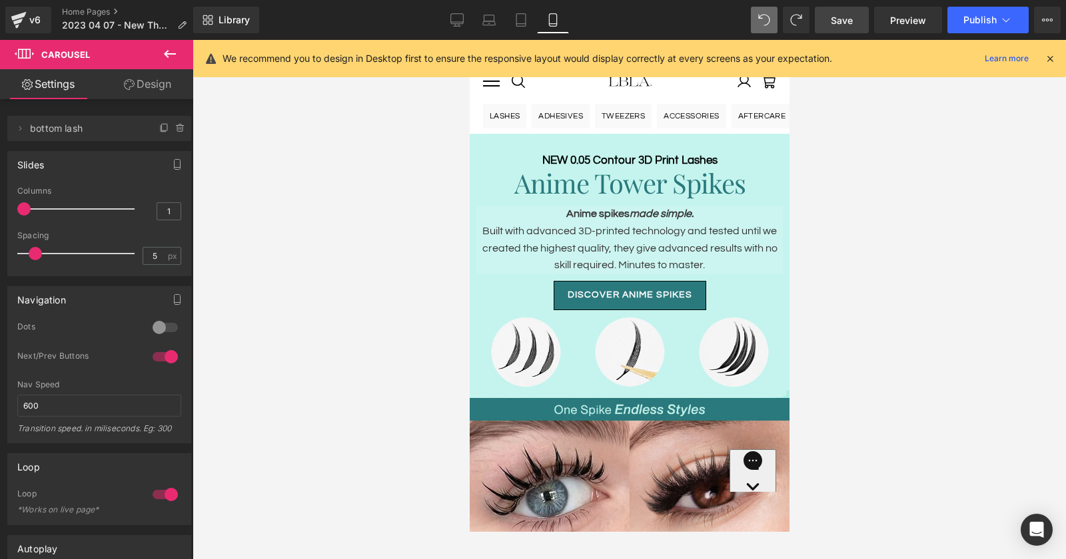
click at [829, 19] on link "Save" at bounding box center [842, 20] width 54 height 27
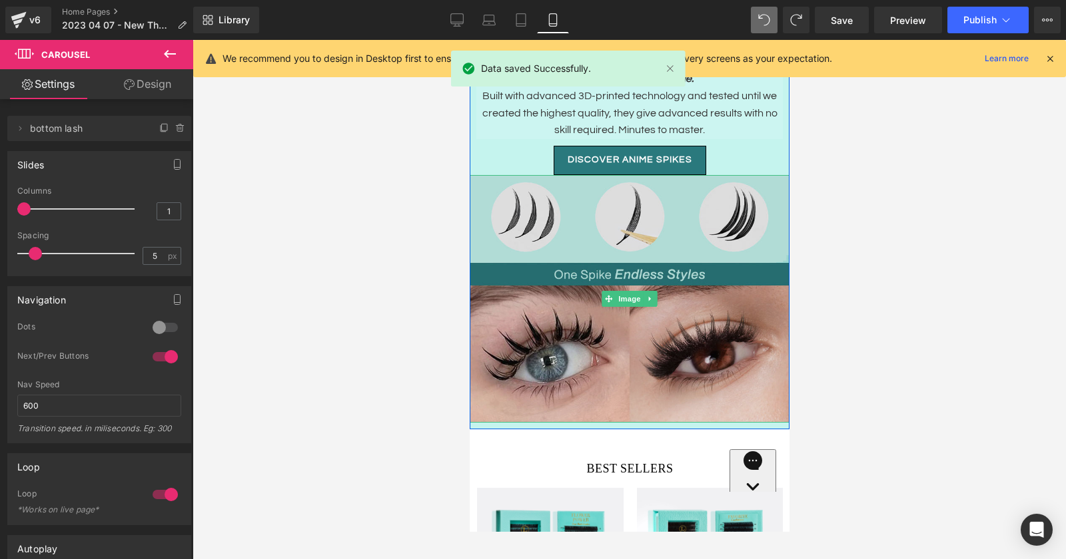
scroll to position [0, 0]
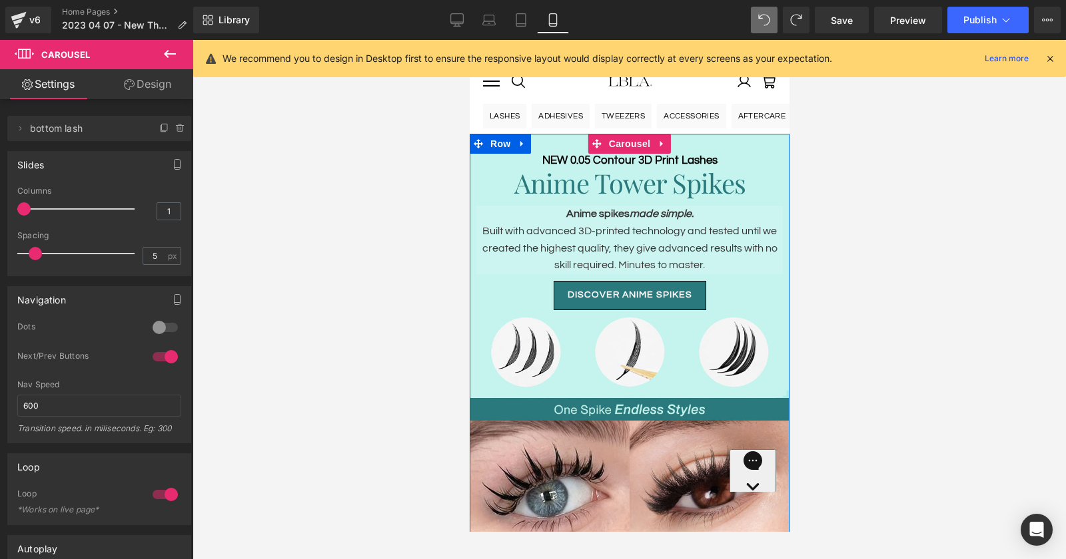
click at [696, 139] on div "NEW 0.05 Contour 3D Print Lashes Heading Anime Tower Spikes Heading Anime spike…" at bounding box center [629, 349] width 320 height 431
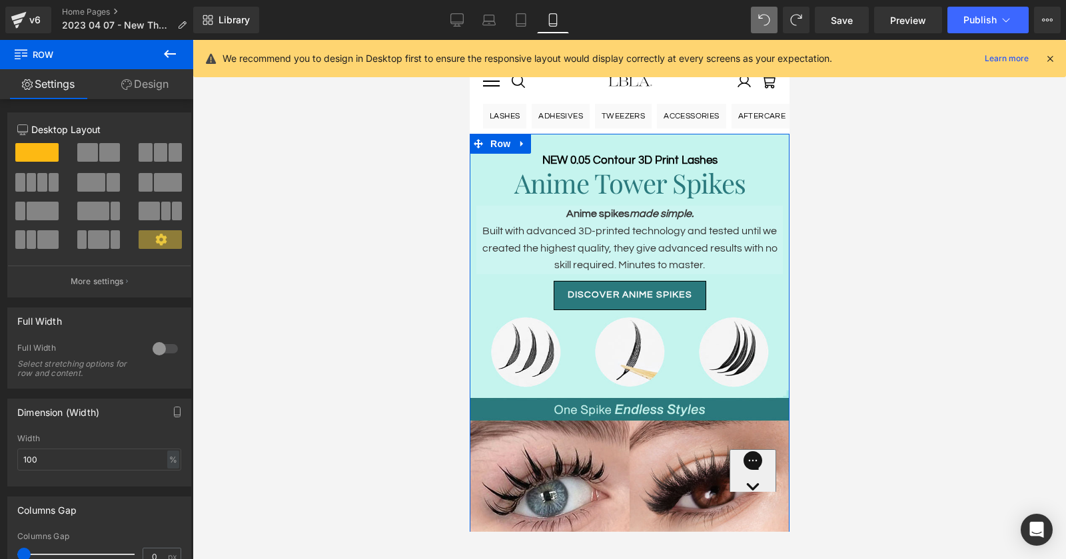
click at [147, 87] on link "Design" at bounding box center [145, 84] width 97 height 30
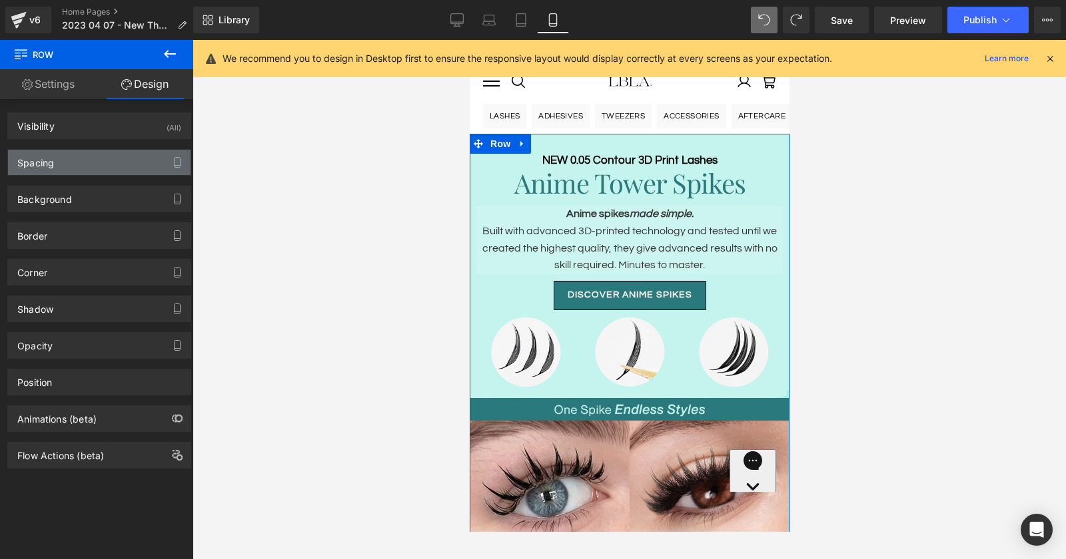
click at [101, 167] on div "Spacing" at bounding box center [99, 162] width 182 height 25
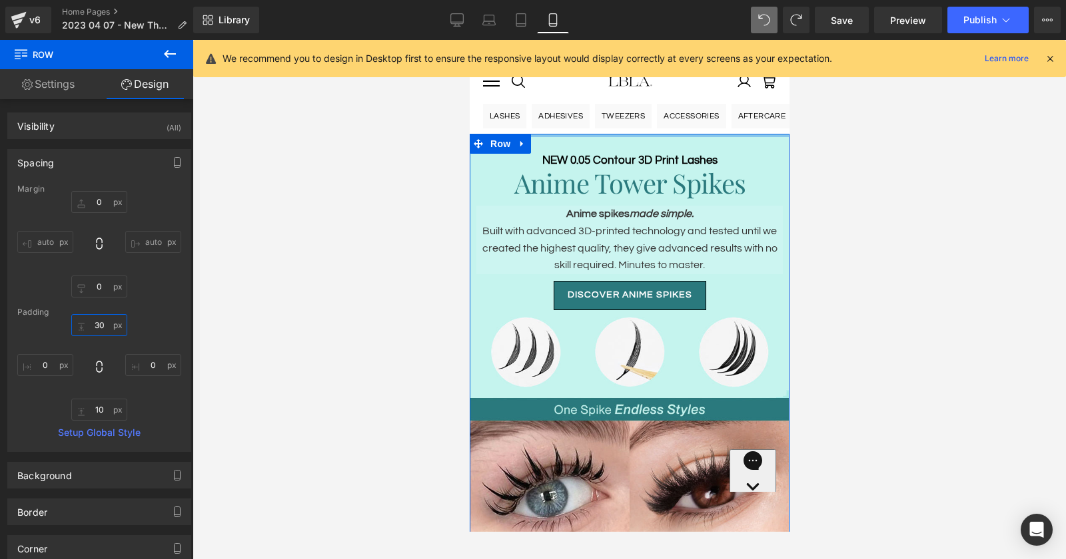
click at [101, 325] on input "30" at bounding box center [99, 325] width 56 height 22
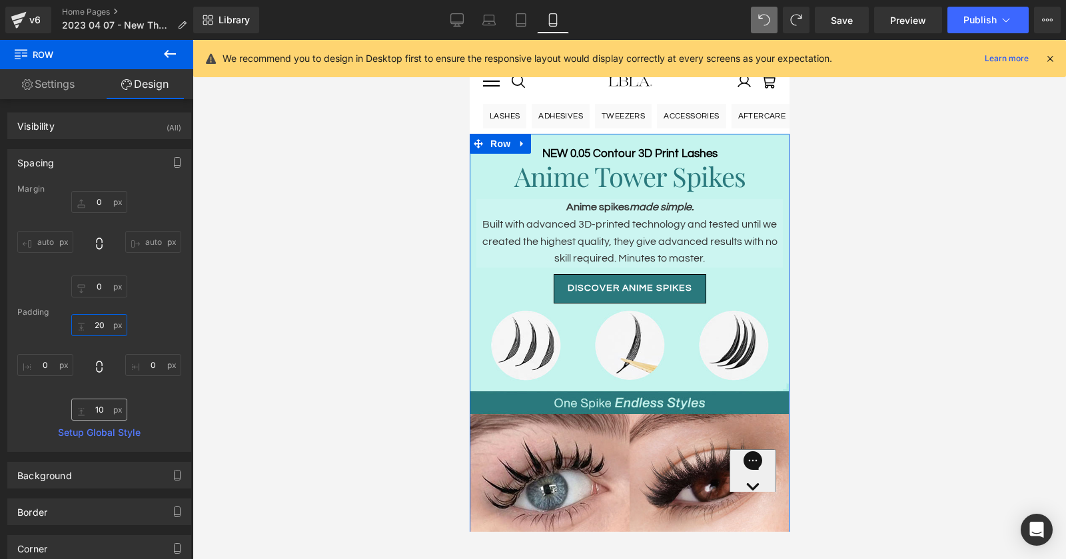
type input "20"
click at [100, 409] on input "10" at bounding box center [99, 410] width 56 height 22
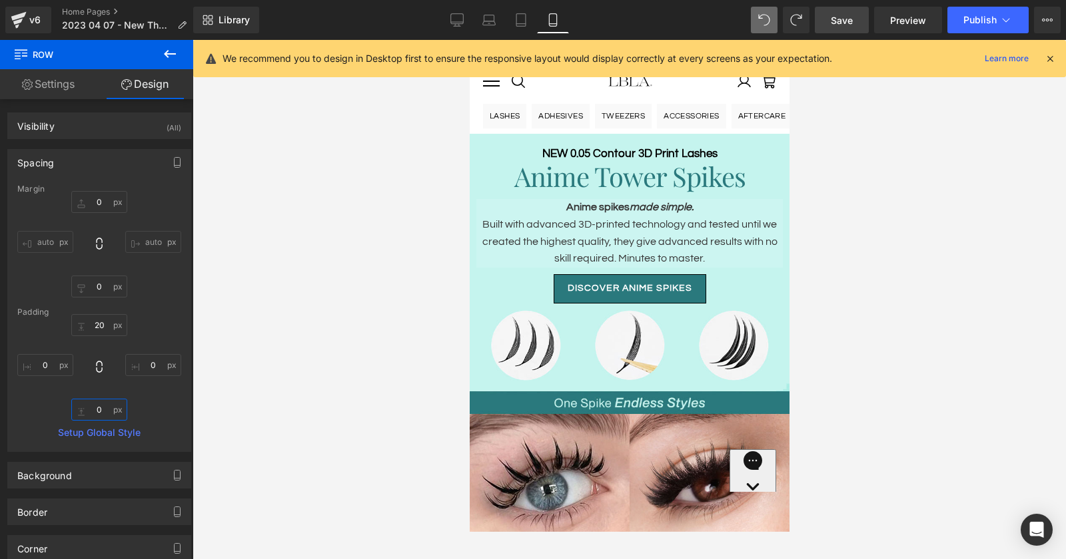
type input "0"
click at [837, 18] on span "Save" at bounding box center [842, 20] width 22 height 14
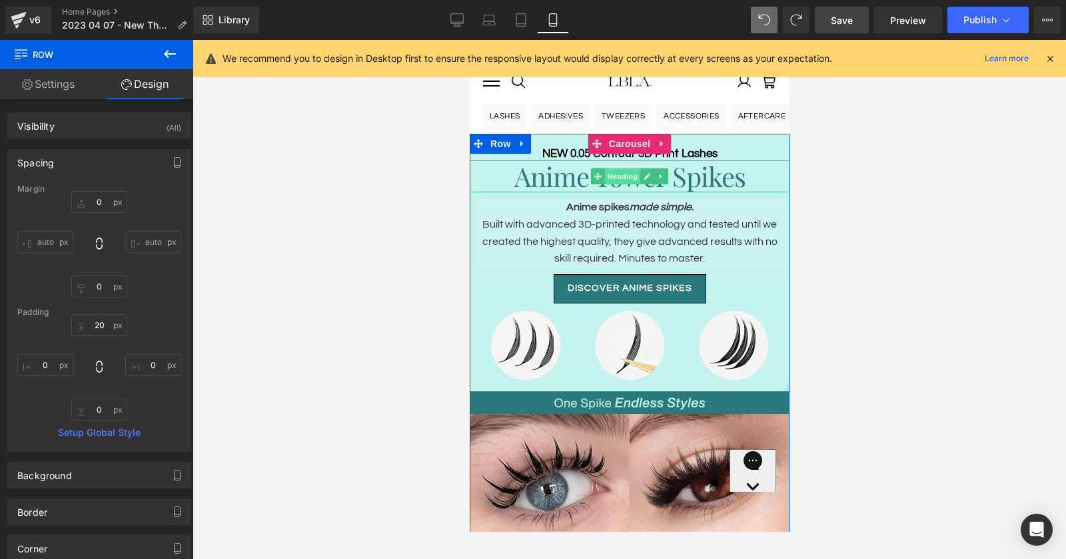
click at [629, 176] on span "Heading" at bounding box center [622, 176] width 36 height 16
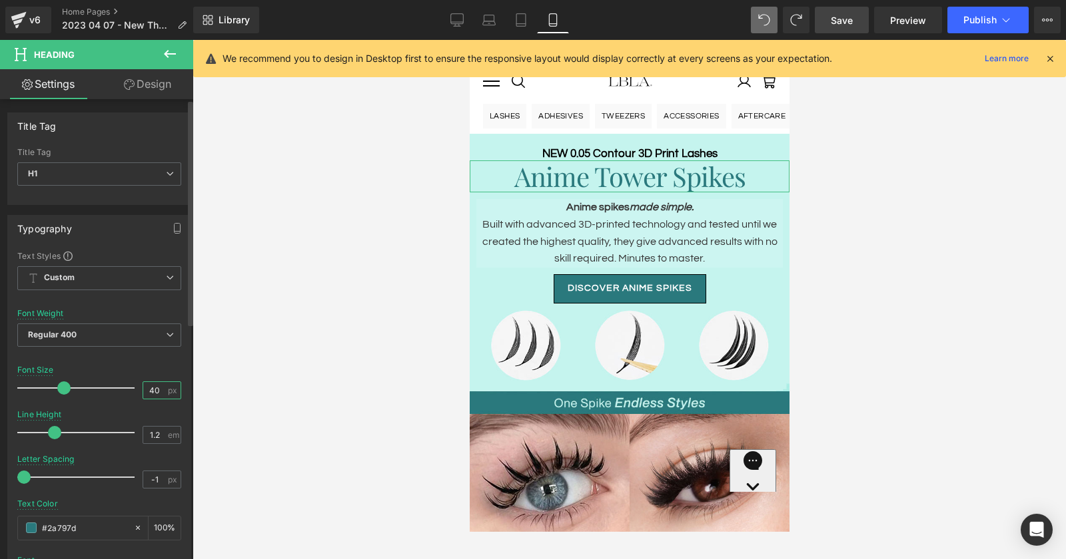
click at [151, 385] on input "40" at bounding box center [154, 390] width 23 height 17
type input "38"
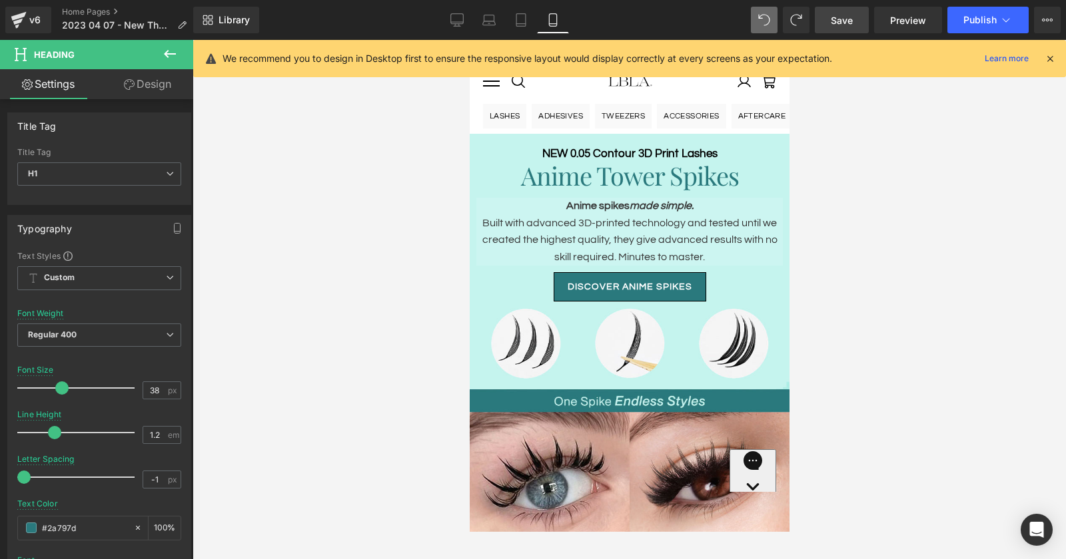
click at [851, 17] on span "Save" at bounding box center [842, 20] width 22 height 14
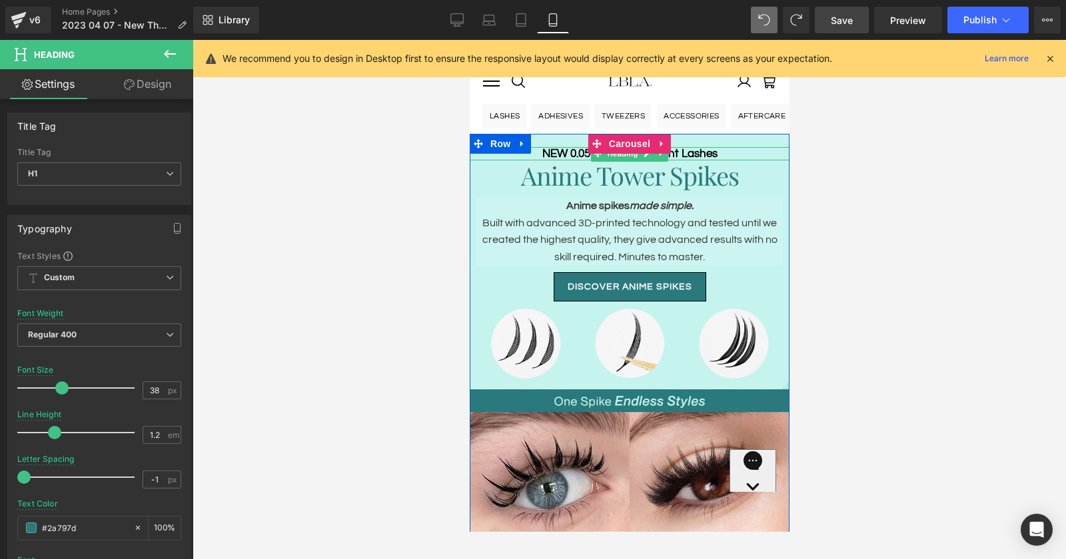
click at [569, 154] on h3 "NEW 0.05 Contour 3D Print Lashes" at bounding box center [629, 153] width 320 height 13
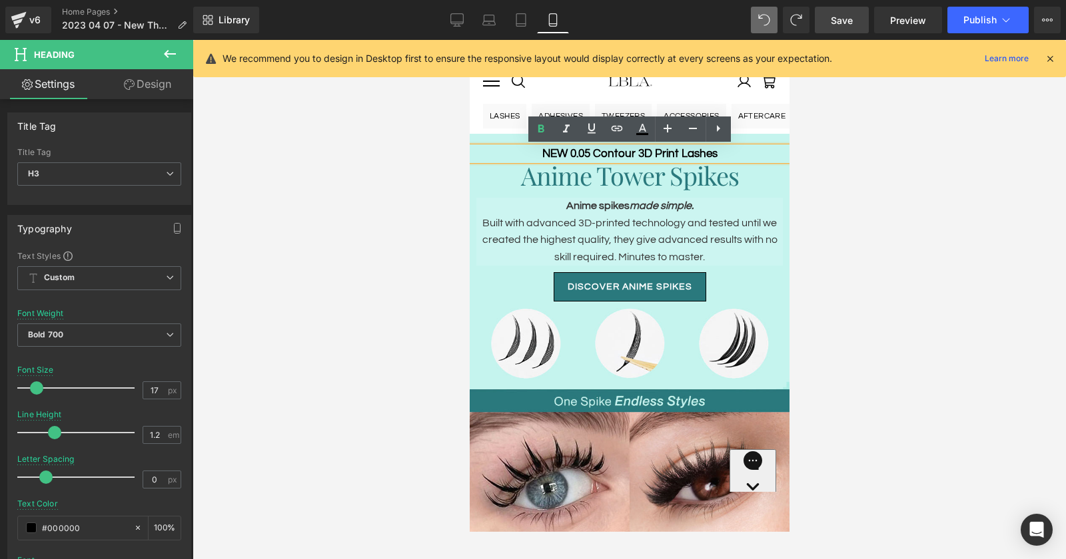
click at [637, 150] on h3 "NEW 0.05 Contour 3D Print Lashes" at bounding box center [629, 153] width 320 height 13
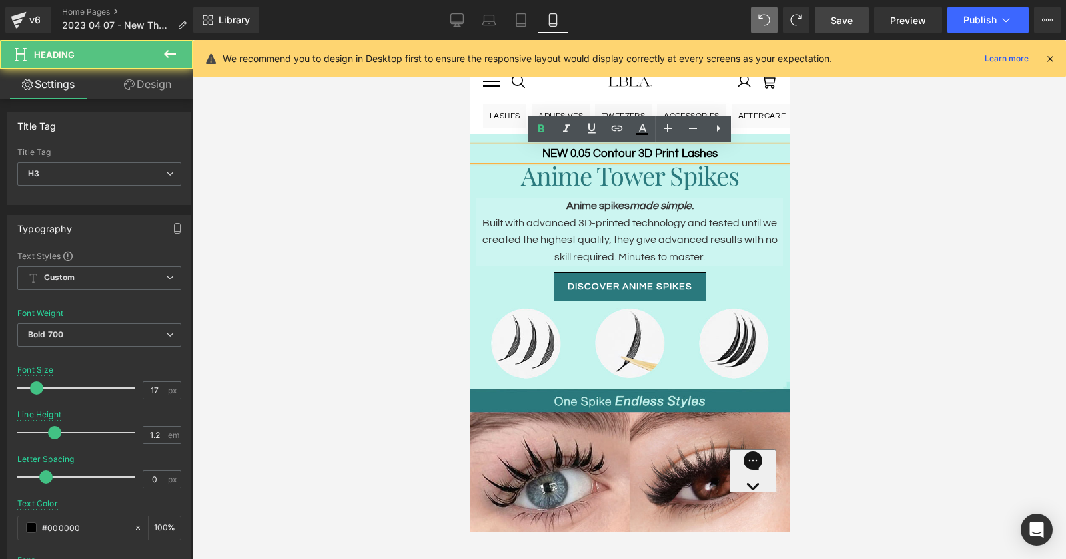
click at [631, 186] on h1 "Anime Tower Spikes" at bounding box center [629, 176] width 320 height 31
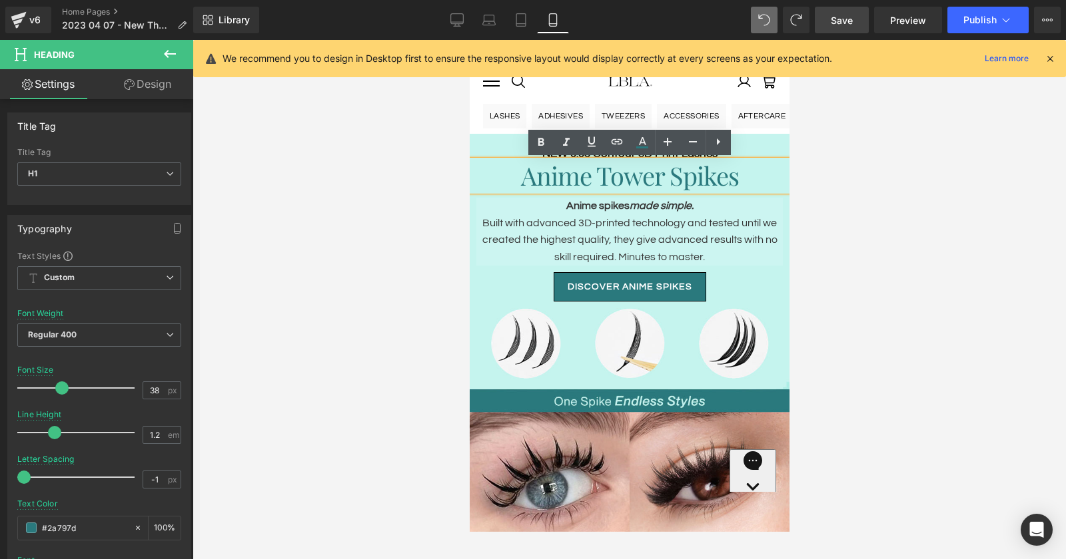
click at [754, 155] on h3 "NEW 0.05 Contour 3D Print Lashes" at bounding box center [629, 153] width 320 height 13
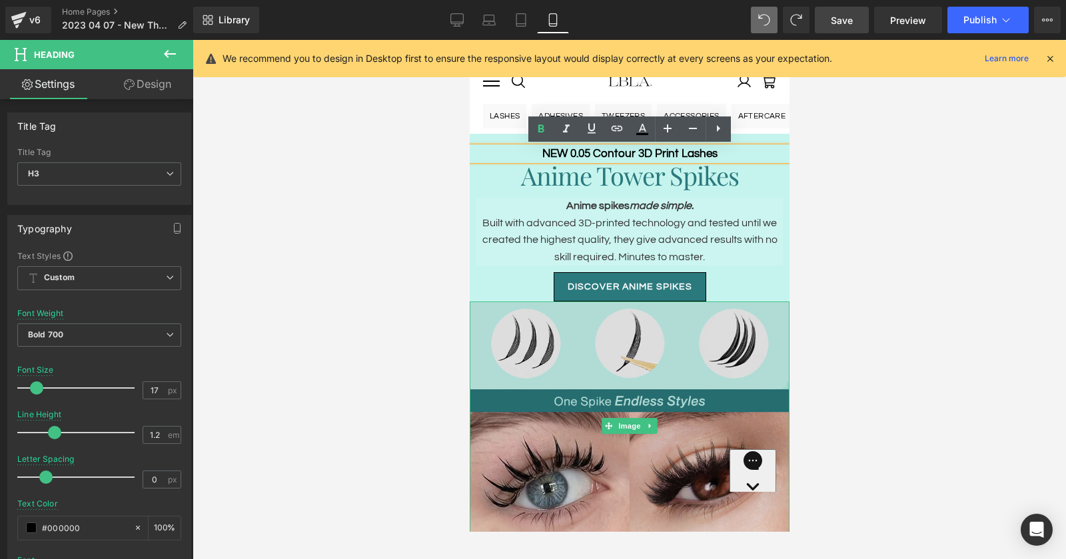
click at [600, 455] on img at bounding box center [629, 426] width 320 height 248
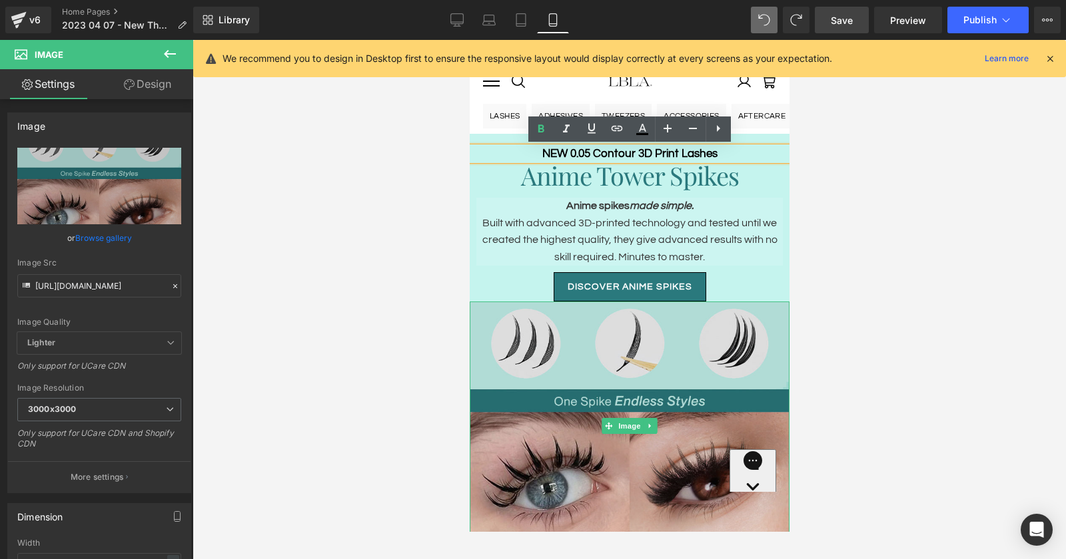
click at [519, 439] on img at bounding box center [629, 426] width 320 height 248
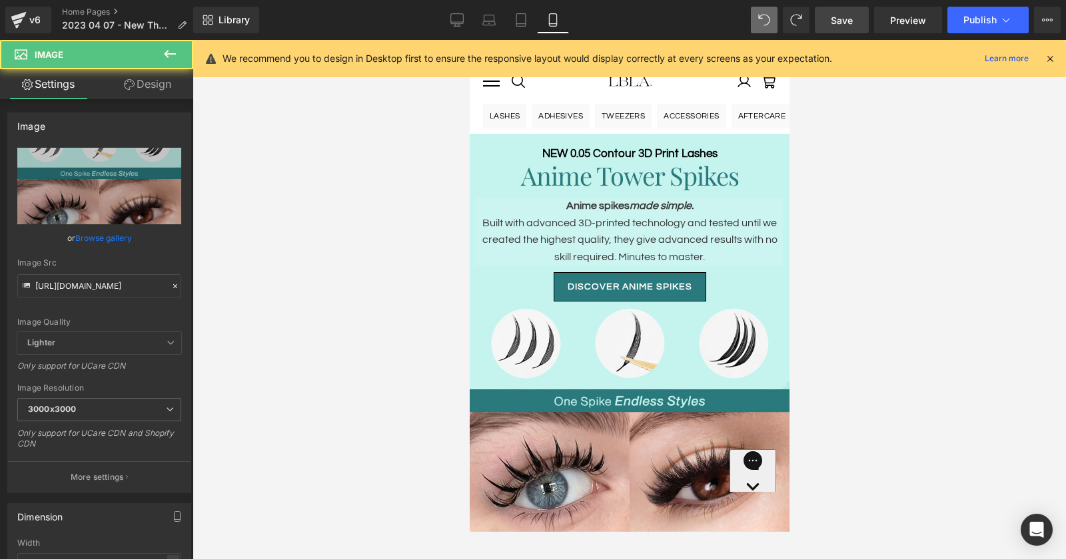
click at [372, 399] on div at bounding box center [628, 299] width 873 height 519
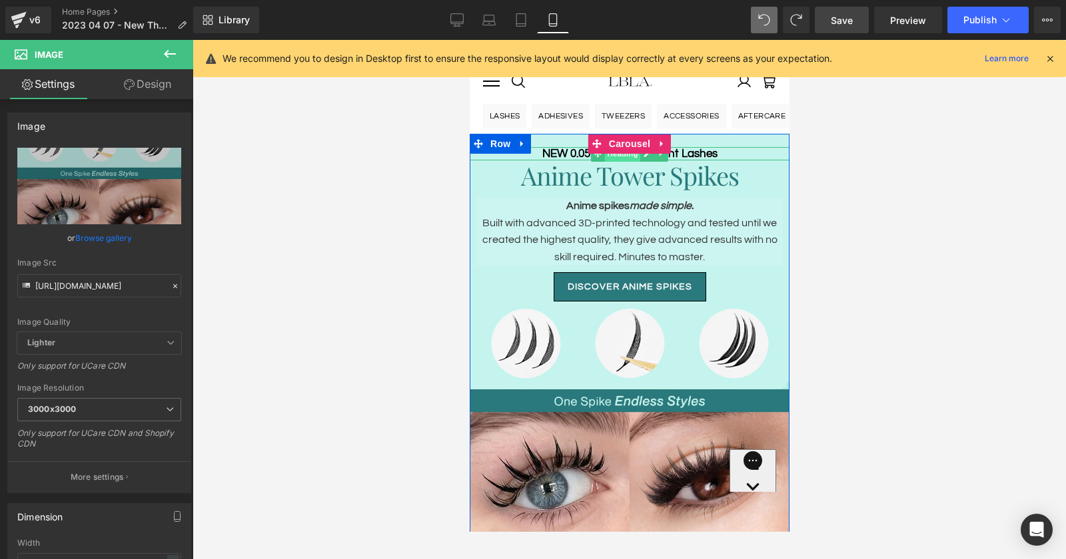
click at [636, 155] on span "Heading" at bounding box center [622, 154] width 36 height 16
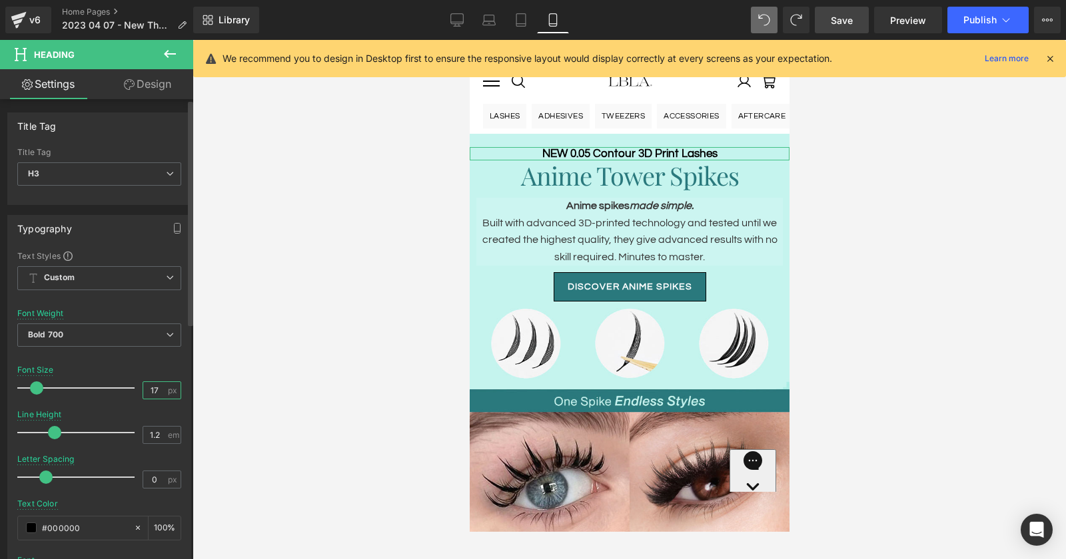
click at [155, 382] on input "17" at bounding box center [154, 390] width 23 height 17
type input "15"
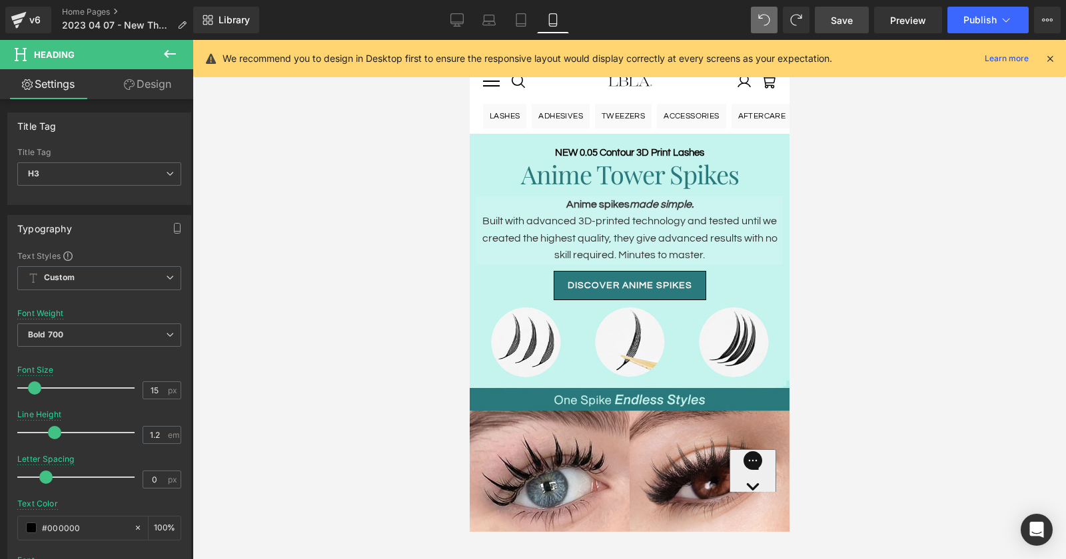
click at [850, 14] on span "Save" at bounding box center [842, 20] width 22 height 14
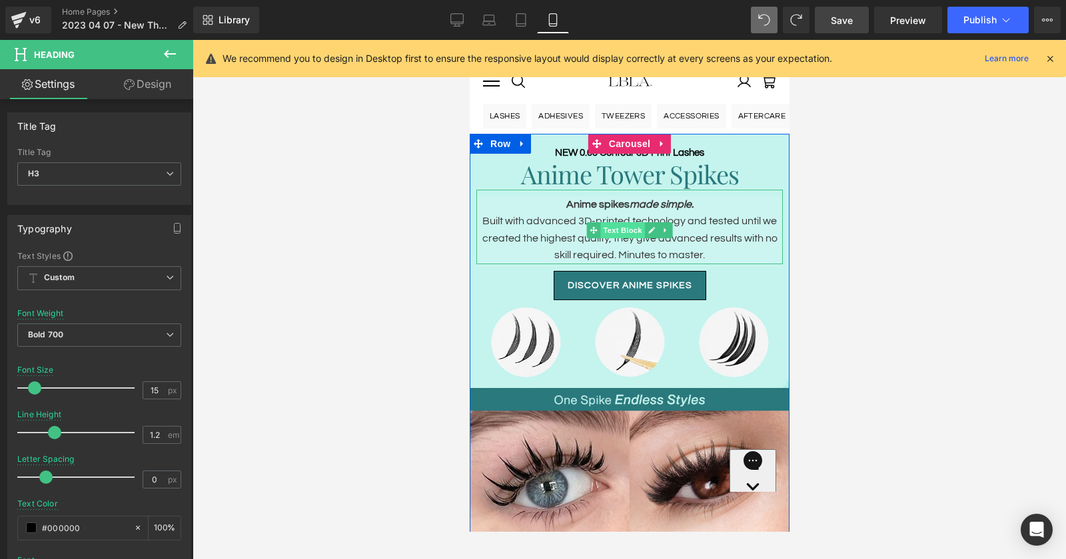
click at [631, 231] on span "Text Block" at bounding box center [621, 230] width 44 height 16
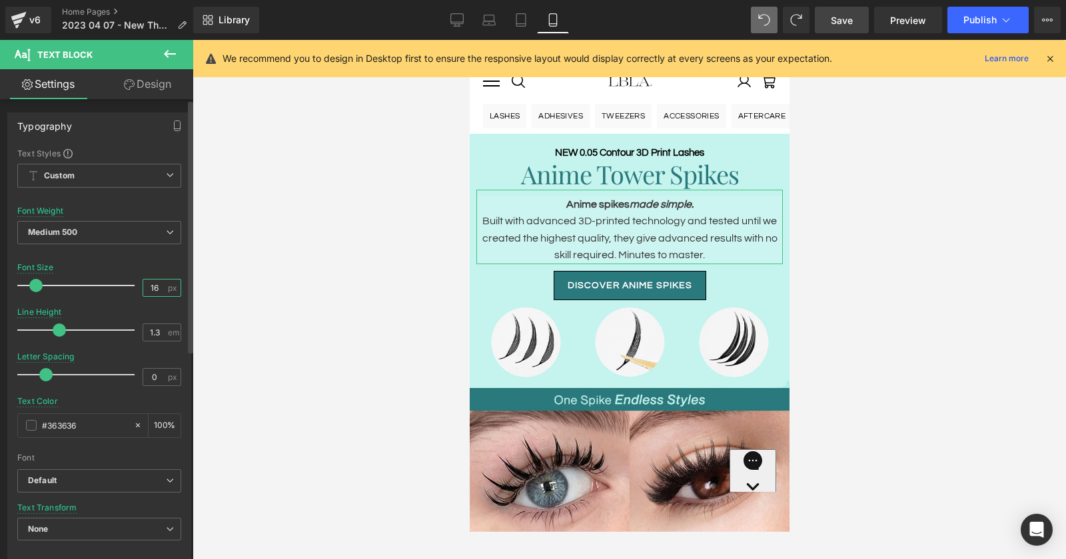
click at [153, 286] on input "16" at bounding box center [154, 288] width 23 height 17
type input "15"
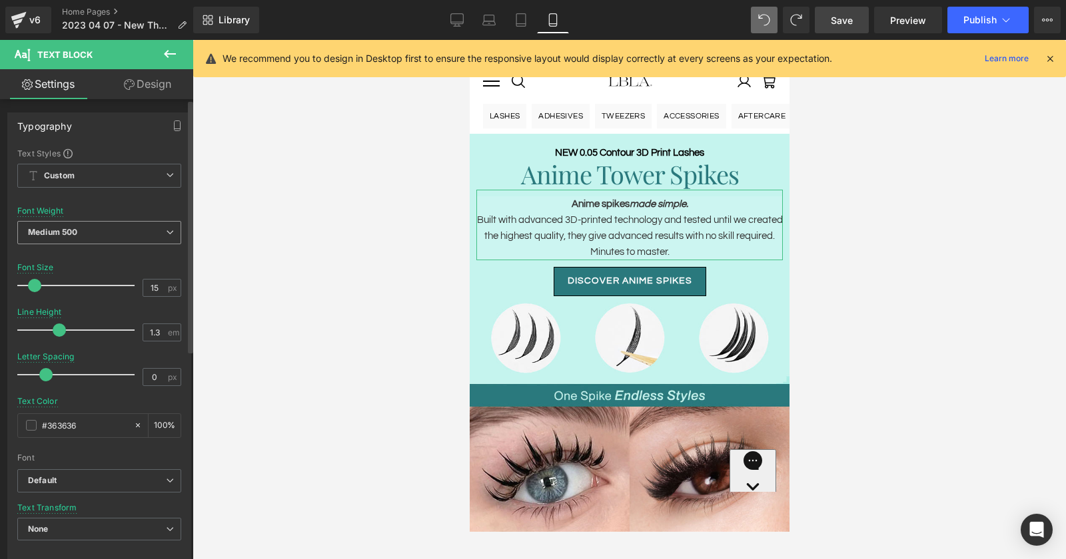
click at [167, 230] on icon at bounding box center [170, 232] width 8 height 8
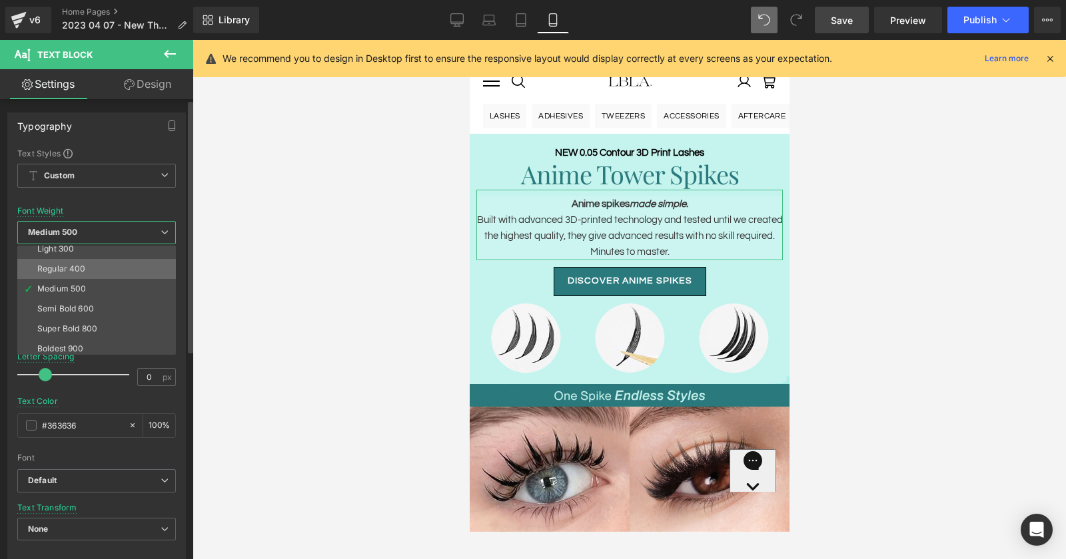
scroll to position [48, 0]
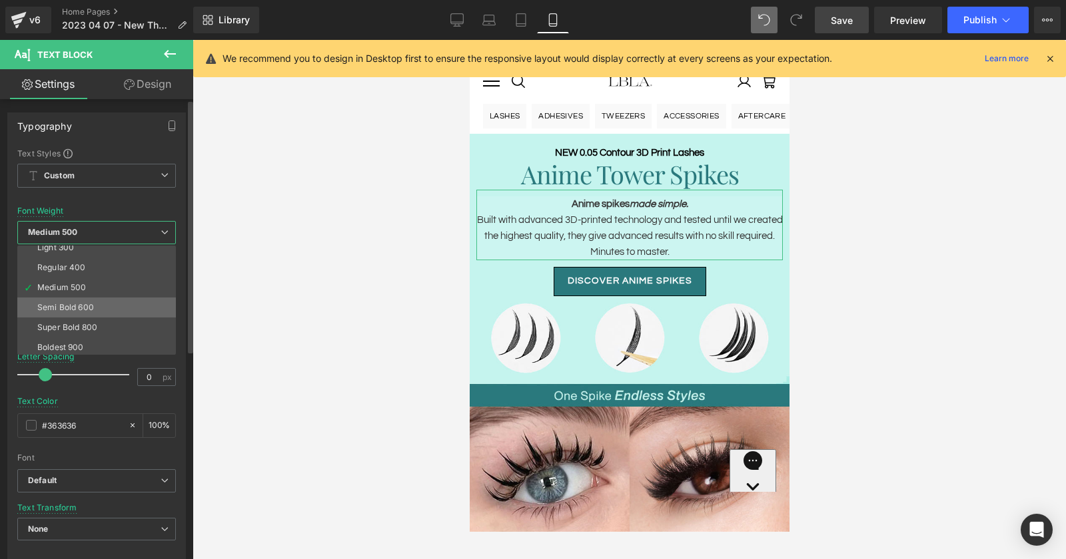
click at [95, 305] on li "Semi Bold 600" at bounding box center [99, 308] width 165 height 20
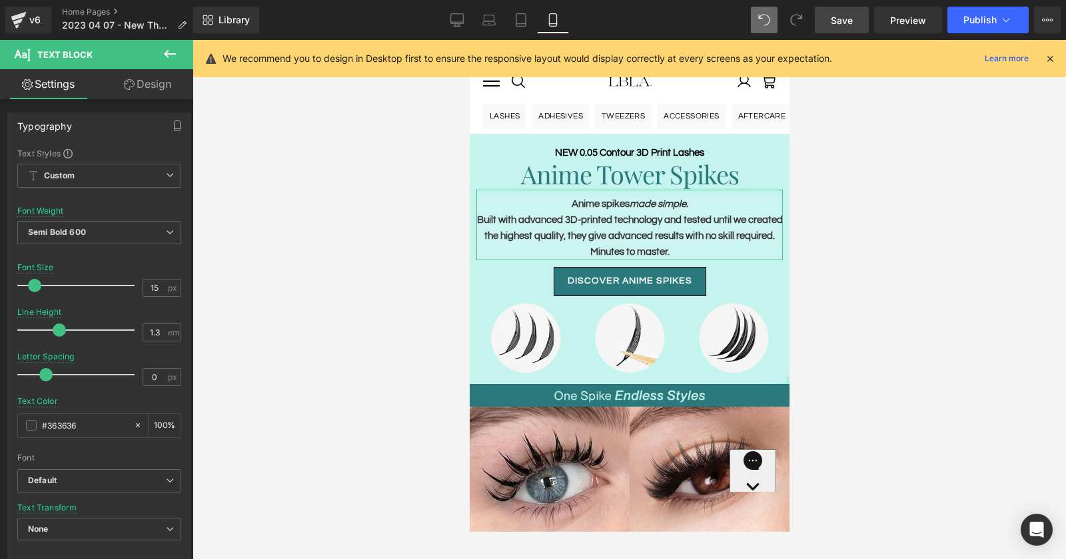
click at [133, 73] on link "Design" at bounding box center [147, 84] width 97 height 30
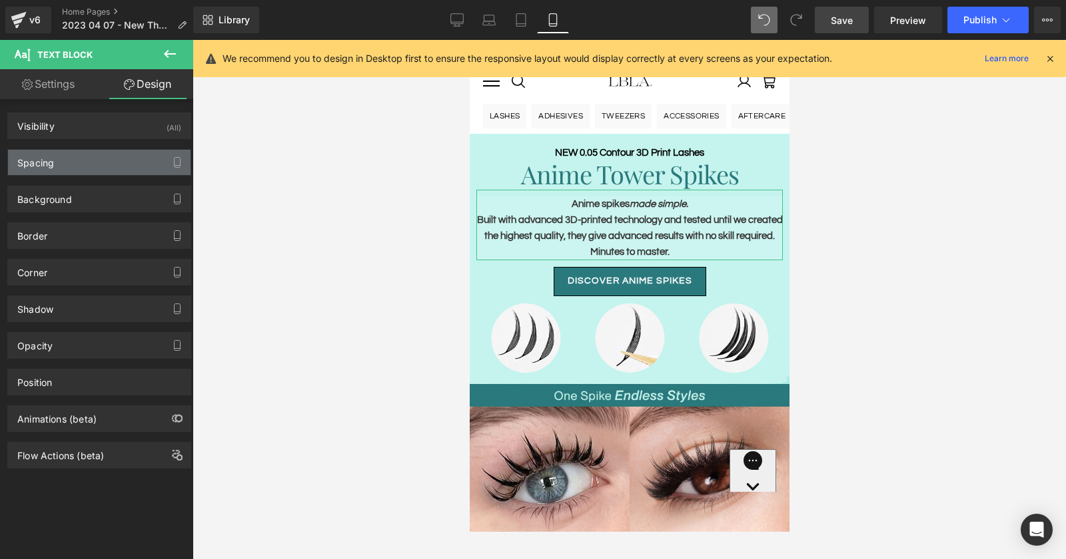
click at [92, 161] on div "Spacing" at bounding box center [99, 162] width 182 height 25
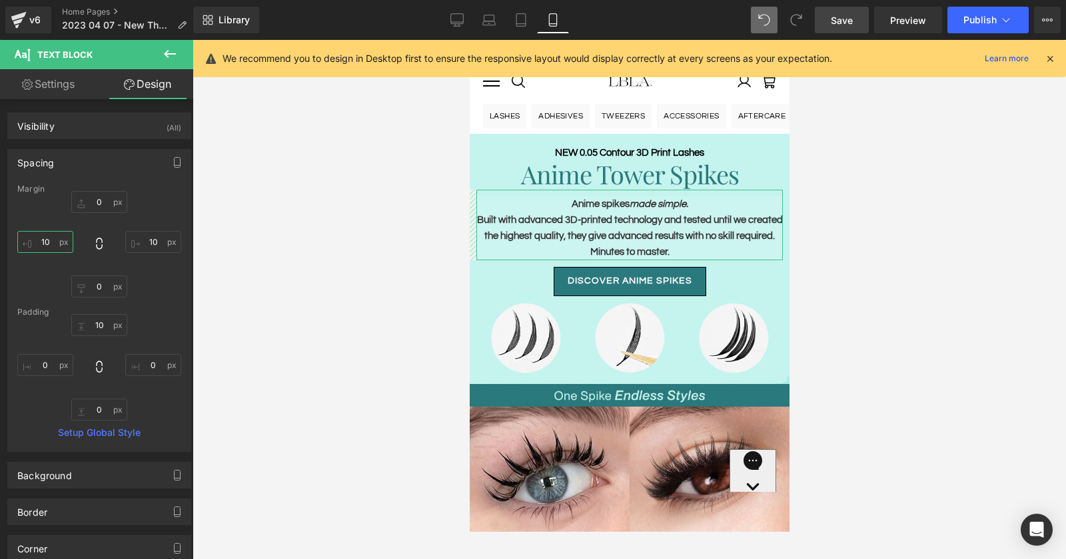
click at [47, 240] on input "text" at bounding box center [45, 242] width 56 height 22
type input "12"
click at [151, 242] on input "text" at bounding box center [153, 242] width 56 height 22
type input "12"
click at [836, 17] on span "Save" at bounding box center [842, 20] width 22 height 14
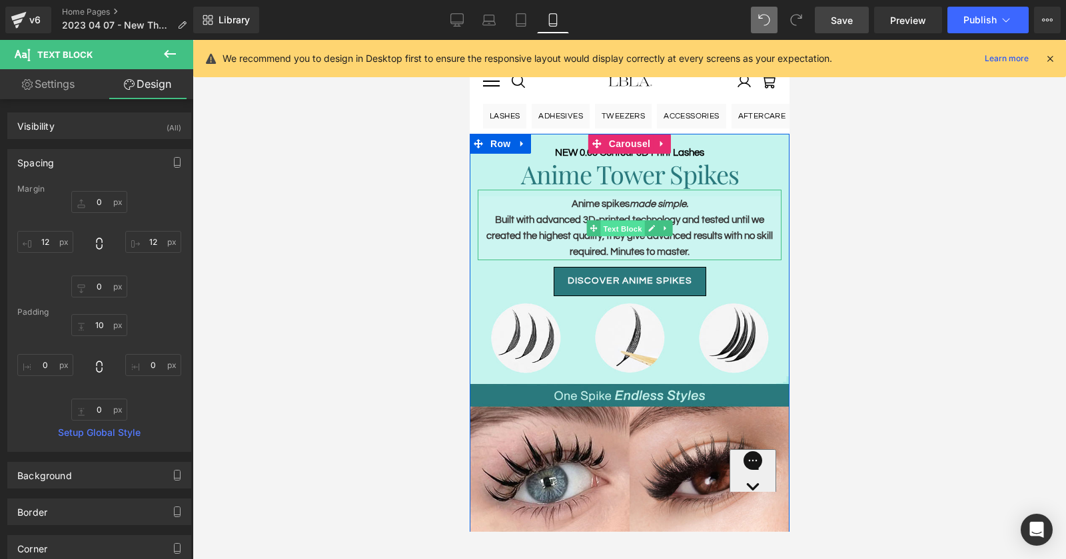
click at [627, 224] on span "Text Block" at bounding box center [621, 228] width 44 height 16
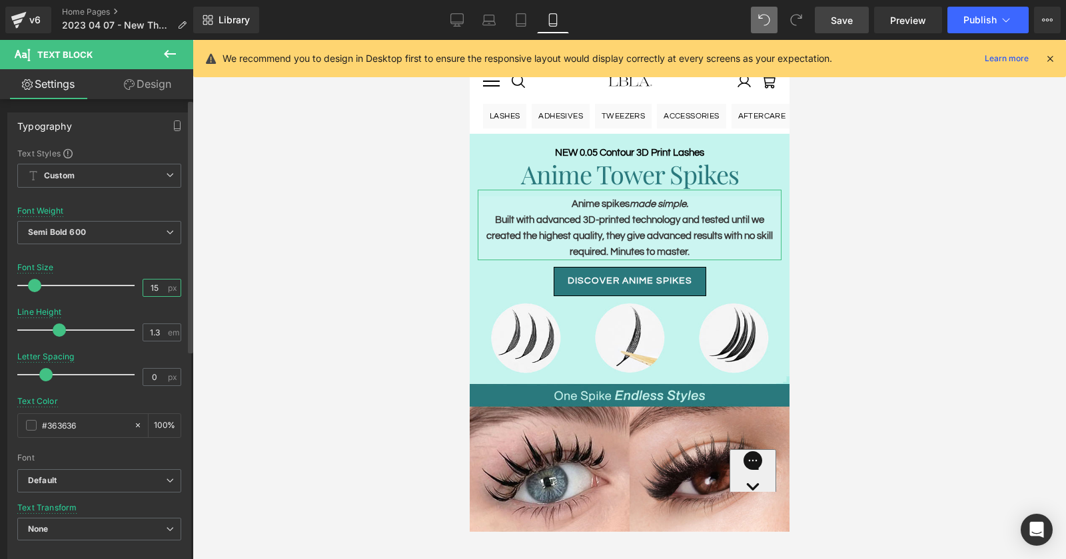
click at [151, 286] on input "15" at bounding box center [154, 288] width 23 height 17
click at [153, 81] on link "Design" at bounding box center [147, 84] width 97 height 30
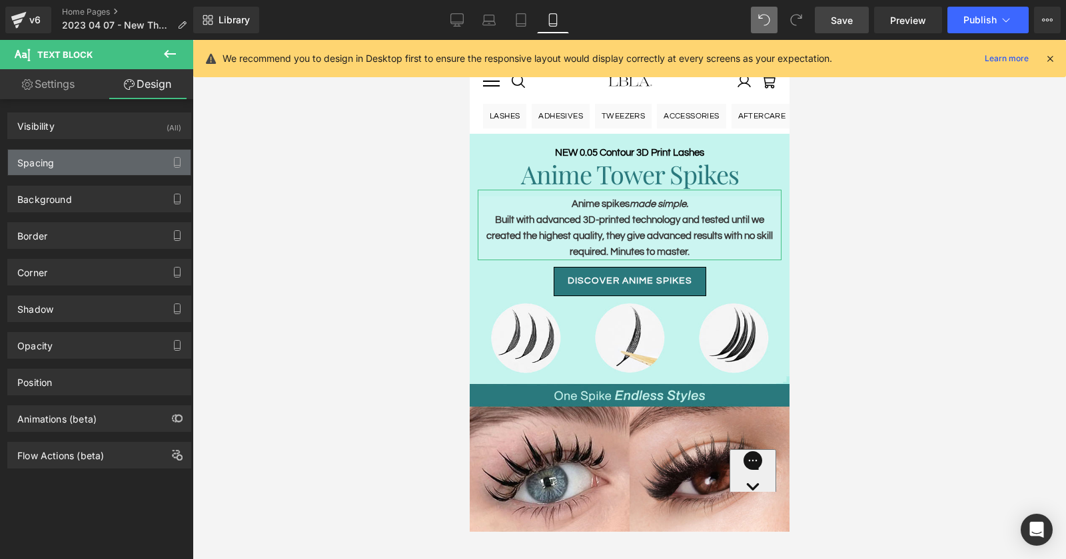
click at [94, 157] on div "Spacing" at bounding box center [99, 162] width 182 height 25
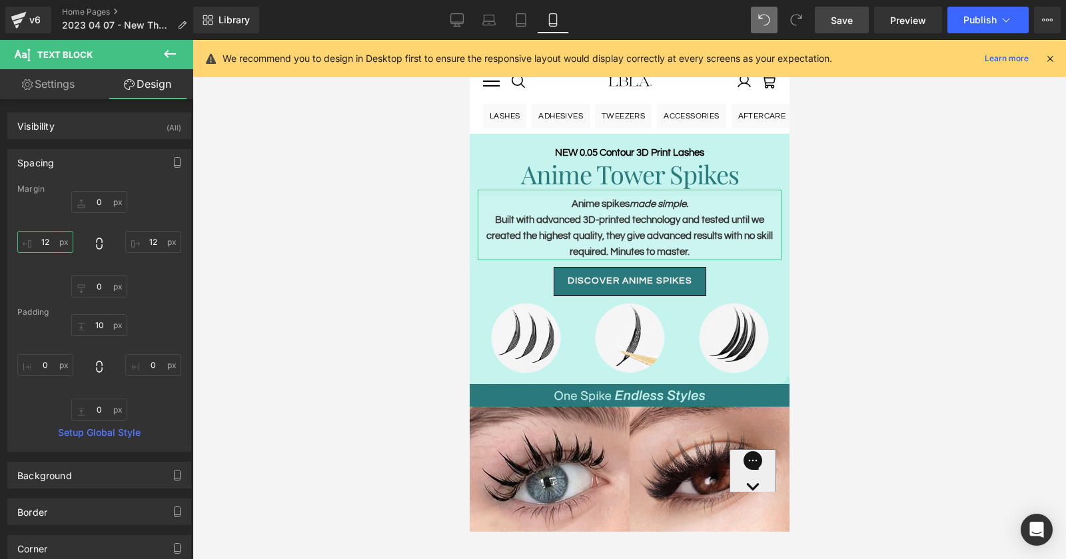
click at [47, 234] on input "12" at bounding box center [45, 242] width 56 height 22
type input "16"
click at [153, 238] on input "12" at bounding box center [153, 242] width 56 height 22
type input "16"
drag, startPoint x: 47, startPoint y: 240, endPoint x: 19, endPoint y: 240, distance: 28.0
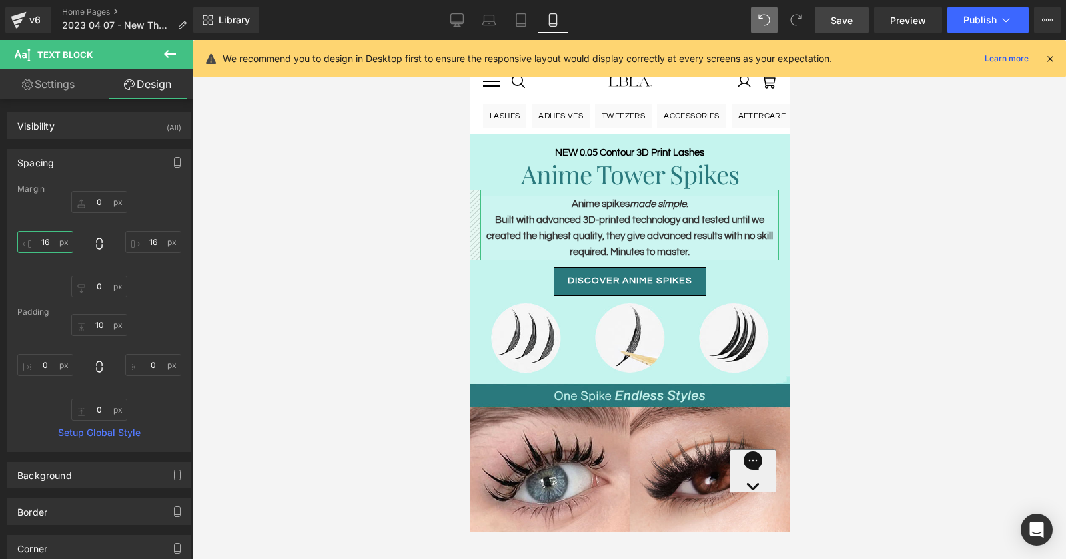
click at [19, 240] on input "16" at bounding box center [45, 242] width 56 height 22
type input "20"
click at [149, 238] on input "16" at bounding box center [153, 242] width 56 height 22
type input "20"
click at [827, 21] on link "Save" at bounding box center [842, 20] width 54 height 27
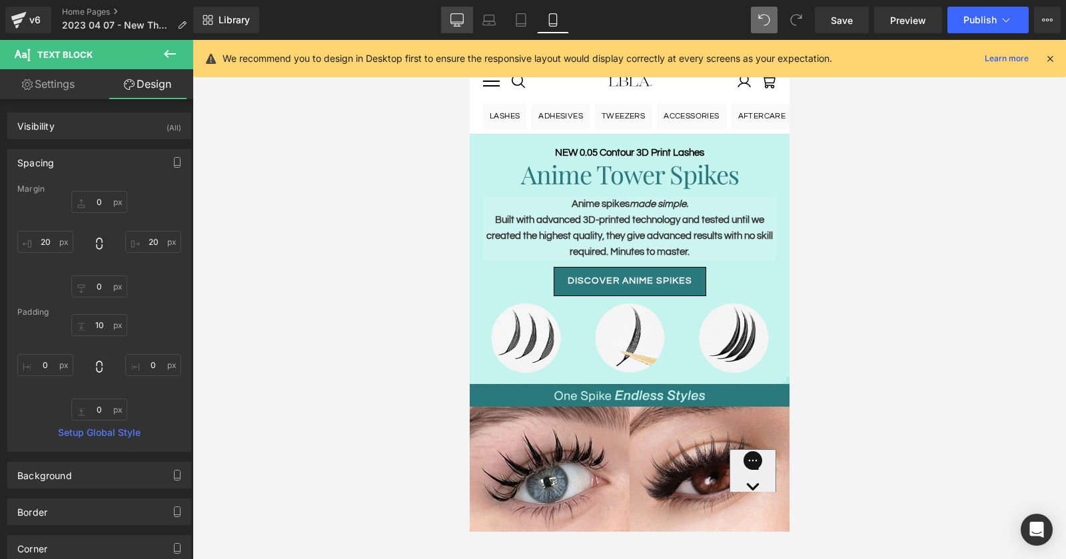
click at [456, 7] on link "Desktop" at bounding box center [457, 20] width 32 height 27
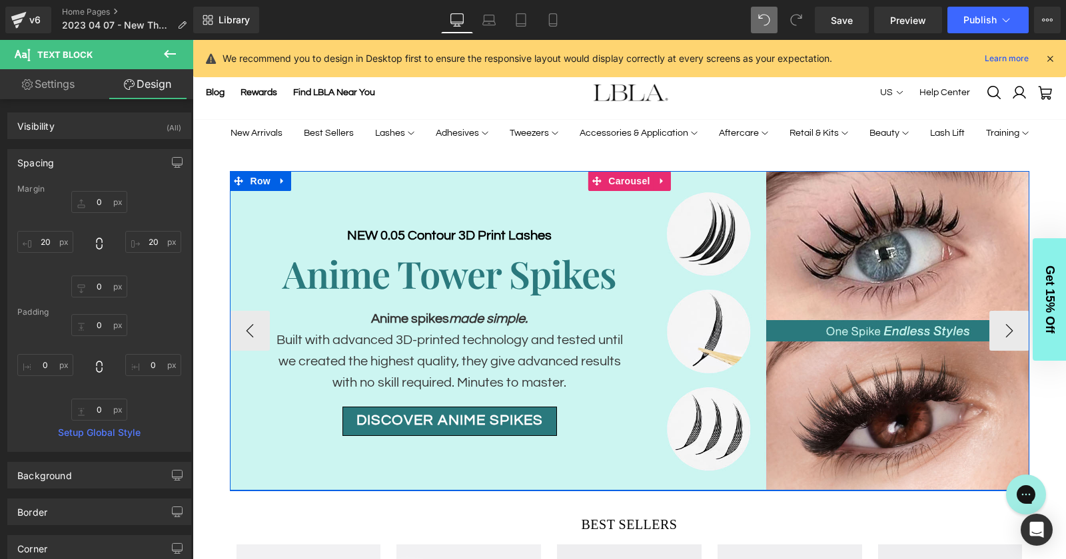
click at [249, 331] on div "NEW 0.05 Contour 3D Print Lashes Heading Anime Tower Spikes Heading Anime spike…" at bounding box center [430, 331] width 400 height 320
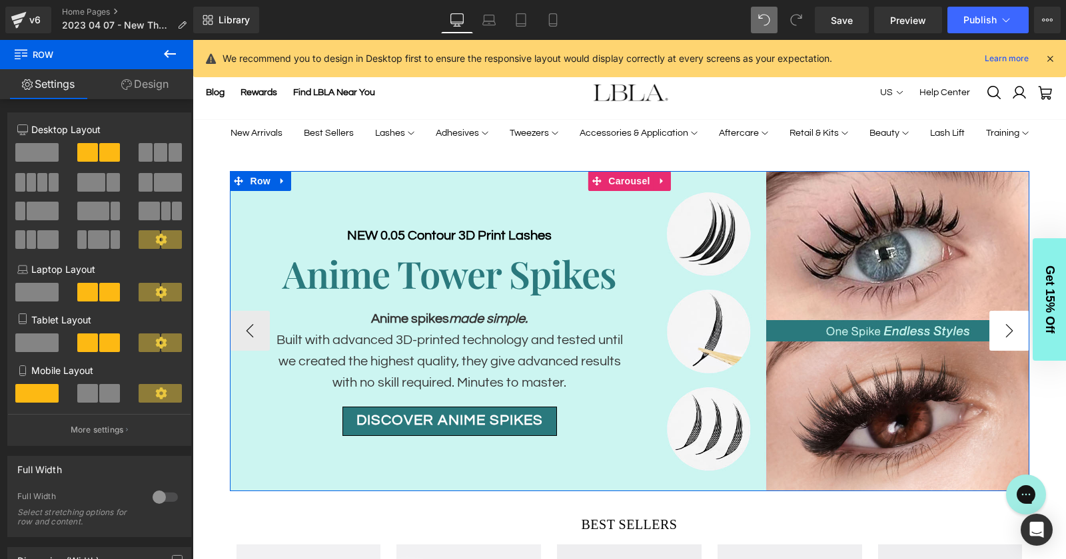
click at [1009, 336] on button "›" at bounding box center [1009, 331] width 40 height 40
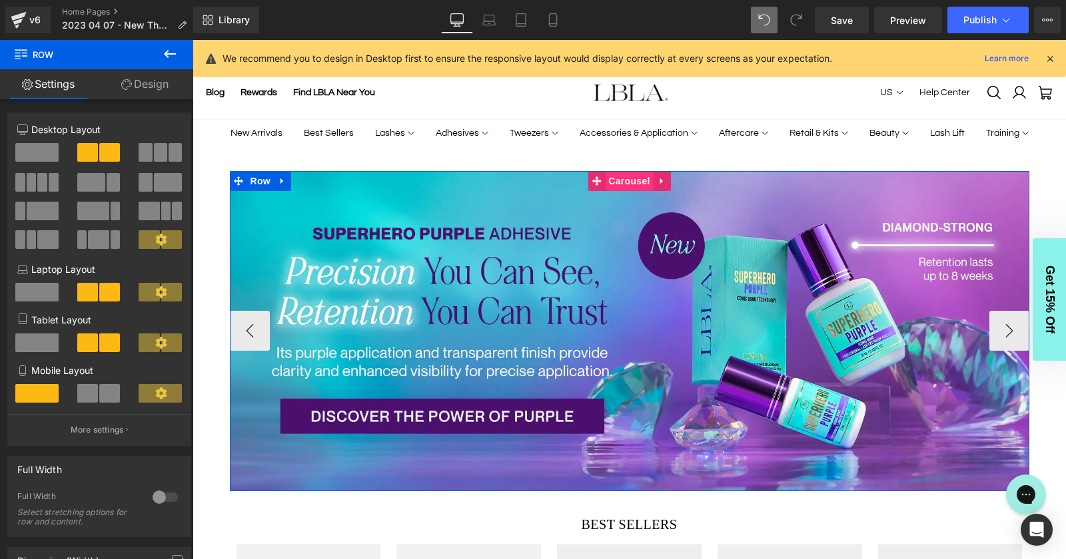
click at [635, 183] on span "Carousel" at bounding box center [629, 181] width 48 height 20
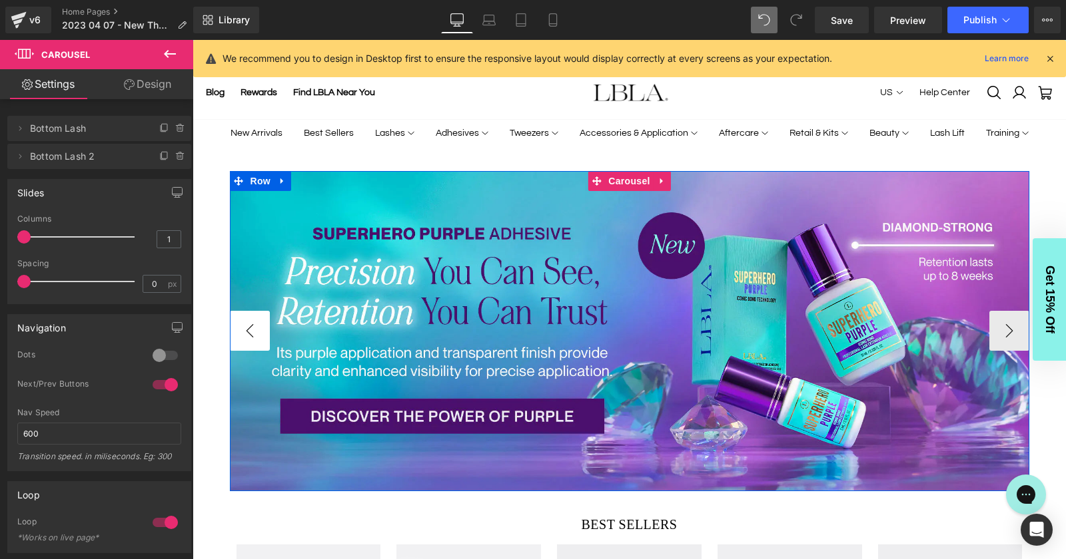
click at [246, 331] on button "‹" at bounding box center [250, 331] width 40 height 40
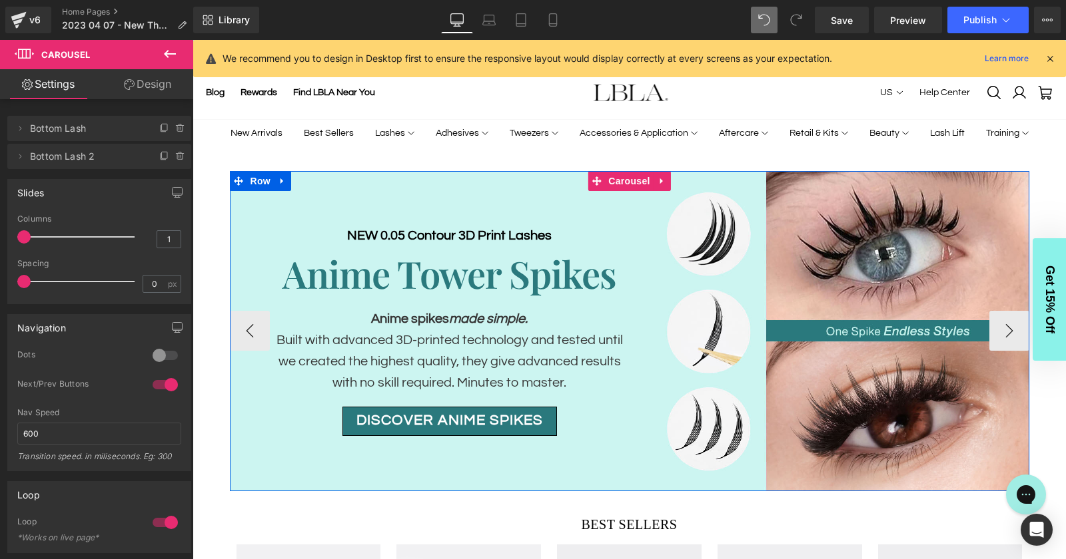
click at [247, 330] on div "NEW 0.05 Contour 3D Print Lashes Heading Anime Tower Spikes Heading Anime spike…" at bounding box center [430, 331] width 400 height 320
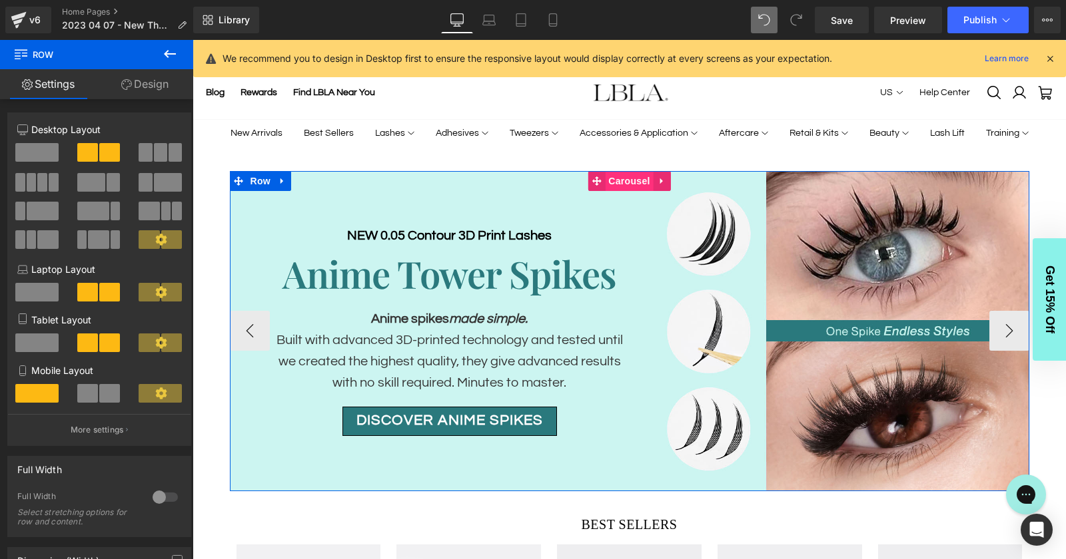
click at [623, 182] on span "Carousel" at bounding box center [629, 181] width 48 height 20
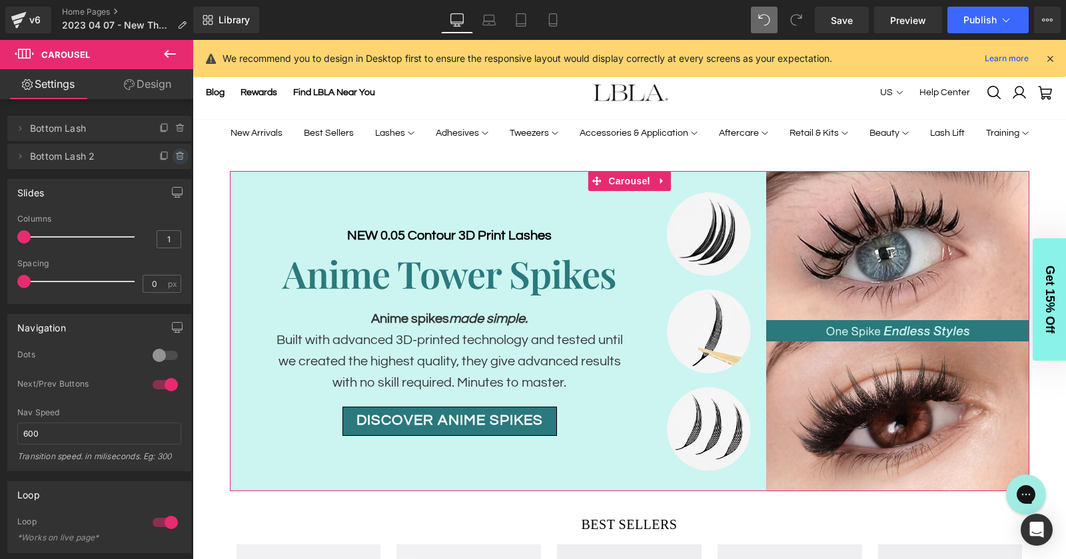
click at [178, 153] on icon at bounding box center [179, 153] width 3 height 1
click at [163, 153] on button "Delete" at bounding box center [166, 157] width 42 height 17
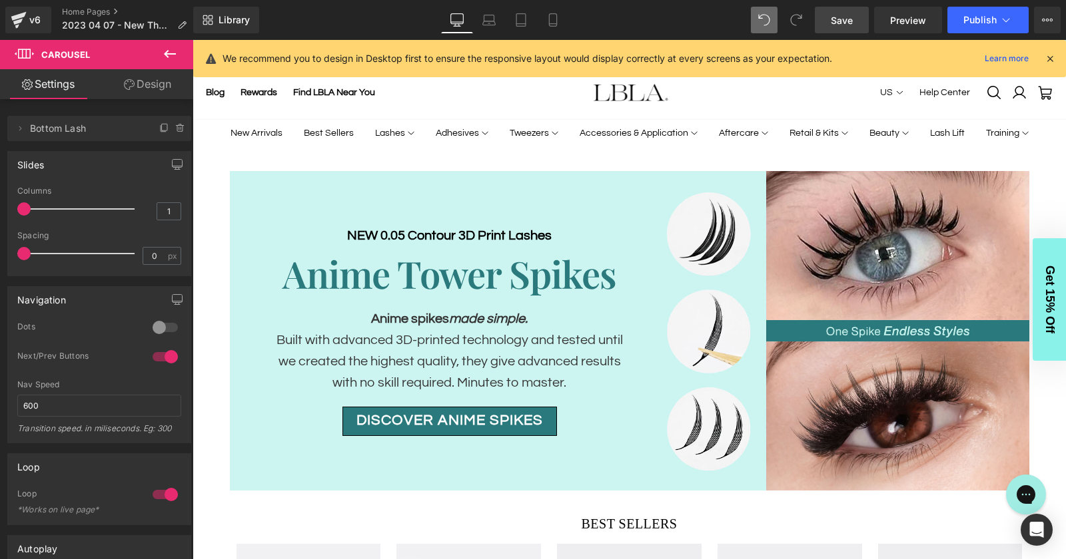
click at [835, 20] on span "Save" at bounding box center [842, 20] width 22 height 14
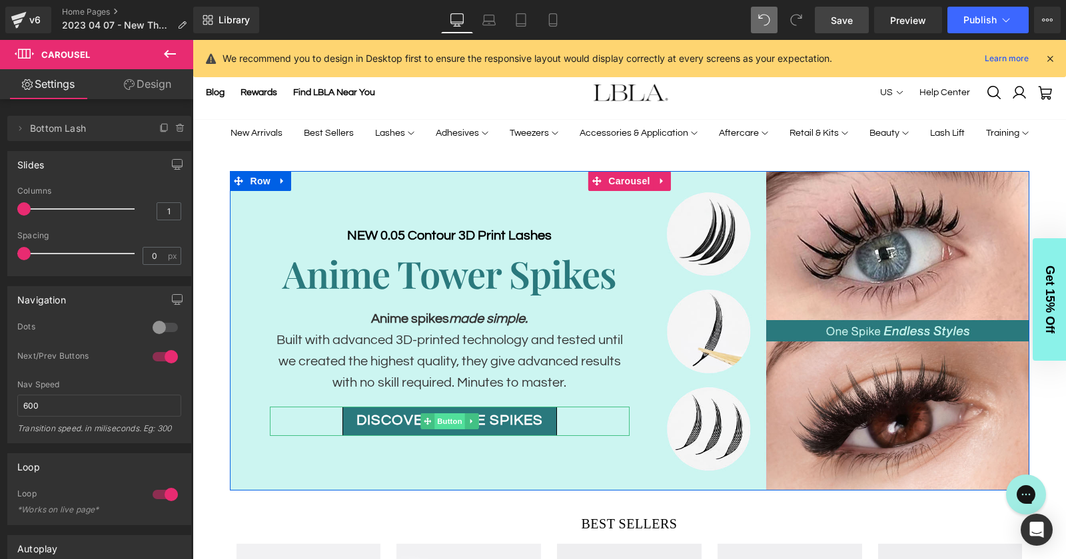
click at [447, 420] on span "Button" at bounding box center [449, 422] width 31 height 16
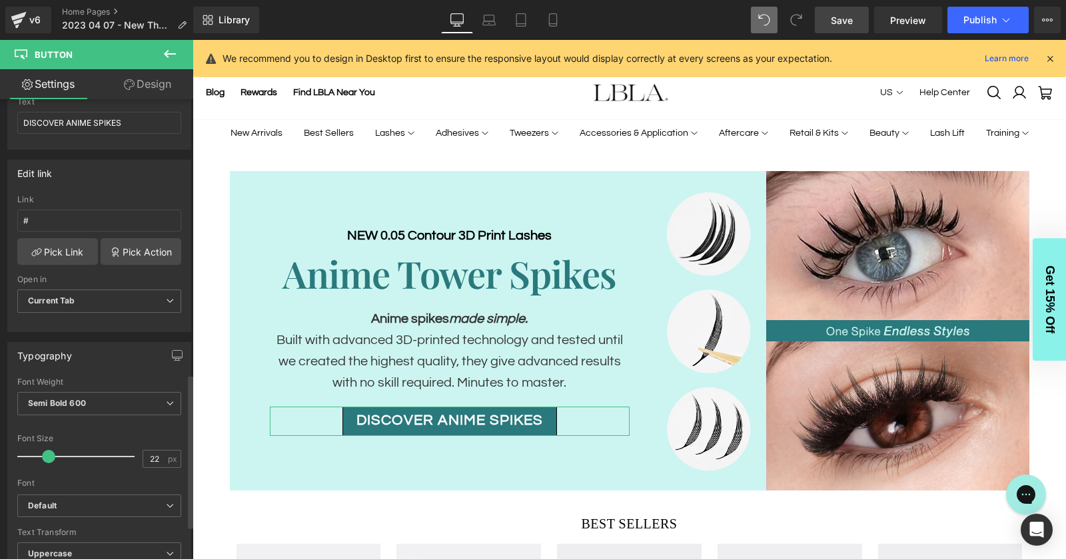
scroll to position [0, 0]
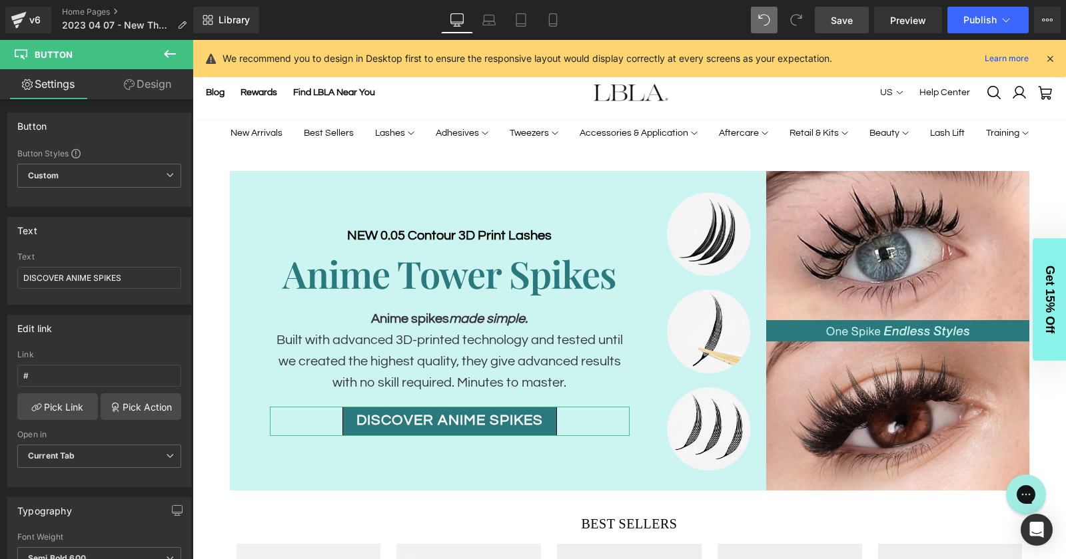
click at [155, 82] on link "Design" at bounding box center [147, 84] width 97 height 30
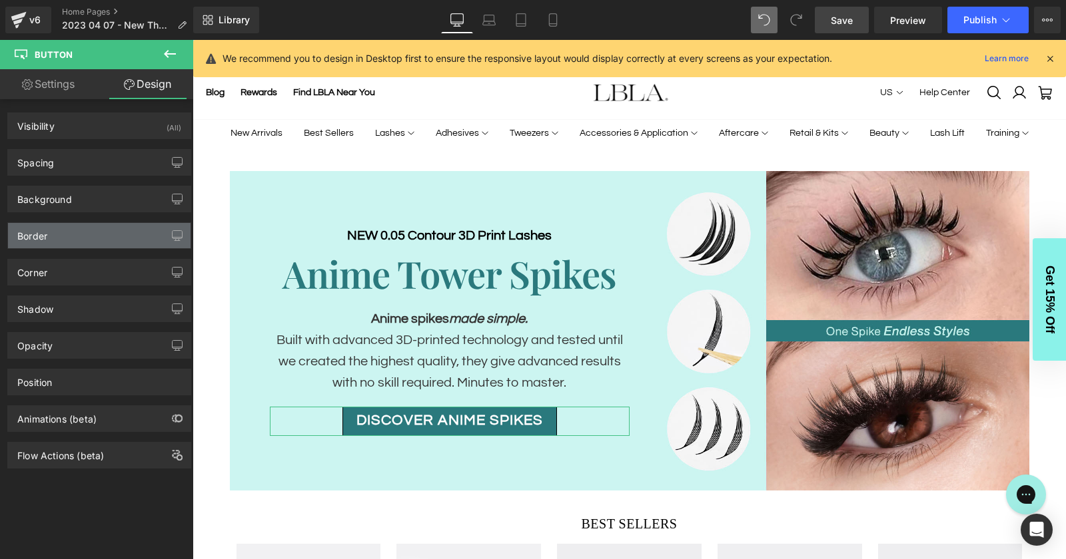
click at [91, 234] on div "Border" at bounding box center [99, 235] width 182 height 25
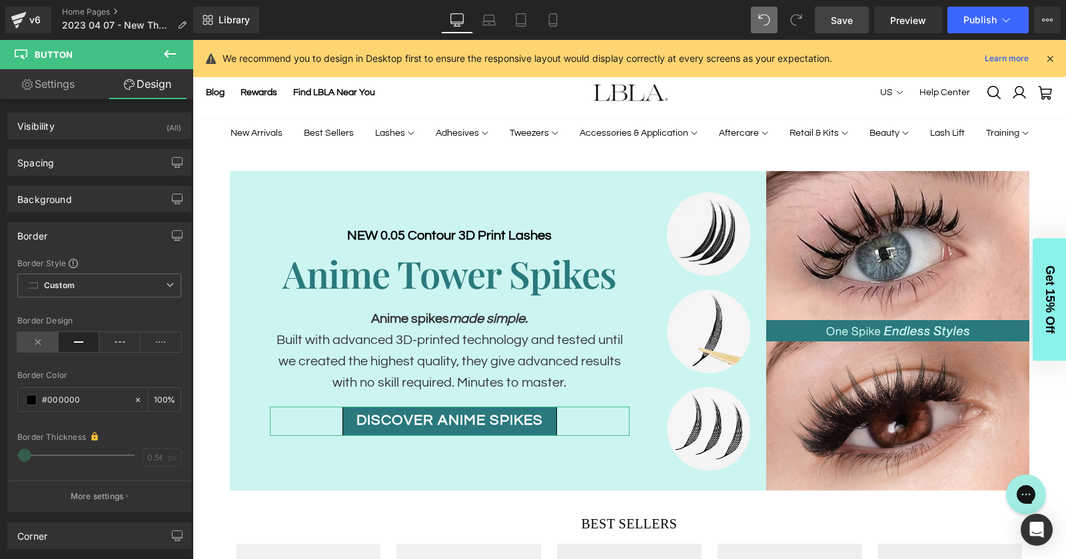
click at [37, 342] on icon at bounding box center [37, 342] width 41 height 20
click at [841, 20] on span "Save" at bounding box center [842, 20] width 22 height 14
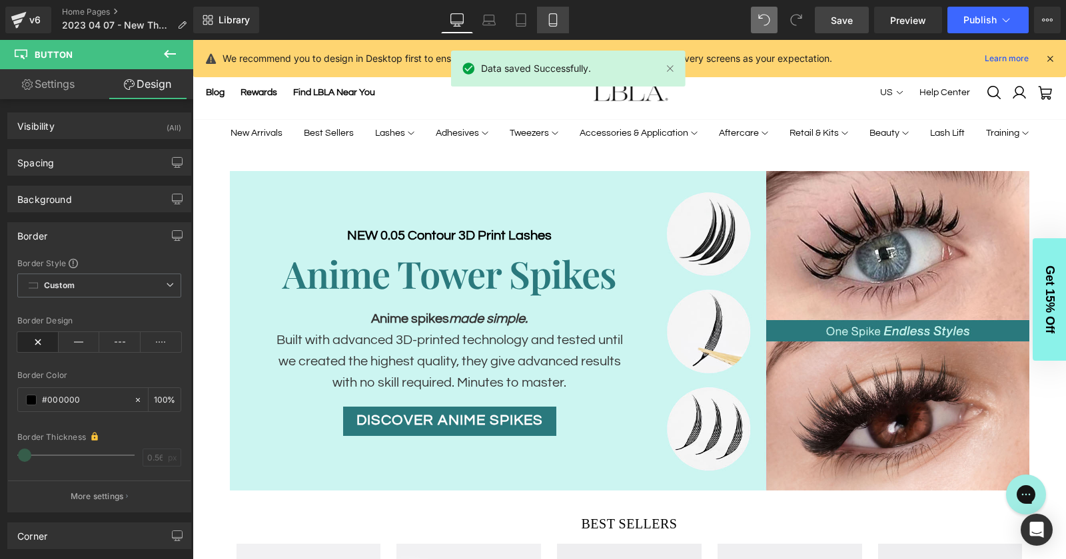
click at [552, 17] on icon at bounding box center [552, 19] width 13 height 13
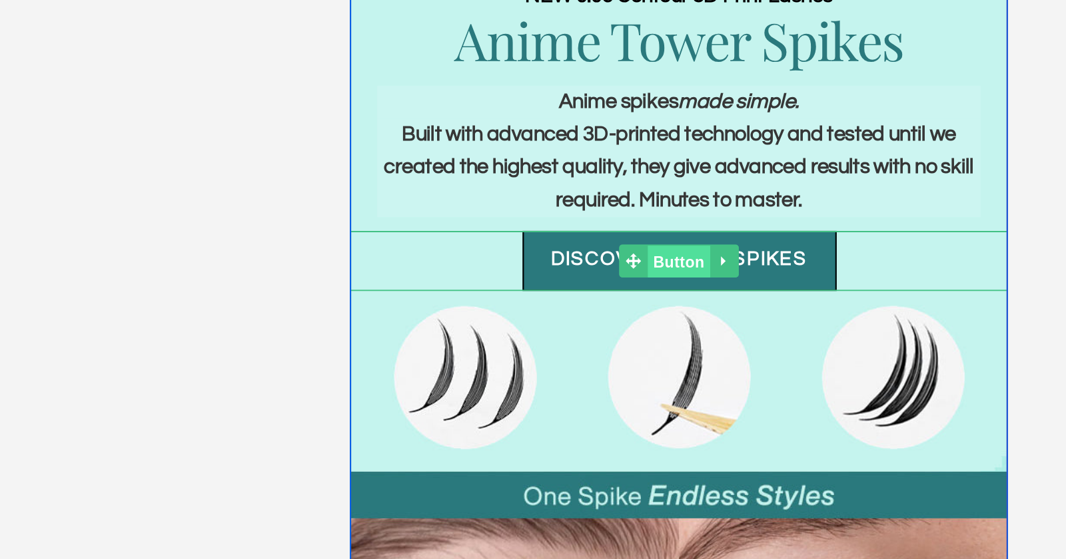
click at [500, 6] on span "Button" at bounding box center [508, 6] width 31 height 16
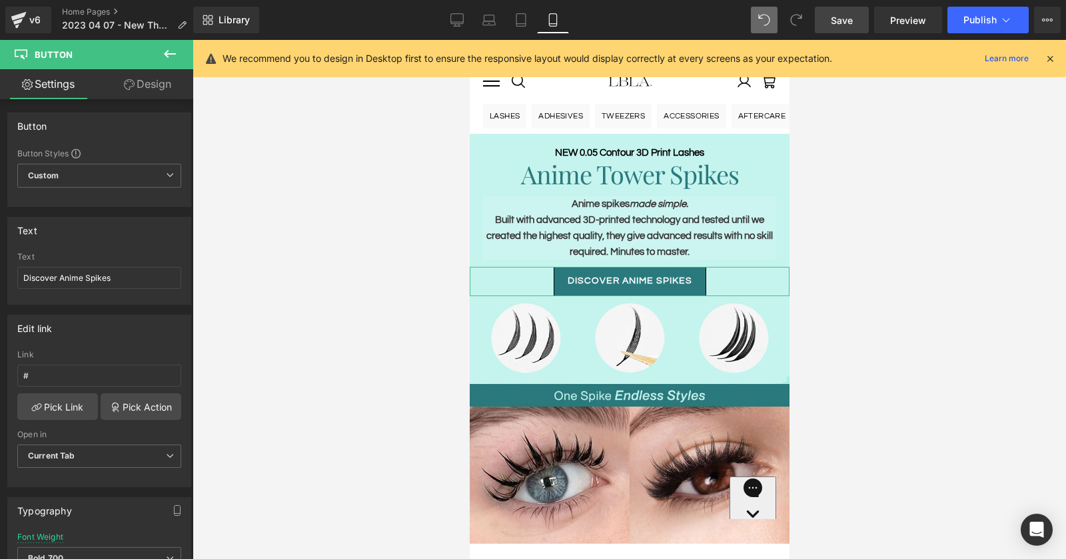
click at [155, 90] on link "Design" at bounding box center [147, 84] width 97 height 30
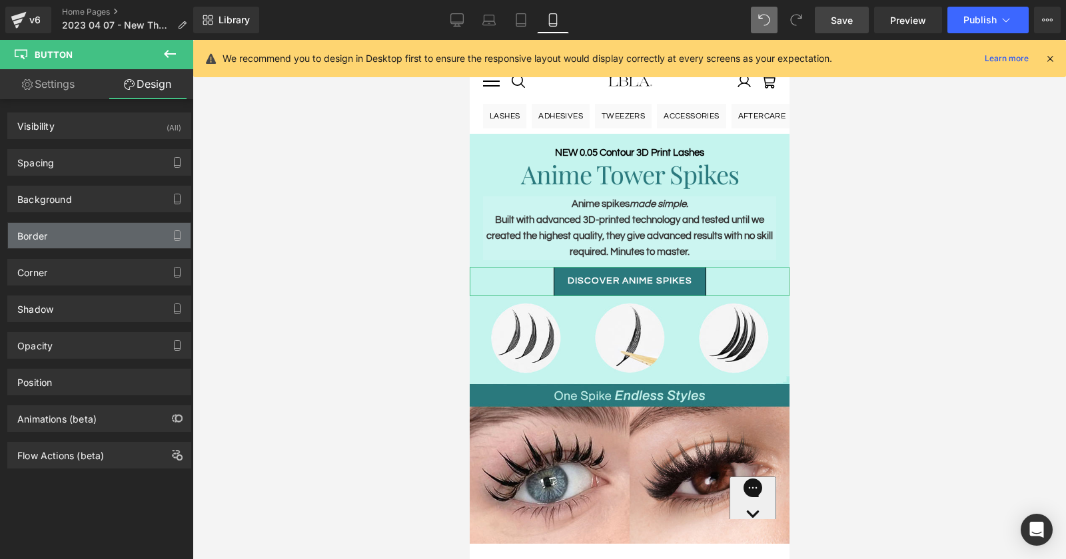
click at [83, 232] on div "Border" at bounding box center [99, 235] width 182 height 25
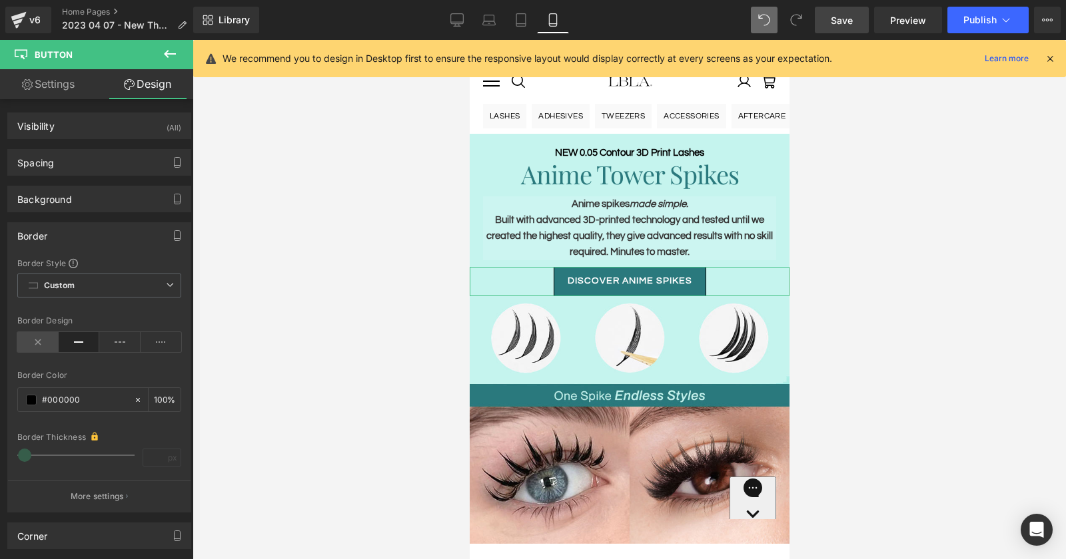
click at [37, 343] on icon at bounding box center [37, 342] width 41 height 20
click at [846, 25] on span "Save" at bounding box center [842, 20] width 22 height 14
